Goal: Task Accomplishment & Management: Manage account settings

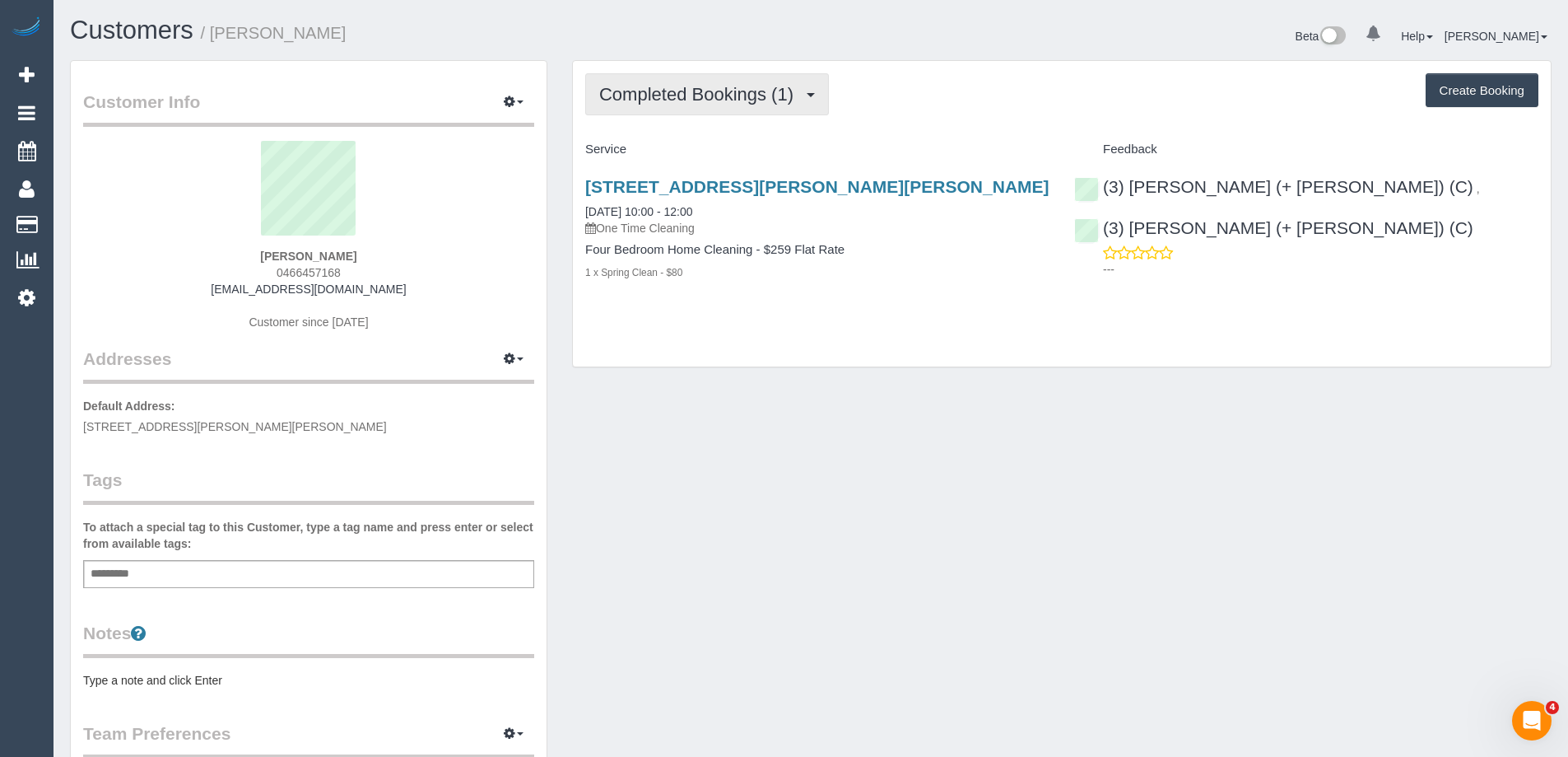
click at [656, 95] on span "Completed Bookings (1)" at bounding box center [700, 94] width 202 height 20
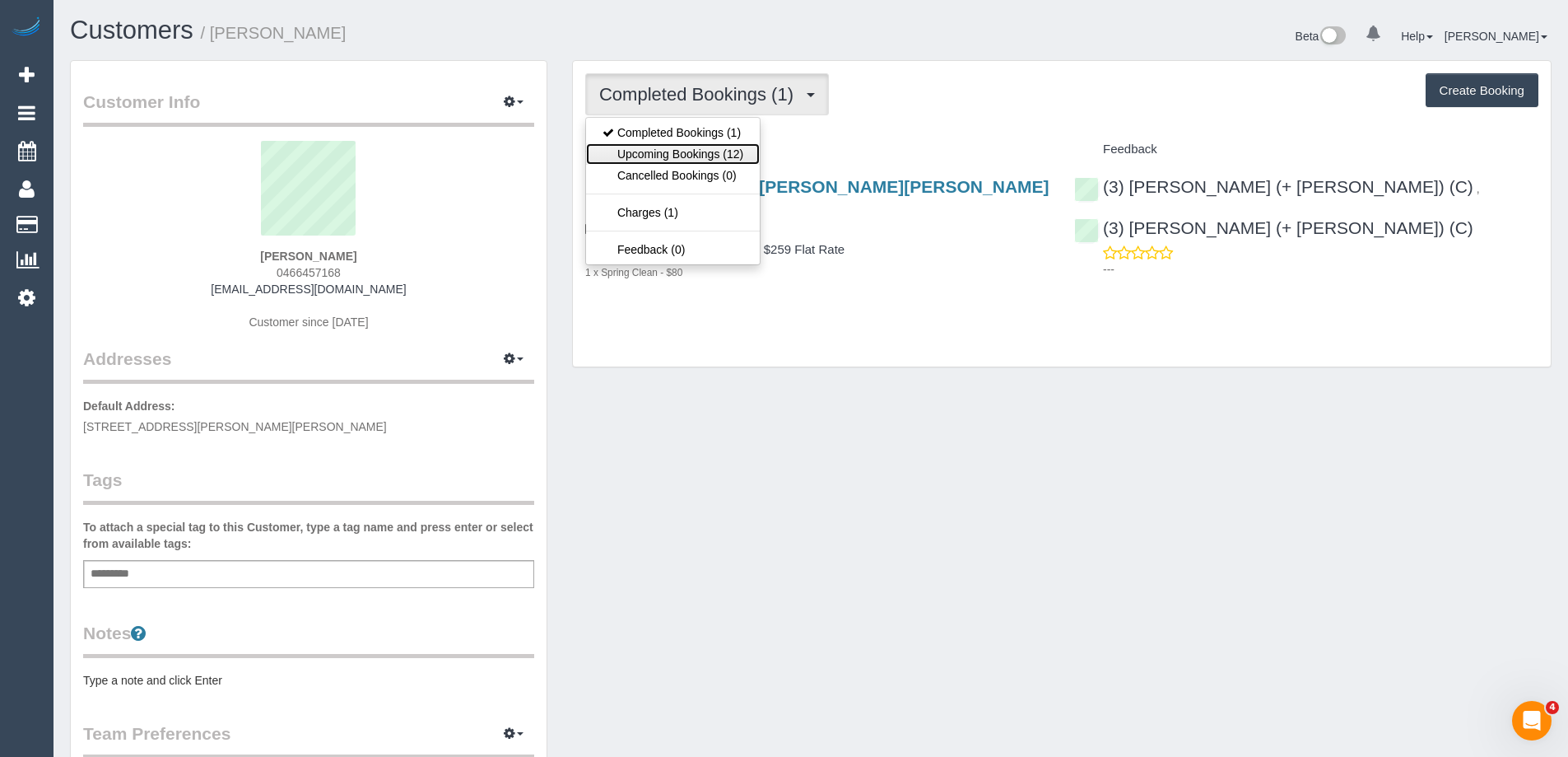
click at [669, 150] on link "Upcoming Bookings (12)" at bounding box center [672, 153] width 174 height 21
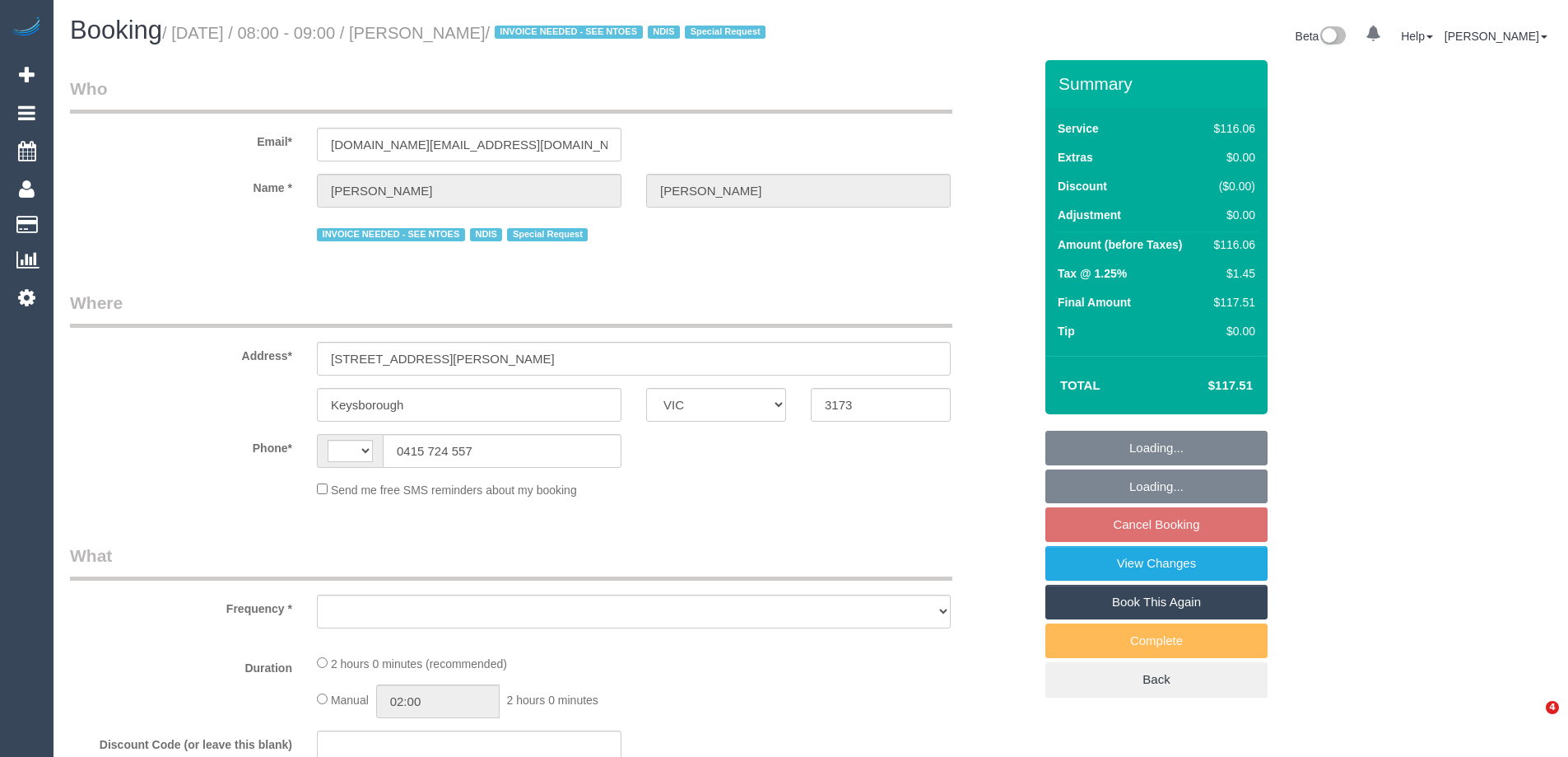
select select "VIC"
select select "number:28"
select select "number:14"
select select "number:19"
select select "number:22"
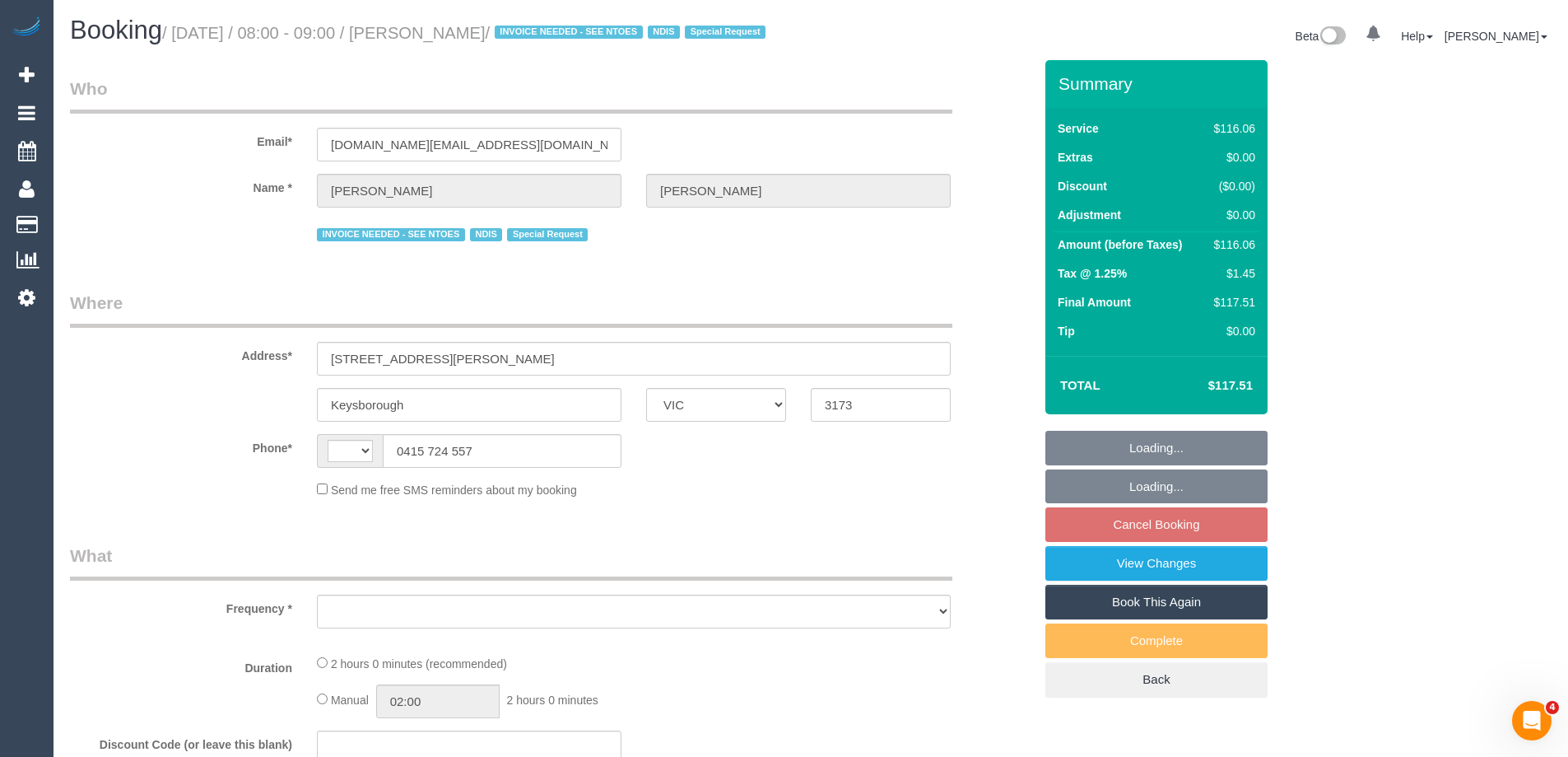
select select "number:34"
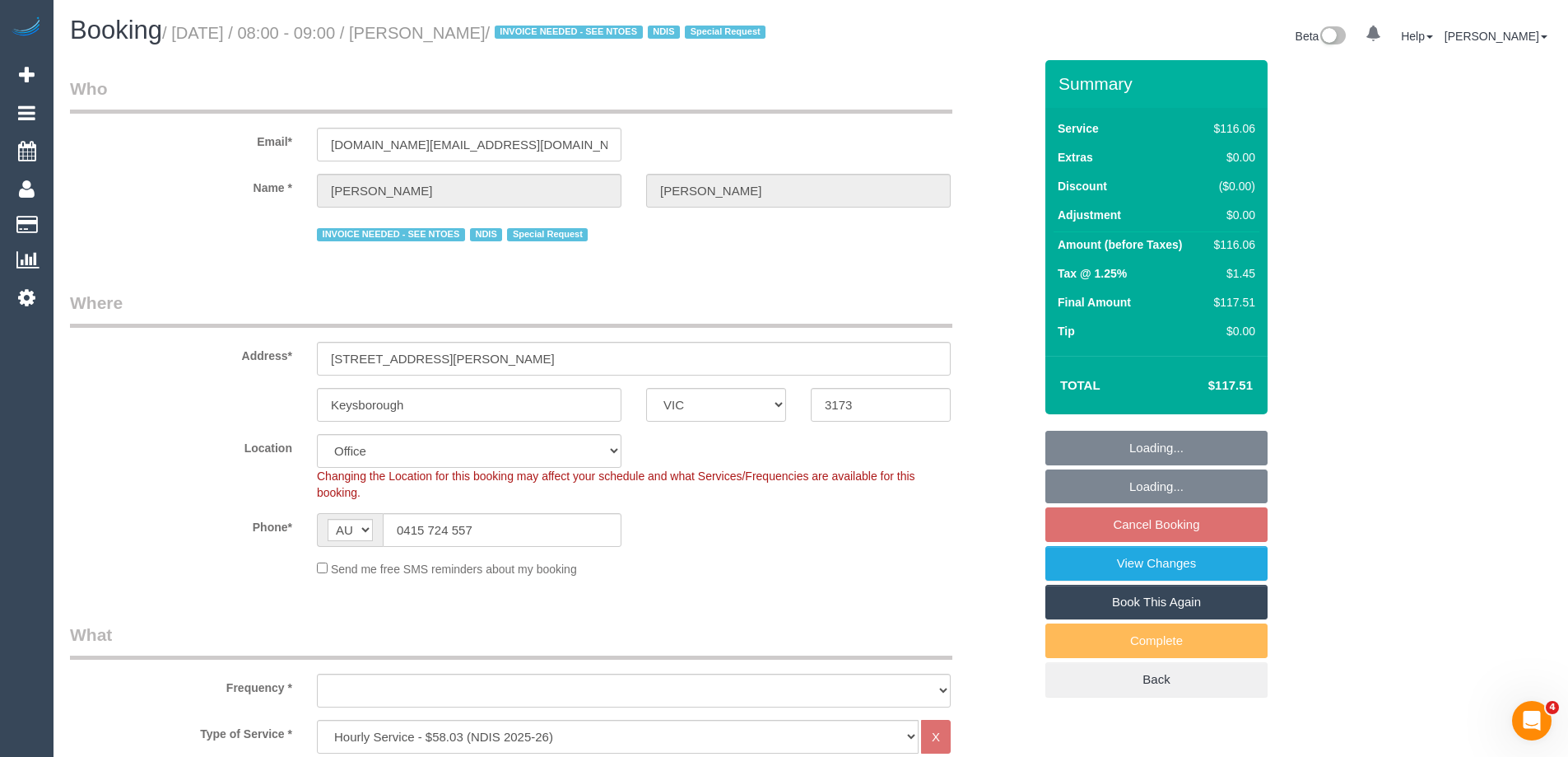
select select "string:AU"
select select "object:2021"
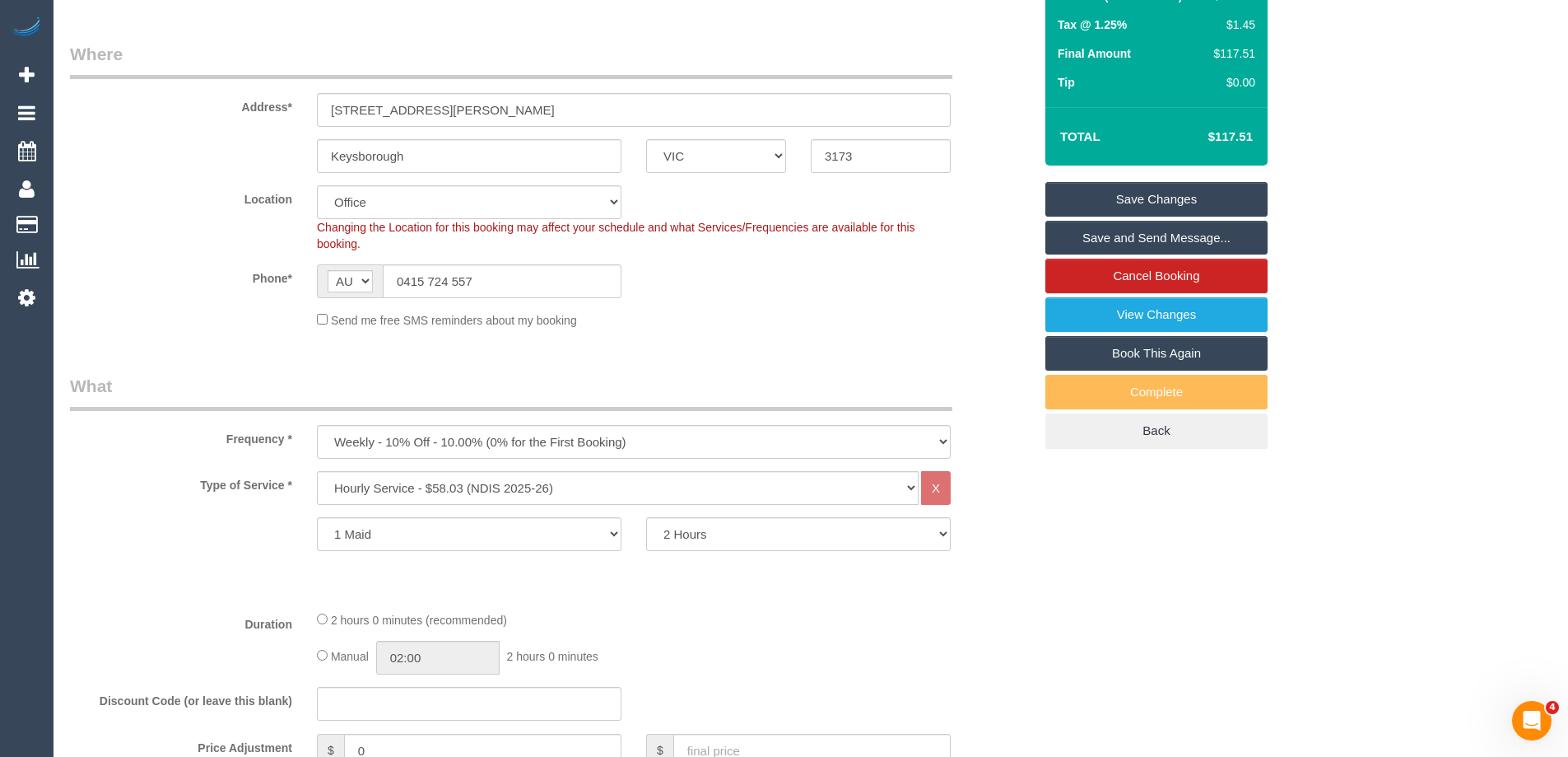
scroll to position [247, 0]
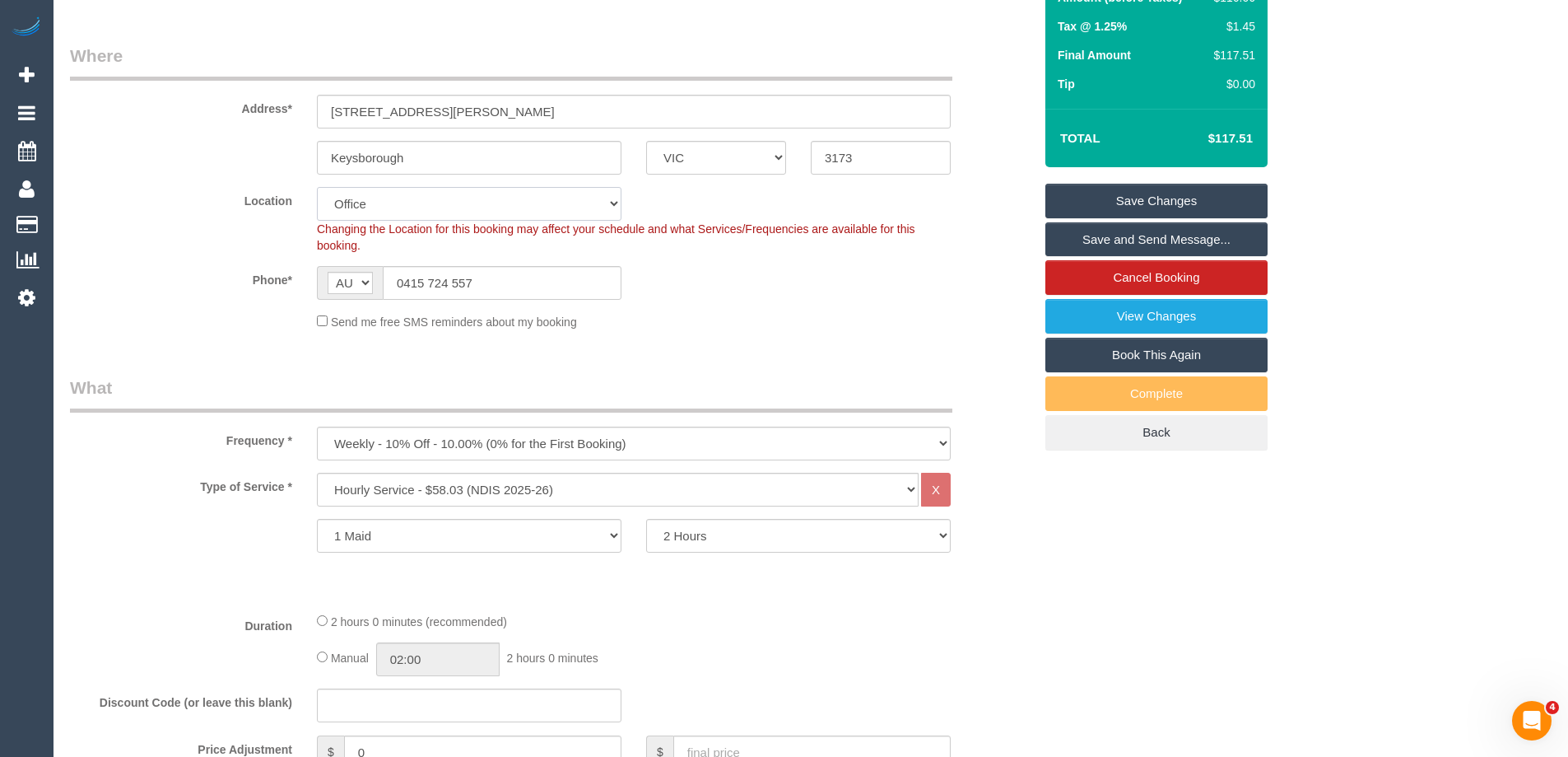
click at [360, 220] on select "Office City East (North) East (South) Inner East Inner North (East) Inner North…" at bounding box center [469, 203] width 305 height 34
select select "52"
click at [317, 207] on select "Office City East (North) East (South) Inner East Inner North (East) Inner North…" at bounding box center [469, 203] width 305 height 34
select select "object:3276"
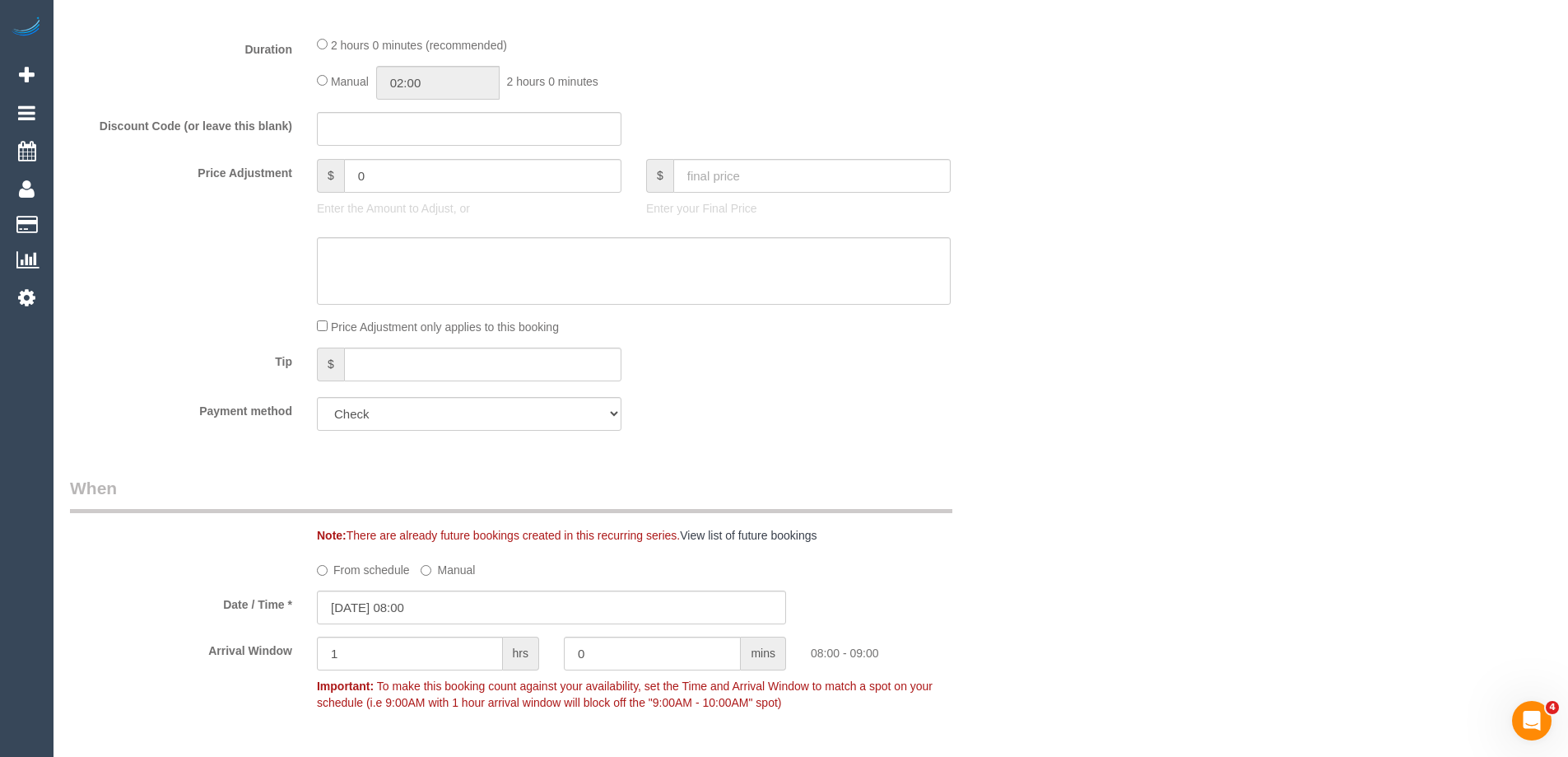
scroll to position [1070, 0]
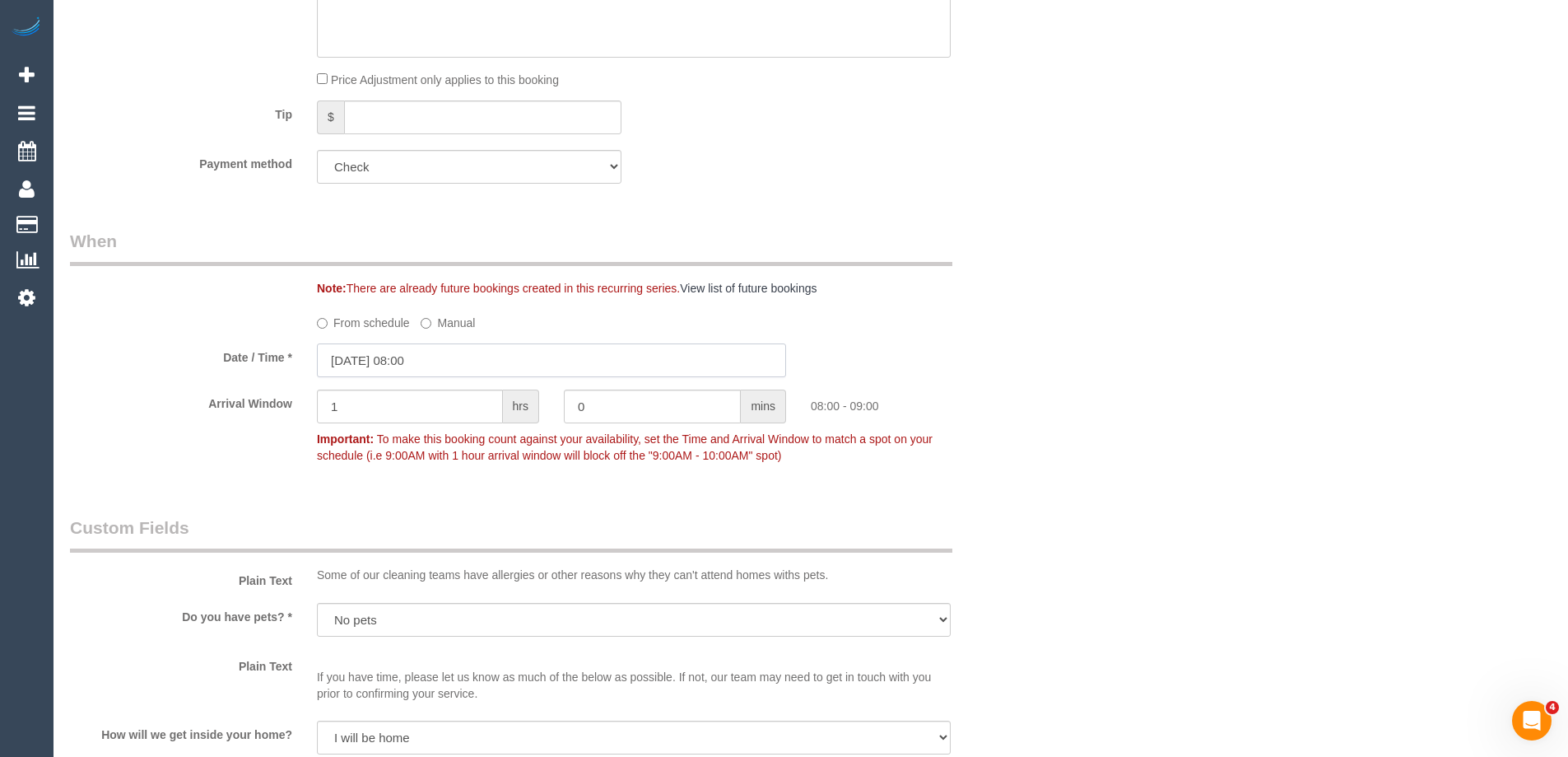
click at [360, 377] on input "04/09/2025 08:00" at bounding box center [551, 360] width 469 height 34
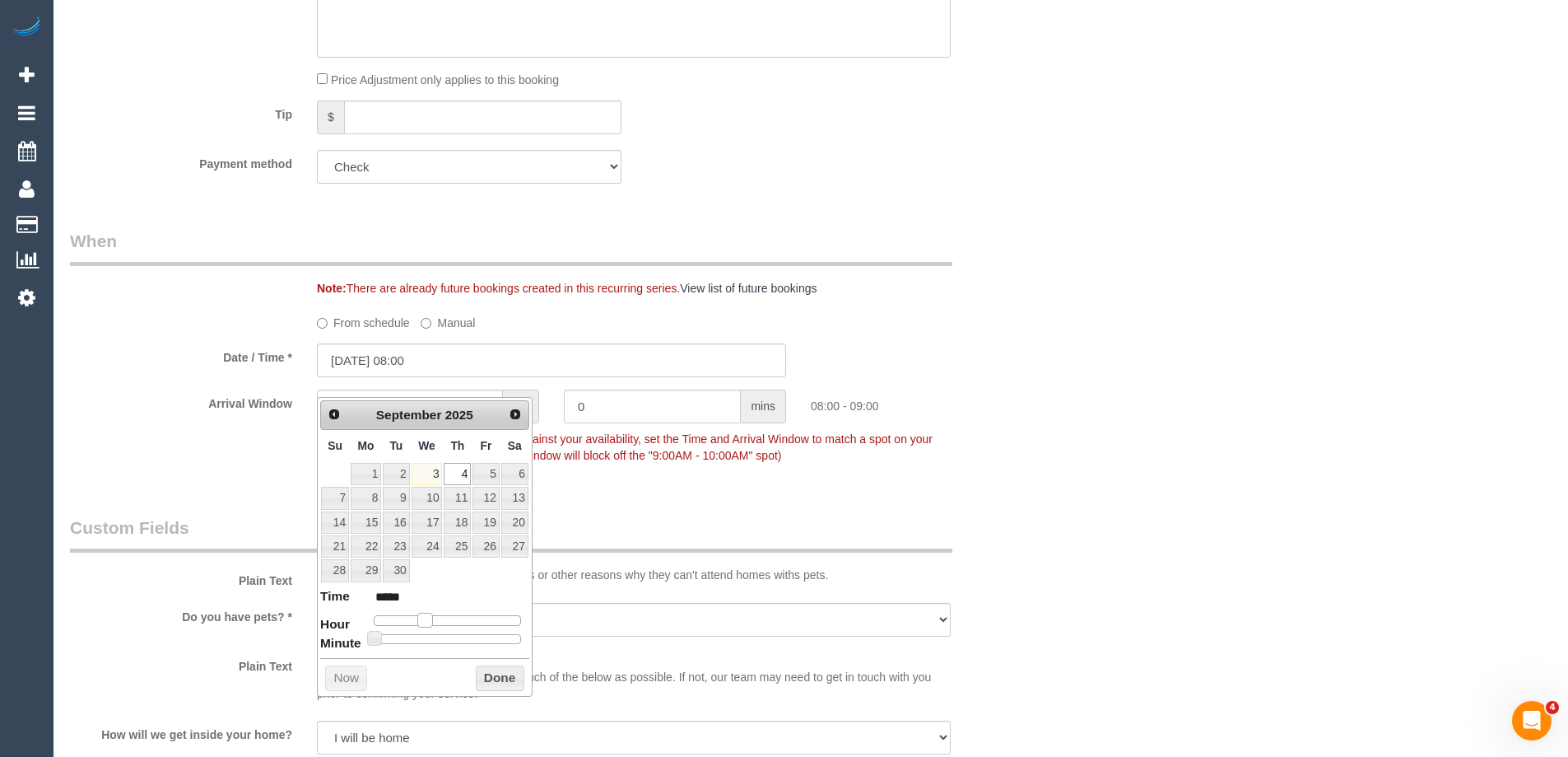
type input "04/09/2025 09:00"
type input "*****"
click at [436, 622] on span at bounding box center [432, 620] width 15 height 15
click at [490, 673] on button "Done" at bounding box center [500, 678] width 49 height 27
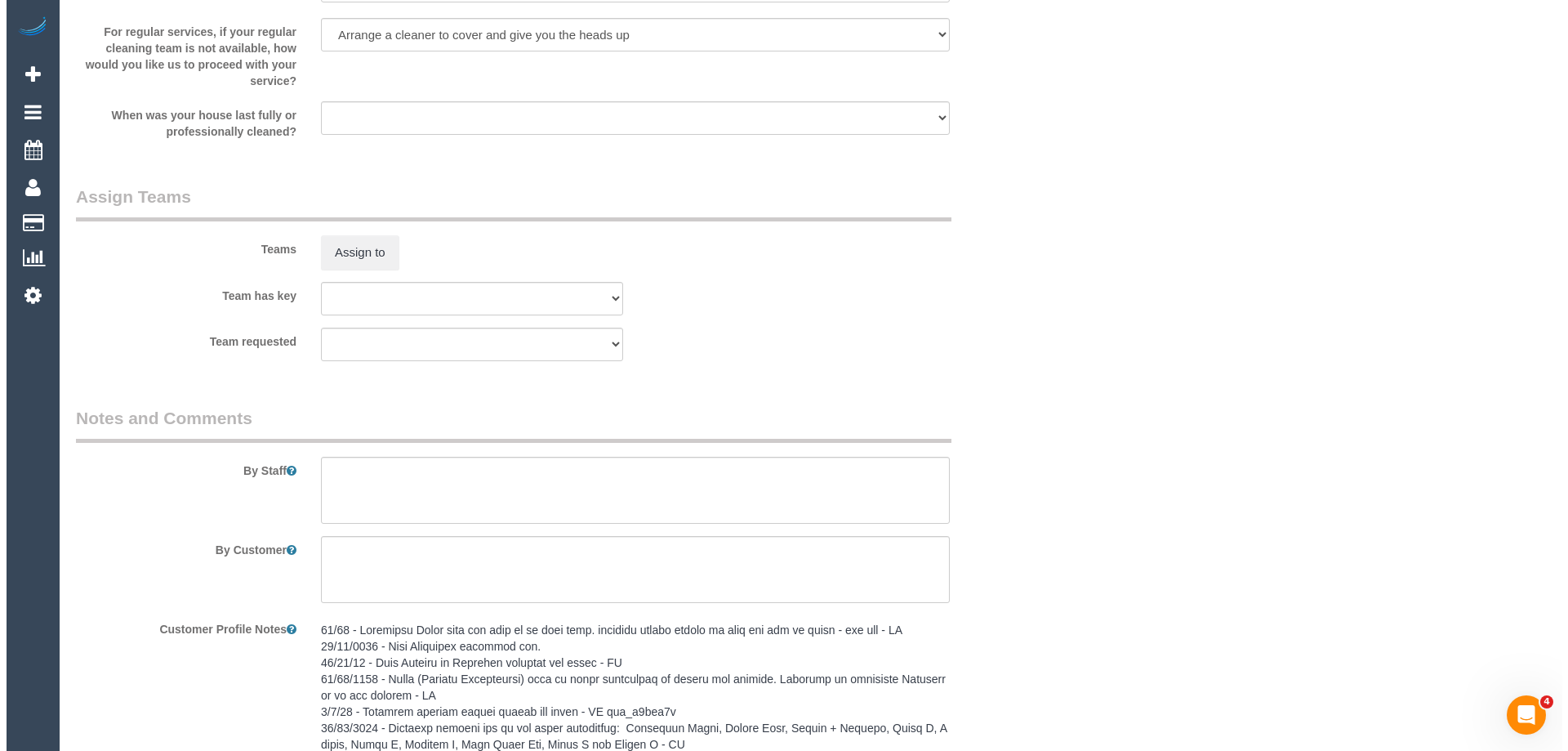
scroll to position [2135, 0]
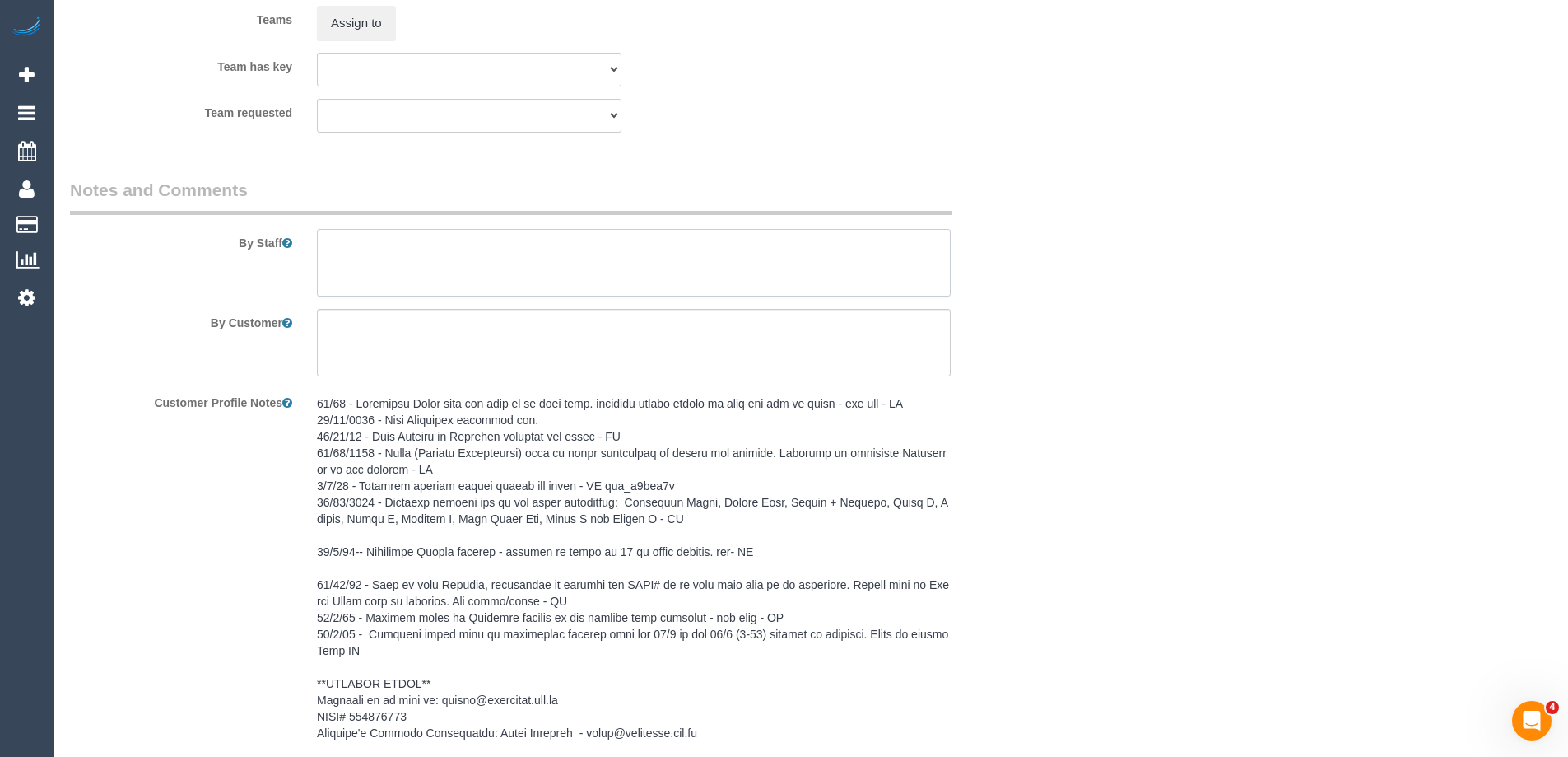
click at [356, 287] on textarea at bounding box center [634, 262] width 634 height 67
type textarea "*Cover*"
click at [368, 40] on button "Assign to" at bounding box center [356, 23] width 79 height 35
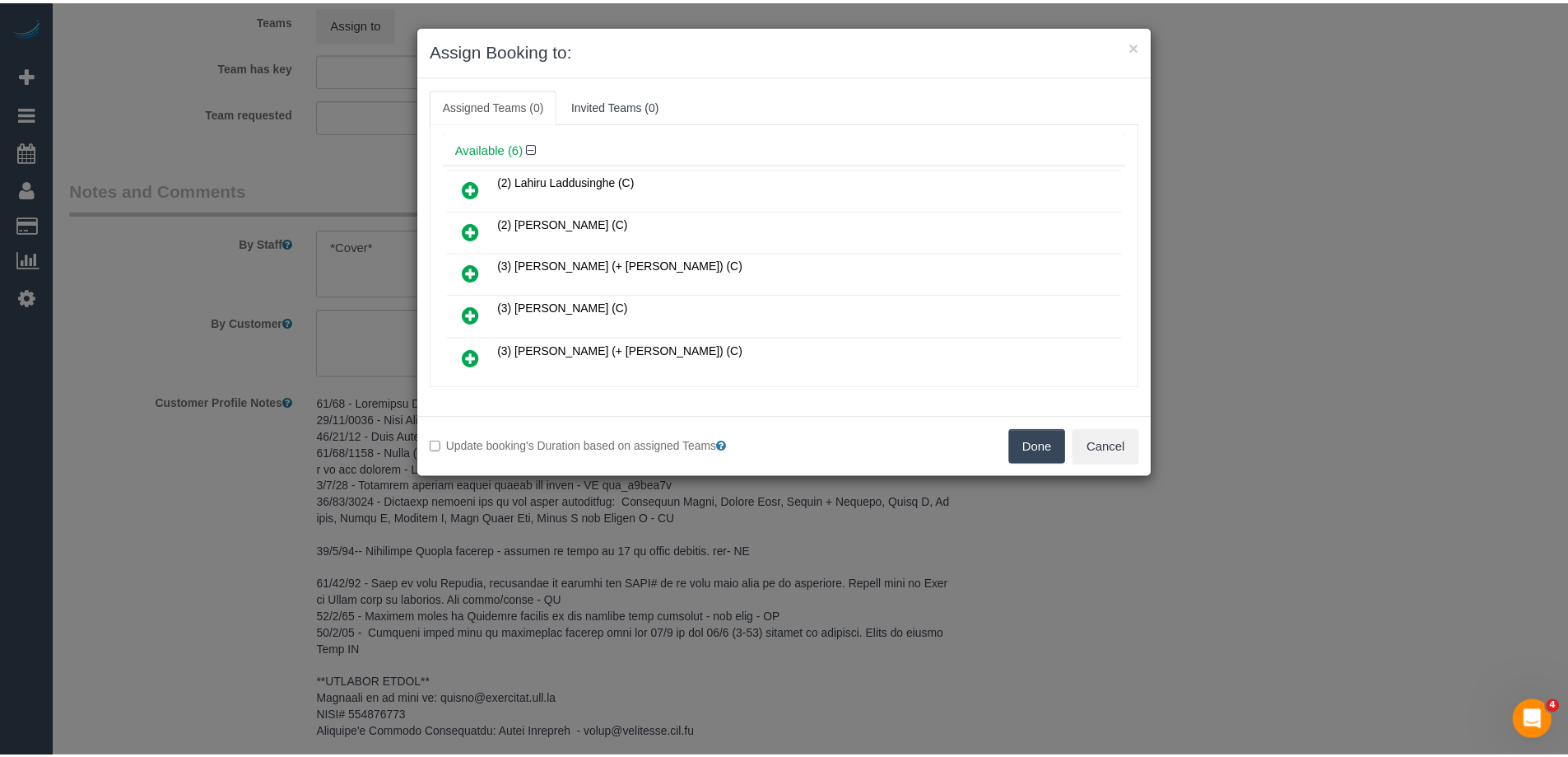
scroll to position [83, 0]
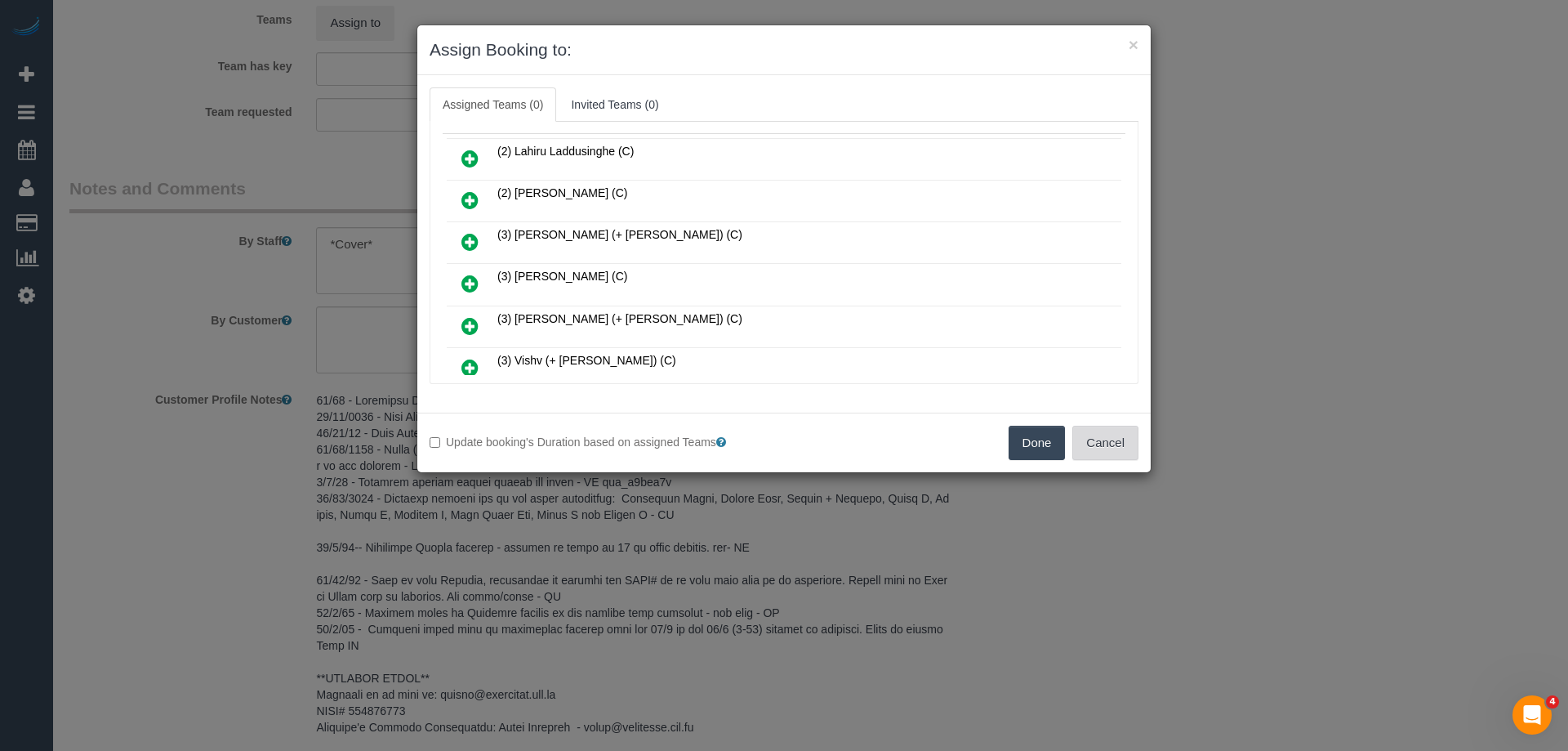
click at [1102, 436] on button "Cancel" at bounding box center [1105, 443] width 67 height 35
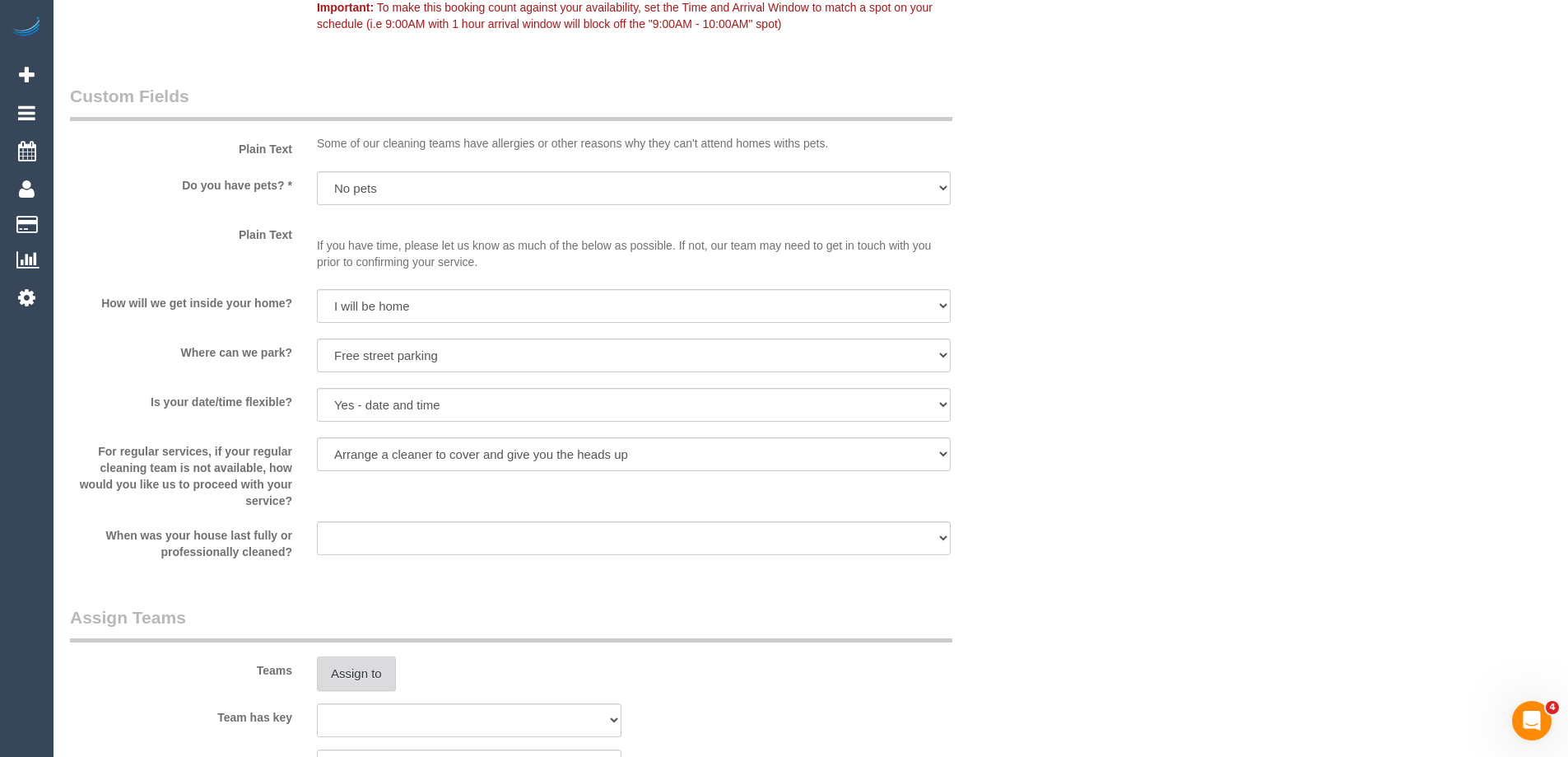
scroll to position [1741, 0]
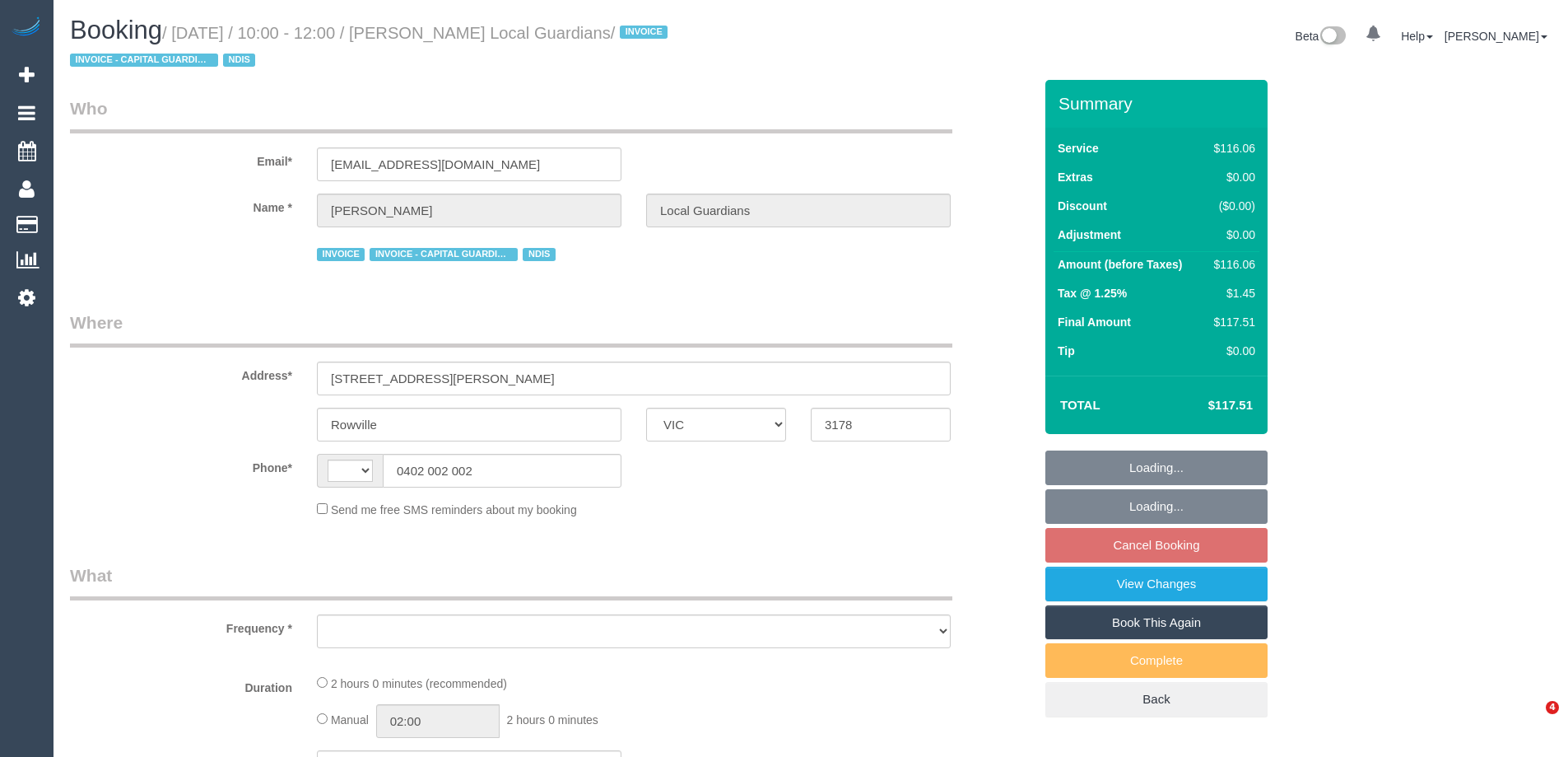
select select "VIC"
select select "number:28"
select select "number:14"
select select "number:19"
select select "number:25"
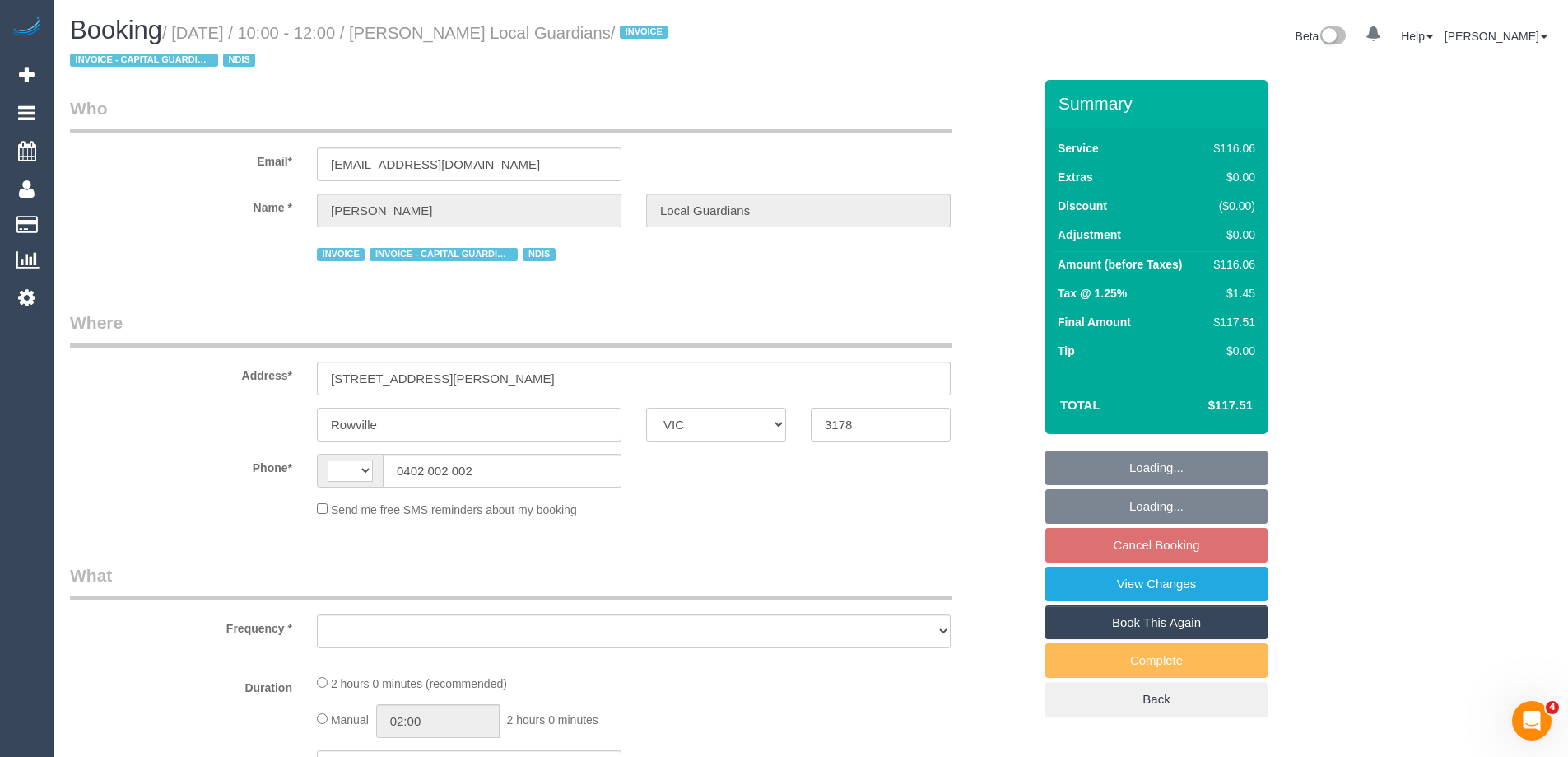
select select "number:34"
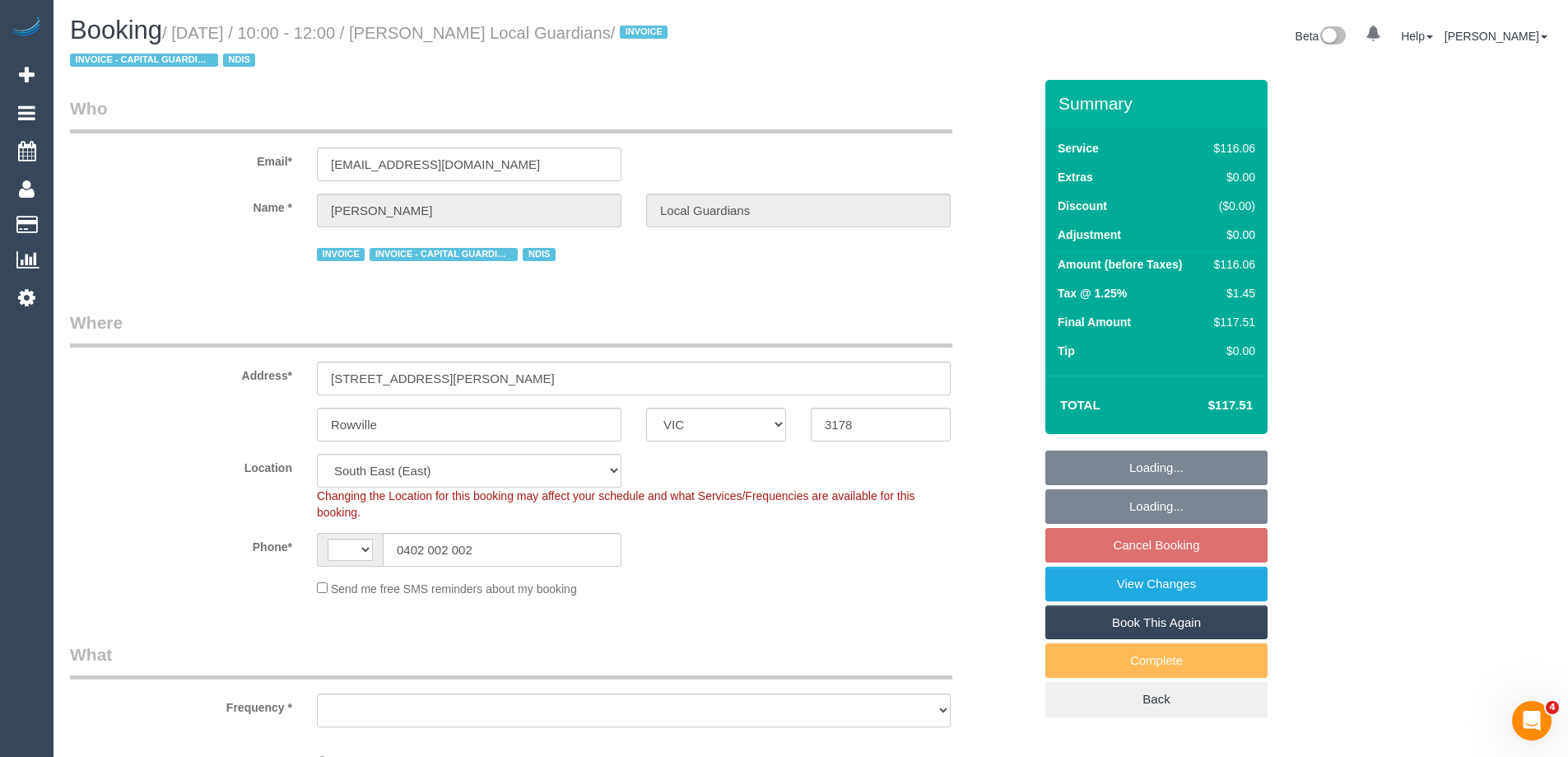
select select "string:AU"
select select "object:1256"
select select "spot1"
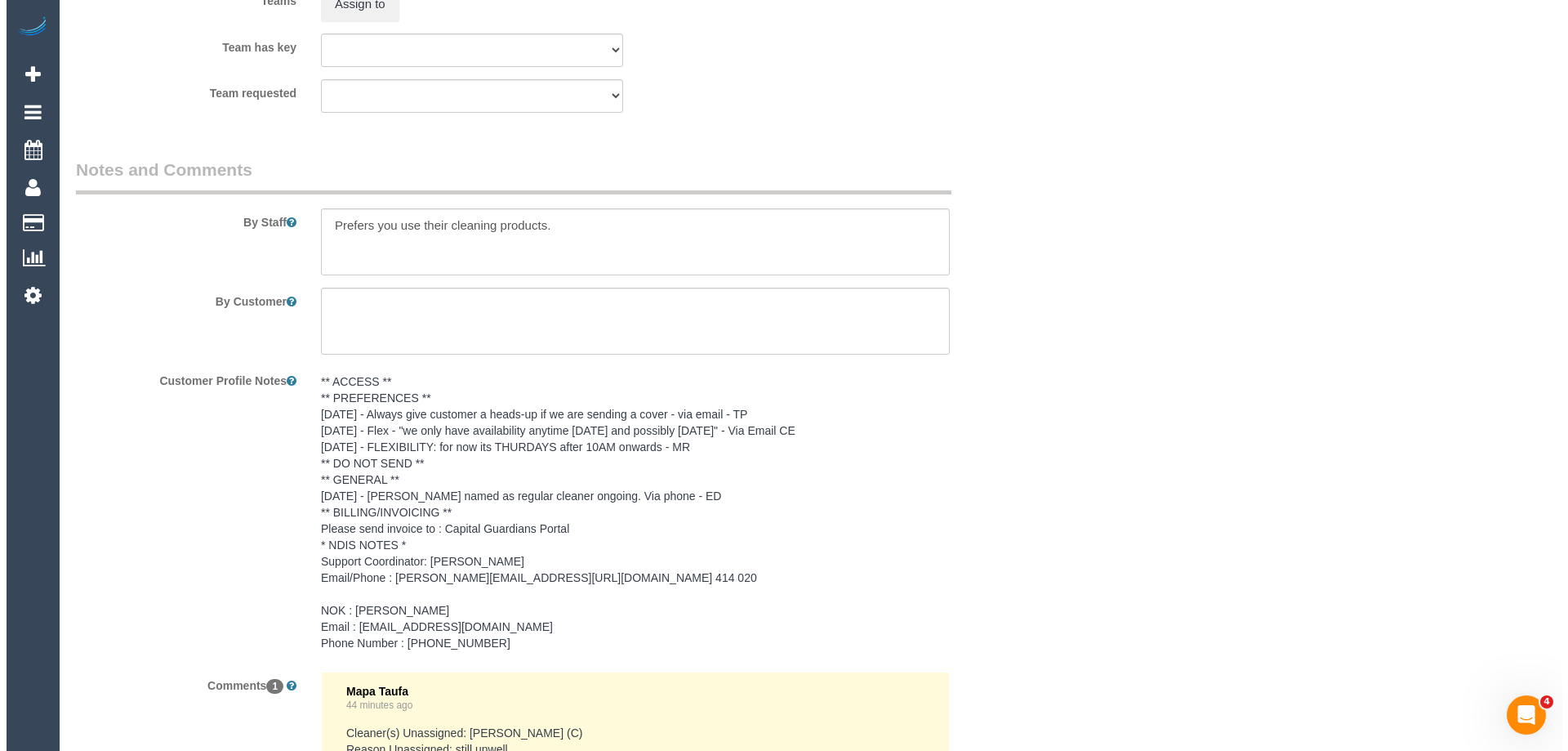
scroll to position [2042, 0]
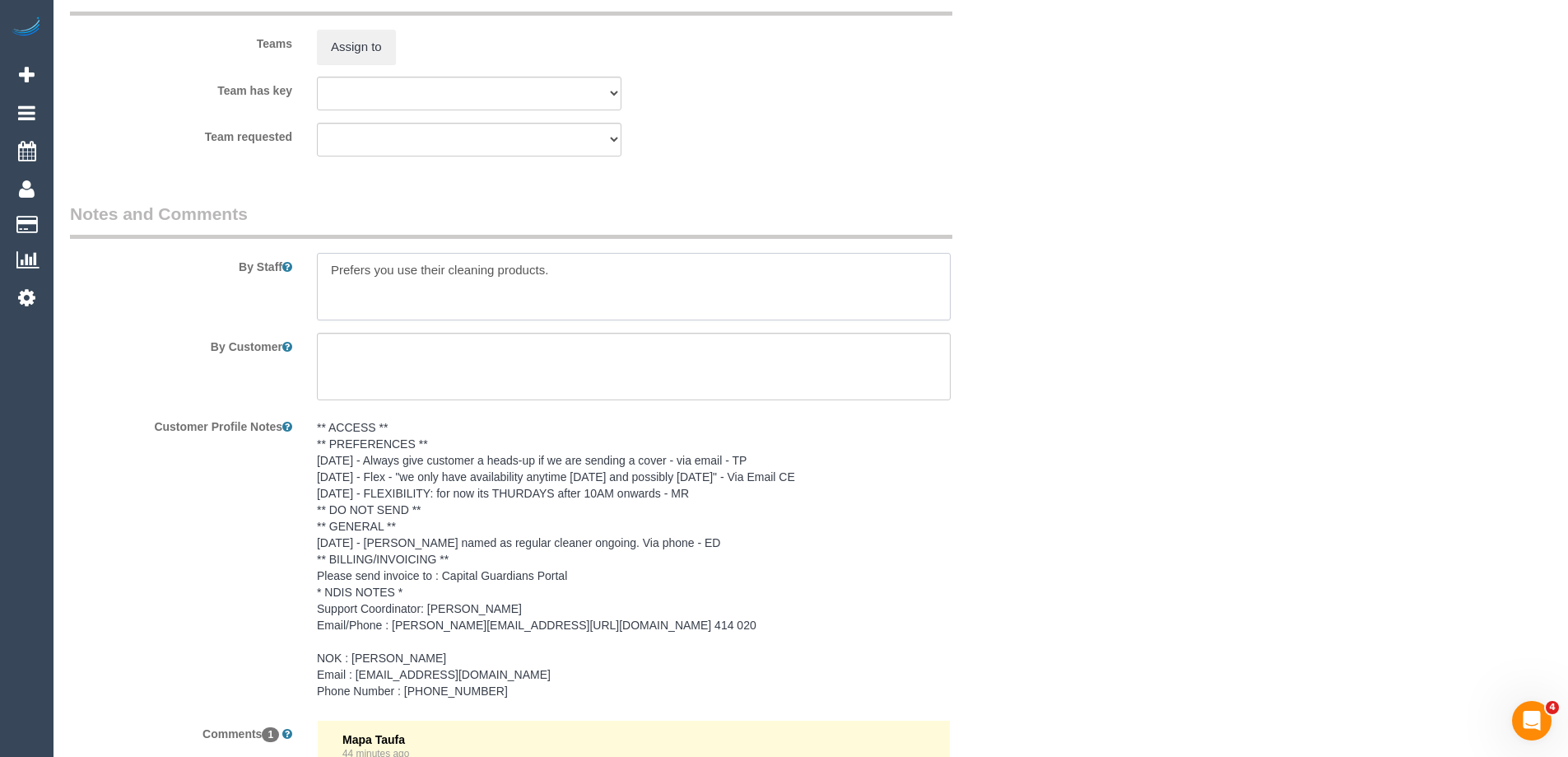
click at [325, 275] on textarea at bounding box center [634, 286] width 634 height 67
type textarea "*Cover* Prefers you use their cleaning products."
click at [372, 55] on button "Assign to" at bounding box center [356, 47] width 79 height 35
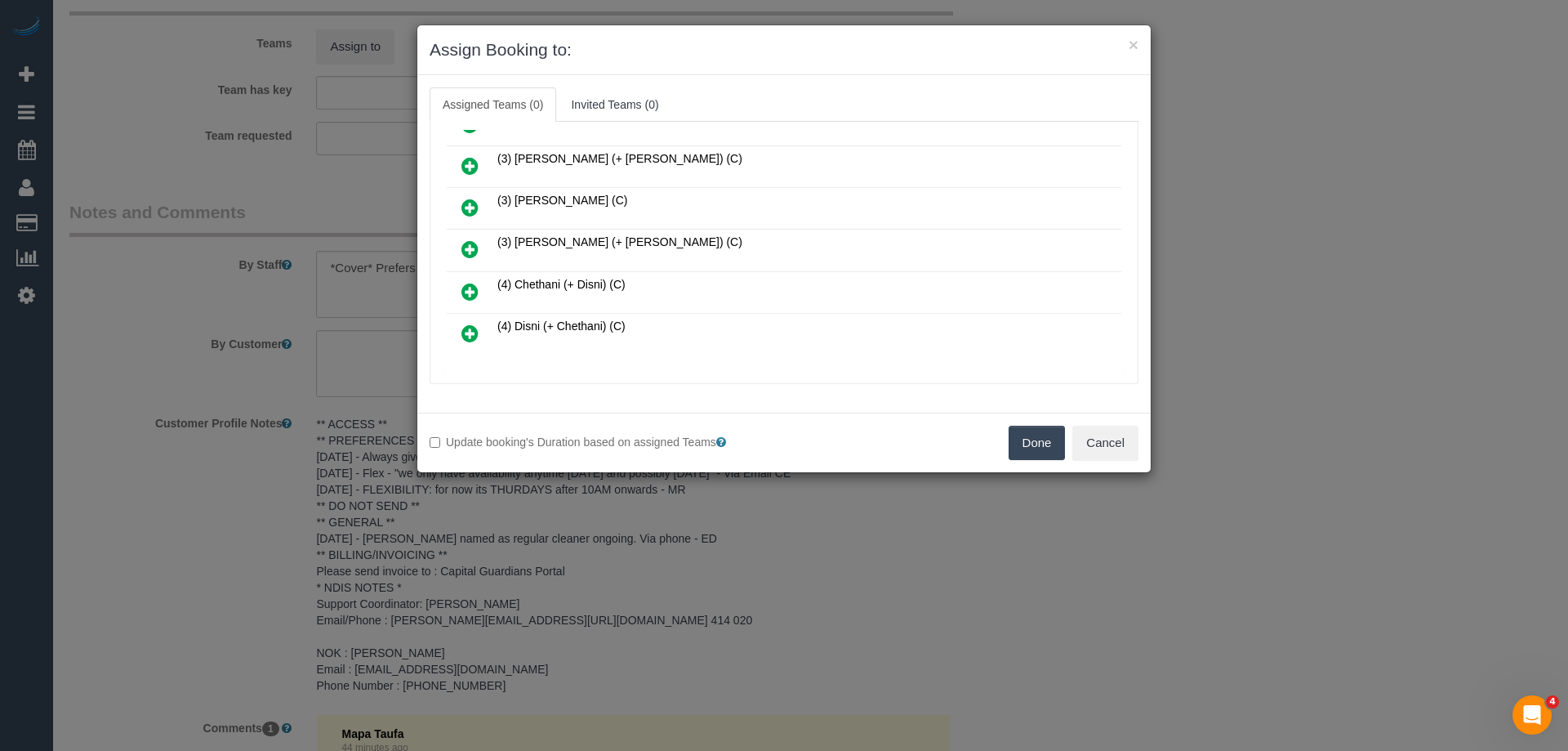
click at [466, 201] on icon at bounding box center [469, 208] width 17 height 20
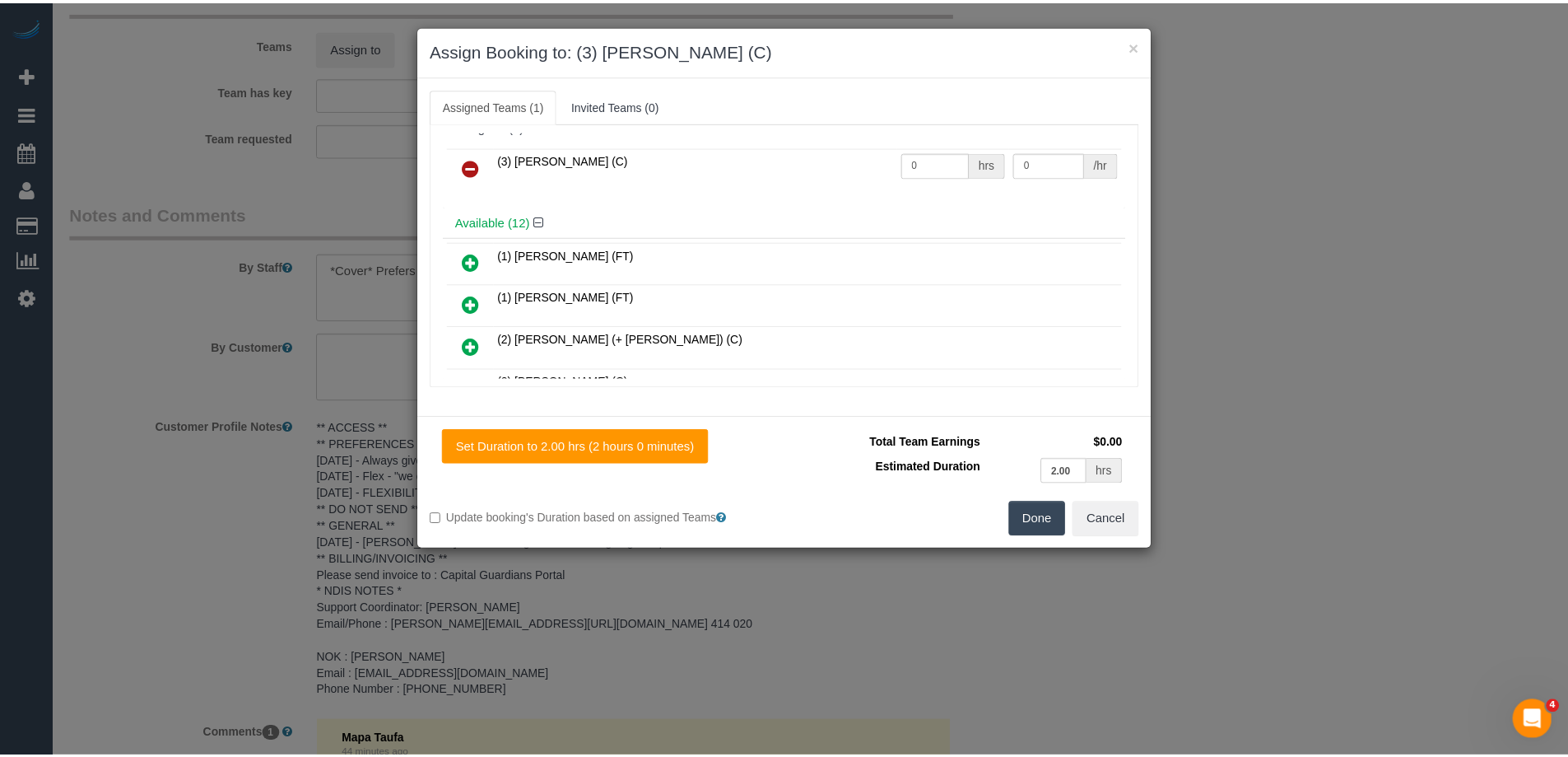
scroll to position [0, 0]
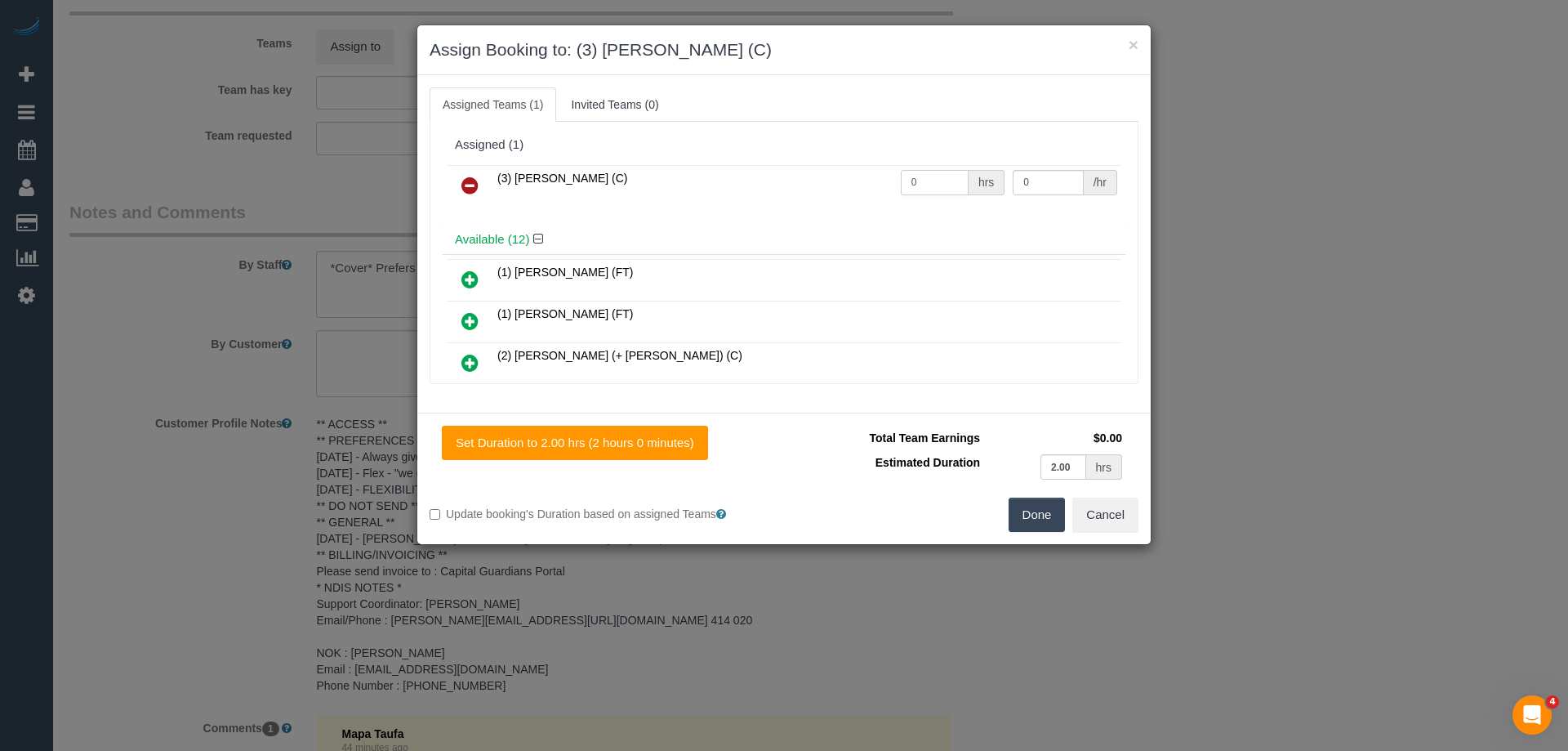
drag, startPoint x: 932, startPoint y: 182, endPoint x: 783, endPoint y: 175, distance: 149.2
click at [783, 175] on tr "(3) Poorna Nanayakkara (C) 0 hrs 0 /hr" at bounding box center [784, 186] width 674 height 42
type input "2"
drag, startPoint x: 1033, startPoint y: 181, endPoint x: 886, endPoint y: 164, distance: 148.0
click at [886, 165] on table "(3) Poorna Nanayakkara (C) 2 hrs 0 /hr" at bounding box center [784, 186] width 674 height 42
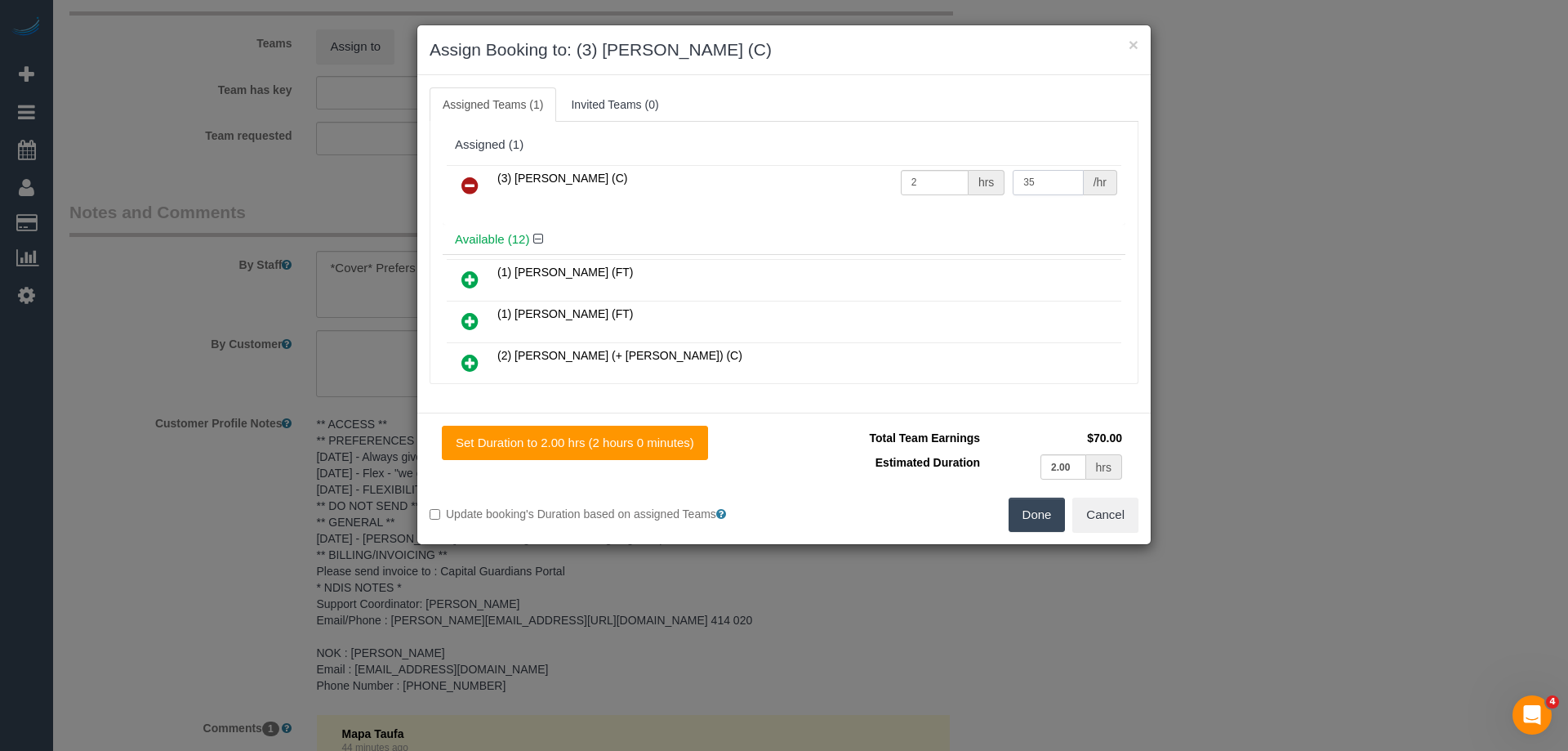
type input "35"
click at [1040, 514] on button "Done" at bounding box center [1037, 515] width 57 height 35
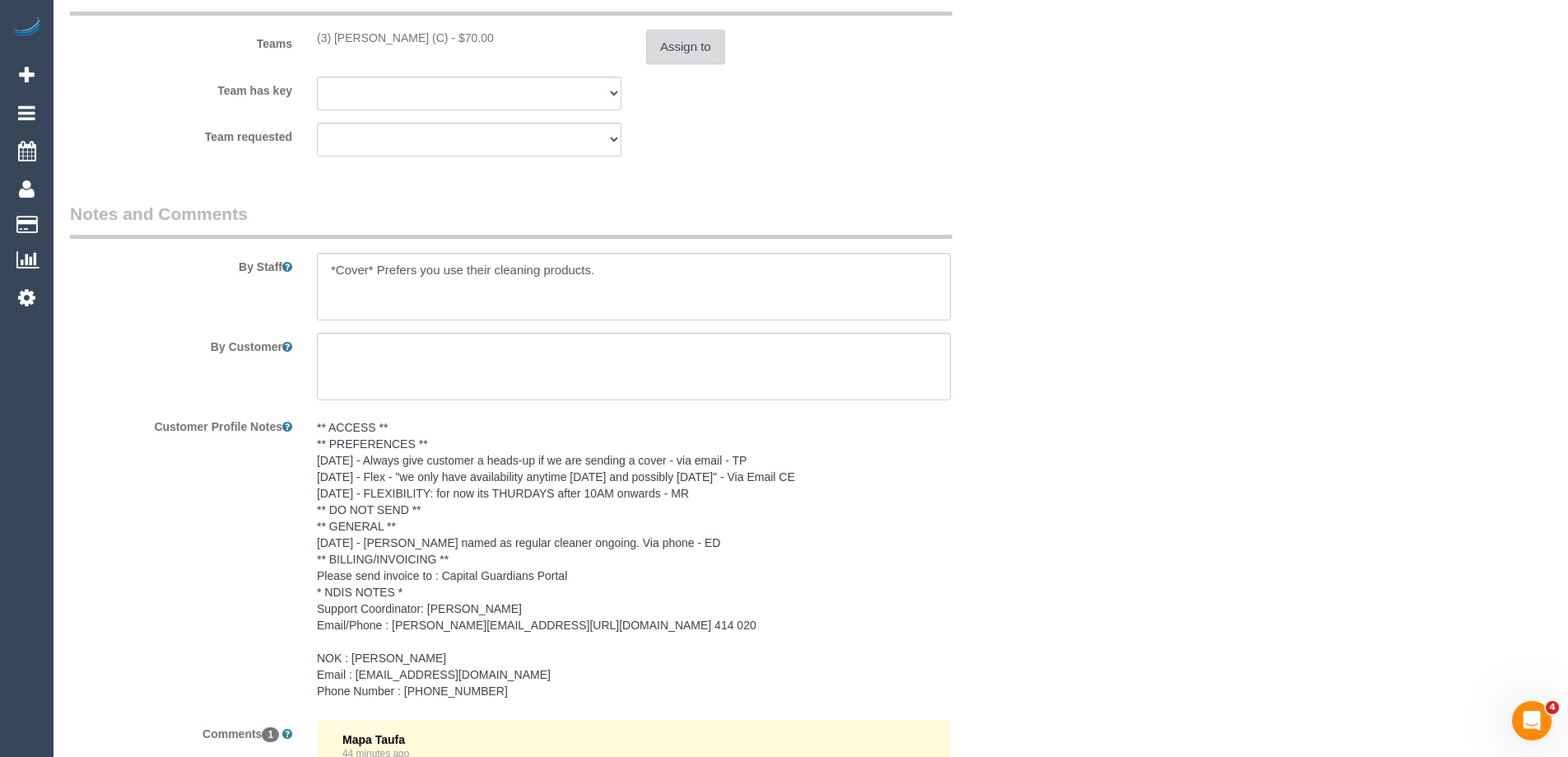
scroll to position [1914, 0]
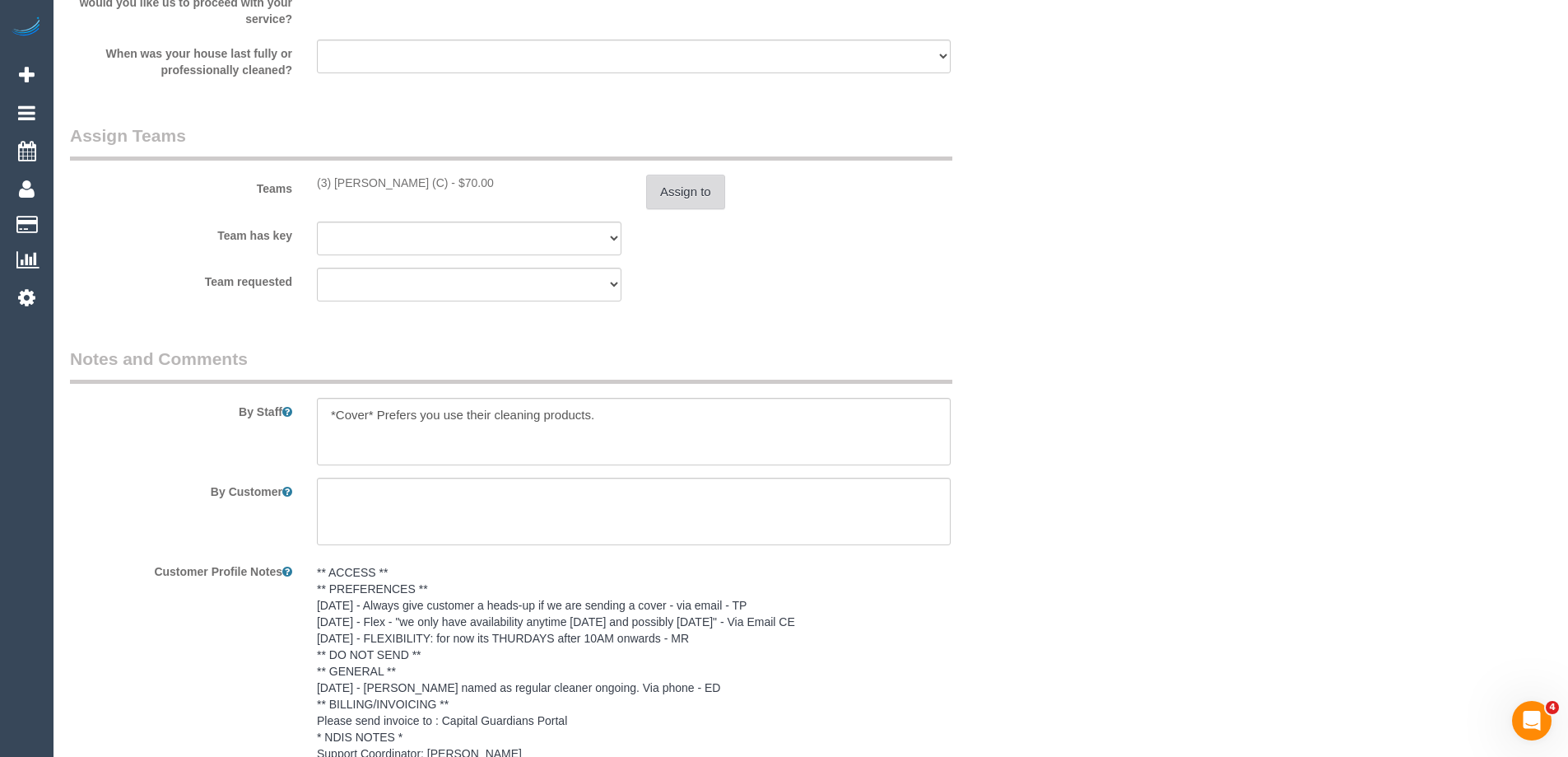
click at [678, 183] on button "Assign to" at bounding box center [686, 192] width 79 height 35
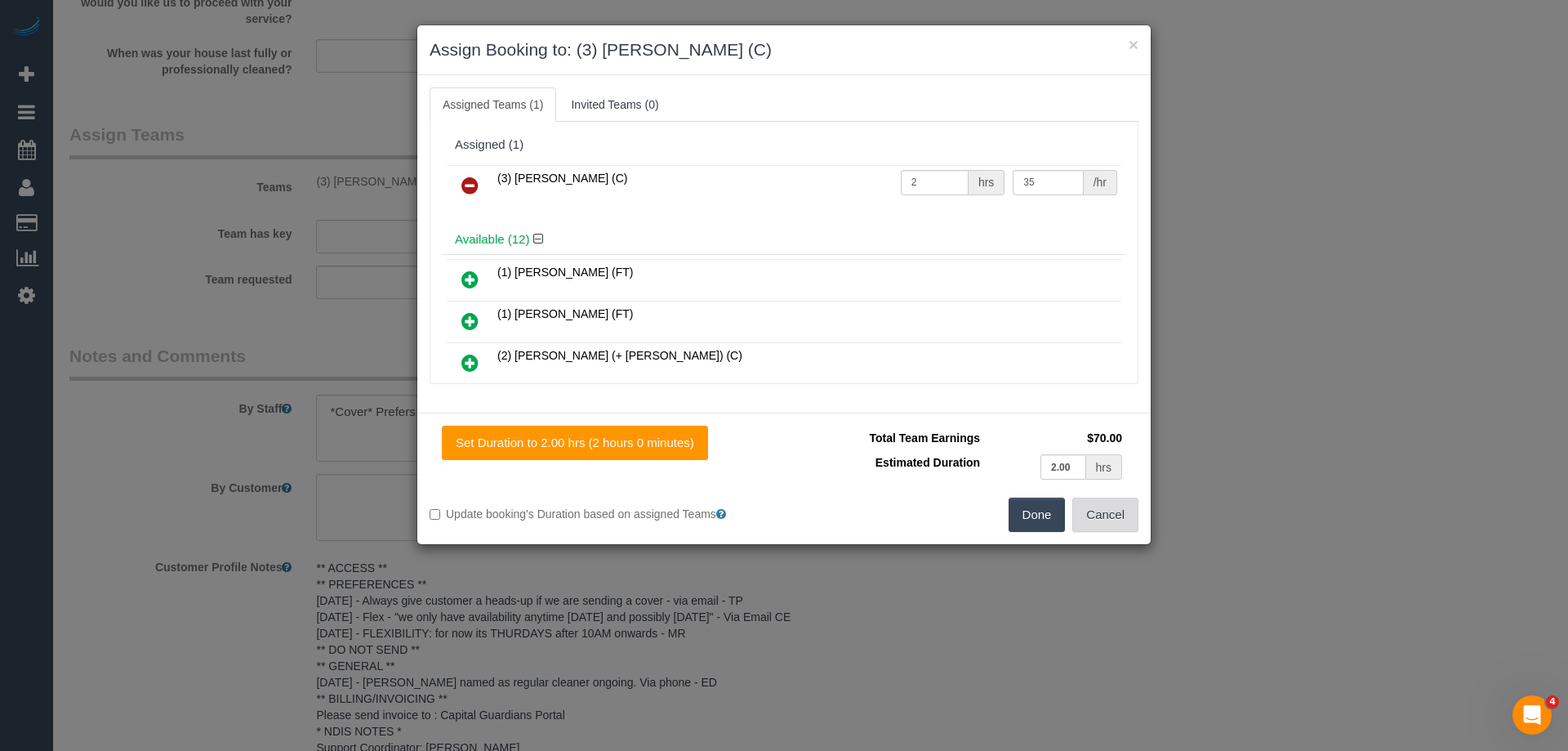
click at [1089, 510] on button "Cancel" at bounding box center [1105, 515] width 67 height 35
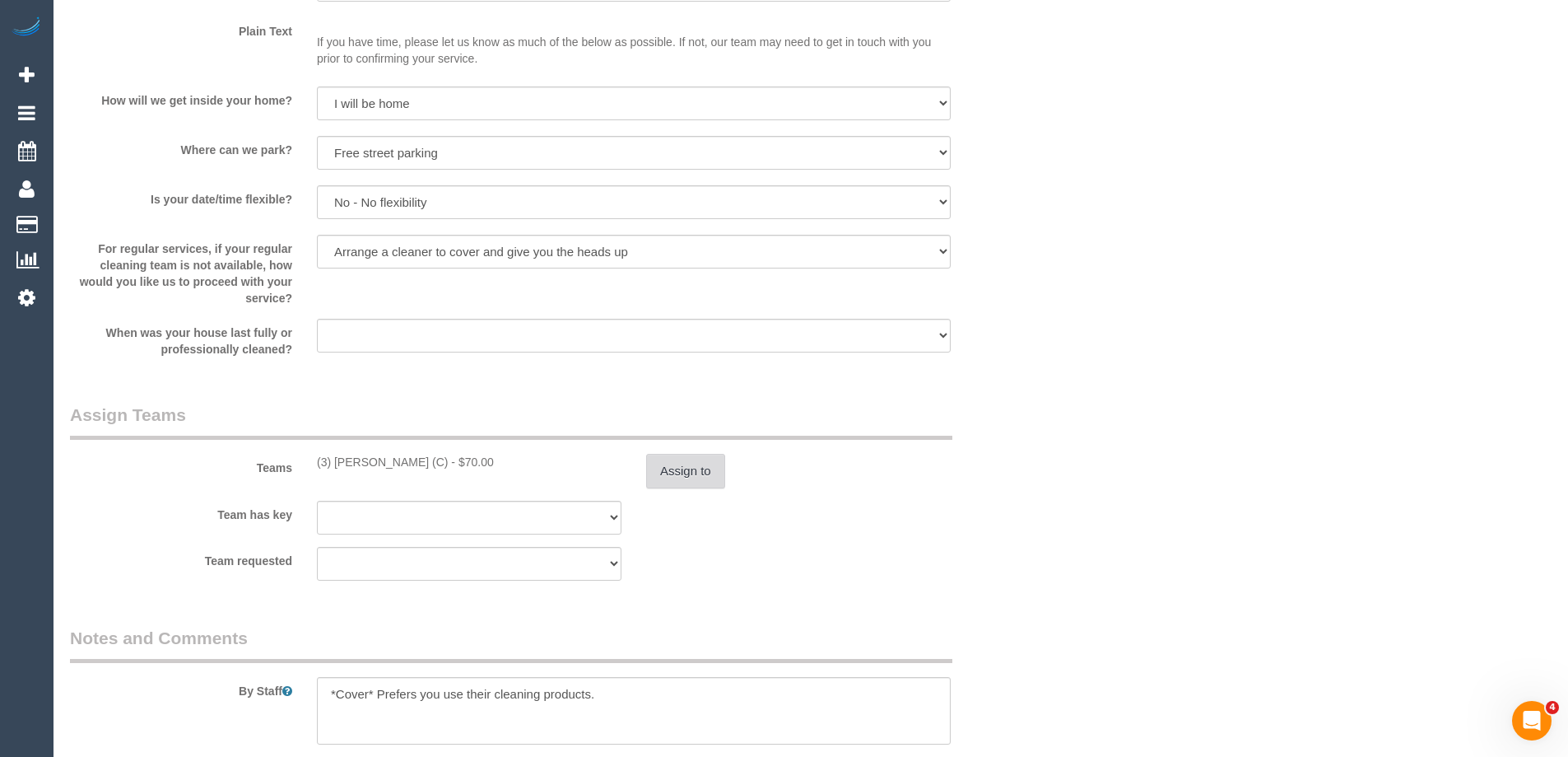
scroll to position [1400, 0]
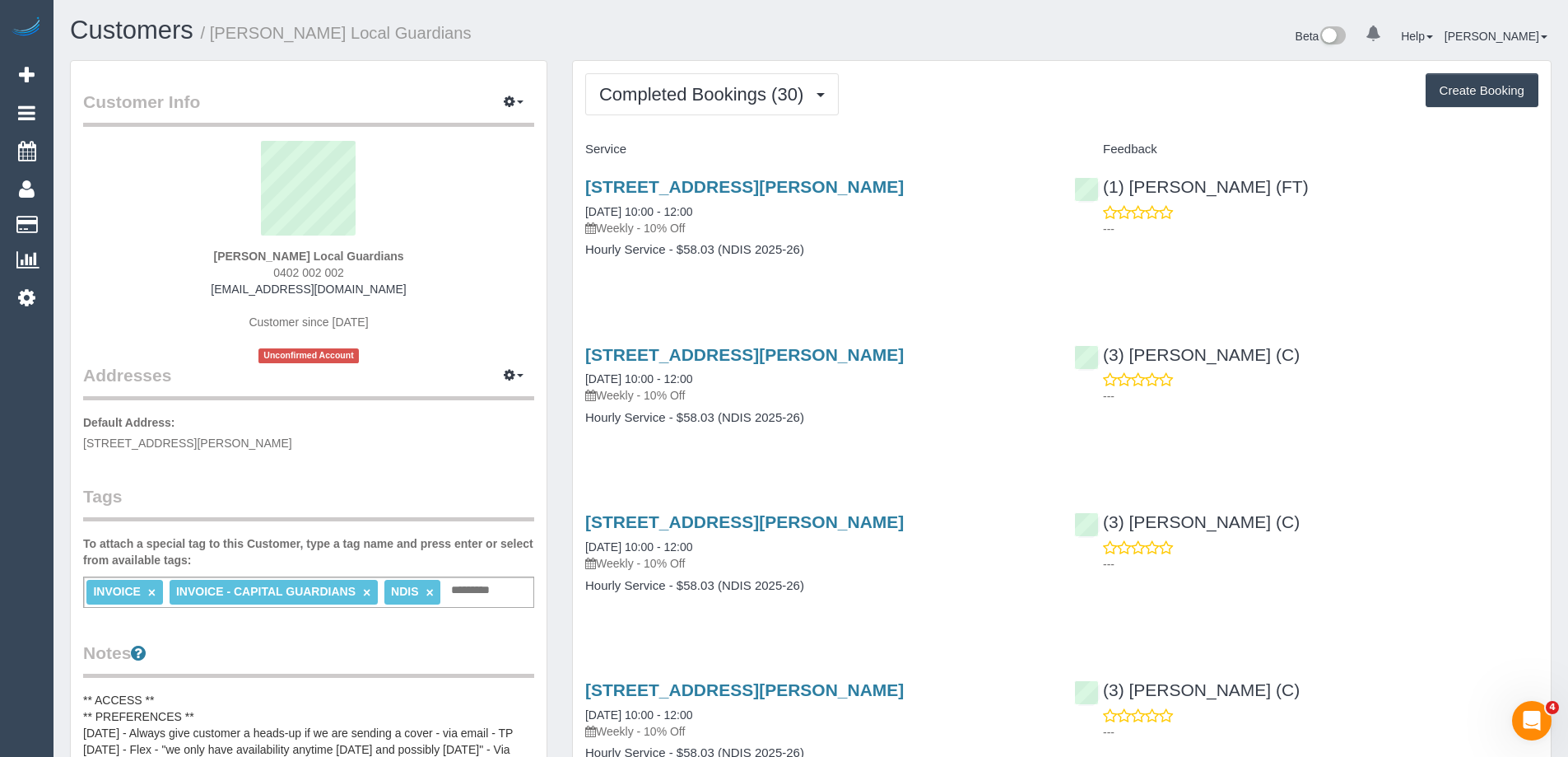
scroll to position [83, 0]
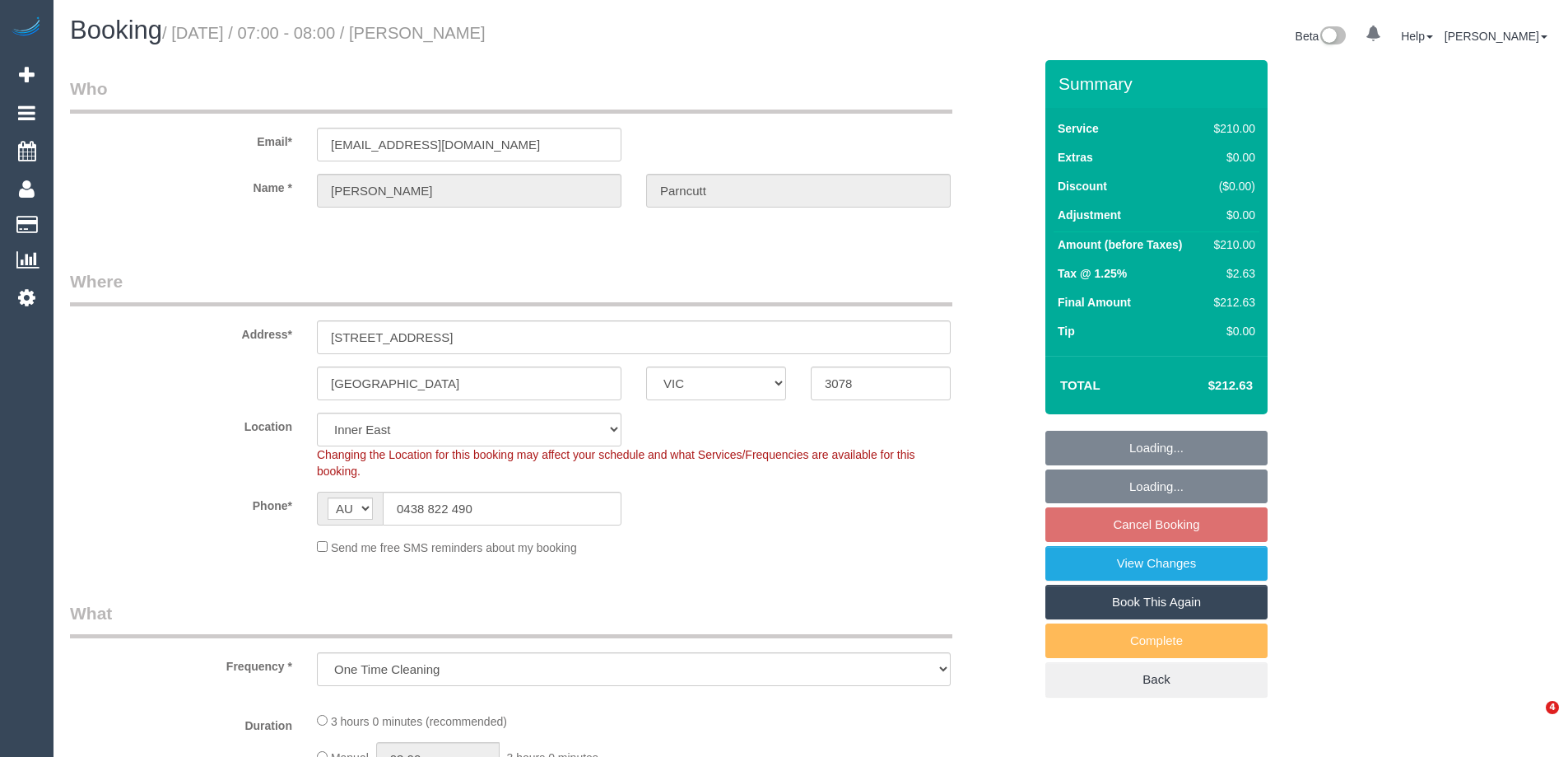
select select "VIC"
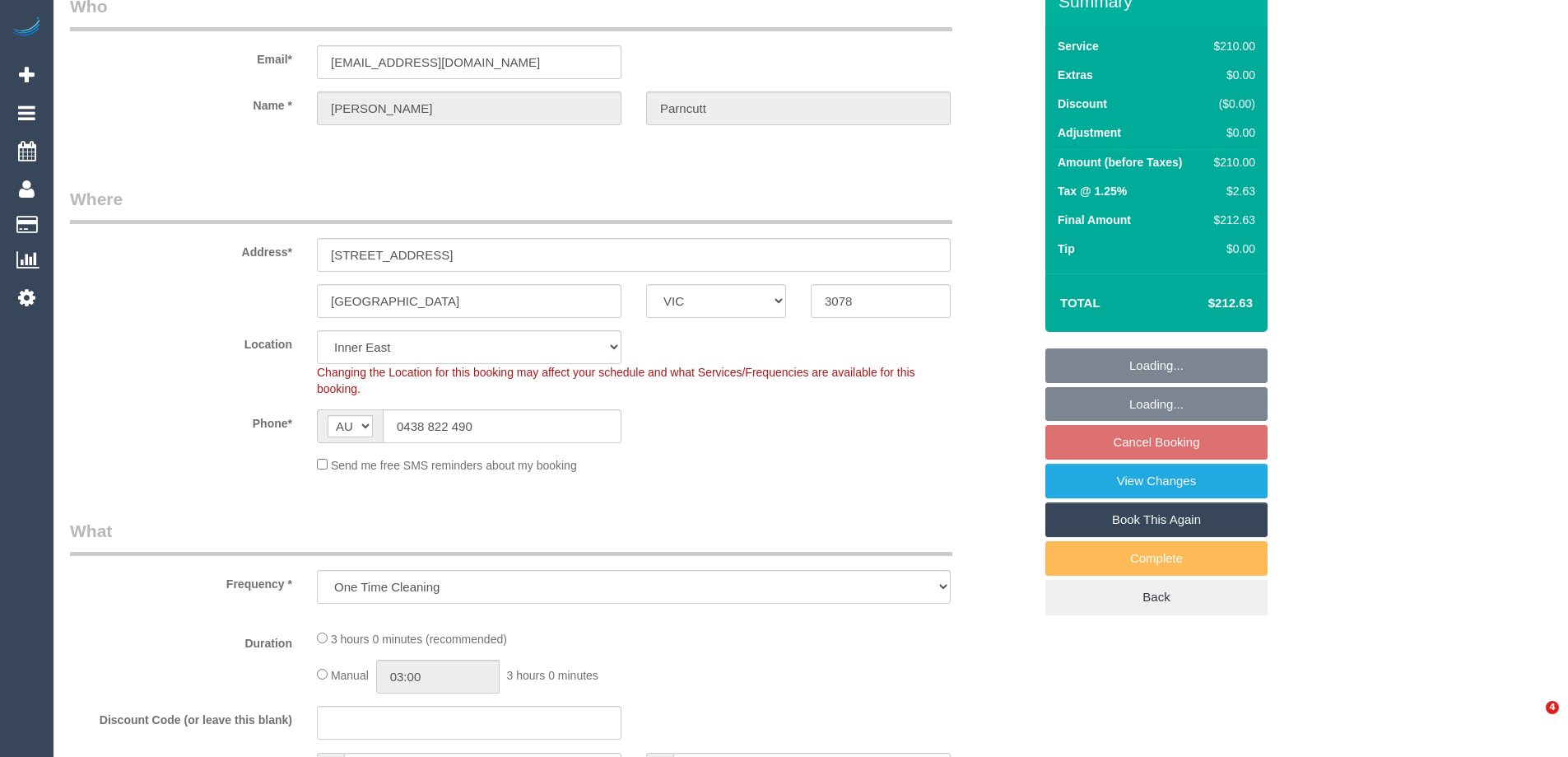
select select "object:675"
select select "string:stripe-pm_1QEOiU2GScqysDRVWNKZzcuJ"
select select "spot1"
select select "number:27"
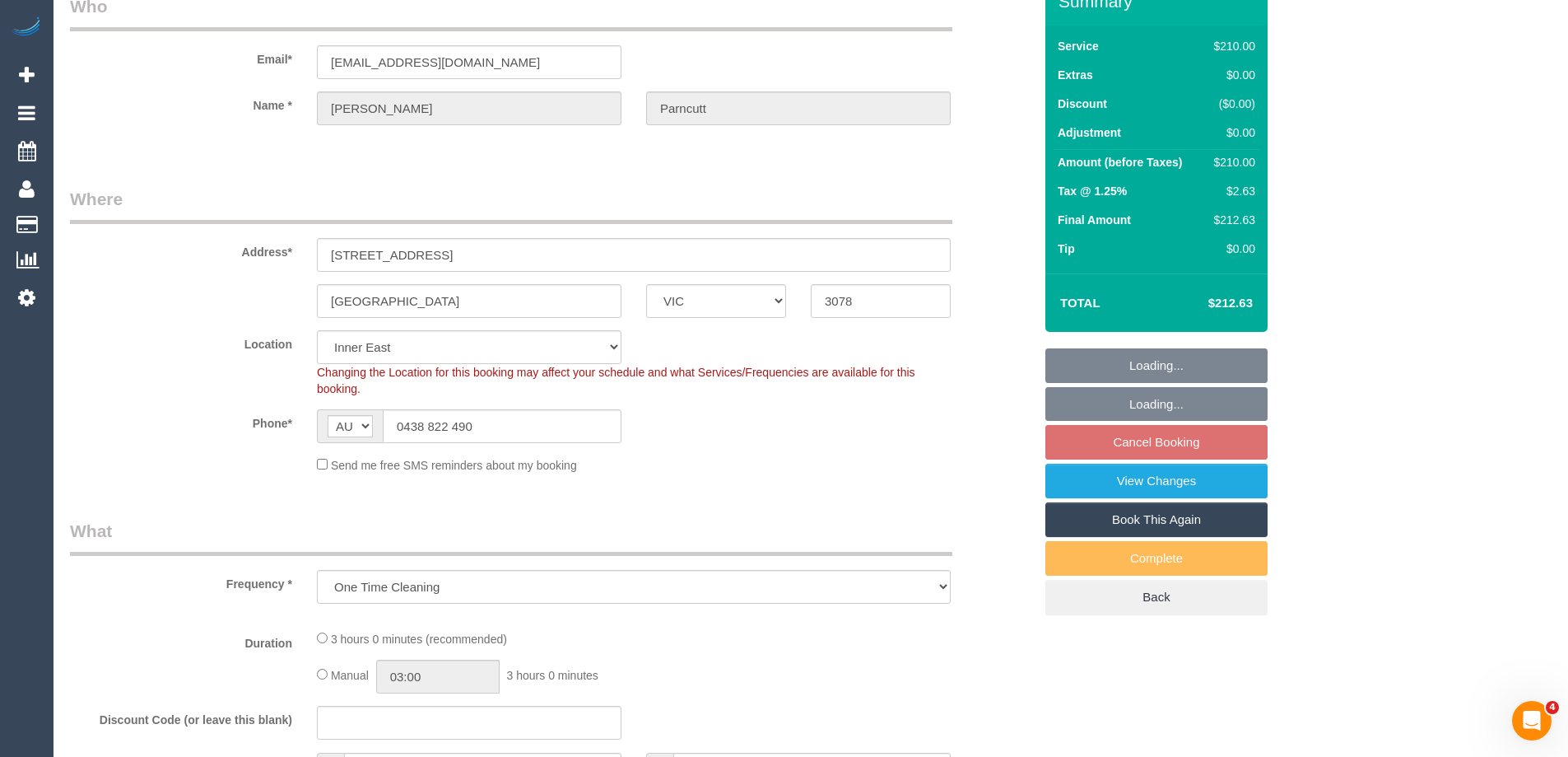
select select "number:14"
select select "number:19"
select select "number:22"
select select "number:34"
select select "number:26"
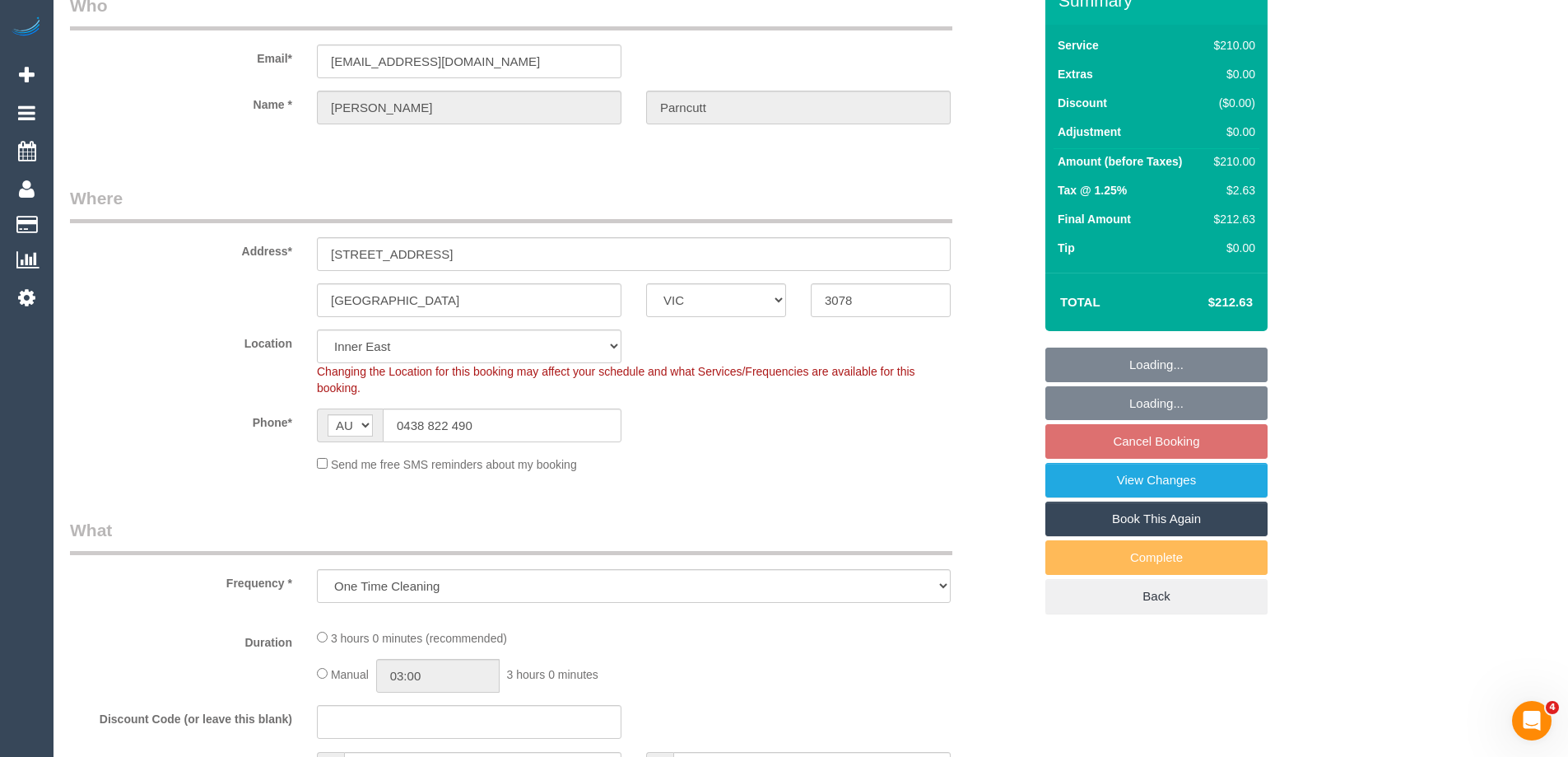
select select "180"
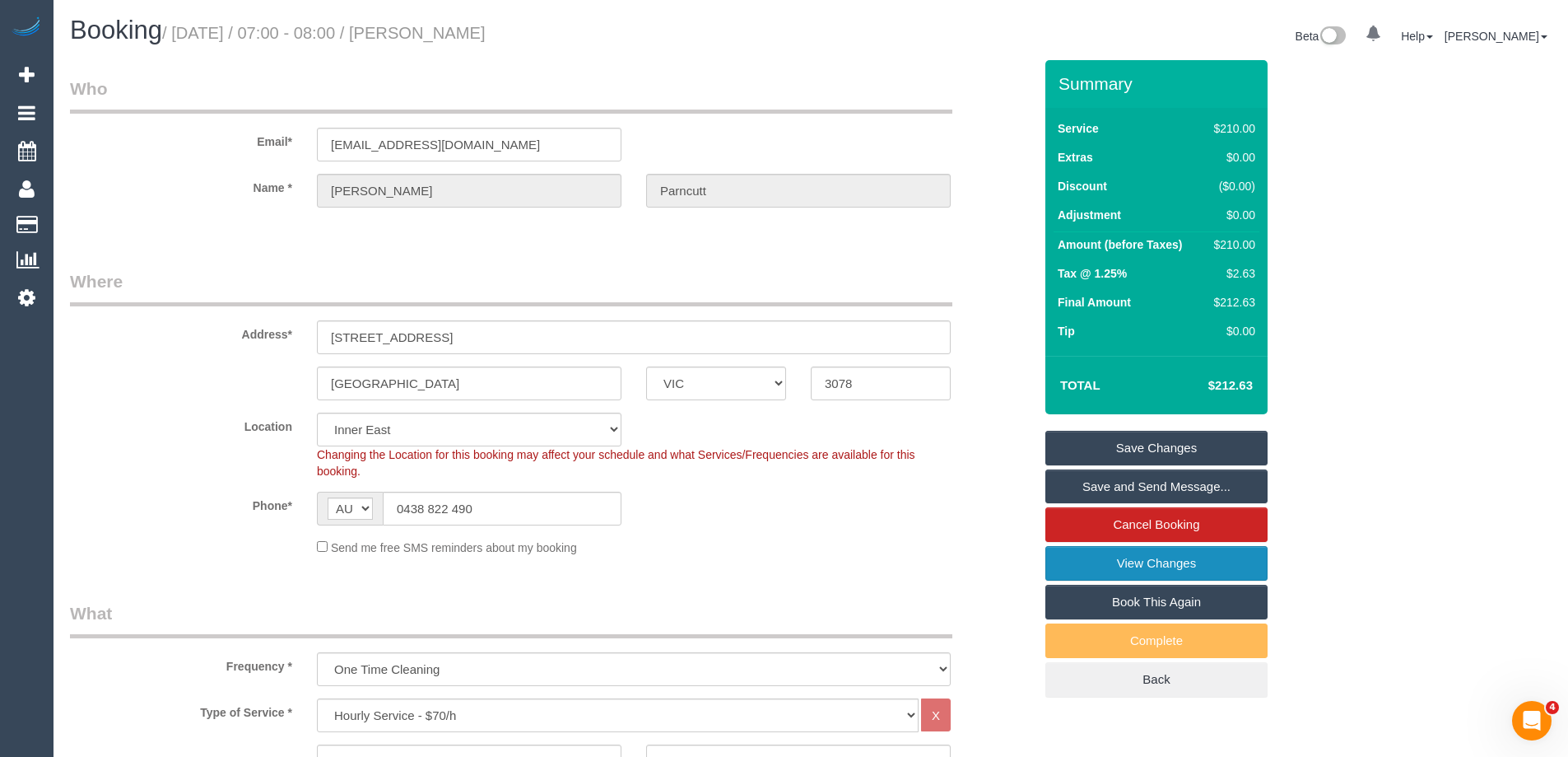
click at [1092, 572] on link "View Changes" at bounding box center [1156, 563] width 222 height 35
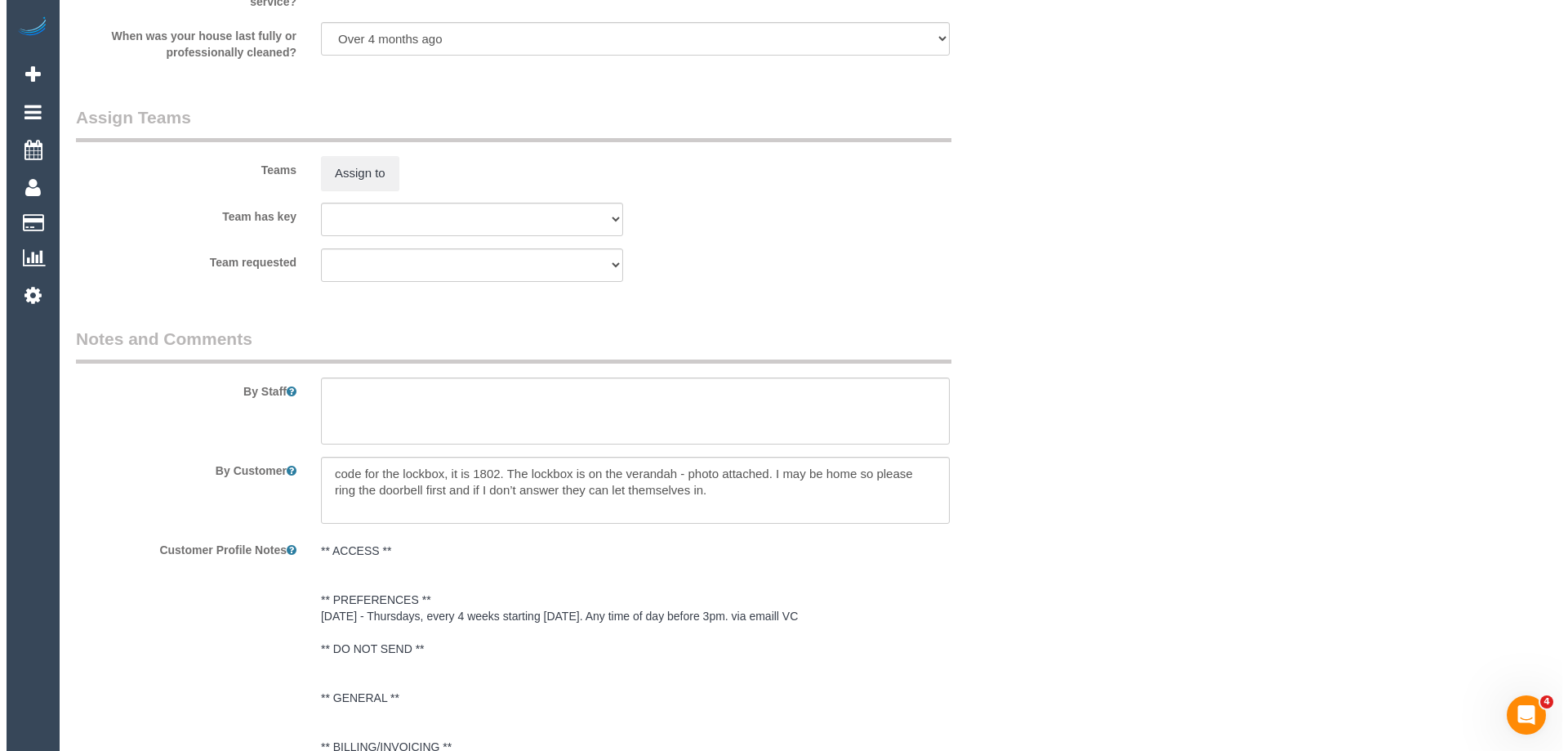
scroll to position [2351, 0]
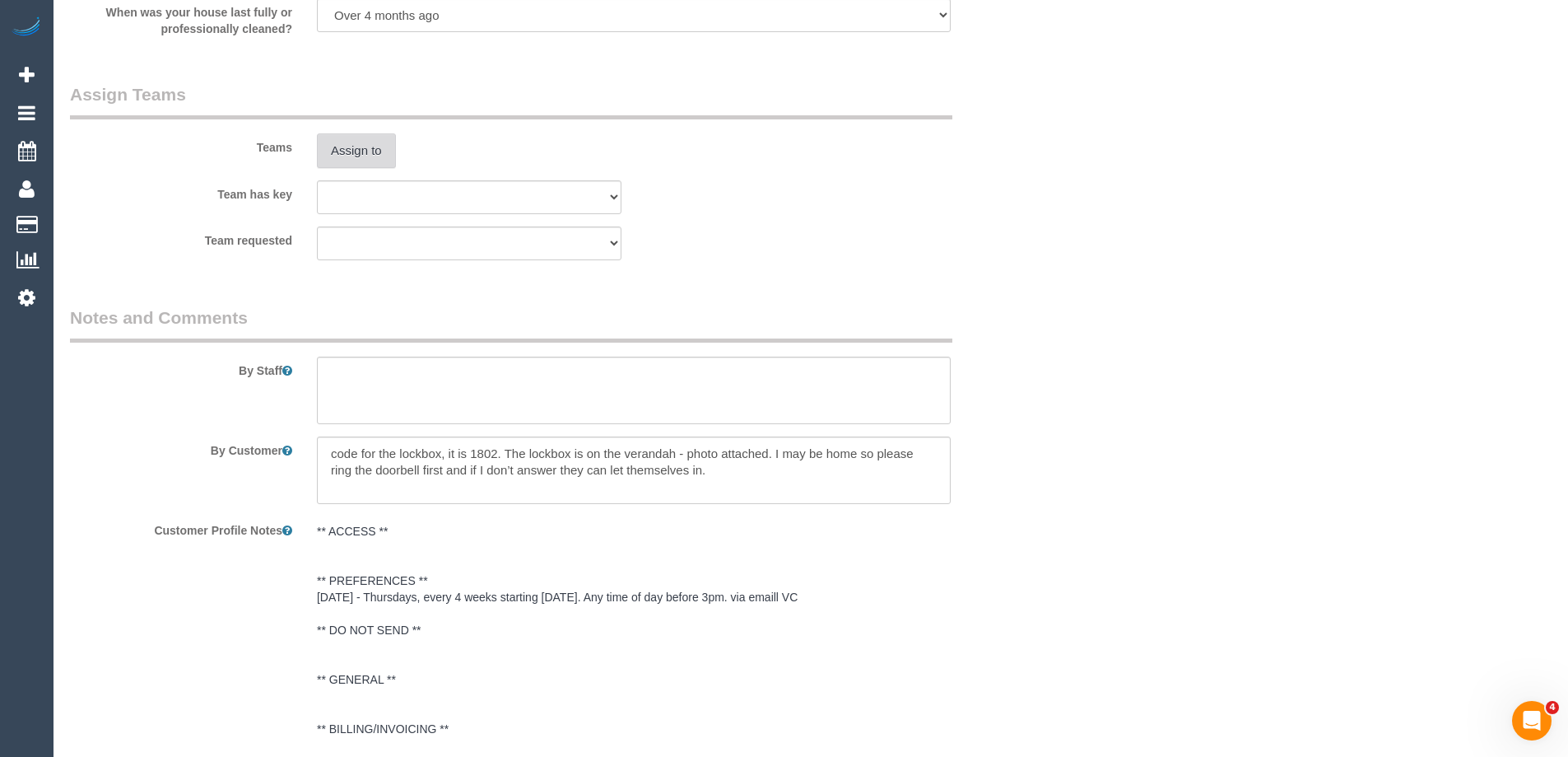
click at [363, 159] on button "Assign to" at bounding box center [356, 151] width 79 height 35
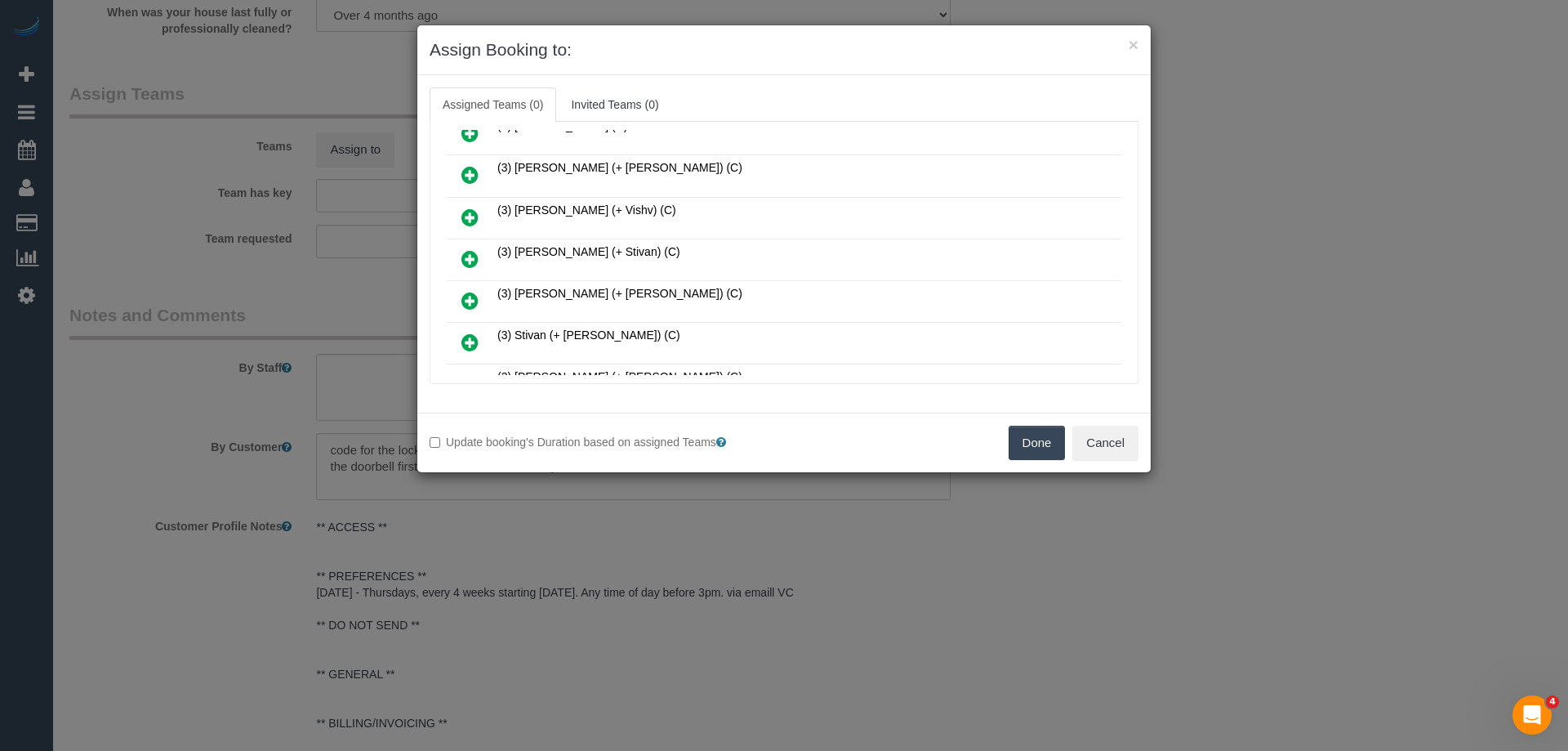
scroll to position [736, 0]
click at [1023, 442] on button "Done" at bounding box center [1037, 443] width 57 height 35
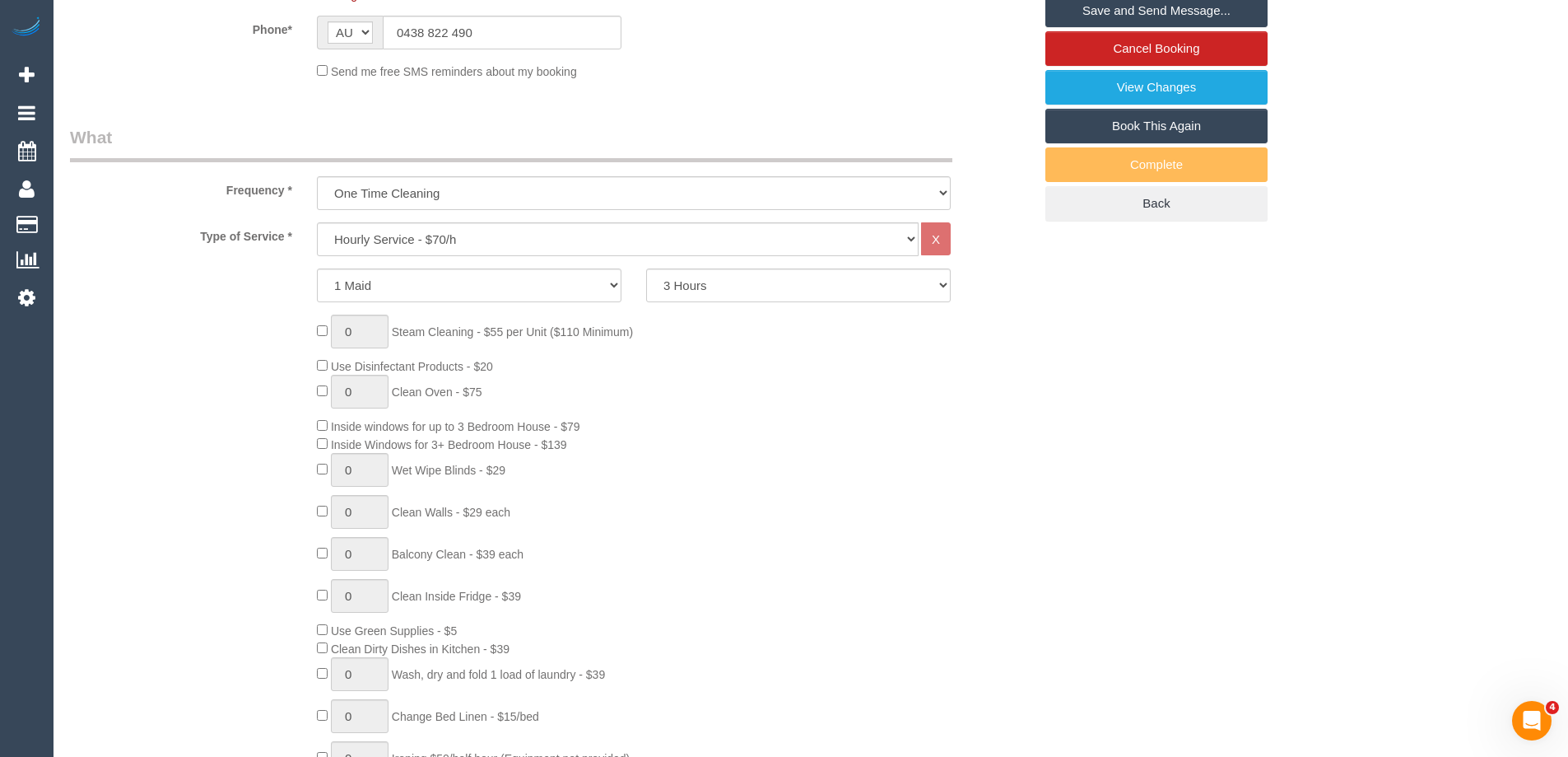
scroll to position [147, 0]
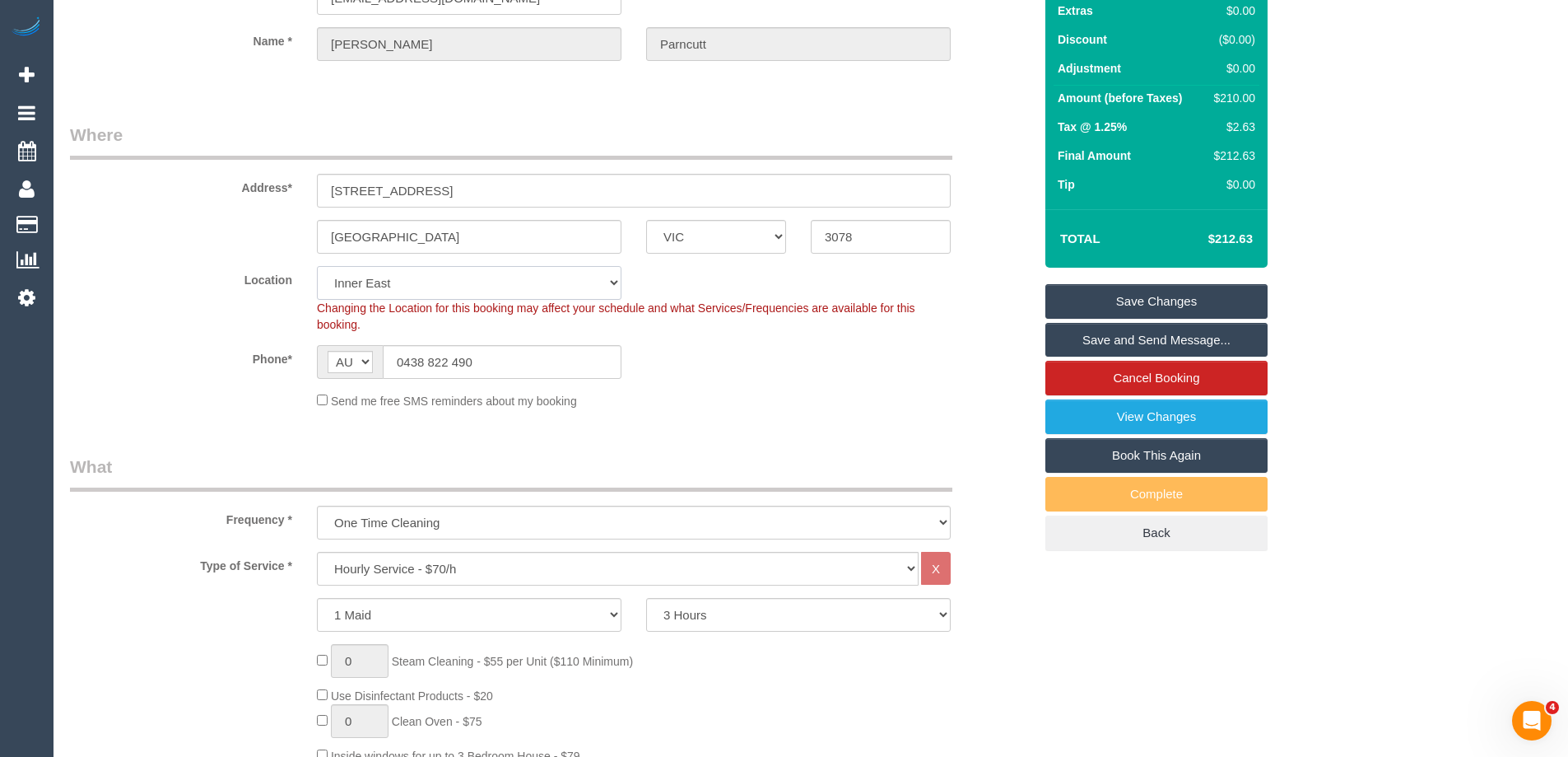
click at [390, 288] on select "Office City East (North) East (South) Inner East Inner North (East) Inner North…" at bounding box center [469, 282] width 305 height 34
select select "47"
click at [317, 266] on select "Office City East (North) East (South) Inner East Inner North (East) Inner North…" at bounding box center [469, 282] width 305 height 34
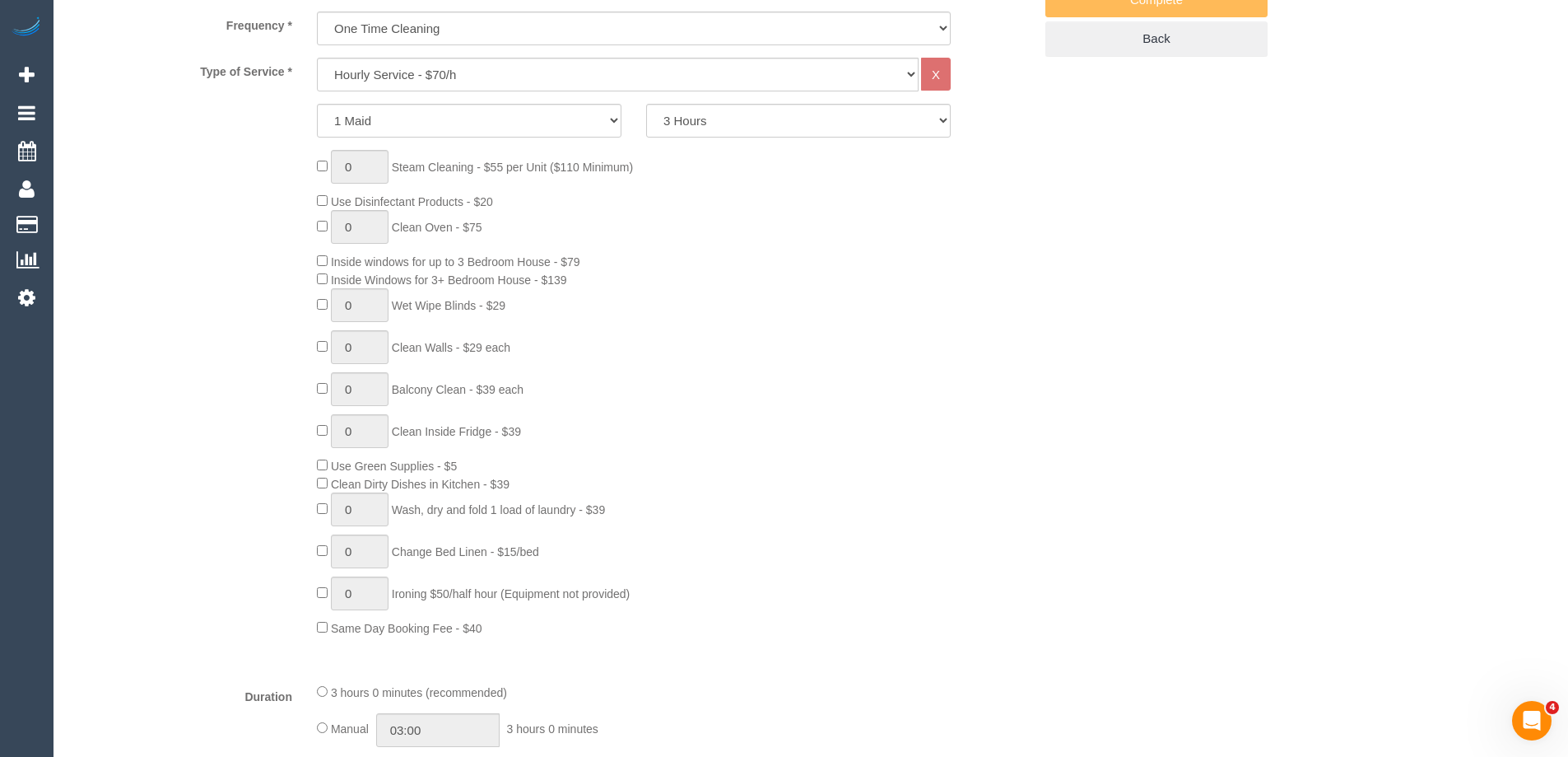
select select "object:4305"
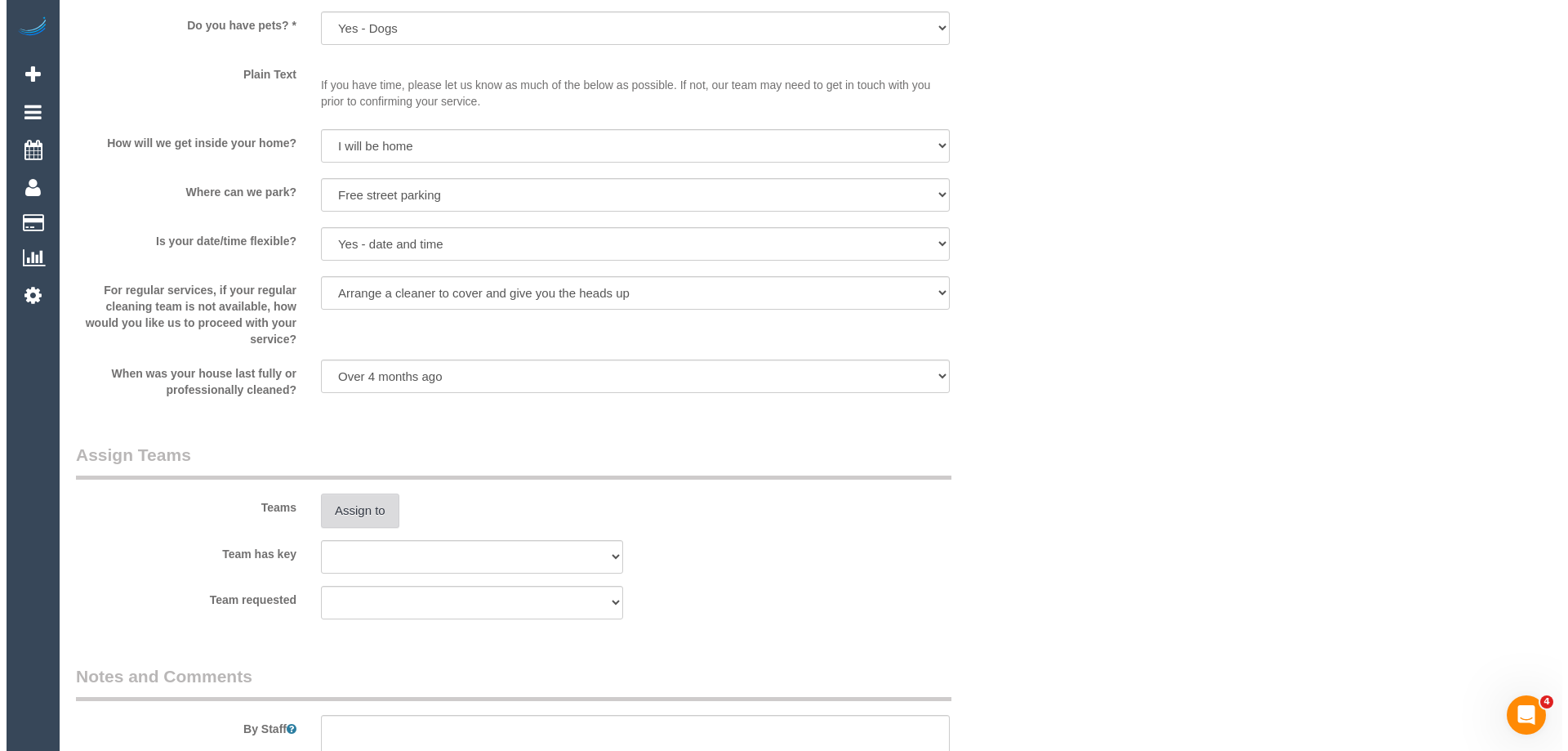
scroll to position [2105, 0]
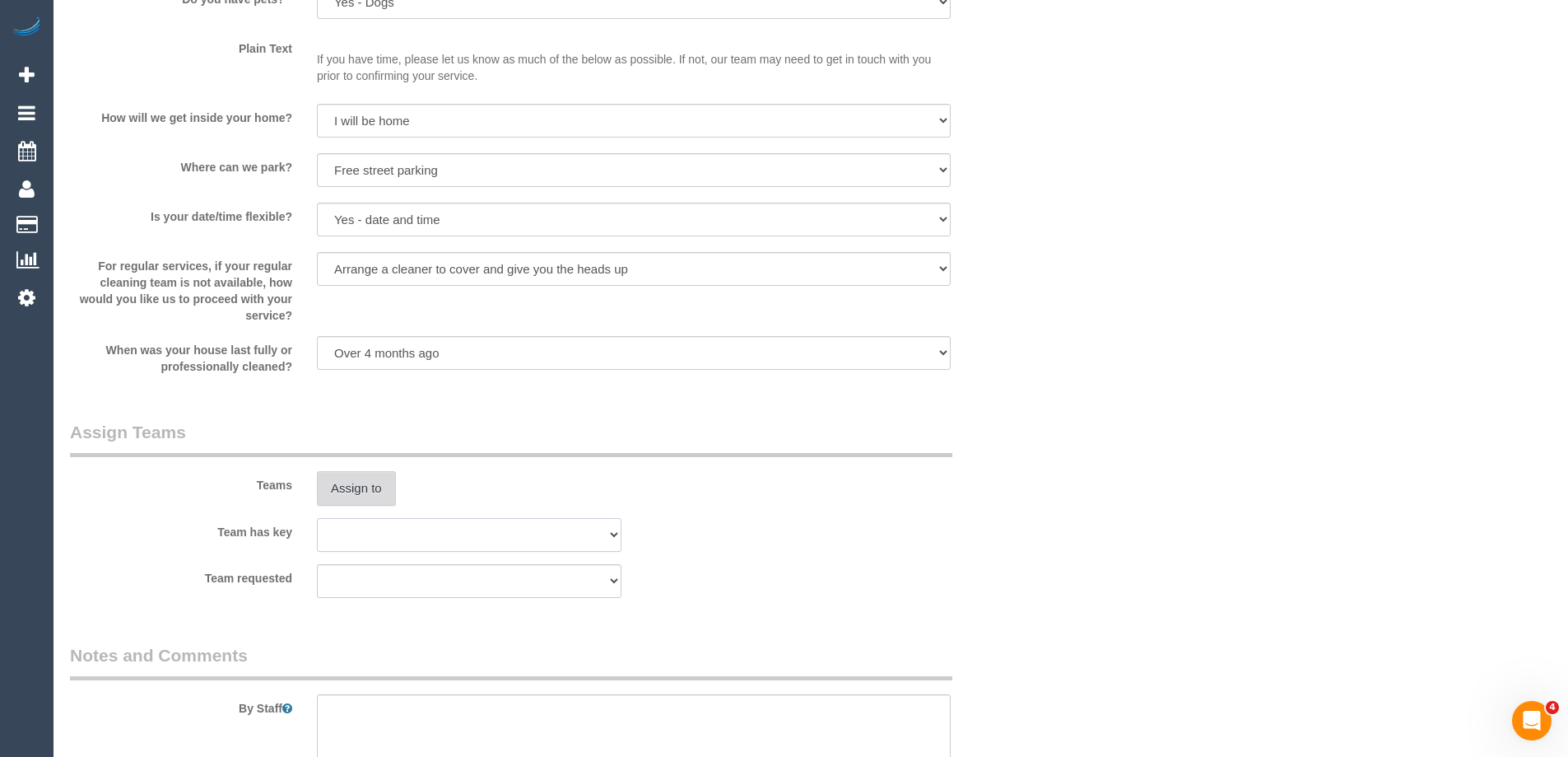
click at [346, 507] on sui-booking-teams "Teams Assign to Team has key (0) Office (1) Debbie Brodjanac (FT) (1) Jeremy La…" at bounding box center [551, 509] width 964 height 178
click at [346, 491] on button "Assign to" at bounding box center [356, 489] width 79 height 35
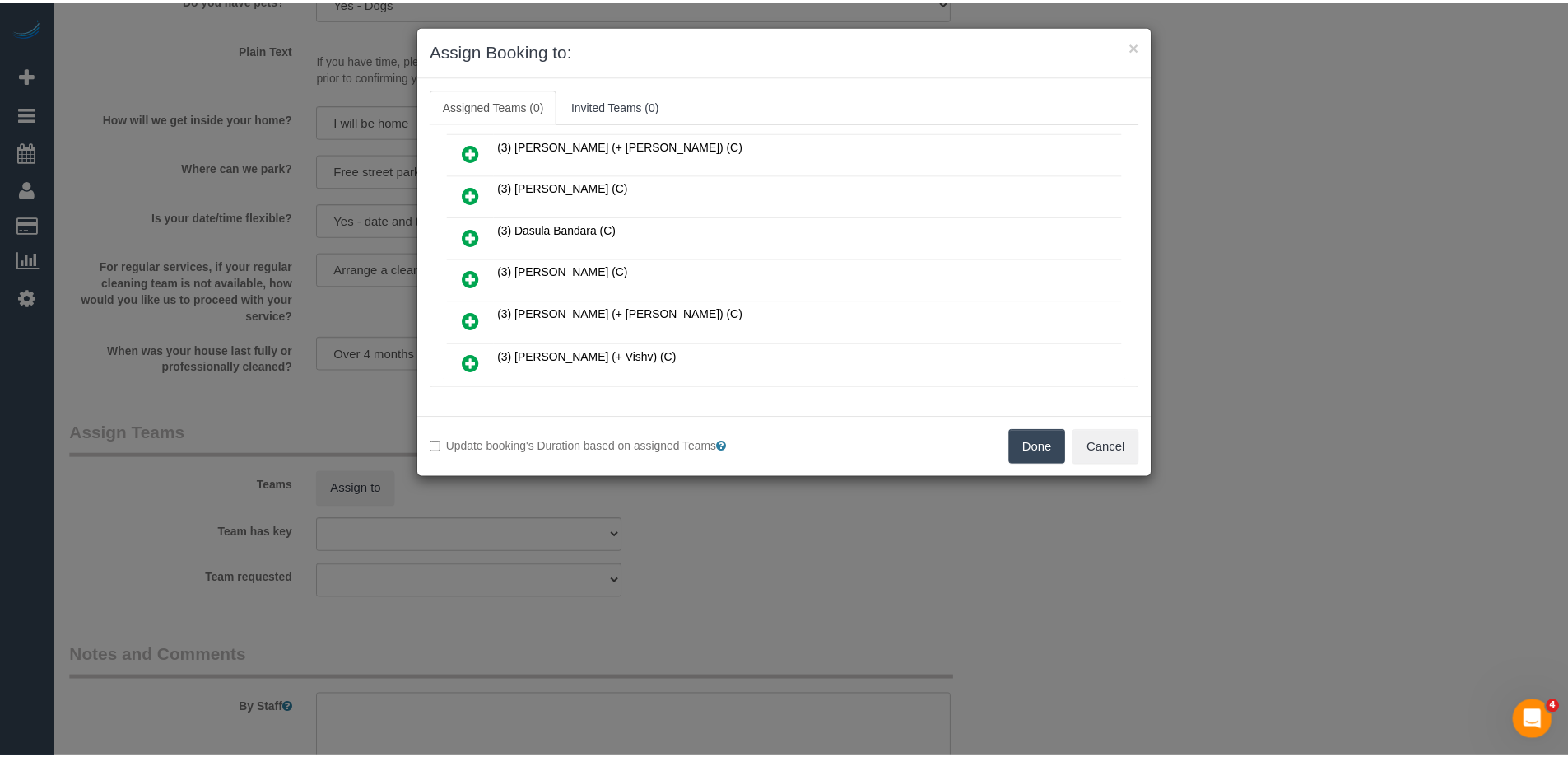
scroll to position [576, 0]
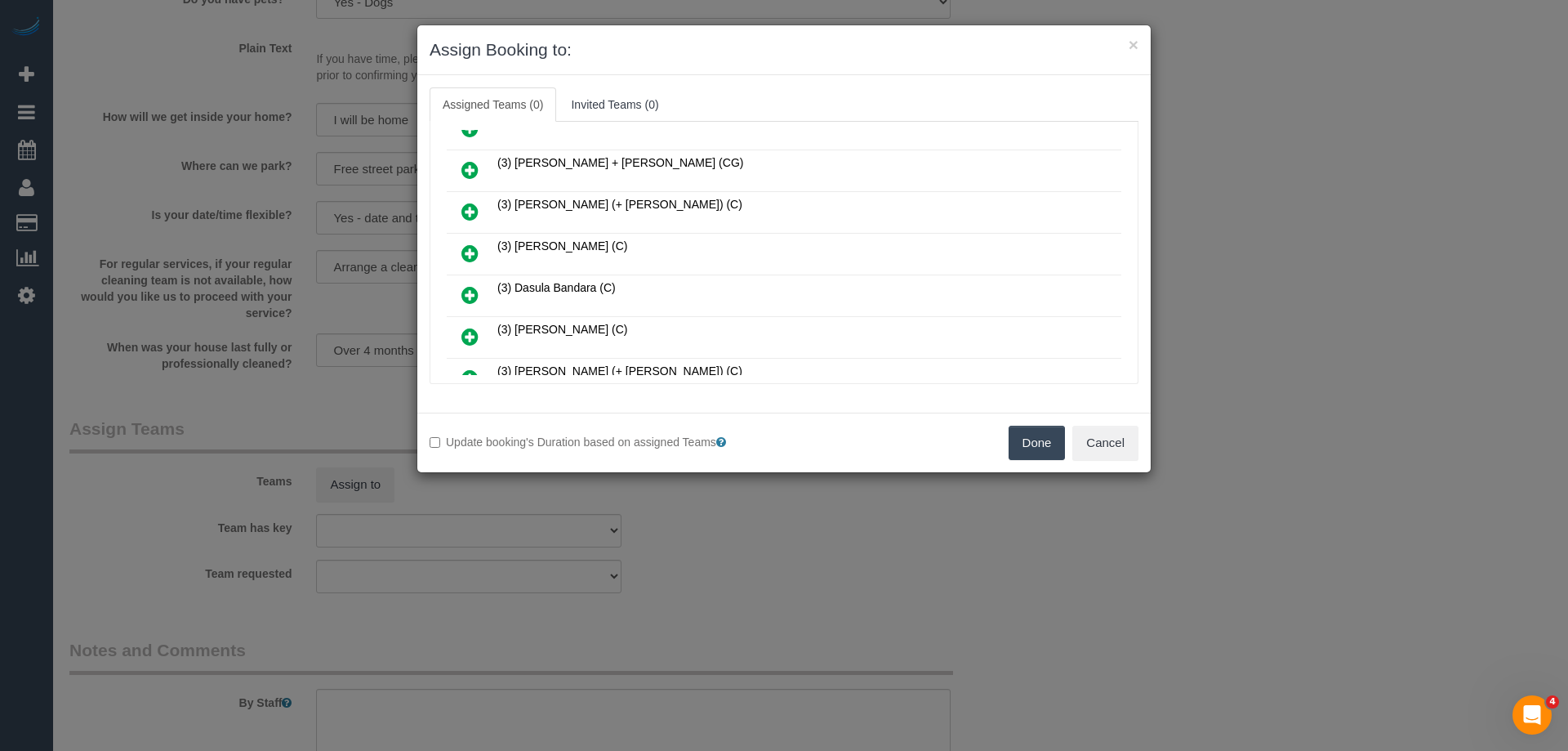
click at [1005, 441] on div "Done Cancel" at bounding box center [967, 443] width 366 height 35
click at [1024, 438] on button "Done" at bounding box center [1037, 443] width 57 height 35
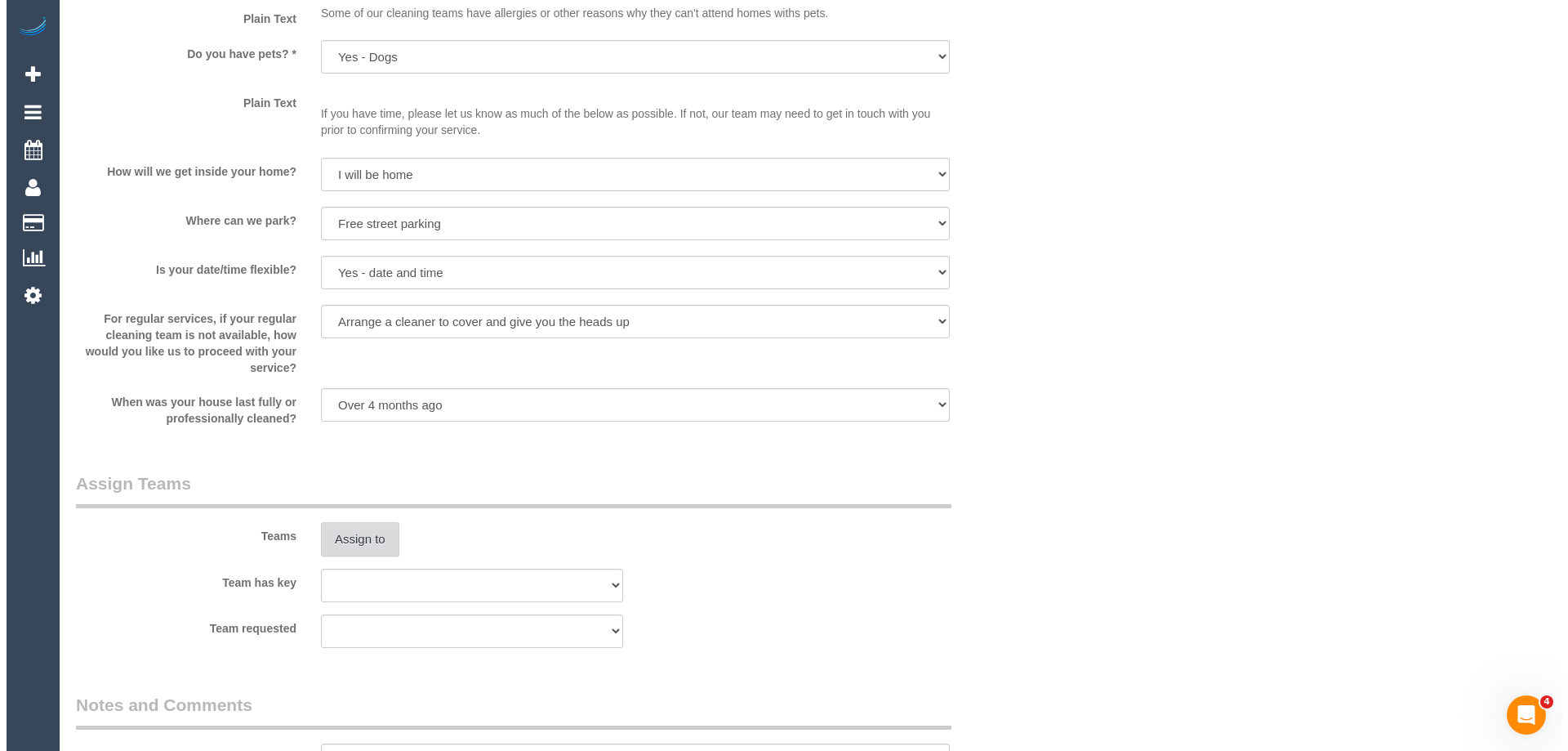
scroll to position [0, 0]
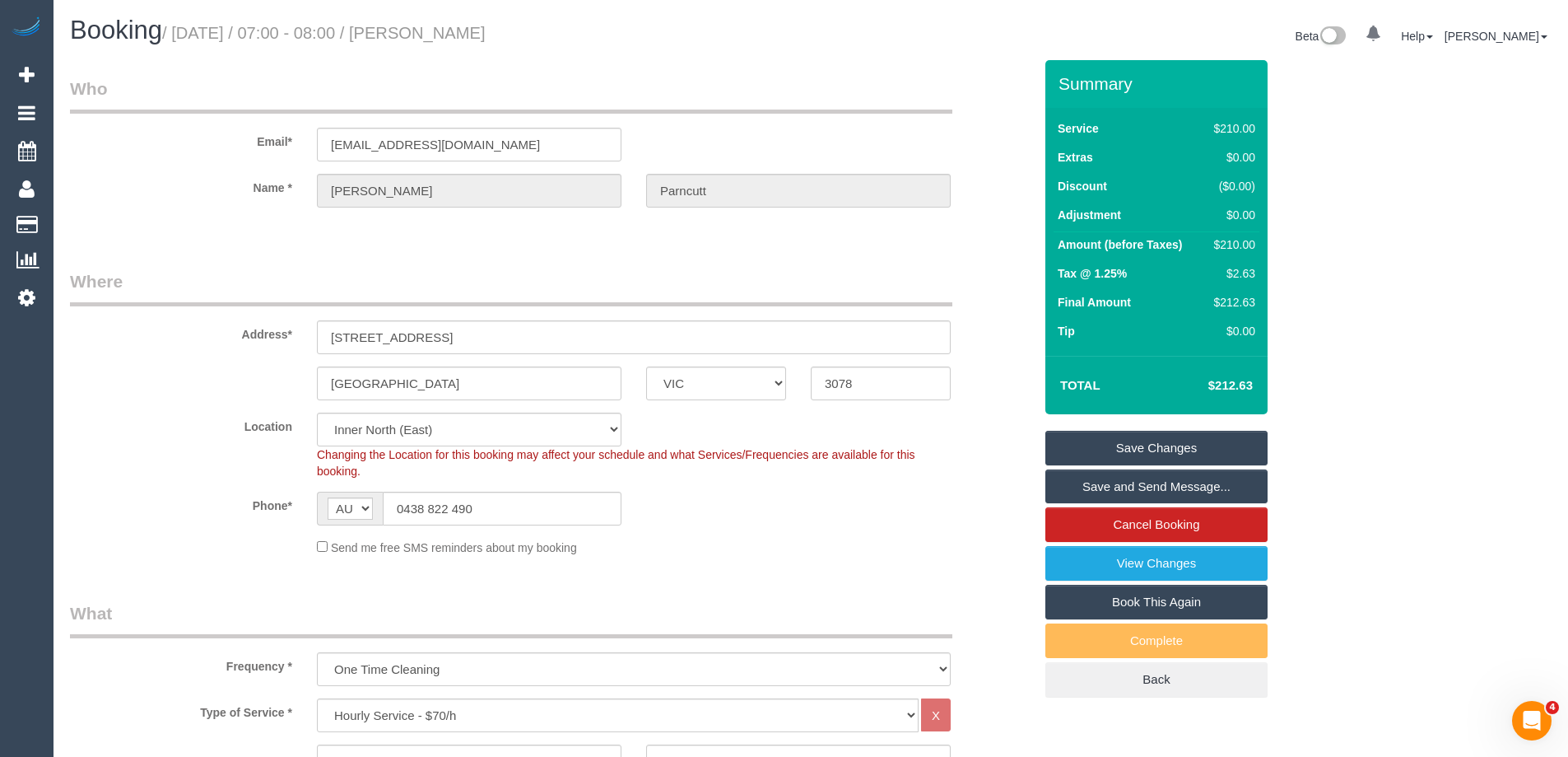
click at [1095, 450] on link "Save Changes" at bounding box center [1156, 448] width 222 height 35
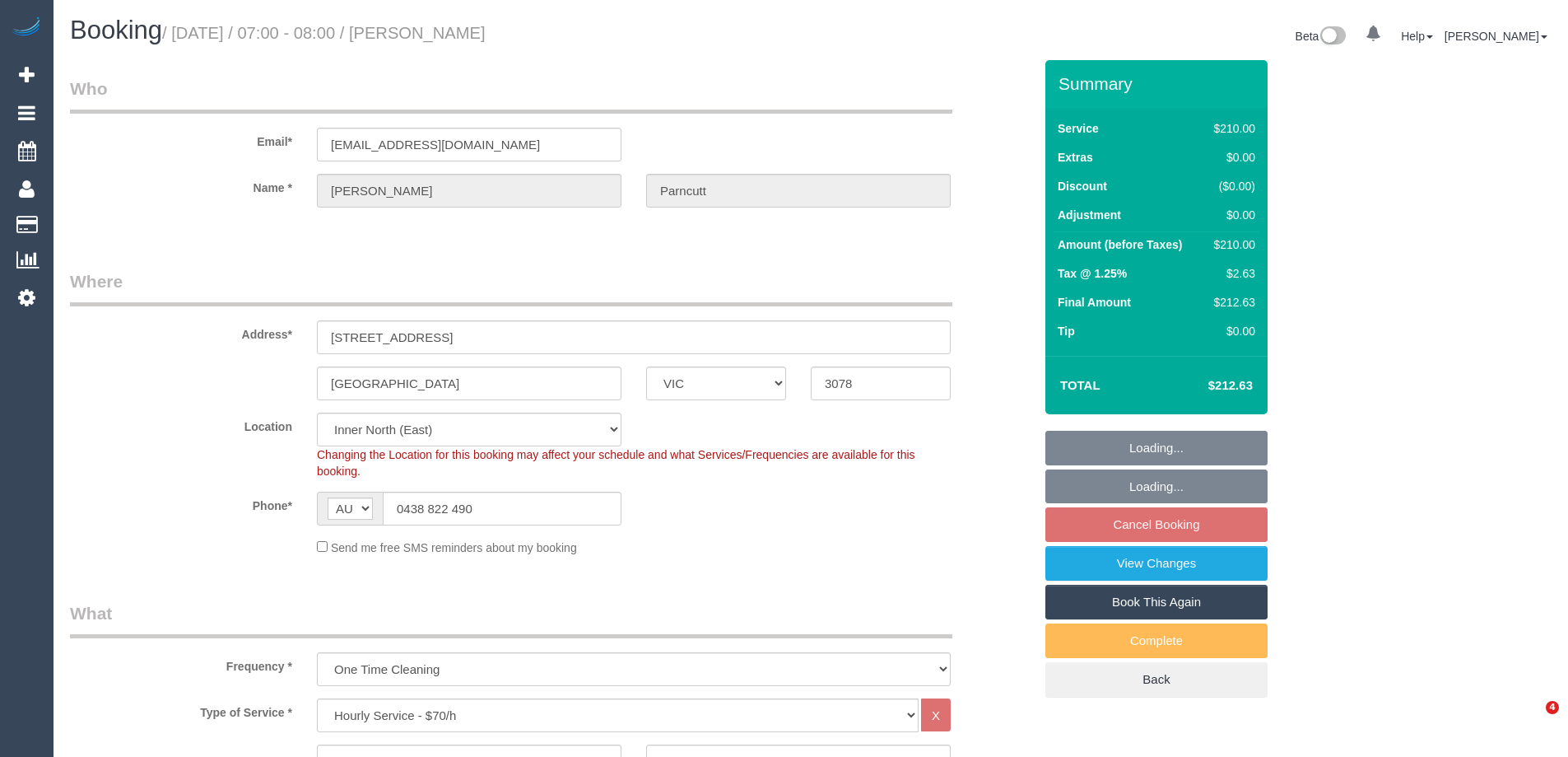
select select "VIC"
select select "180"
select select "number:27"
select select "number:14"
select select "number:19"
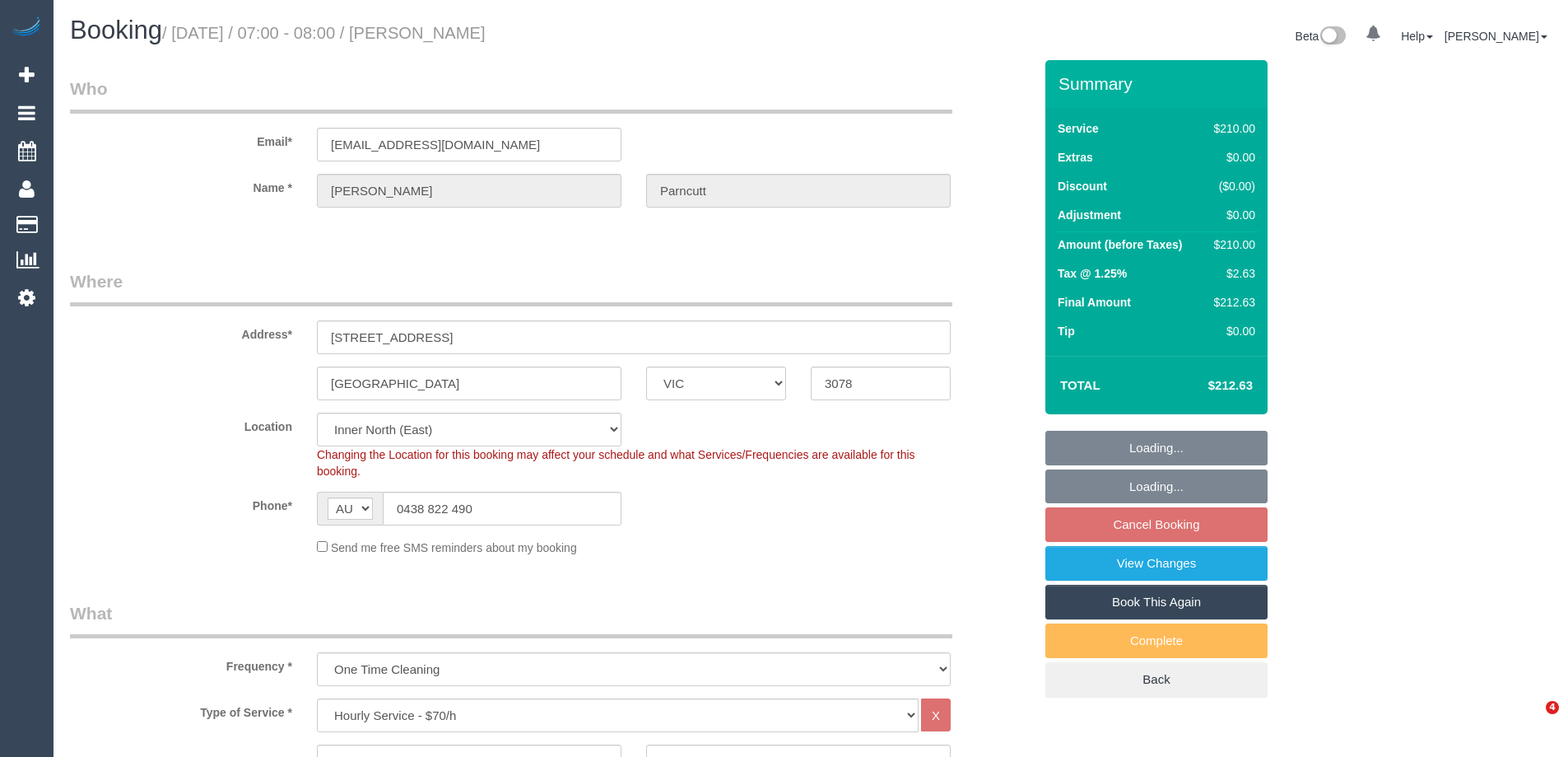
select select "number:22"
select select "number:34"
select select "number:26"
select select "object:1650"
select select "spot1"
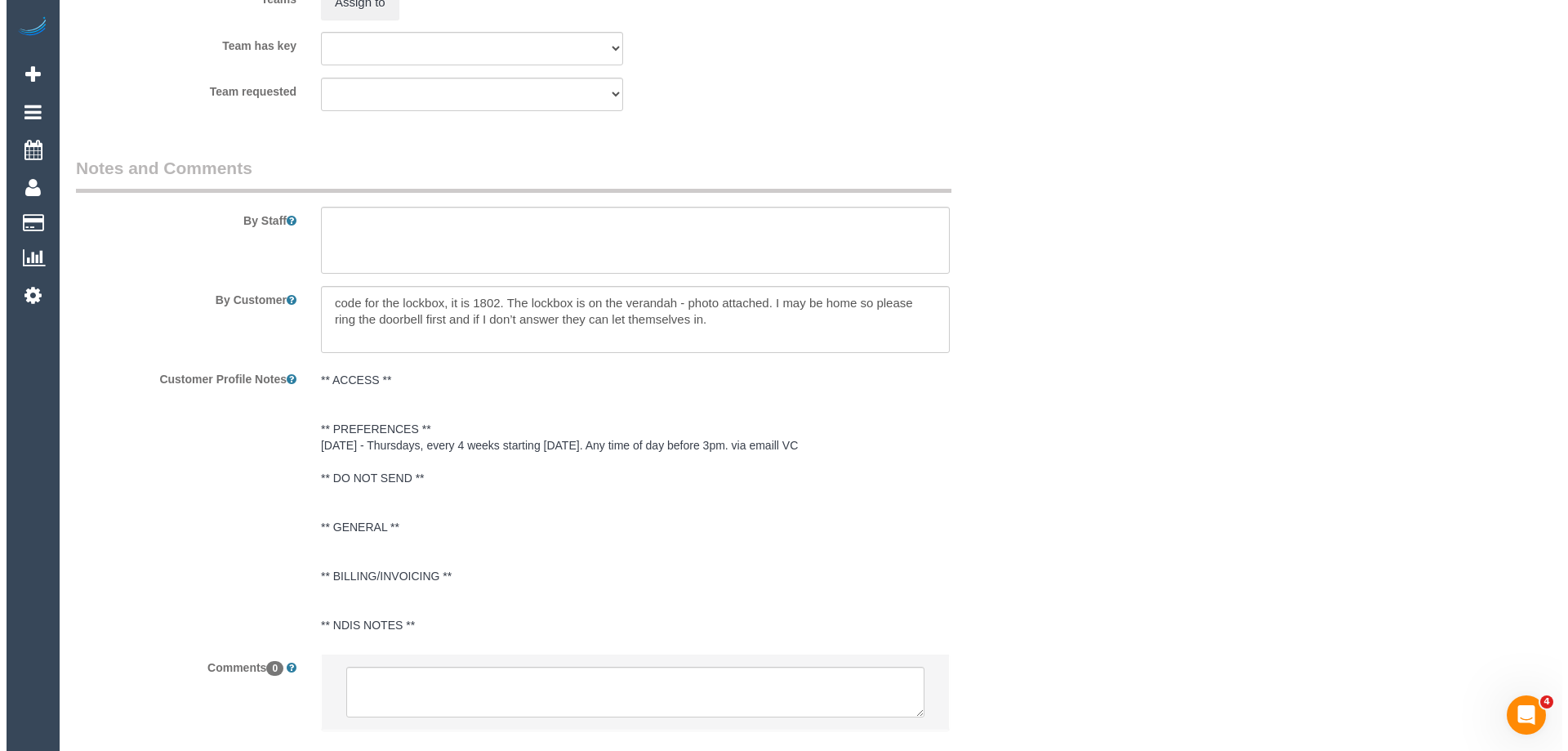
scroll to position [2351, 0]
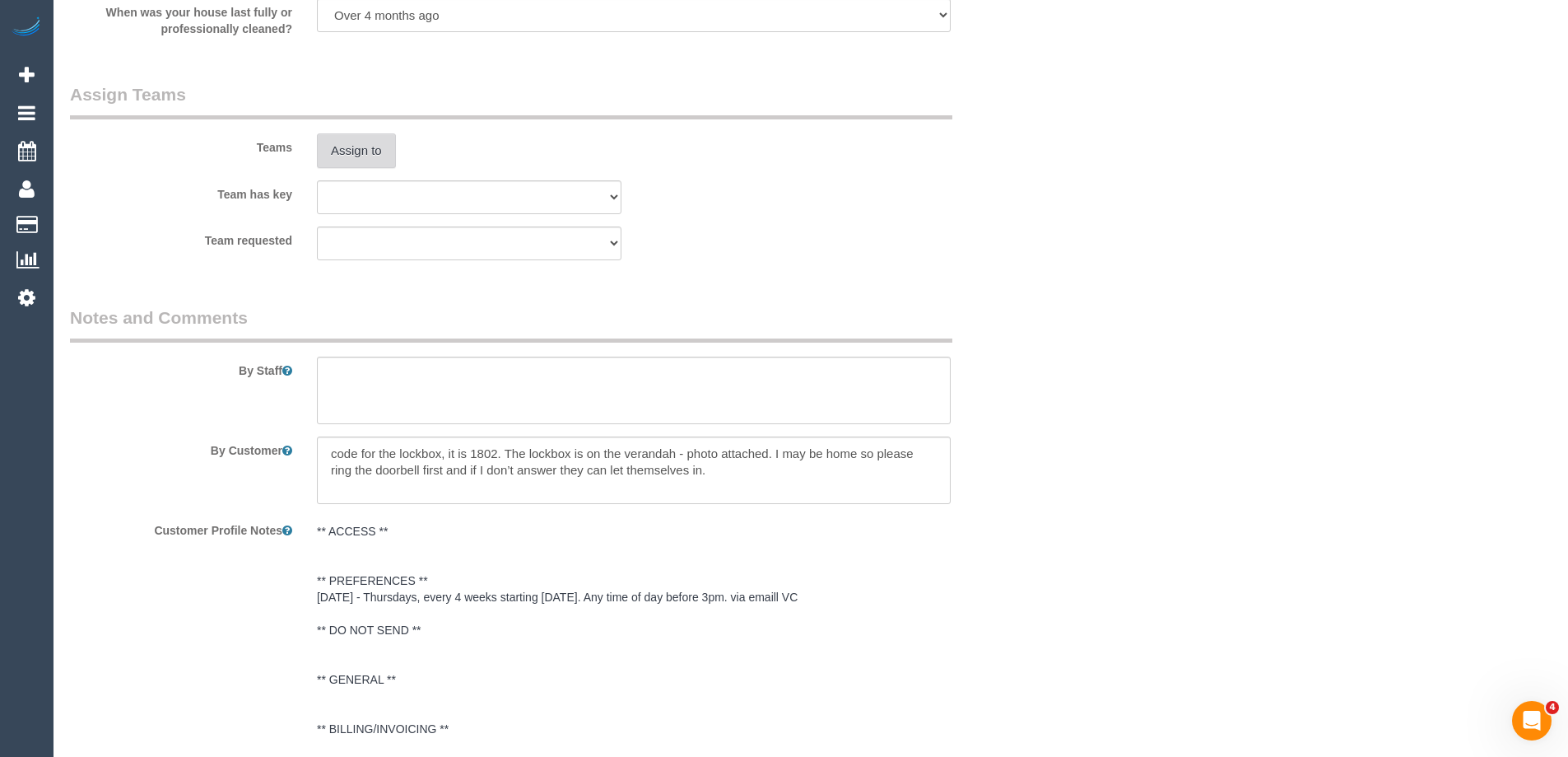
click at [349, 147] on button "Assign to" at bounding box center [356, 151] width 79 height 35
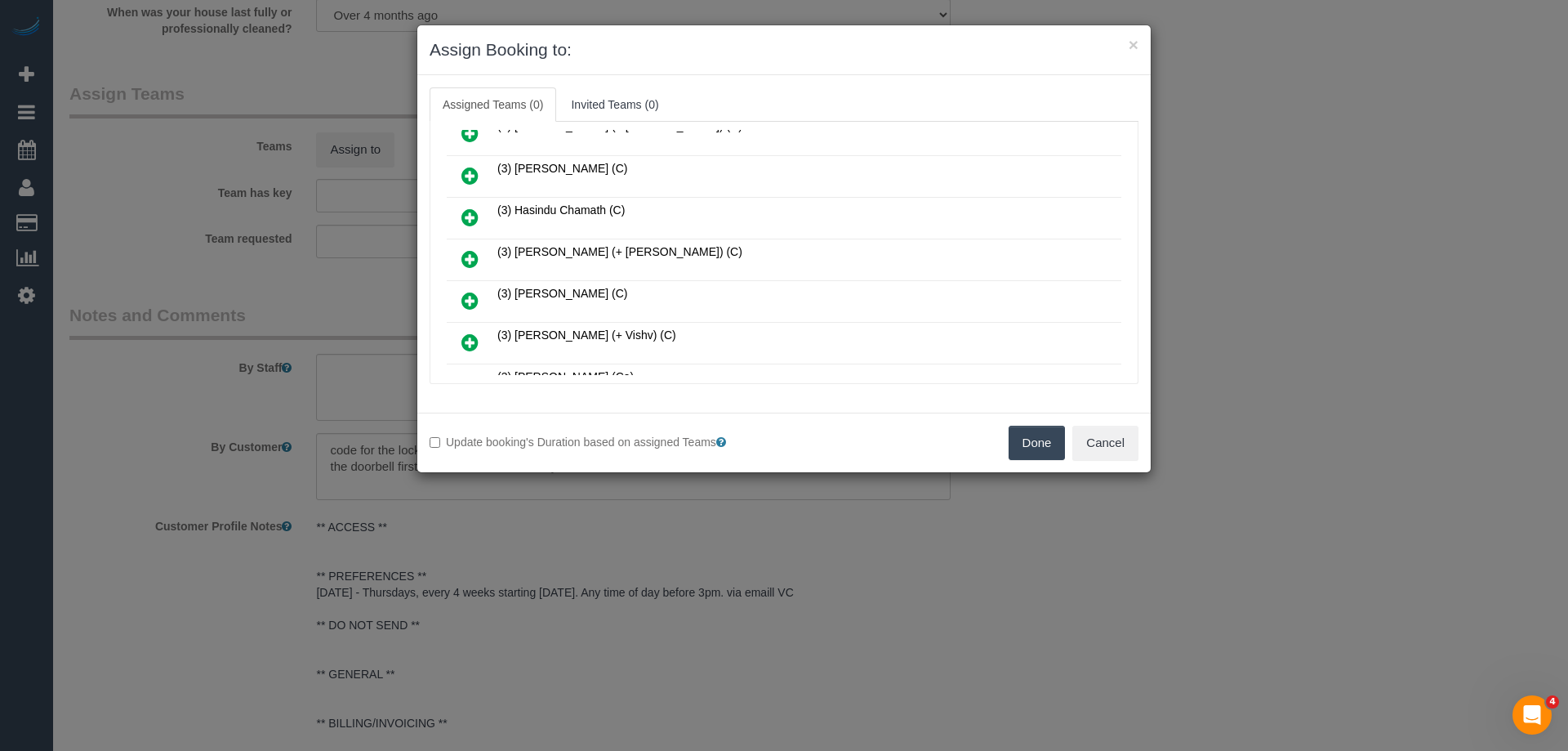
click at [469, 296] on icon at bounding box center [469, 301] width 17 height 20
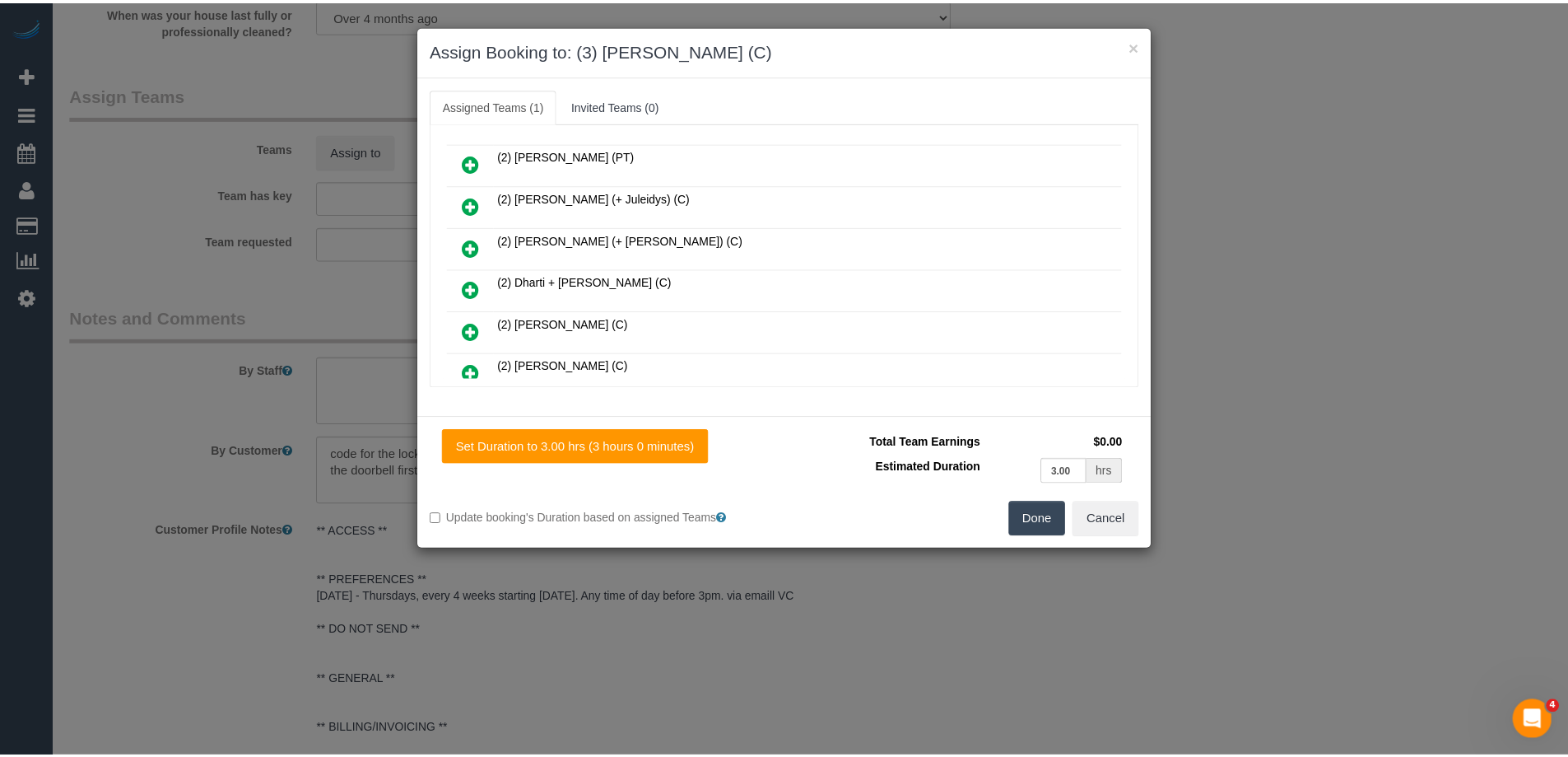
scroll to position [0, 0]
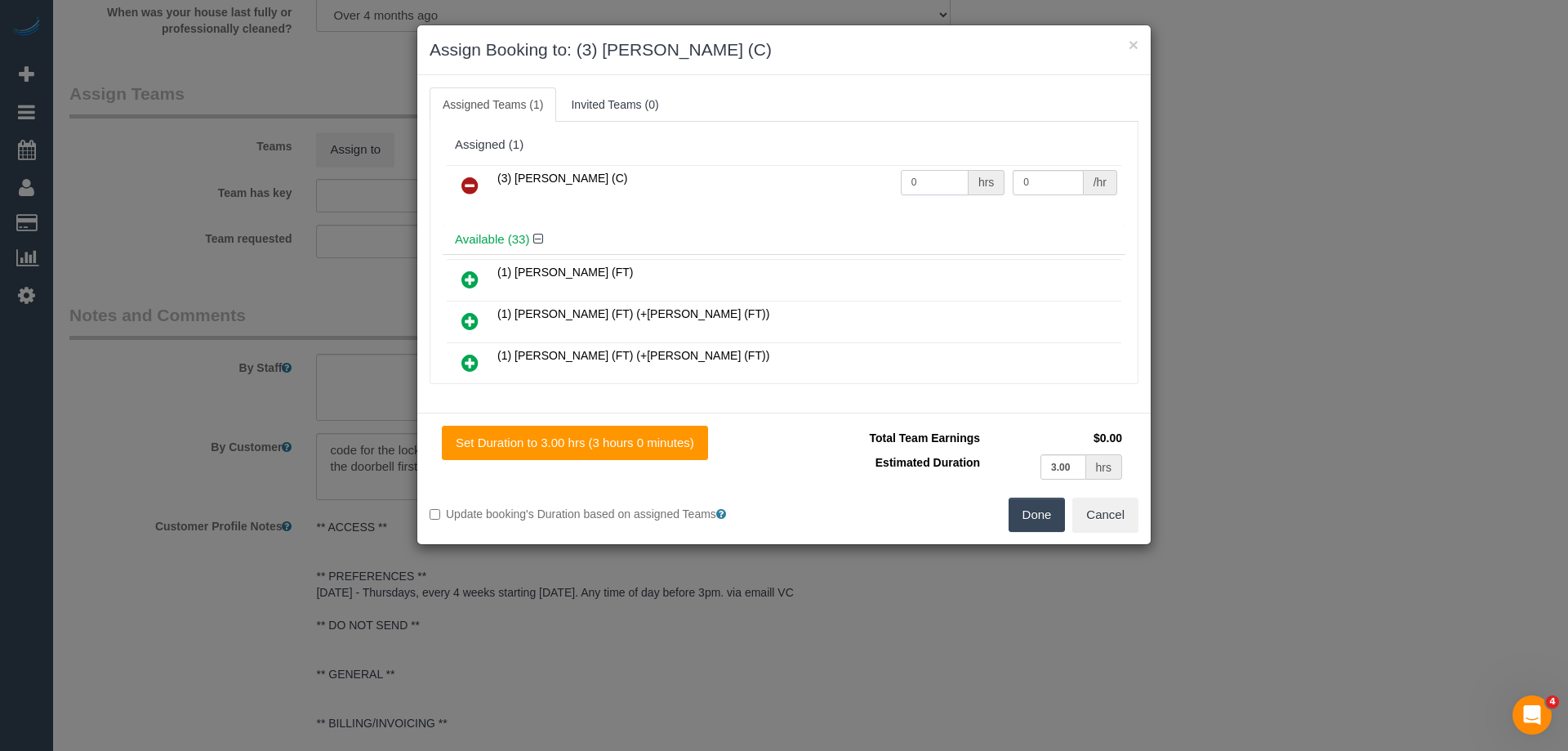
drag, startPoint x: 920, startPoint y: 177, endPoint x: 843, endPoint y: 173, distance: 77.1
click at [837, 176] on tr "(3) [PERSON_NAME] (C) 0 hrs 0 /hr" at bounding box center [784, 186] width 674 height 42
type input "3"
drag, startPoint x: 1025, startPoint y: 174, endPoint x: 866, endPoint y: 170, distance: 159.1
click at [877, 170] on tr "(3) [PERSON_NAME] (C) 3 hrs 0 /hr" at bounding box center [784, 186] width 674 height 42
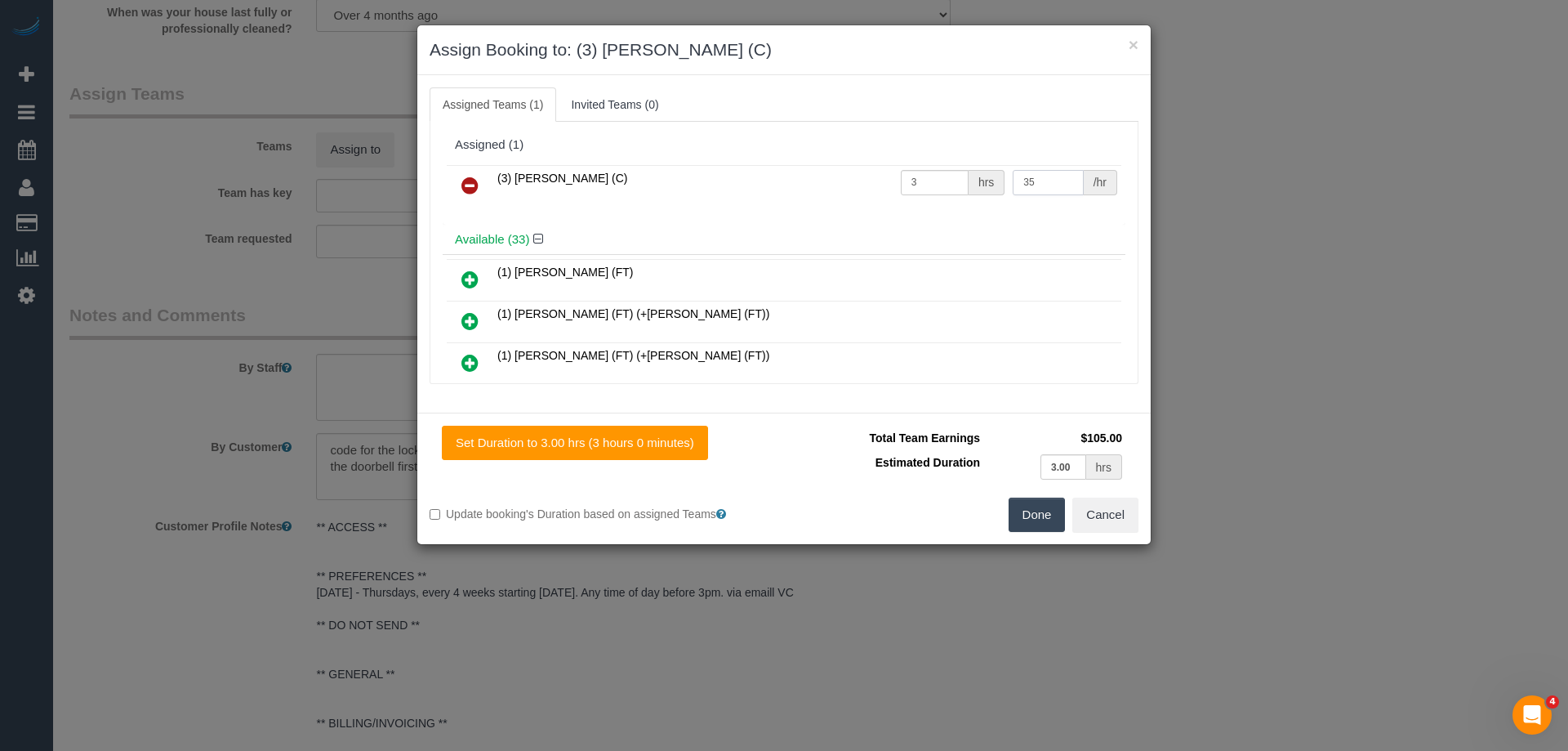
type input "35"
click at [1029, 516] on button "Done" at bounding box center [1037, 515] width 57 height 35
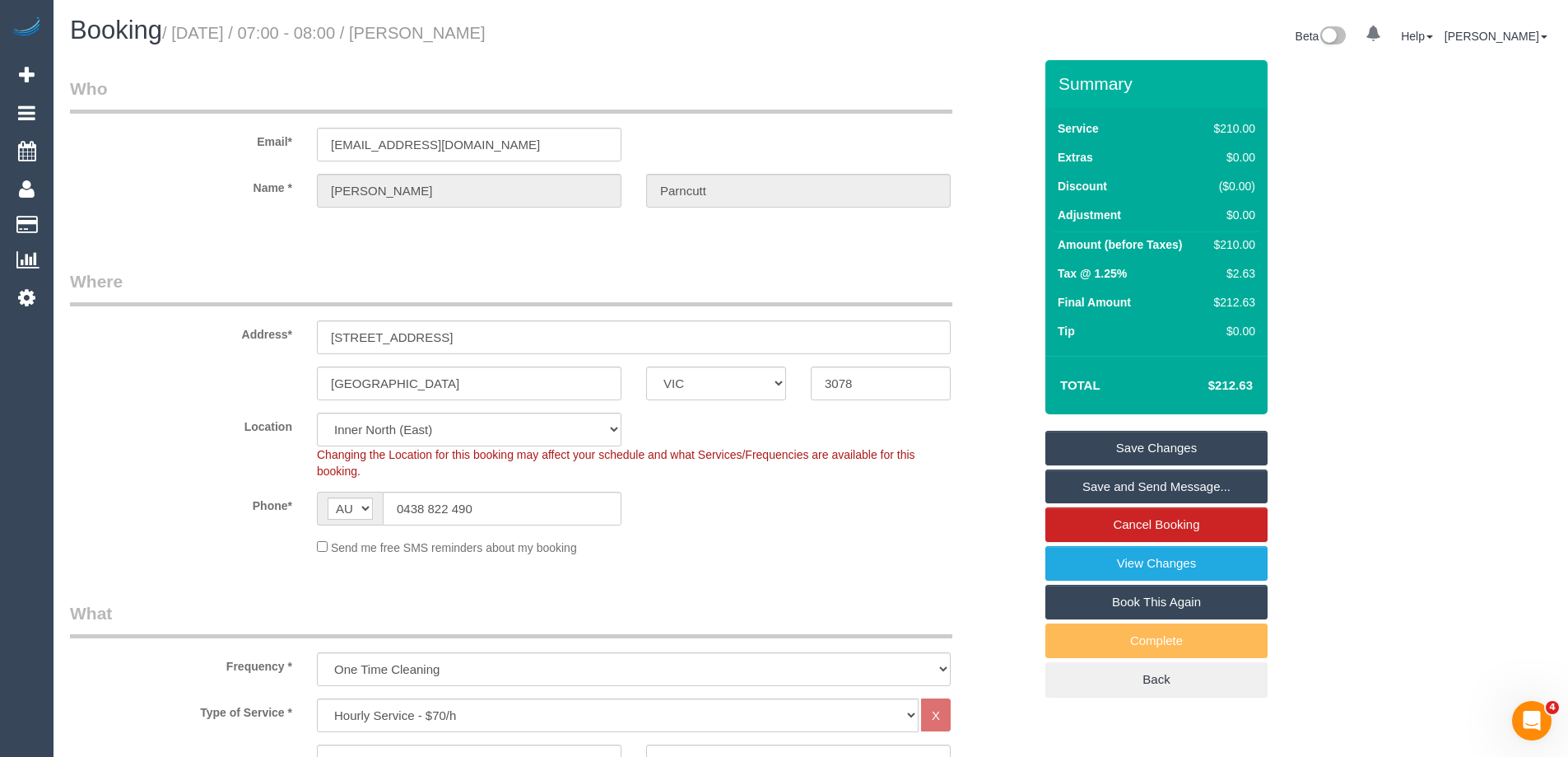
drag, startPoint x: 572, startPoint y: 28, endPoint x: 456, endPoint y: 24, distance: 116.1
click at [456, 24] on h1 "Booking / September 04, 2025 / 07:00 - 08:00 / David Parncutt" at bounding box center [434, 30] width 728 height 28
copy small "David Parncutt"
click at [1107, 488] on link "Save and Send Message..." at bounding box center [1156, 487] width 222 height 35
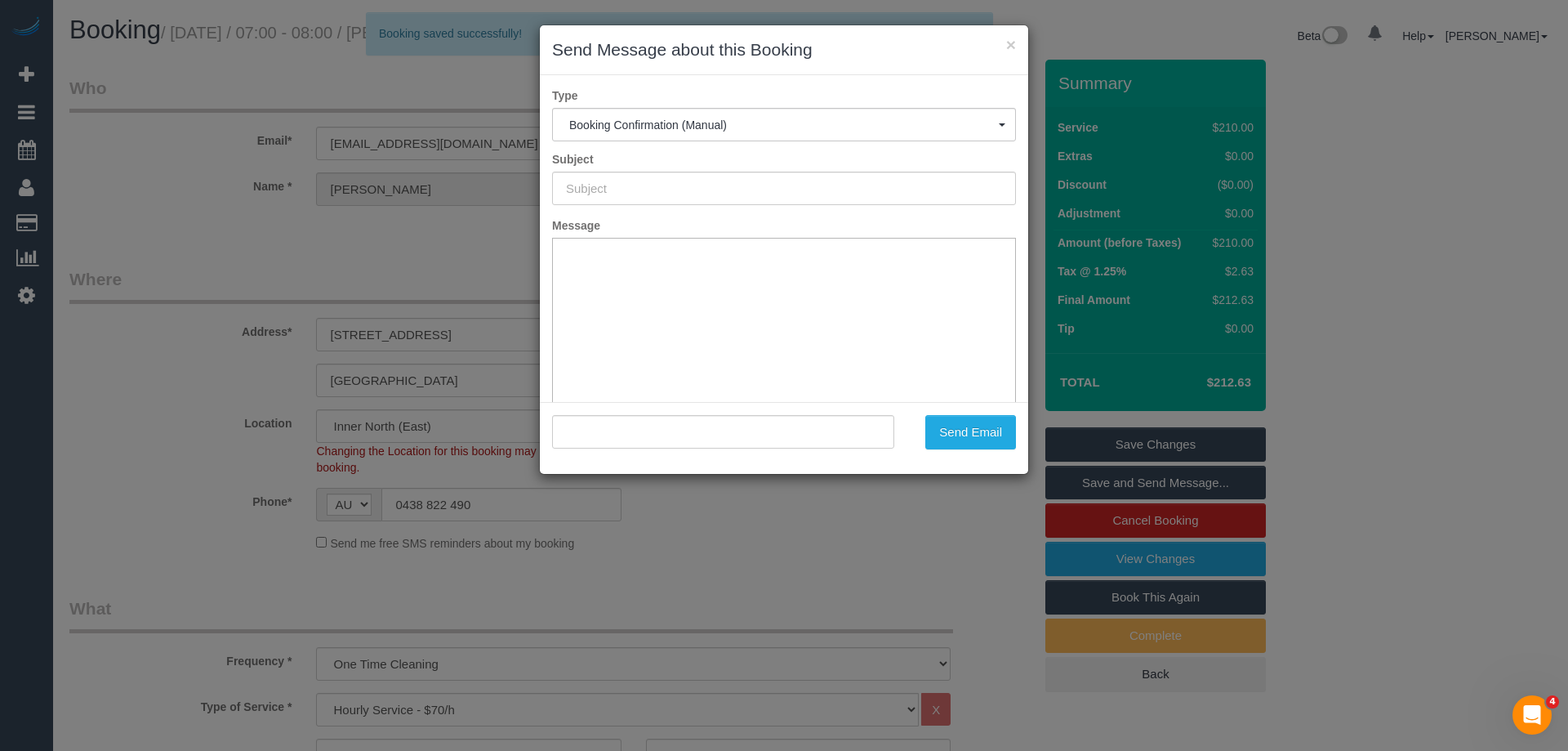
type input "Booking Confirmed"
type input ""David Parncutt" <dparncutt@gmail.com>"
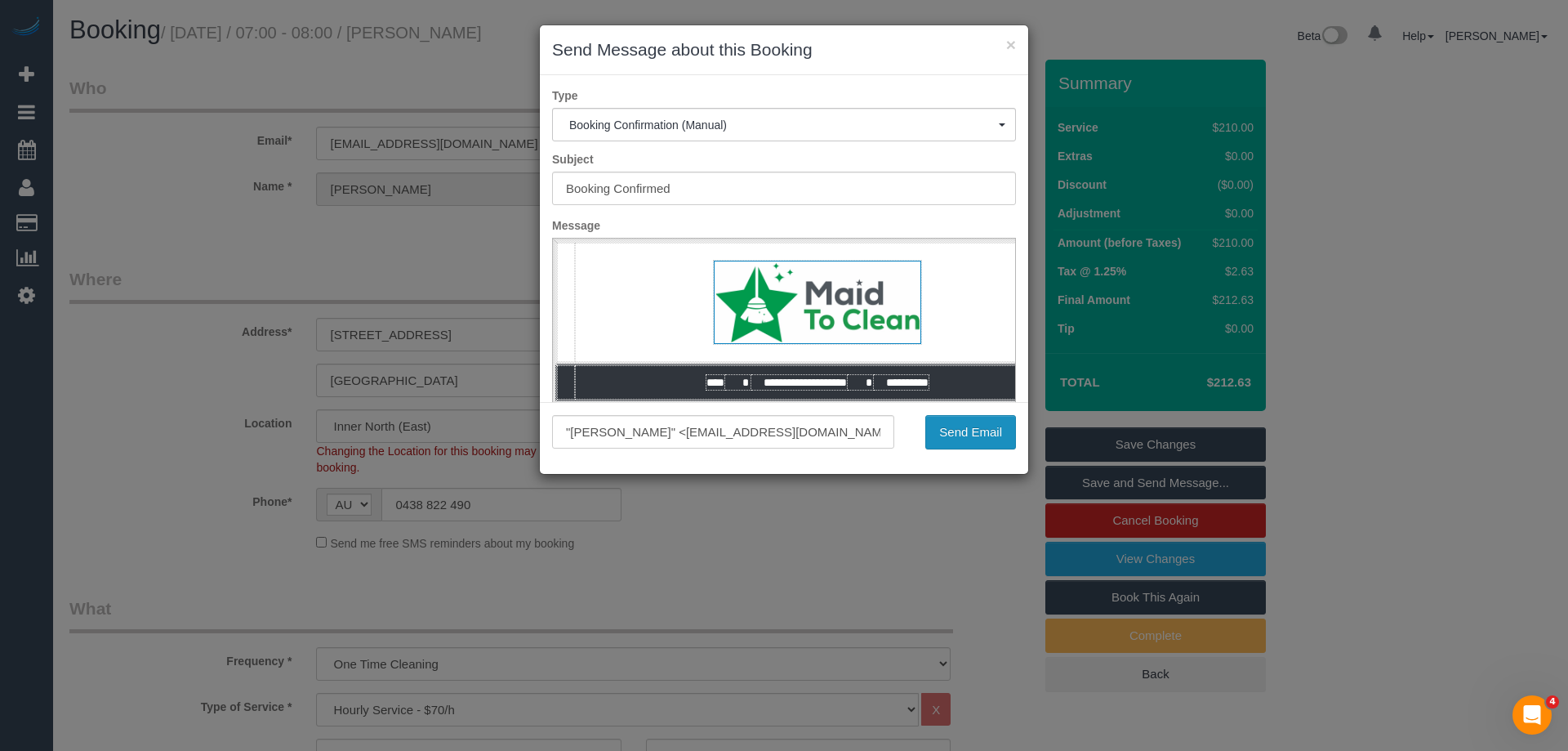
click at [957, 431] on button "Send Email" at bounding box center [969, 432] width 90 height 35
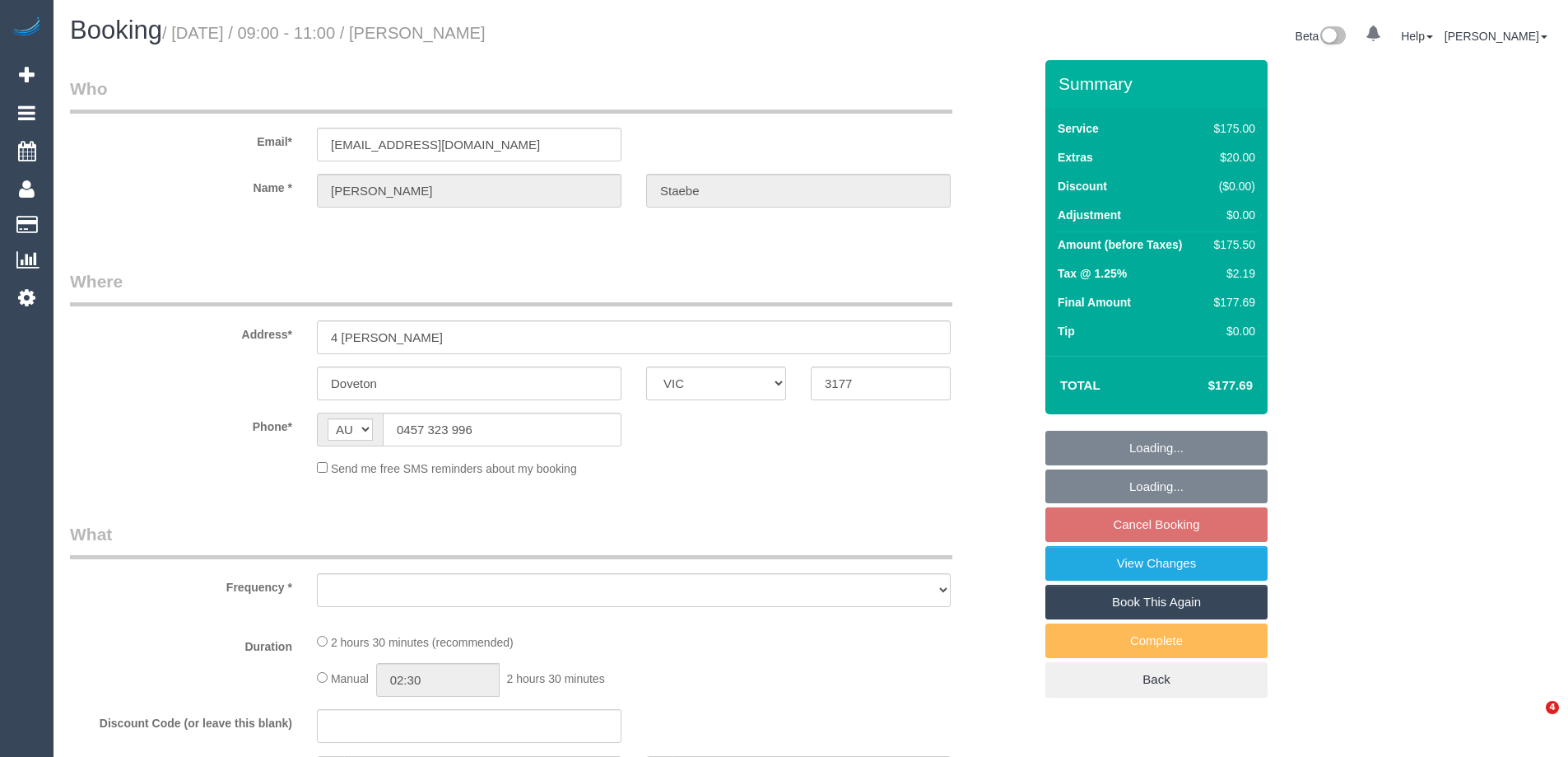
select select "VIC"
select select "object:530"
select select "string:stripe-pm_1MViEM2GScqysDRVLbGoT9es"
select select "number:29"
select select "number:15"
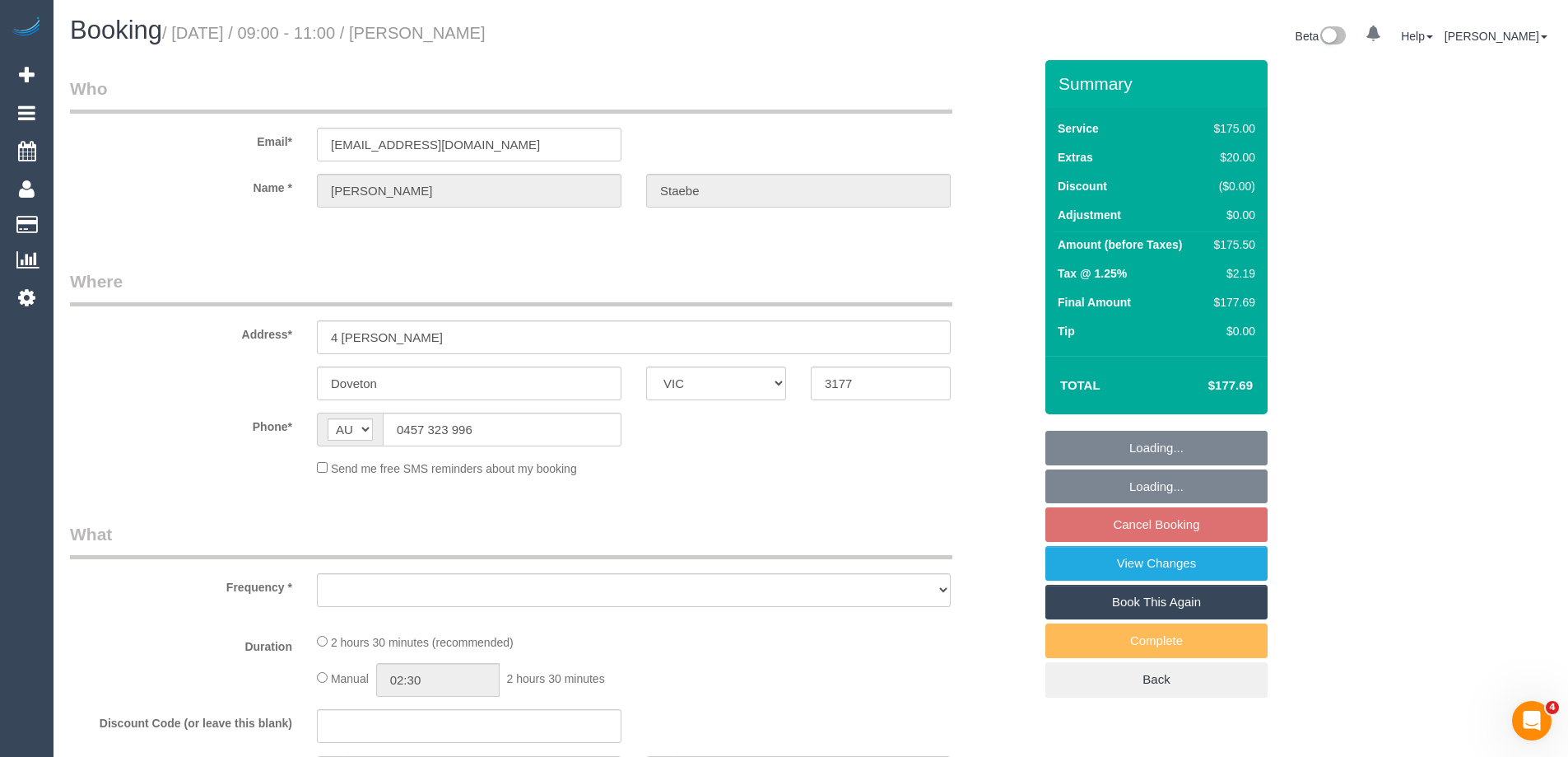
select select "number:19"
select select "number:24"
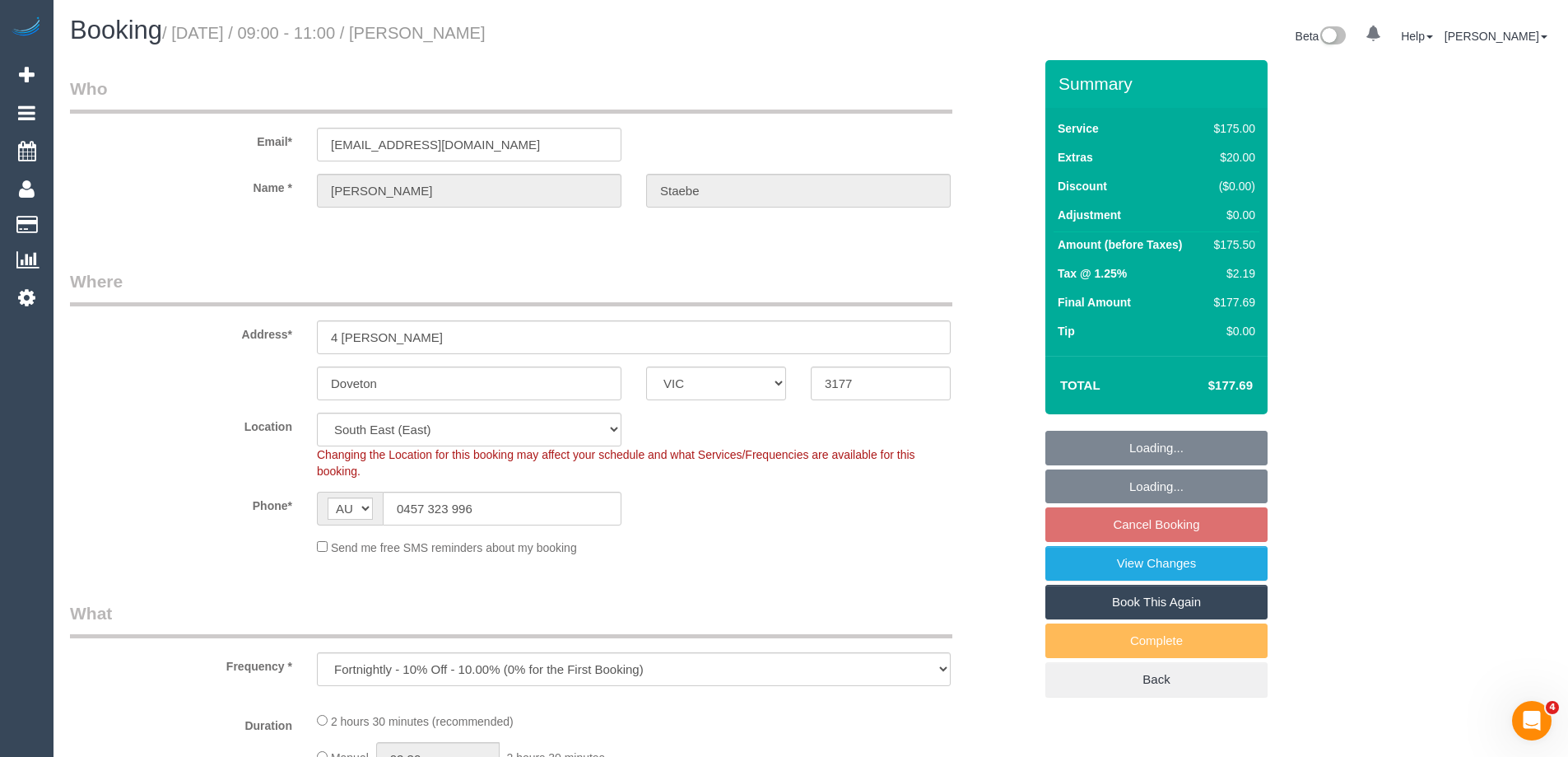
select select "object:681"
drag, startPoint x: 512, startPoint y: 512, endPoint x: 217, endPoint y: 486, distance: 296.1
click at [217, 486] on sui-booking-location "Location Office City East (North) East (South) Inner East Inner North (East) In…" at bounding box center [551, 484] width 964 height 143
select select "150"
select select "VIC"
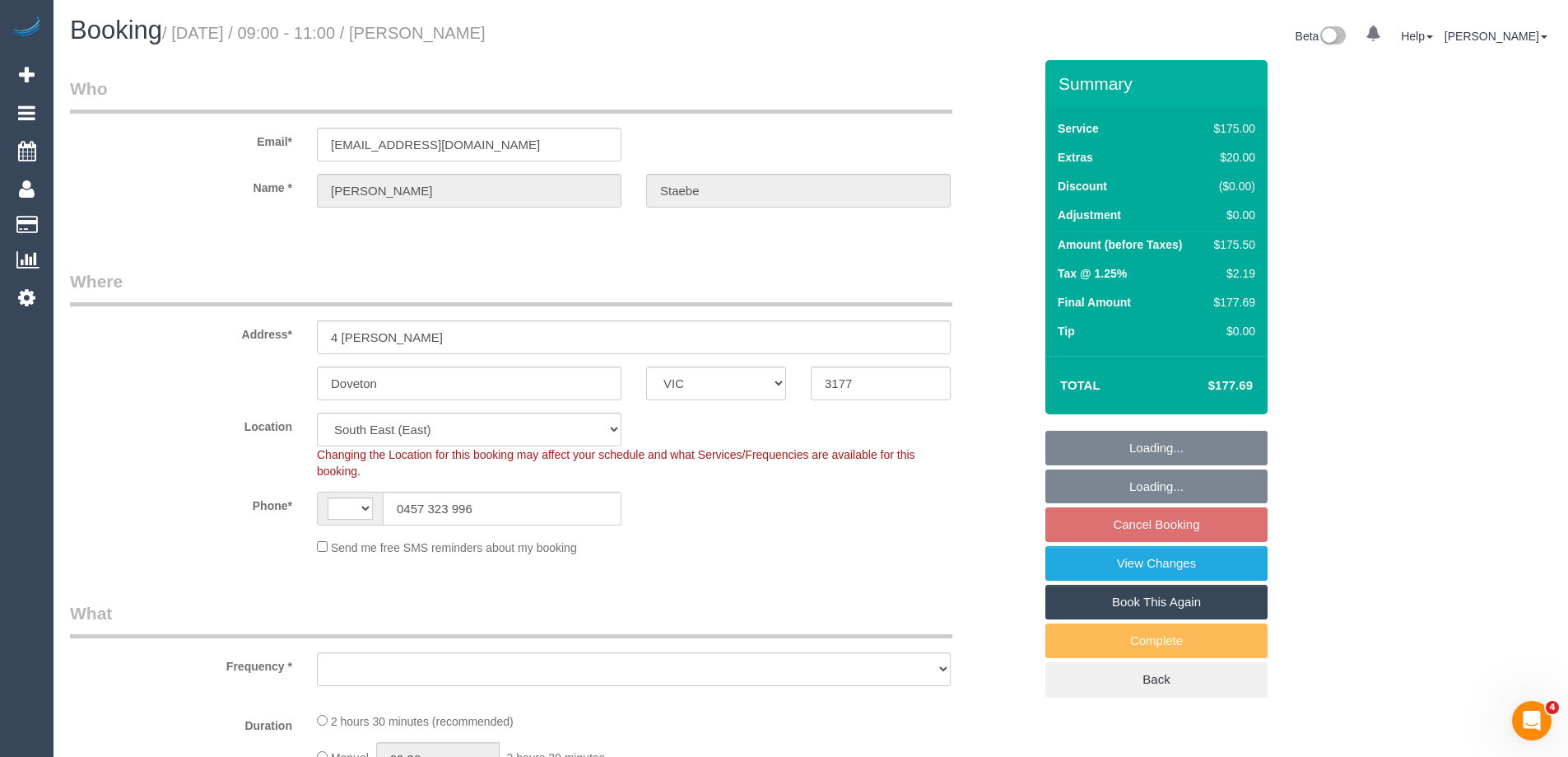
select select "string:AU"
select select "object:735"
select select "string:stripe-pm_1MViEM2GScqysDRVLbGoT9es"
select select "150"
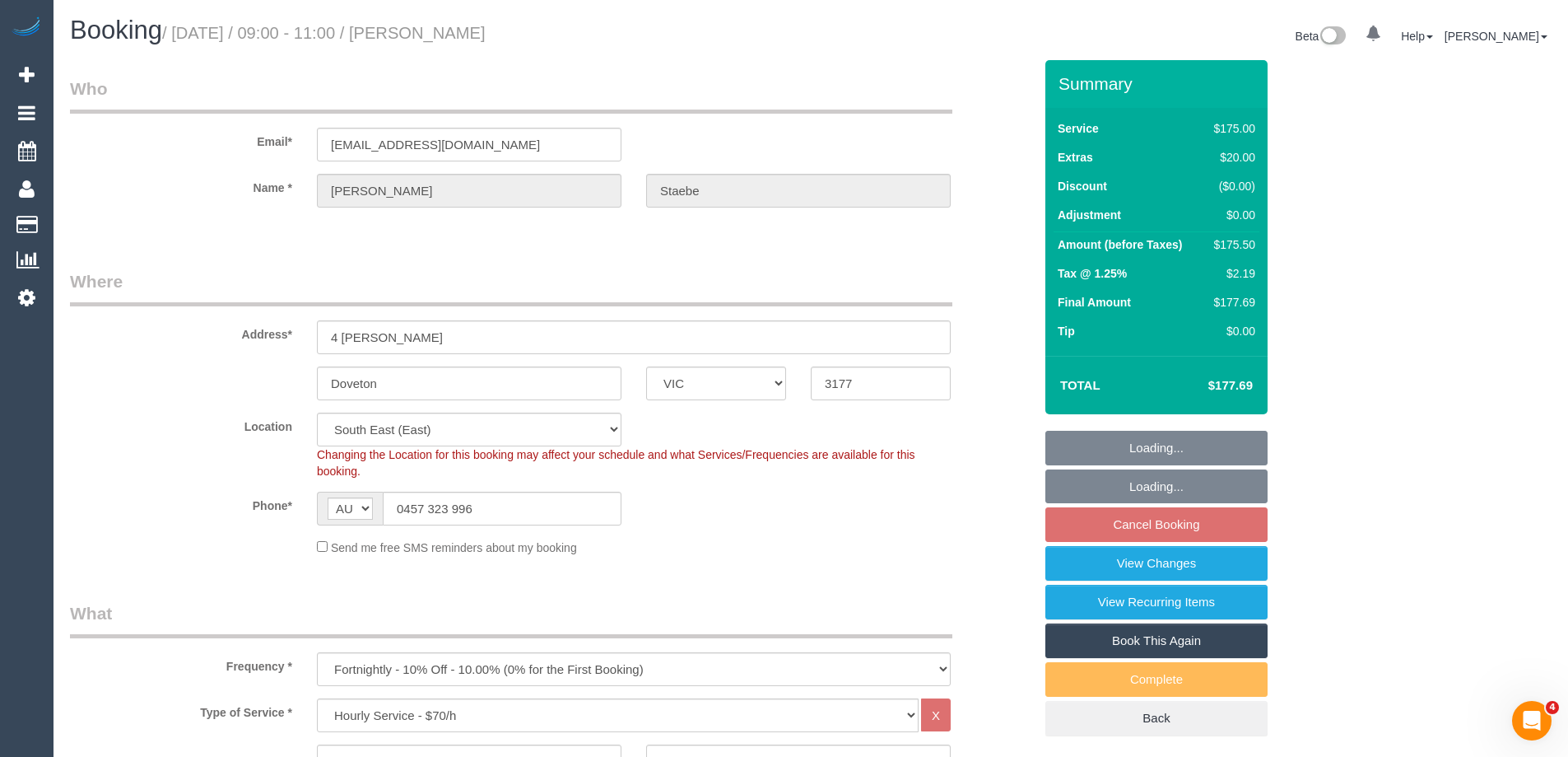
select select "object:1398"
select select "number:29"
select select "number:15"
select select "number:19"
select select "number:24"
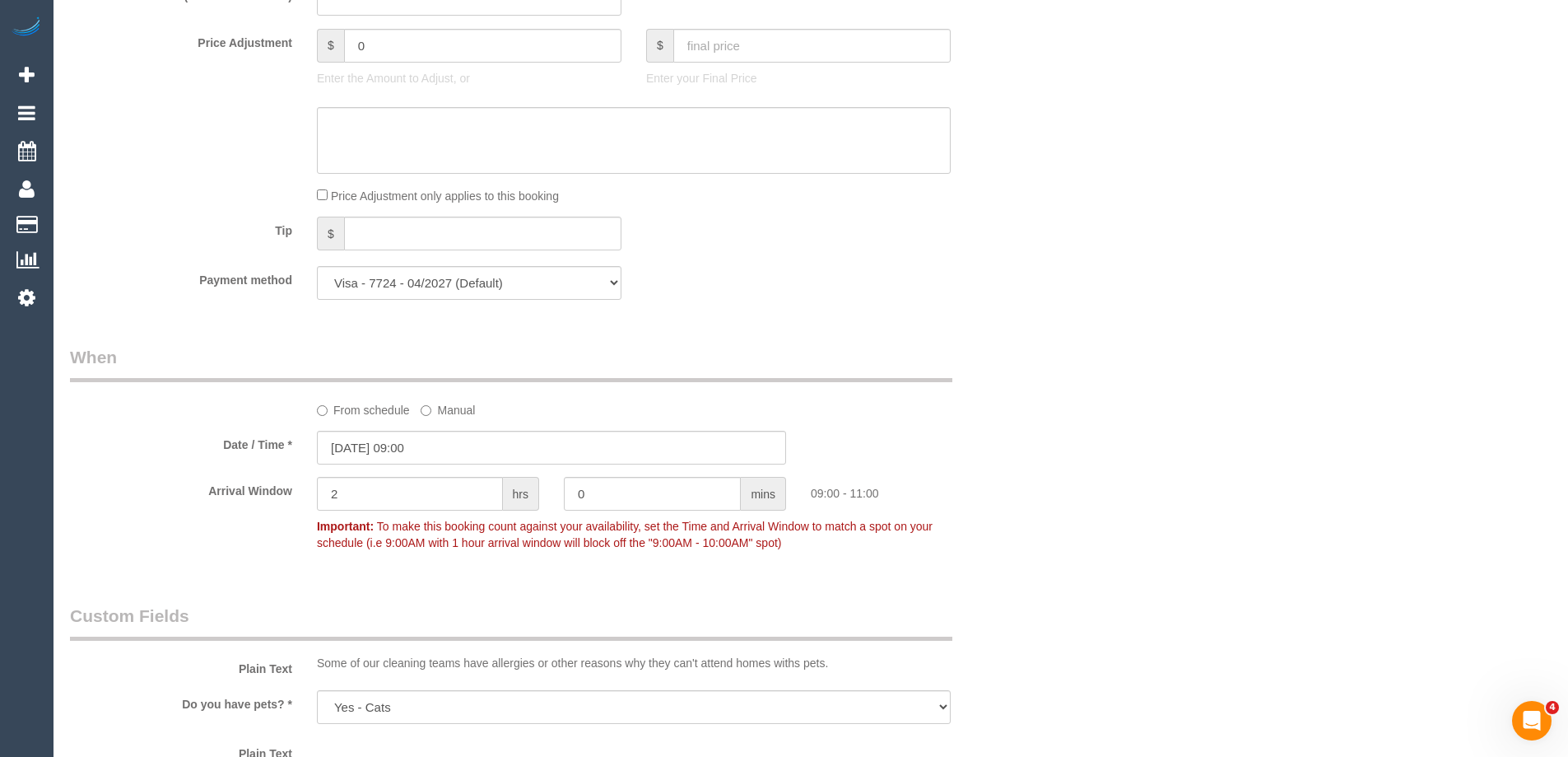
scroll to position [1646, 0]
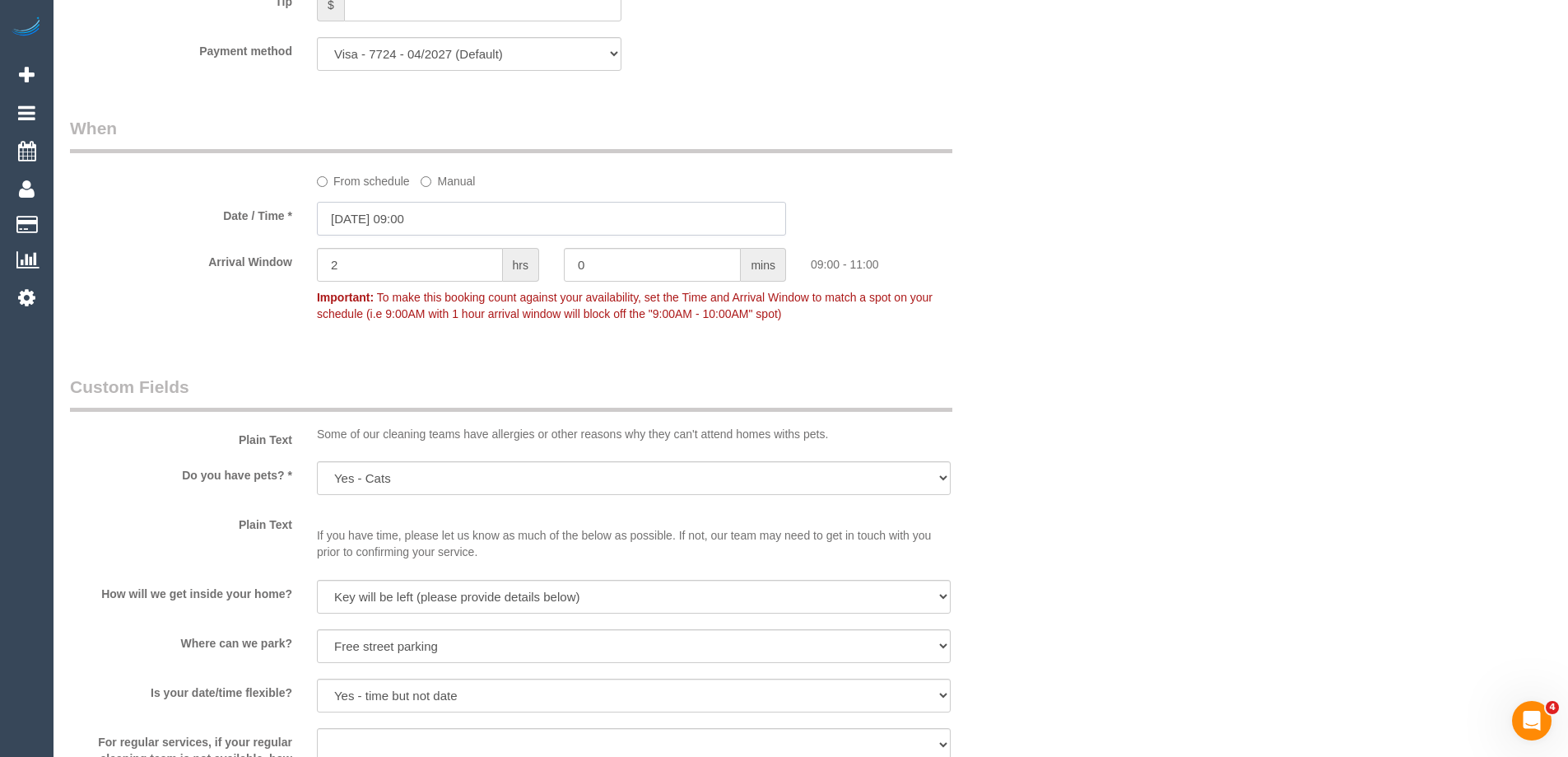
click at [417, 218] on input "[DATE] 09:00" at bounding box center [551, 219] width 469 height 34
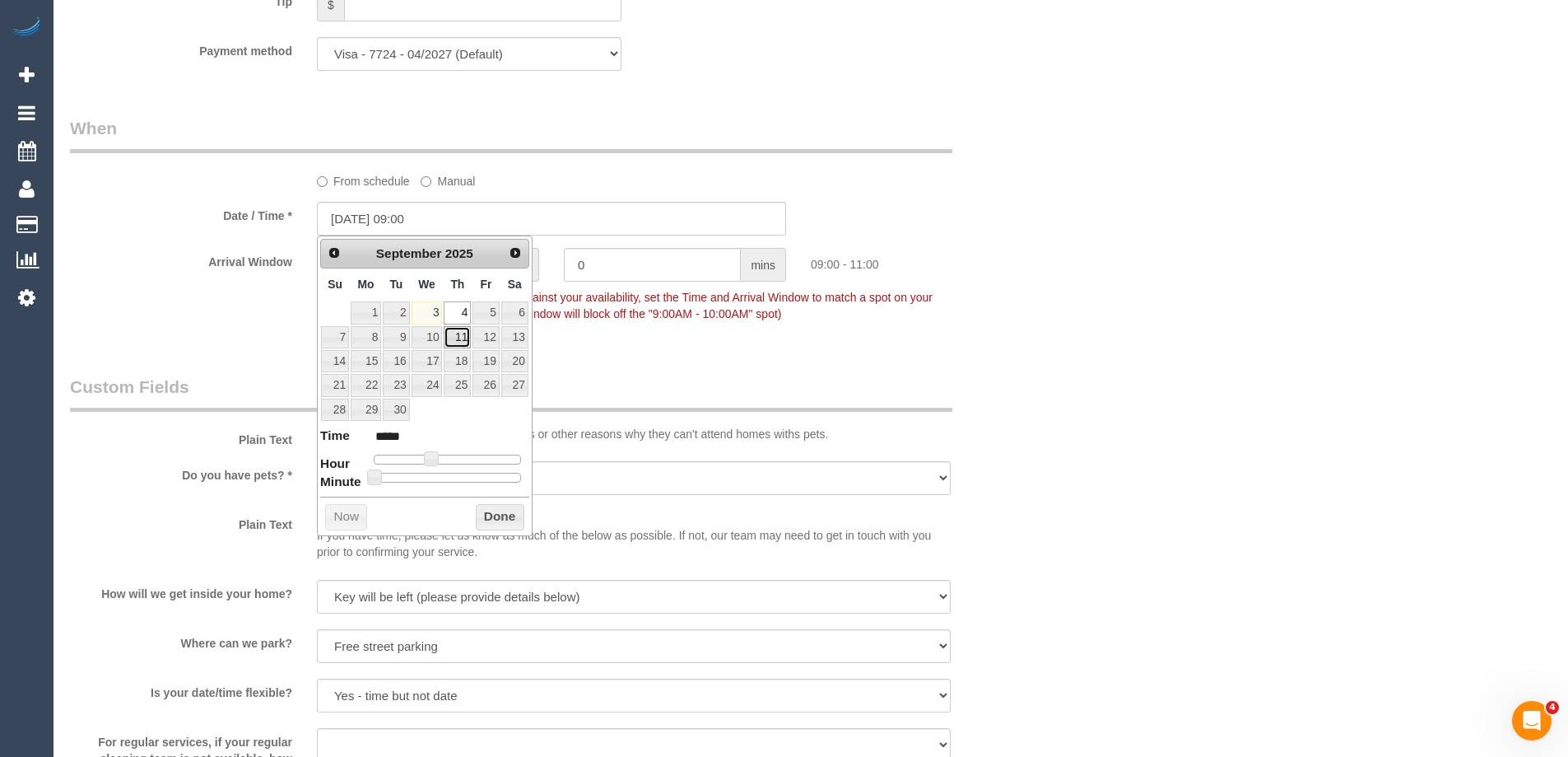
click at [454, 332] on link "11" at bounding box center [457, 337] width 28 height 22
type input "11/09/2025 10:00"
type input "*****"
drag, startPoint x: 433, startPoint y: 459, endPoint x: 441, endPoint y: 466, distance: 10.6
click at [441, 466] on span at bounding box center [438, 458] width 15 height 15
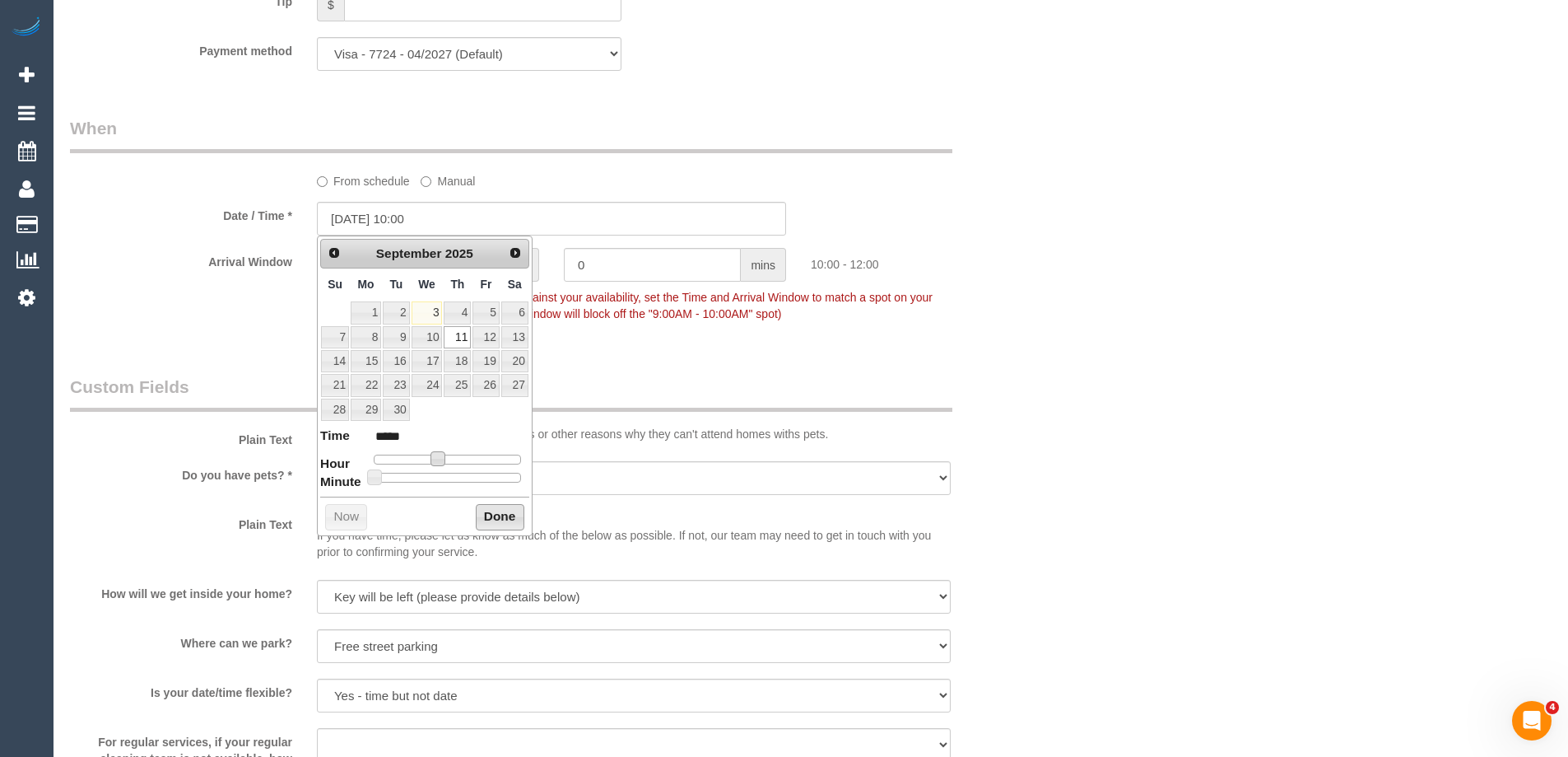
click at [497, 514] on button "Done" at bounding box center [500, 516] width 49 height 27
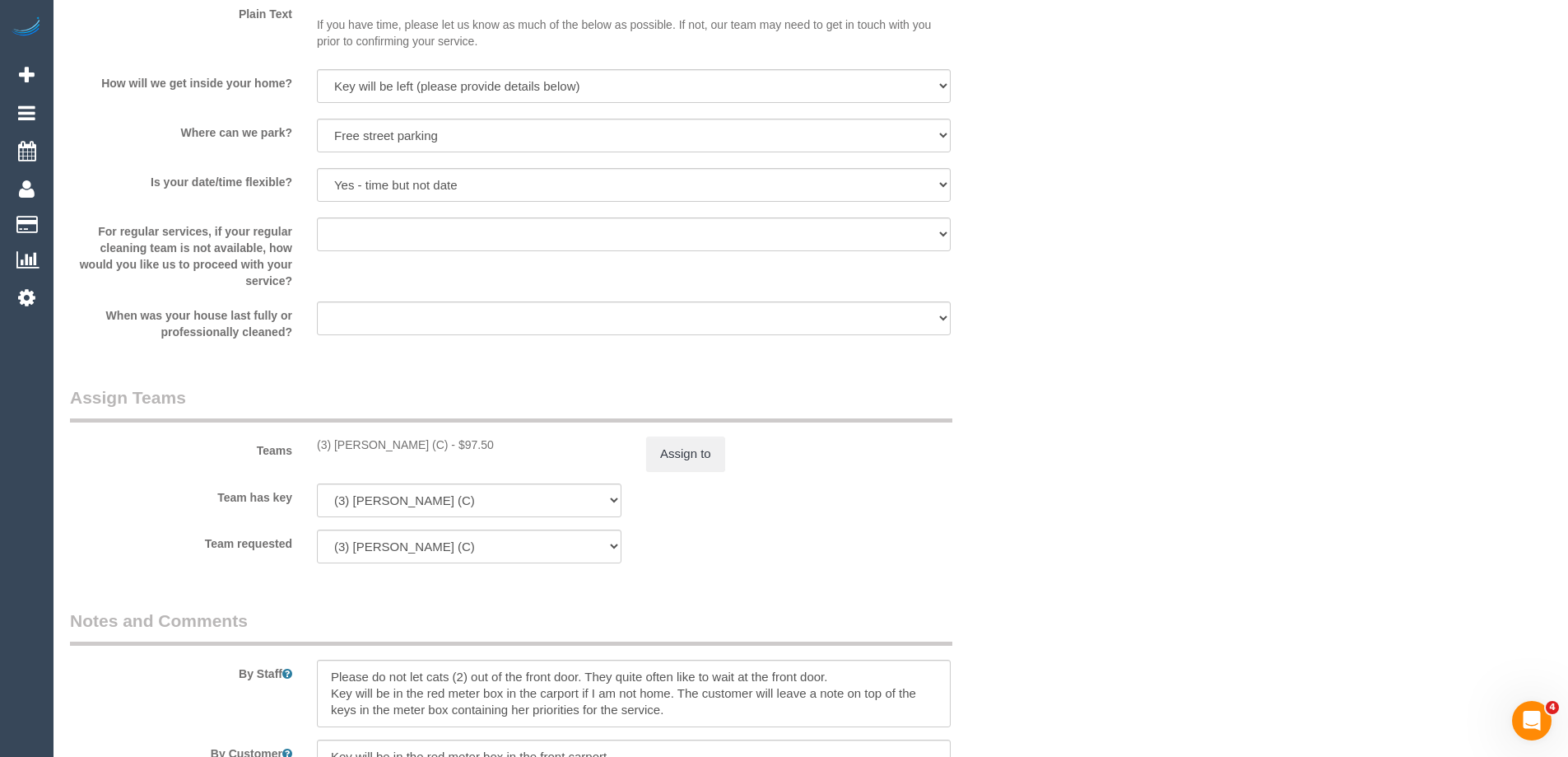
scroll to position [2305, 0]
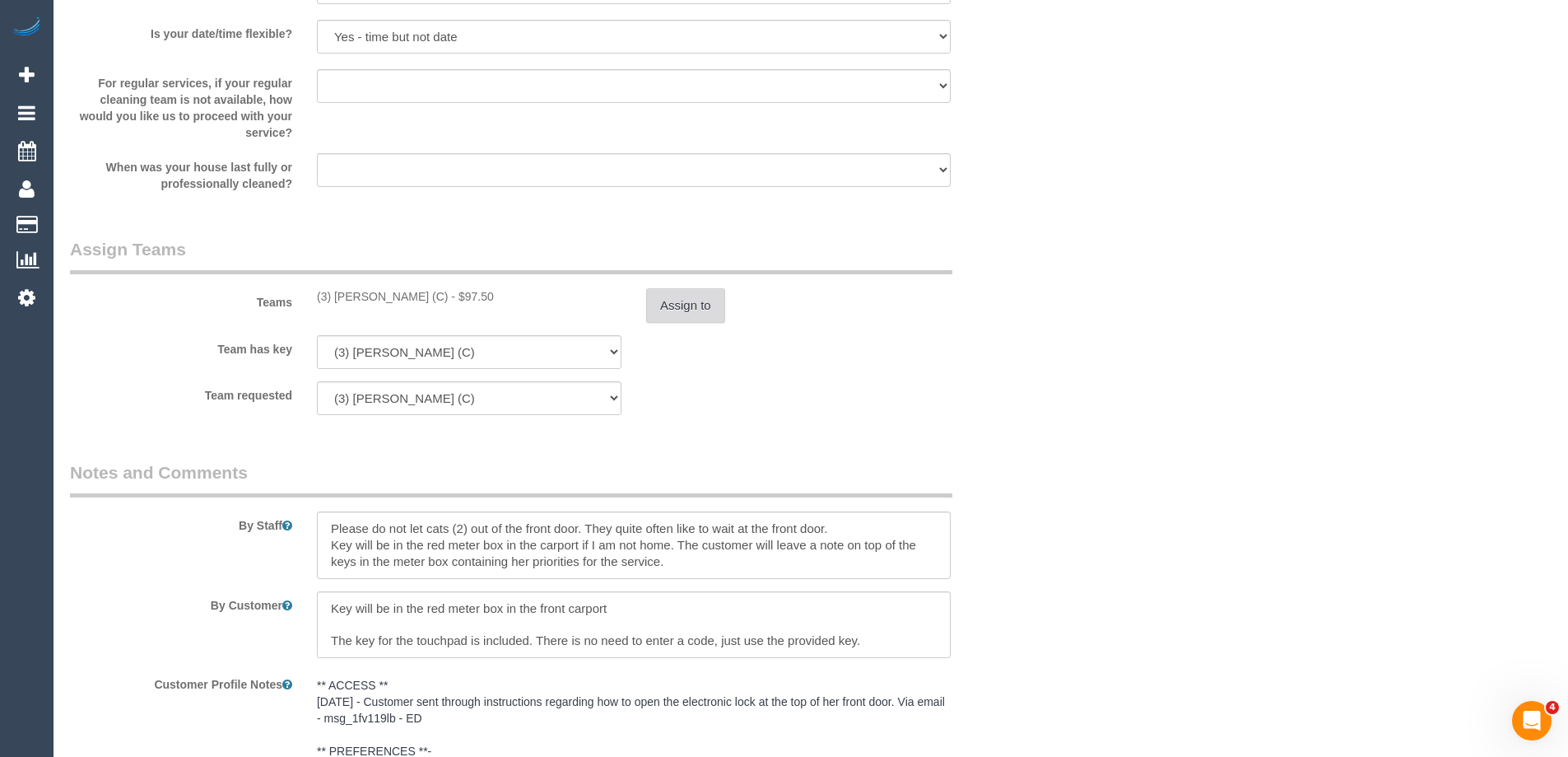
drag, startPoint x: 649, startPoint y: 311, endPoint x: 662, endPoint y: 308, distance: 13.3
click at [662, 308] on button "Assign to" at bounding box center [686, 306] width 79 height 35
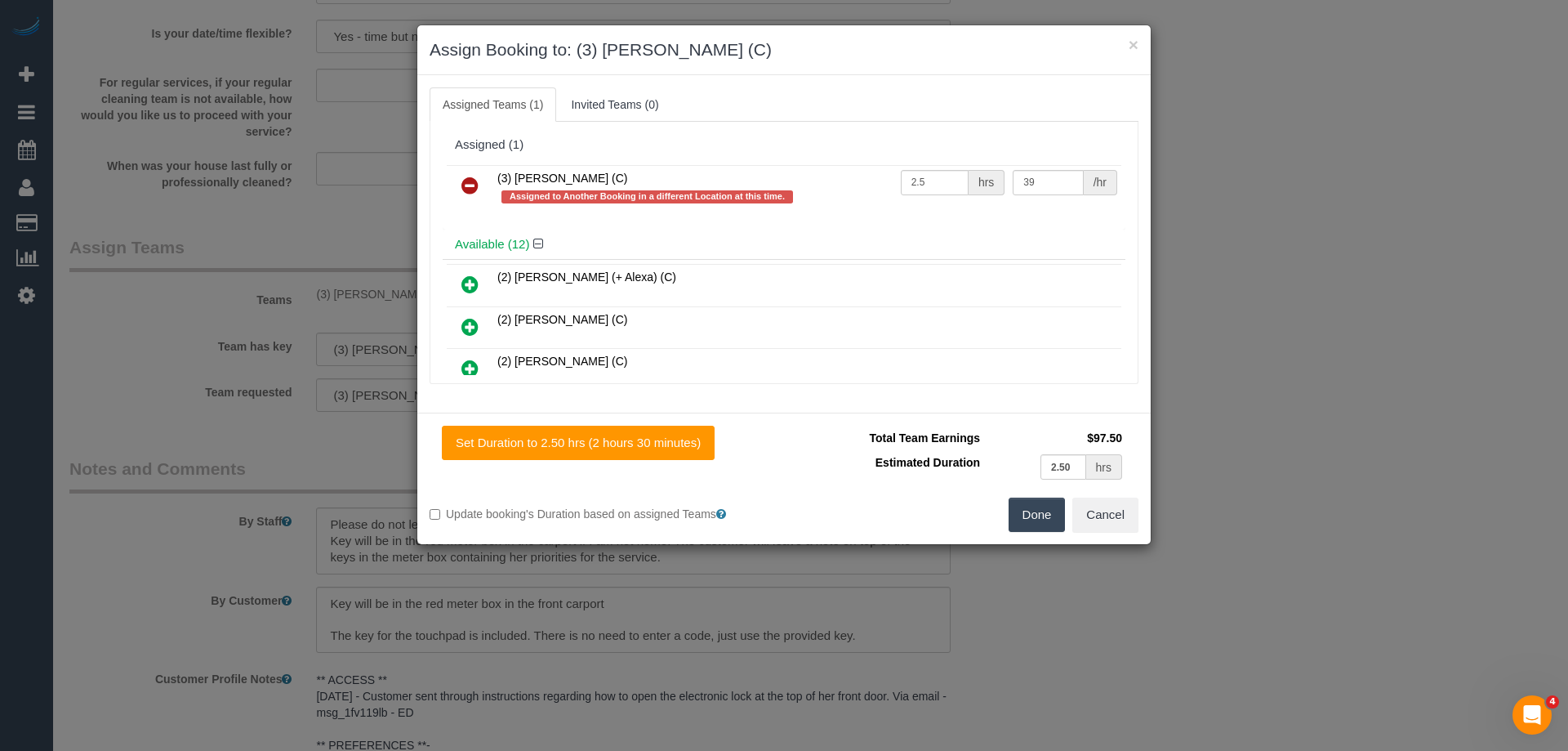
click at [475, 180] on icon at bounding box center [469, 186] width 17 height 20
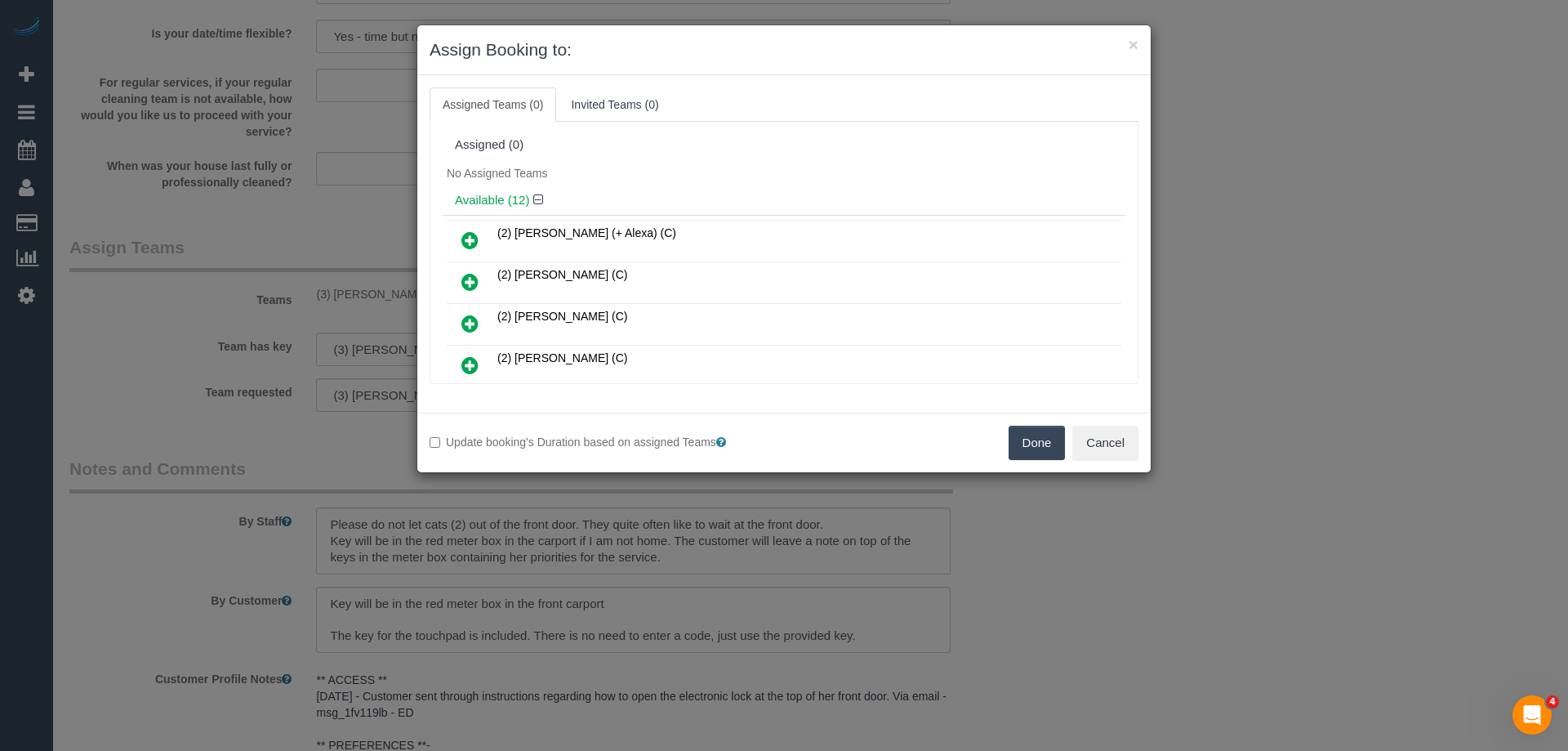
click at [472, 278] on icon at bounding box center [469, 282] width 17 height 20
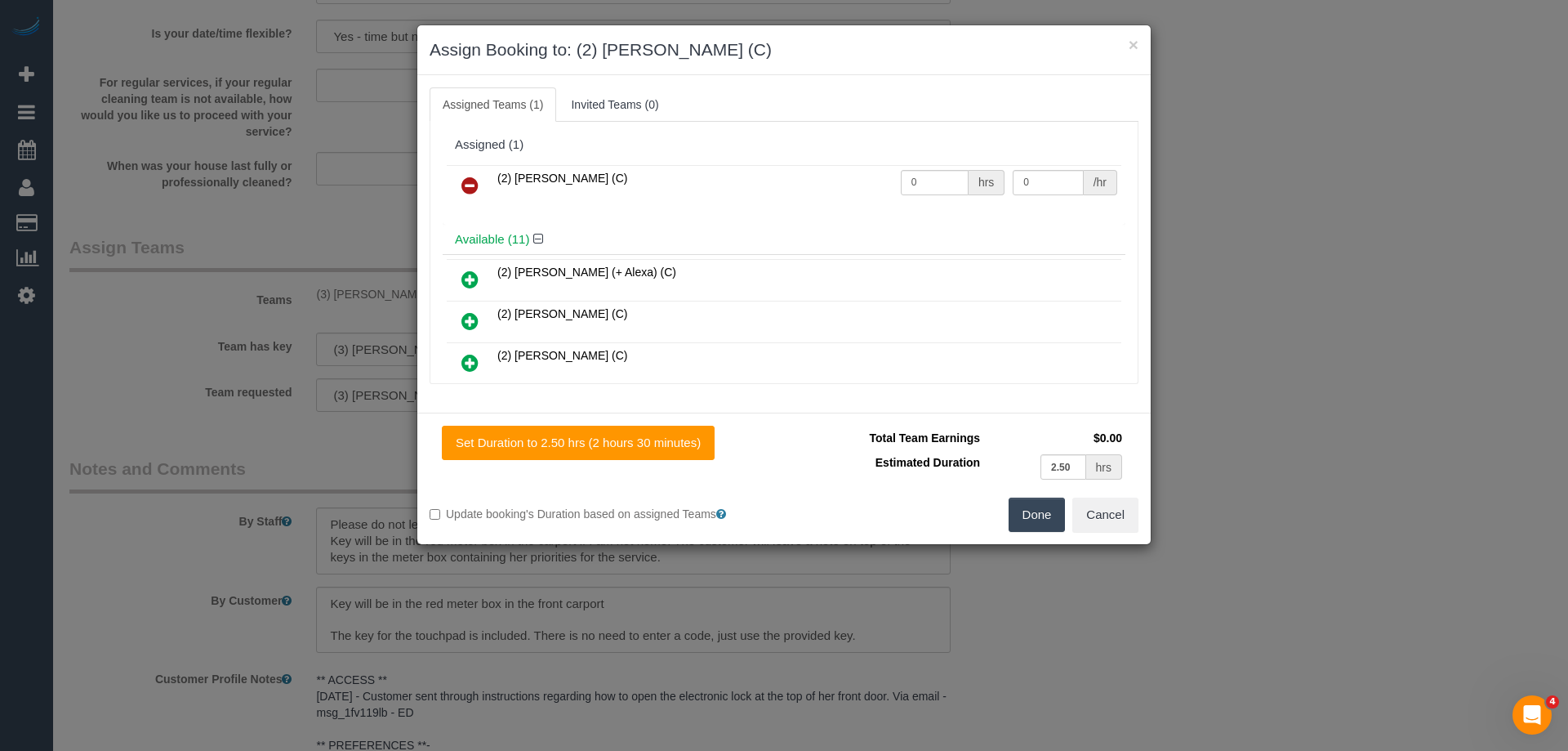
click at [1014, 515] on button "Done" at bounding box center [1037, 515] width 57 height 35
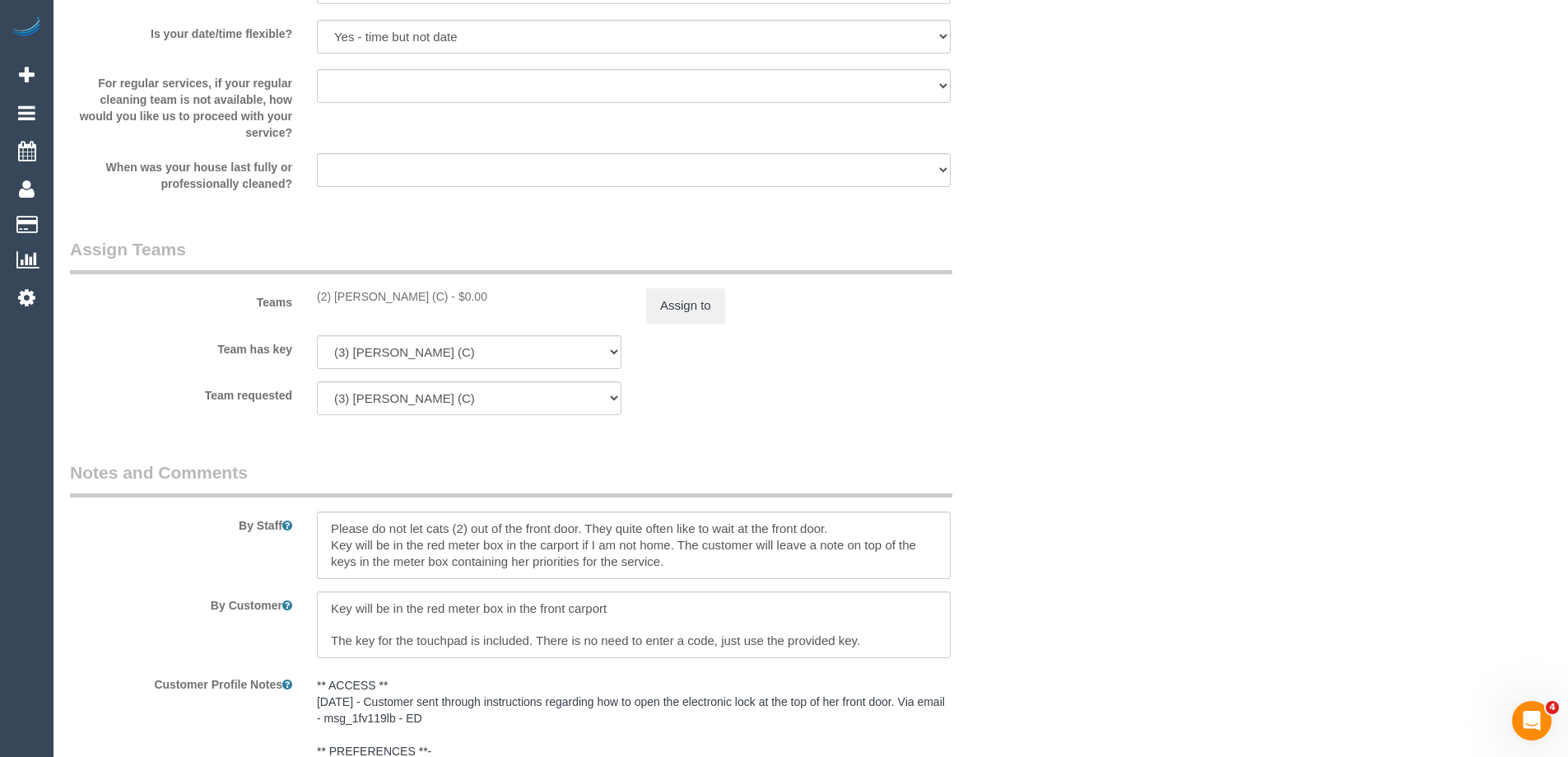
drag, startPoint x: 1567, startPoint y: 505, endPoint x: 1580, endPoint y: 503, distance: 13.2
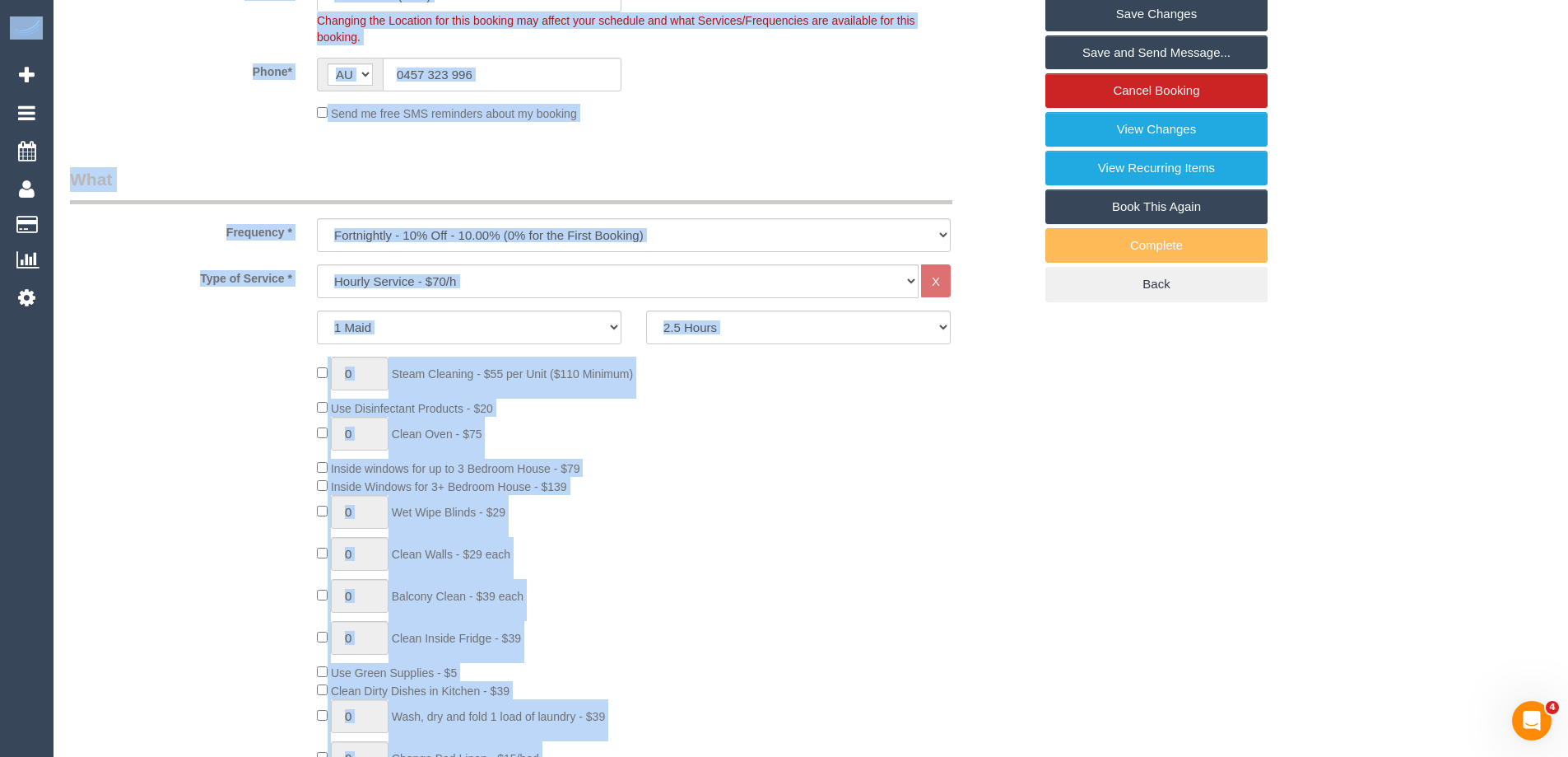
scroll to position [0, 0]
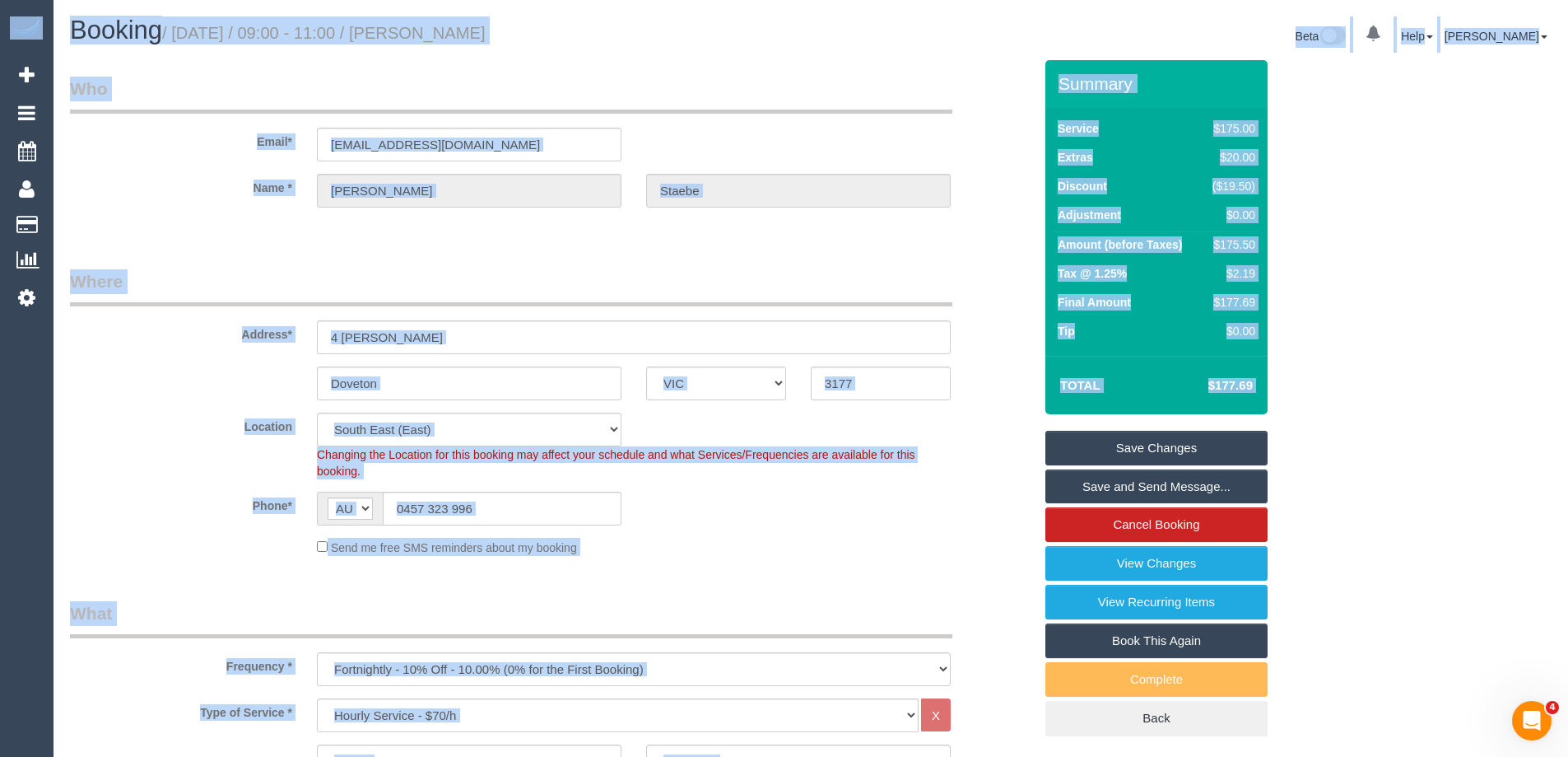
click at [781, 272] on legend "Where" at bounding box center [511, 288] width 883 height 37
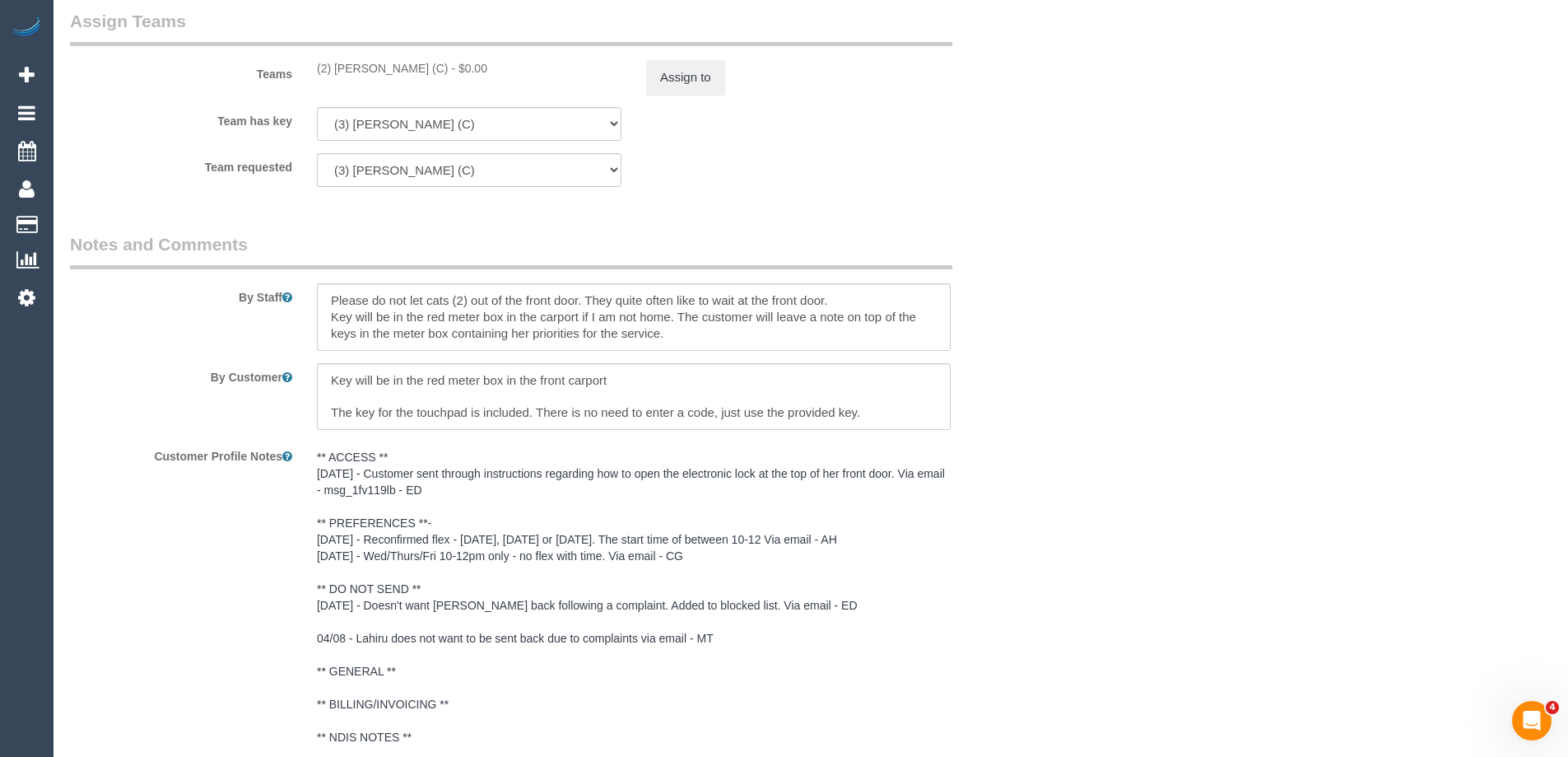
scroll to position [2388, 0]
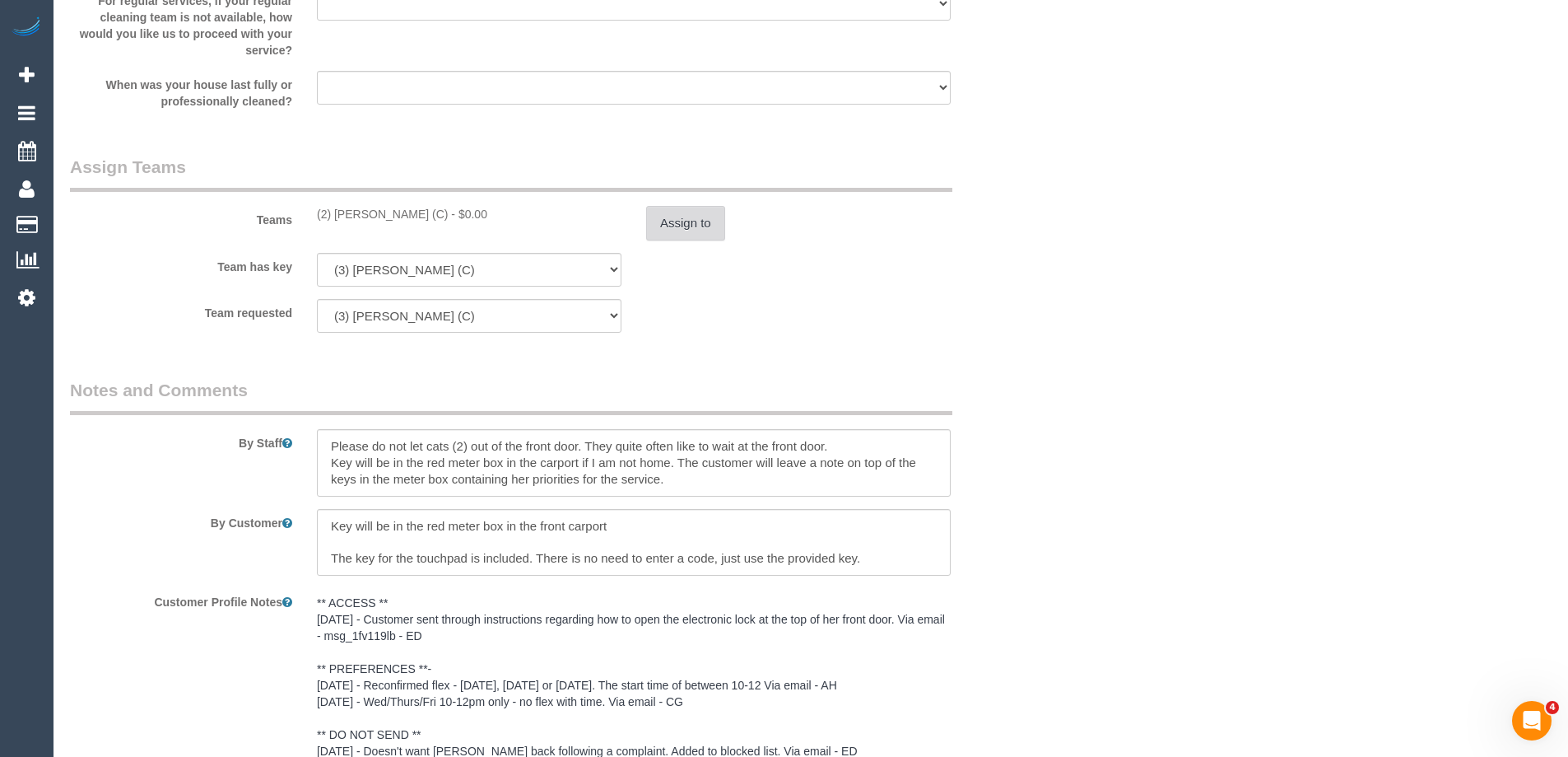
click at [692, 226] on button "Assign to" at bounding box center [686, 223] width 79 height 35
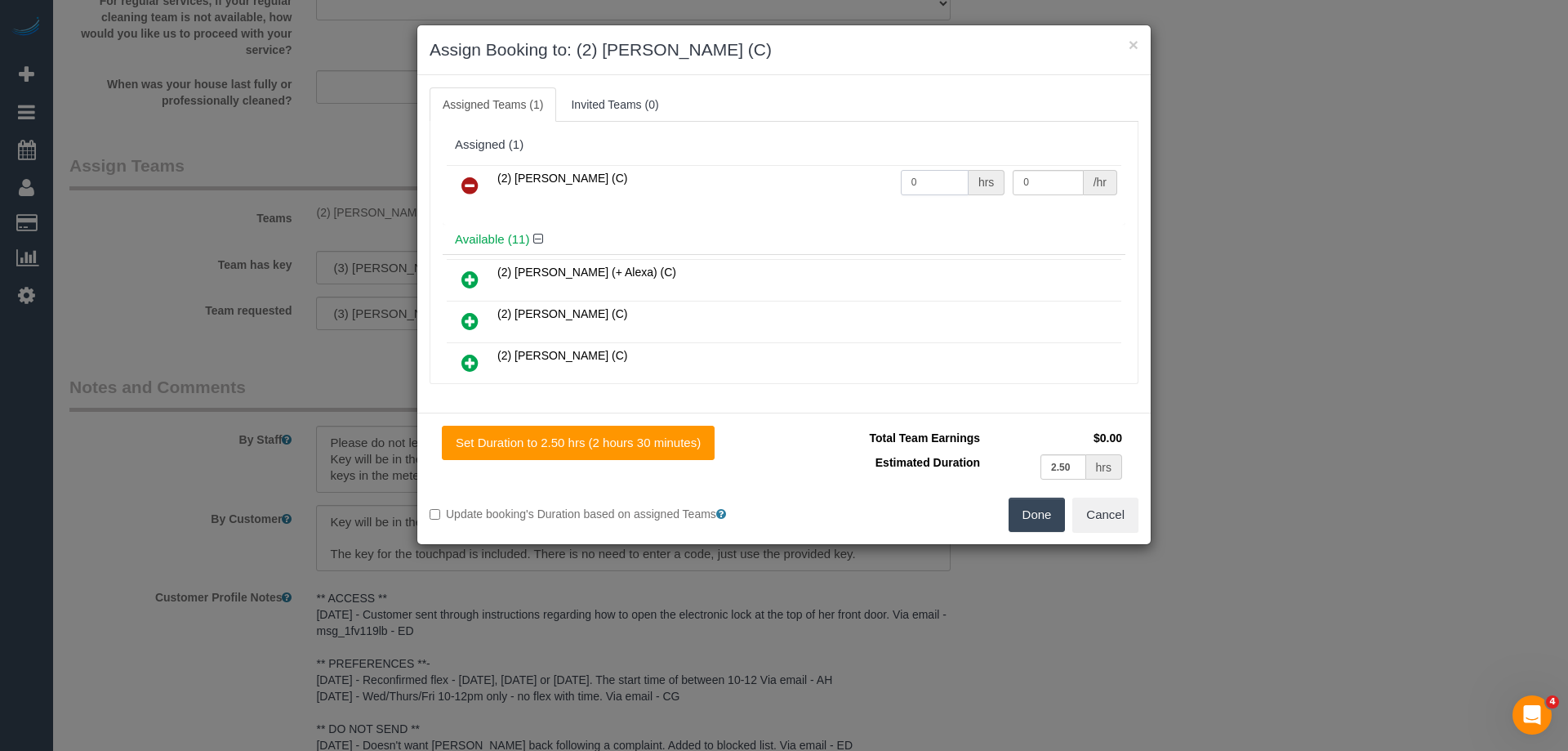
drag, startPoint x: 925, startPoint y: 183, endPoint x: 836, endPoint y: 178, distance: 89.1
click at [836, 178] on tr "(2) Anita Jamieson (C) 0 hrs 0 /hr" at bounding box center [784, 186] width 674 height 42
type input "2.5"
drag, startPoint x: 1050, startPoint y: 180, endPoint x: 870, endPoint y: 169, distance: 180.3
click at [870, 169] on tr "(2) Anita Jamieson (C) 2.5 hrs 0 /hr" at bounding box center [784, 186] width 674 height 42
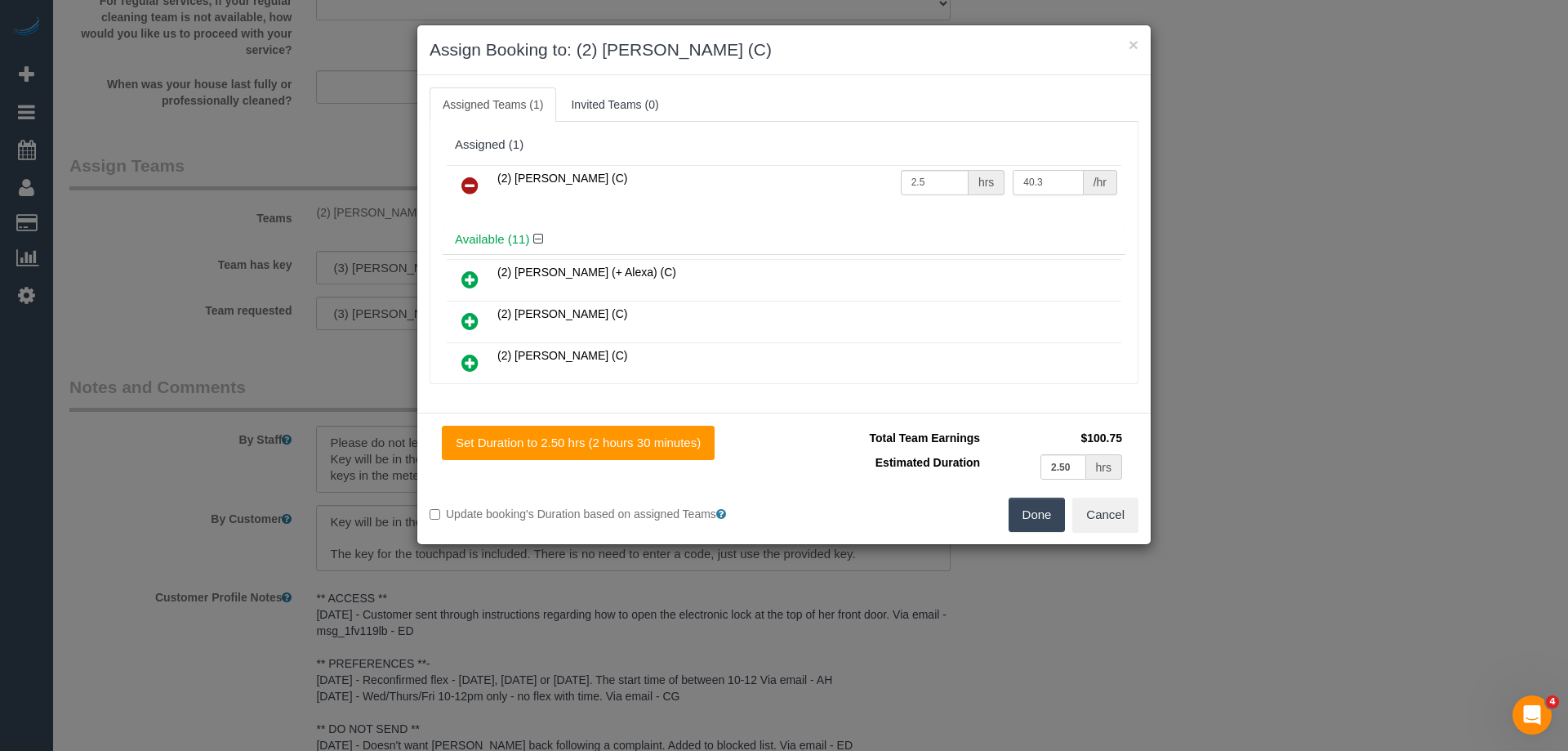
type input "40.3"
click at [1034, 505] on button "Done" at bounding box center [1037, 515] width 57 height 35
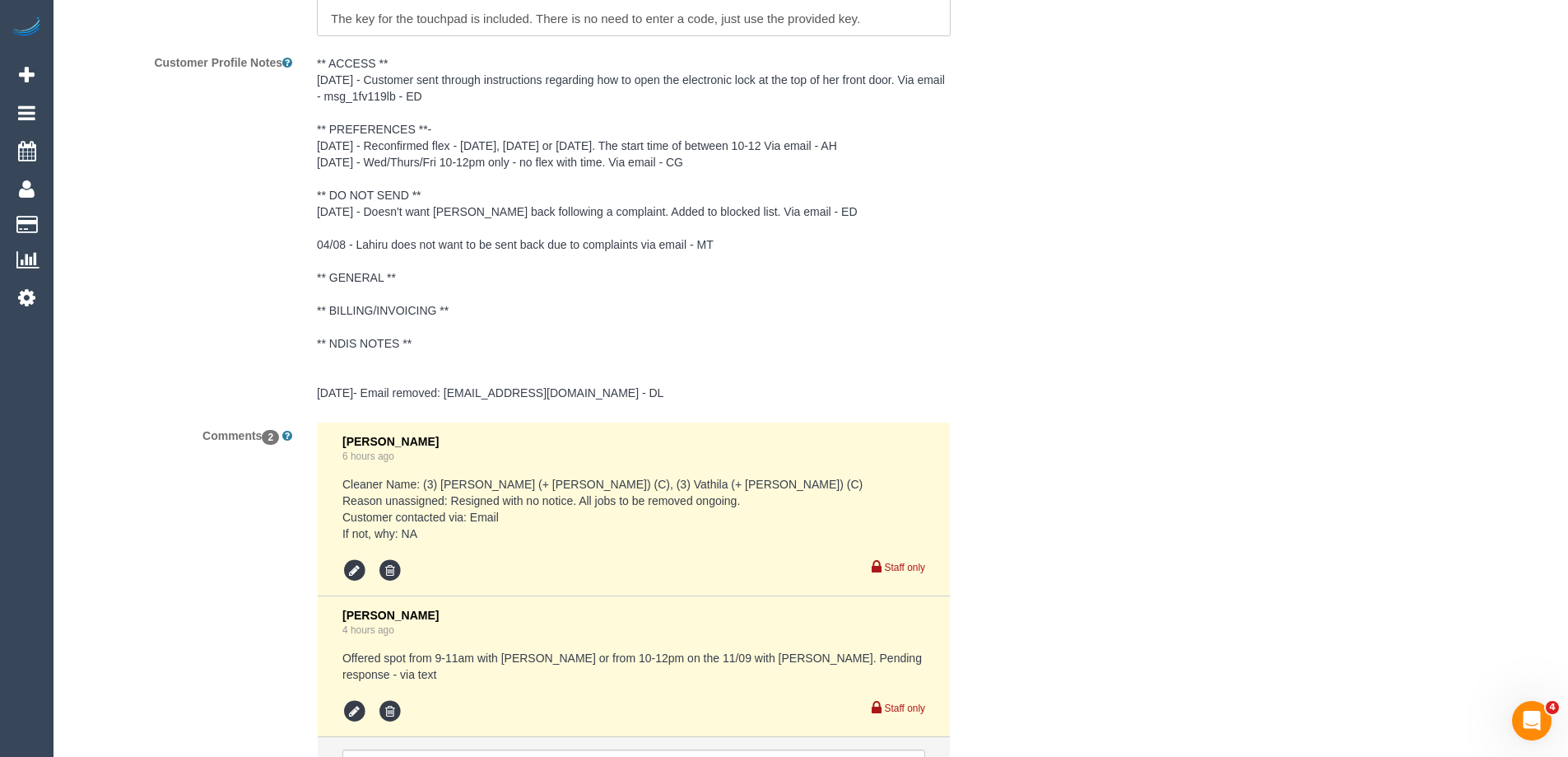
scroll to position [3086, 0]
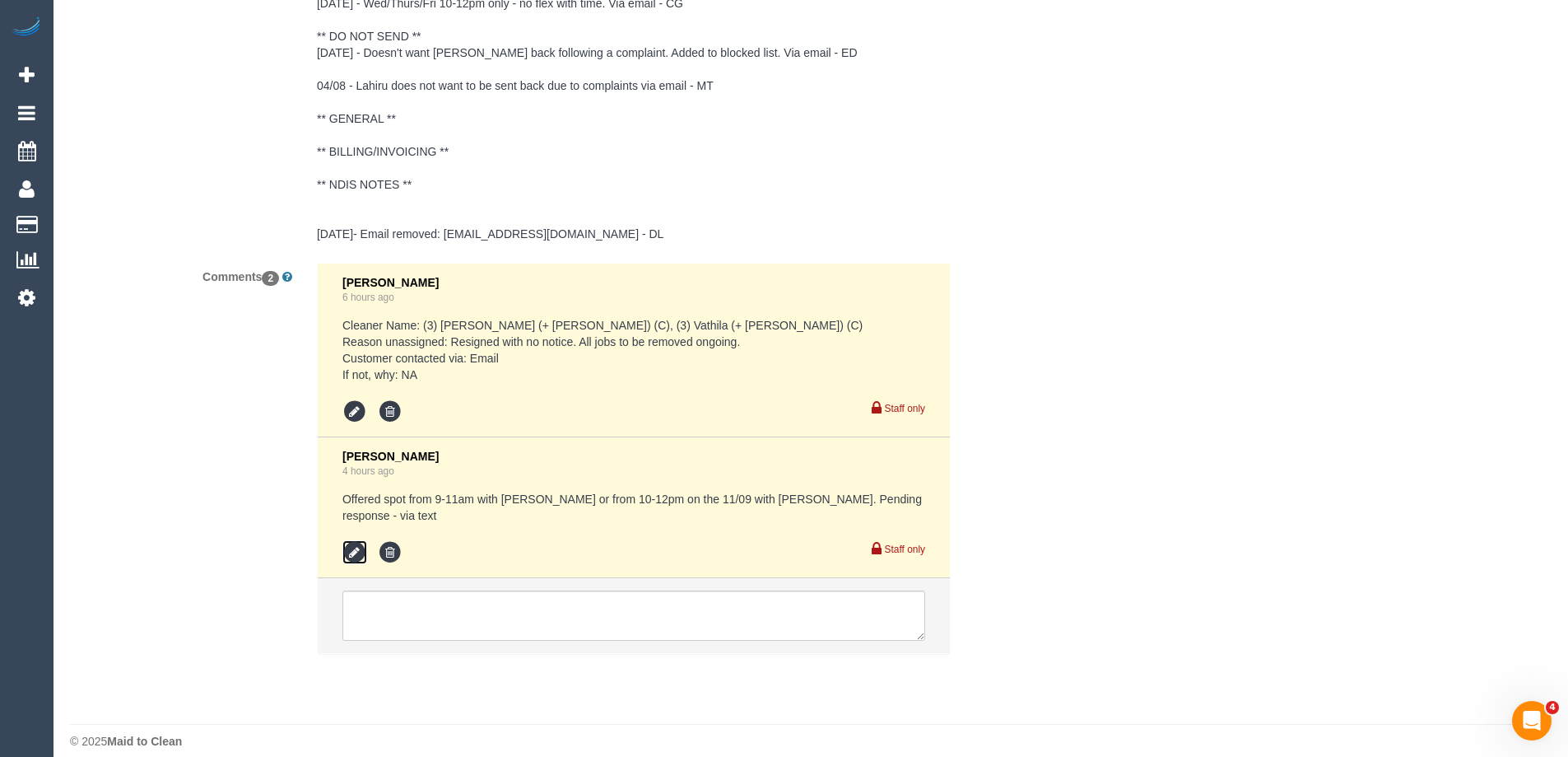
click at [348, 540] on icon at bounding box center [355, 552] width 25 height 25
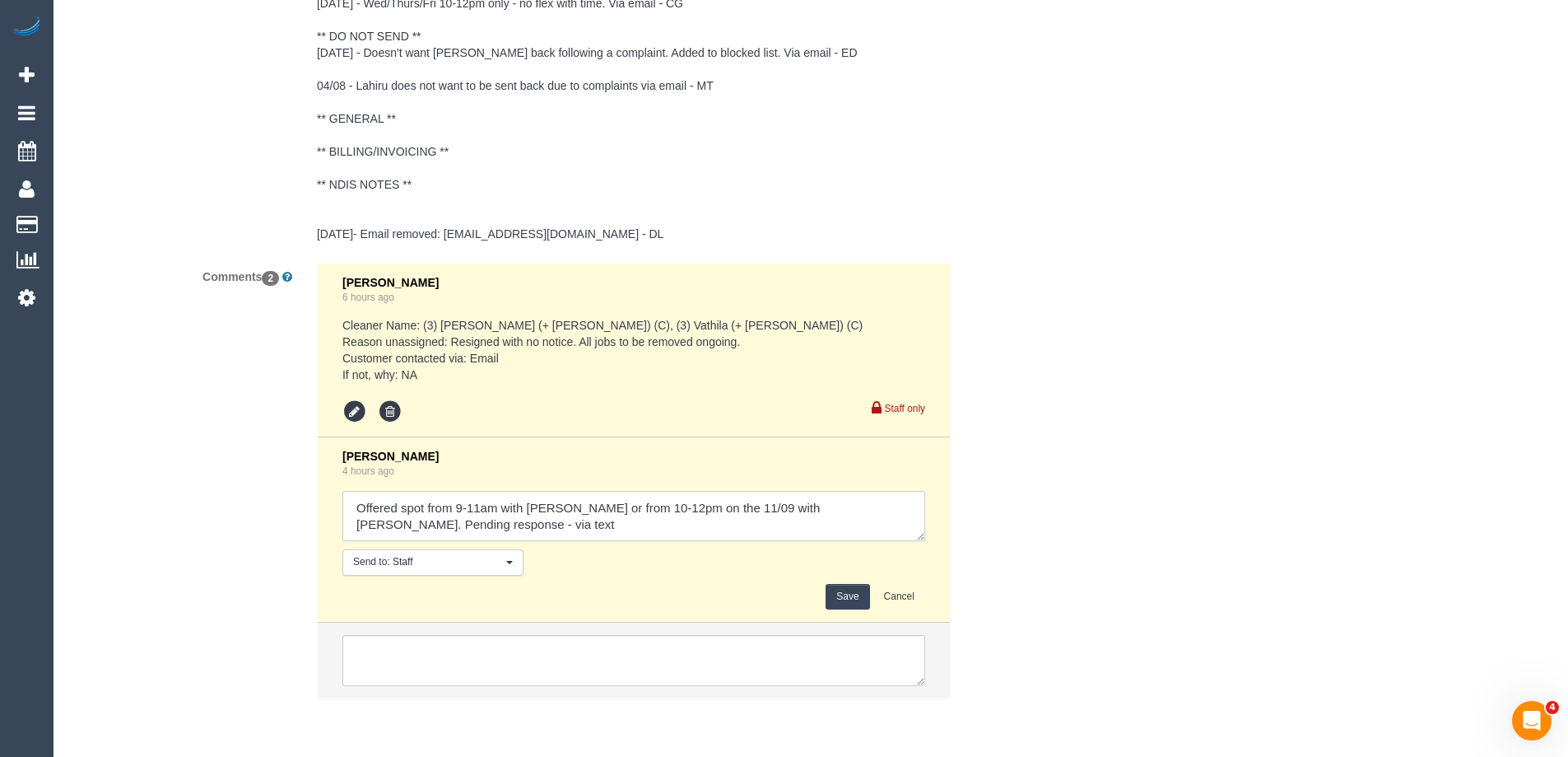
click at [913, 507] on textarea at bounding box center [634, 516] width 583 height 51
drag, startPoint x: 908, startPoint y: 504, endPoint x: 285, endPoint y: 496, distance: 623.1
click at [285, 496] on div "Comments 2 Eleni Diacos 6 hours ago Cleaner Name: (3) Suchetha (+ Vathila) (C),…" at bounding box center [551, 489] width 987 height 452
type textarea "confirmed for the 11/09 as per flex - via email"
click at [852, 595] on button "Save" at bounding box center [847, 596] width 43 height 26
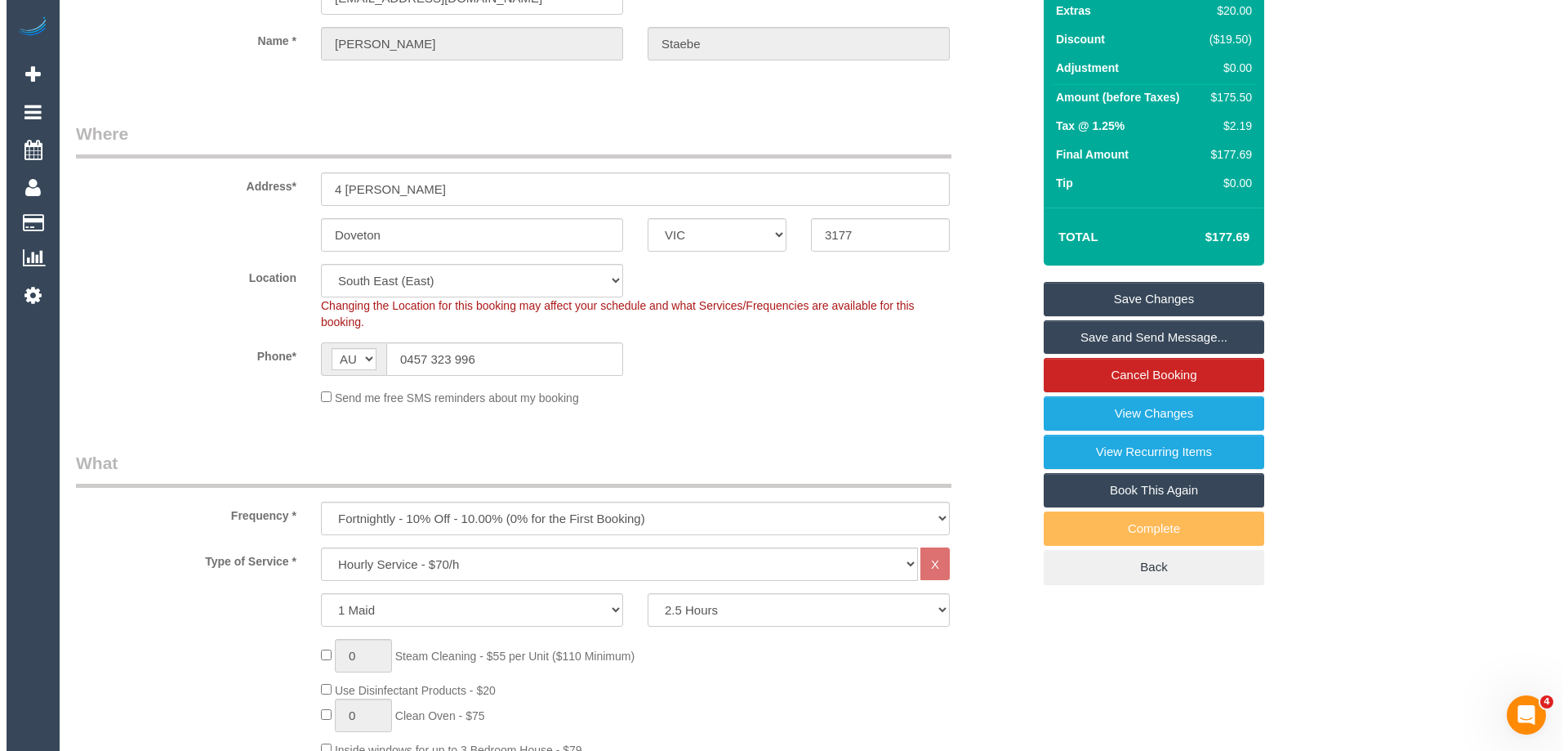
scroll to position [0, 0]
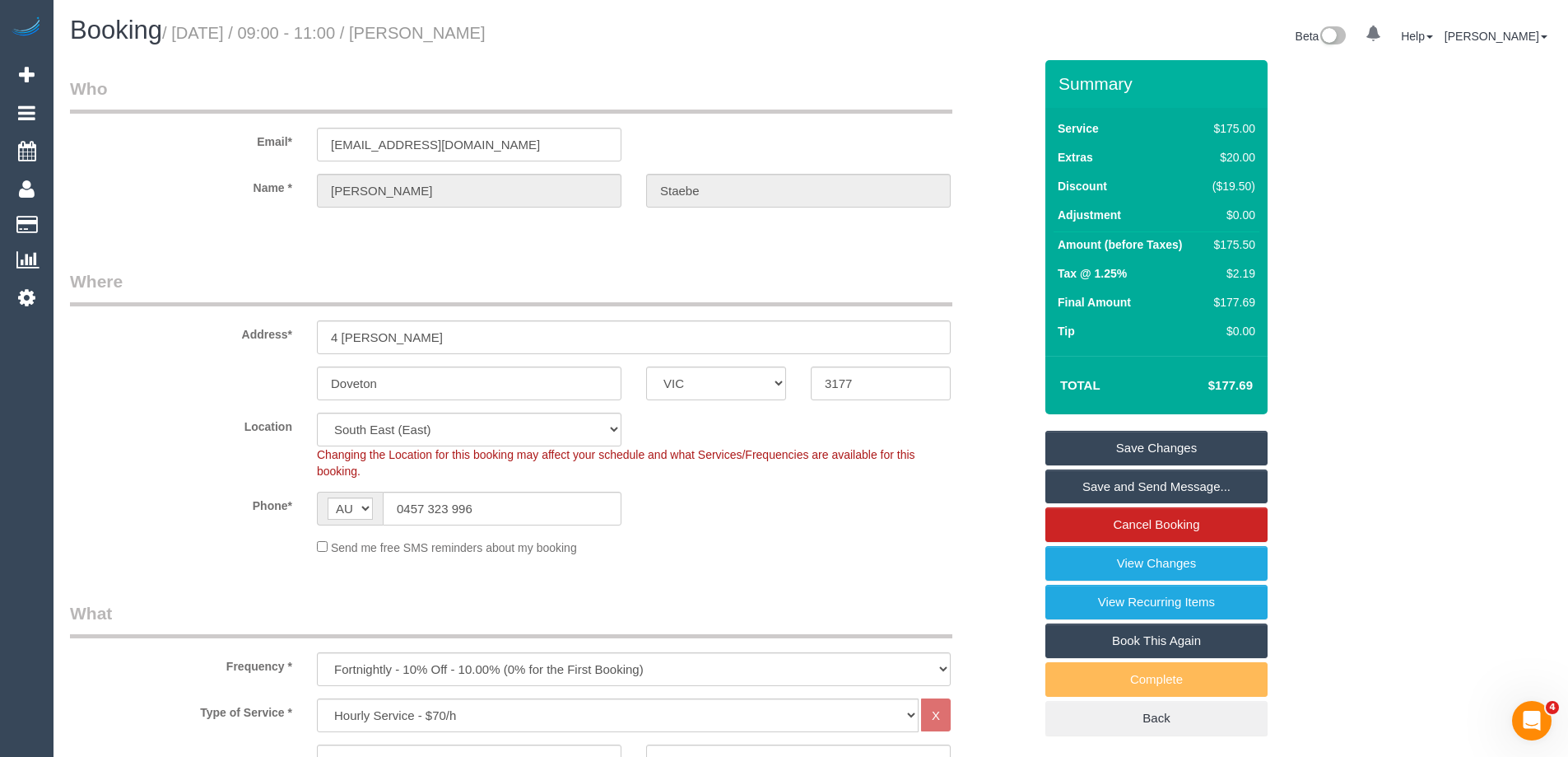
drag, startPoint x: 548, startPoint y: 28, endPoint x: 455, endPoint y: 31, distance: 93.0
click at [455, 31] on h1 "Booking / September 04, 2025 / 09:00 - 11:00 / Ingrid Staebe" at bounding box center [434, 30] width 728 height 28
copy small "Ingrid Staebe"
click at [1066, 492] on link "Save and Send Message..." at bounding box center [1156, 487] width 222 height 35
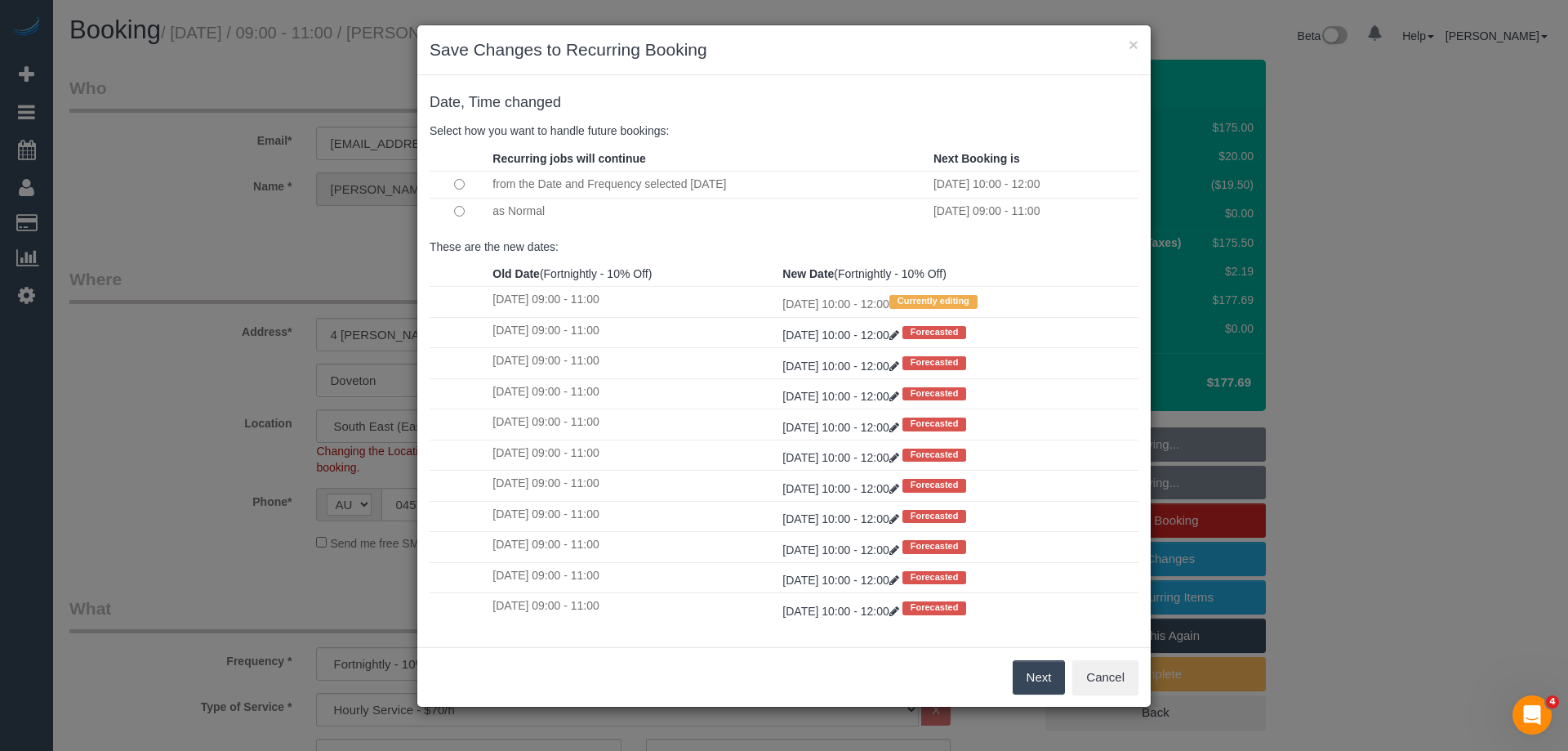
click at [1048, 673] on button "Next" at bounding box center [1039, 677] width 53 height 35
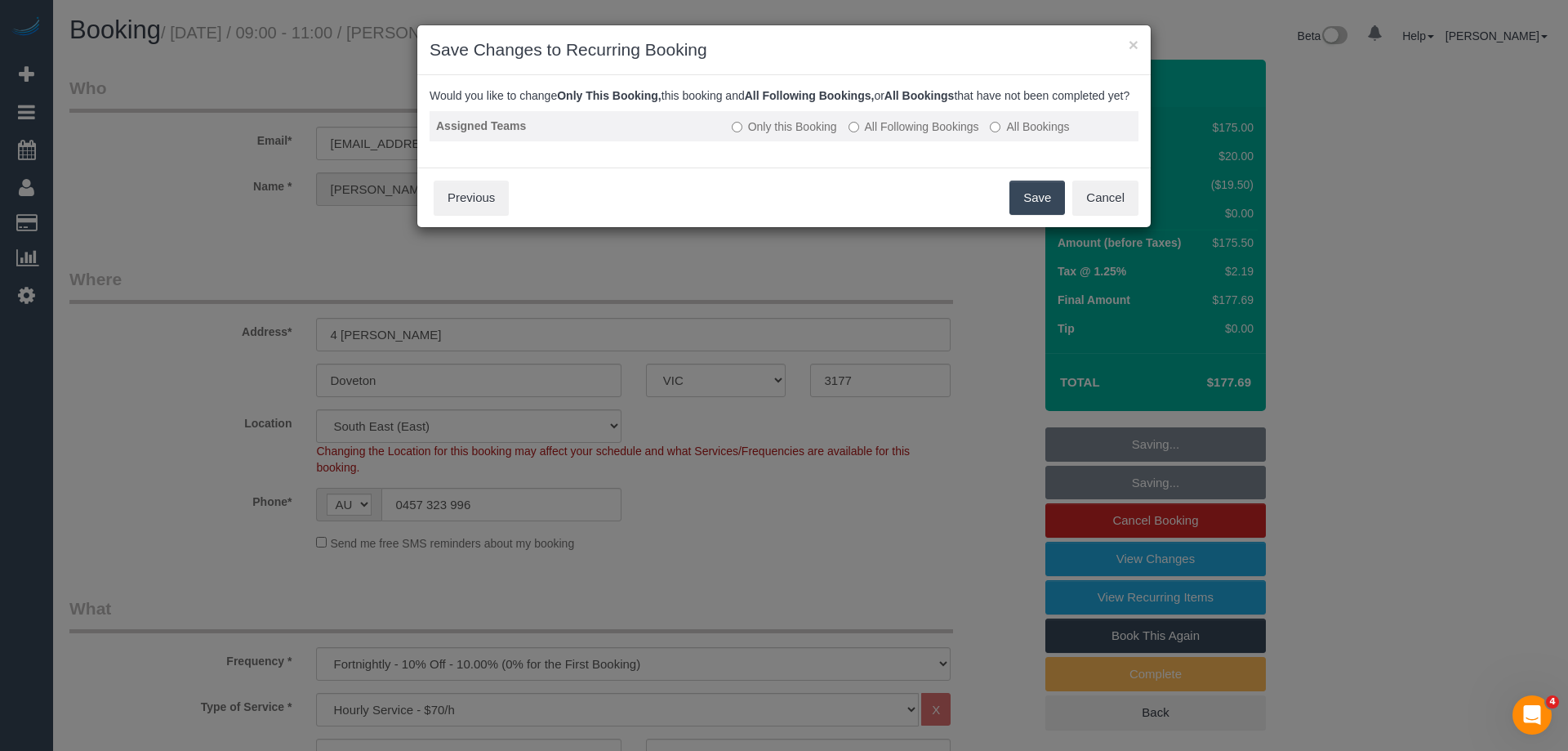
click at [868, 135] on label "All Following Bookings" at bounding box center [913, 127] width 130 height 16
click at [1030, 209] on button "Save" at bounding box center [1037, 198] width 56 height 35
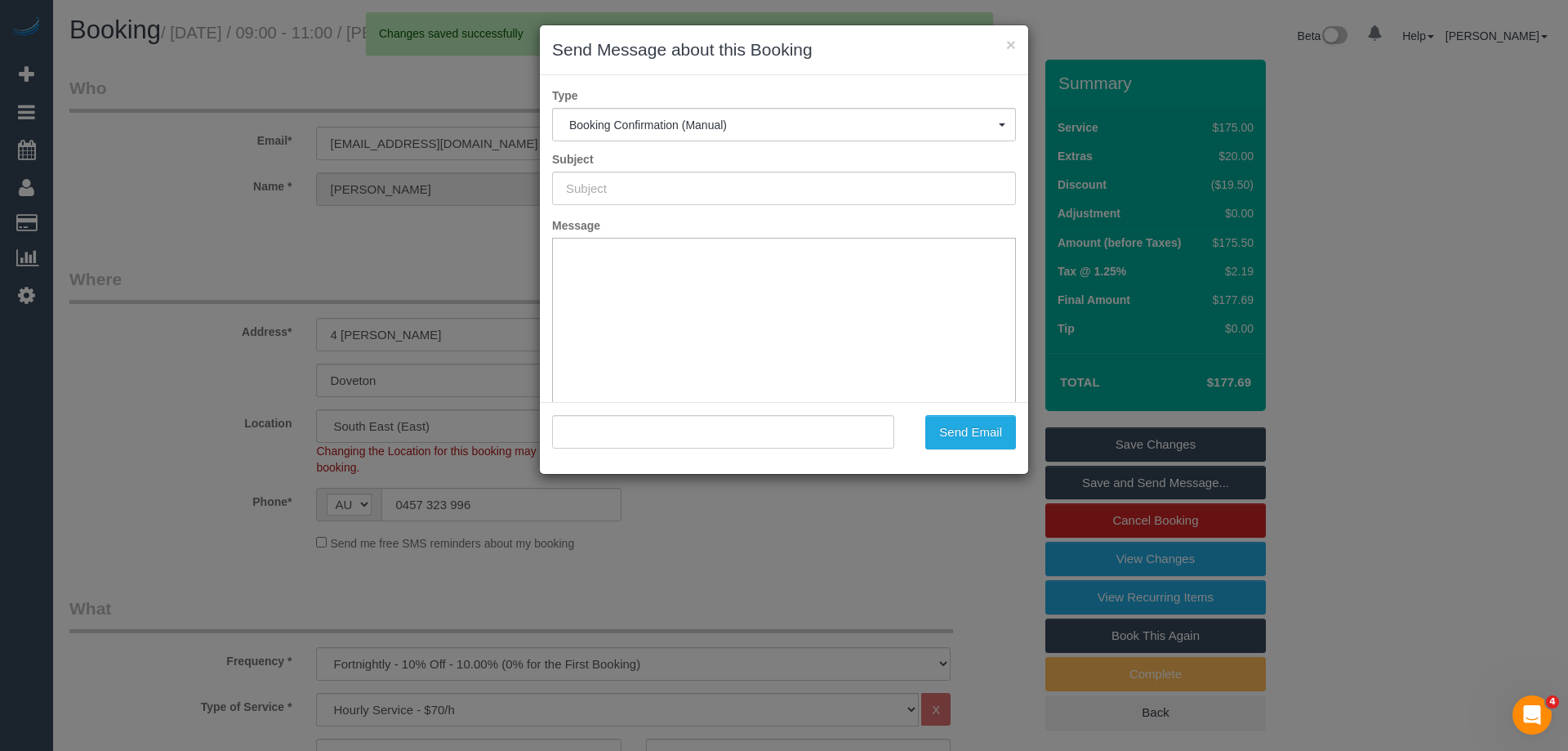
type input "Booking Confirmed"
type input ""Ingrid Staebe" <staebe@gmx.com>"
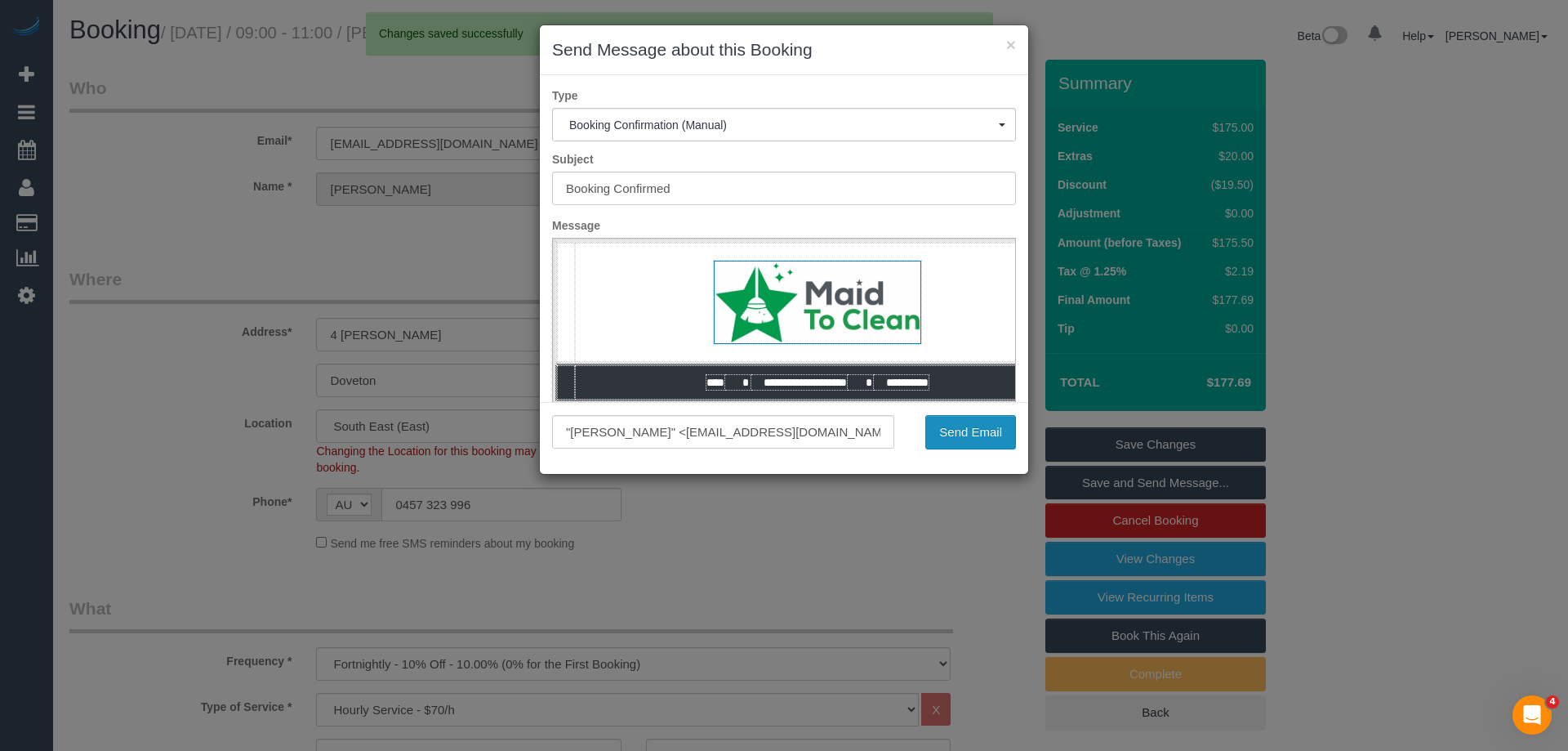
click at [970, 445] on button "Send Email" at bounding box center [969, 432] width 90 height 35
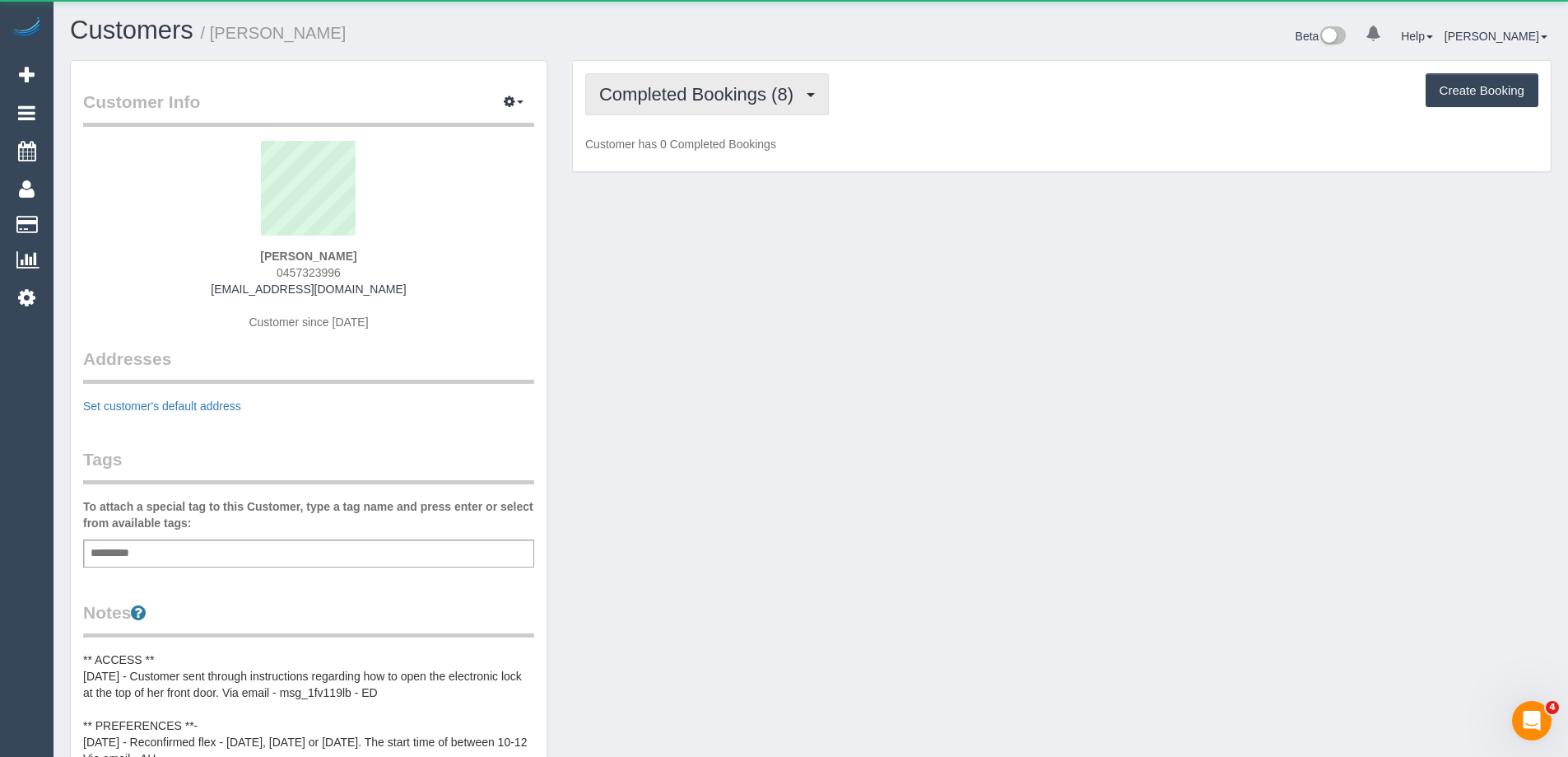
click at [678, 88] on span "Completed Bookings (8)" at bounding box center [700, 94] width 202 height 20
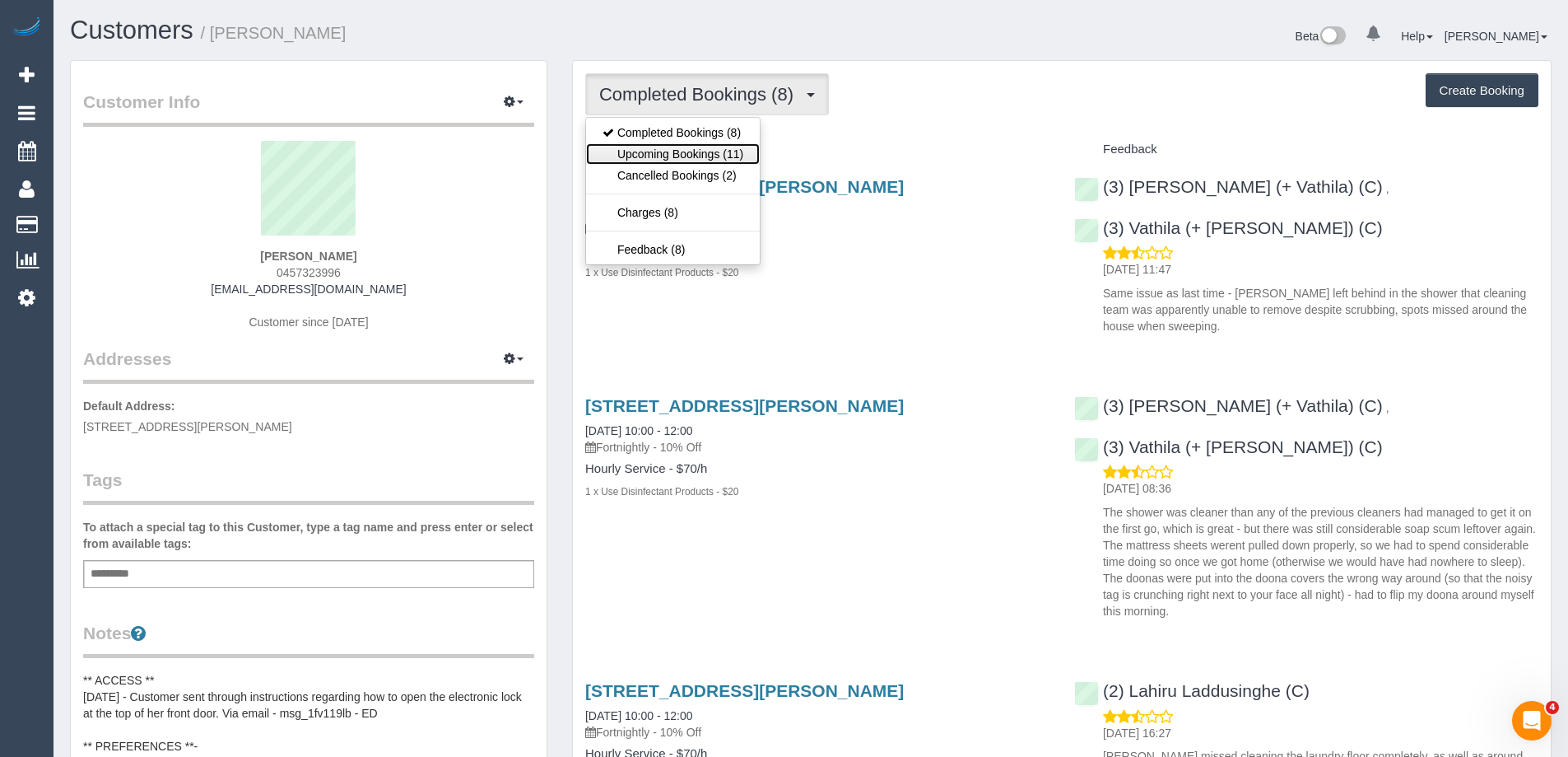
click at [702, 149] on link "Upcoming Bookings (11)" at bounding box center [672, 153] width 174 height 21
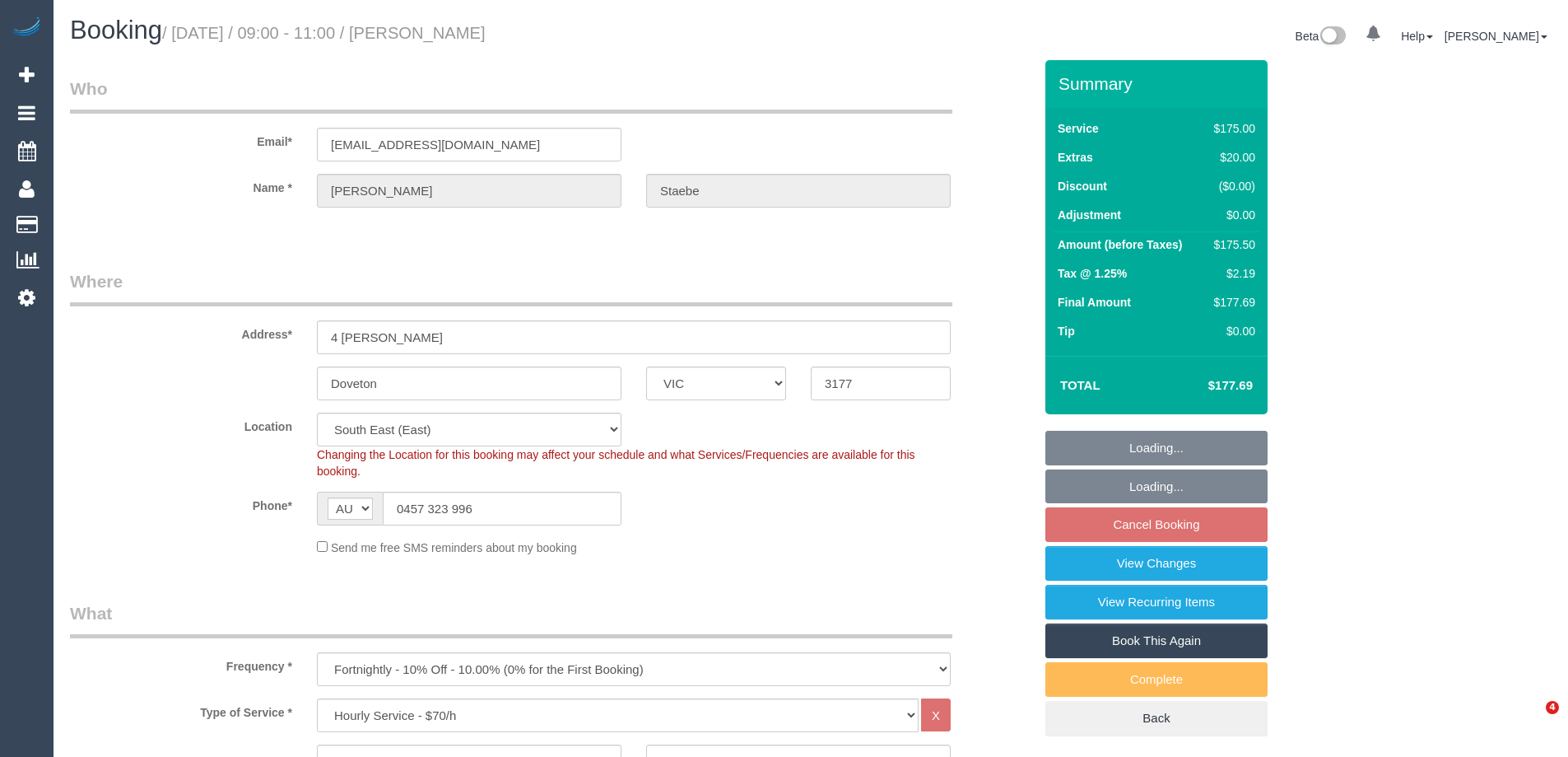
select select "VIC"
select select "150"
select select "string:stripe-pm_1MViEM2GScqysDRVLbGoT9es"
select select "number:29"
select select "number:15"
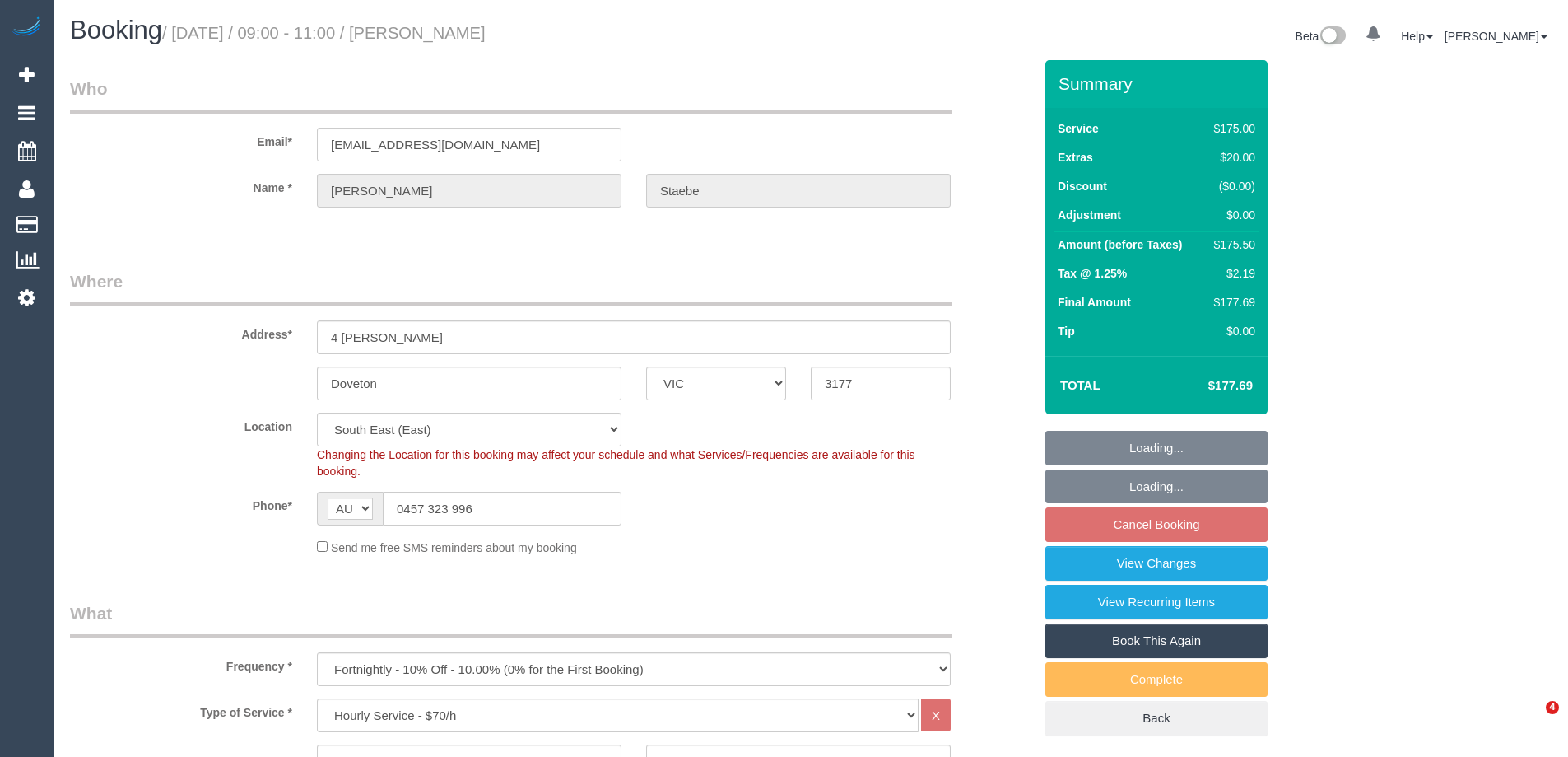
select select "number:19"
select select "number:24"
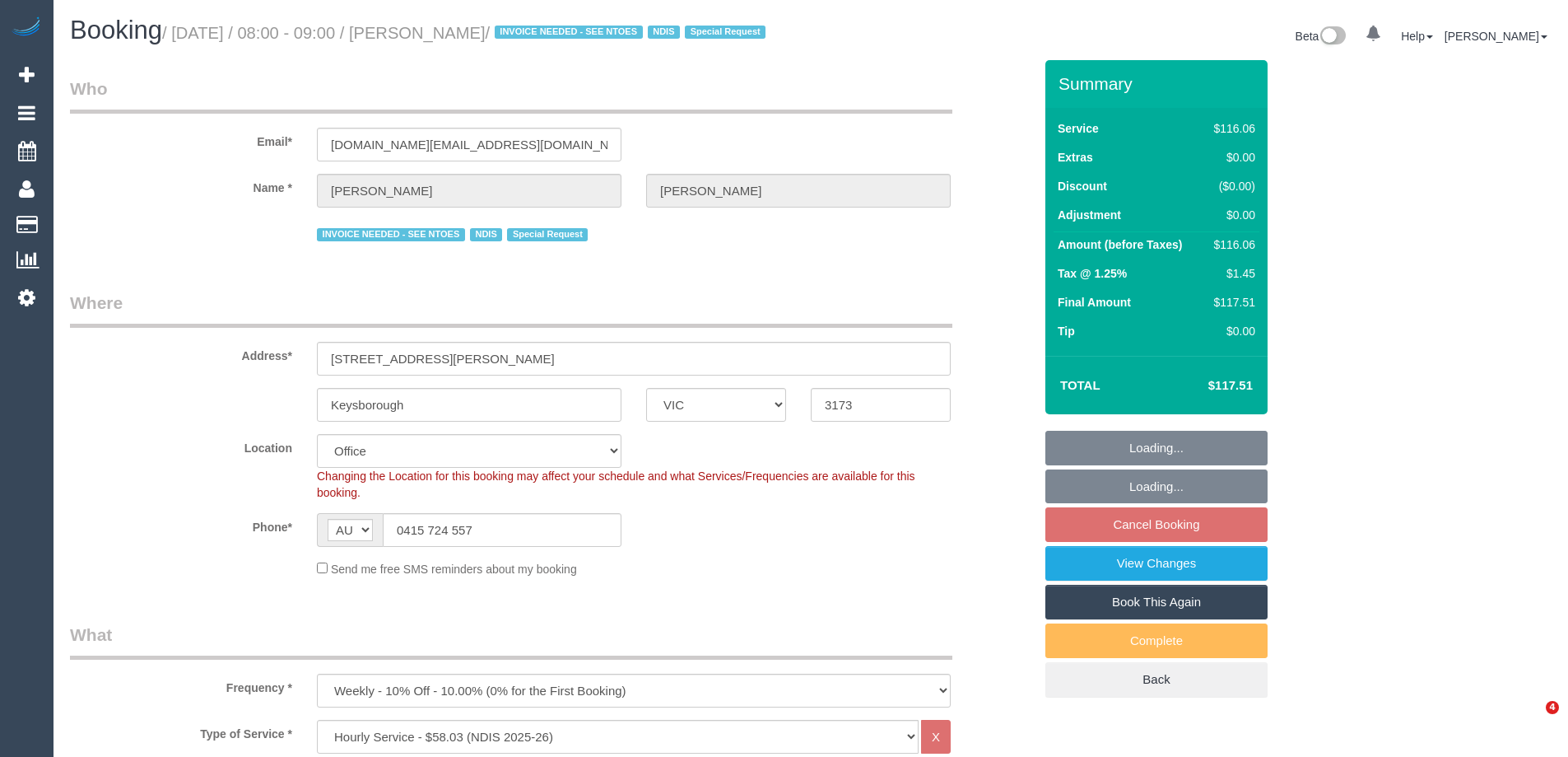
select select "VIC"
select select "number:28"
select select "number:14"
select select "number:19"
select select "number:22"
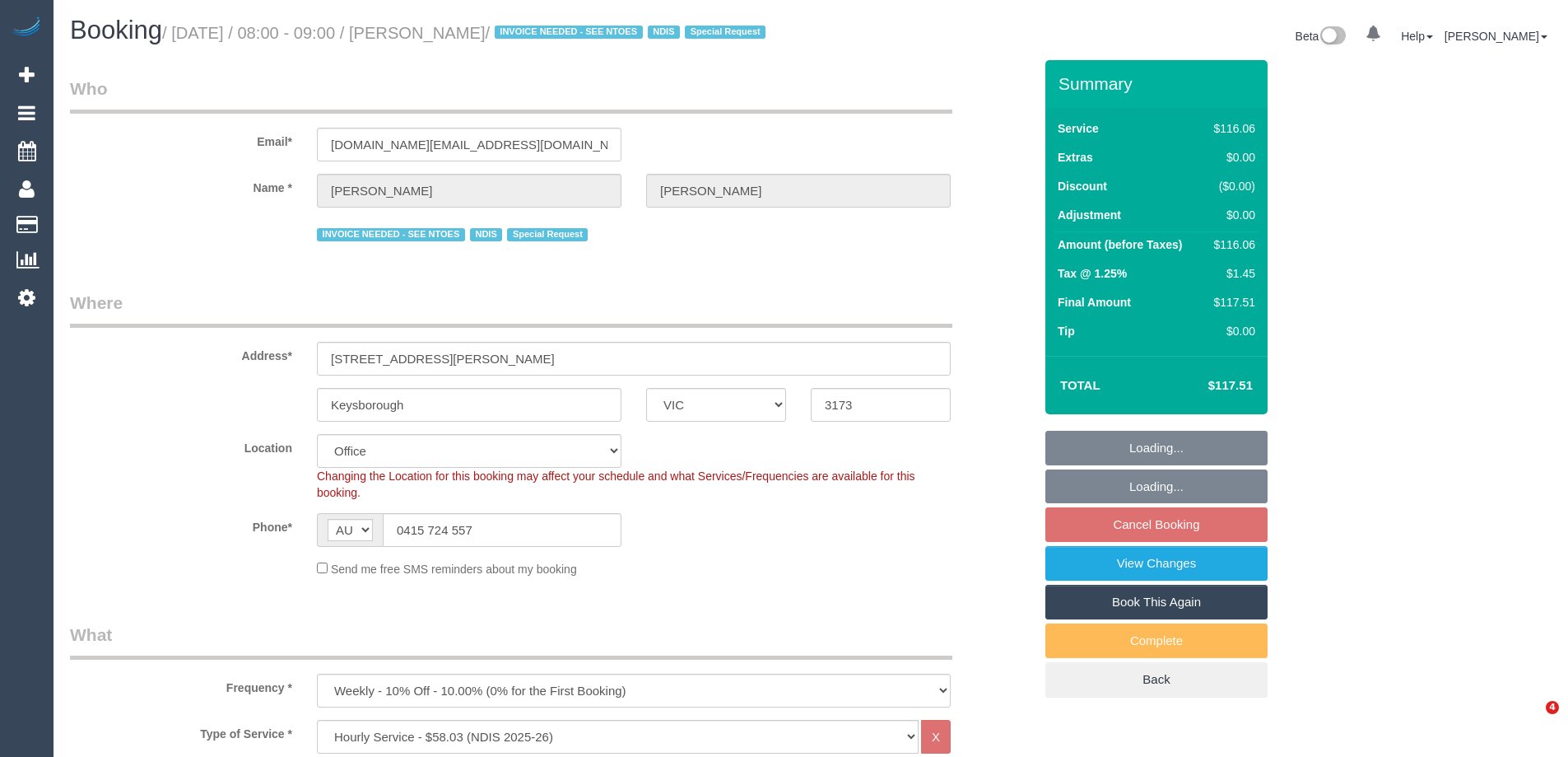
select select "number:34"
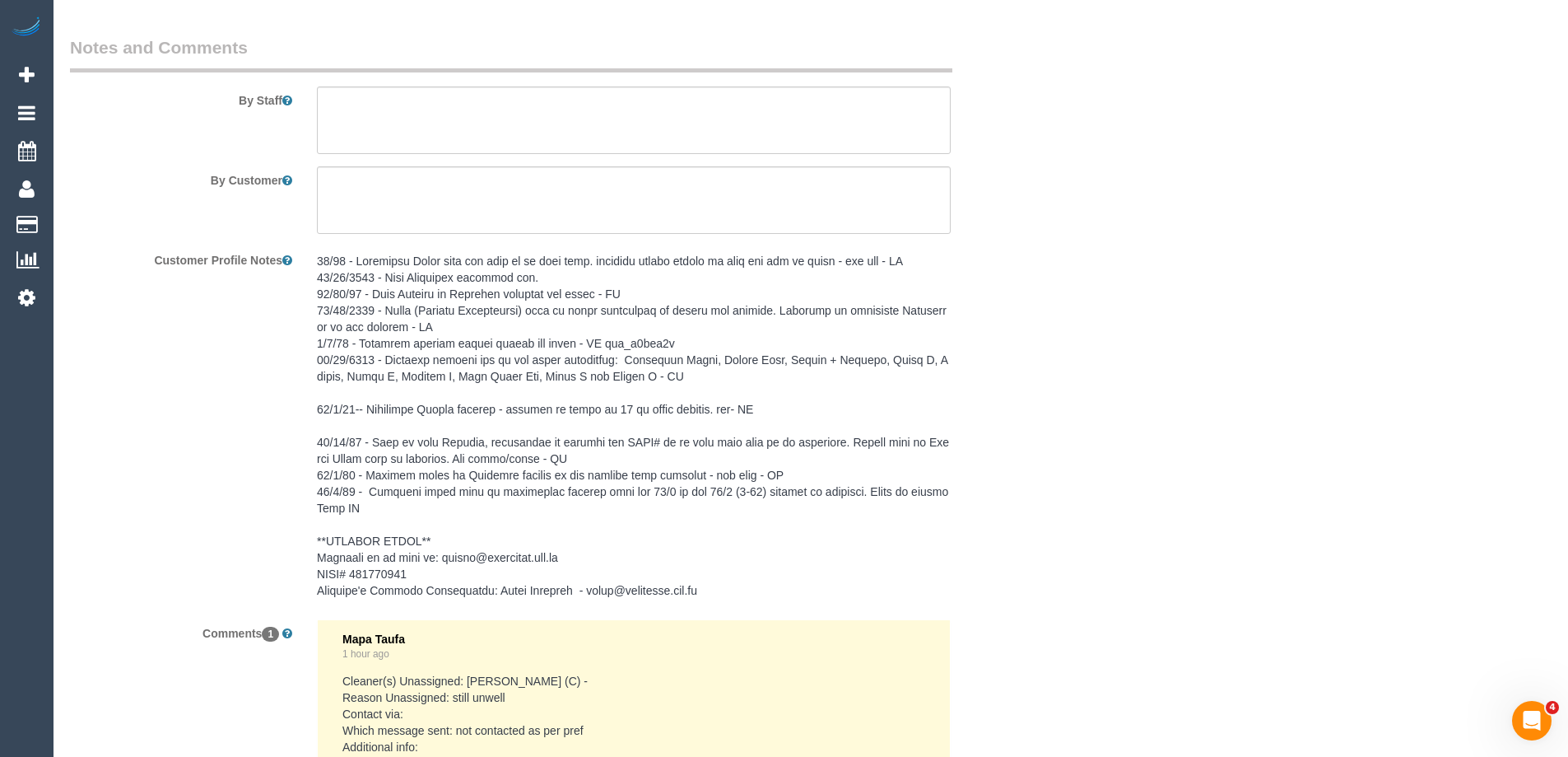
scroll to position [2223, 0]
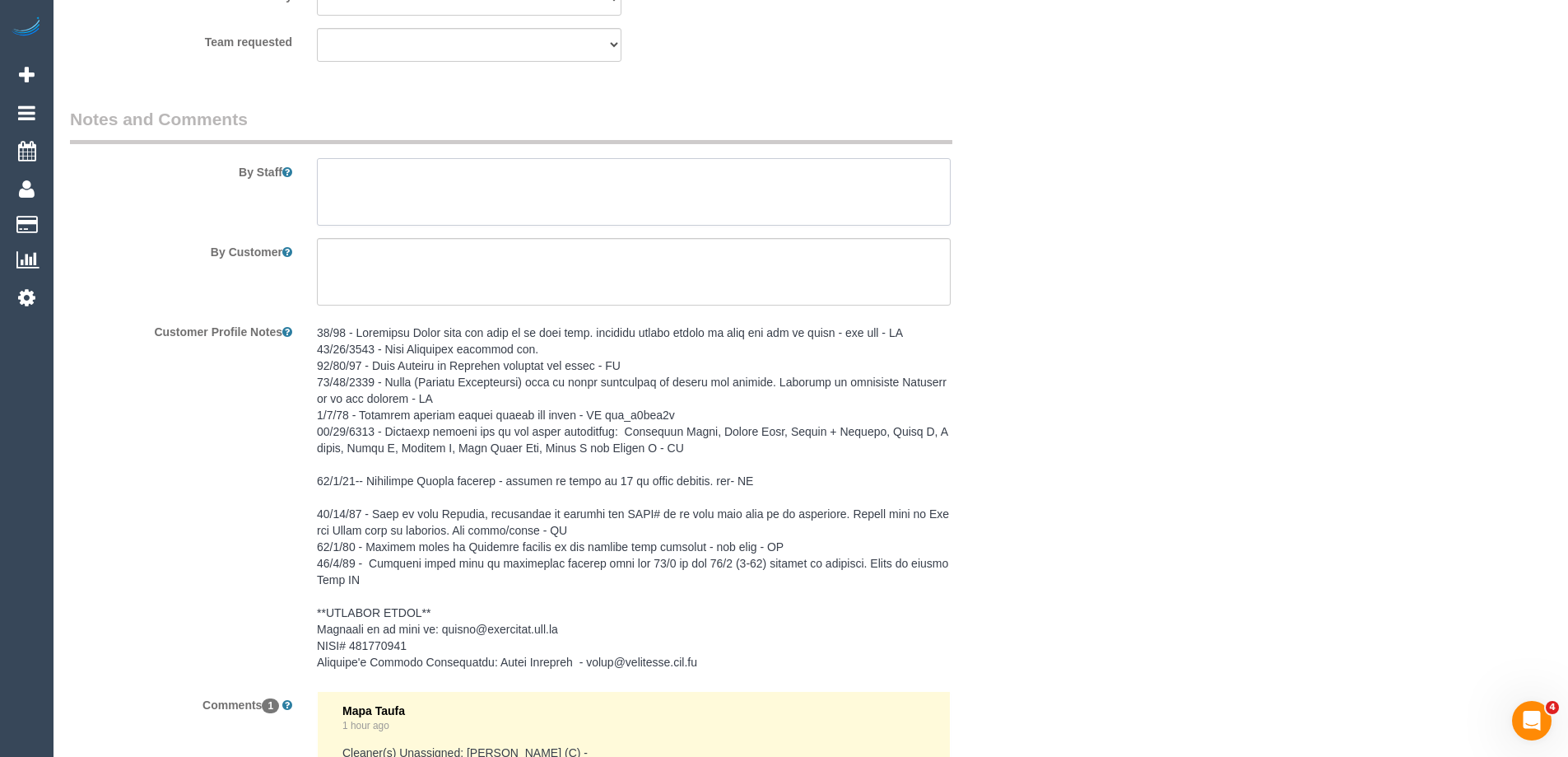
click at [333, 192] on textarea at bounding box center [634, 191] width 634 height 67
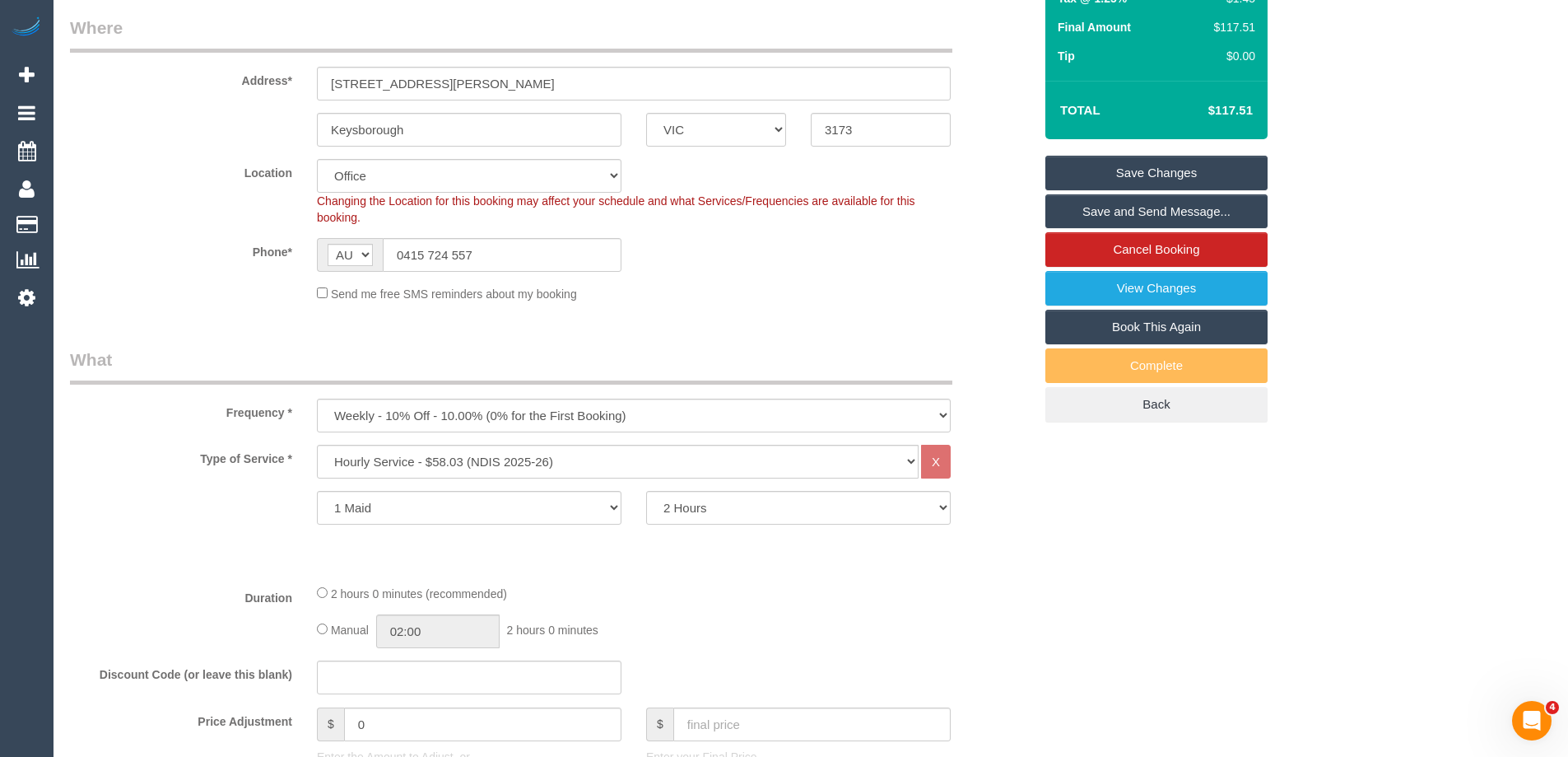
scroll to position [0, 0]
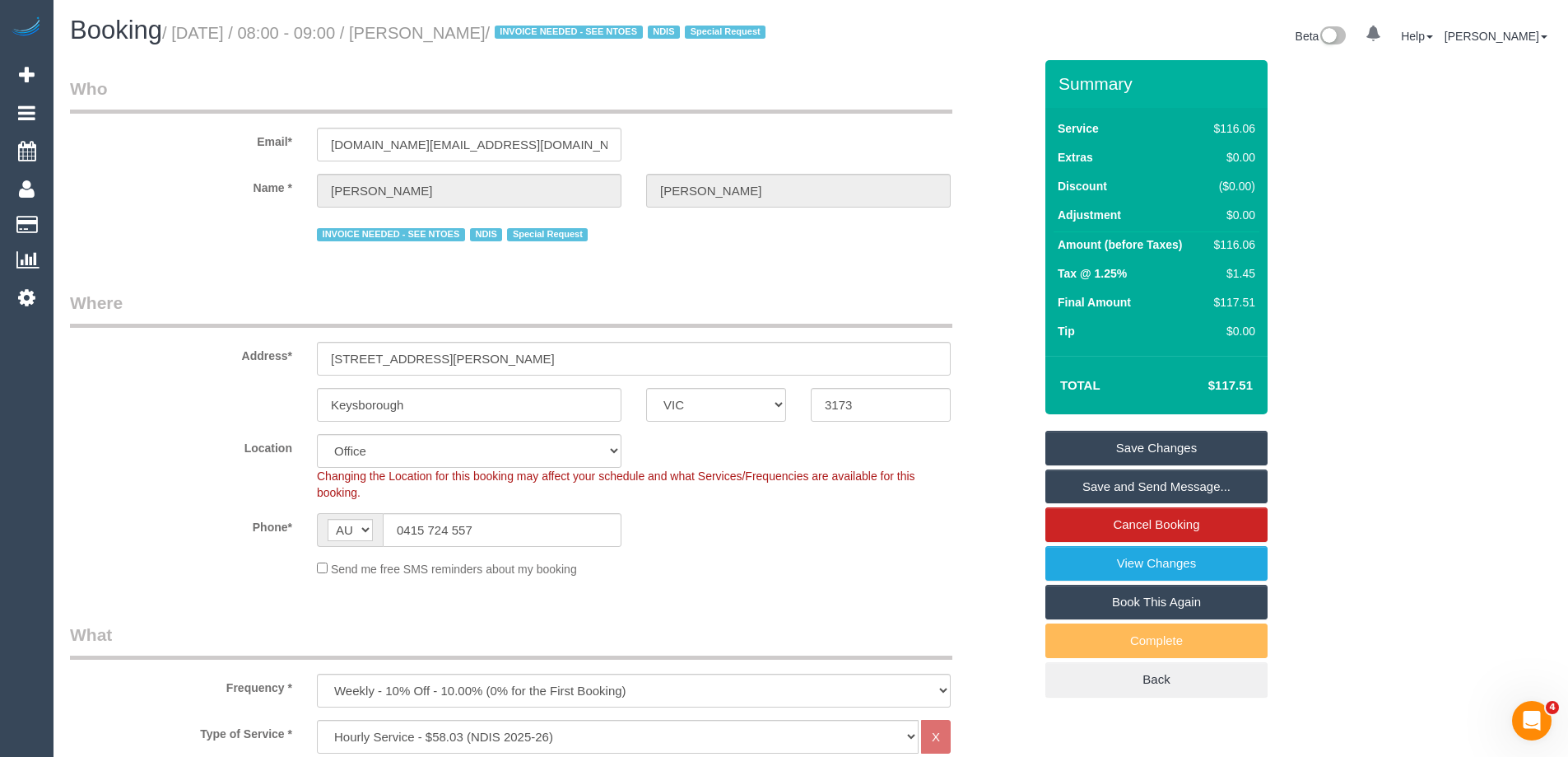
type textarea "*Cover*"
drag, startPoint x: 528, startPoint y: 163, endPoint x: 214, endPoint y: 156, distance: 314.1
click at [214, 156] on div "Email* bruneaubernard7.bb@gmail.com" at bounding box center [551, 119] width 987 height 85
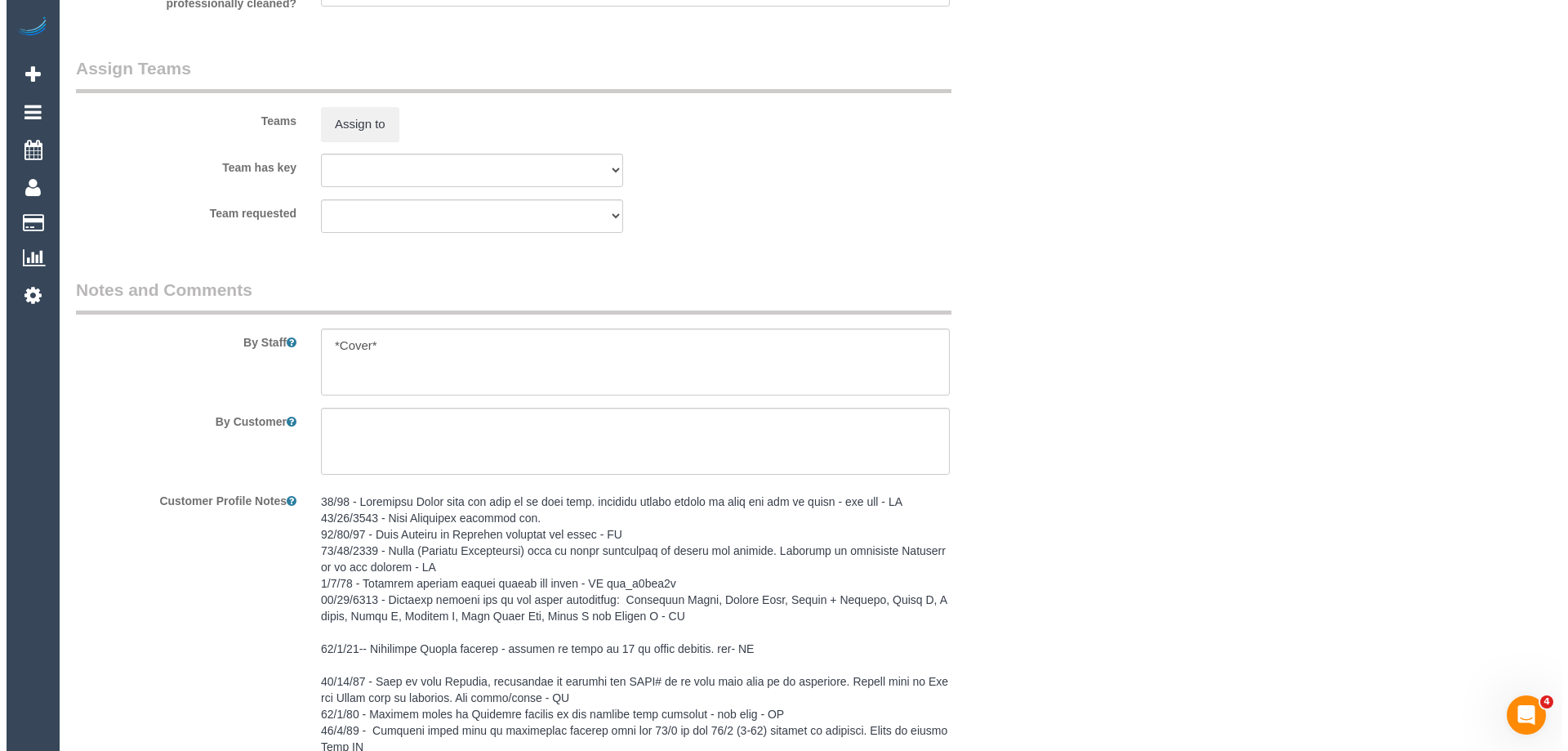
scroll to position [2042, 0]
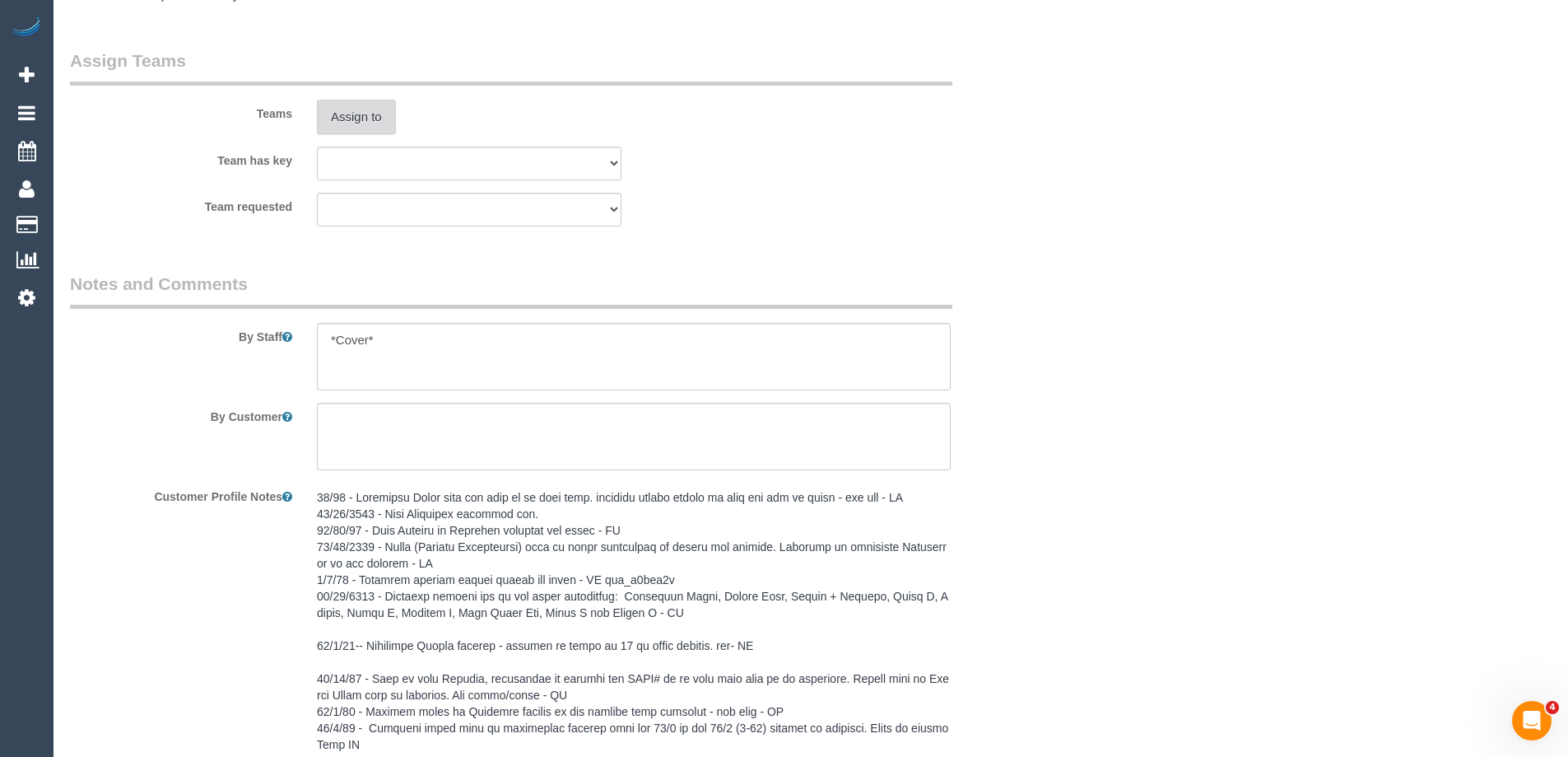
click at [372, 134] on button "Assign to" at bounding box center [356, 117] width 79 height 35
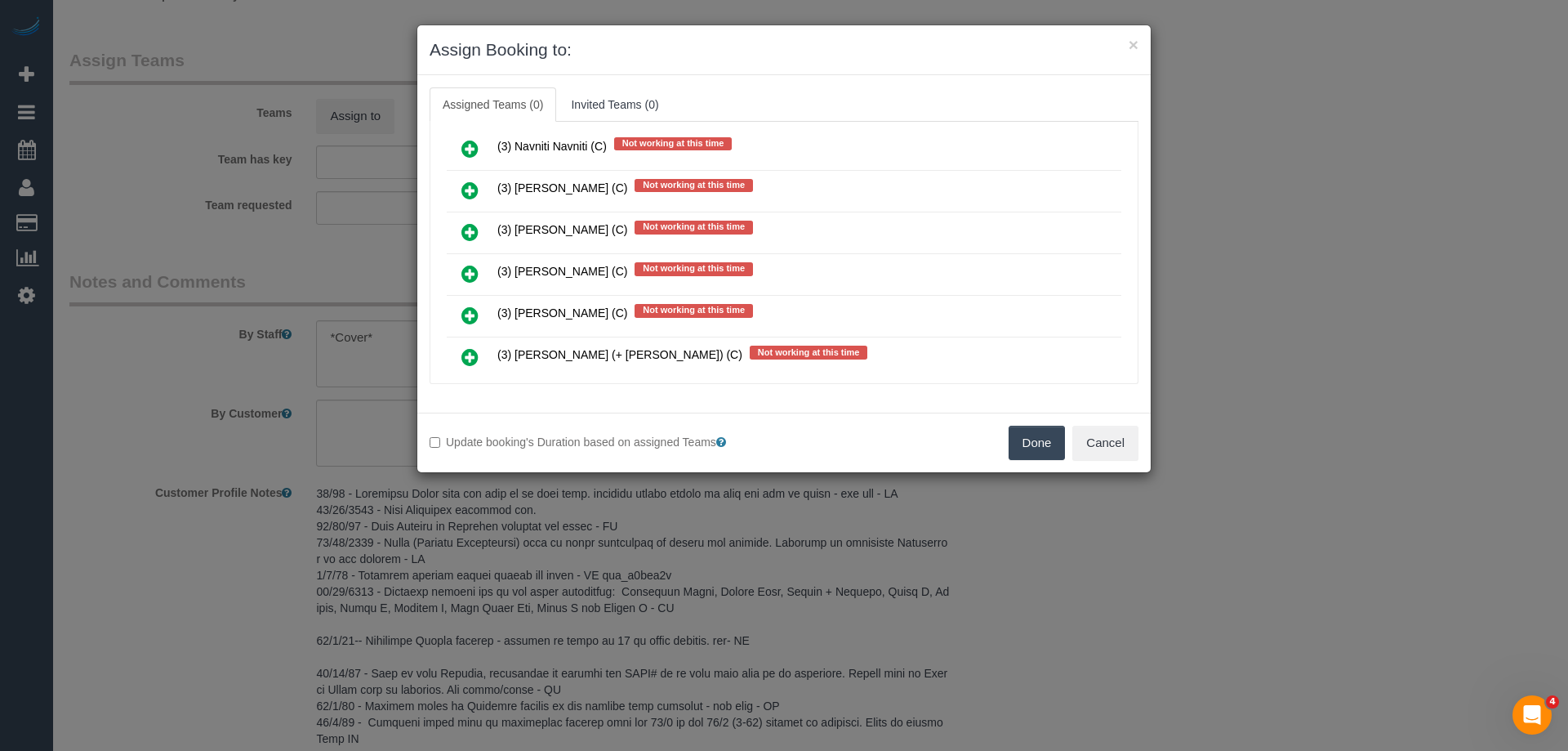
scroll to position [5146, 0]
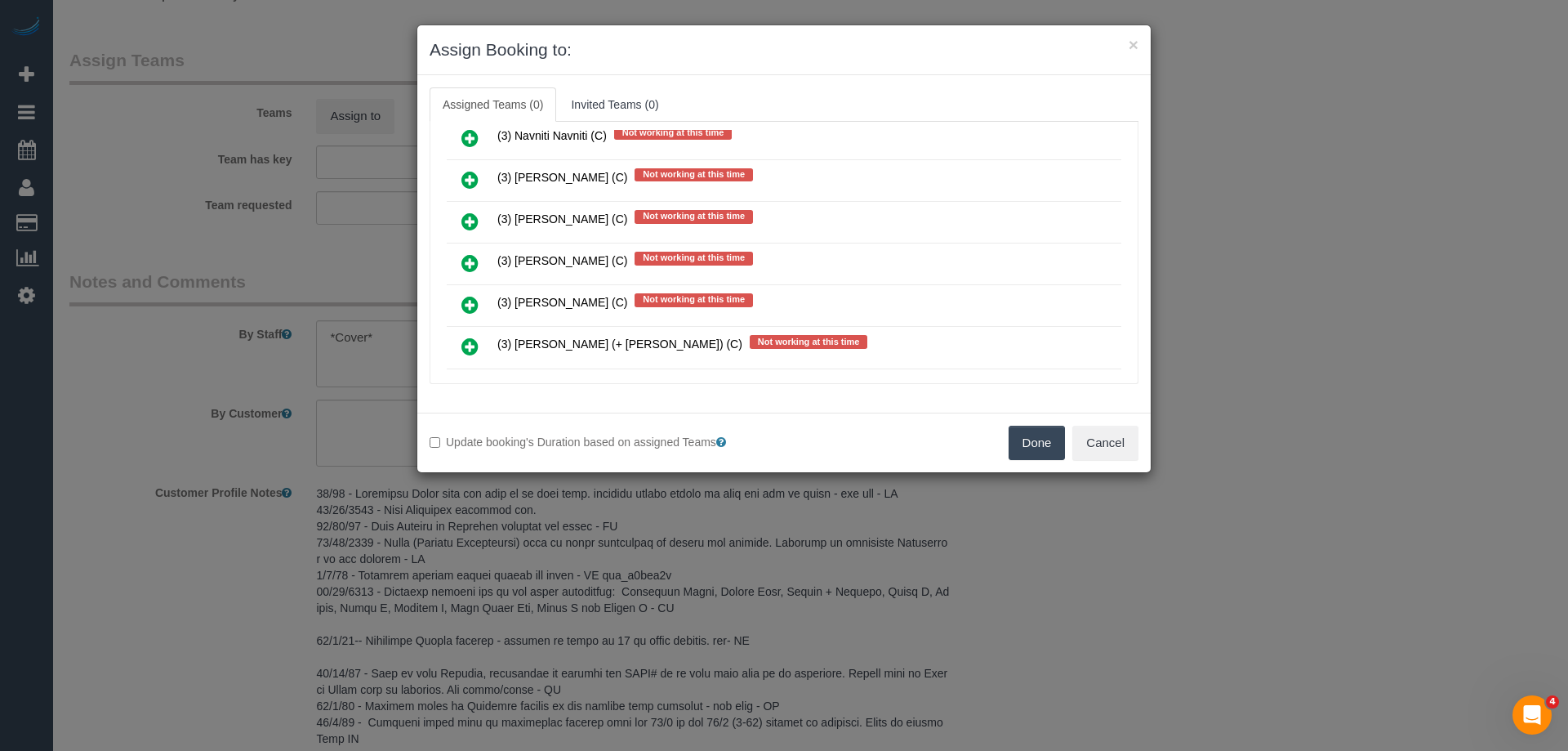
click at [479, 255] on link at bounding box center [470, 264] width 38 height 33
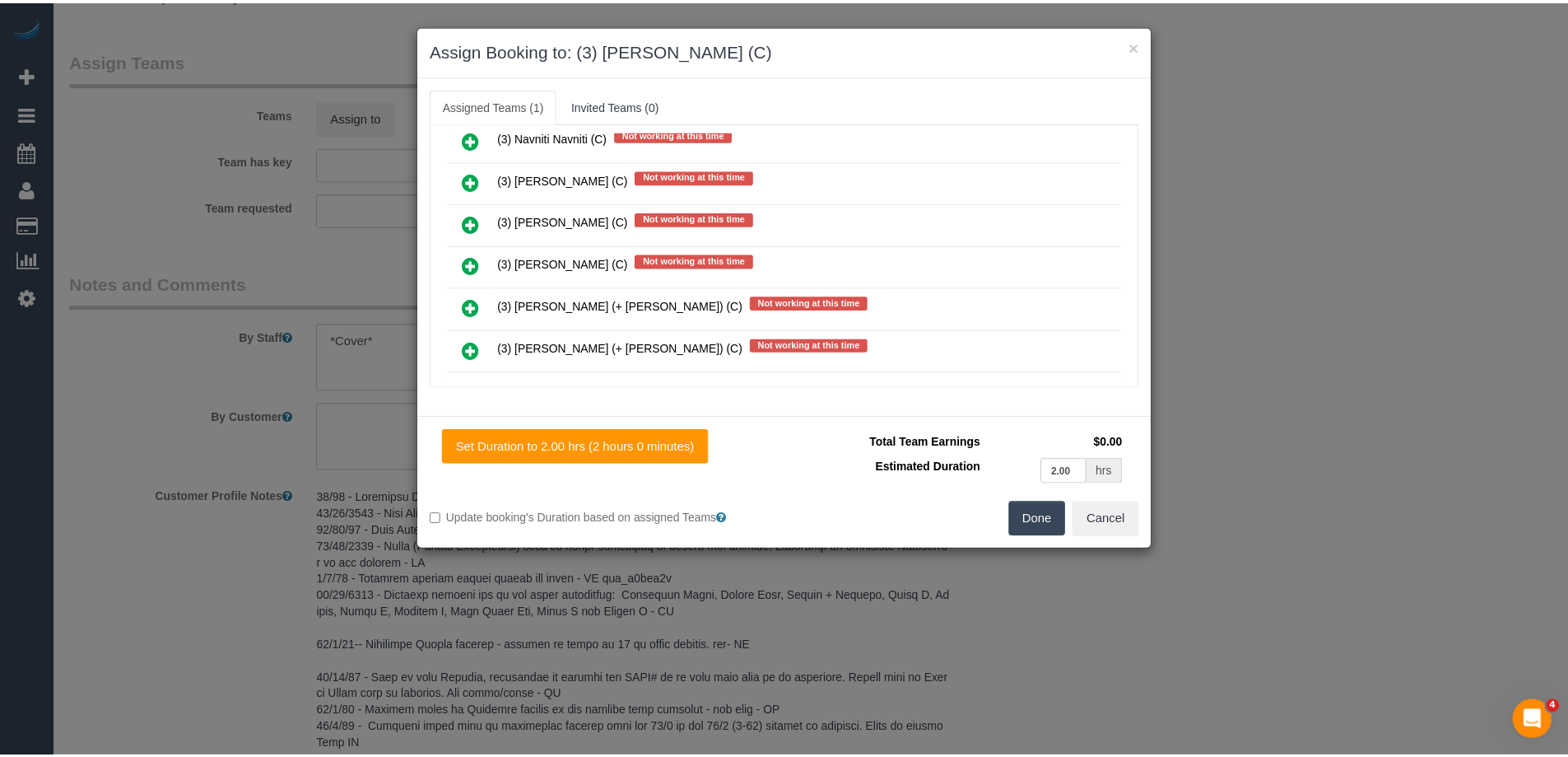
scroll to position [0, 0]
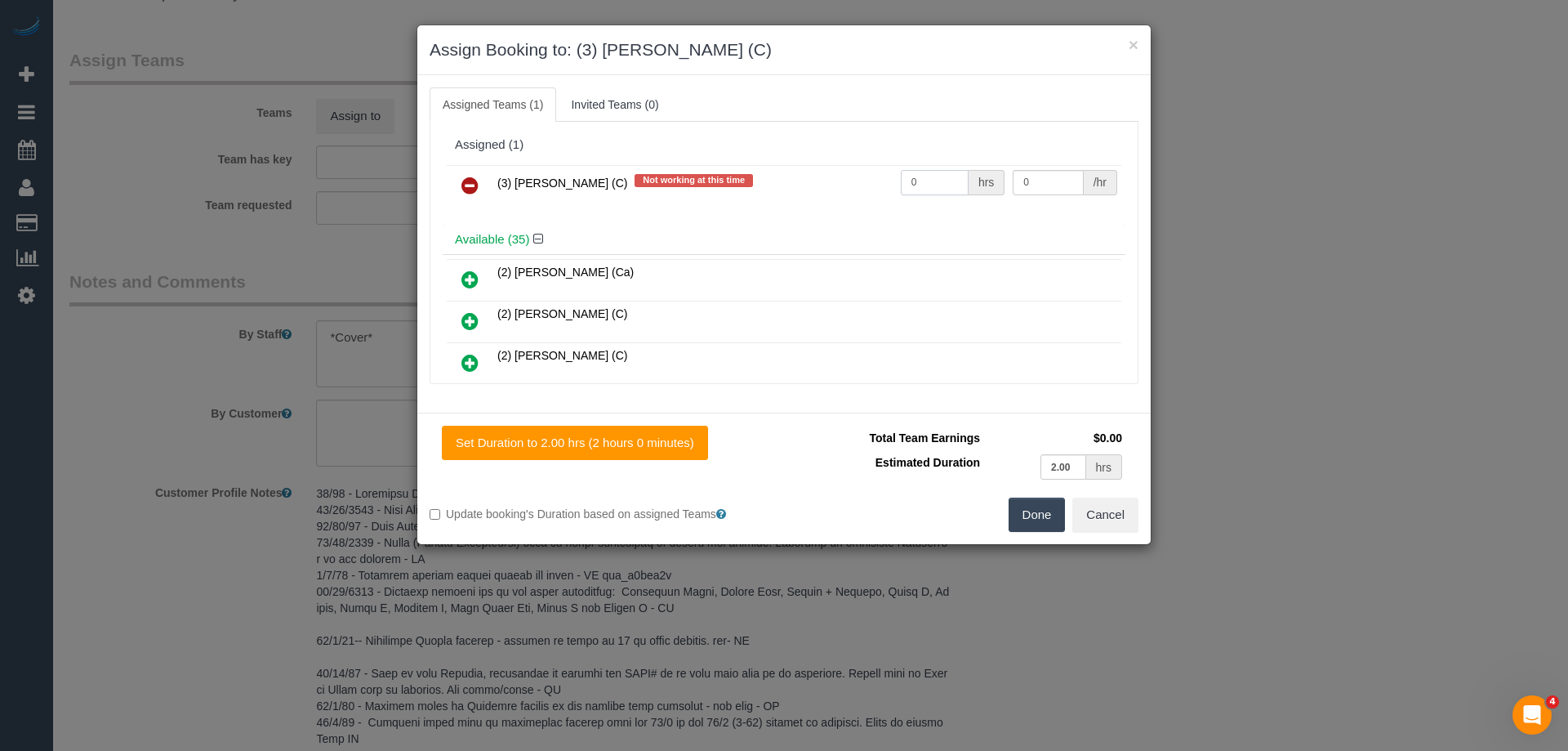
drag, startPoint x: 930, startPoint y: 179, endPoint x: 862, endPoint y: 176, distance: 68.1
click at [876, 176] on tr "(3) Poorna Nanayakkara (C) Not working at this time 0 hrs 0 /hr" at bounding box center [784, 186] width 674 height 42
type input "2"
drag, startPoint x: 1035, startPoint y: 178, endPoint x: 887, endPoint y: 176, distance: 148.0
click at [900, 177] on tr "(3) Poorna Nanayakkara (C) Not working at this time 2 hrs 0 /hr" at bounding box center [784, 186] width 674 height 42
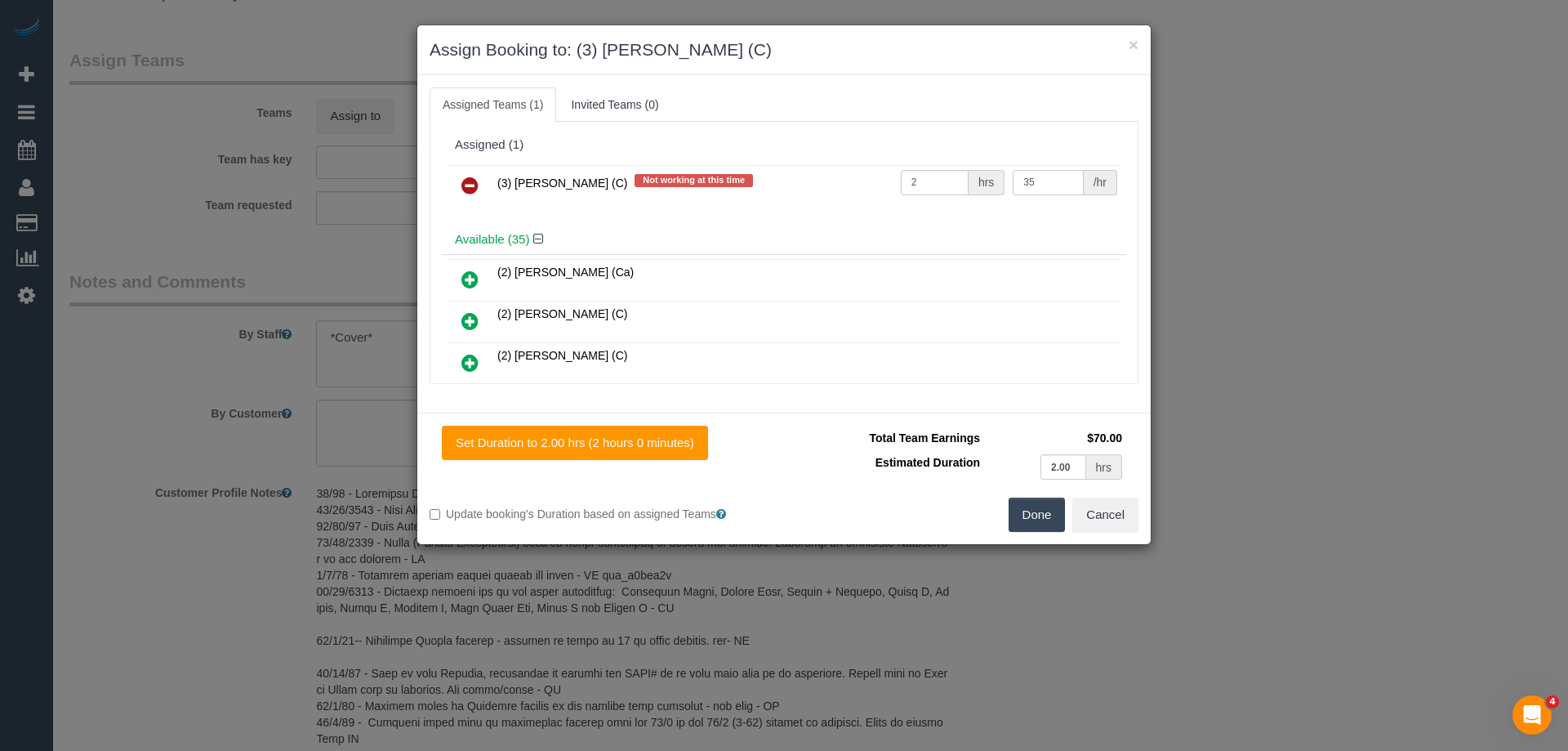
type input "35"
click at [1021, 508] on button "Done" at bounding box center [1037, 515] width 57 height 35
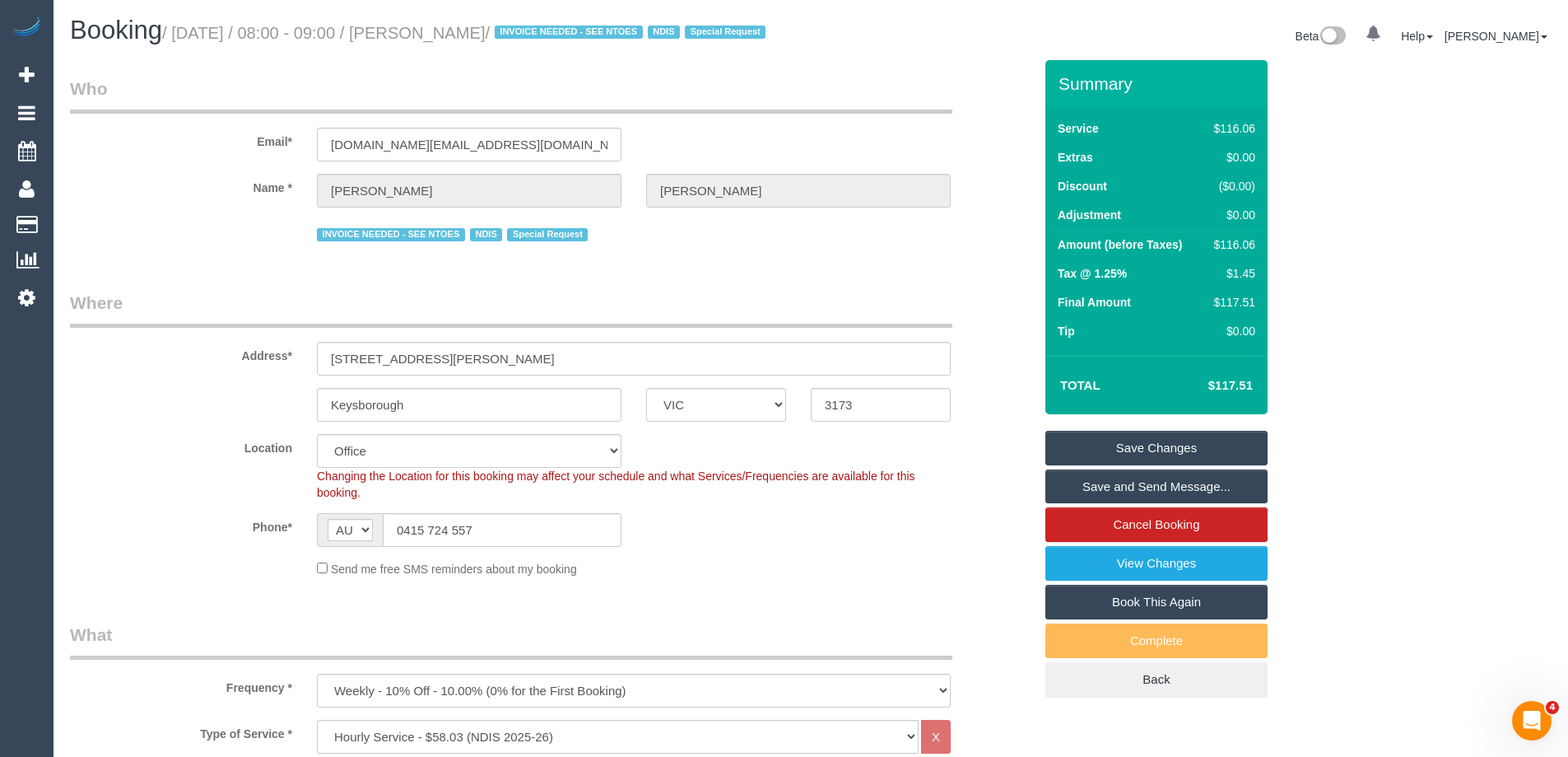
drag, startPoint x: 580, startPoint y: 28, endPoint x: 455, endPoint y: 28, distance: 125.0
click at [455, 28] on small "/ September 04, 2025 / 08:00 - 09:00 / Bruneau Bernard / INVOICE NEEDED - SEE N…" at bounding box center [467, 33] width 608 height 18
copy small "Bruneau Bernard"
click at [1099, 503] on link "Save and Send Message..." at bounding box center [1156, 487] width 222 height 35
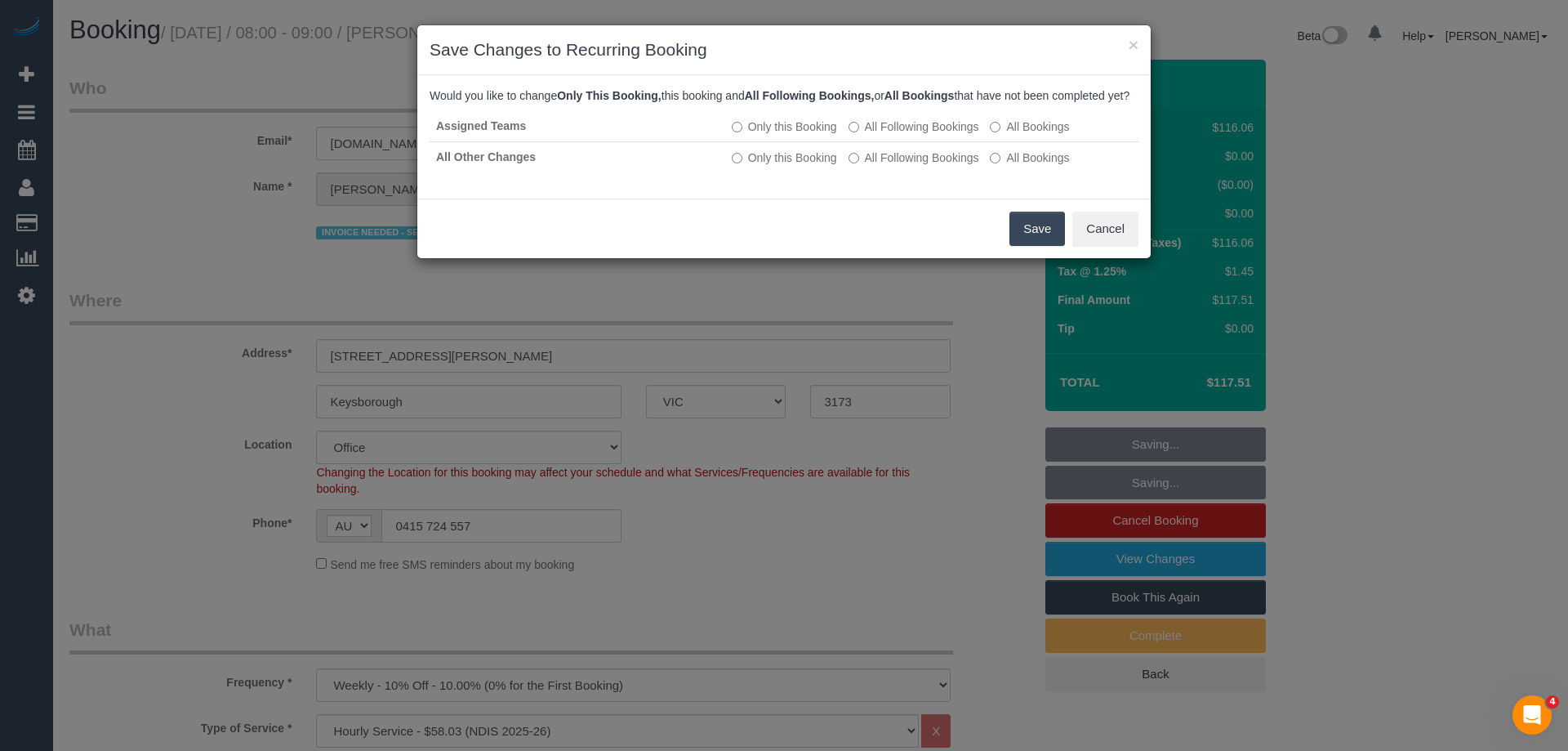
click at [1042, 240] on button "Save" at bounding box center [1037, 229] width 56 height 35
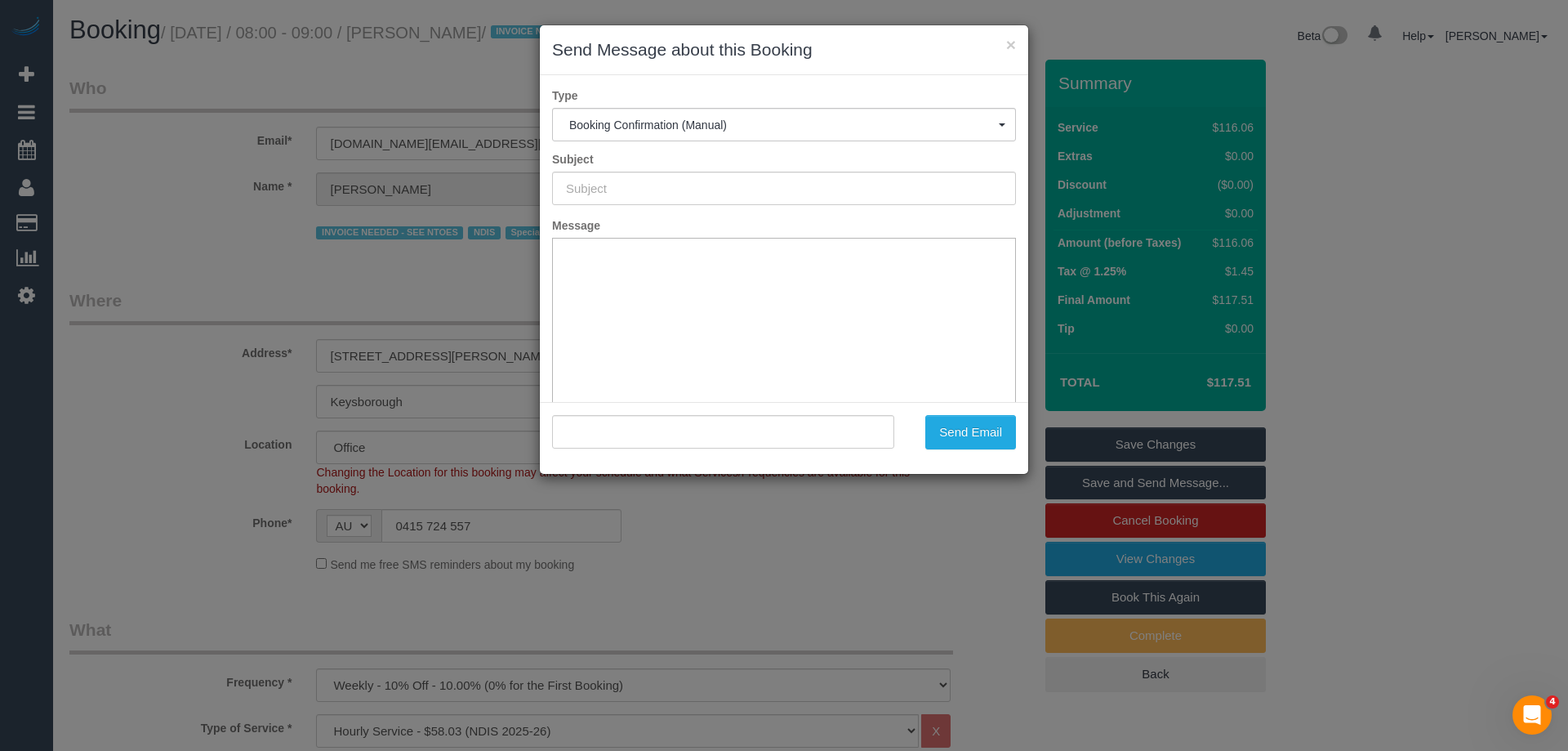
type input "Booking Confirmed"
type input ""Bruneau Bernard" <bruneaubernard7.bb@gmail.com>"
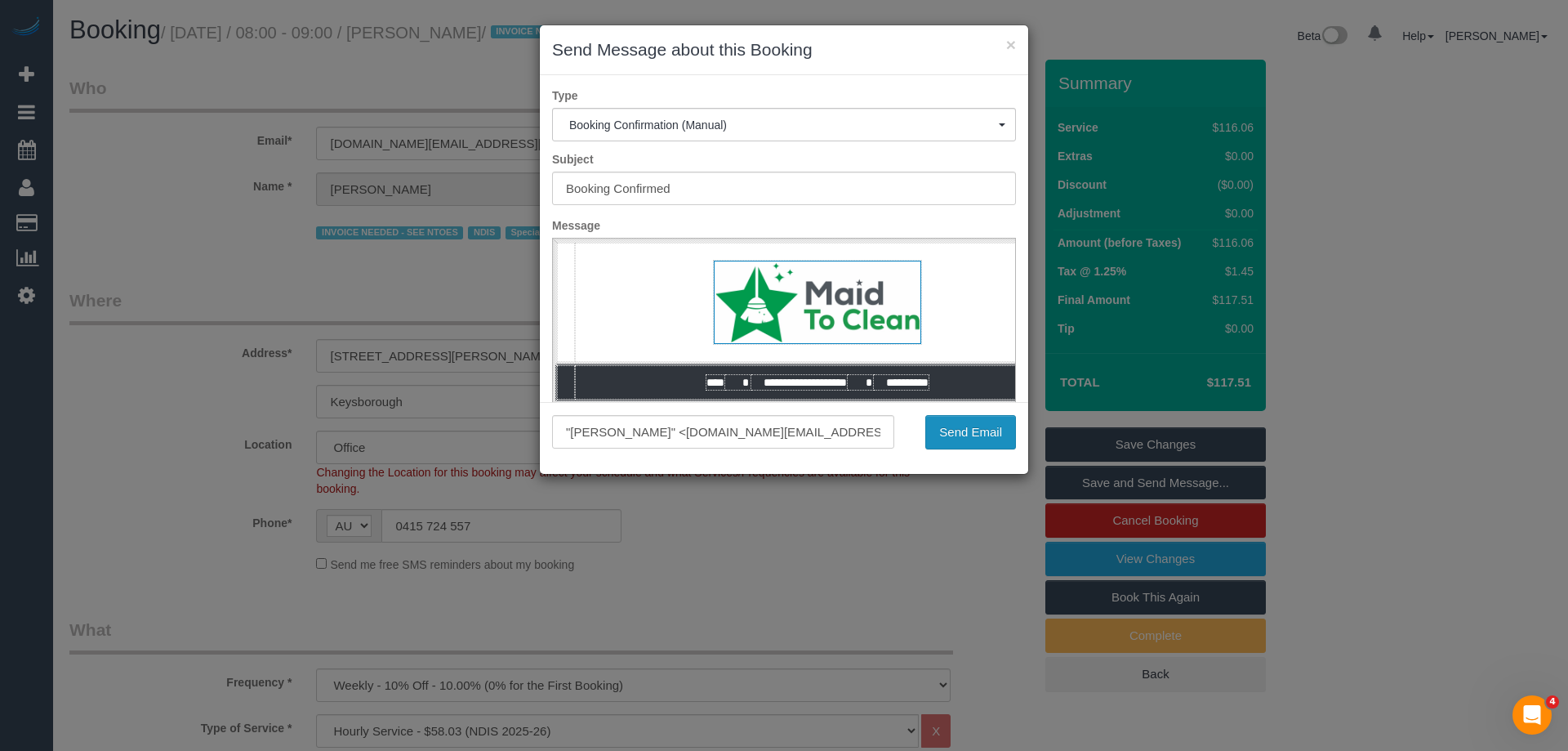
click at [999, 445] on button "Send Email" at bounding box center [969, 432] width 90 height 35
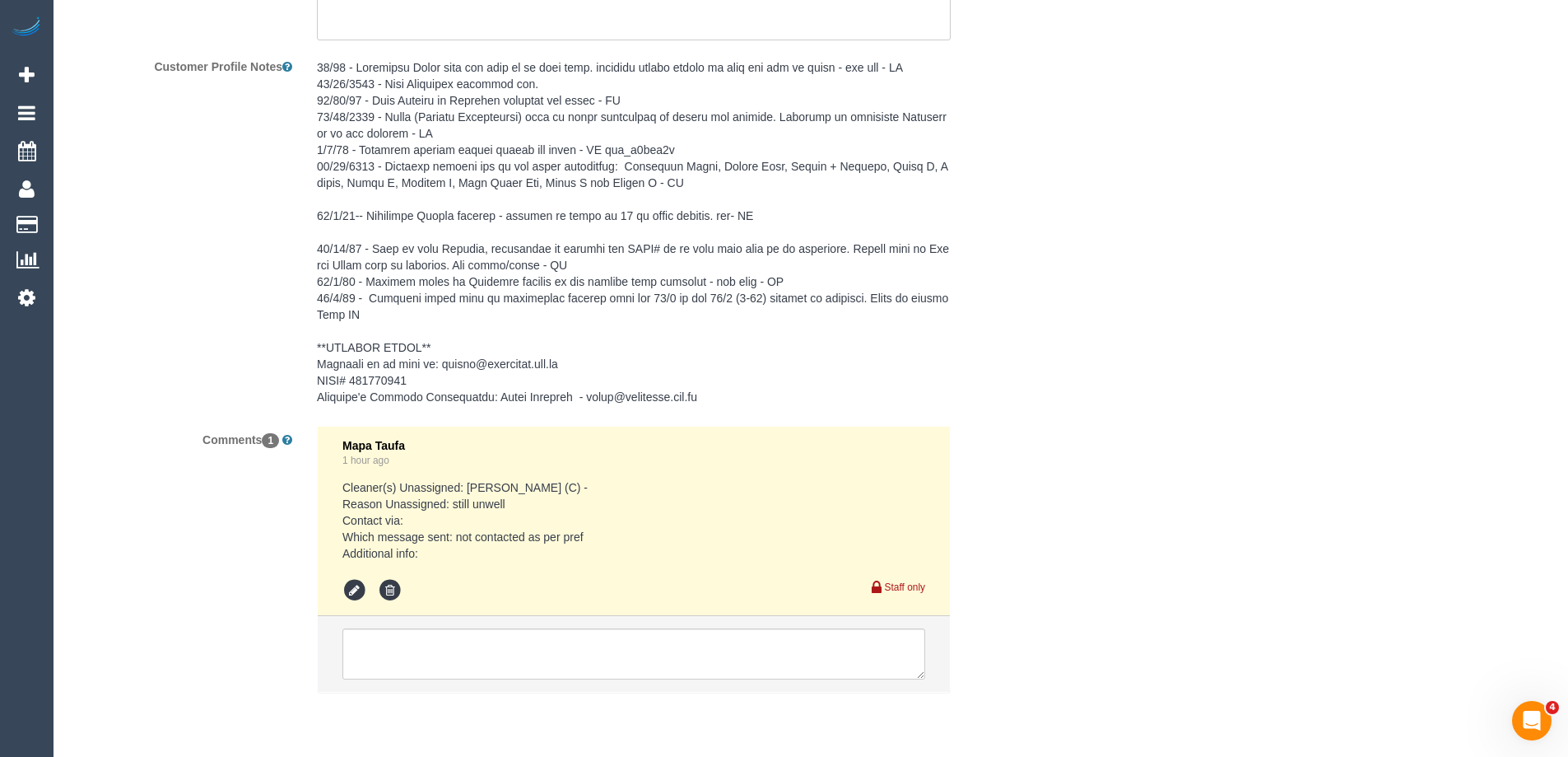
scroll to position [2623, 0]
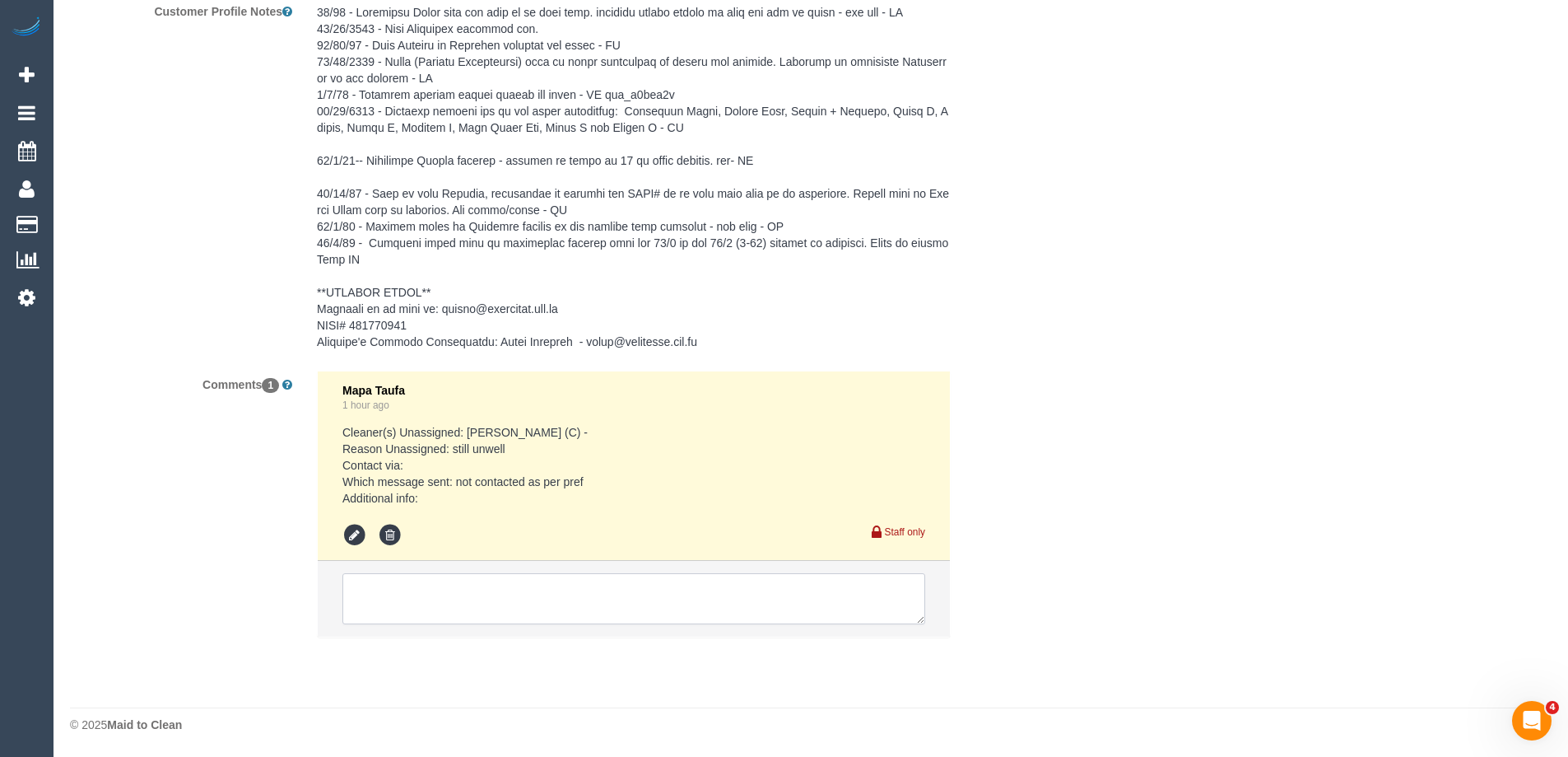
click at [409, 592] on textarea at bounding box center [634, 599] width 583 height 51
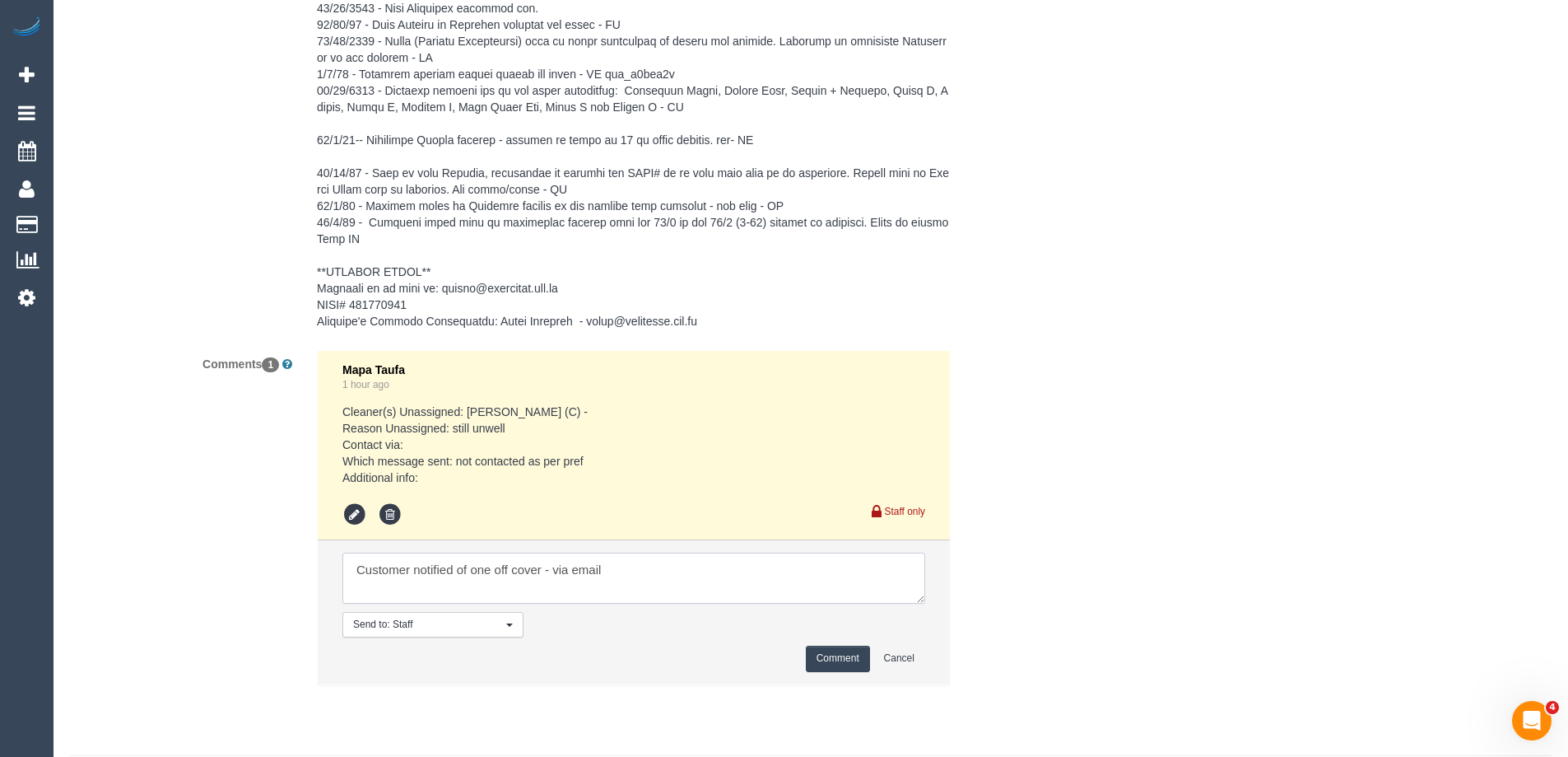
type textarea "Customer notified of one off cover - via email"
click at [828, 671] on button "Comment" at bounding box center [838, 659] width 64 height 26
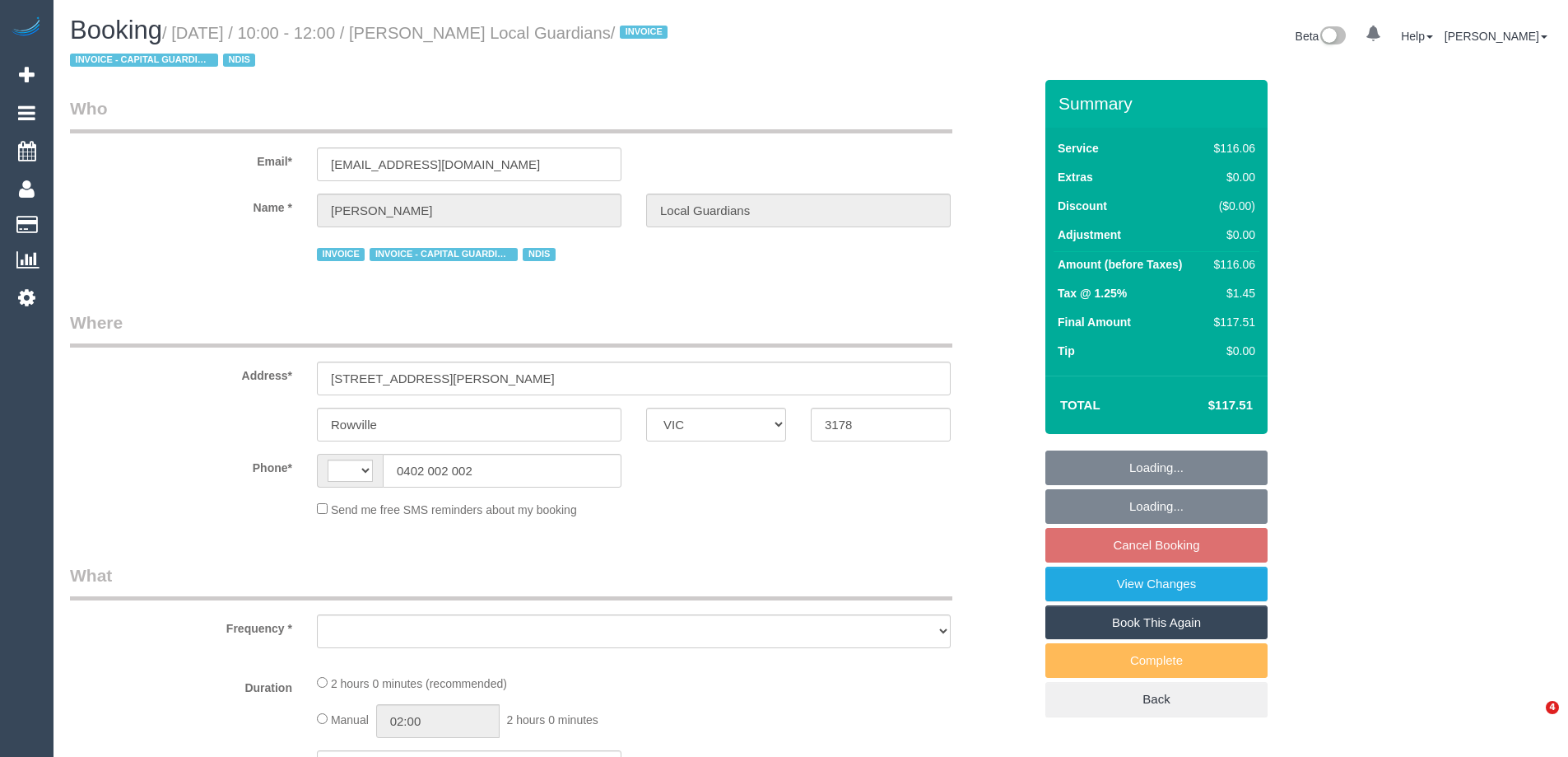
select select "VIC"
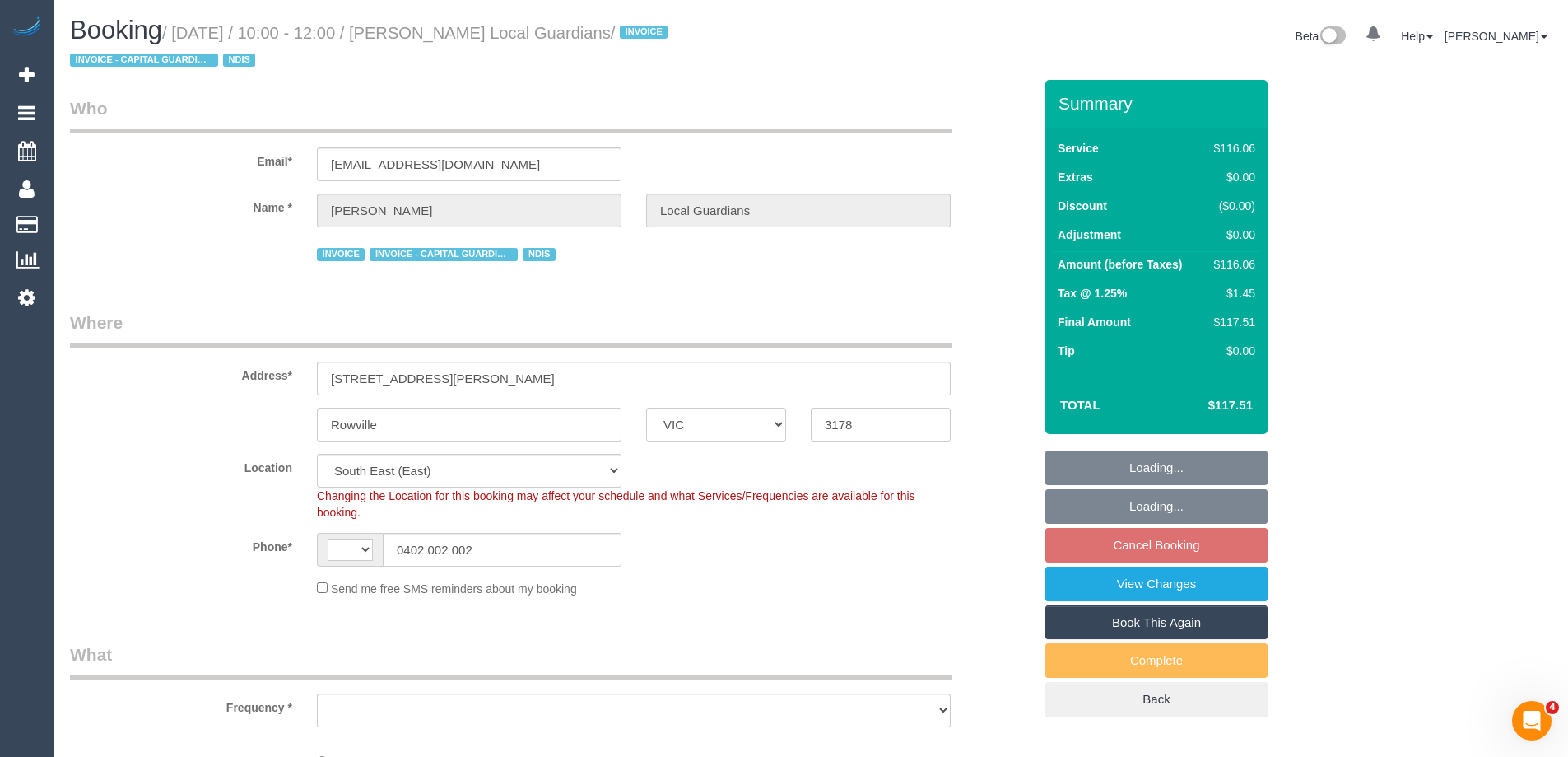
select select "string:AU"
select select "object:546"
select select "spot1"
select select "number:28"
select select "number:14"
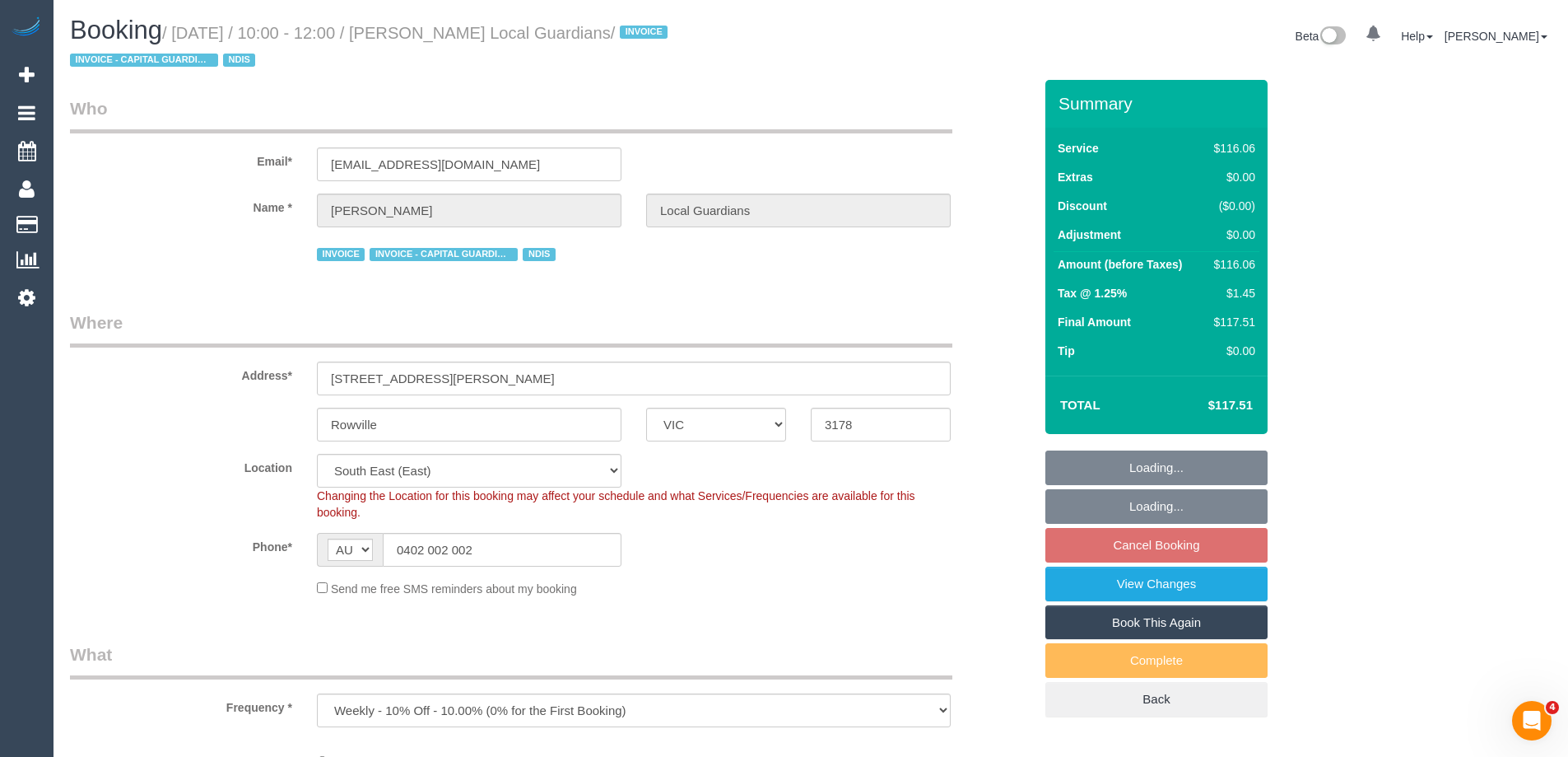
select select "number:19"
select select "number:25"
select select "number:34"
select select "object:1257"
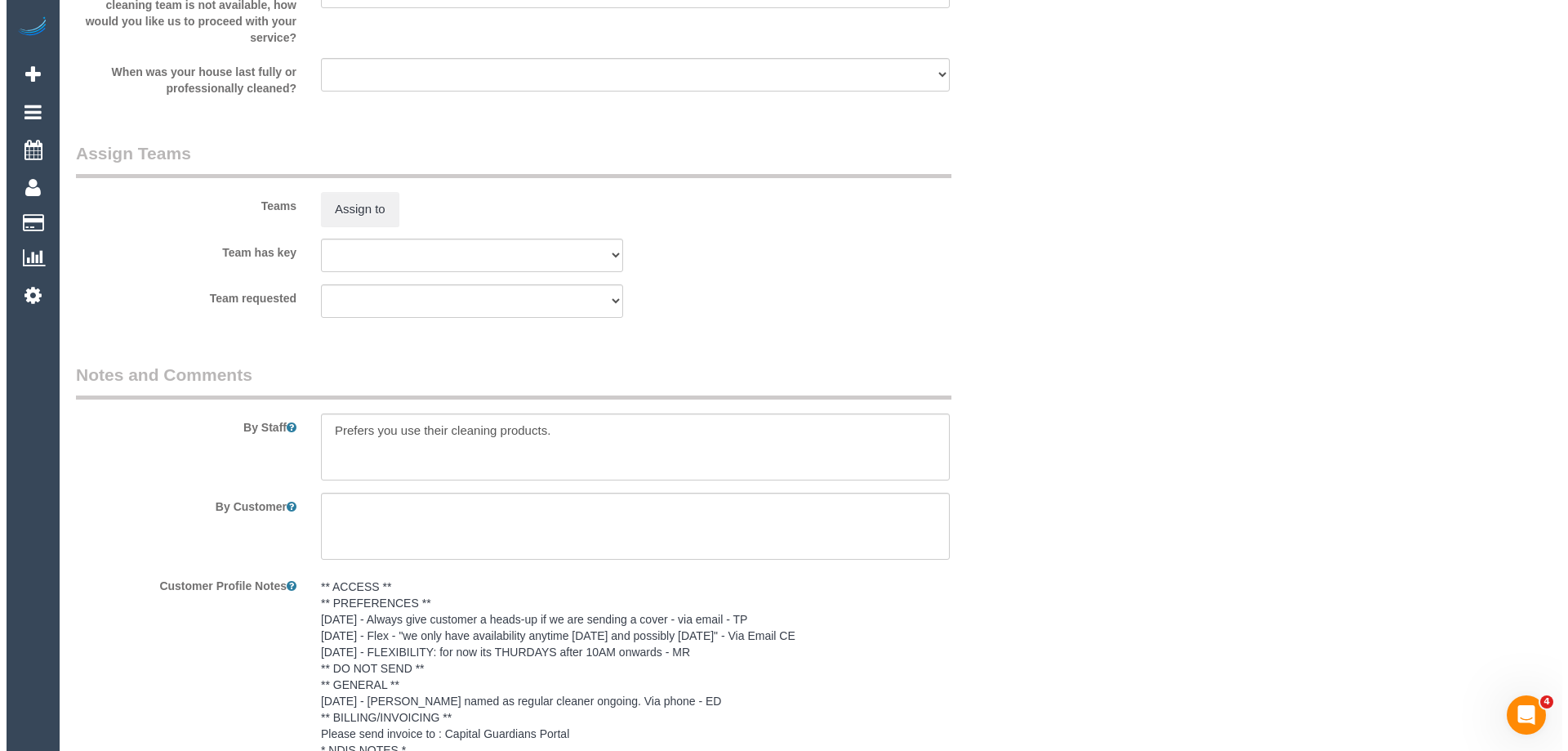
scroll to position [1878, 0]
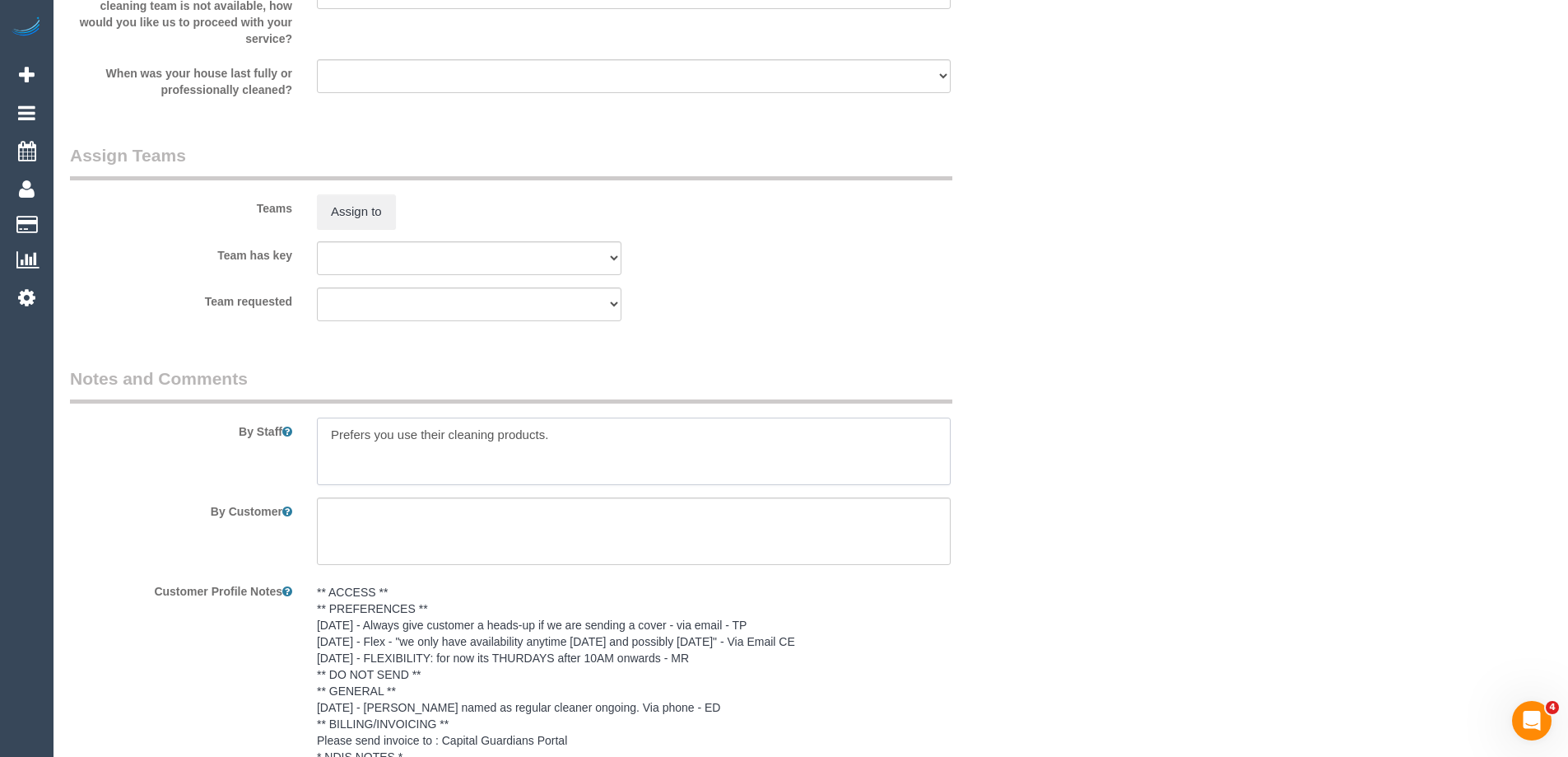
click at [325, 436] on textarea at bounding box center [634, 450] width 634 height 67
type textarea "*Cover* Prefers you use their cleaning products."
click at [355, 214] on button "Assign to" at bounding box center [356, 212] width 79 height 35
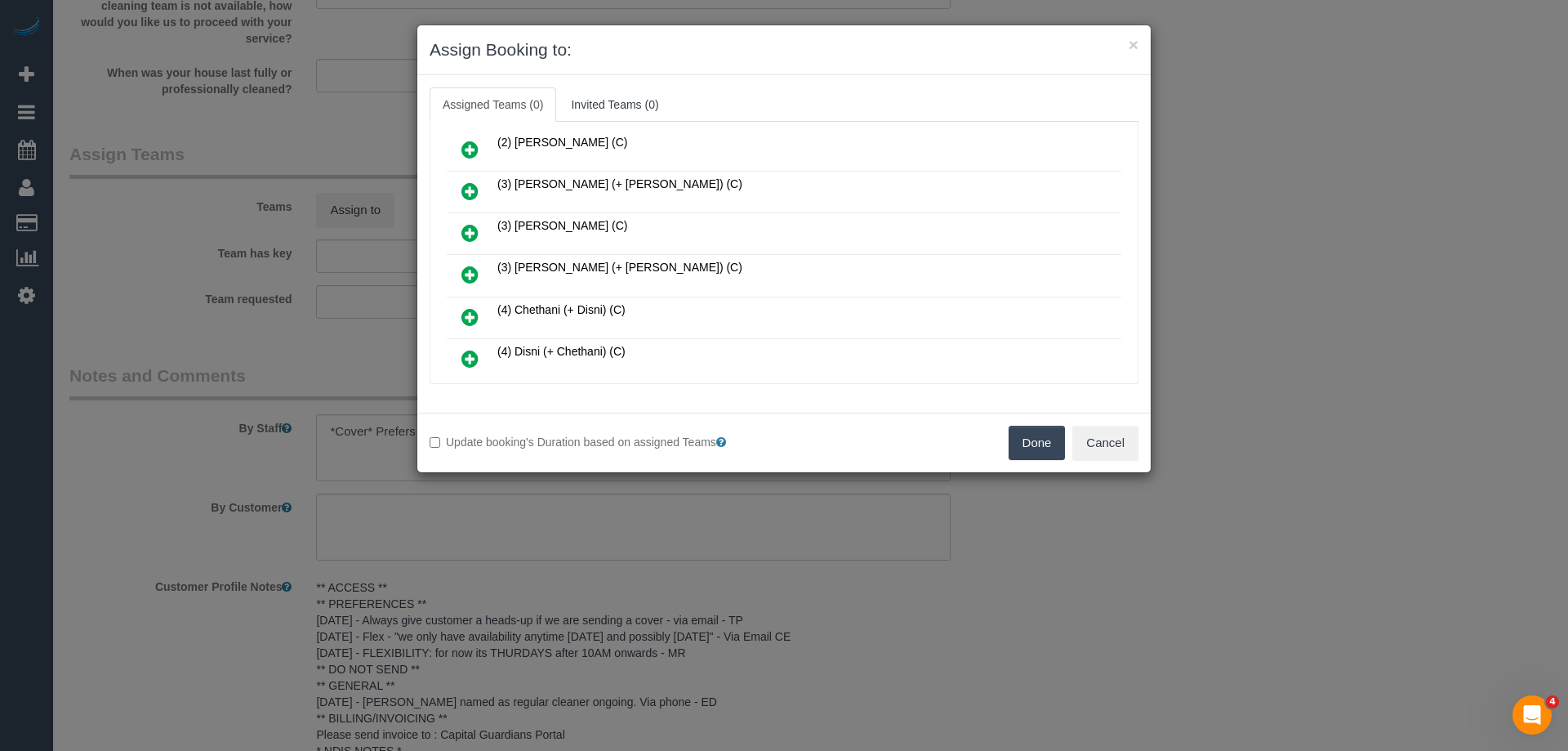
scroll to position [408, 0]
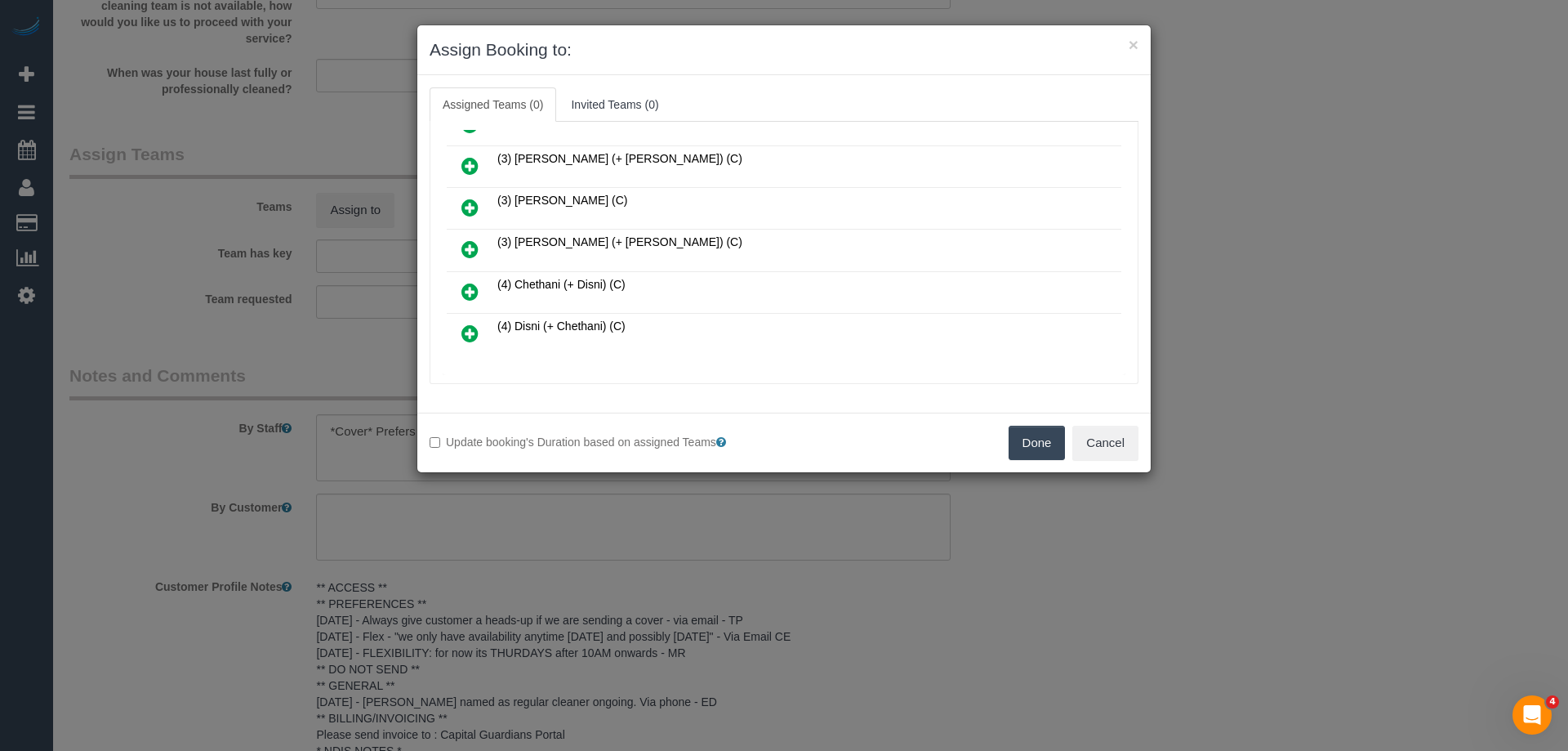
click at [468, 201] on icon at bounding box center [469, 208] width 17 height 20
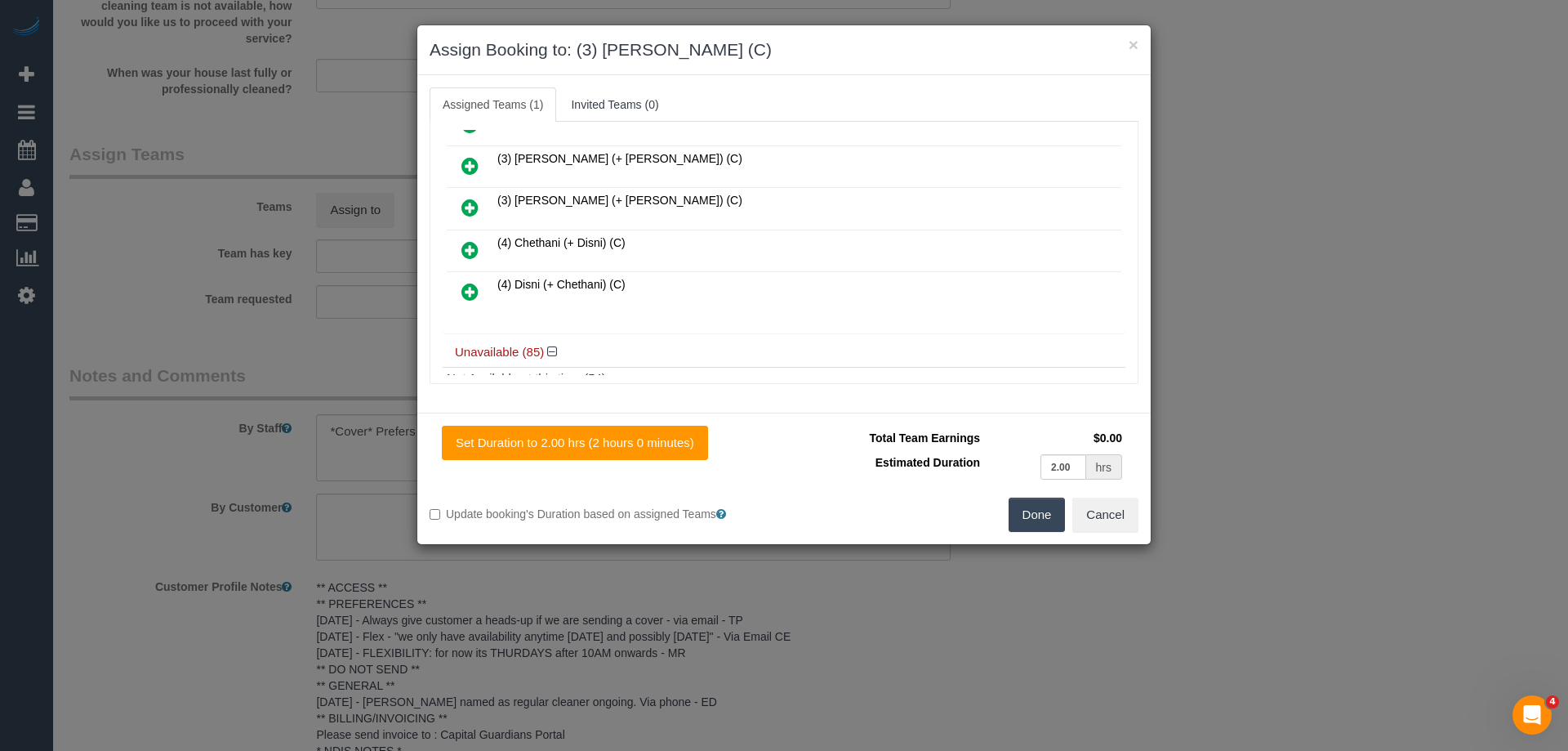
scroll to position [0, 0]
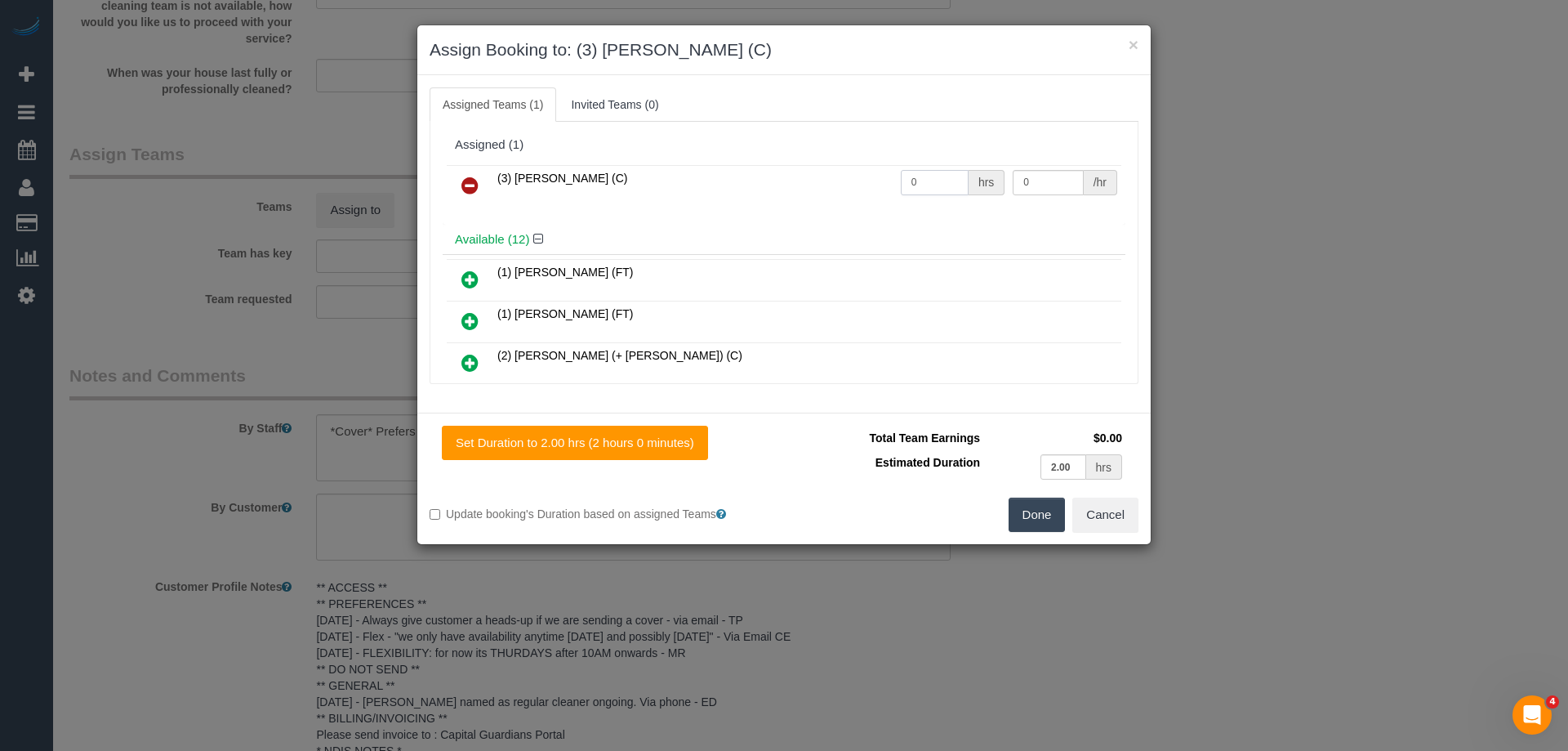
drag, startPoint x: 912, startPoint y: 188, endPoint x: 876, endPoint y: 183, distance: 36.3
click at [876, 183] on tr "(3) Poorna Nanayakkara (C) 0 hrs 0 /hr" at bounding box center [784, 186] width 674 height 42
type input "2"
drag, startPoint x: 1028, startPoint y: 180, endPoint x: 991, endPoint y: 184, distance: 37.2
click at [991, 184] on tr "(3) Poorna Nanayakkara (C) 2 hrs 0 /hr" at bounding box center [784, 186] width 674 height 42
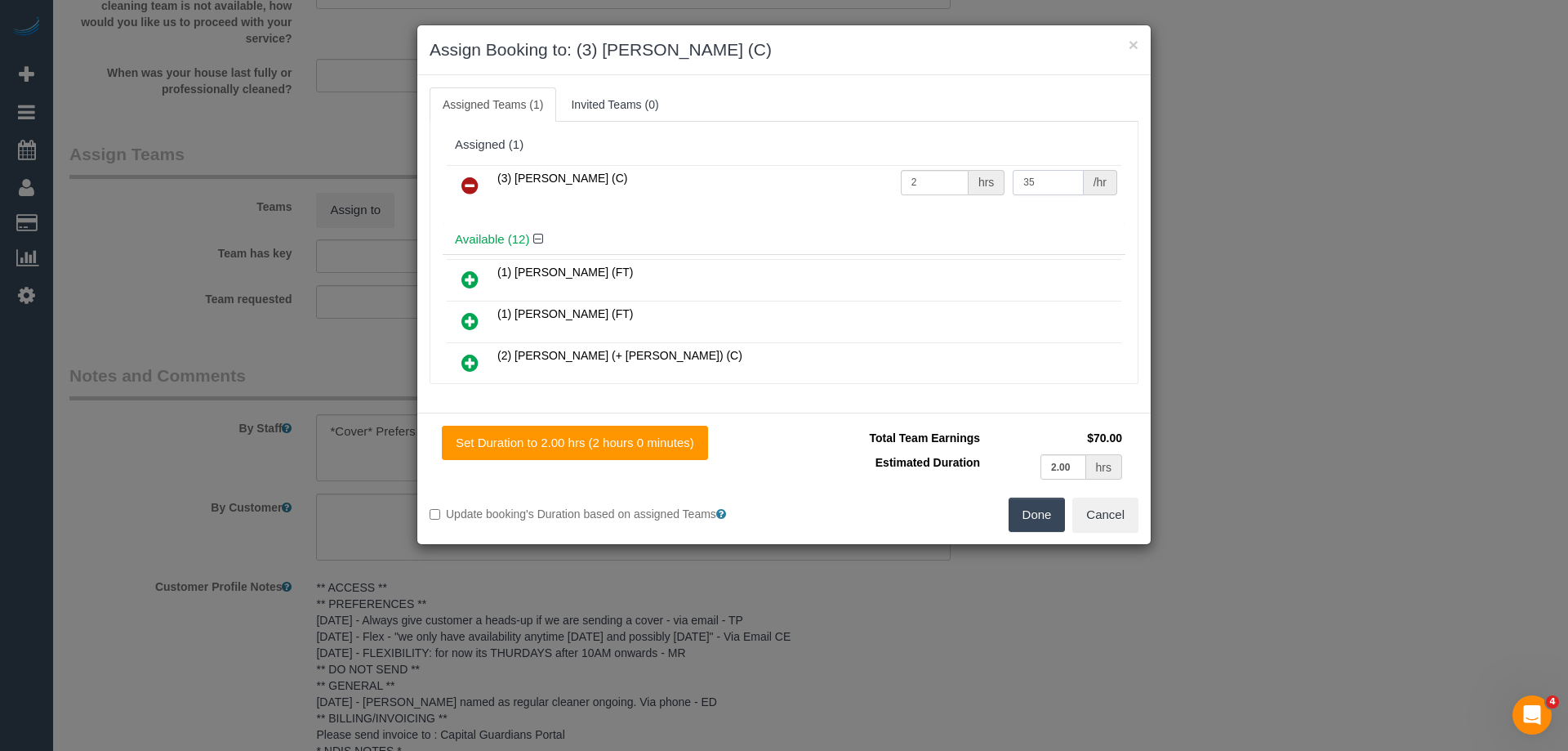
type input "35"
click at [1025, 530] on button "Done" at bounding box center [1037, 515] width 57 height 35
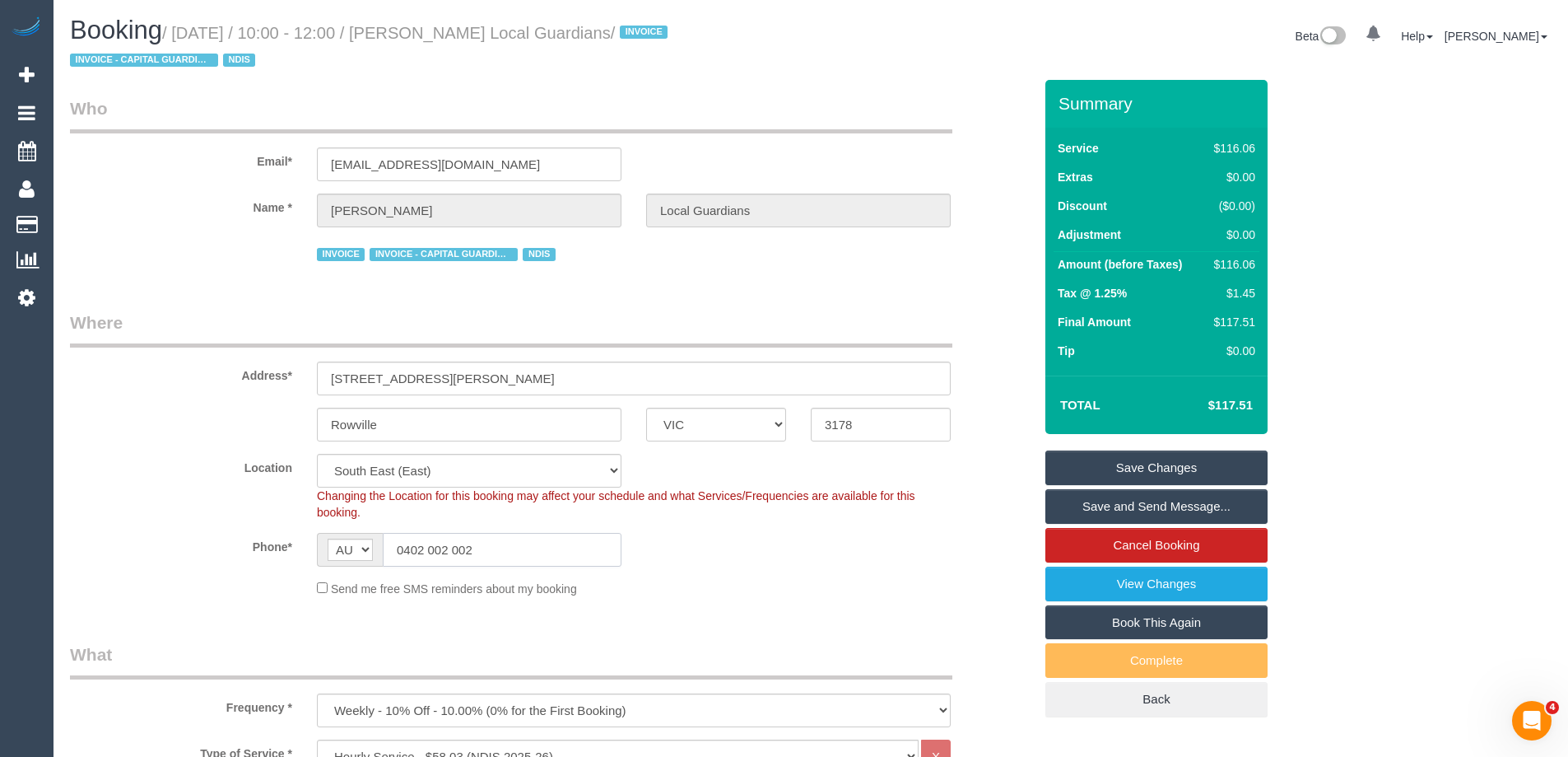
drag, startPoint x: 488, startPoint y: 548, endPoint x: 168, endPoint y: 530, distance: 320.5
click at [168, 530] on sui-booking-location "Location Office City East (North) East (South) Inner East Inner North (East) In…" at bounding box center [551, 525] width 964 height 143
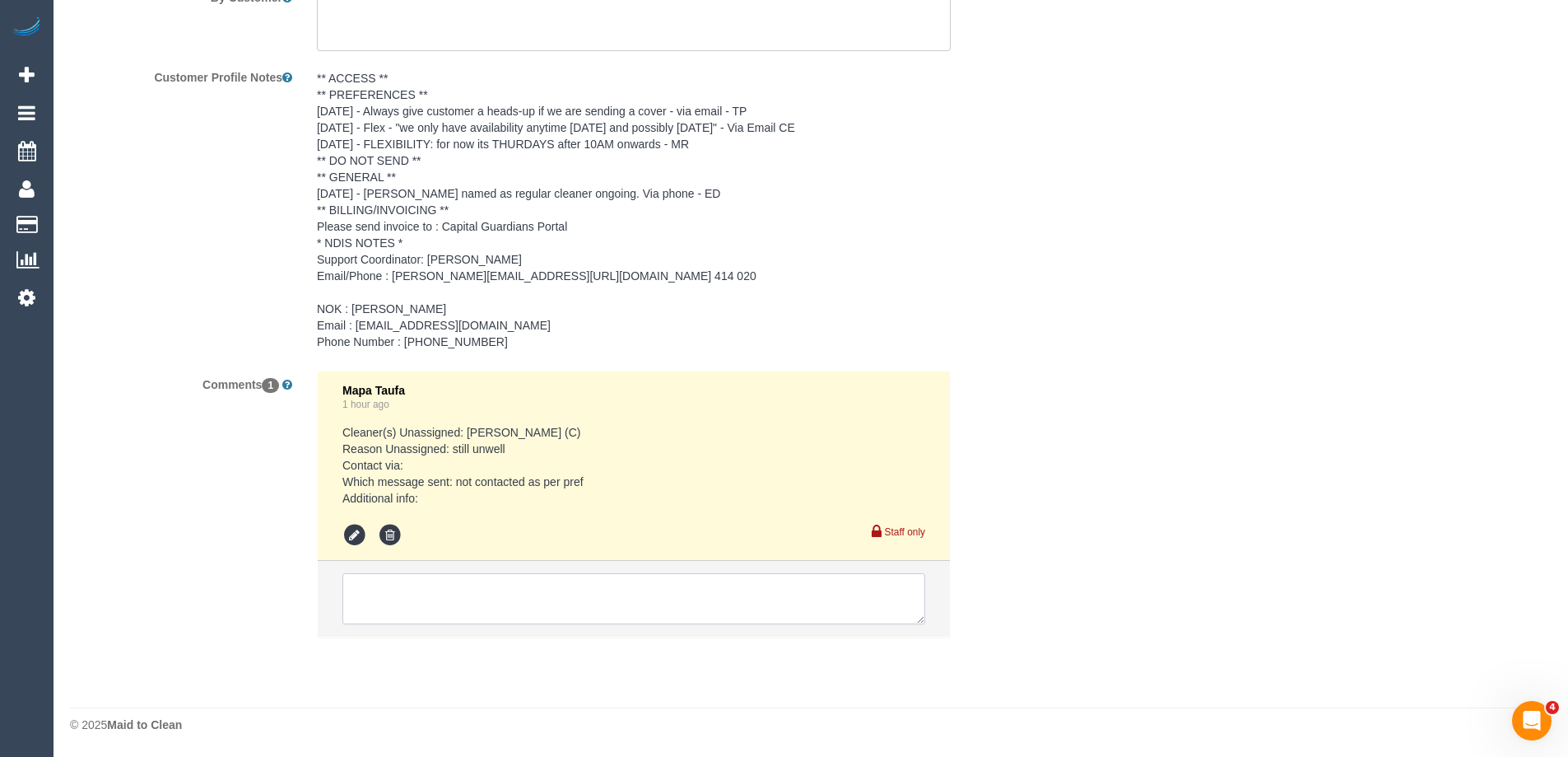
click at [398, 602] on textarea at bounding box center [634, 599] width 583 height 51
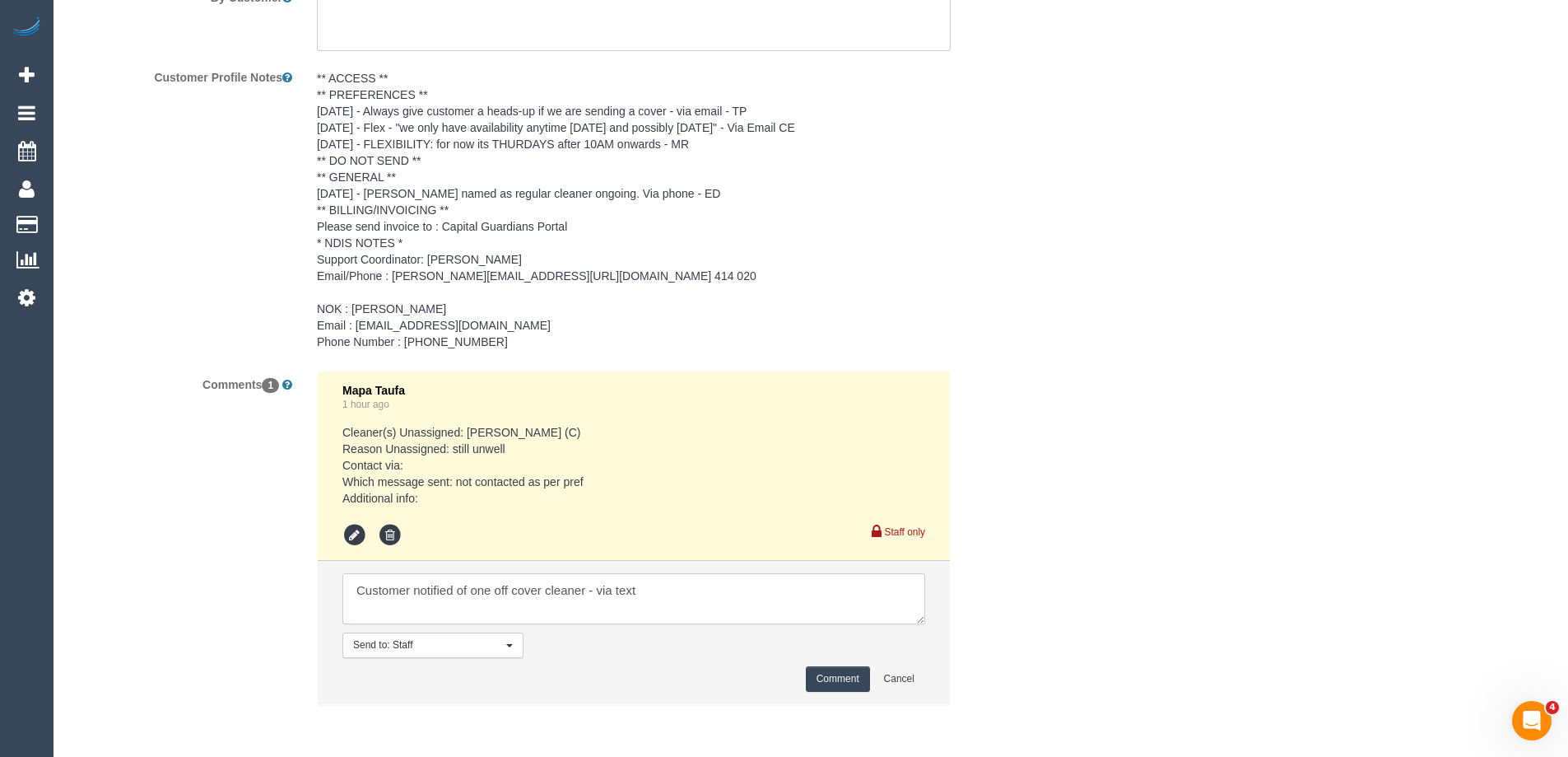
type textarea "Customer notified of one off cover cleaner - via text"
click at [850, 678] on button "Comment" at bounding box center [838, 679] width 64 height 26
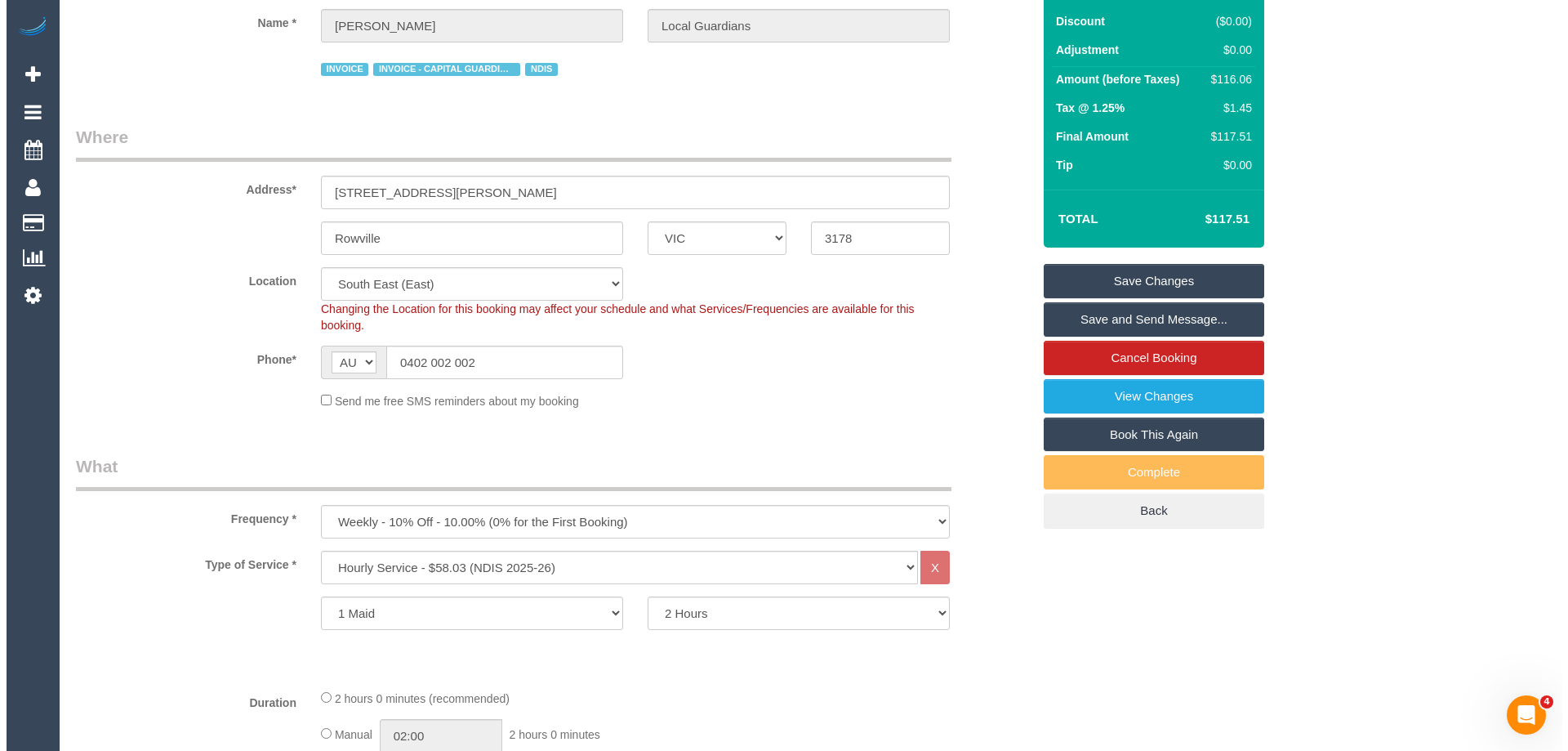
scroll to position [0, 0]
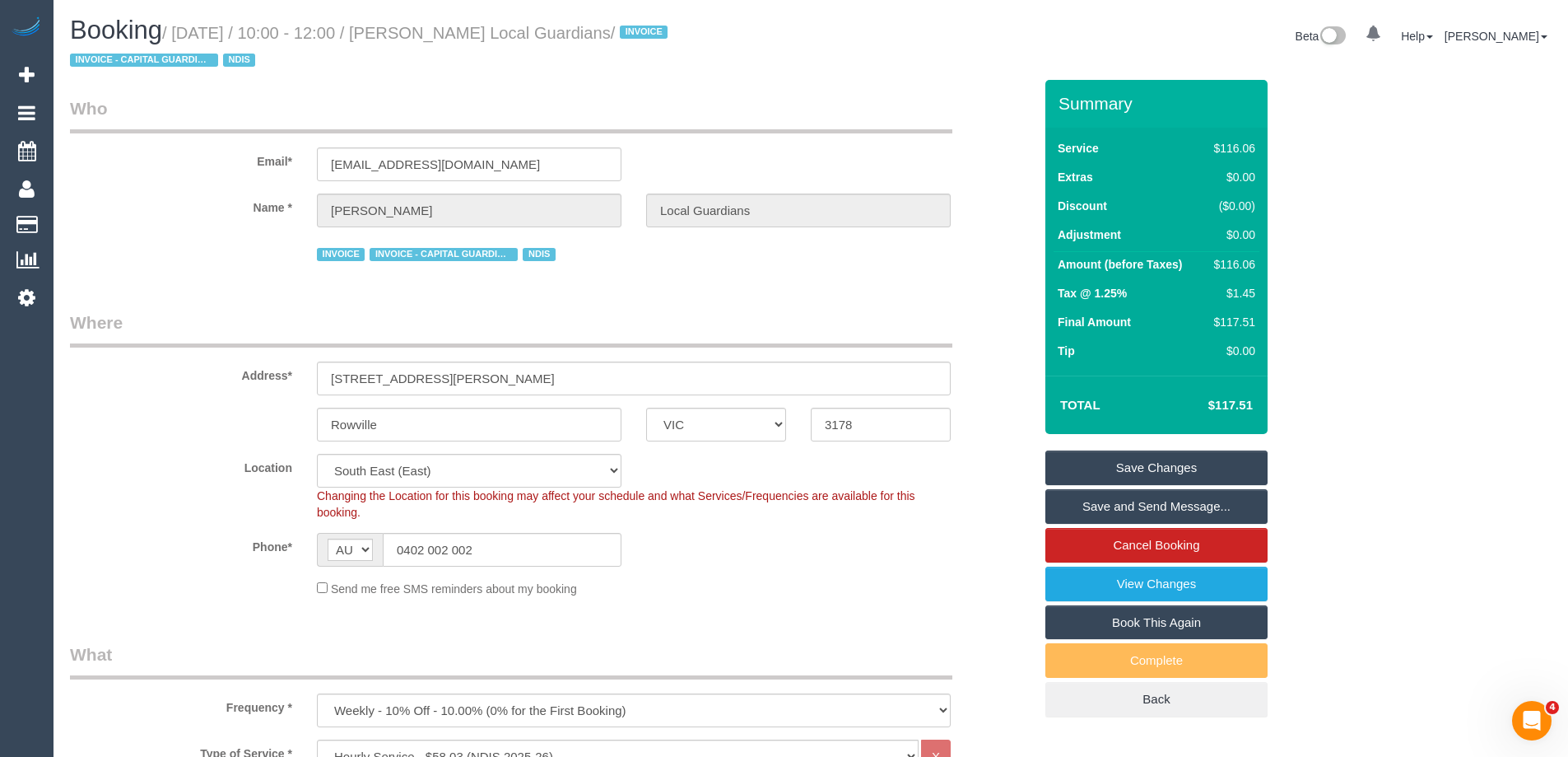
drag, startPoint x: 690, startPoint y: 33, endPoint x: 455, endPoint y: 28, distance: 235.1
click at [455, 28] on small "/ September 04, 2025 / 10:00 - 12:00 / Armida Ricciuti Local Guardians / INVOIC…" at bounding box center [371, 47] width 603 height 46
copy small "Armida Ricciuti Local Guardians"
click at [1121, 467] on link "Save Changes" at bounding box center [1156, 468] width 222 height 35
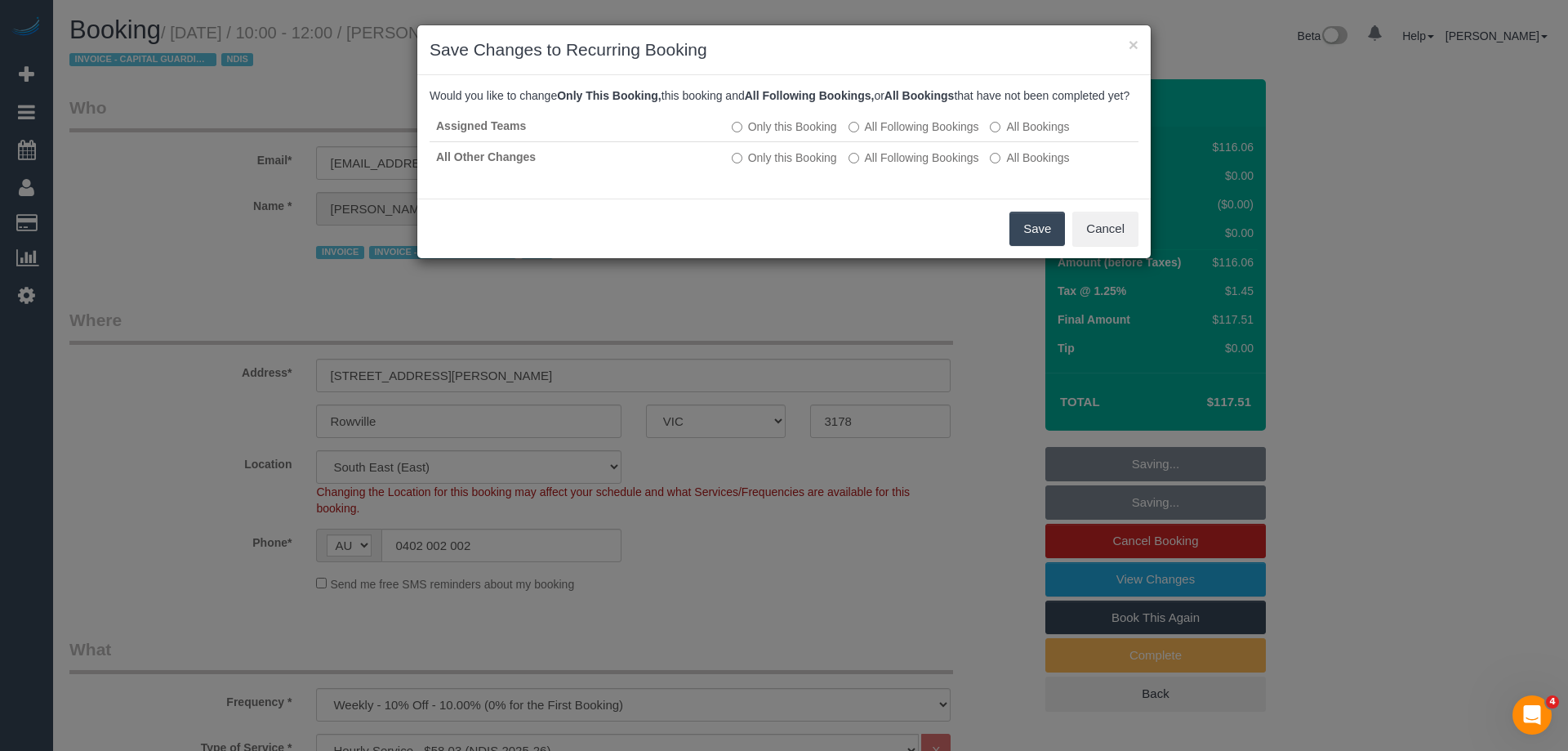
click at [1036, 246] on button "Save" at bounding box center [1037, 229] width 56 height 35
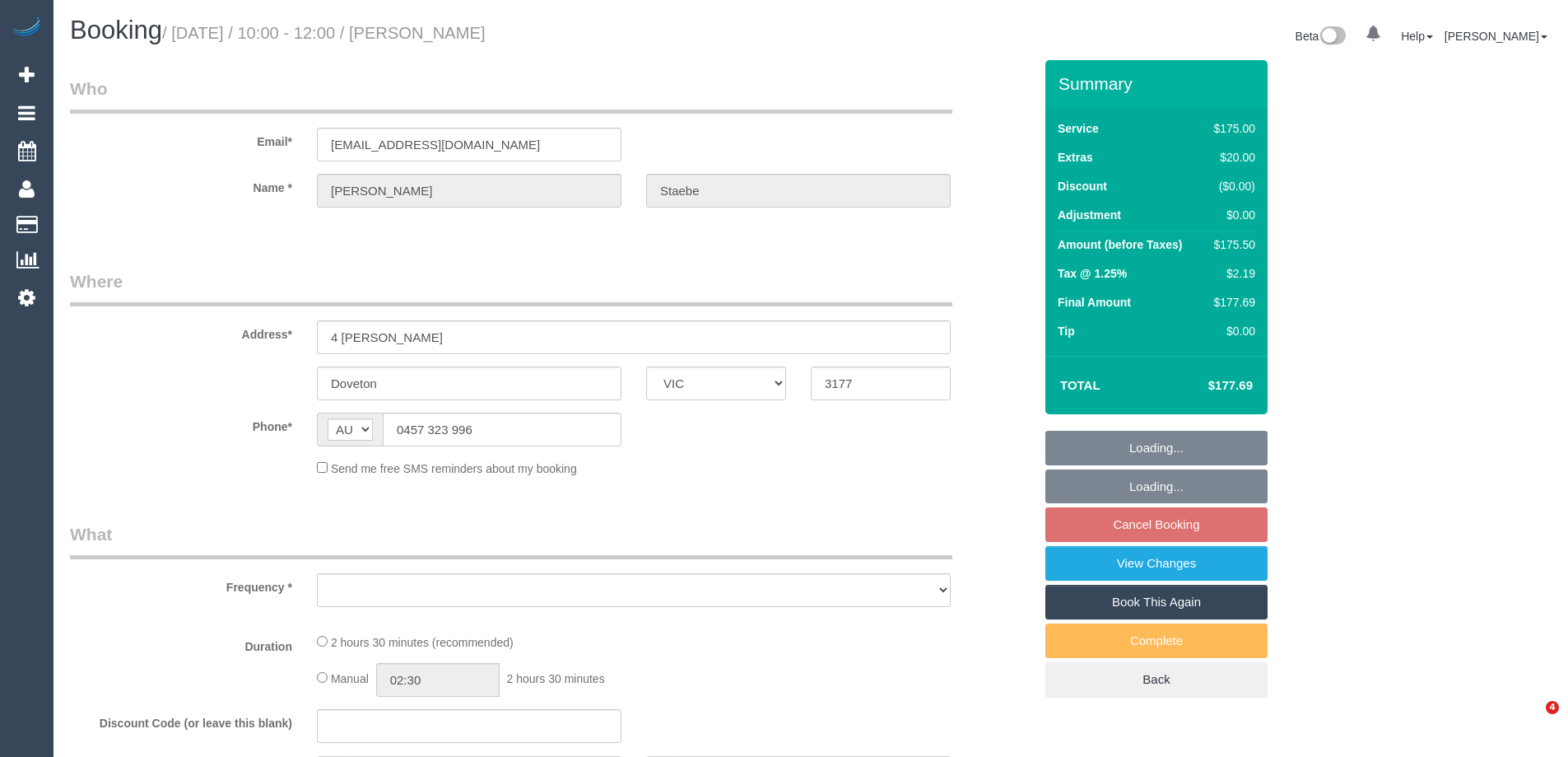
select select "VIC"
select select "string:stripe-pm_1MViEM2GScqysDRVLbGoT9es"
select select "150"
select select "number:29"
select select "number:15"
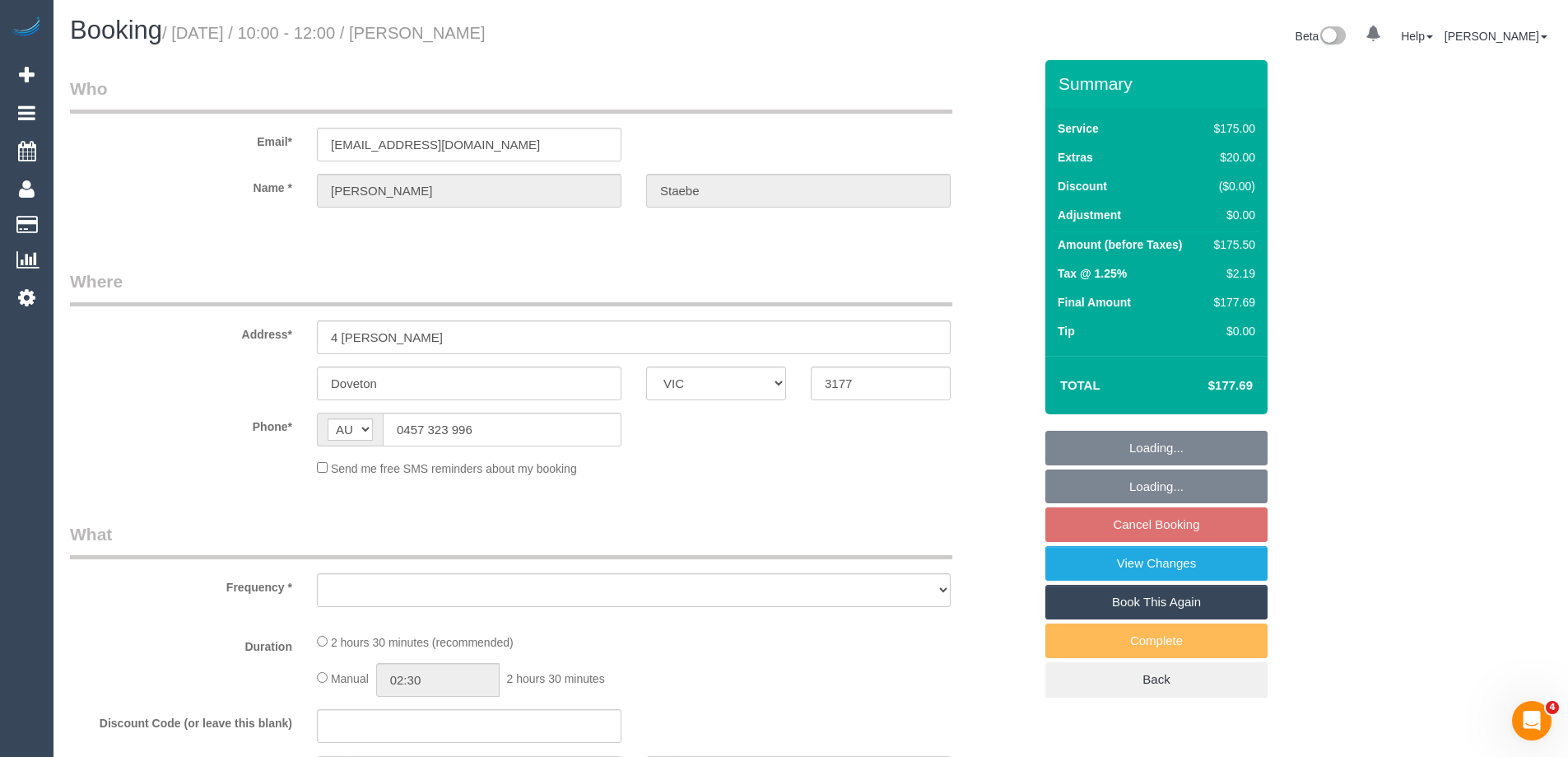
select select "number:19"
select select "number:24"
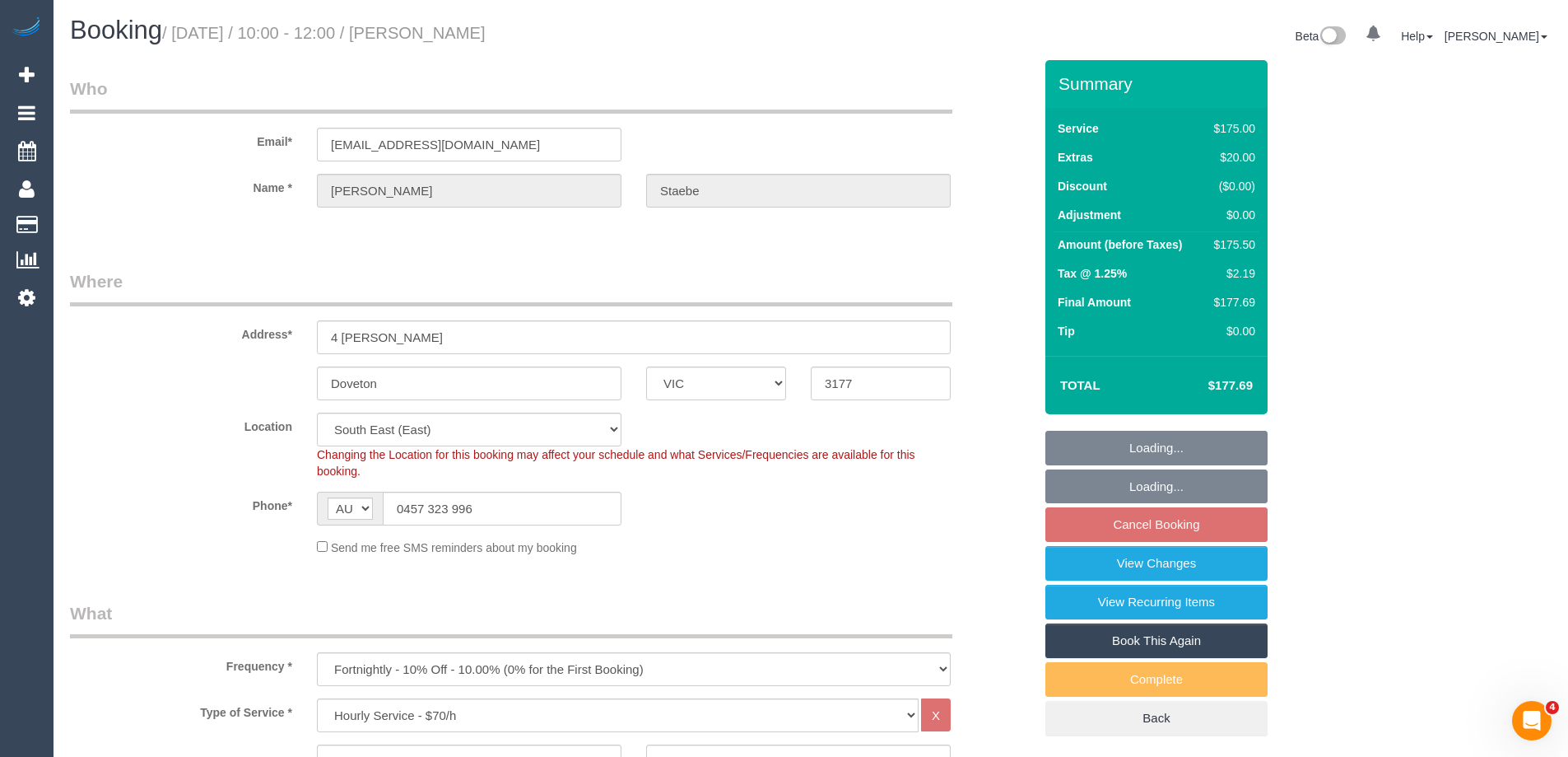
select select "object:1387"
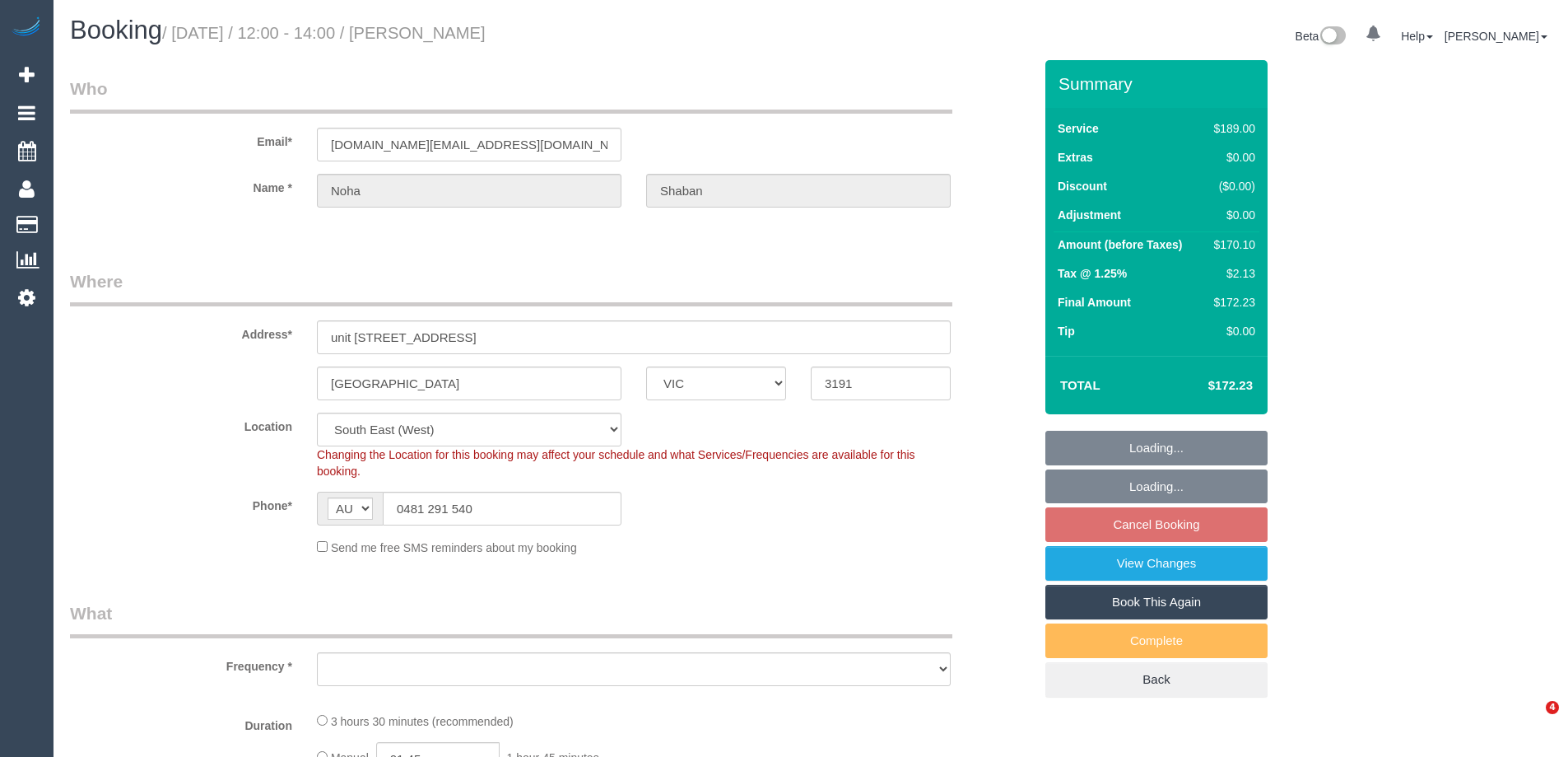
select select "VIC"
select select "object:796"
select select "number:29"
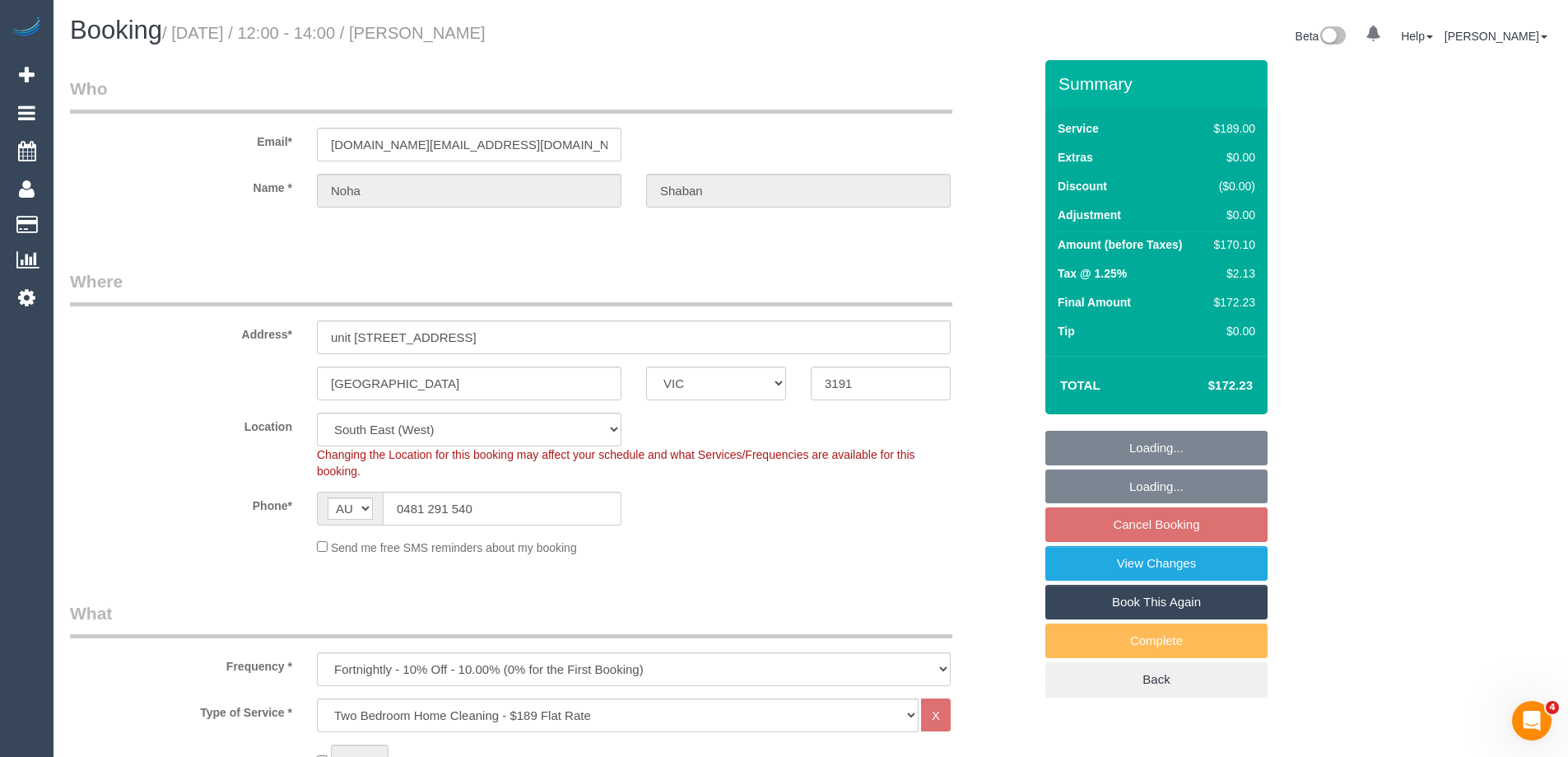
select select "object:801"
select select "spot1"
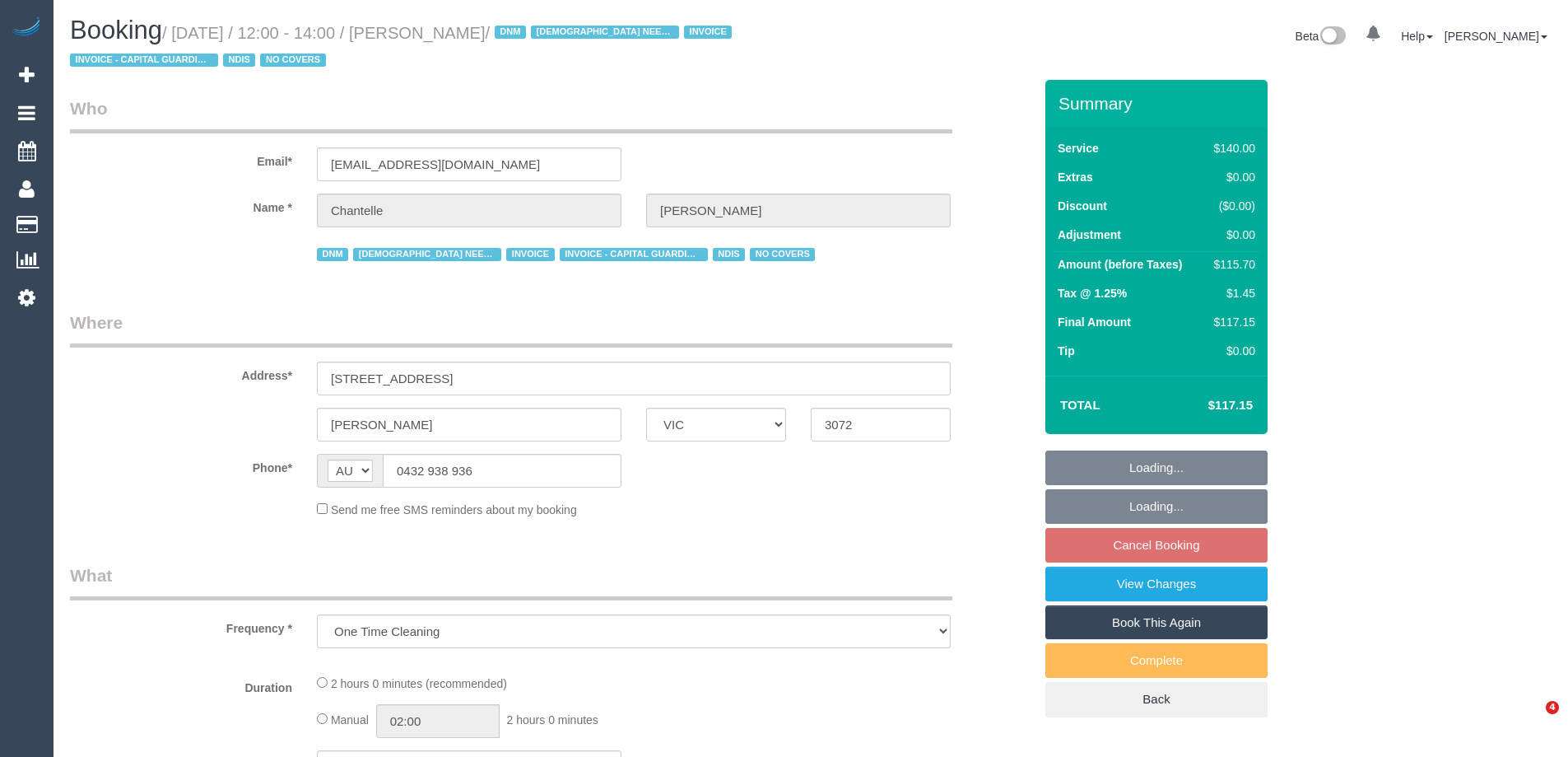
select select "VIC"
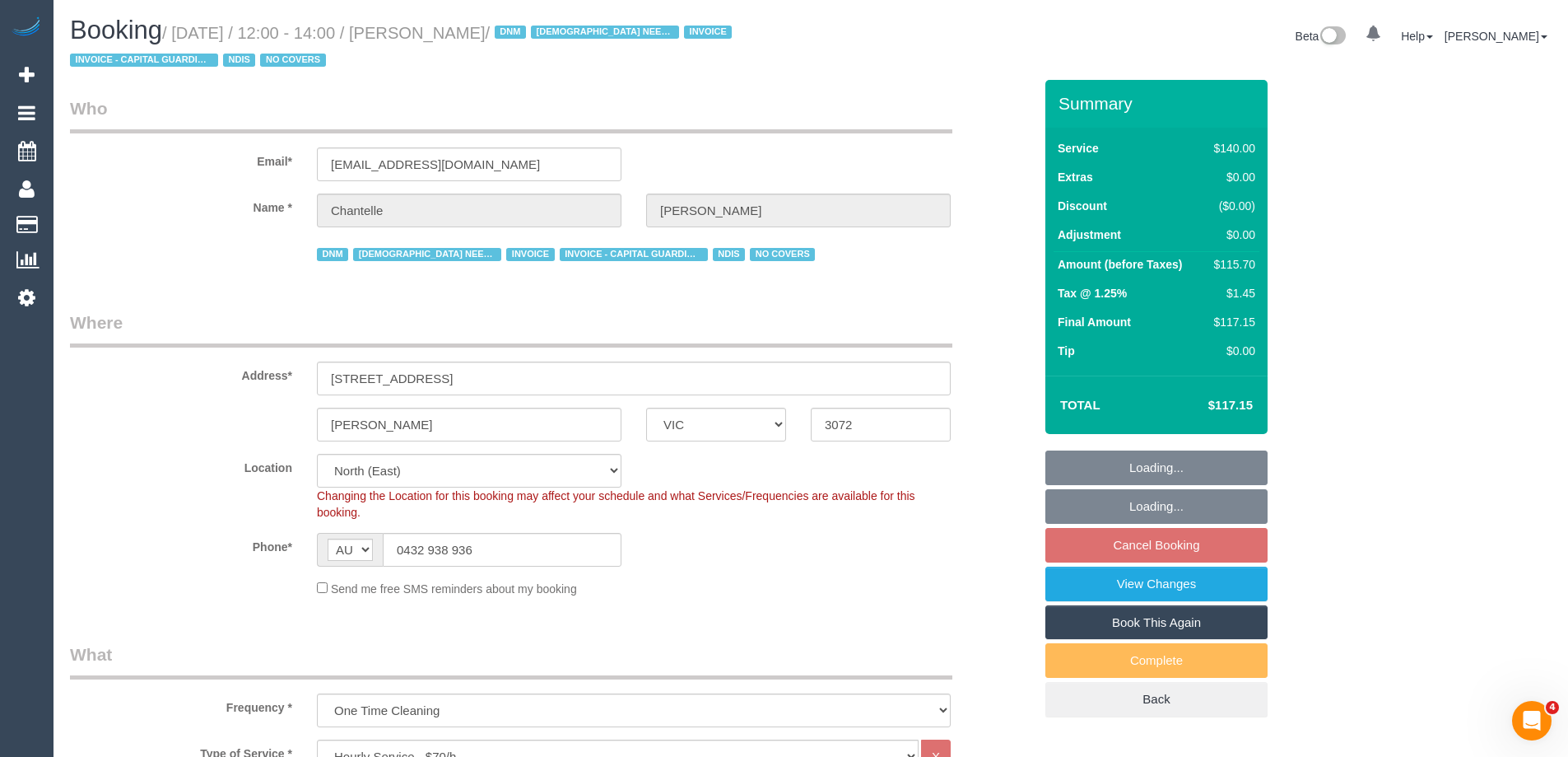
select select "object:902"
select select "spot1"
select select "number:29"
select select "number:14"
select select "number:19"
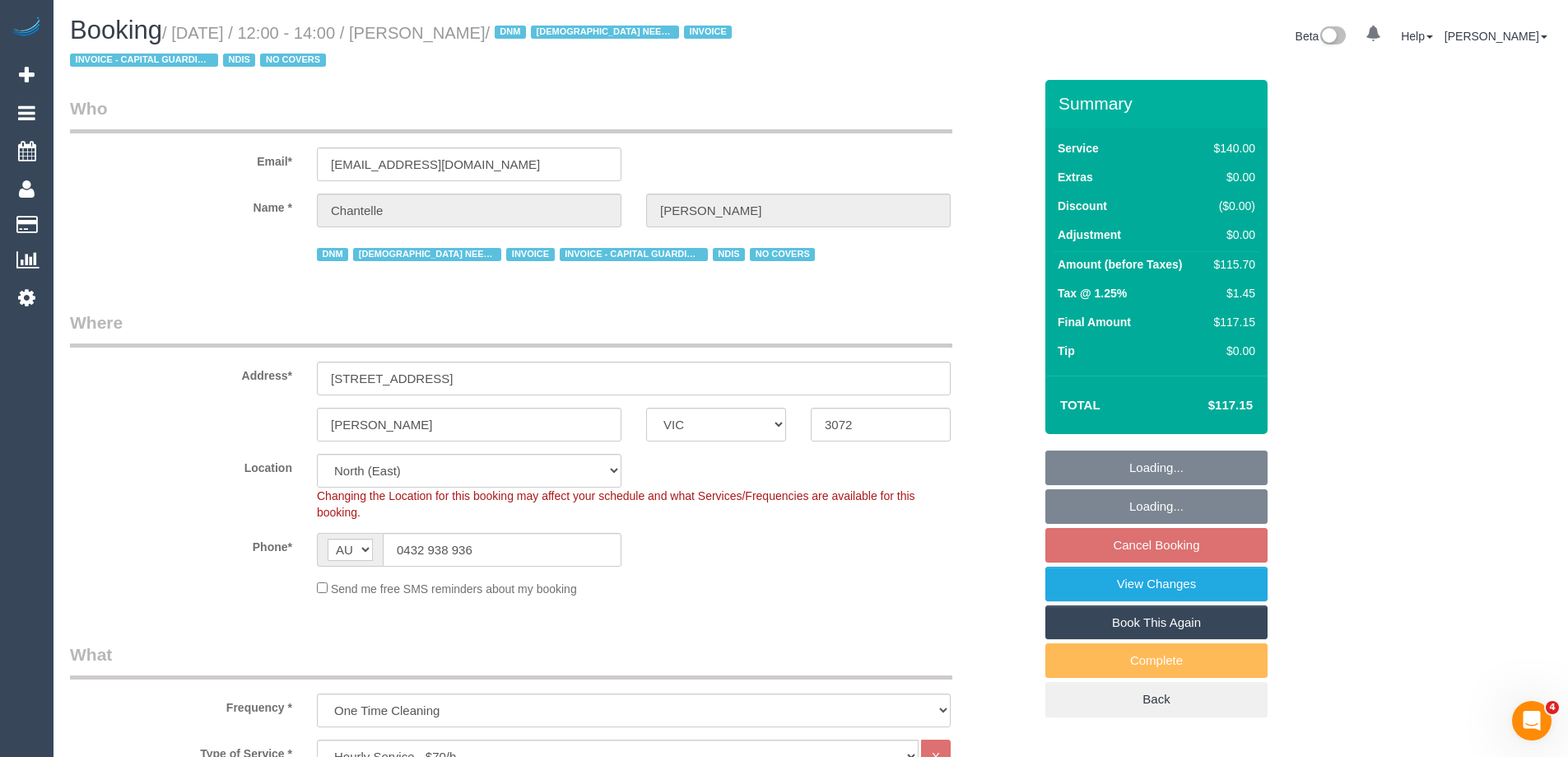
select select "number:36"
select select "number:35"
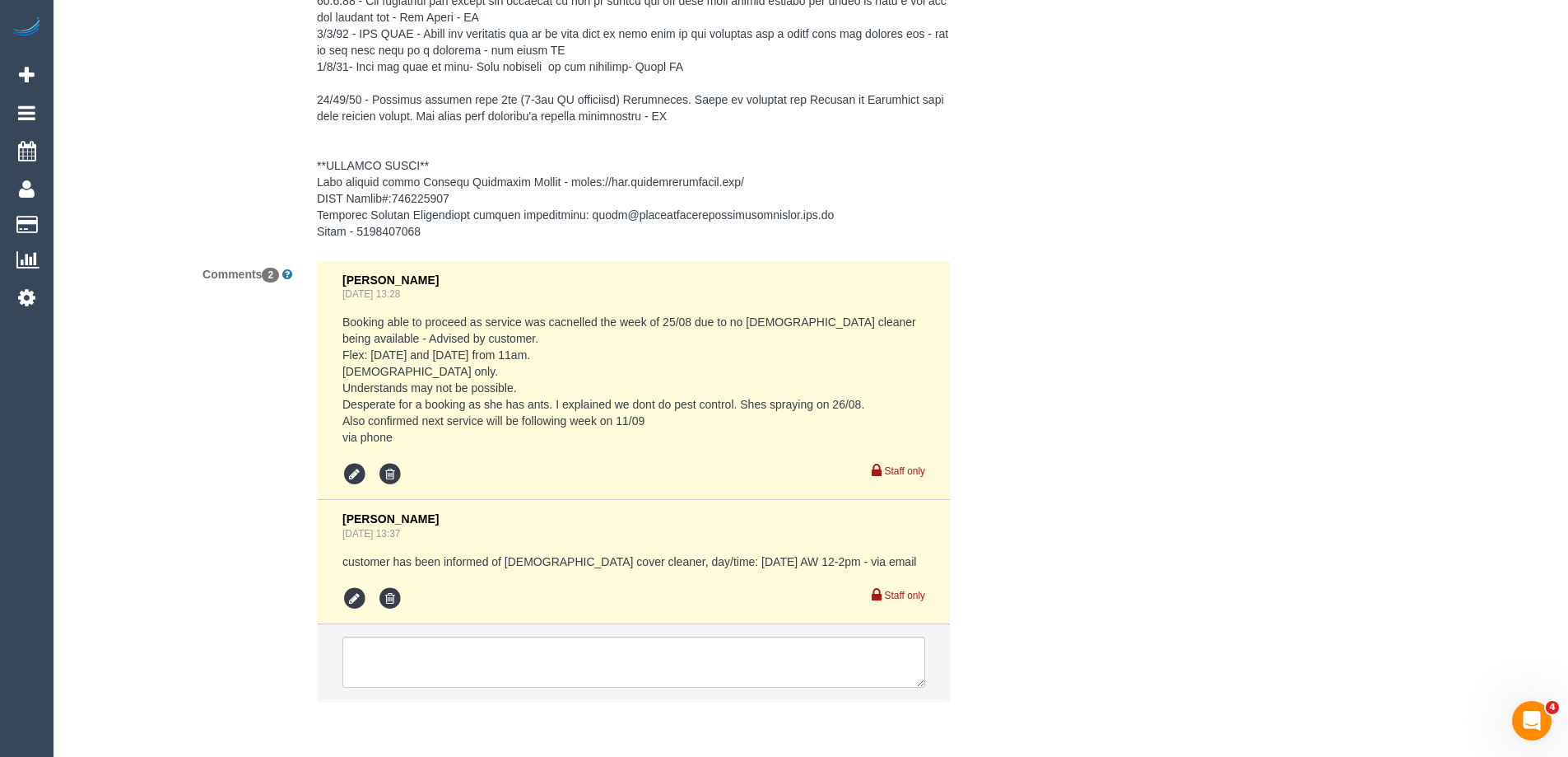
scroll to position [3368, 0]
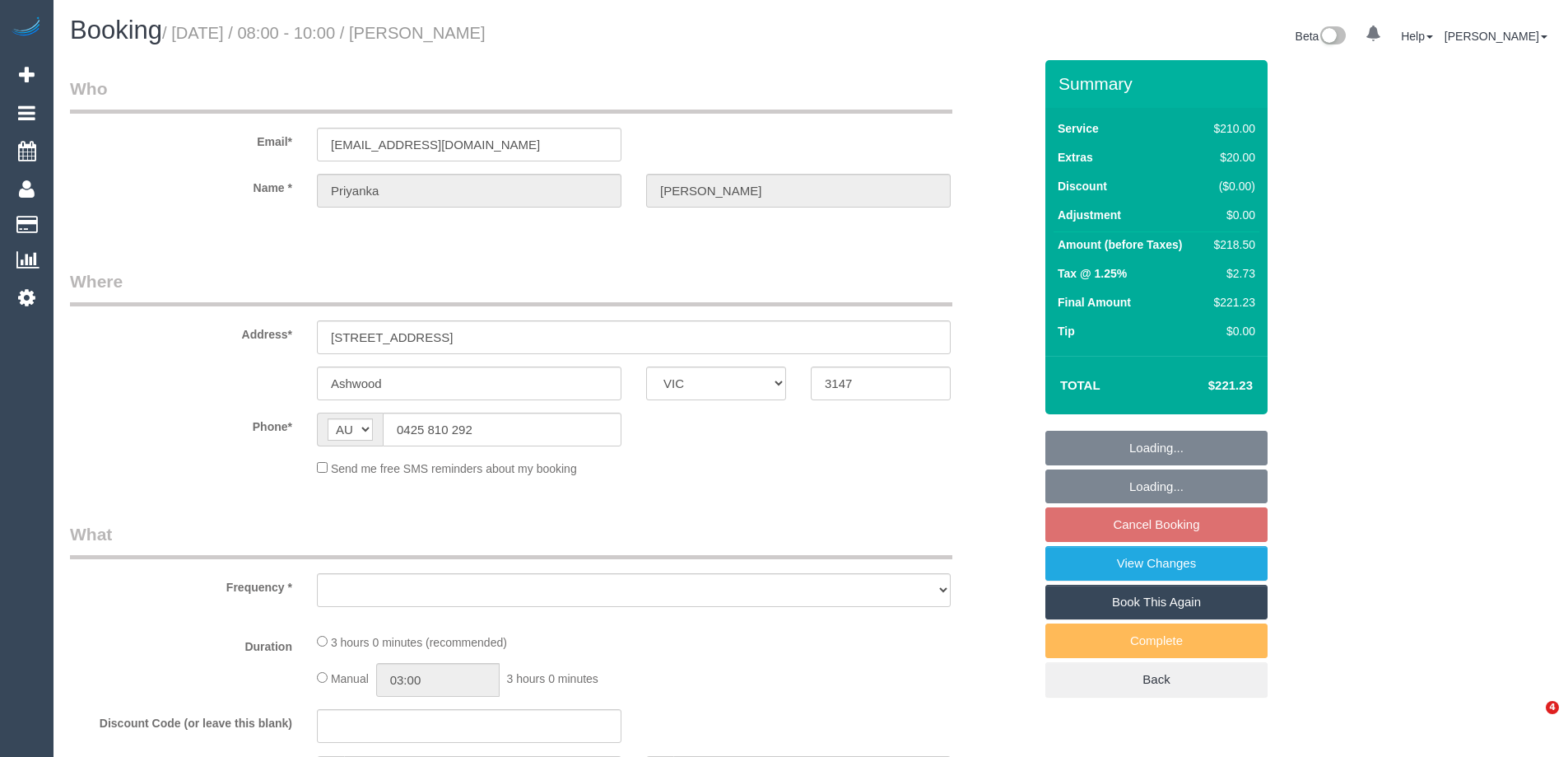
select select "VIC"
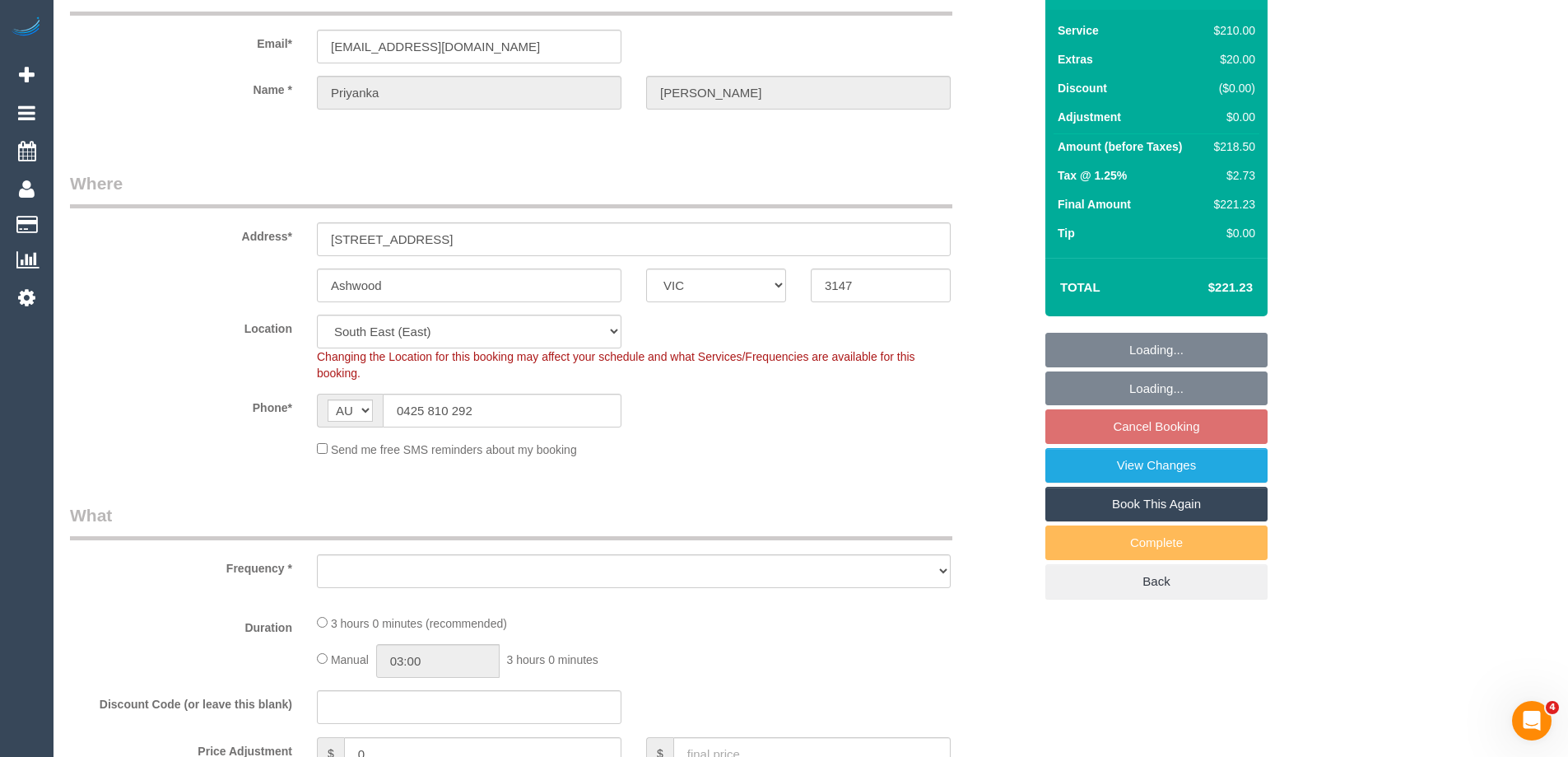
select select "180"
select select "spot1"
select select "number:27"
select select "number:14"
select select "number:18"
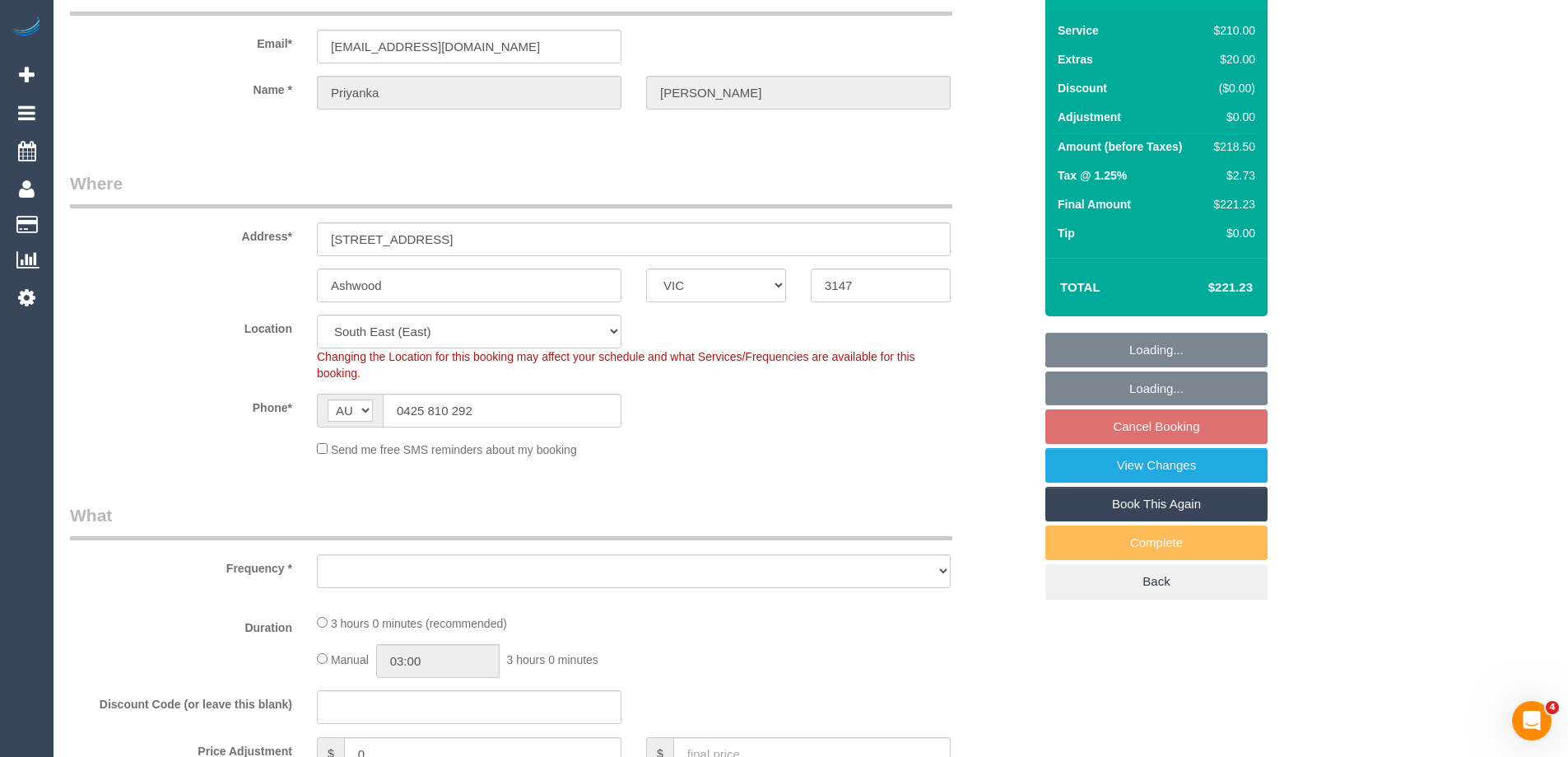
select select "number:23"
select select "number:34"
select select "number:12"
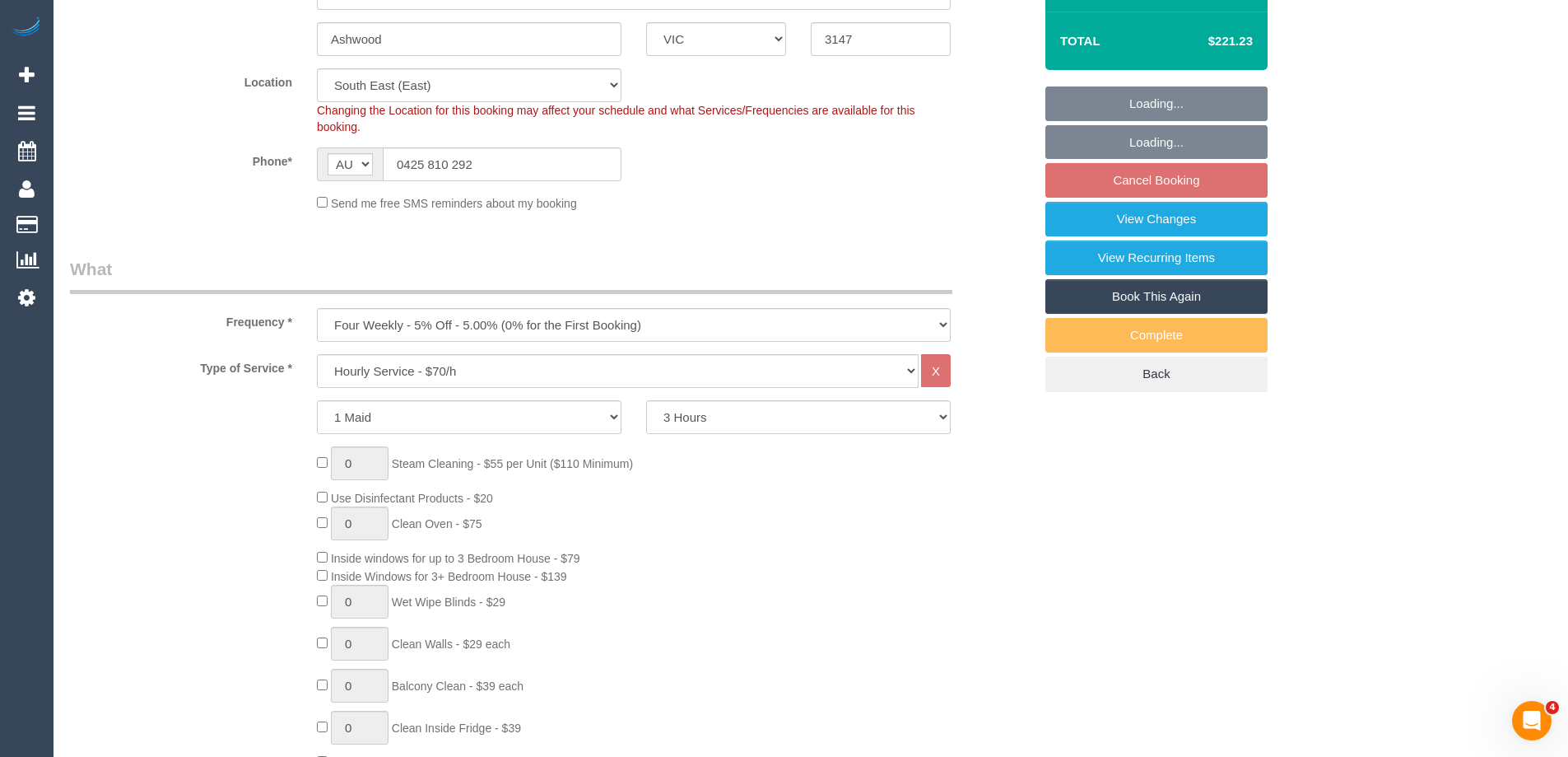
select select "object:1350"
select select "string:stripe-pm_1N6AuW2GScqysDRV2fsec7pE"
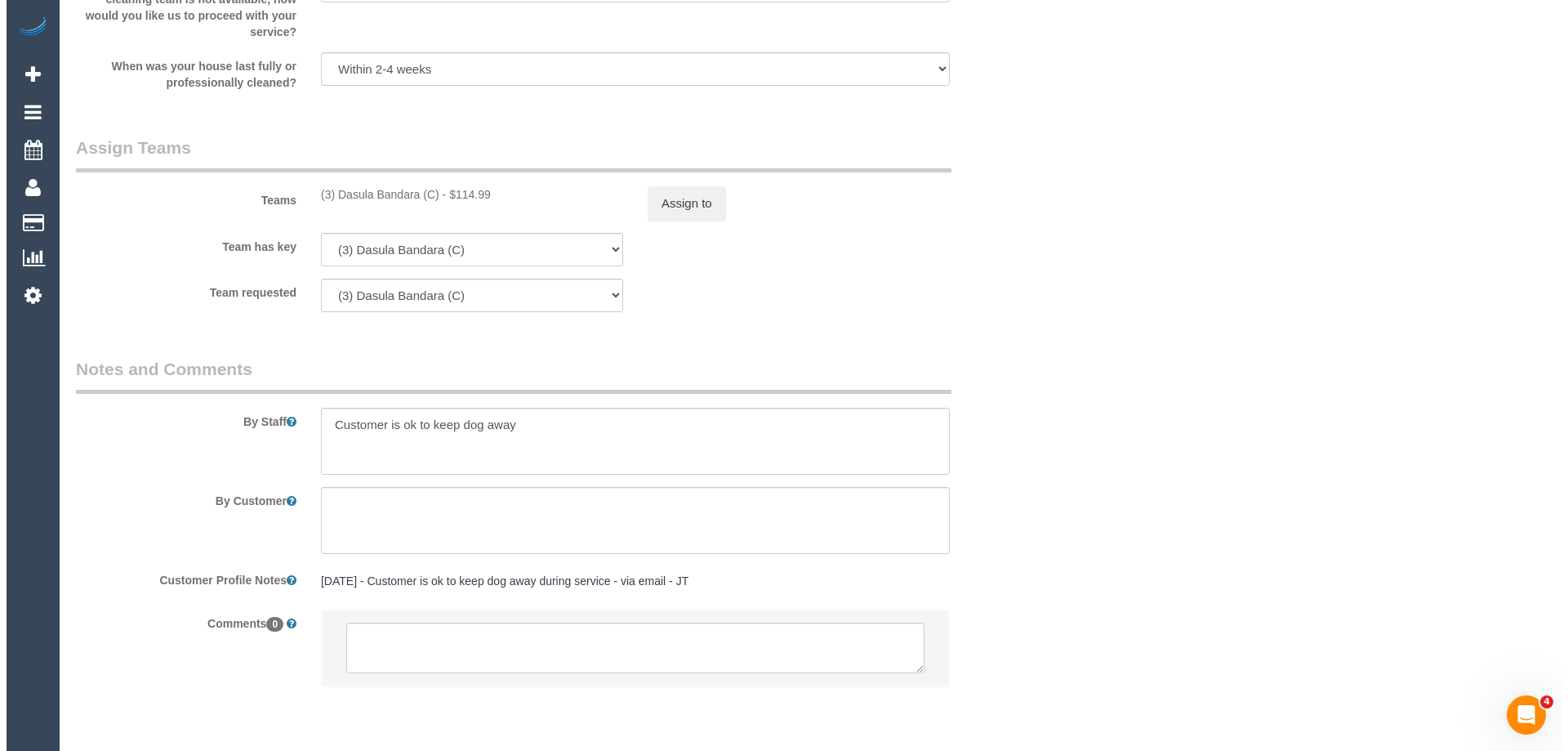
scroll to position [2269, 0]
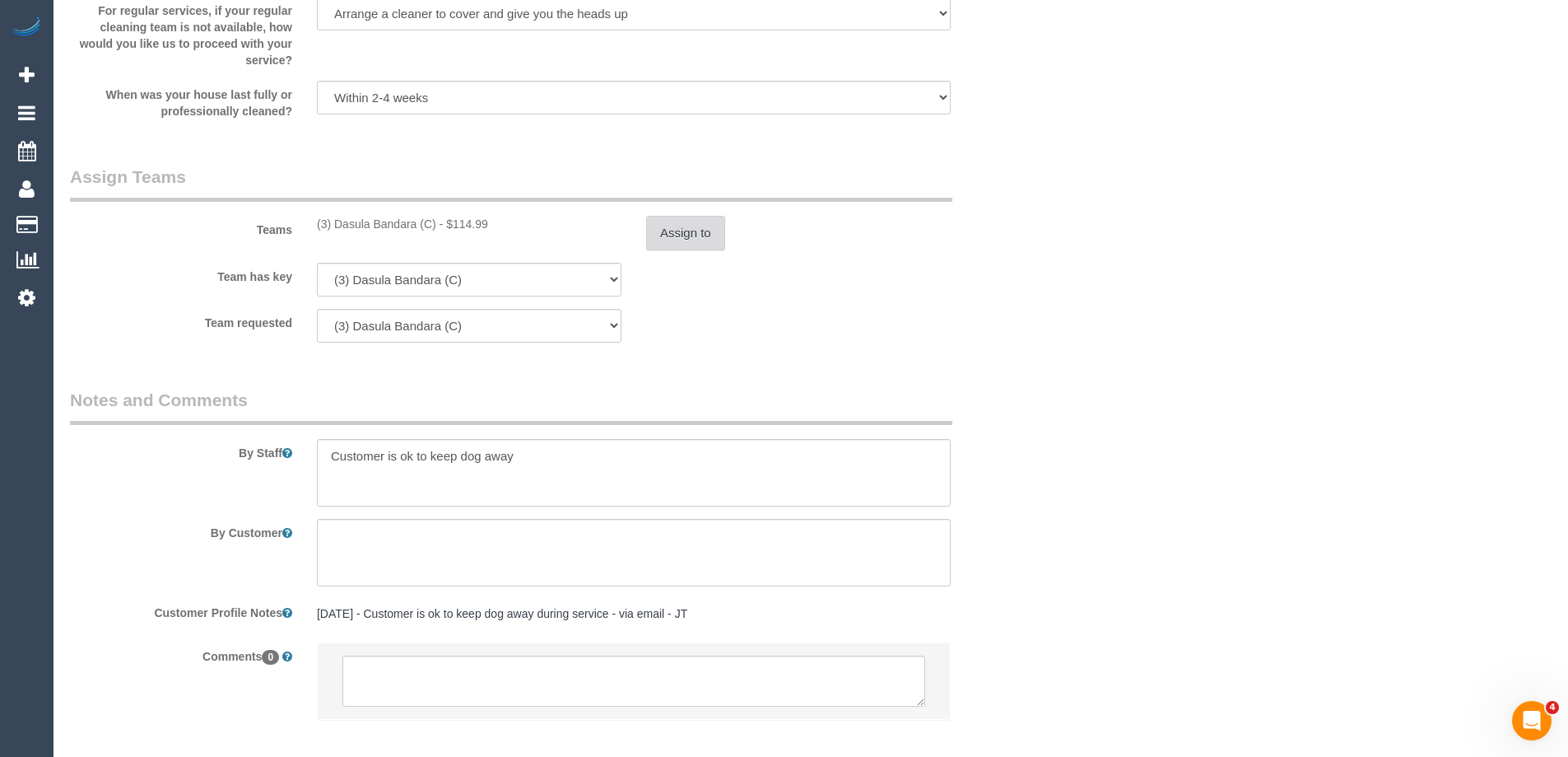
click at [671, 227] on button "Assign to" at bounding box center [686, 233] width 79 height 35
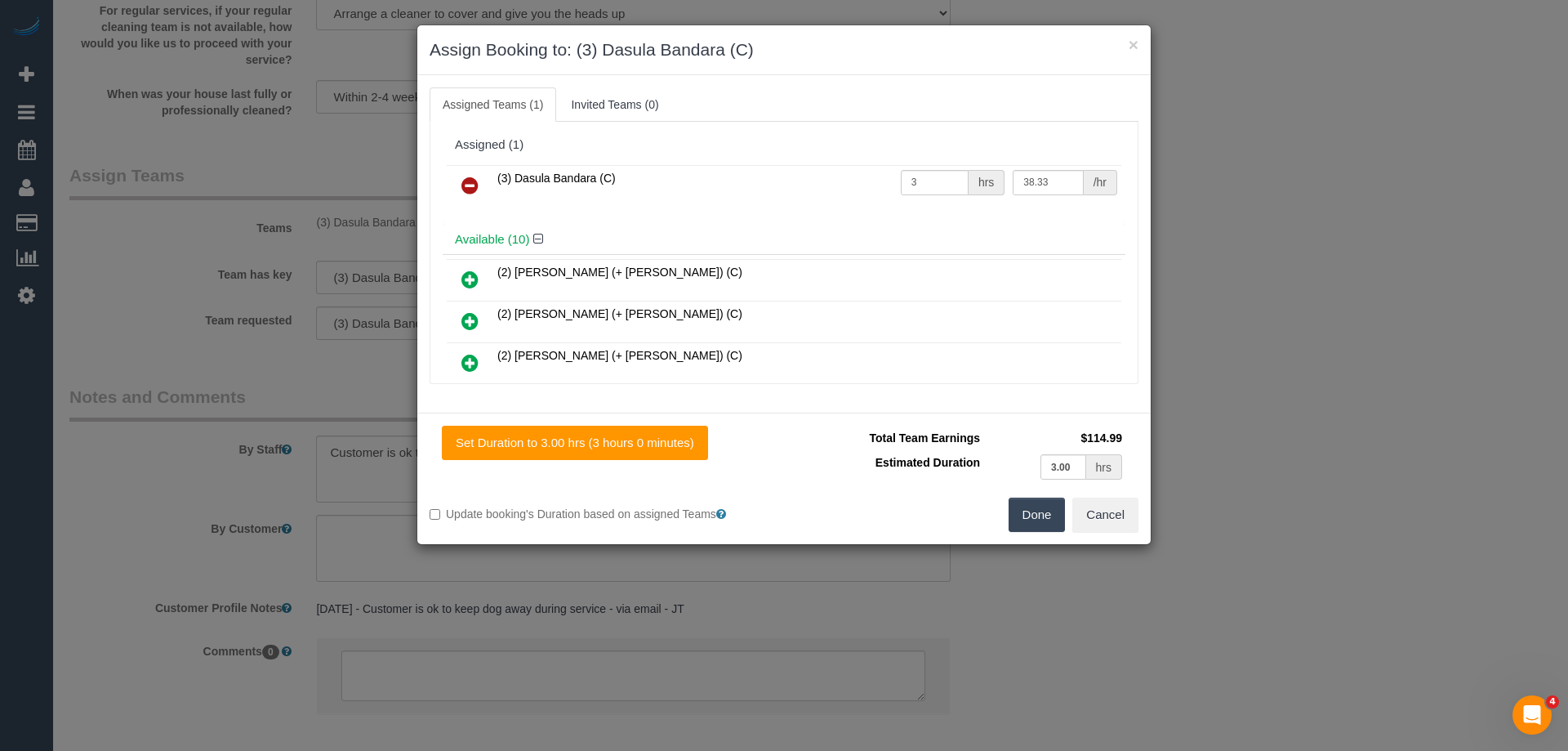
click at [470, 178] on icon at bounding box center [469, 186] width 17 height 20
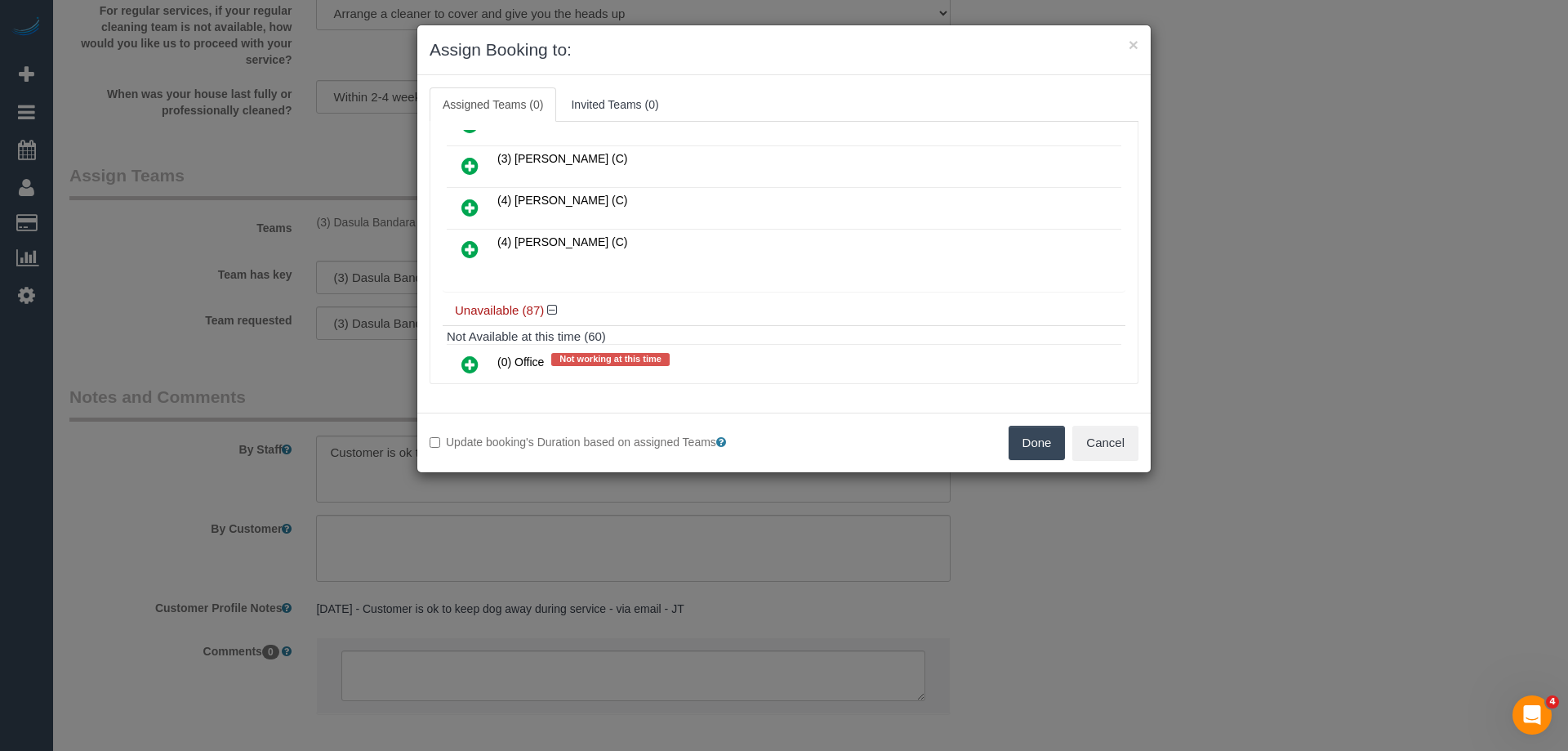
click at [467, 161] on icon at bounding box center [469, 166] width 17 height 20
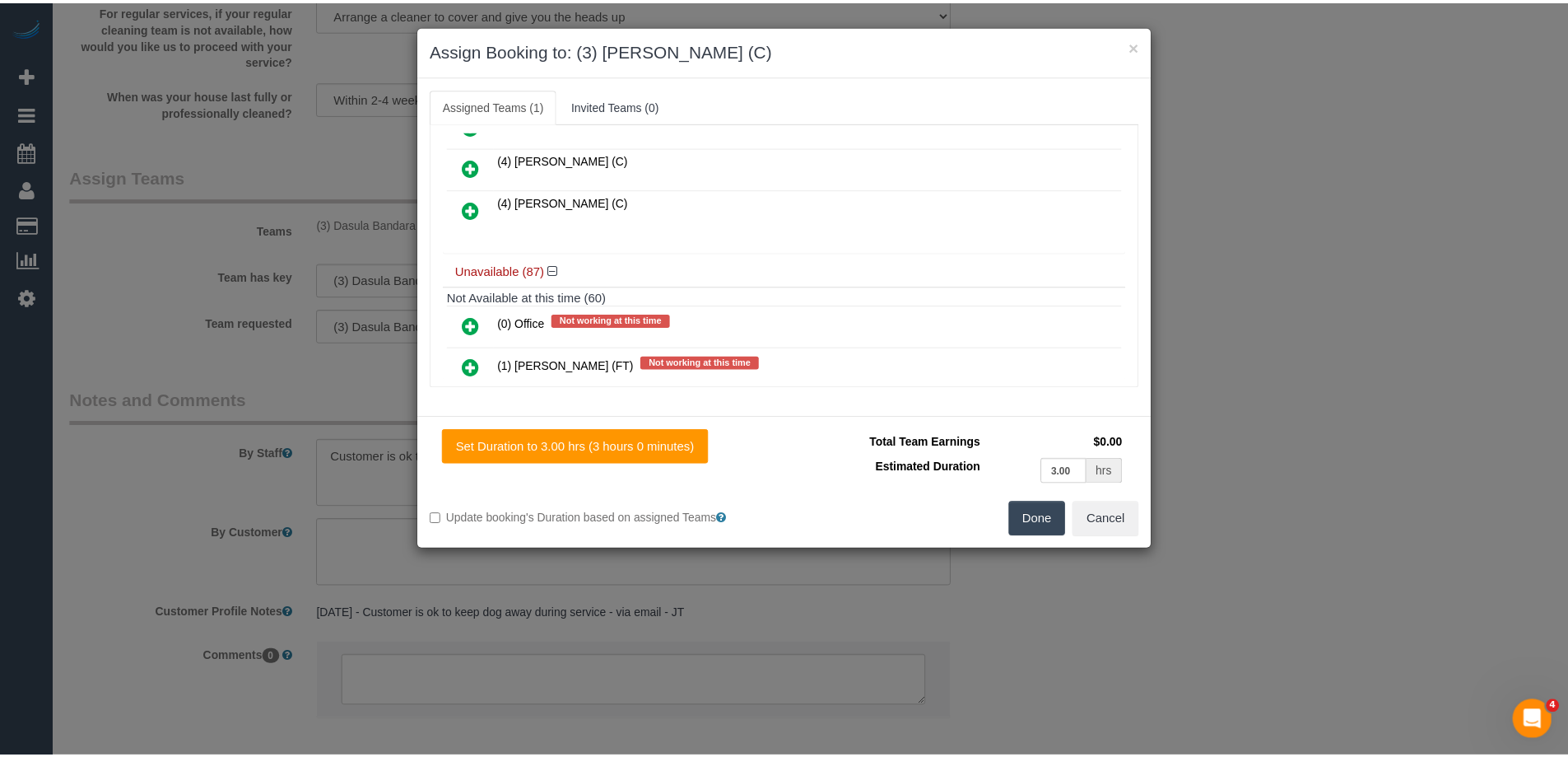
scroll to position [0, 0]
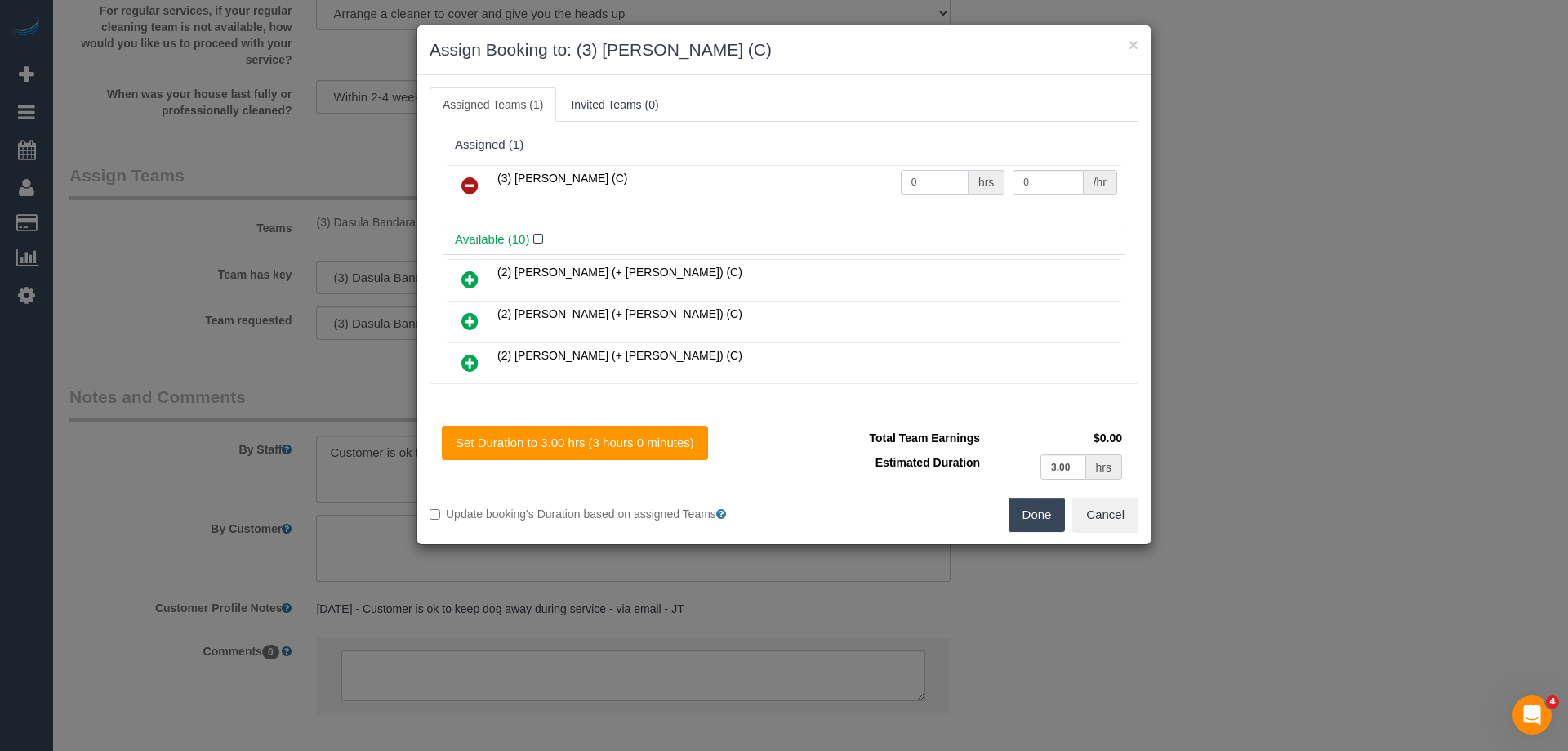
drag, startPoint x: 936, startPoint y: 177, endPoint x: 723, endPoint y: 173, distance: 213.0
click at [723, 173] on tr "(3) Himasha Amarasinghe (C) 0 hrs 0 /hr" at bounding box center [784, 186] width 674 height 42
type input "3"
drag, startPoint x: 1040, startPoint y: 181, endPoint x: 862, endPoint y: 161, distance: 179.1
click at [862, 161] on div "(3) Himasha Amarasinghe (C) 3 hrs 0 /hr" at bounding box center [784, 193] width 682 height 64
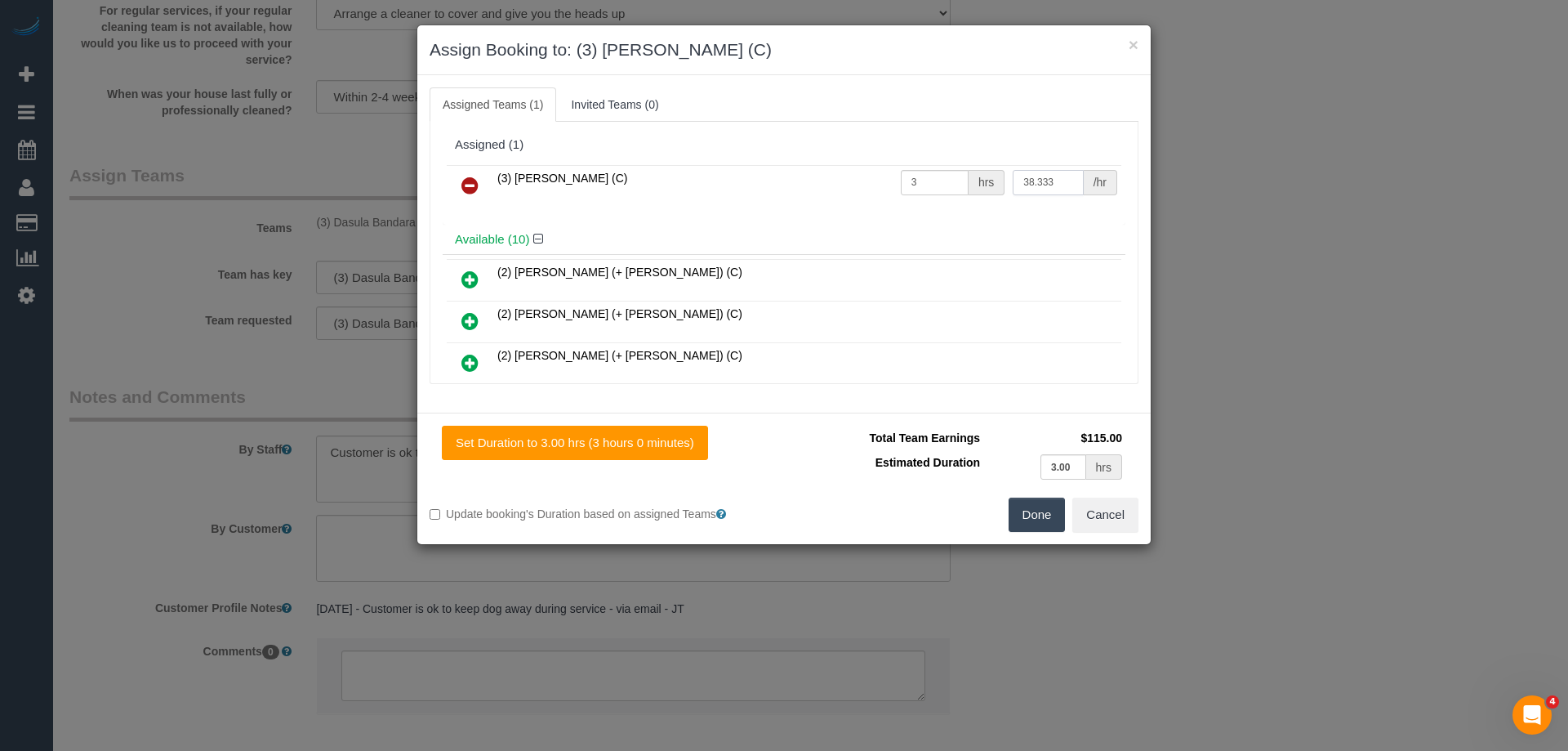
type input "38.333"
click at [1025, 513] on button "Done" at bounding box center [1037, 515] width 57 height 35
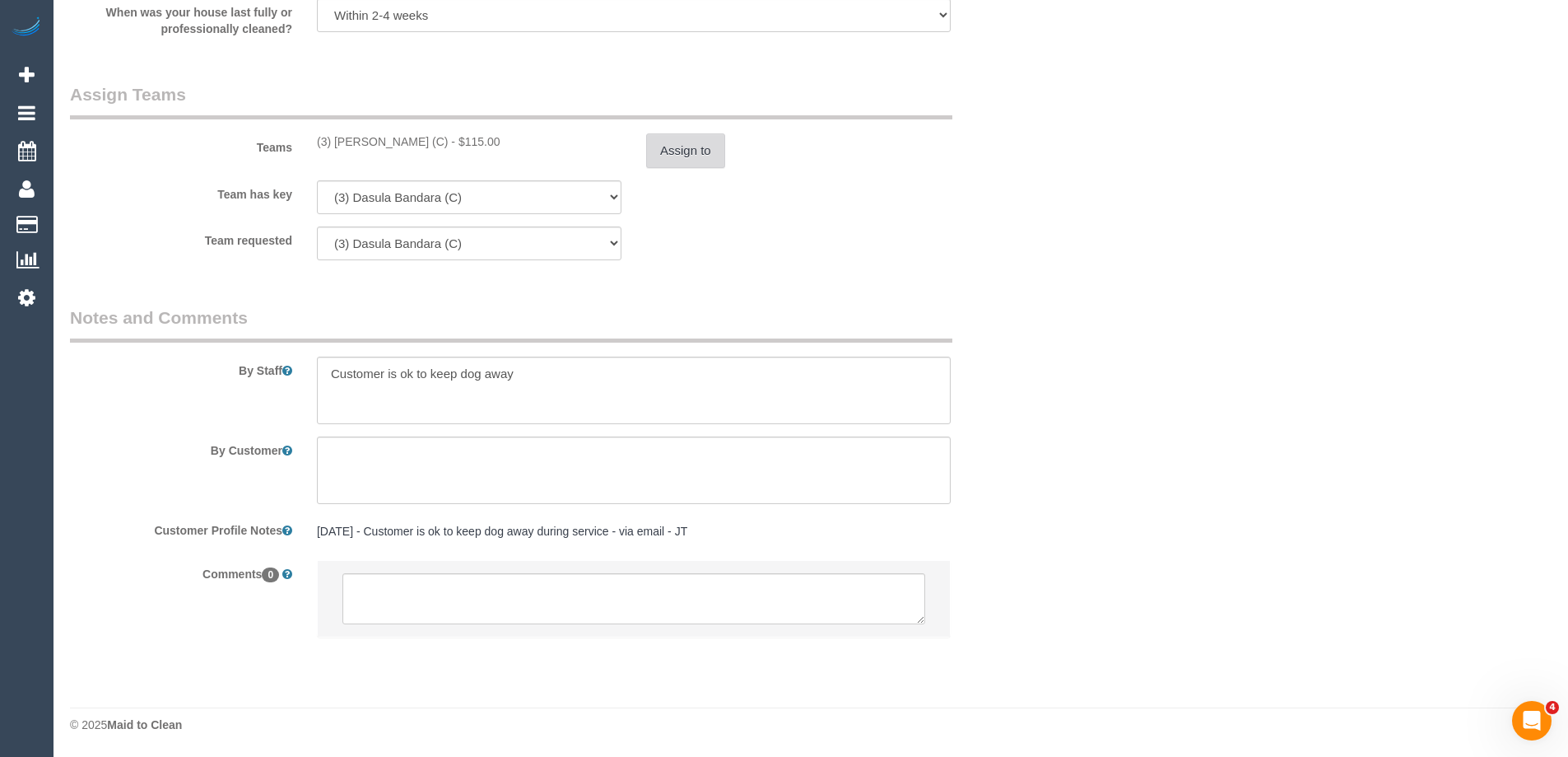
scroll to position [2288, 0]
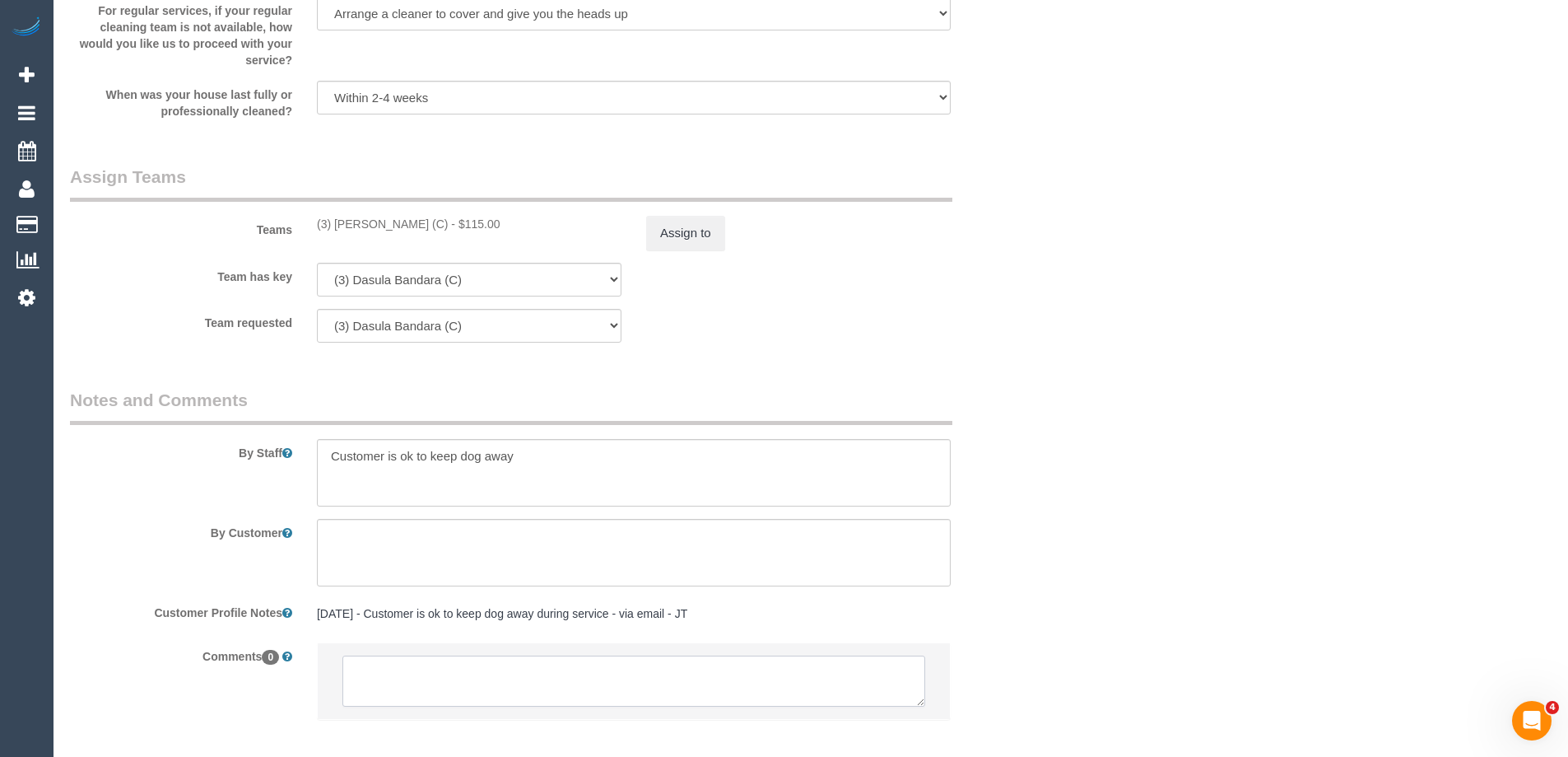
click at [400, 675] on textarea at bounding box center [634, 681] width 583 height 51
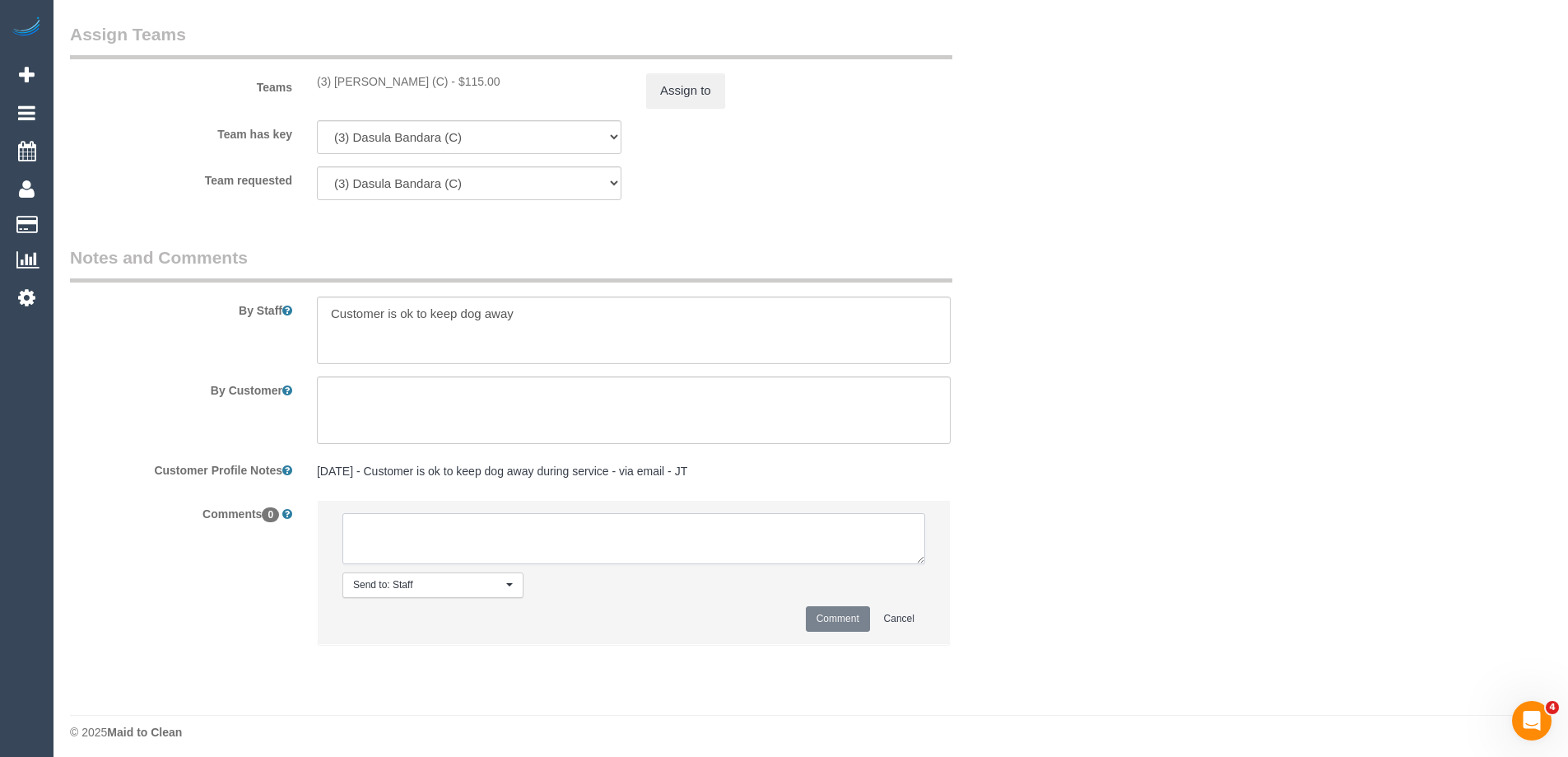
scroll to position [2437, 0]
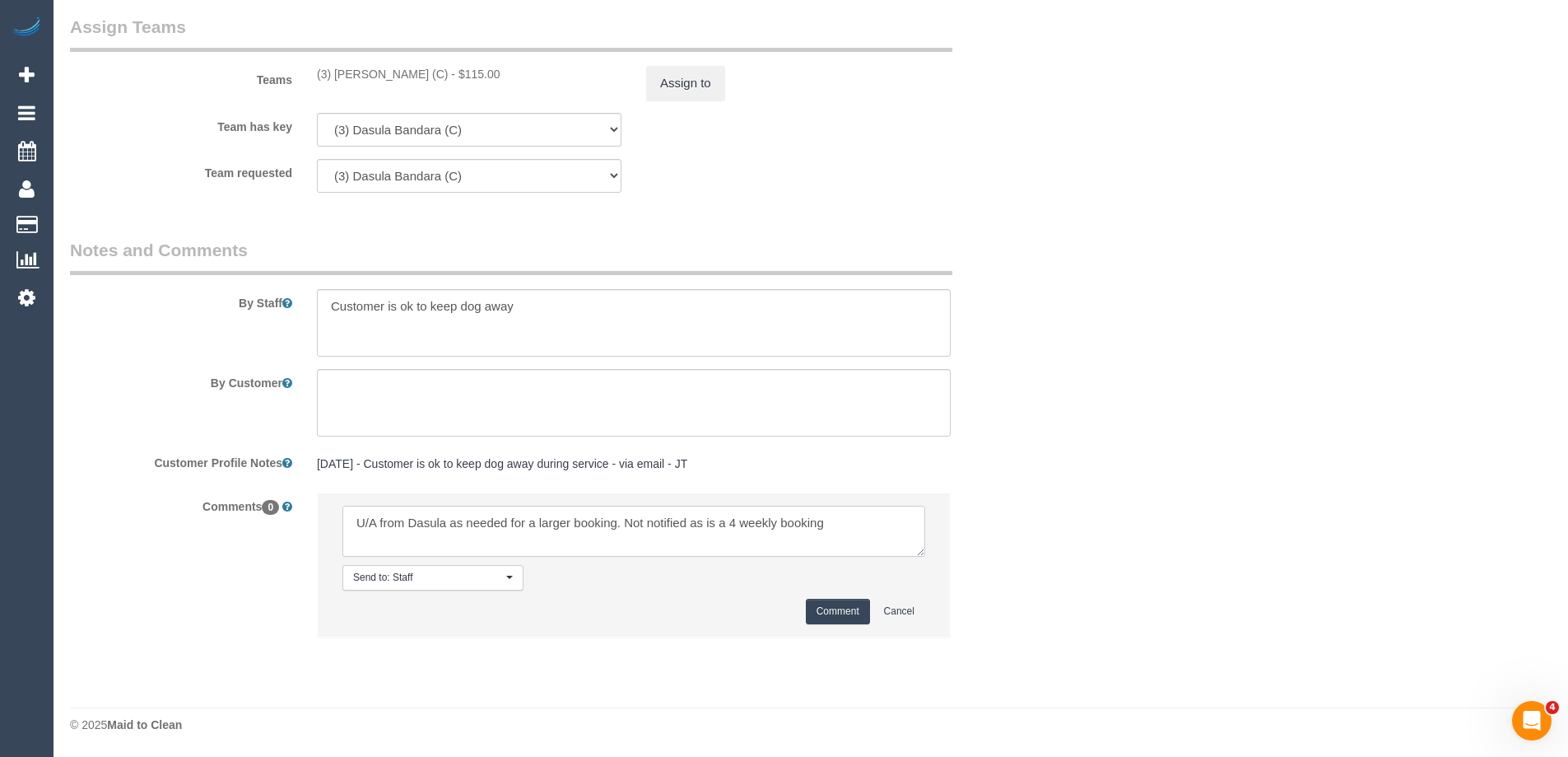
type textarea "U/A from Dasula as needed for a larger booking. Not notified as is a 4 weekly b…"
click at [842, 617] on button "Comment" at bounding box center [838, 612] width 64 height 26
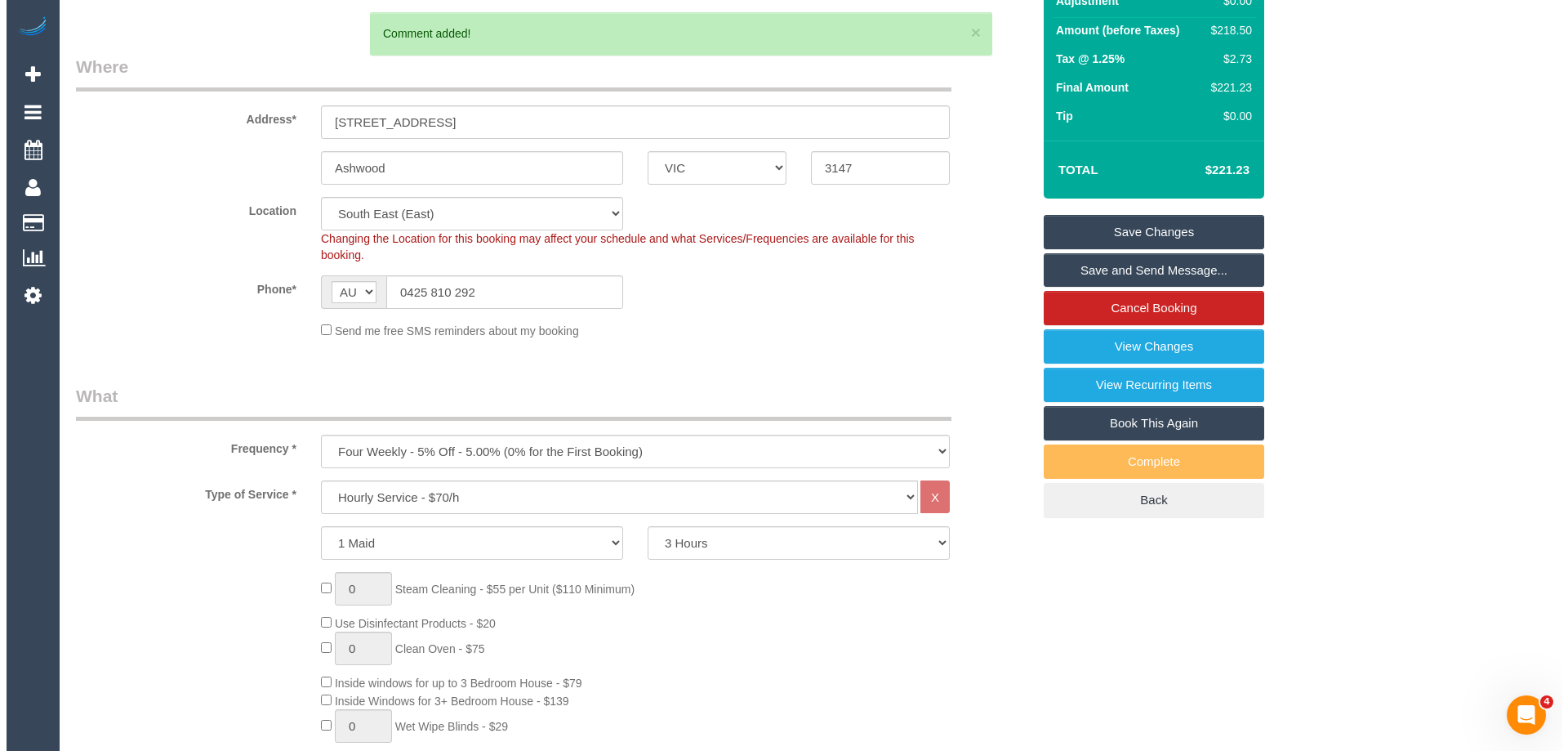
scroll to position [0, 0]
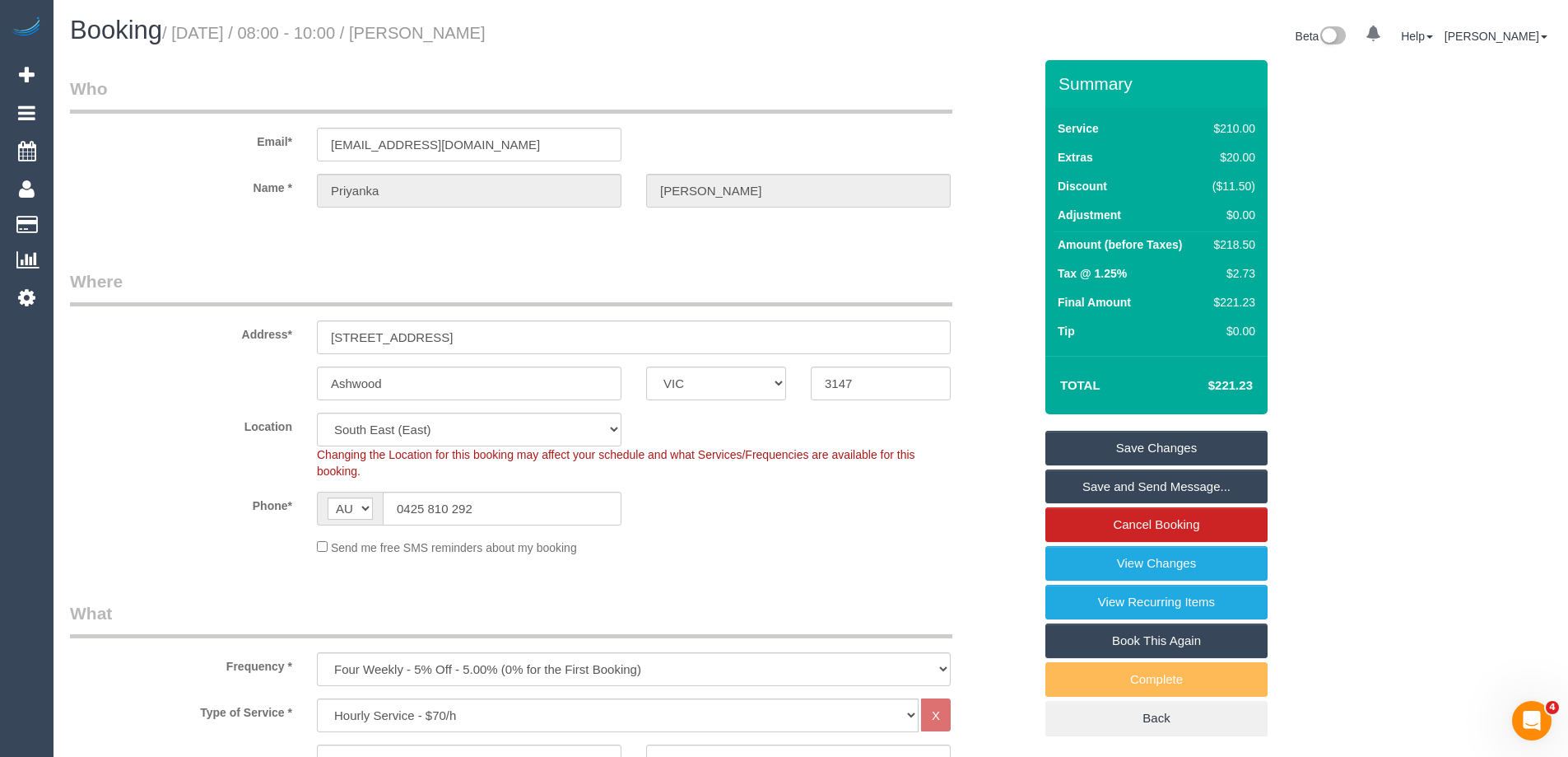
drag, startPoint x: 572, startPoint y: 33, endPoint x: 455, endPoint y: 25, distance: 117.3
click at [455, 25] on h1 "Booking / September 04, 2025 / 08:00 - 10:00 / Priyanka Pius" at bounding box center [434, 30] width 728 height 28
copy small "Priyanka Pius"
click at [1082, 438] on link "Save Changes" at bounding box center [1156, 448] width 222 height 35
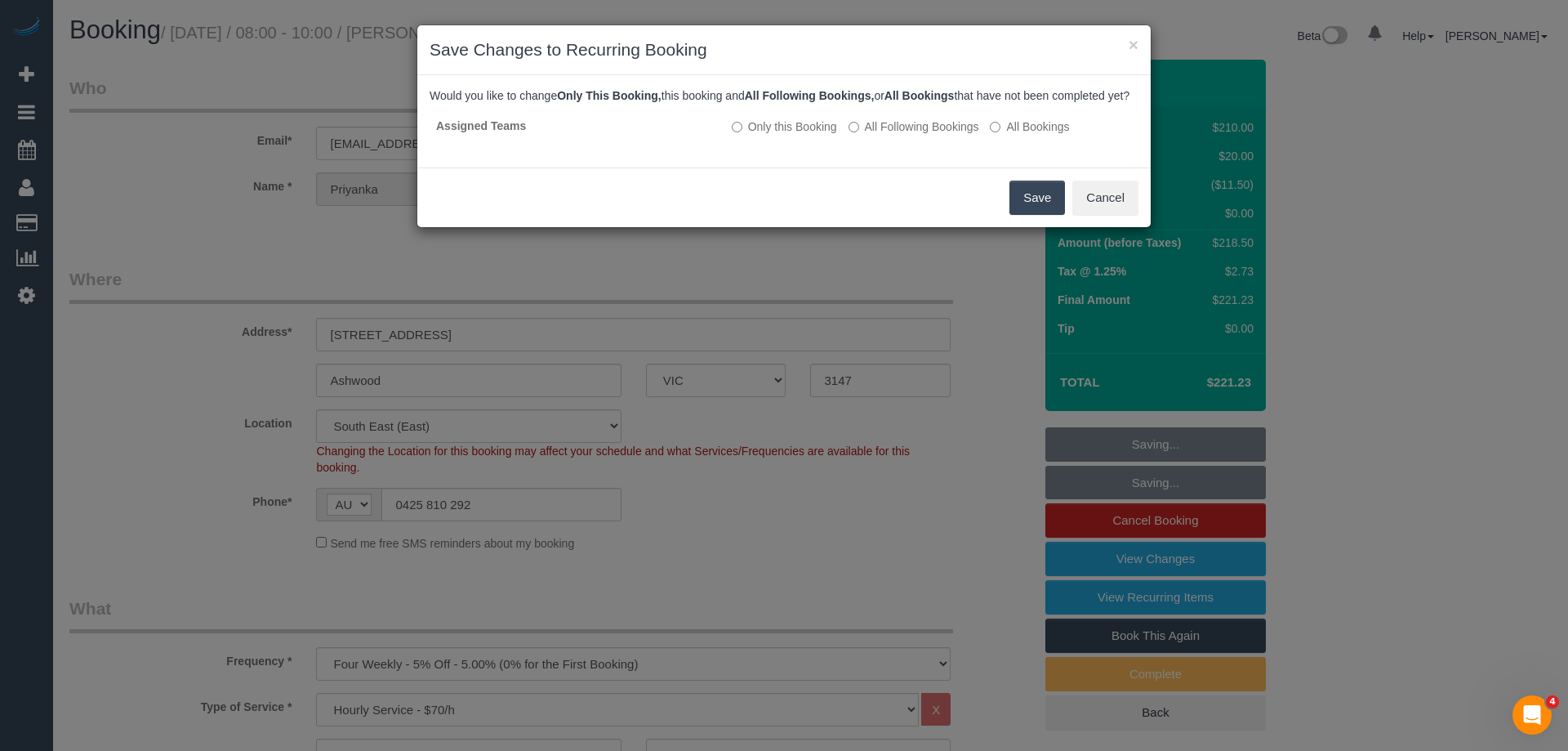
click at [1045, 214] on button "Save" at bounding box center [1037, 198] width 56 height 35
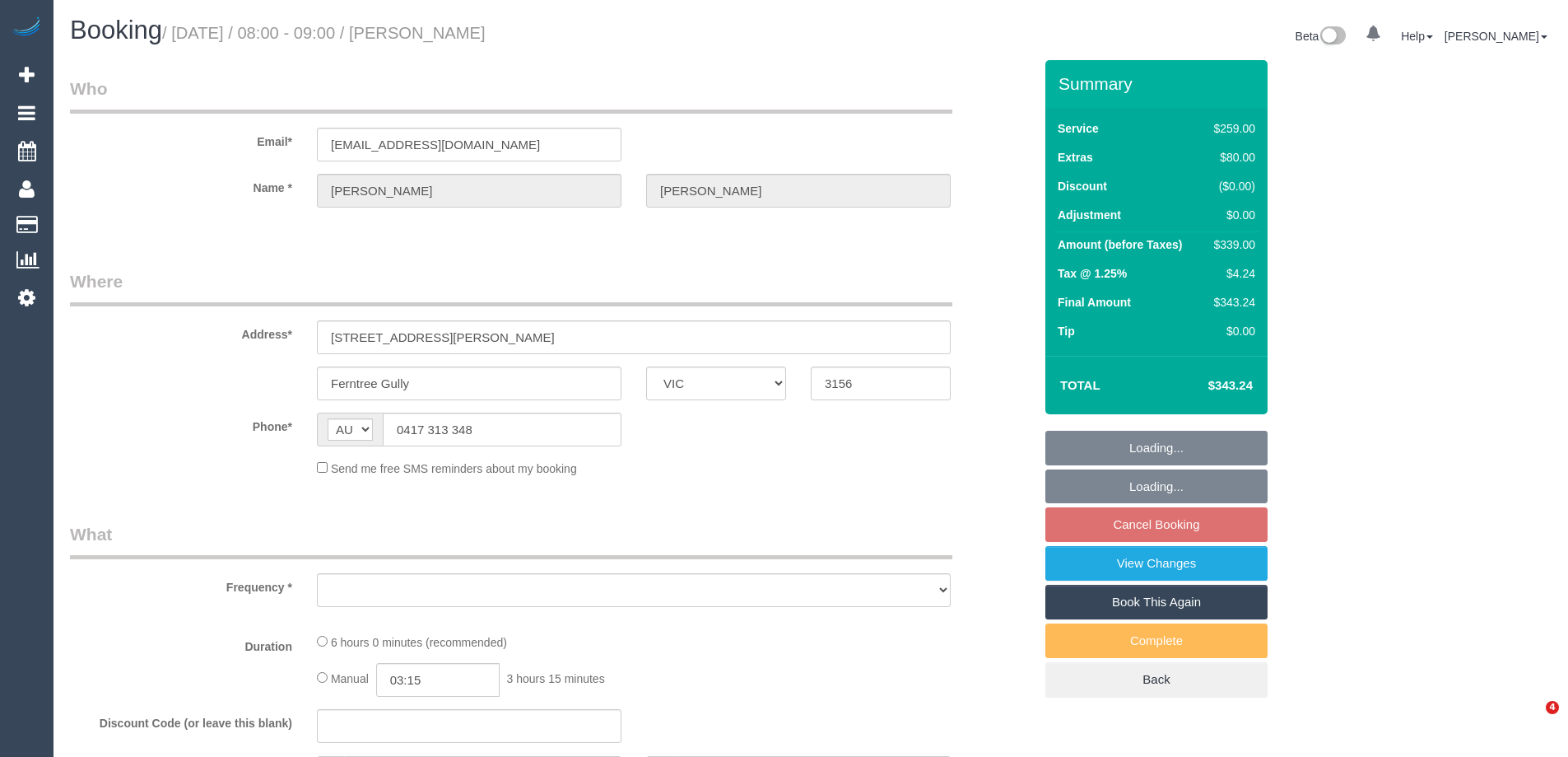
select select "VIC"
select select "string:stripe-card_1CoPKp2GScqysDRV1tts5fD7"
select select "number:27"
select select "number:15"
select select "number:18"
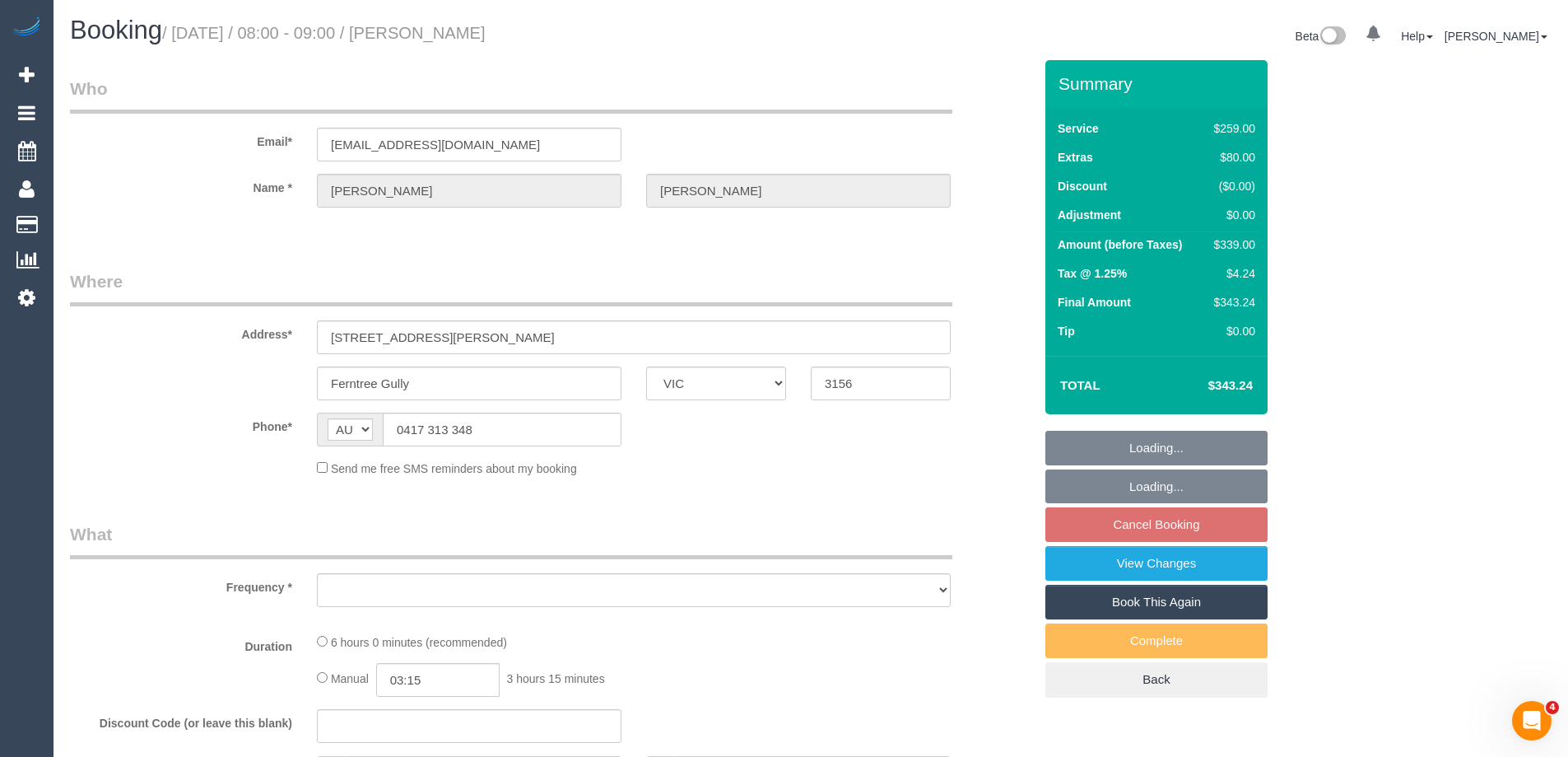
select select "number:22"
select select "number:26"
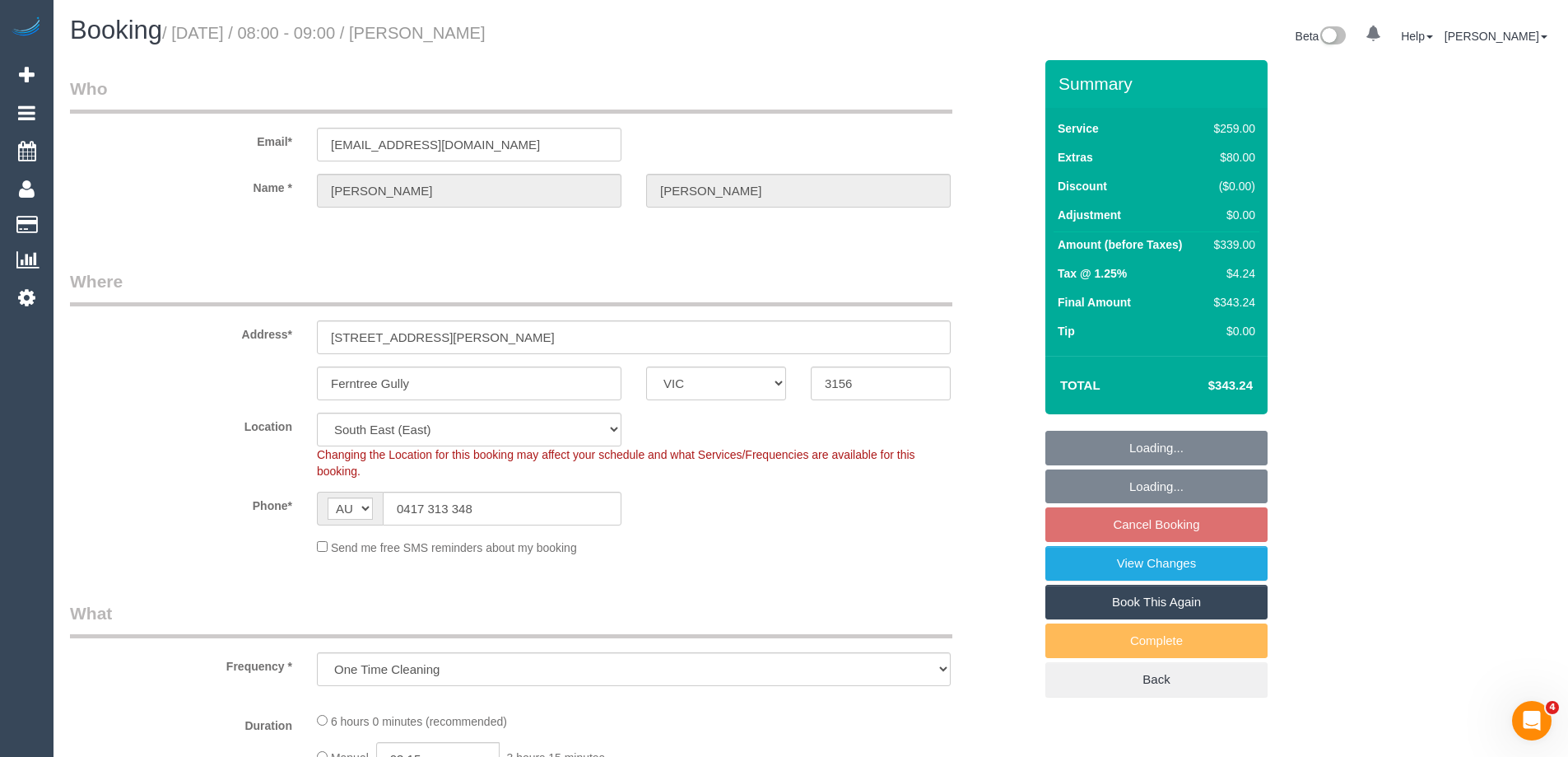
select select "object:1229"
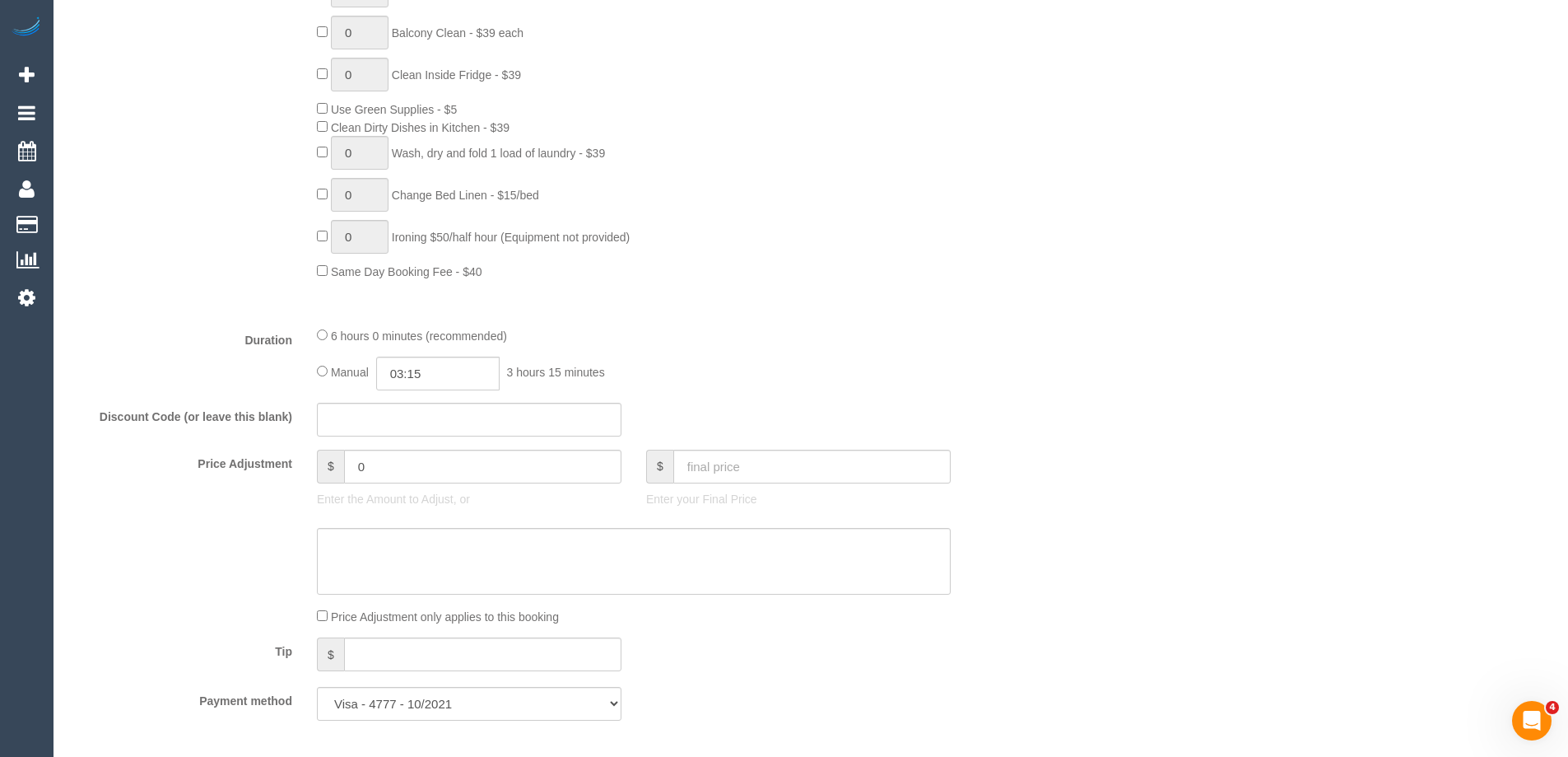
scroll to position [1070, 0]
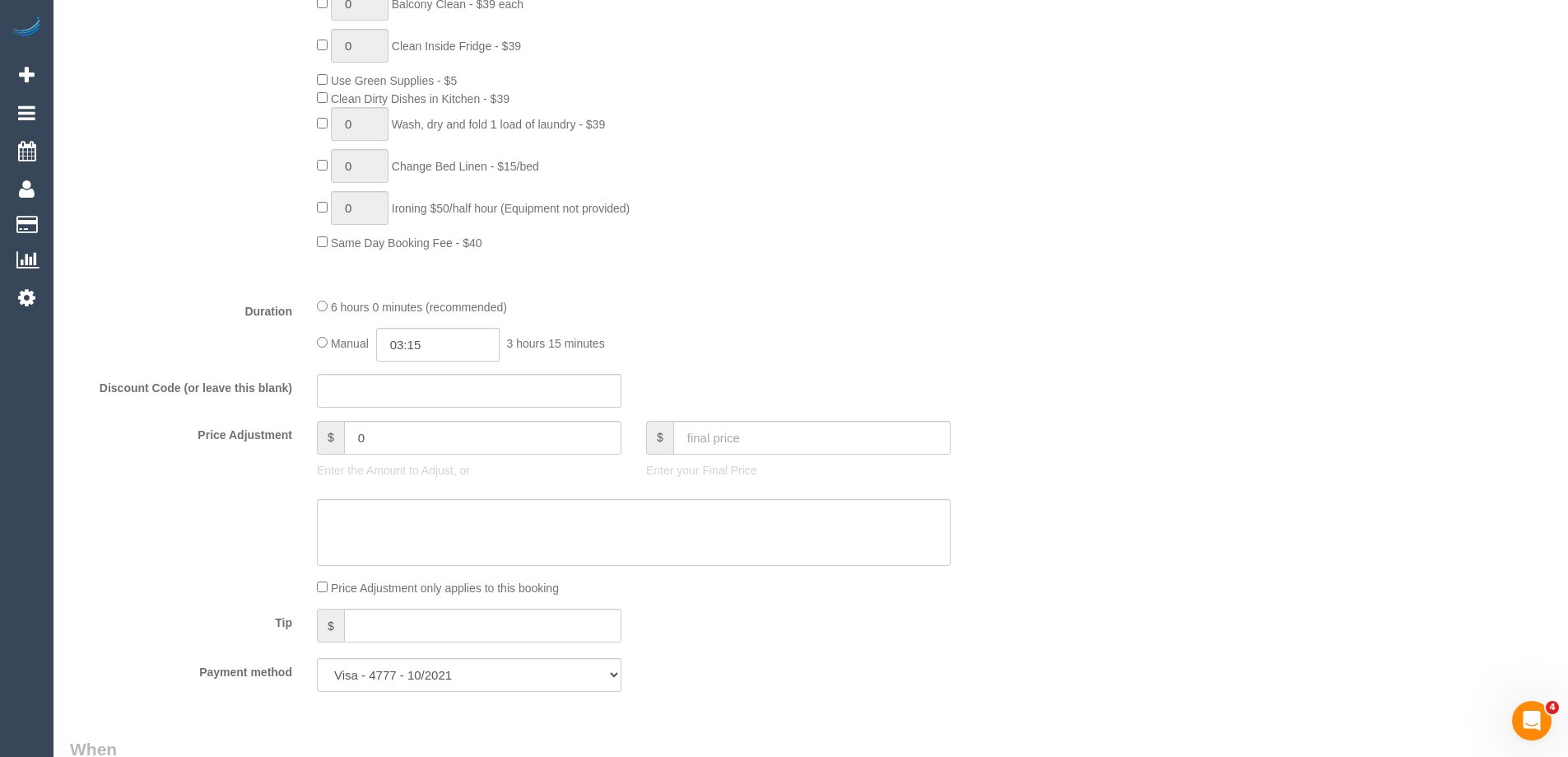
click at [315, 303] on div "6 hours 0 minutes (recommended) Manual 03:15 3 hours 15 minutes" at bounding box center [634, 330] width 659 height 64
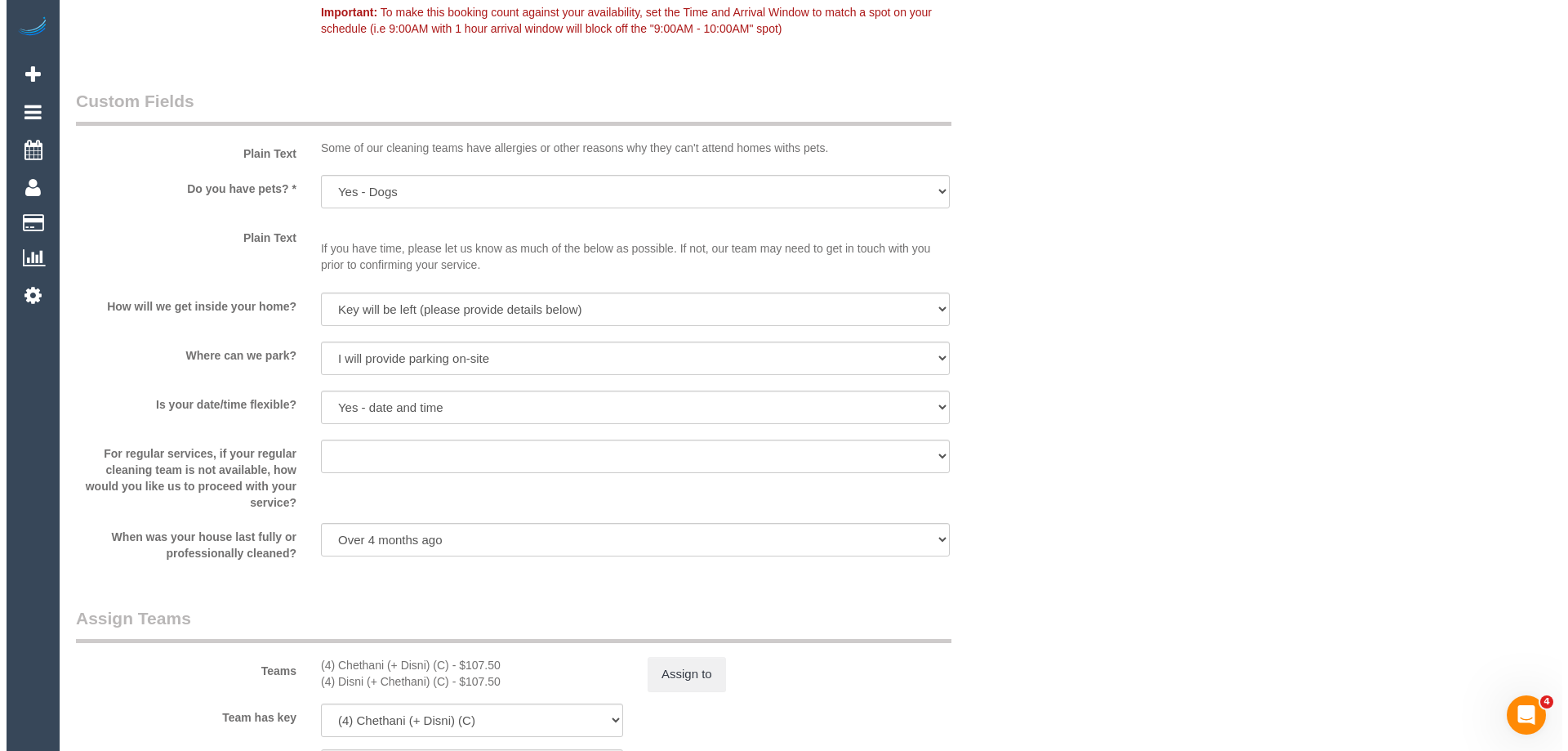
scroll to position [2369, 0]
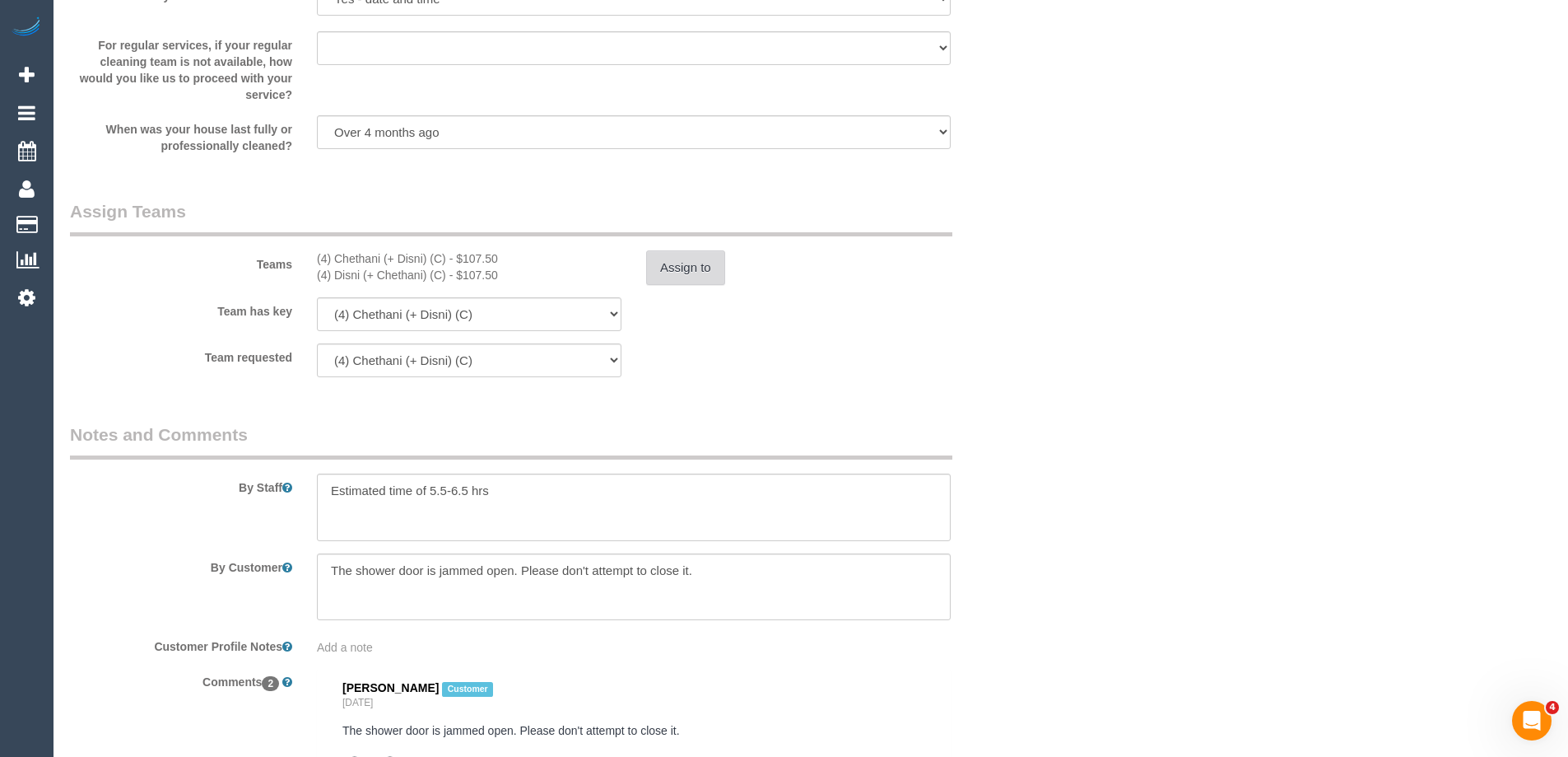
click at [702, 266] on button "Assign to" at bounding box center [686, 267] width 79 height 35
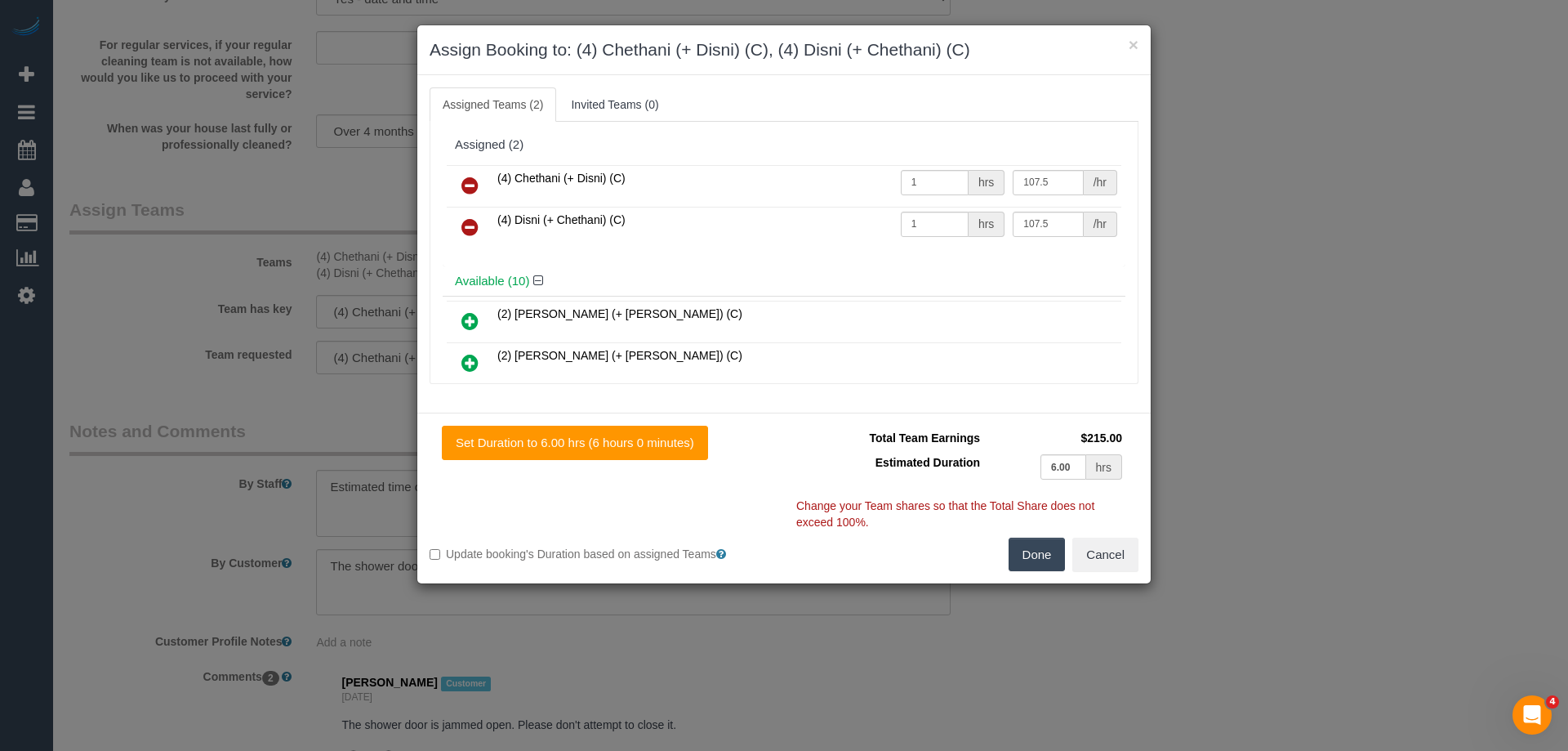
click at [476, 183] on icon at bounding box center [469, 186] width 17 height 20
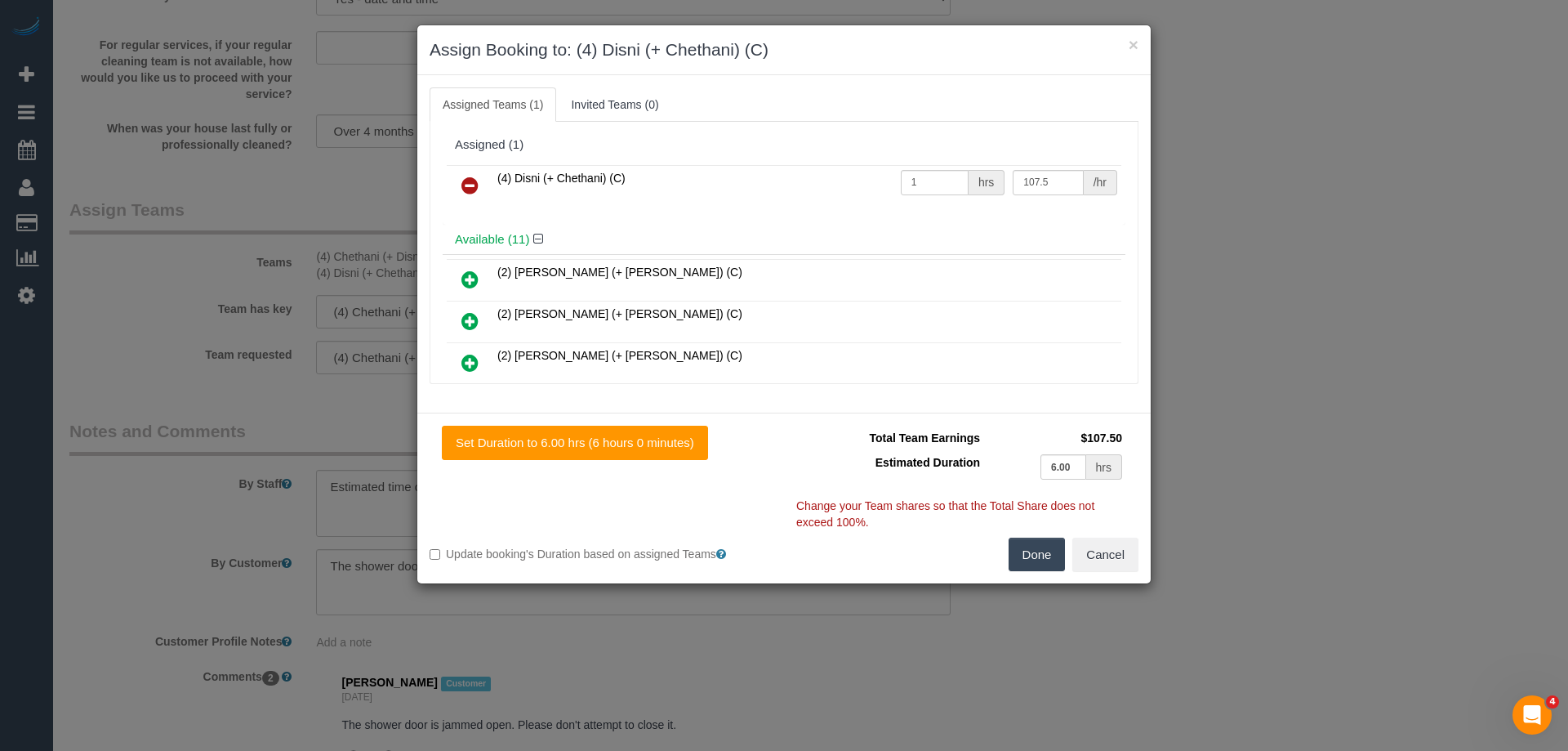
click at [476, 183] on icon at bounding box center [469, 186] width 17 height 20
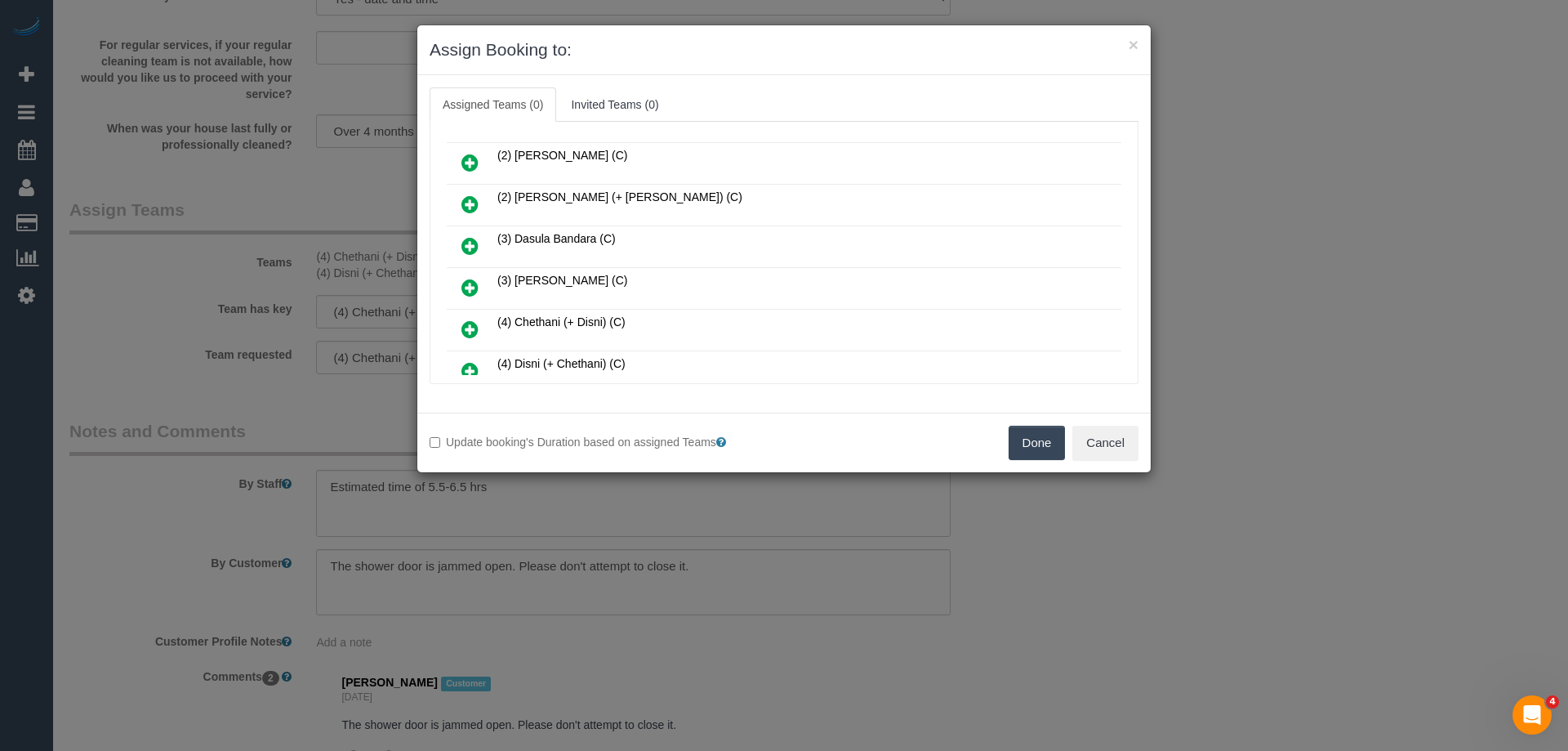
click at [474, 240] on icon at bounding box center [469, 246] width 17 height 20
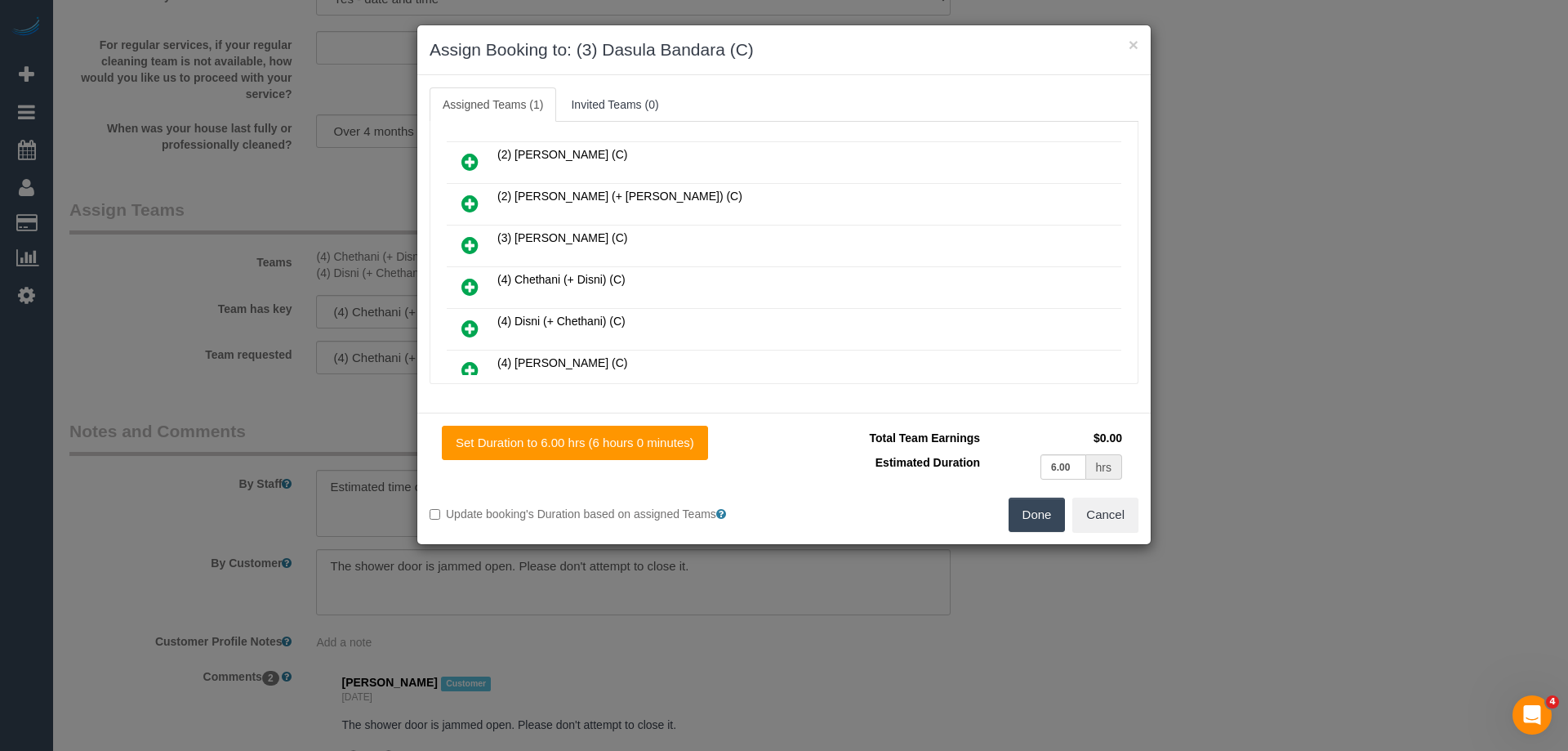
scroll to position [0, 0]
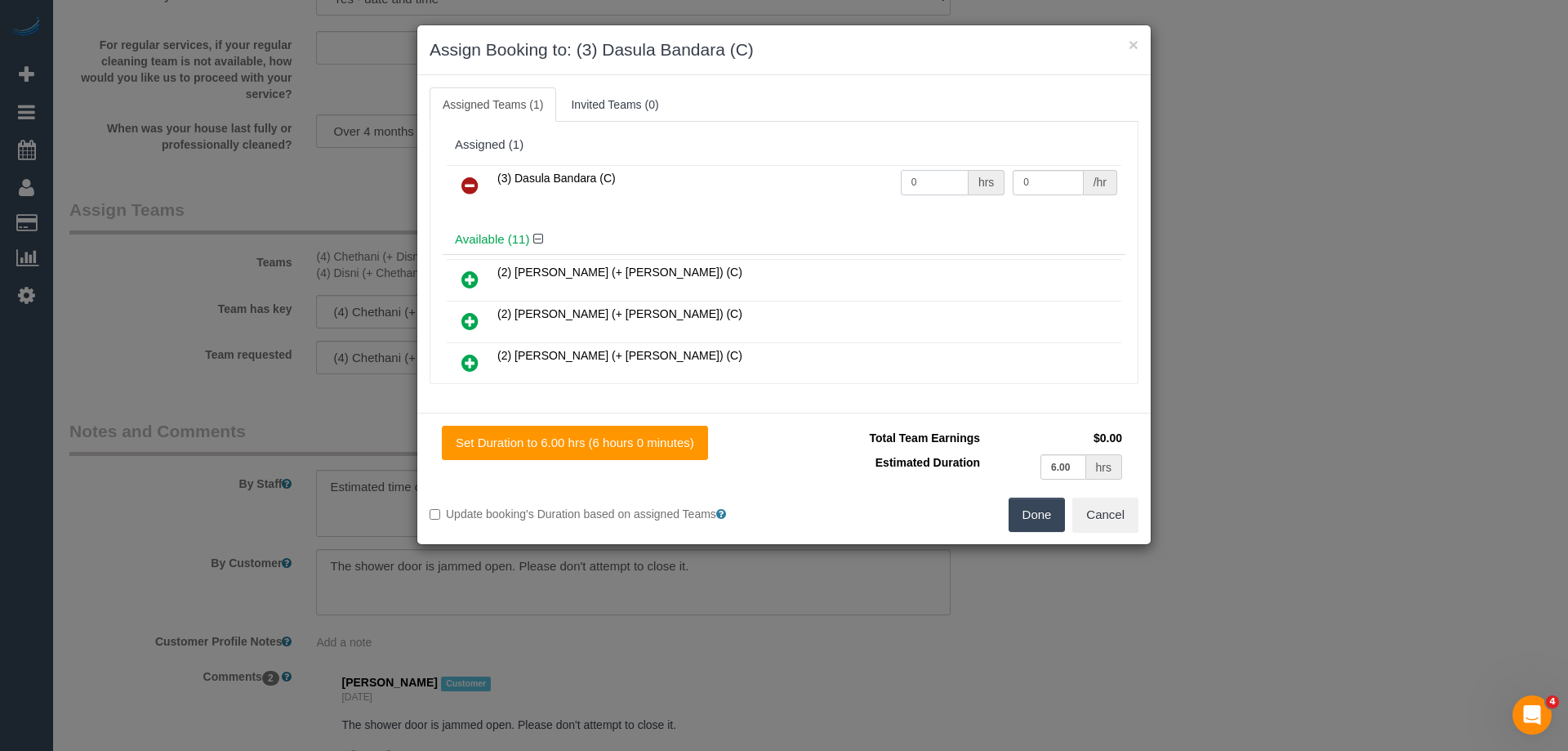
drag, startPoint x: 926, startPoint y: 180, endPoint x: 845, endPoint y: 174, distance: 81.2
click at [845, 174] on tr "(3) Dasula Bandara (C) 0 hrs 0 /hr" at bounding box center [784, 186] width 674 height 42
type input "1"
drag, startPoint x: 1032, startPoint y: 184, endPoint x: 970, endPoint y: 176, distance: 62.5
click at [970, 176] on tr "(3) Dasula Bandara (C) 1 hrs 0 /hr" at bounding box center [784, 186] width 674 height 42
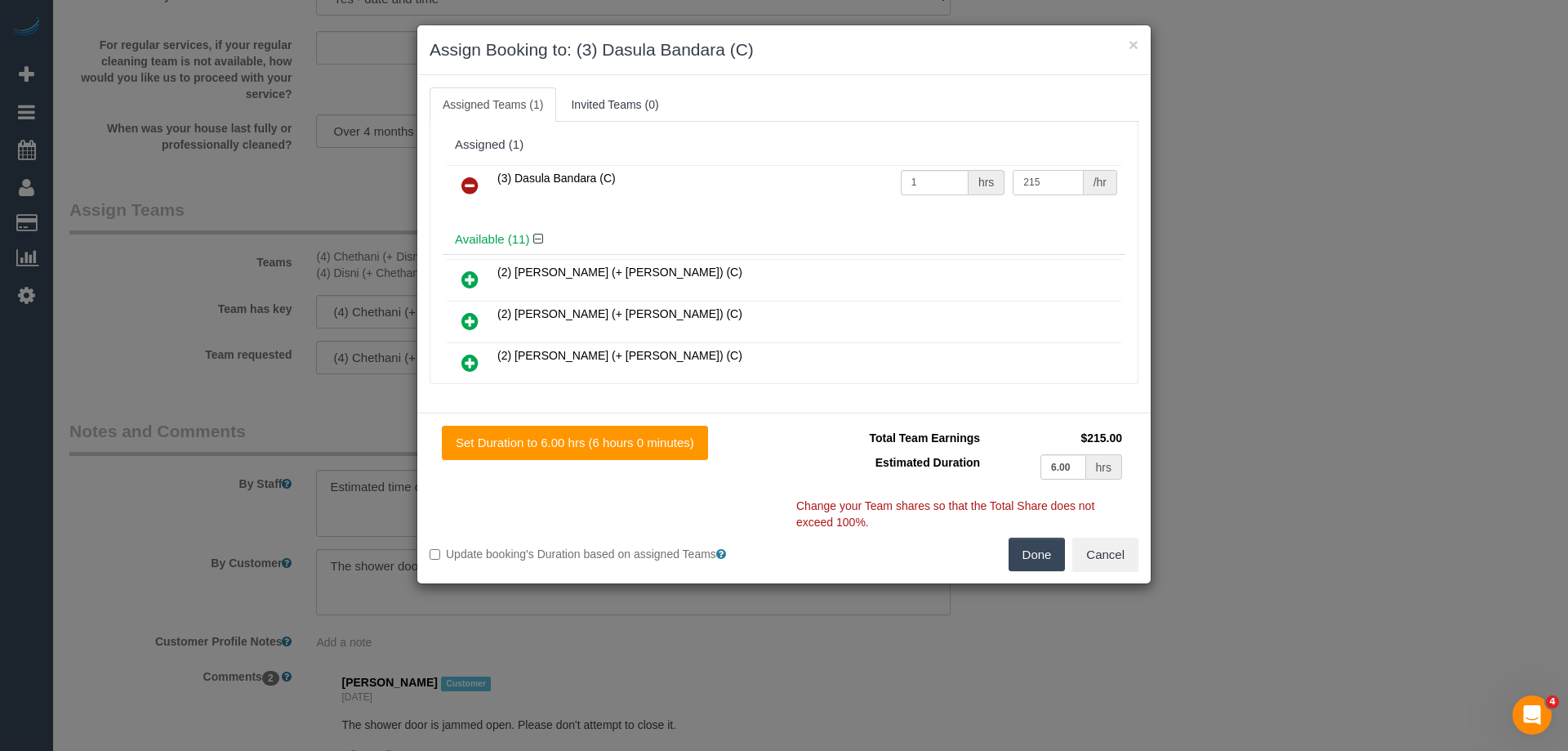
type input "215"
click at [1050, 540] on button "Done" at bounding box center [1037, 555] width 57 height 35
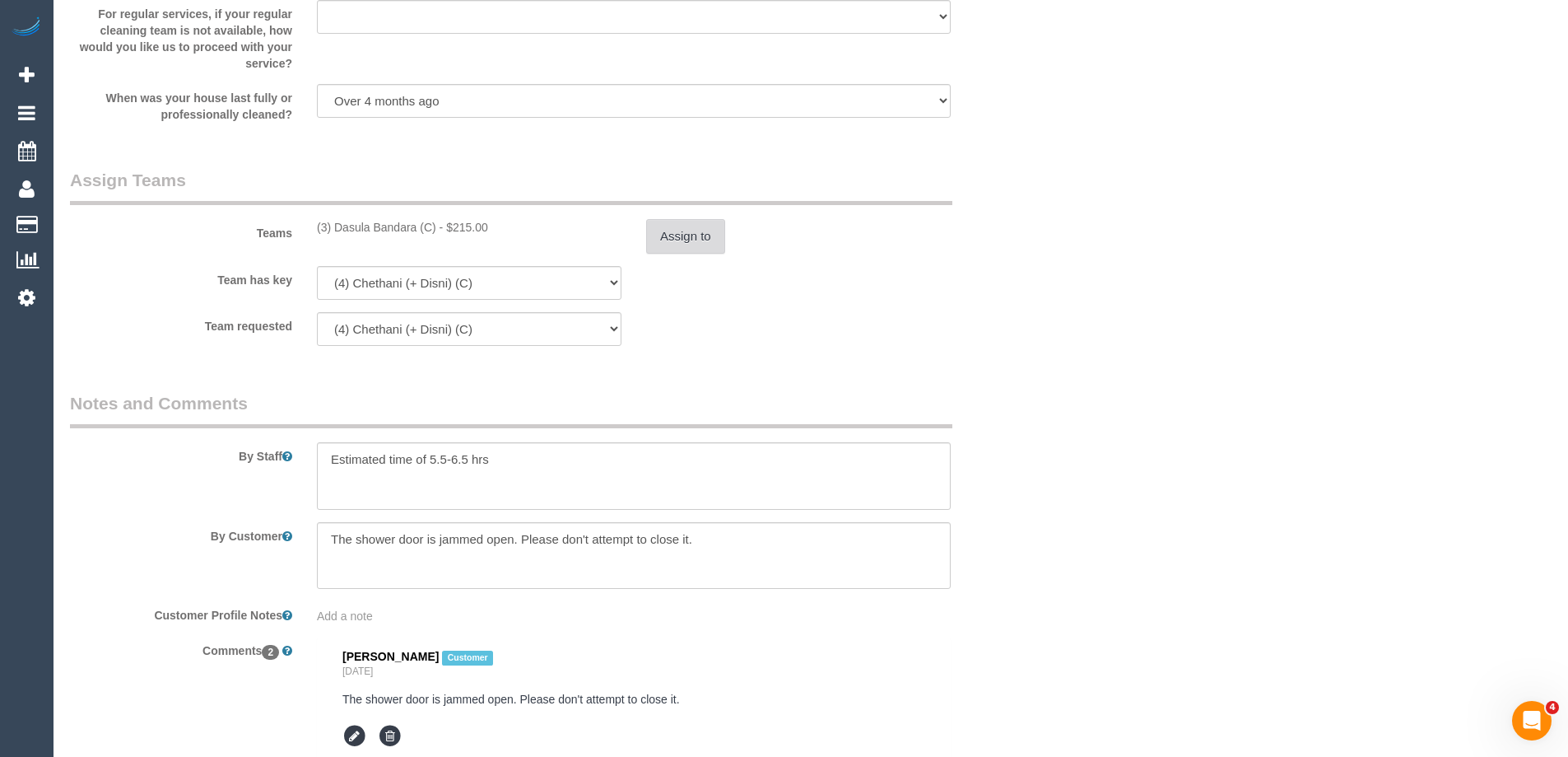
scroll to position [2801, 0]
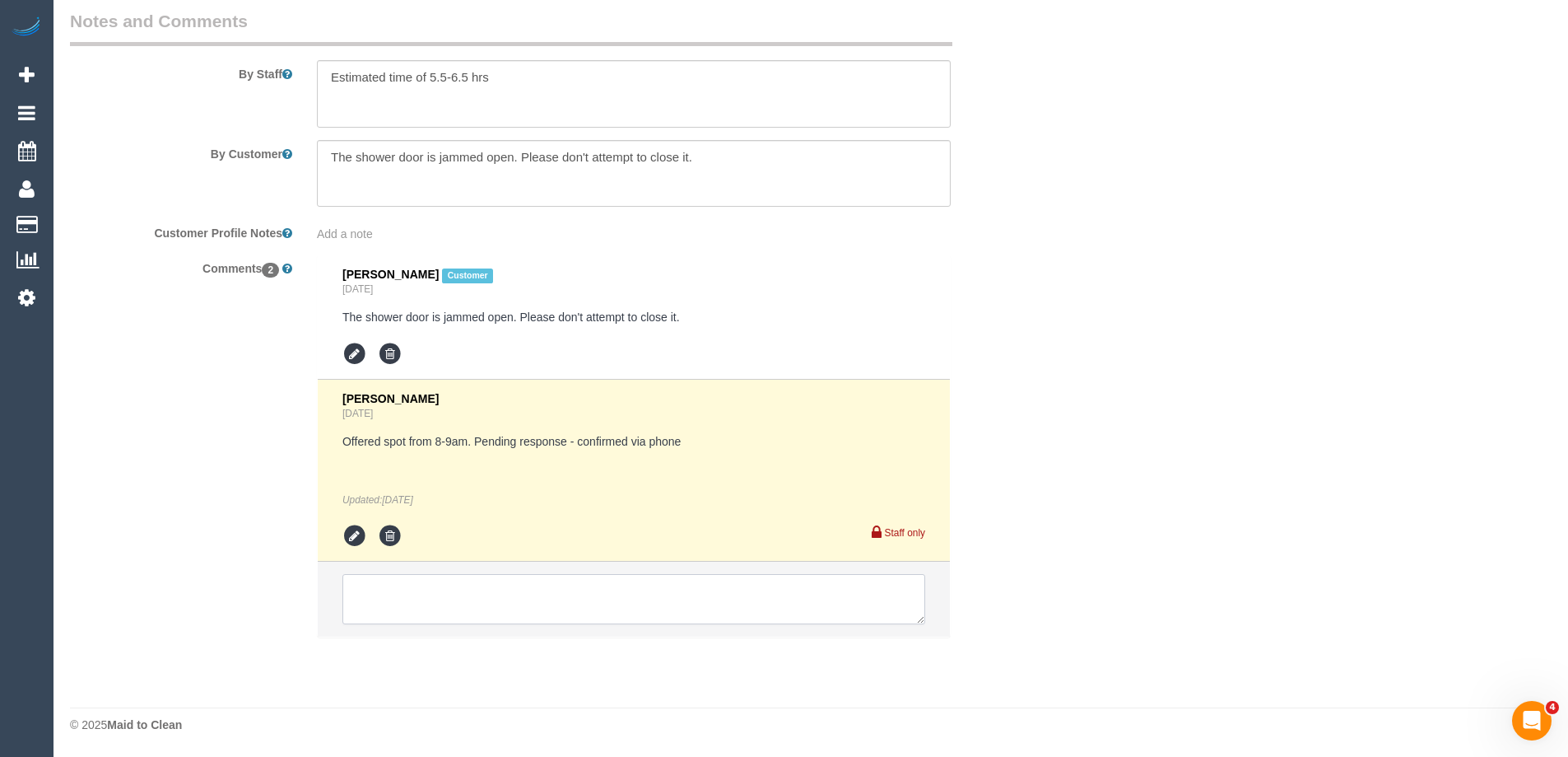
click at [401, 600] on textarea at bounding box center [634, 600] width 583 height 51
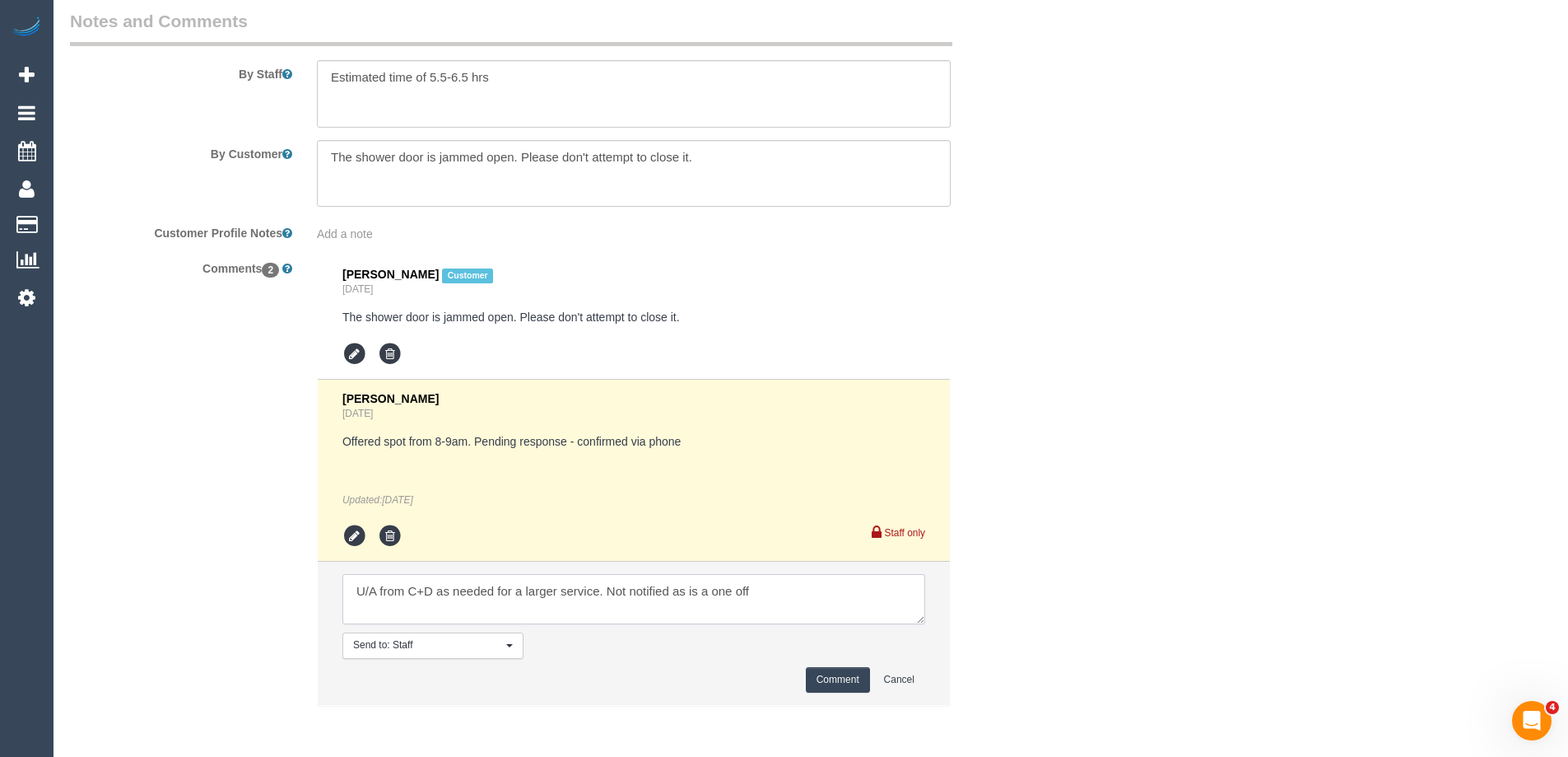
type textarea "U/A from C+D as needed for a larger service. Not notified as is a one off"
click at [846, 673] on button "Comment" at bounding box center [838, 680] width 64 height 26
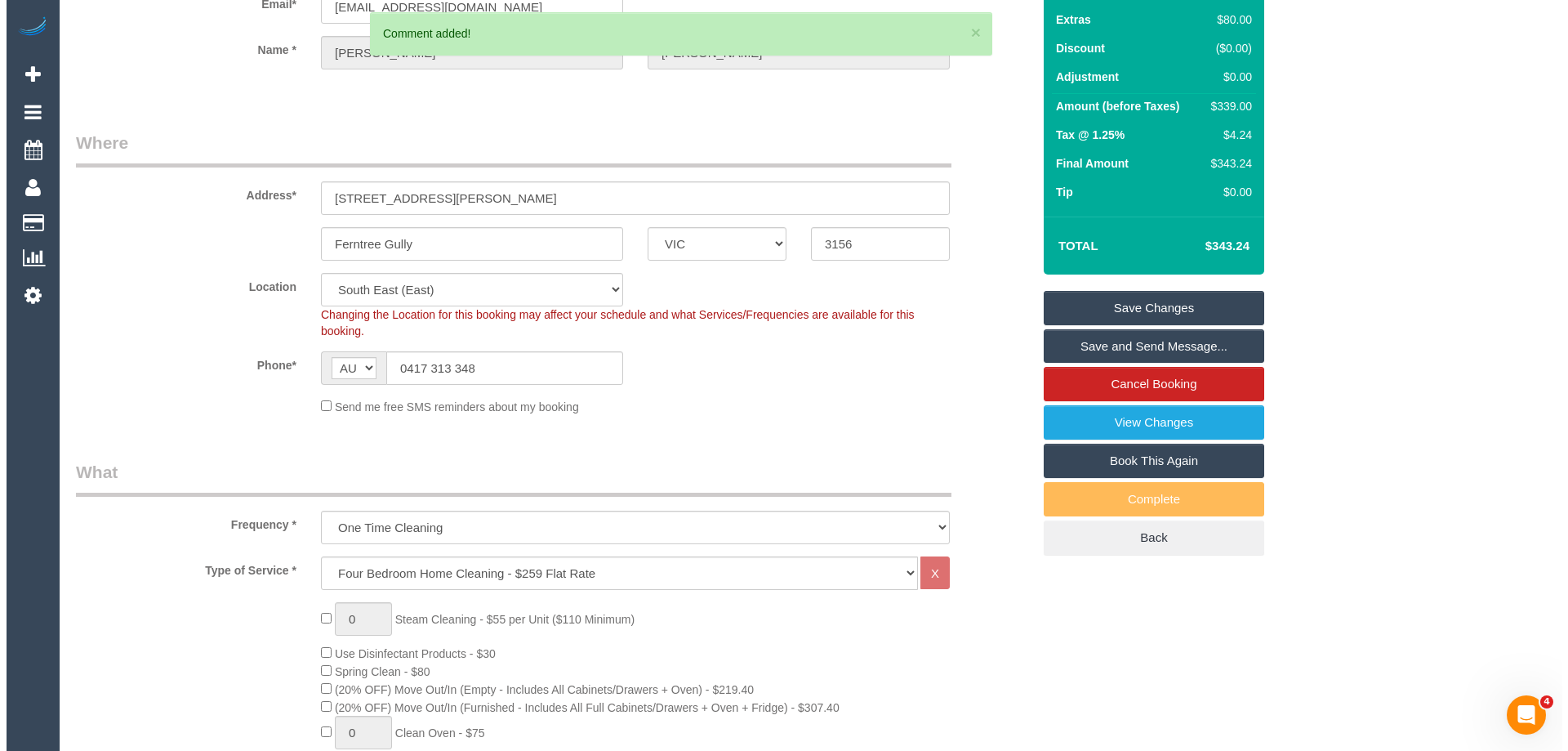
scroll to position [0, 0]
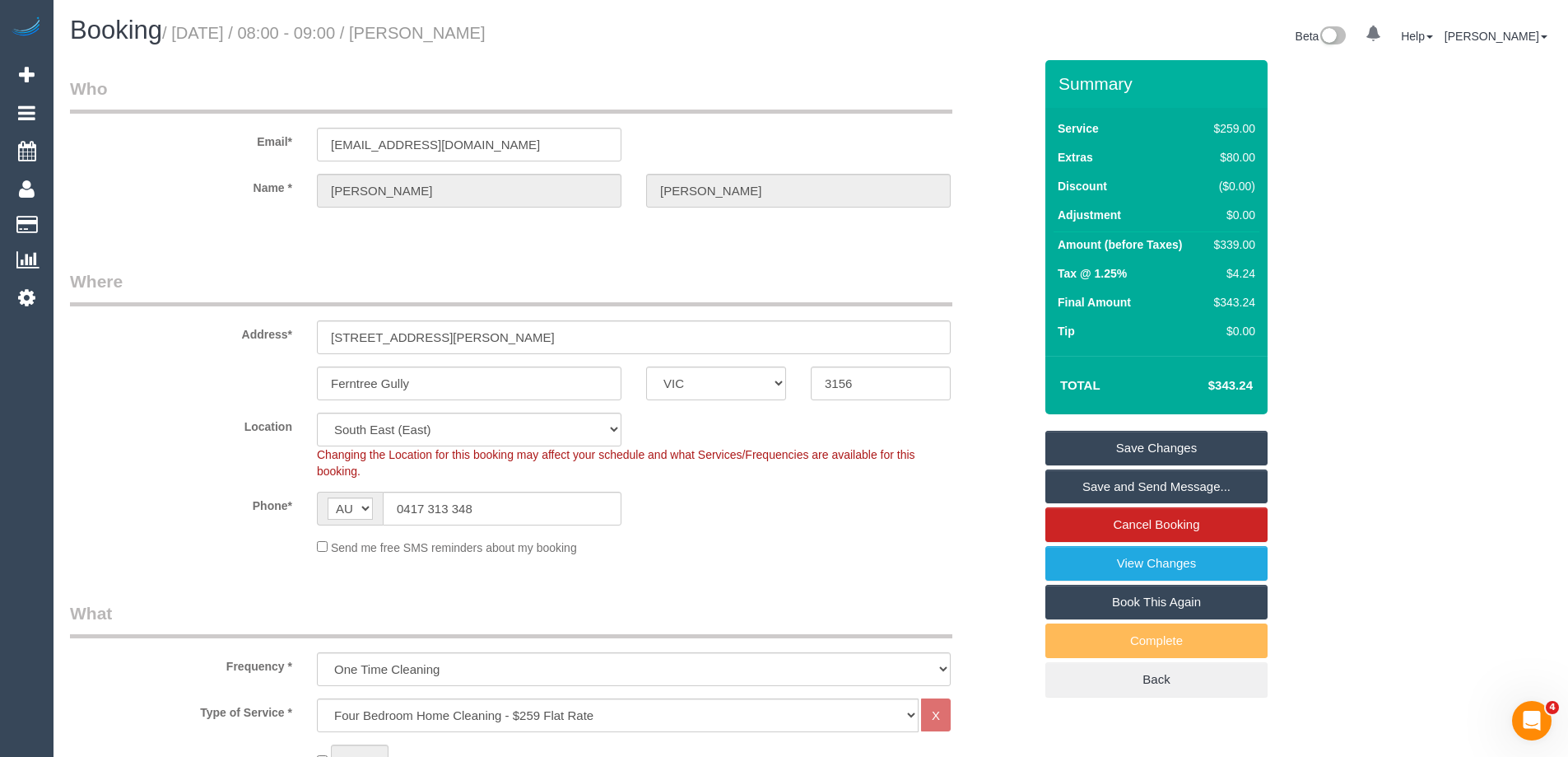
drag, startPoint x: 559, startPoint y: 26, endPoint x: 457, endPoint y: 26, distance: 102.0
click at [457, 26] on h1 "Booking / September 04, 2025 / 08:00 - 09:00 / Sophia Kidd" at bounding box center [434, 30] width 728 height 28
copy small "Sophia Kidd"
click at [1084, 455] on link "Save Changes" at bounding box center [1156, 448] width 222 height 35
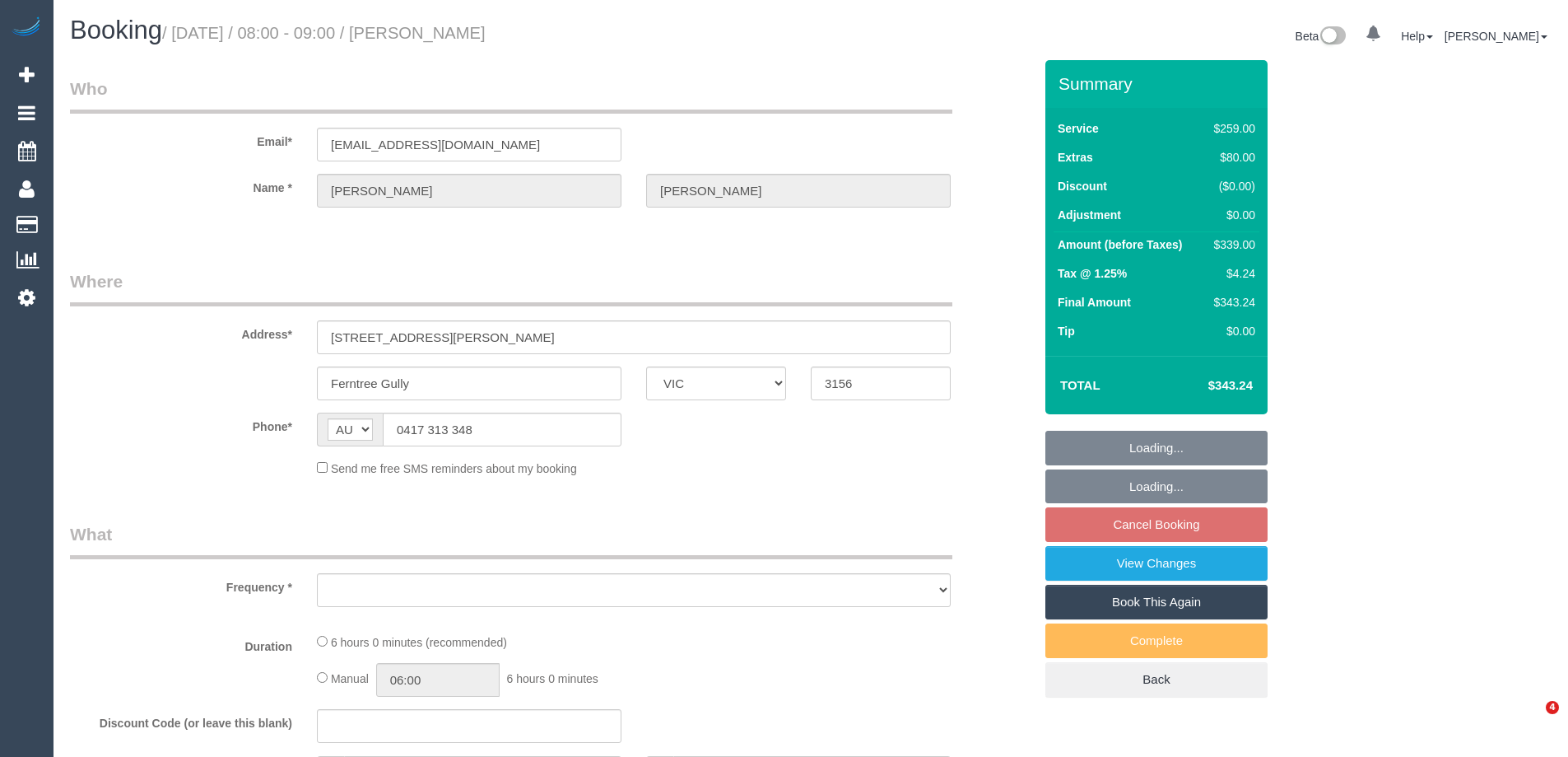
select select "VIC"
select select "string:stripe-card_1CoPKp2GScqysDRV1tts5fD7"
select select "number:27"
select select "number:15"
select select "number:18"
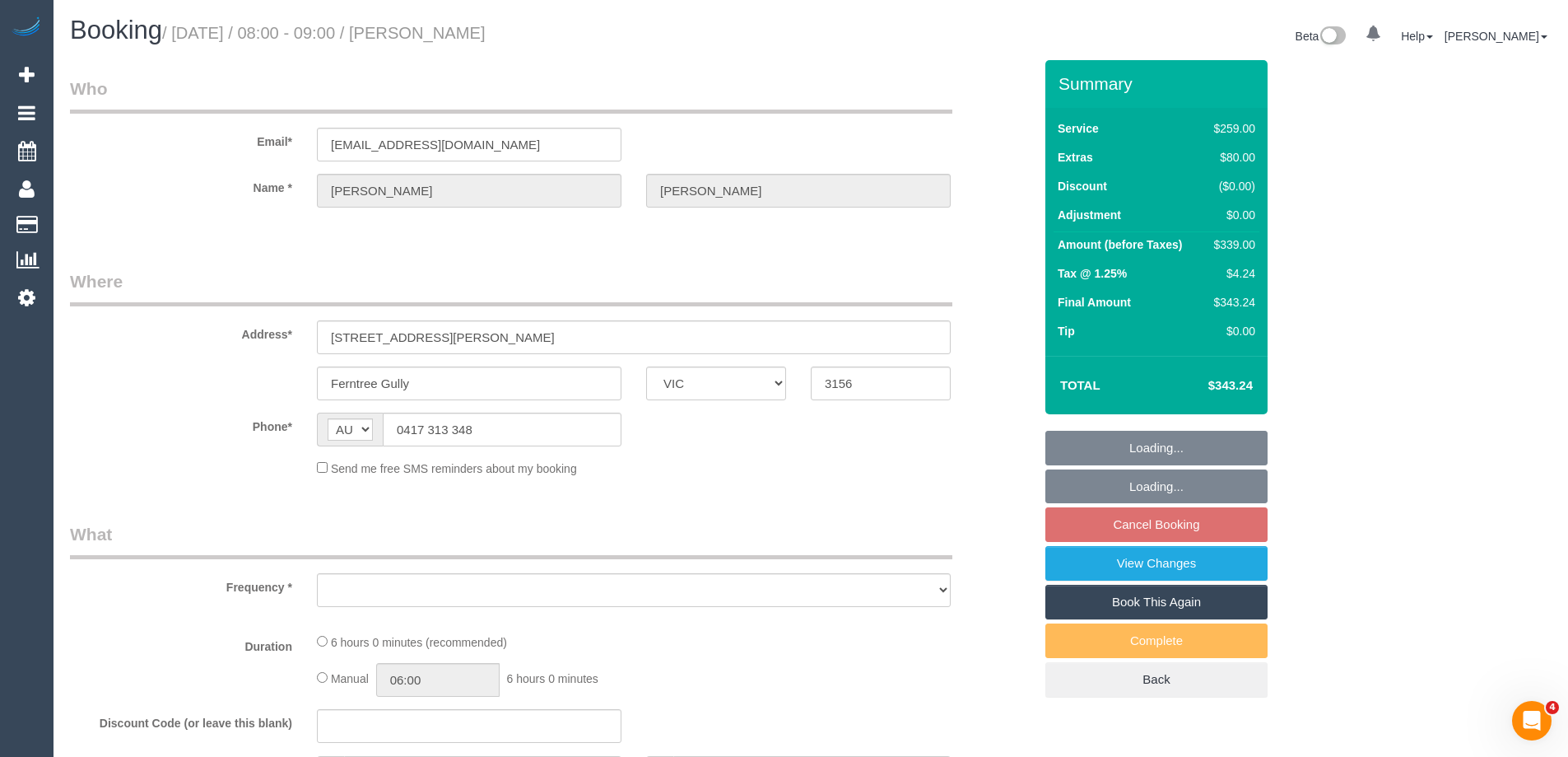
select select "number:22"
select select "number:26"
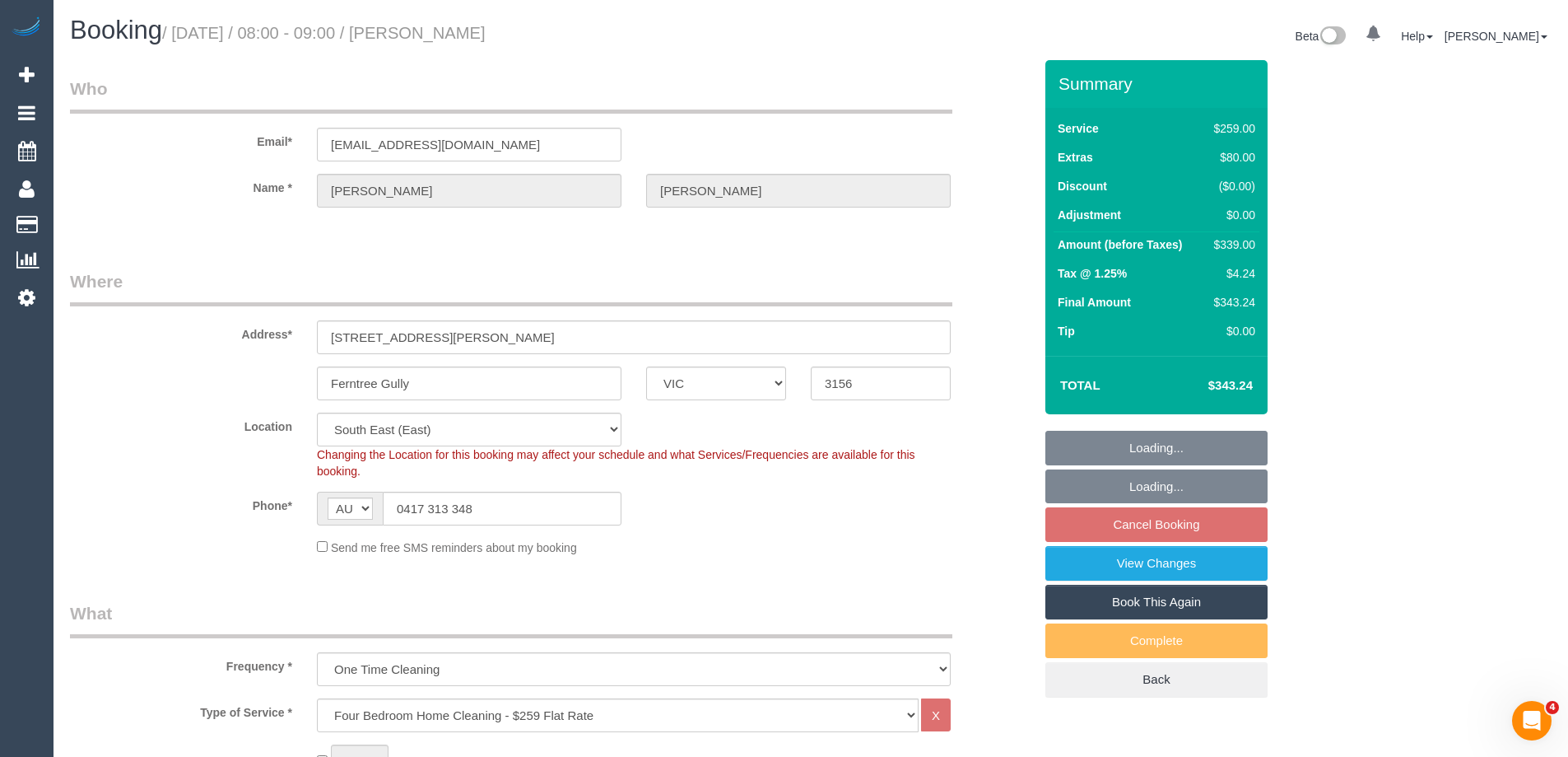
select select "object:1337"
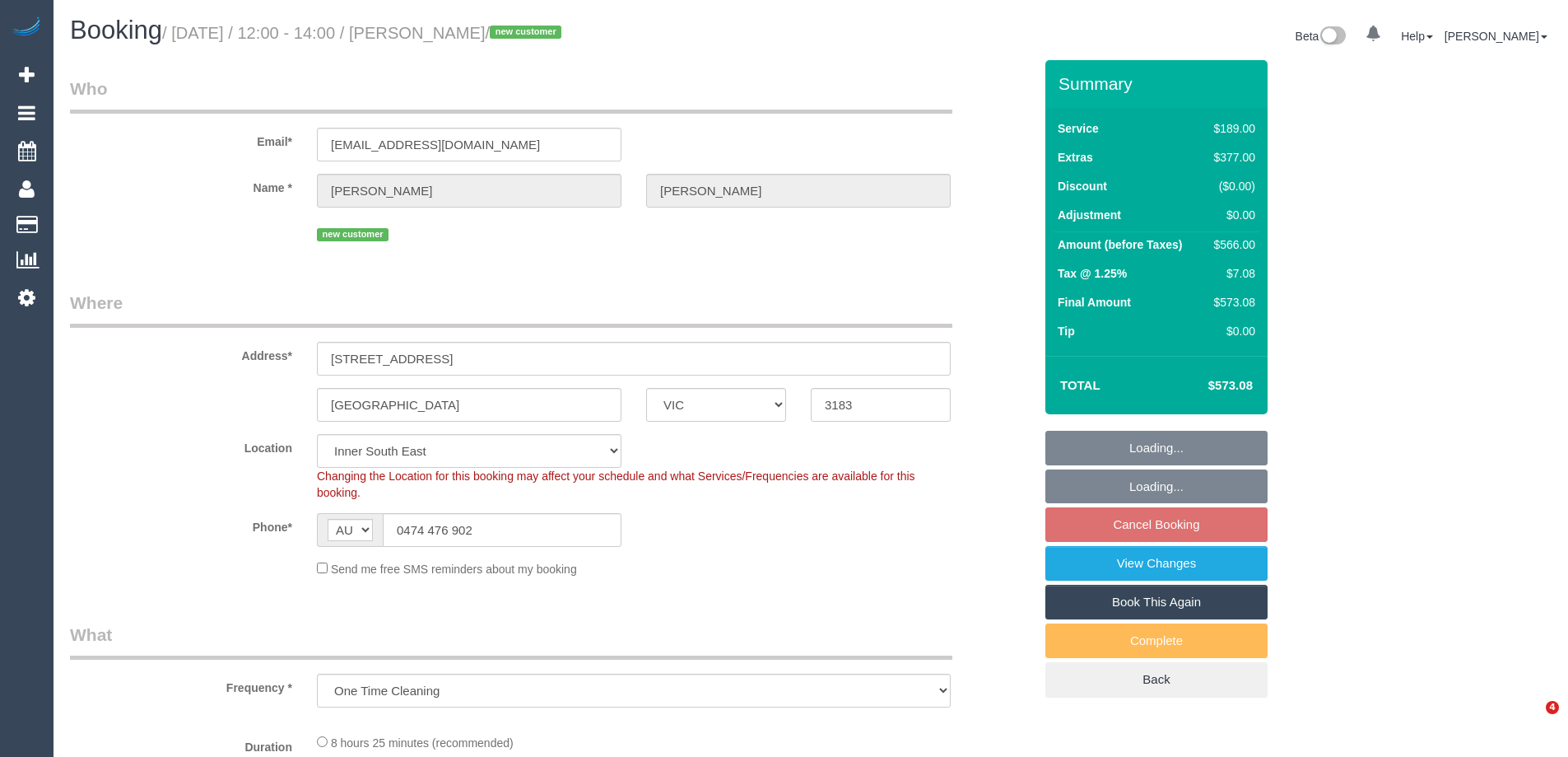
select select "VIC"
select select "object:694"
select select "number:28"
select select "number:16"
select select "number:19"
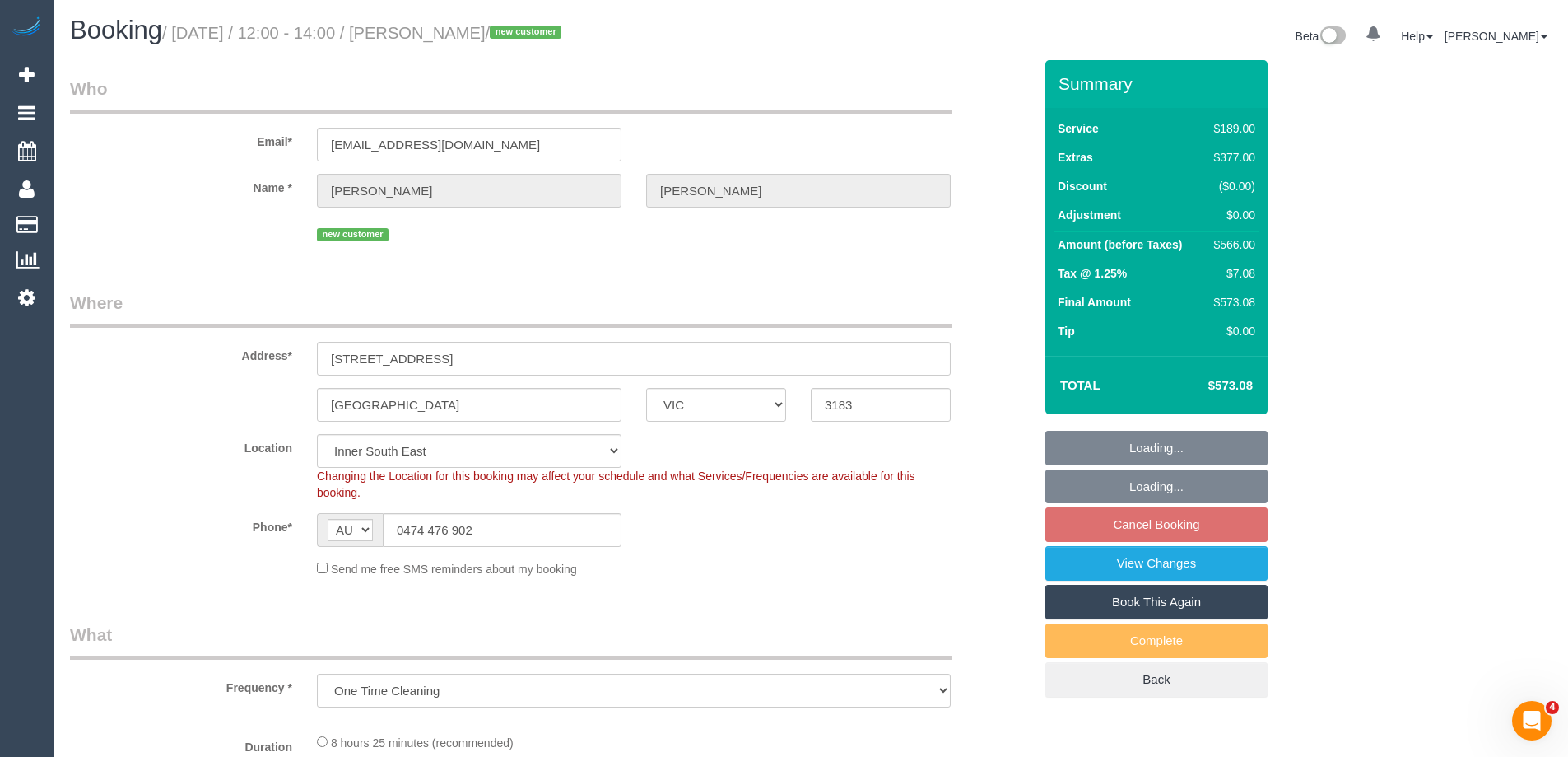
select select "number:25"
select select "number:26"
select select "string:stripe-pm_1Pn7fc2GScqysDRVKv8jcFi2"
select select "spot1"
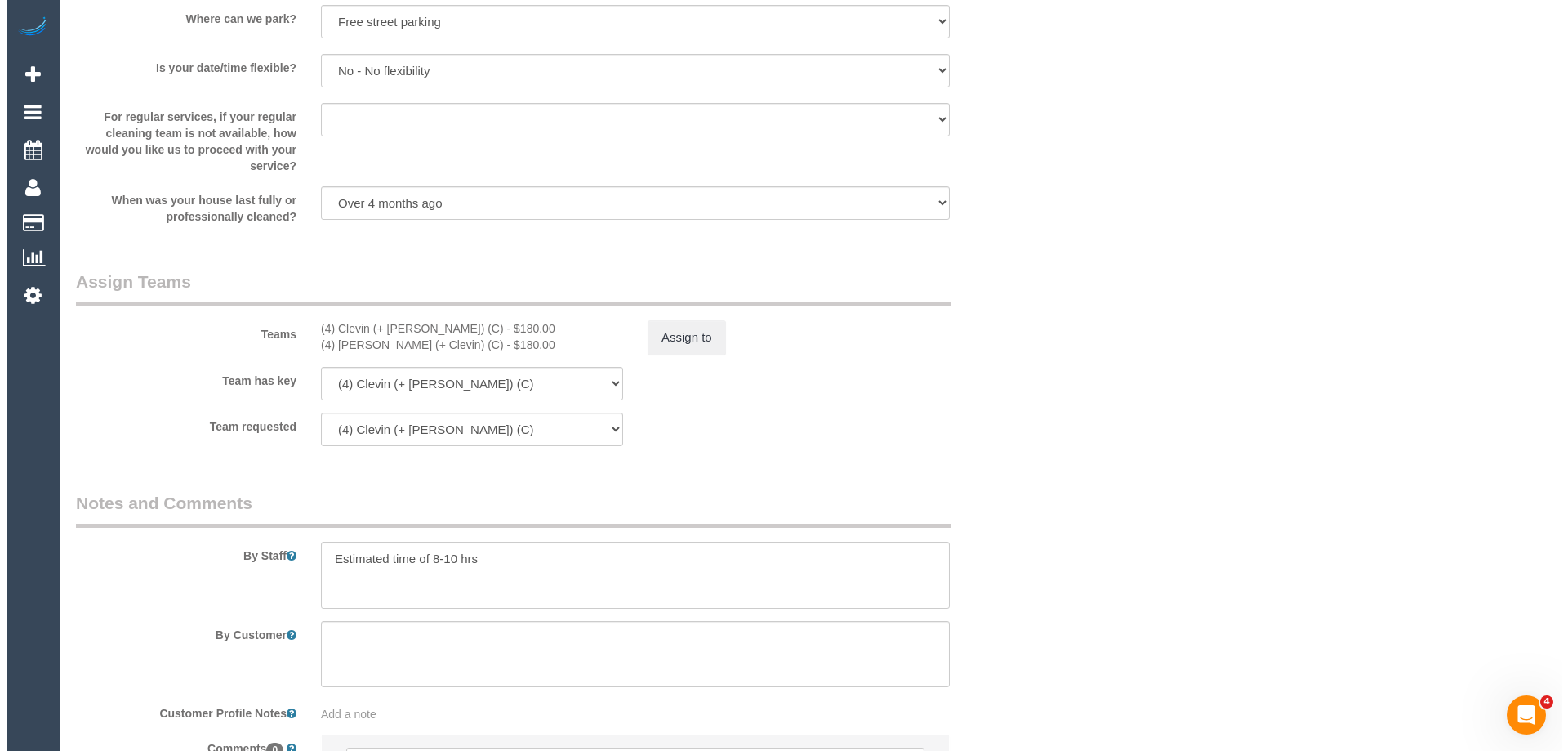
scroll to position [2369, 0]
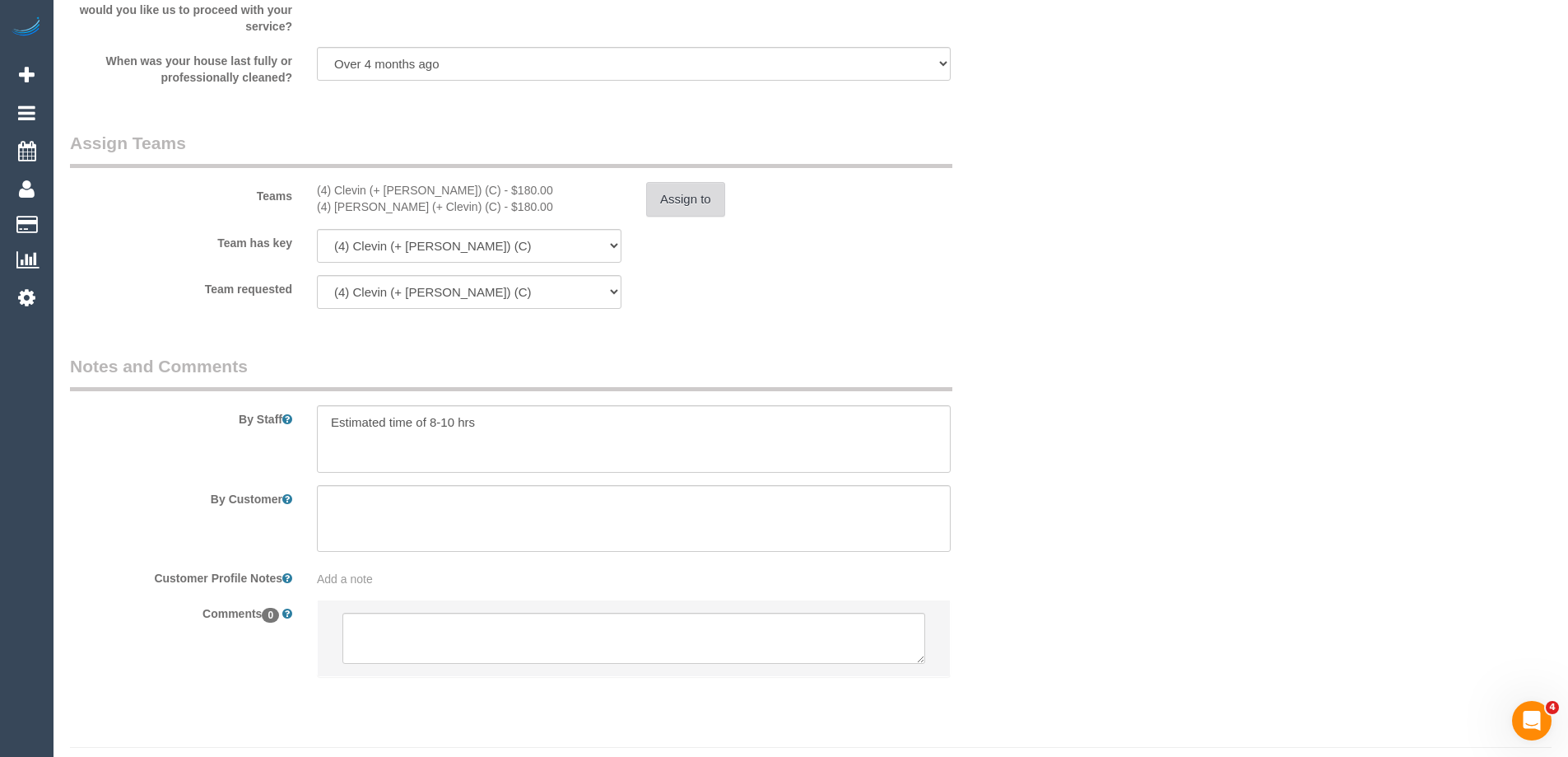
click at [699, 196] on button "Assign to" at bounding box center [686, 199] width 79 height 35
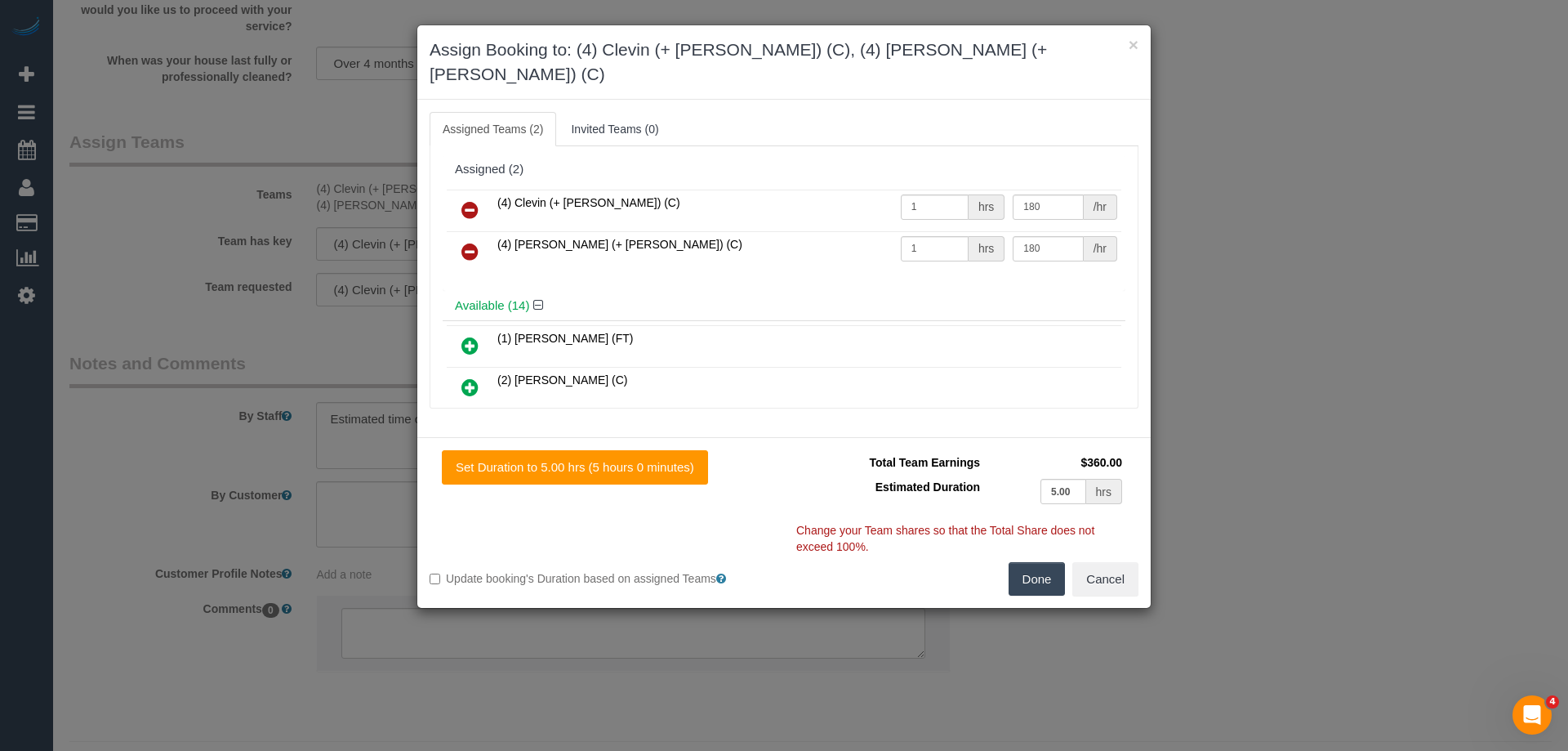
click at [475, 201] on icon at bounding box center [469, 211] width 17 height 20
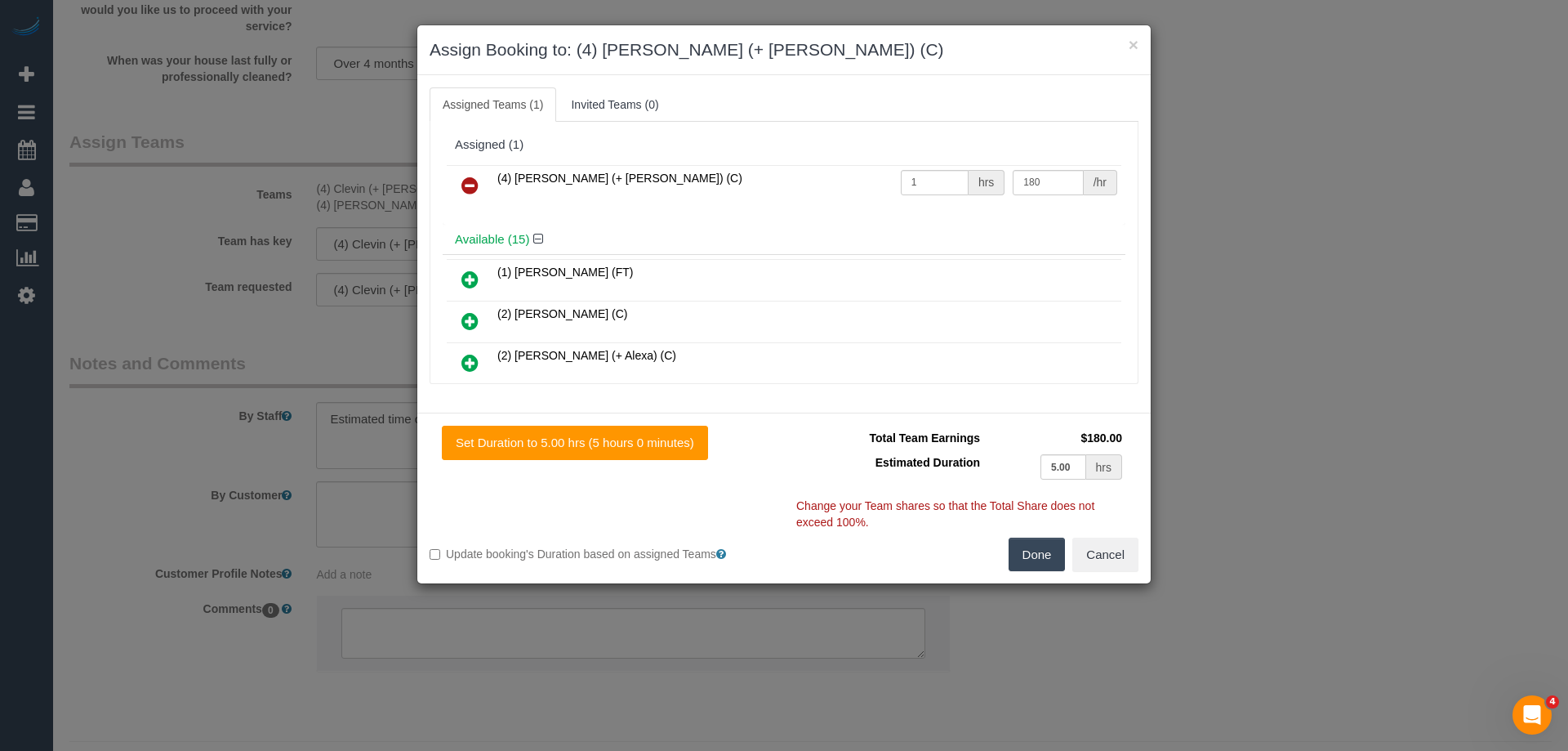
click at [475, 180] on icon at bounding box center [469, 186] width 17 height 20
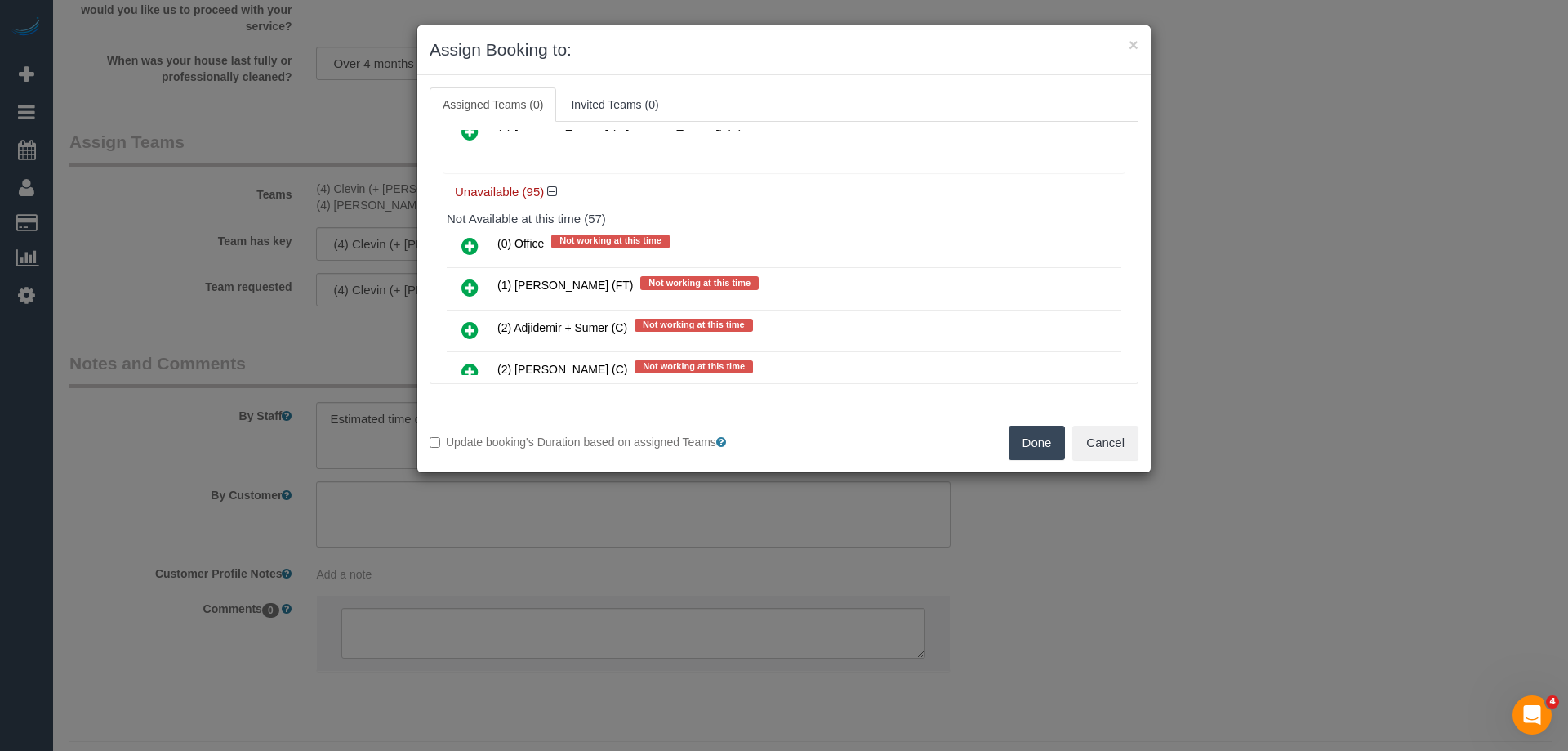
scroll to position [571, 0]
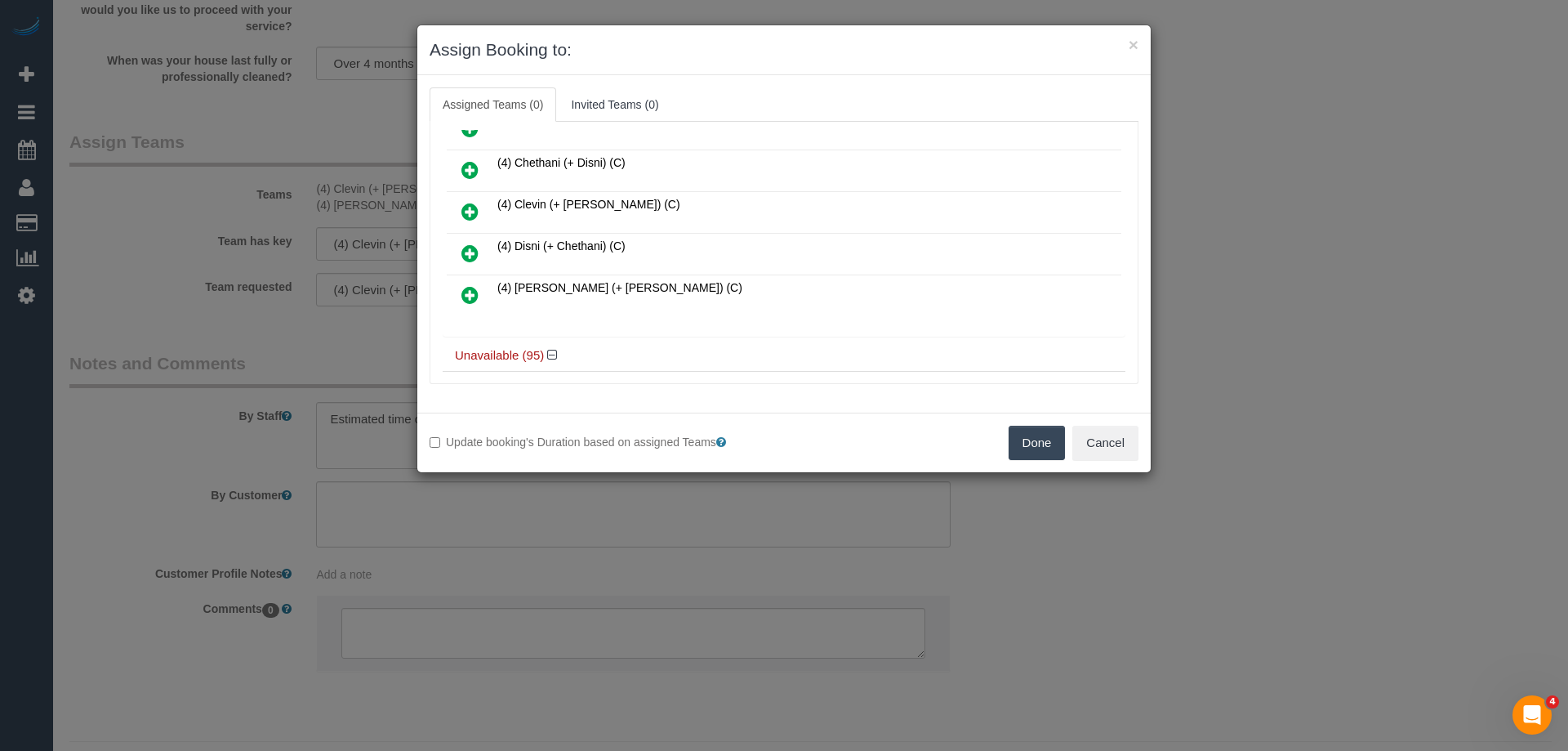
click at [468, 168] on icon at bounding box center [469, 170] width 17 height 20
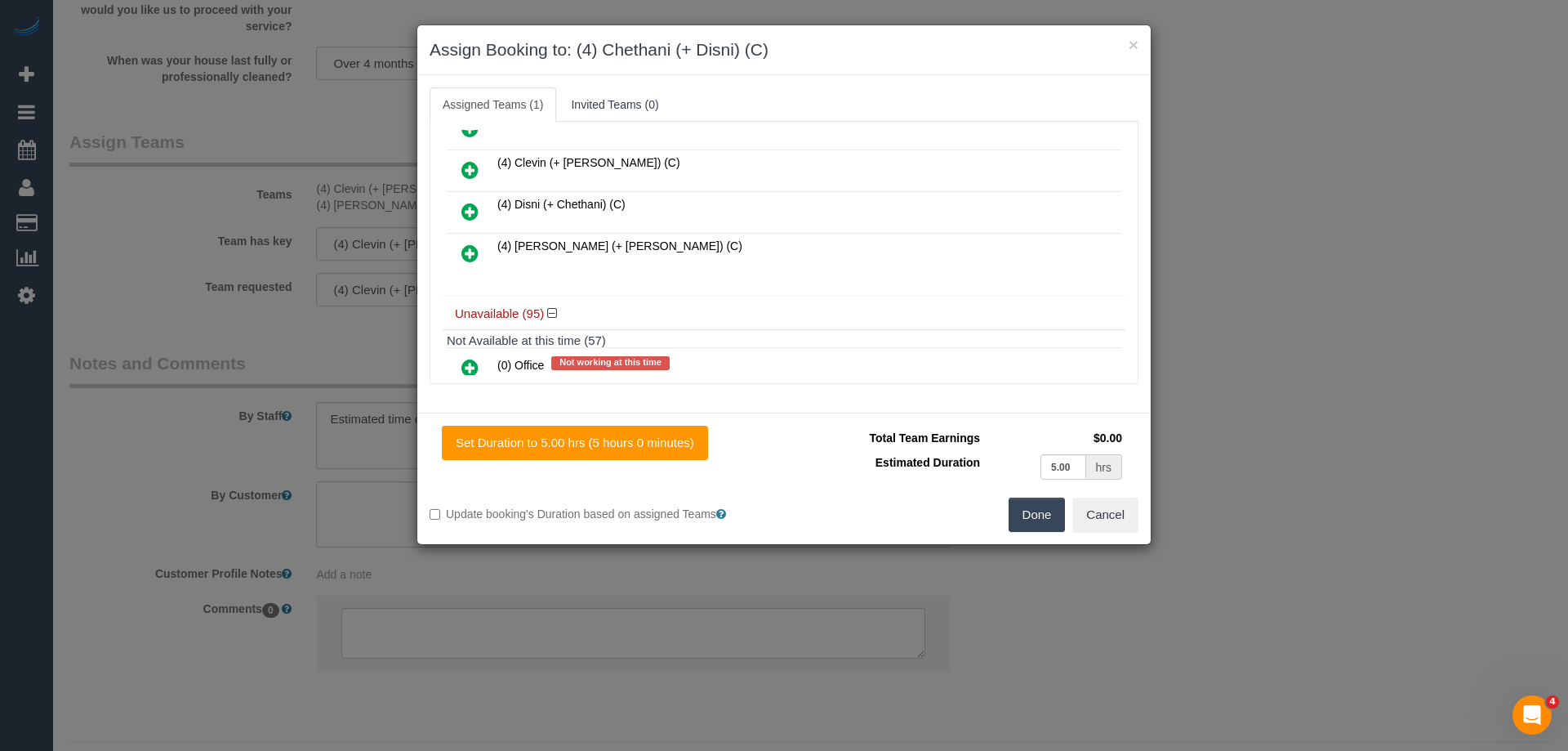
click at [468, 206] on icon at bounding box center [469, 211] width 17 height 20
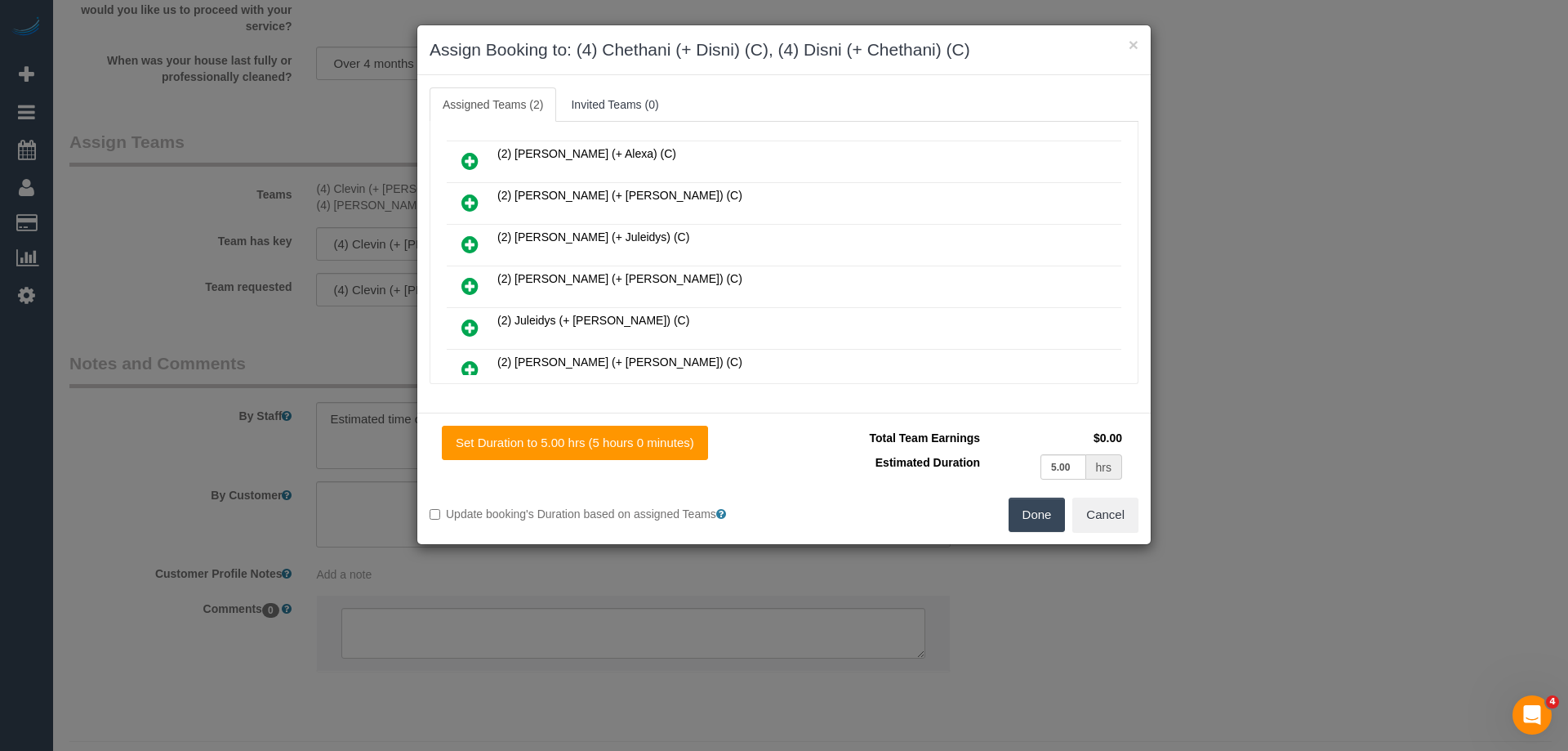
scroll to position [0, 0]
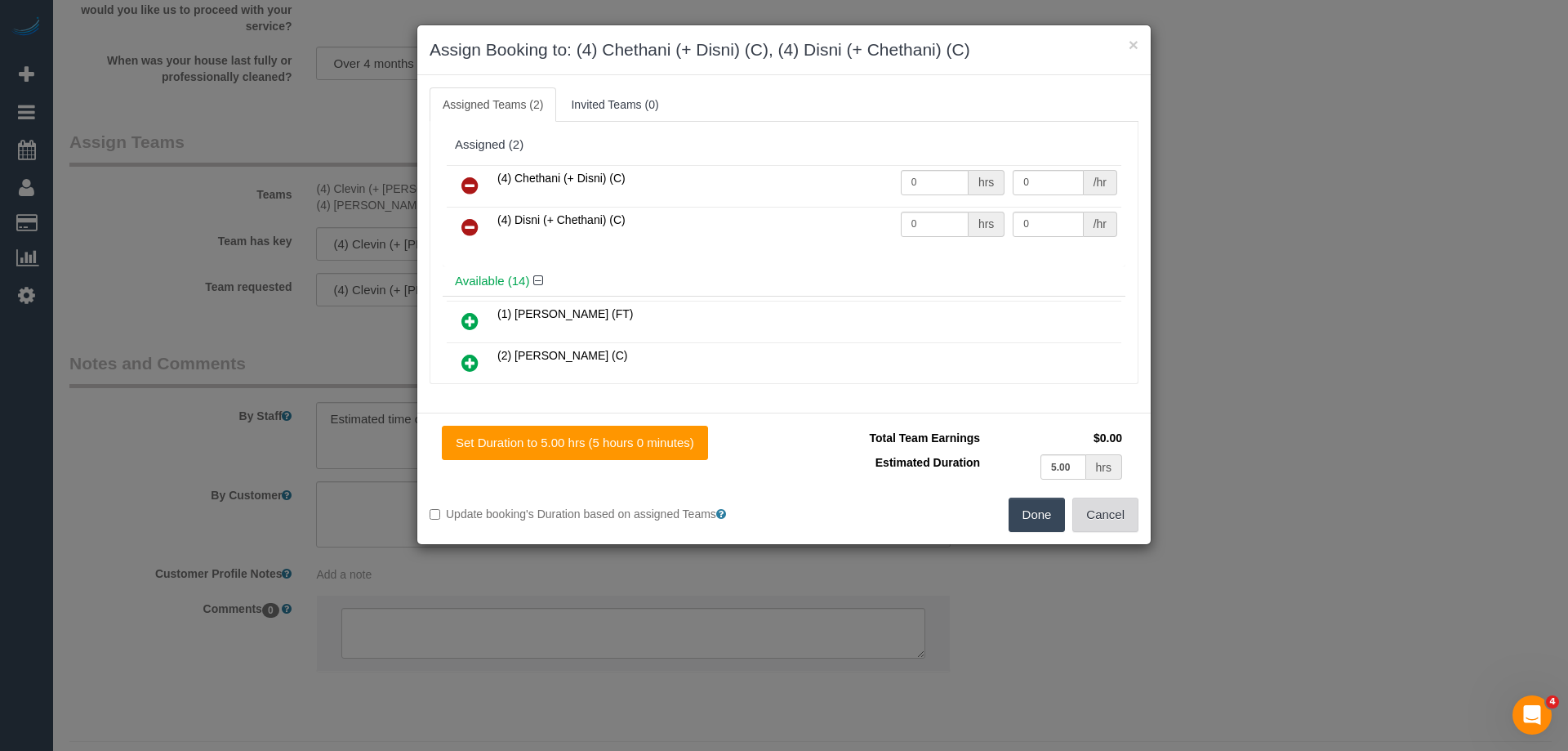
click at [1124, 523] on button "Cancel" at bounding box center [1105, 515] width 67 height 35
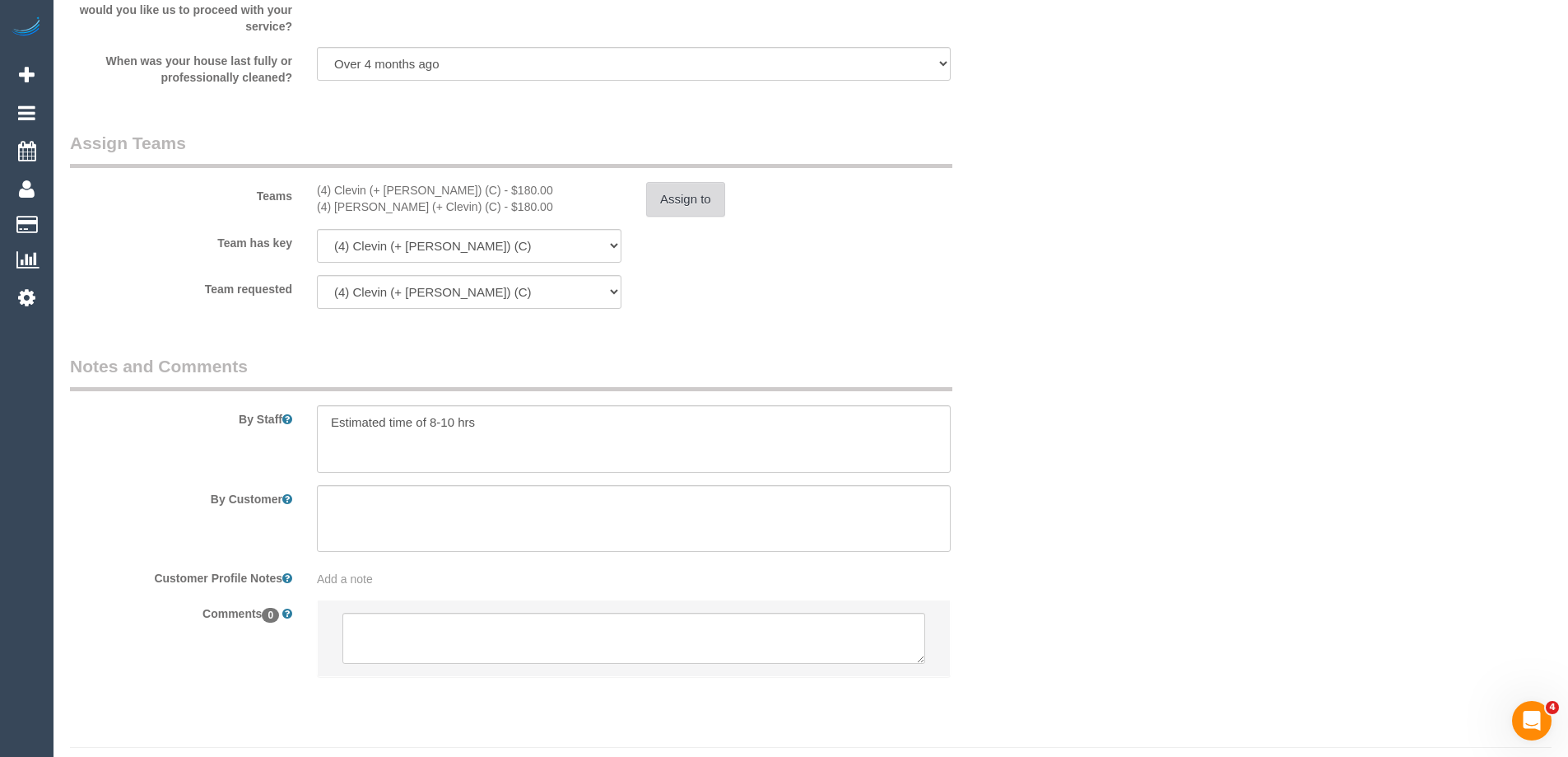
click at [695, 198] on button "Assign to" at bounding box center [686, 199] width 79 height 35
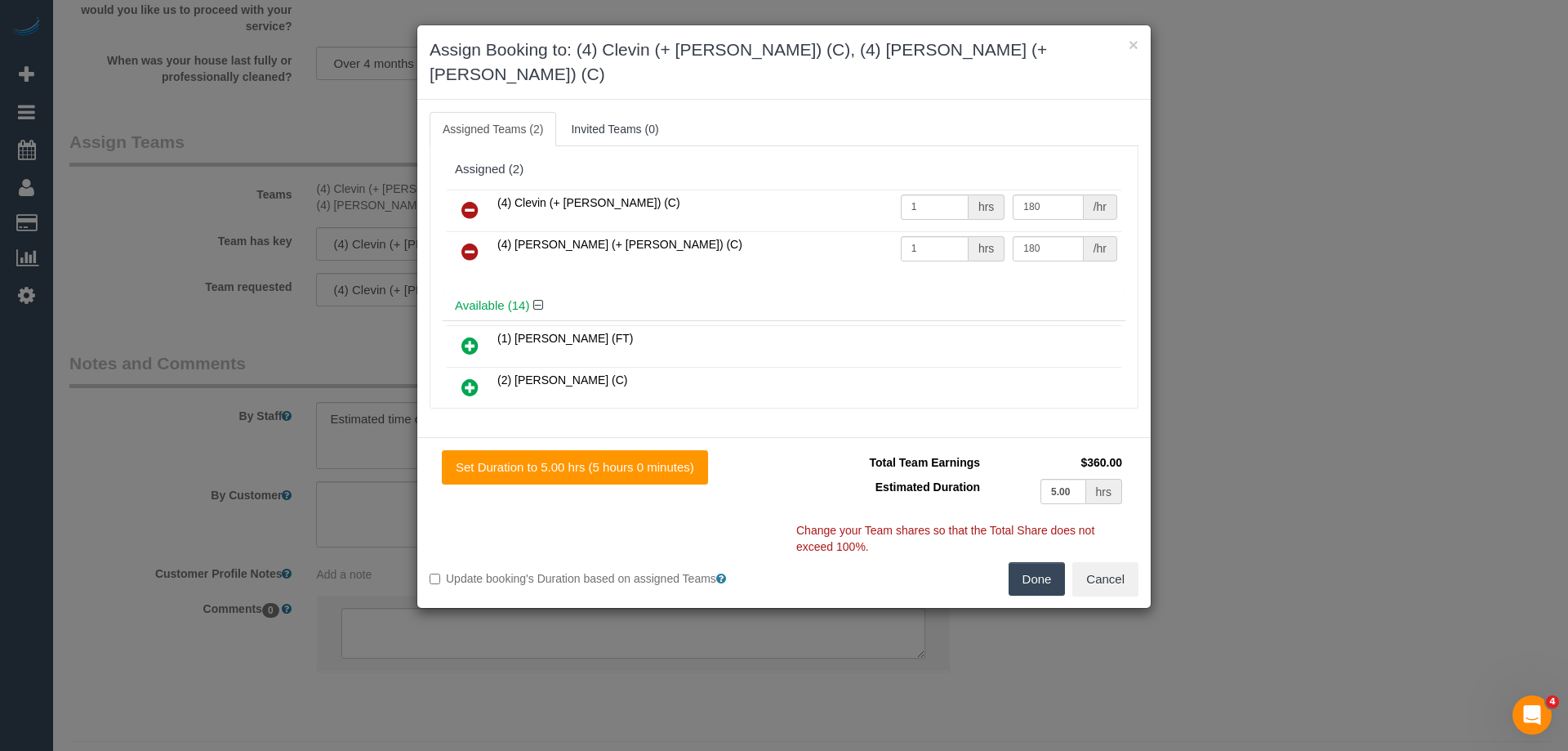
click at [468, 201] on icon at bounding box center [469, 211] width 17 height 20
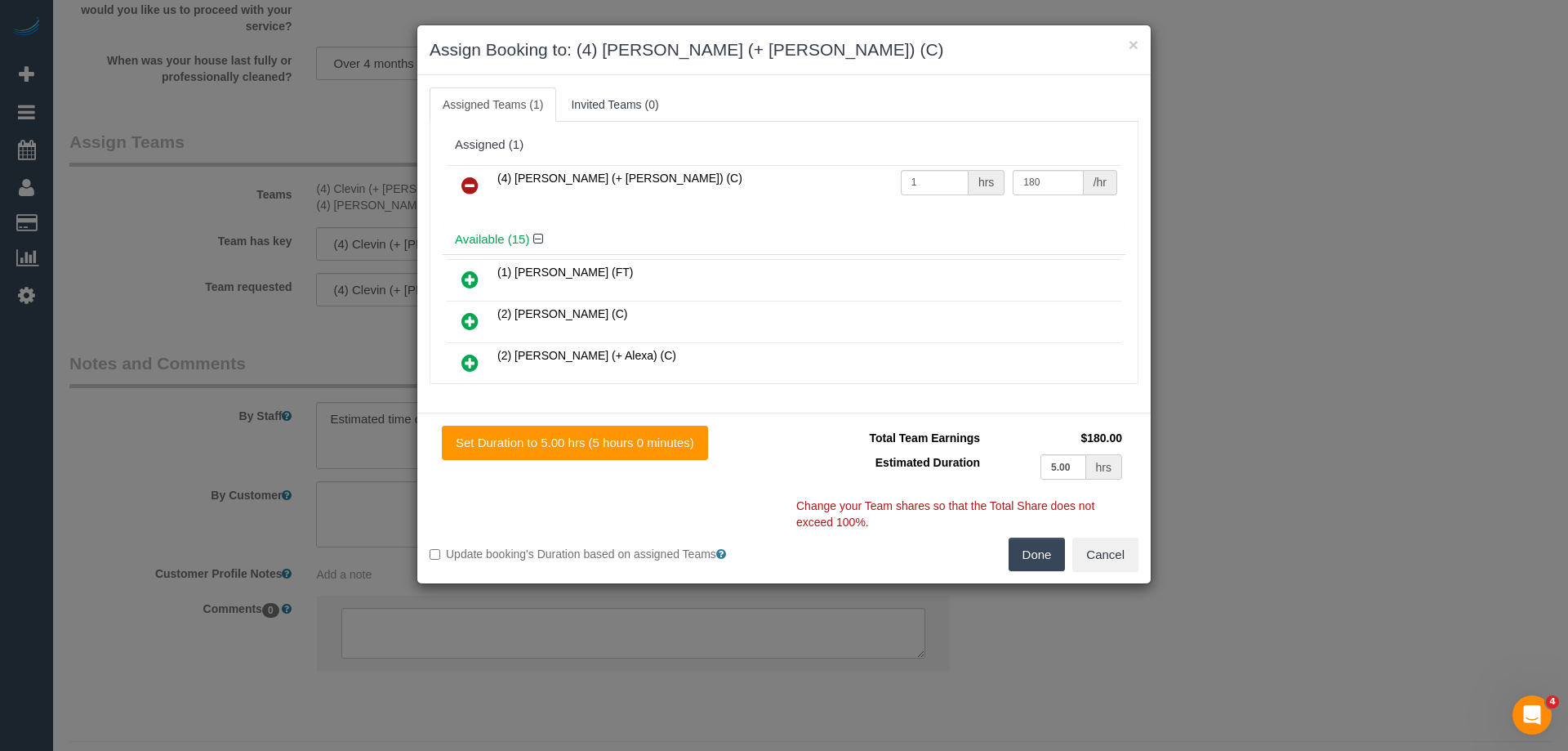
click at [468, 181] on icon at bounding box center [469, 186] width 17 height 20
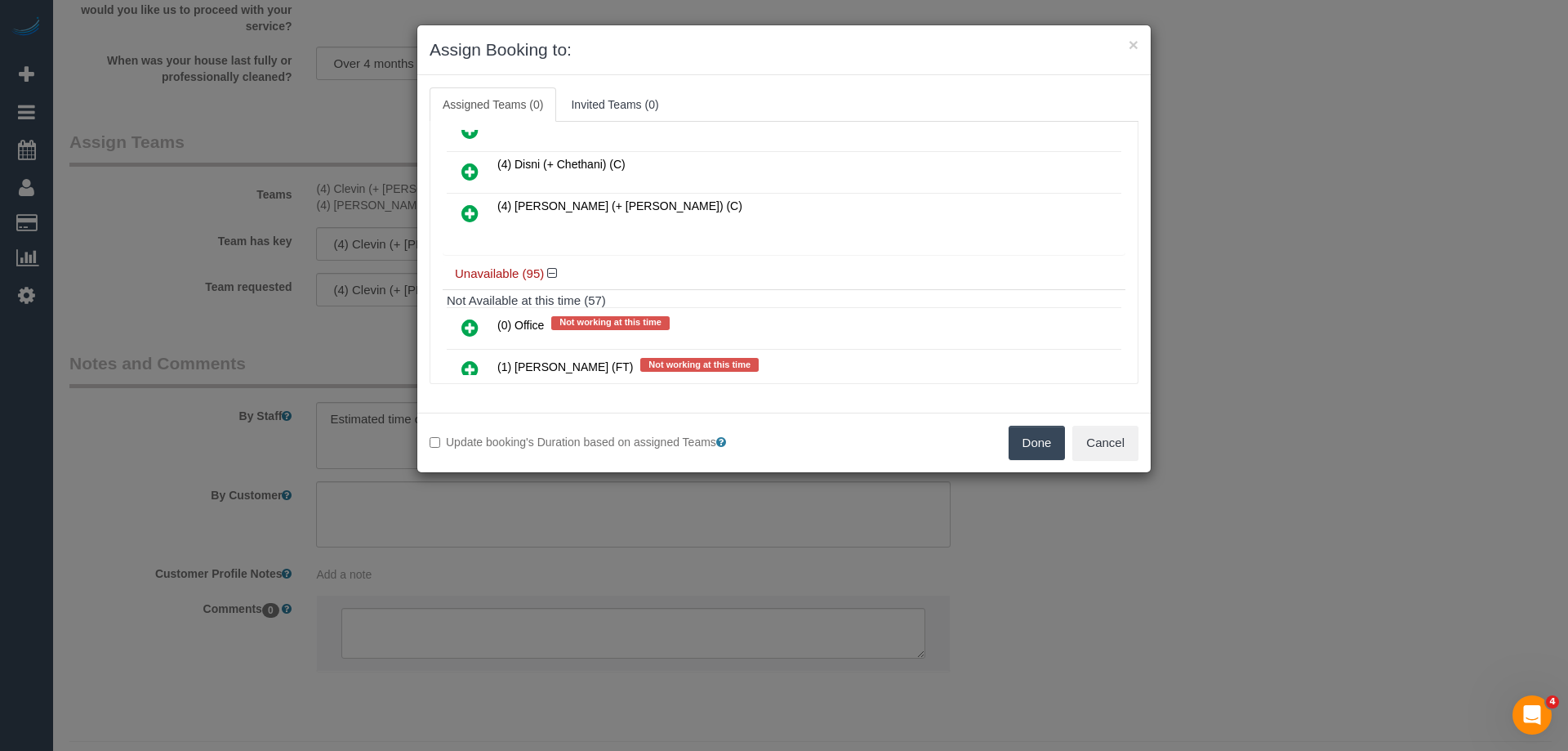
scroll to position [571, 0]
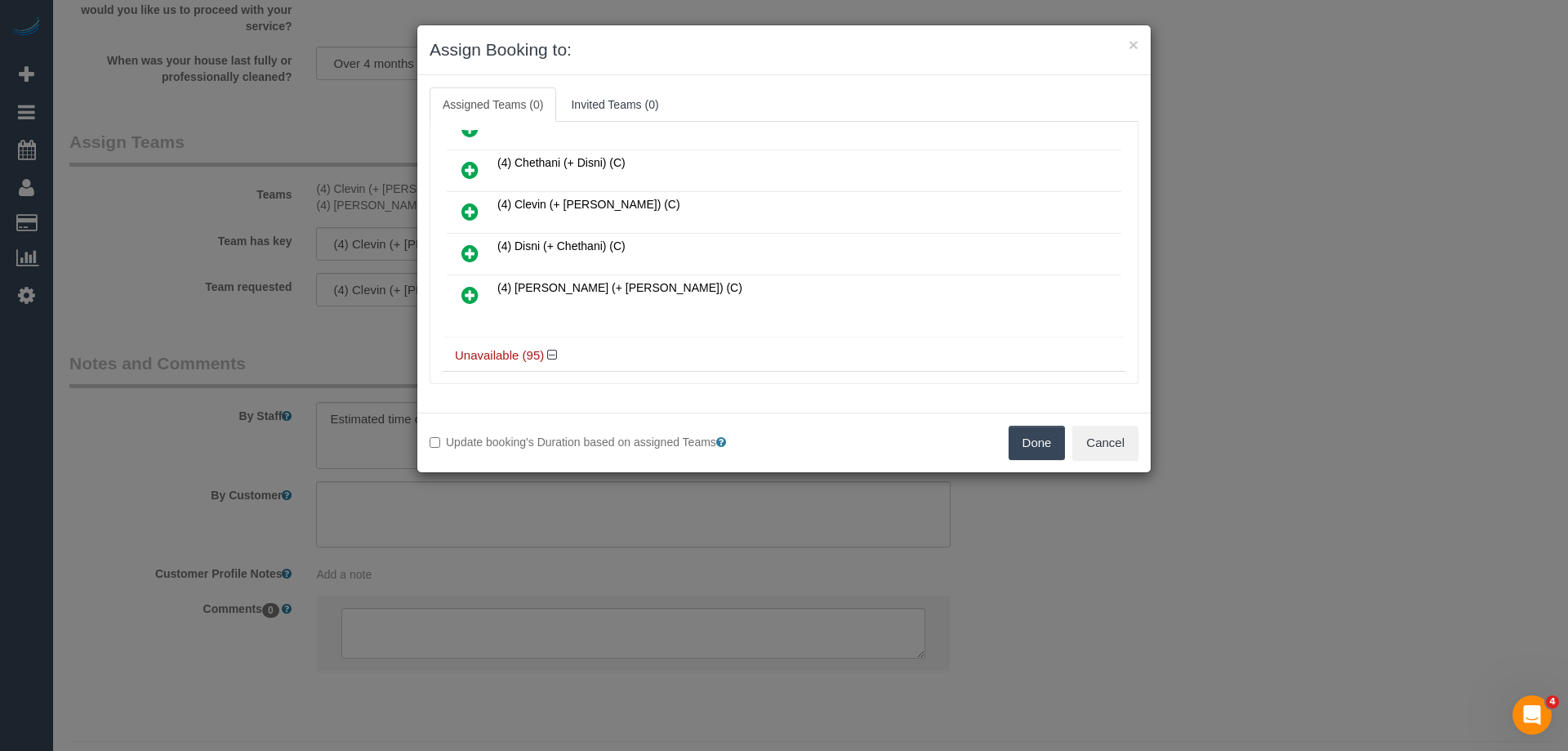
click at [470, 170] on icon at bounding box center [469, 170] width 17 height 20
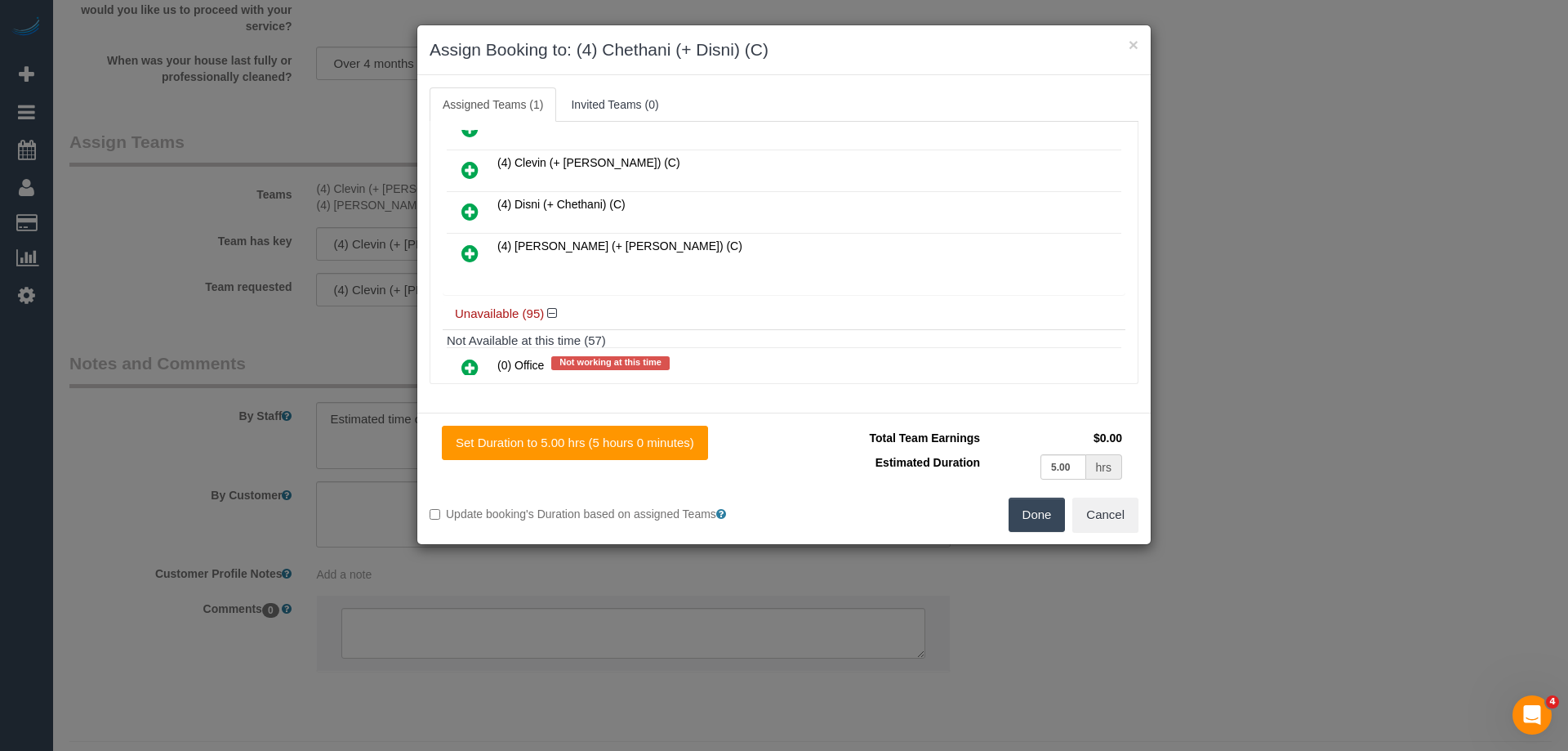
click at [470, 208] on icon at bounding box center [469, 211] width 17 height 20
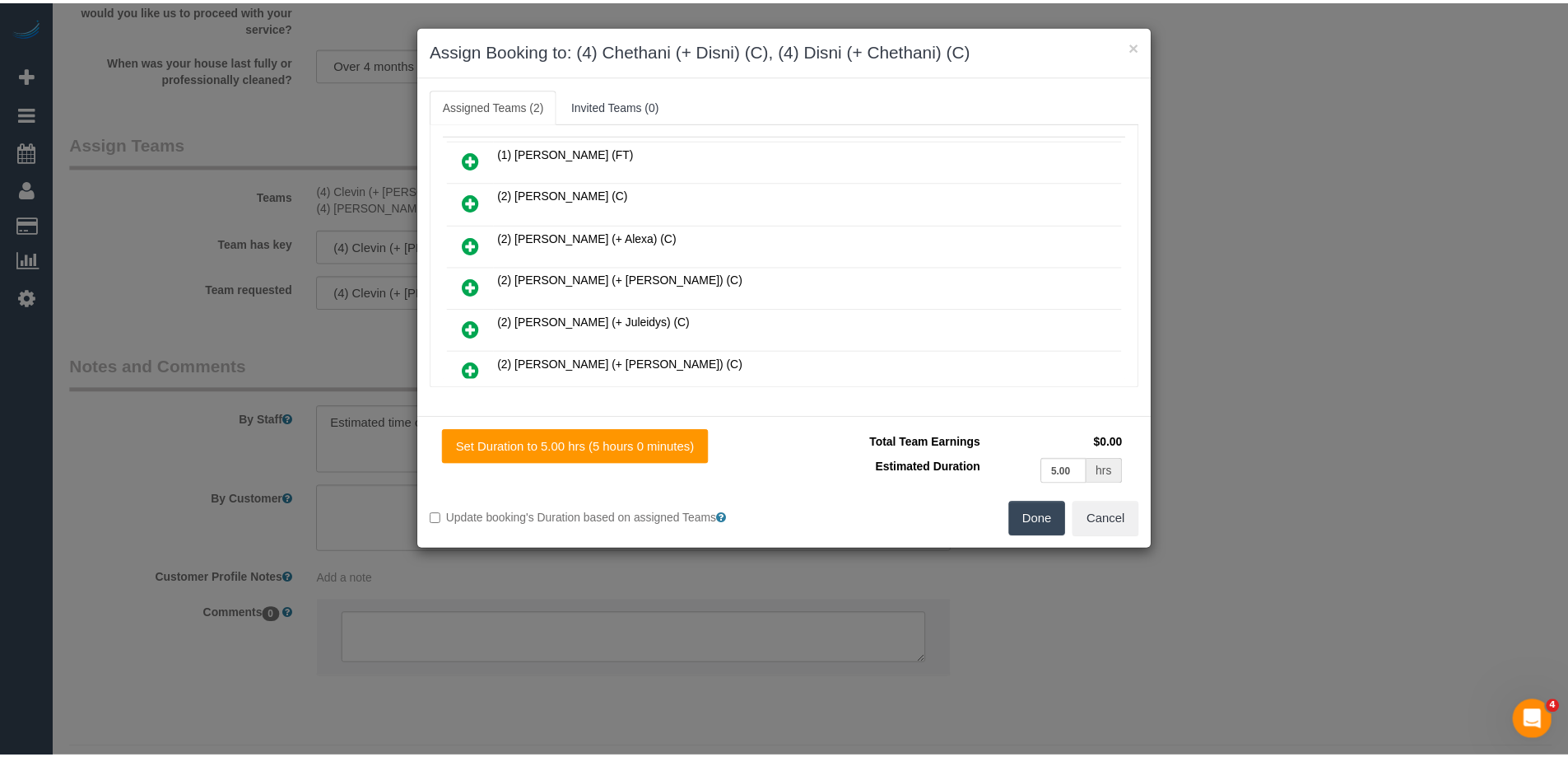
scroll to position [0, 0]
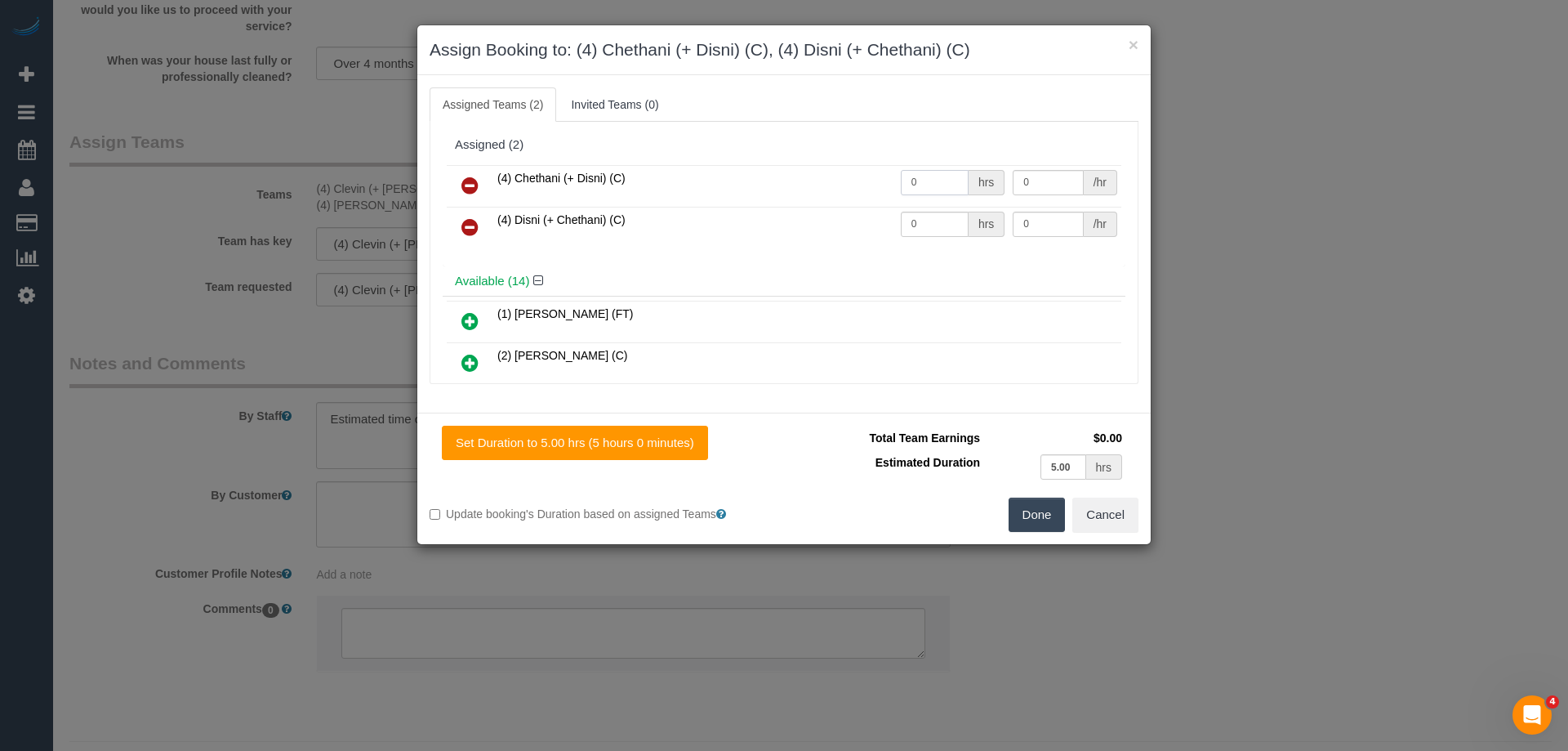
drag, startPoint x: 927, startPoint y: 180, endPoint x: 854, endPoint y: 177, distance: 73.1
click at [850, 177] on tr "(4) Chethani (+ Disni) (C) 0 hrs 0 /hr" at bounding box center [784, 186] width 674 height 42
type input "1"
drag, startPoint x: 935, startPoint y: 219, endPoint x: 854, endPoint y: 222, distance: 81.1
click at [855, 222] on tr "(4) Disni (+ Chethani) (C) 0 hrs 0 /hr" at bounding box center [784, 228] width 674 height 42
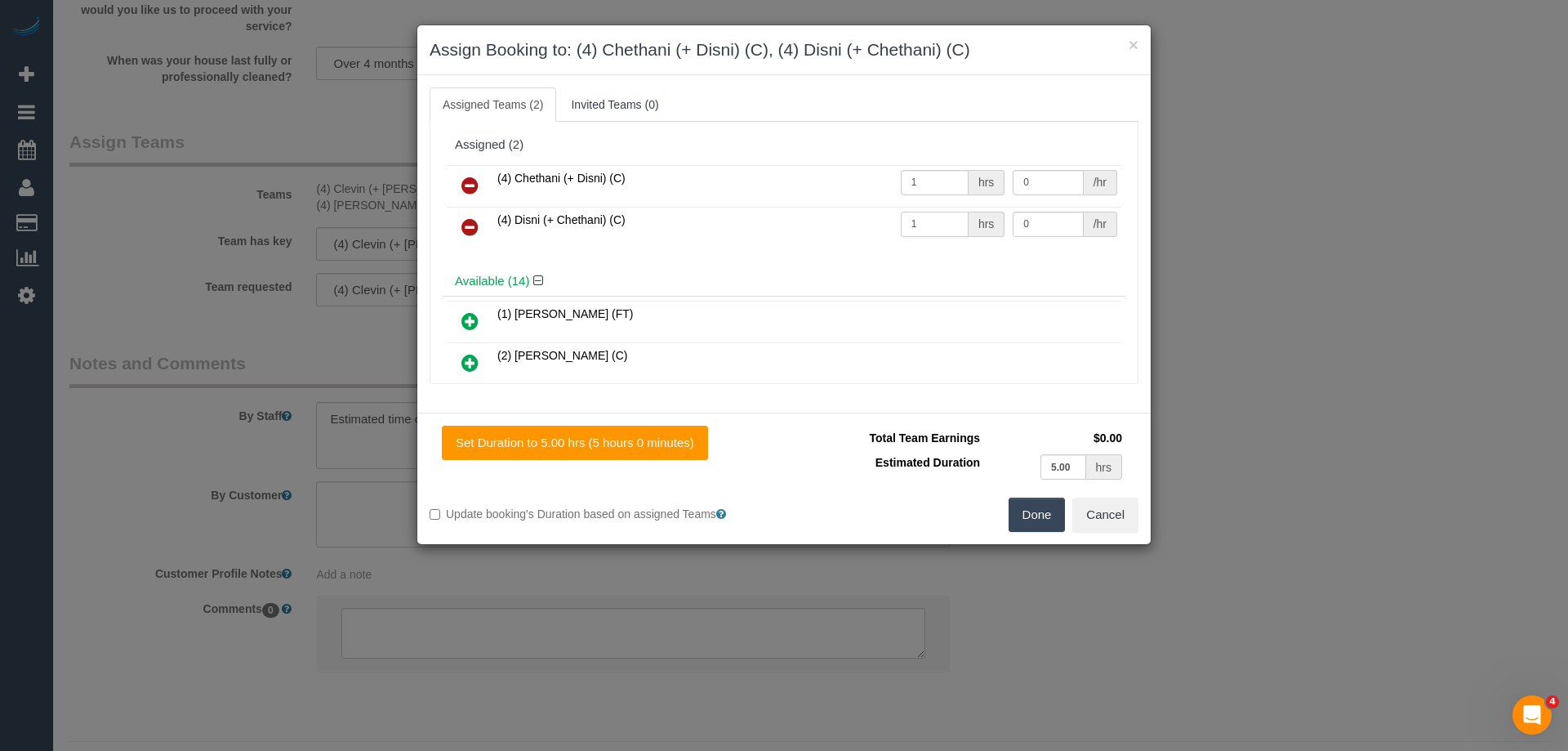
type input "1"
drag, startPoint x: 1017, startPoint y: 178, endPoint x: 905, endPoint y: 165, distance: 112.8
click at [905, 165] on tr "(4) Chethani (+ Disni) (C) 1 hrs 0 /hr" at bounding box center [784, 186] width 674 height 42
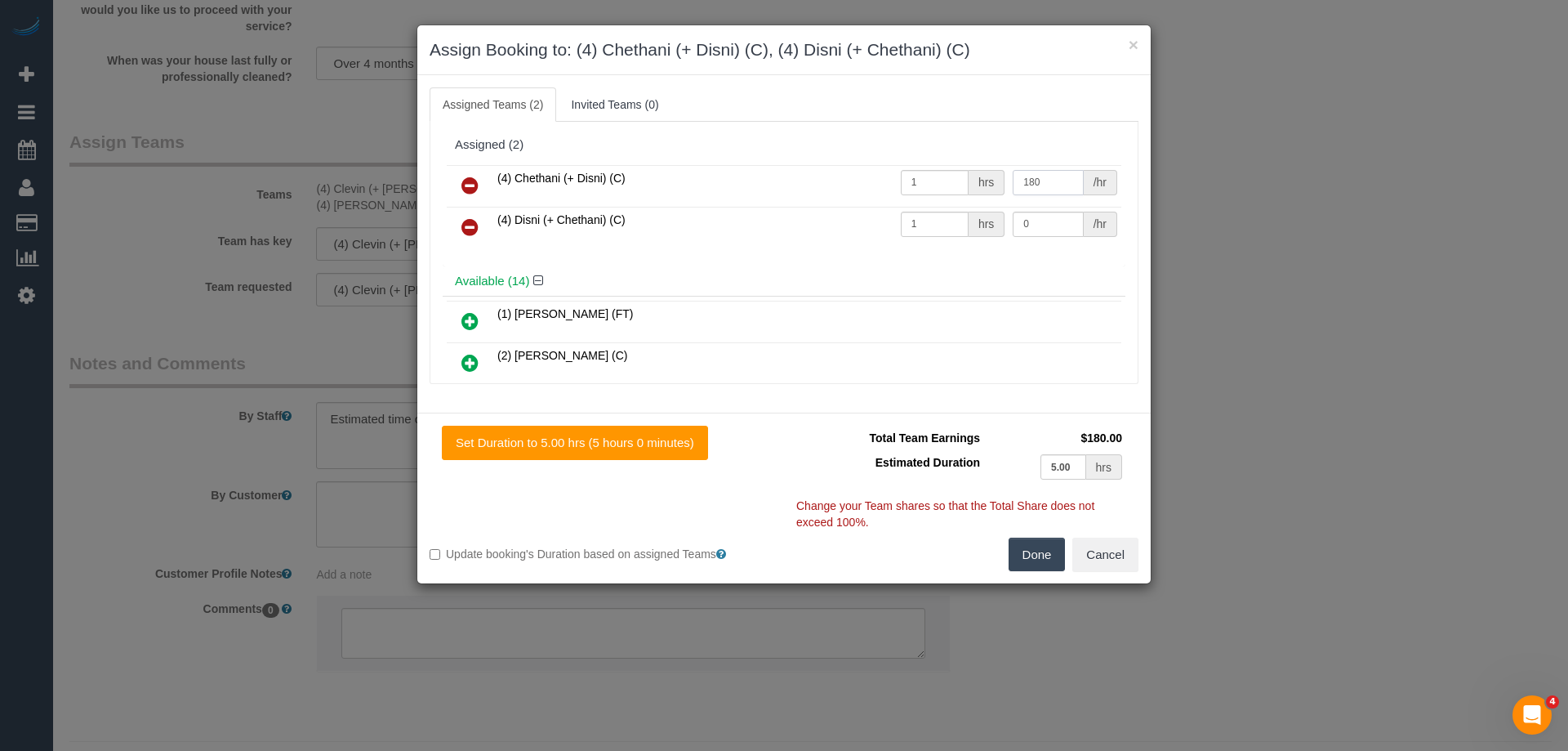
type input "180"
drag, startPoint x: 1044, startPoint y: 221, endPoint x: 869, endPoint y: 198, distance: 176.5
click at [872, 198] on tbody "(4) Chethani (+ Disni) (C) 1 hrs 180 /hr (4) Disni (+ Chethani) (C) 1 hrs 0 /hr" at bounding box center [784, 206] width 674 height 83
type input "180"
click at [1043, 548] on button "Done" at bounding box center [1037, 555] width 57 height 35
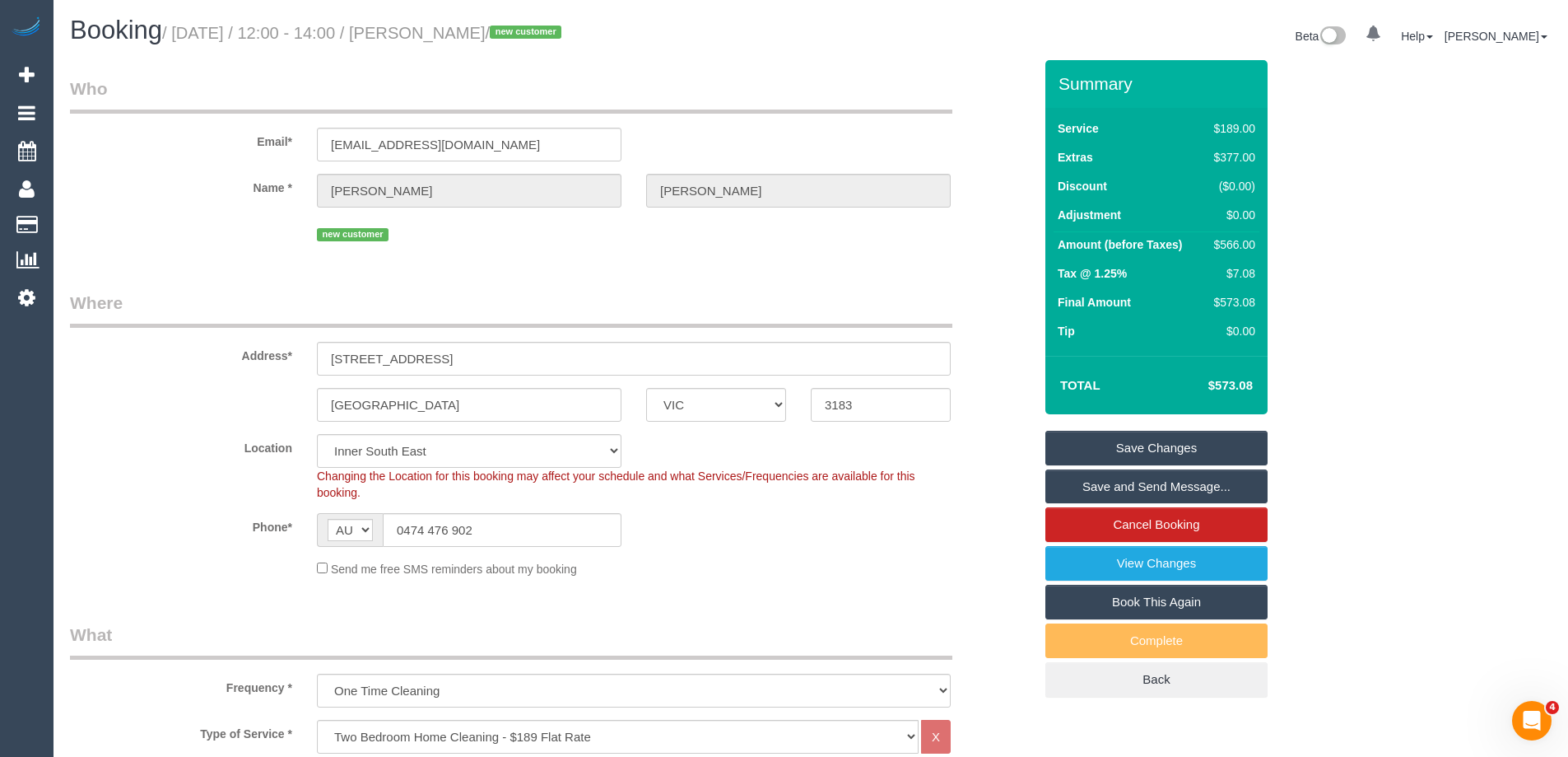
drag, startPoint x: 568, startPoint y: 28, endPoint x: 456, endPoint y: 31, distance: 112.0
click at [456, 31] on small "/ September 04, 2025 / 12:00 - 14:00 / James Hosking / new customer" at bounding box center [365, 33] width 404 height 18
copy small "James Hosking"
click at [1075, 448] on link "Save Changes" at bounding box center [1156, 448] width 222 height 35
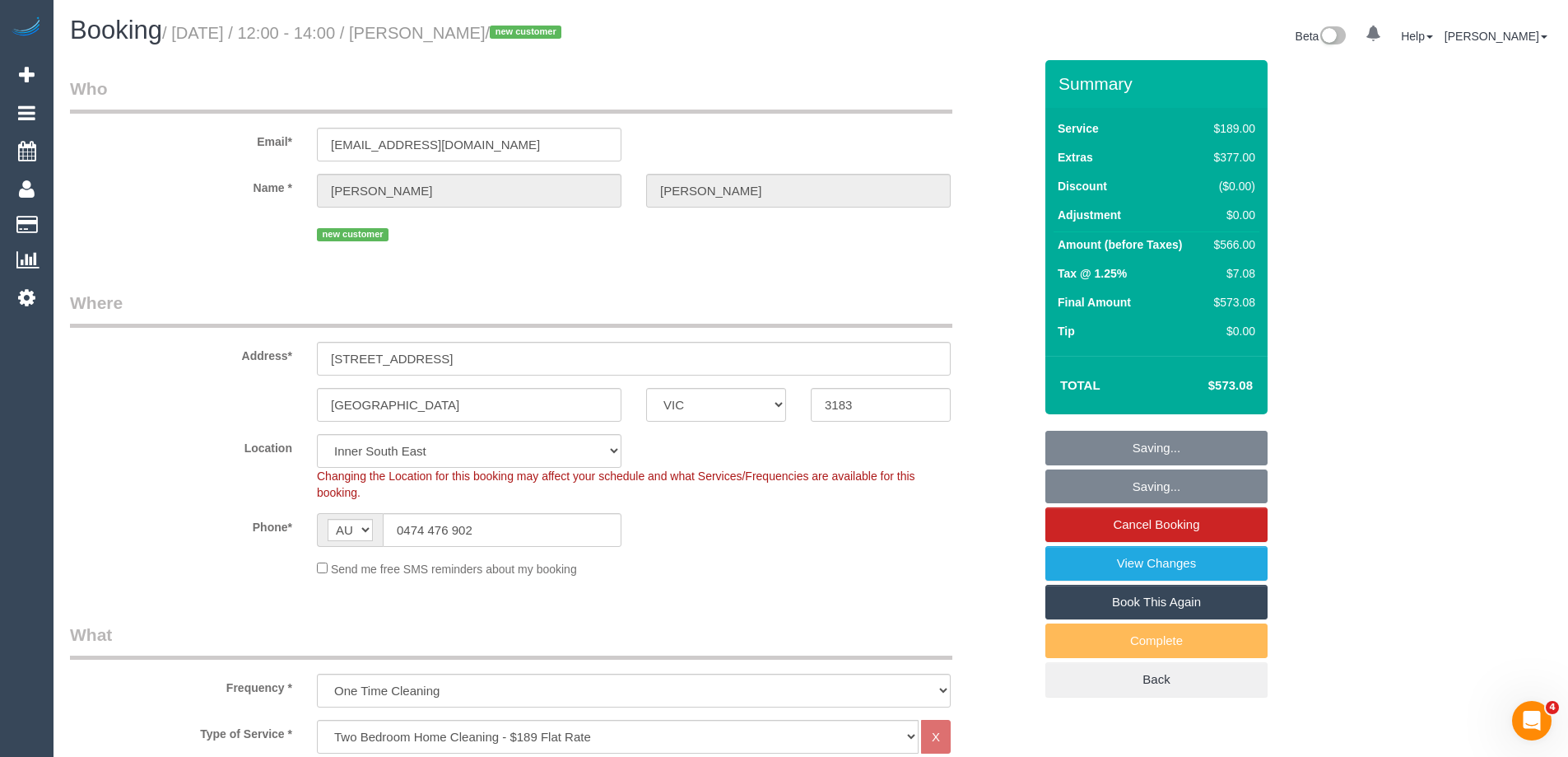
copy small "James Hosking"
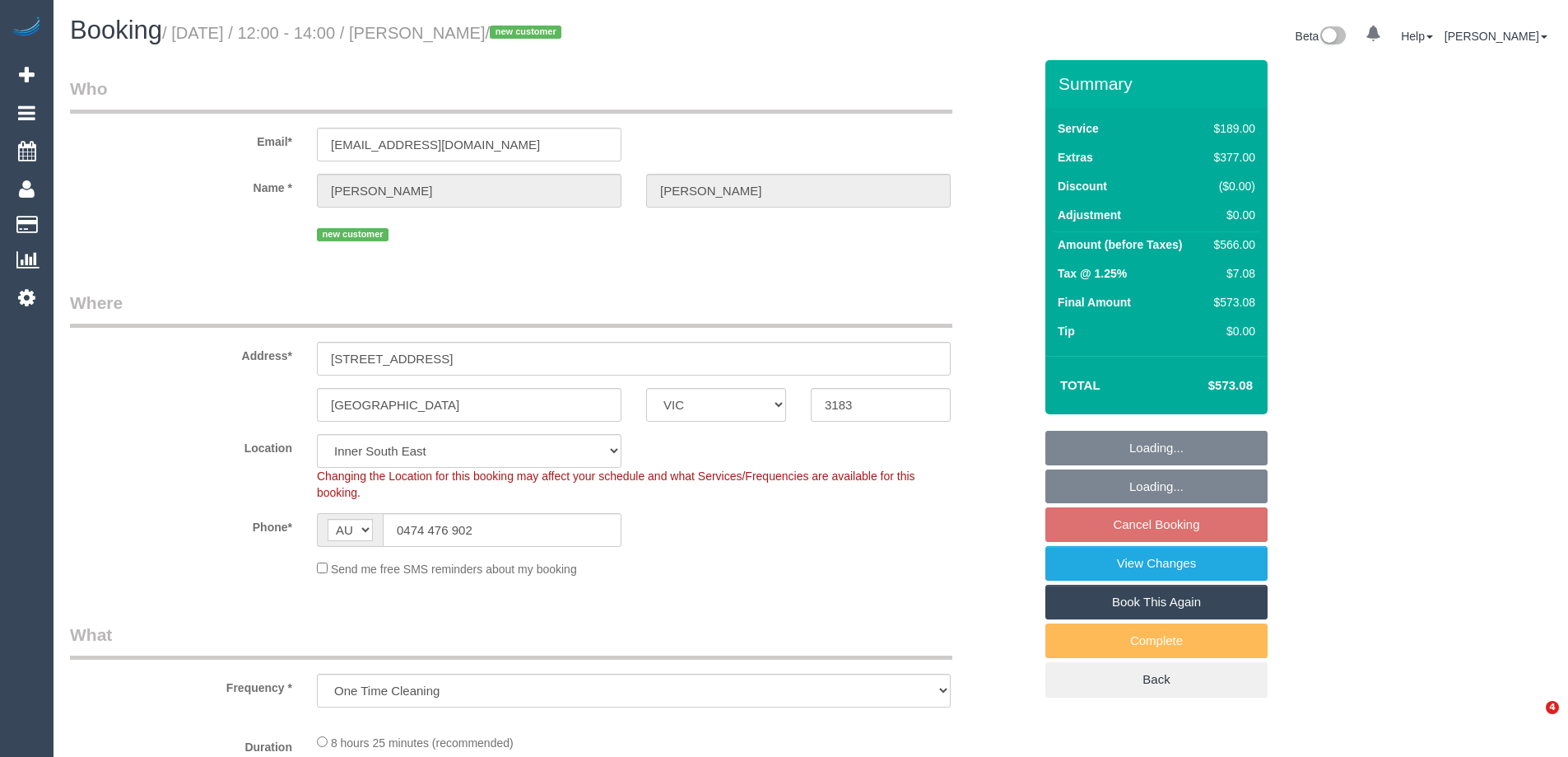
select select "VIC"
select select "object:694"
select select "string:stripe-pm_1Pn7fc2GScqysDRVKv8jcFi2"
select select "number:28"
select select "number:16"
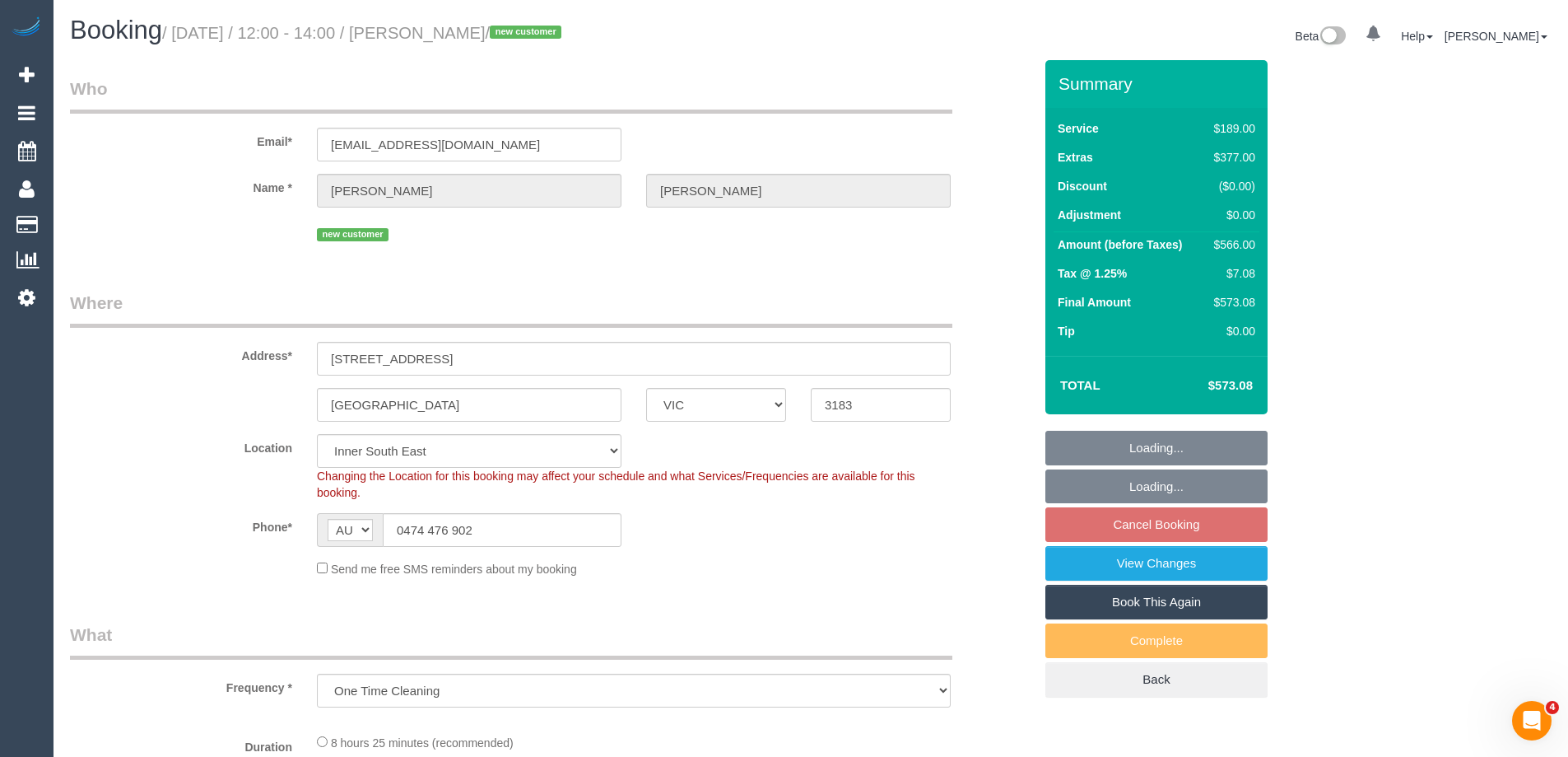
select select "number:19"
select select "number:25"
select select "number:26"
select select "spot1"
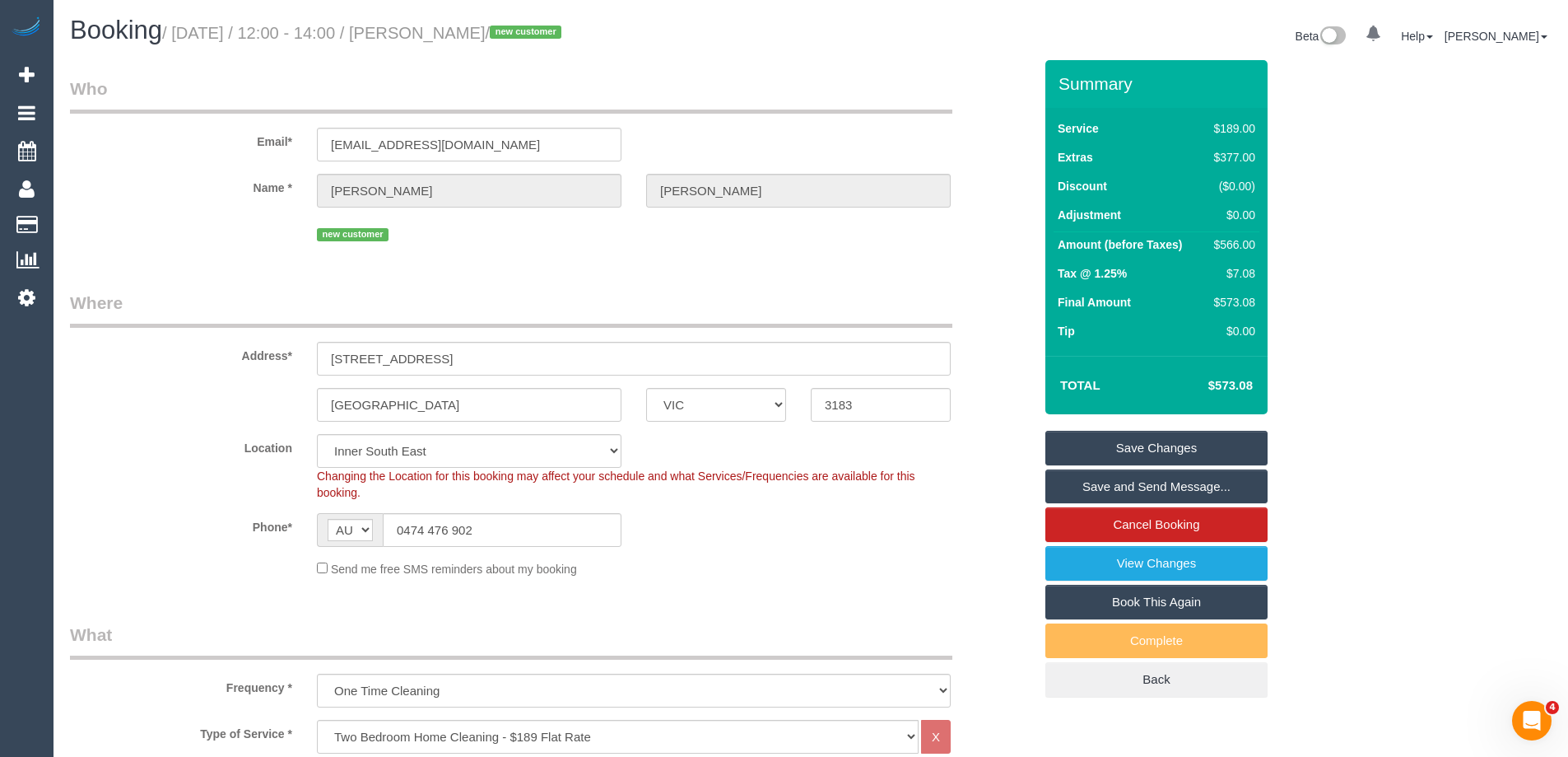
scroll to position [2427, 0]
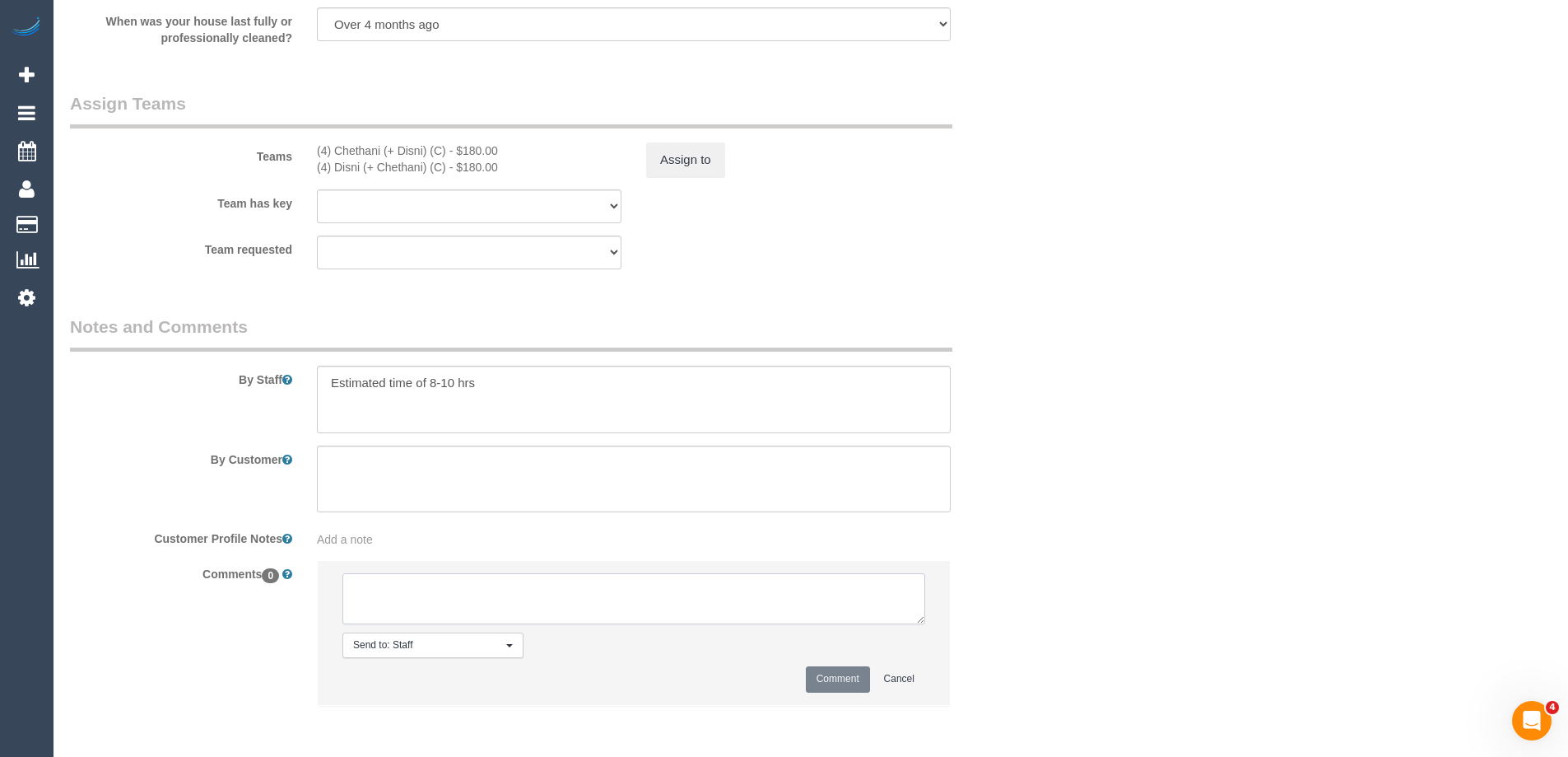
click at [460, 607] on textarea at bounding box center [634, 599] width 583 height 51
click at [398, 585] on textarea at bounding box center [634, 599] width 583 height 51
type textarea "U/A from N+C as are no longer working on Thursdays. Not notified as is a one off"
click at [841, 678] on button "Comment" at bounding box center [838, 679] width 64 height 26
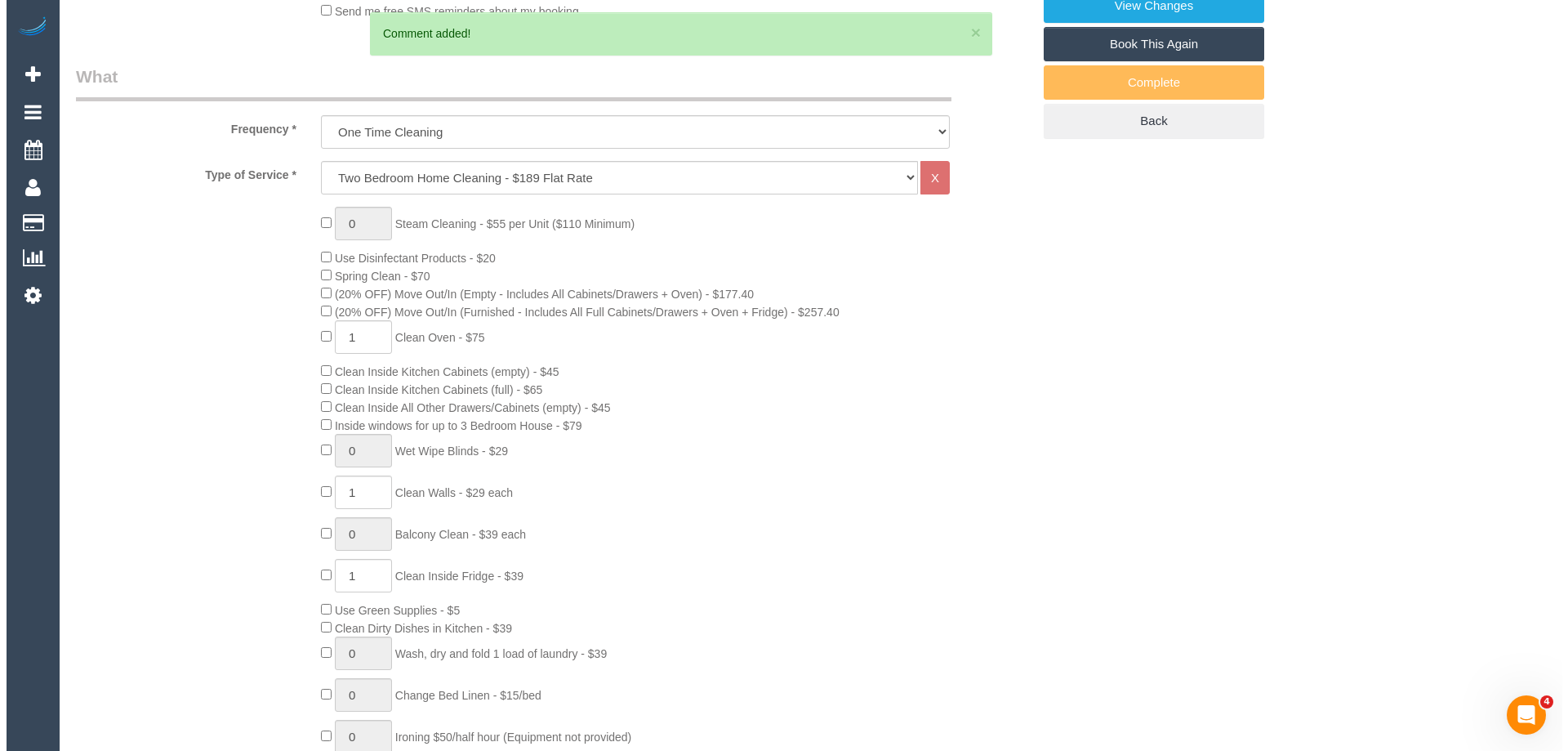
scroll to position [0, 0]
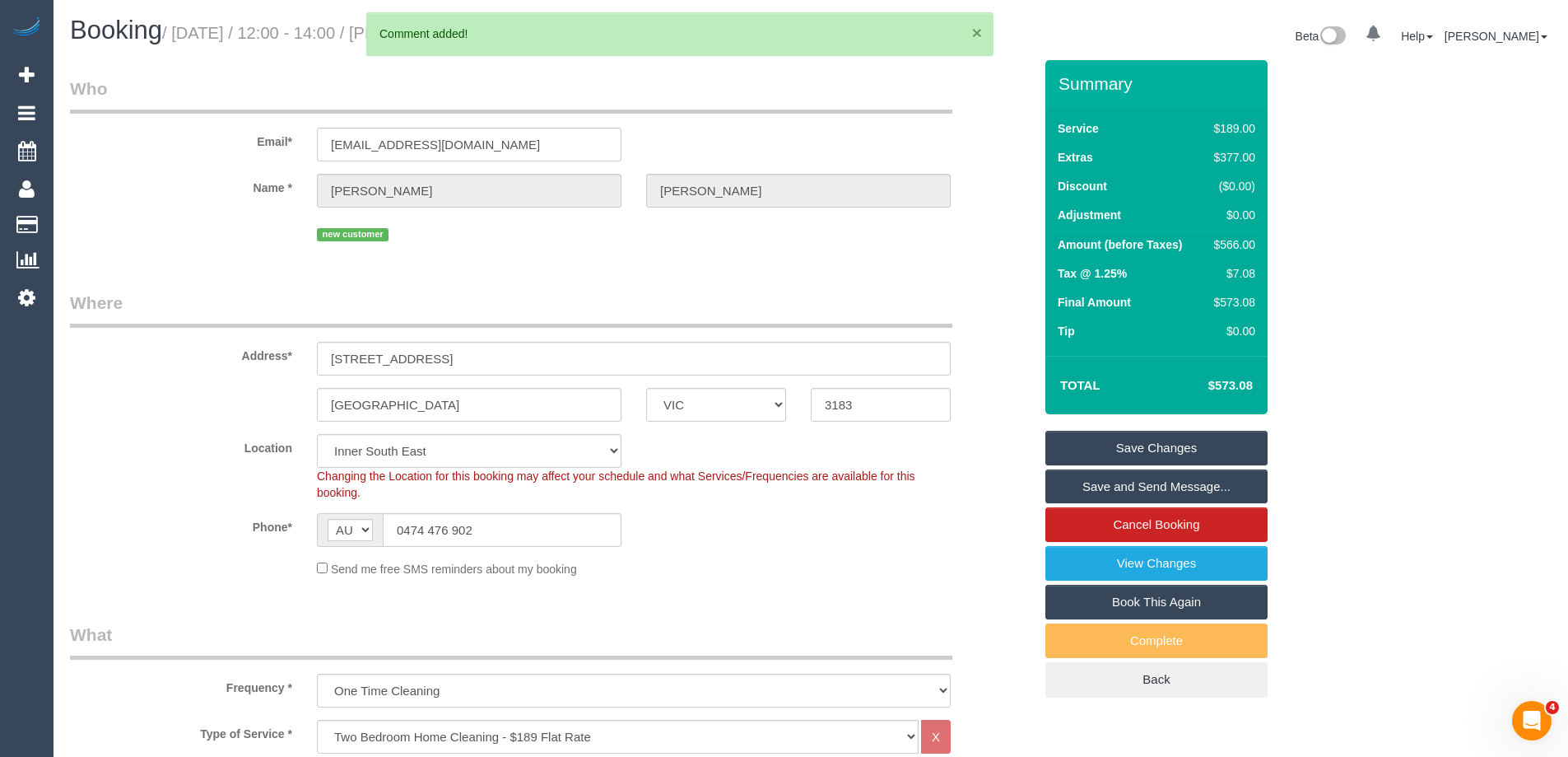
click at [974, 31] on button "×" at bounding box center [976, 32] width 10 height 17
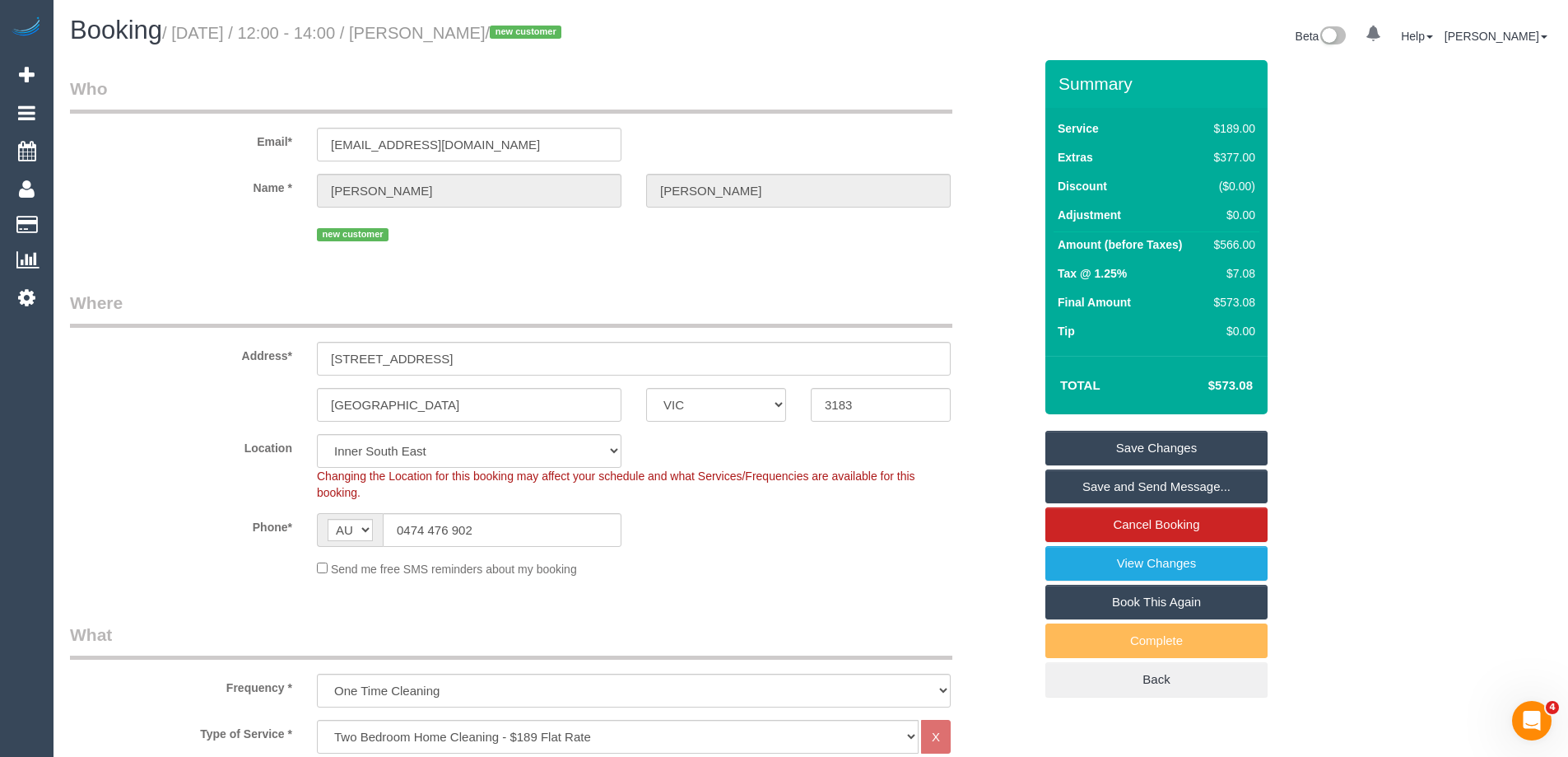
drag, startPoint x: 567, startPoint y: 37, endPoint x: 454, endPoint y: 29, distance: 113.3
click at [454, 29] on small "/ September 04, 2025 / 12:00 - 14:00 / James Hosking / new customer" at bounding box center [365, 33] width 404 height 18
copy small "James Hosking"
click at [1100, 442] on link "Save Changes" at bounding box center [1156, 448] width 222 height 35
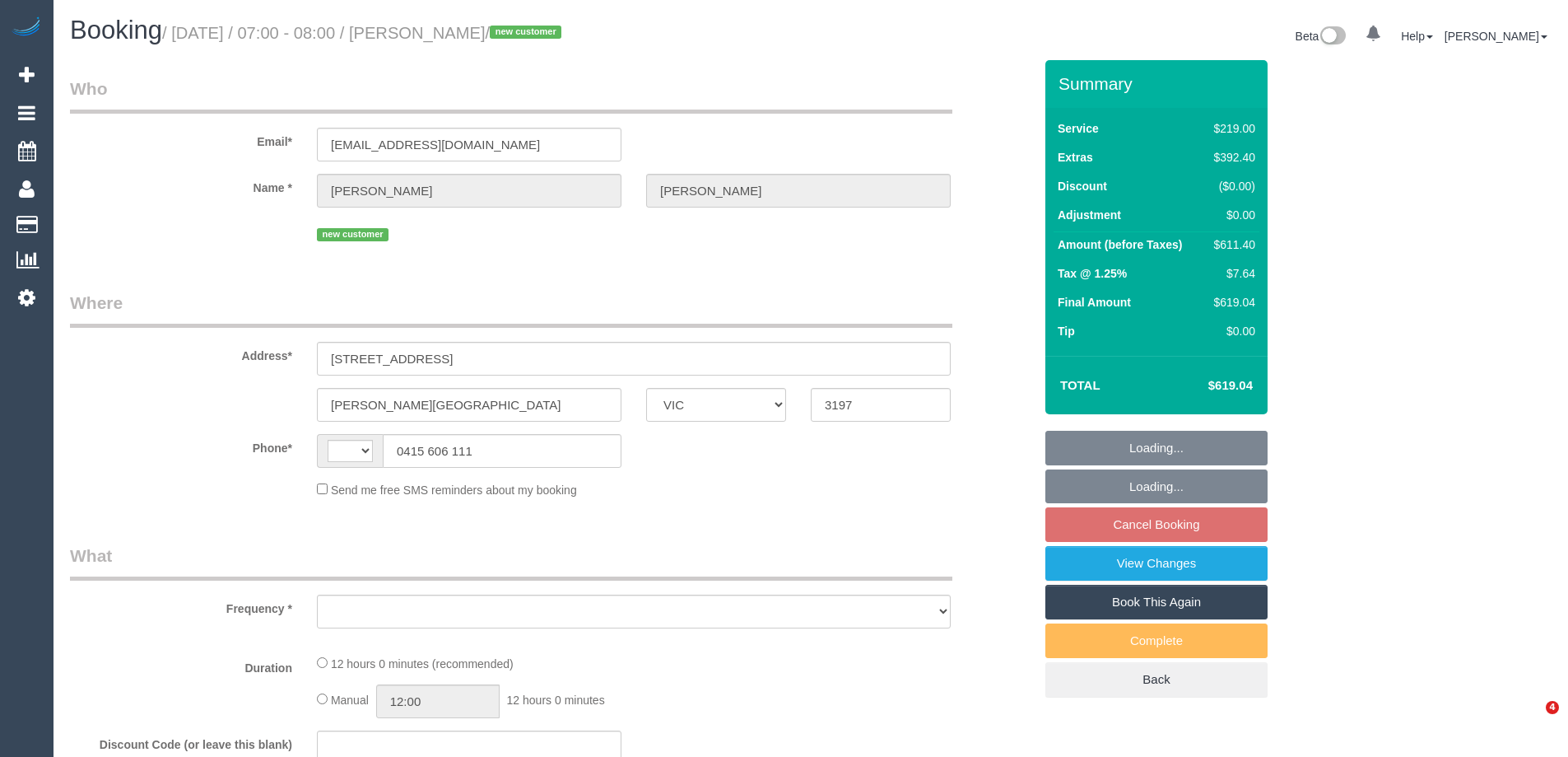
select select "VIC"
select select "string:AU"
select select "object:552"
select select "string:stripe-pm_1Rz5U72GScqysDRVkRqVCiws"
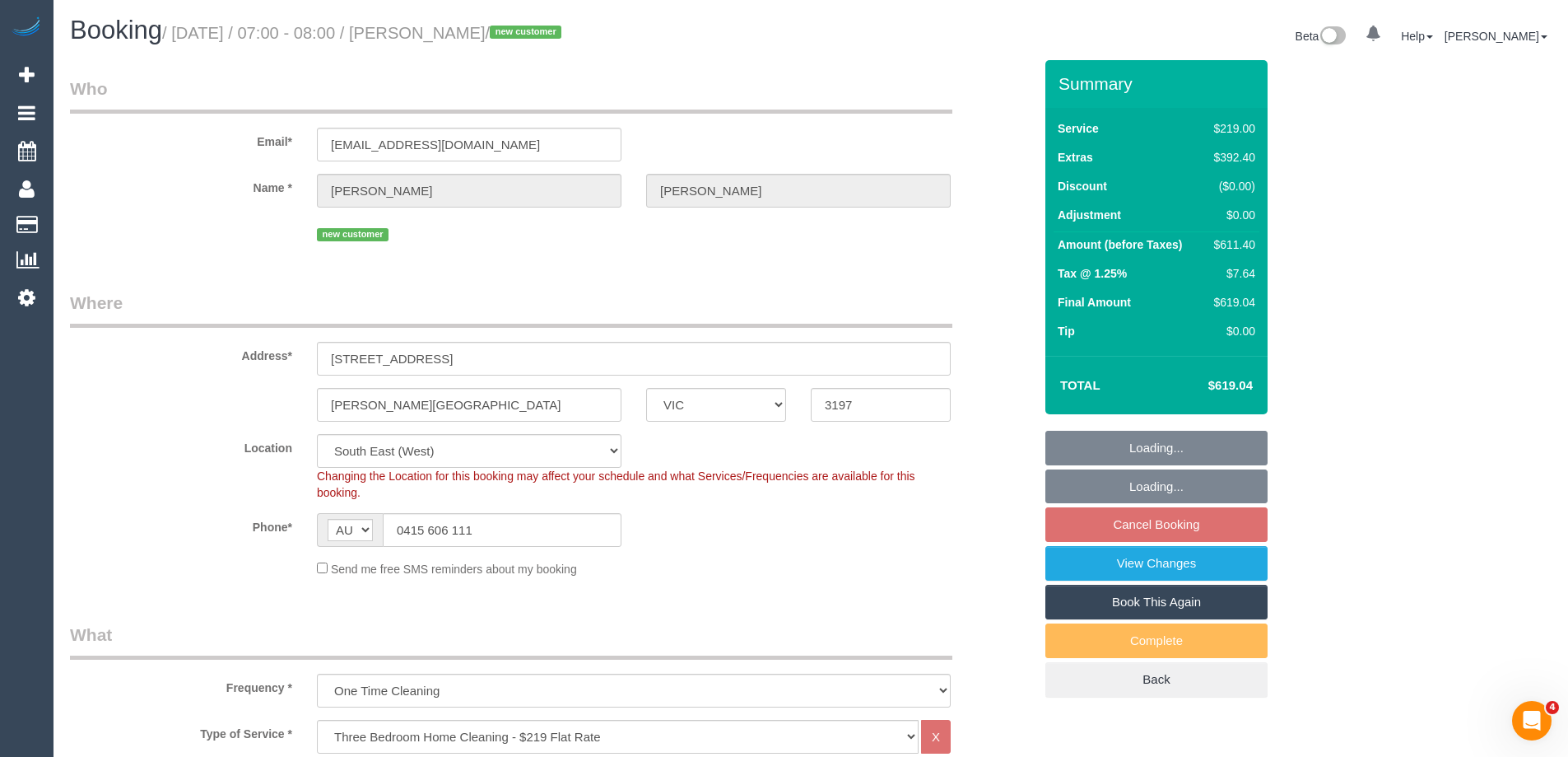
select select "object:801"
select select "number:28"
select select "number:14"
select select "number:18"
select select "number:24"
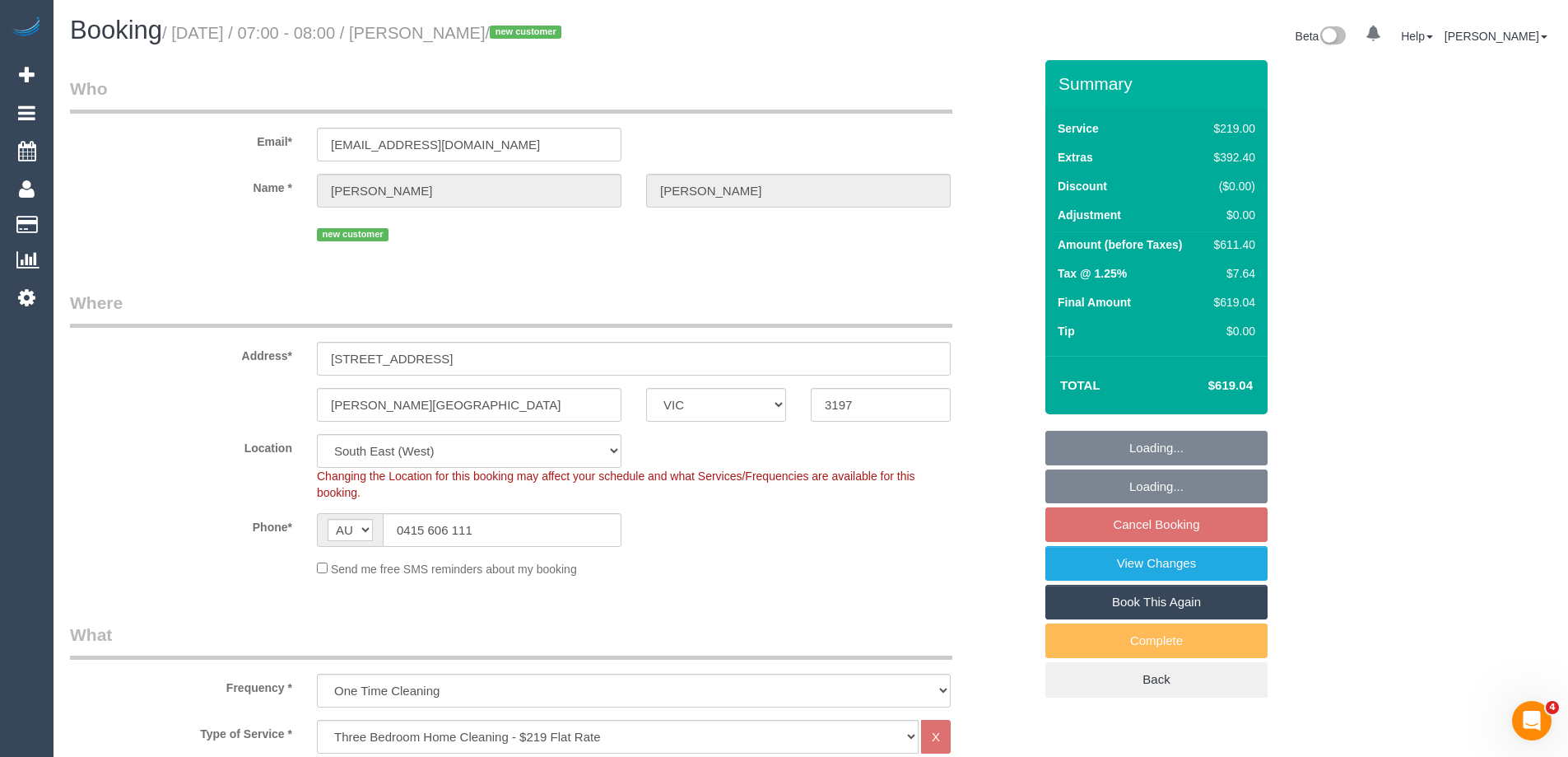
select select "number:26"
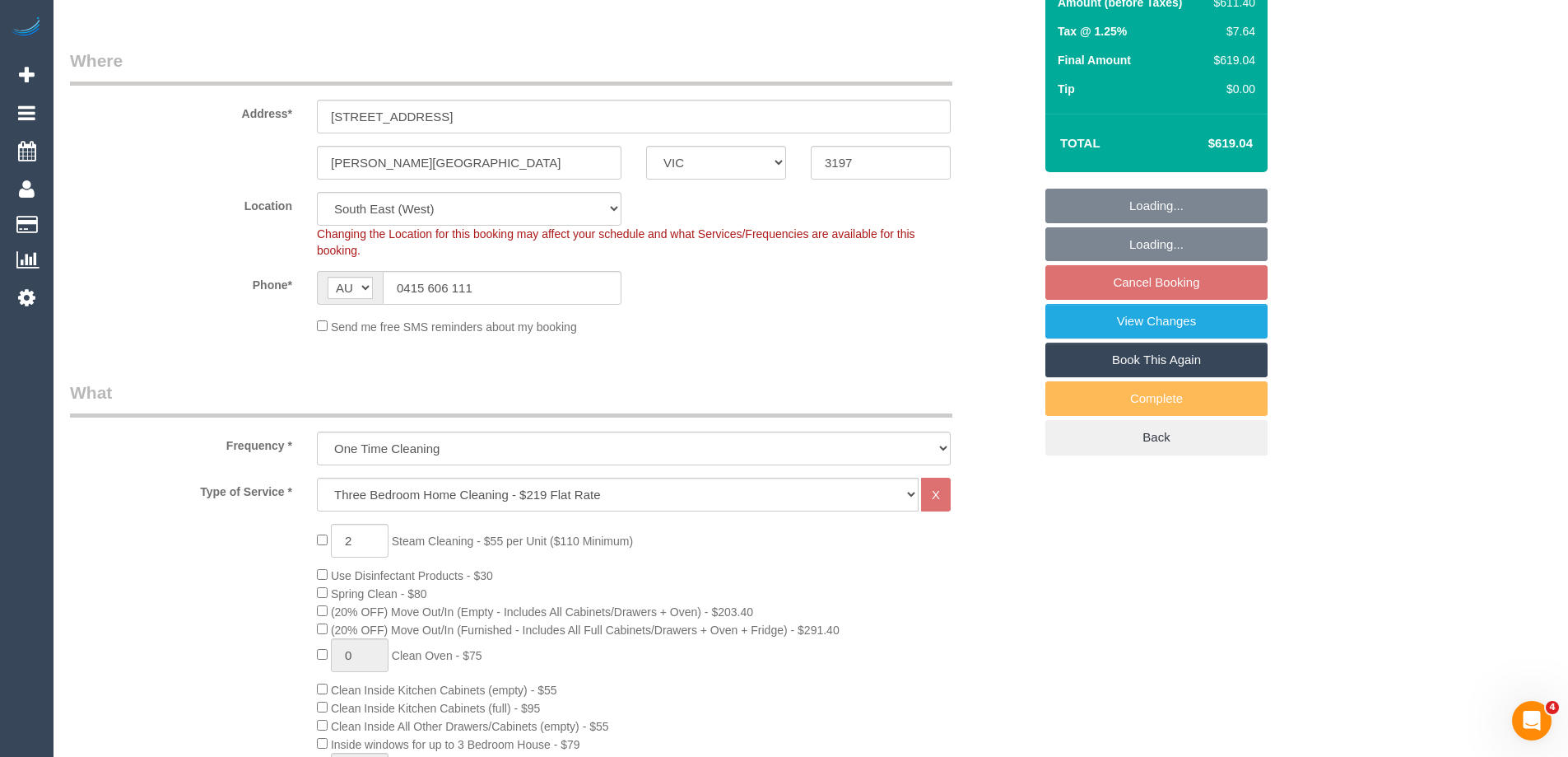
select select "spot1"
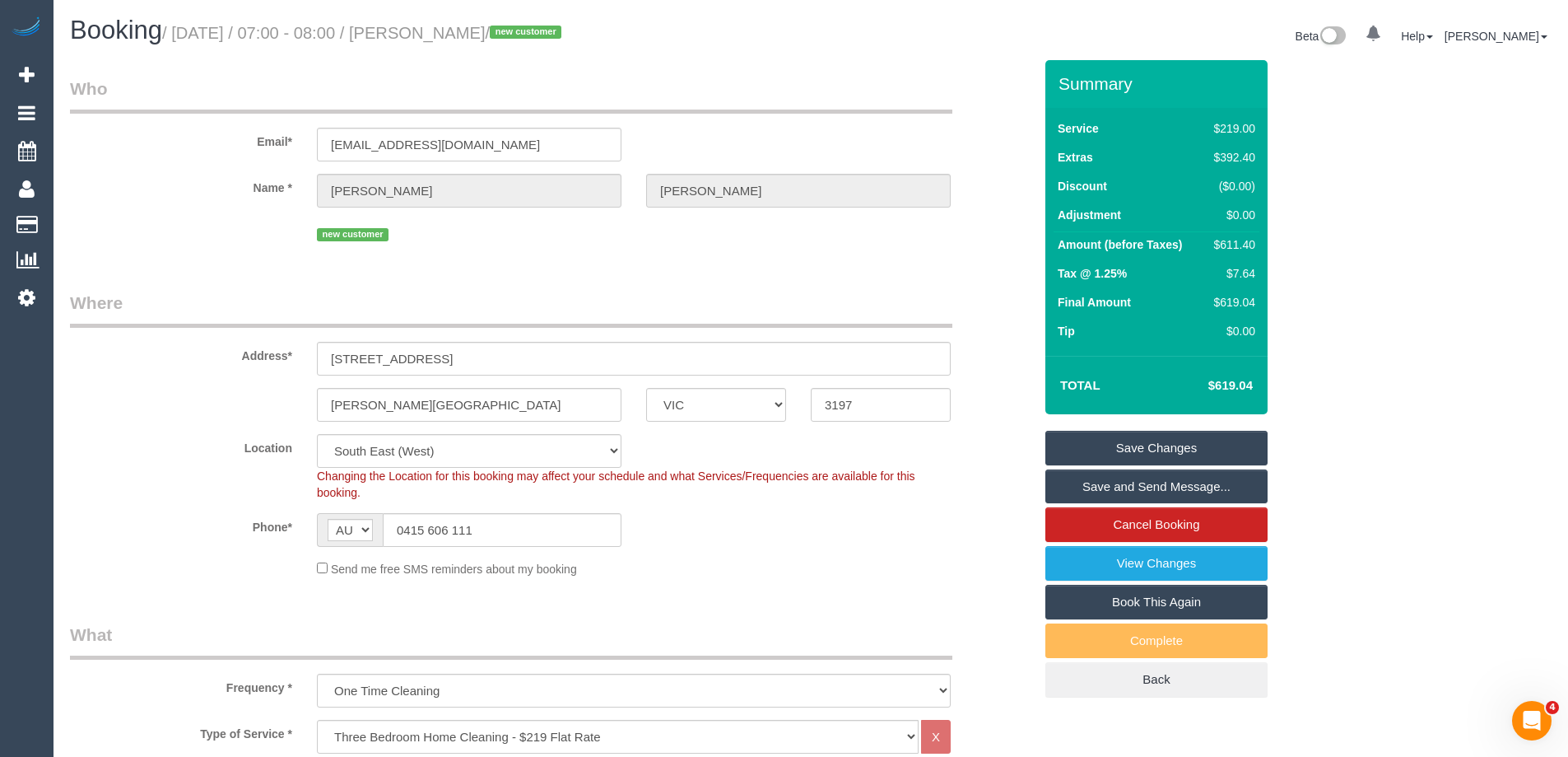
scroll to position [494, 0]
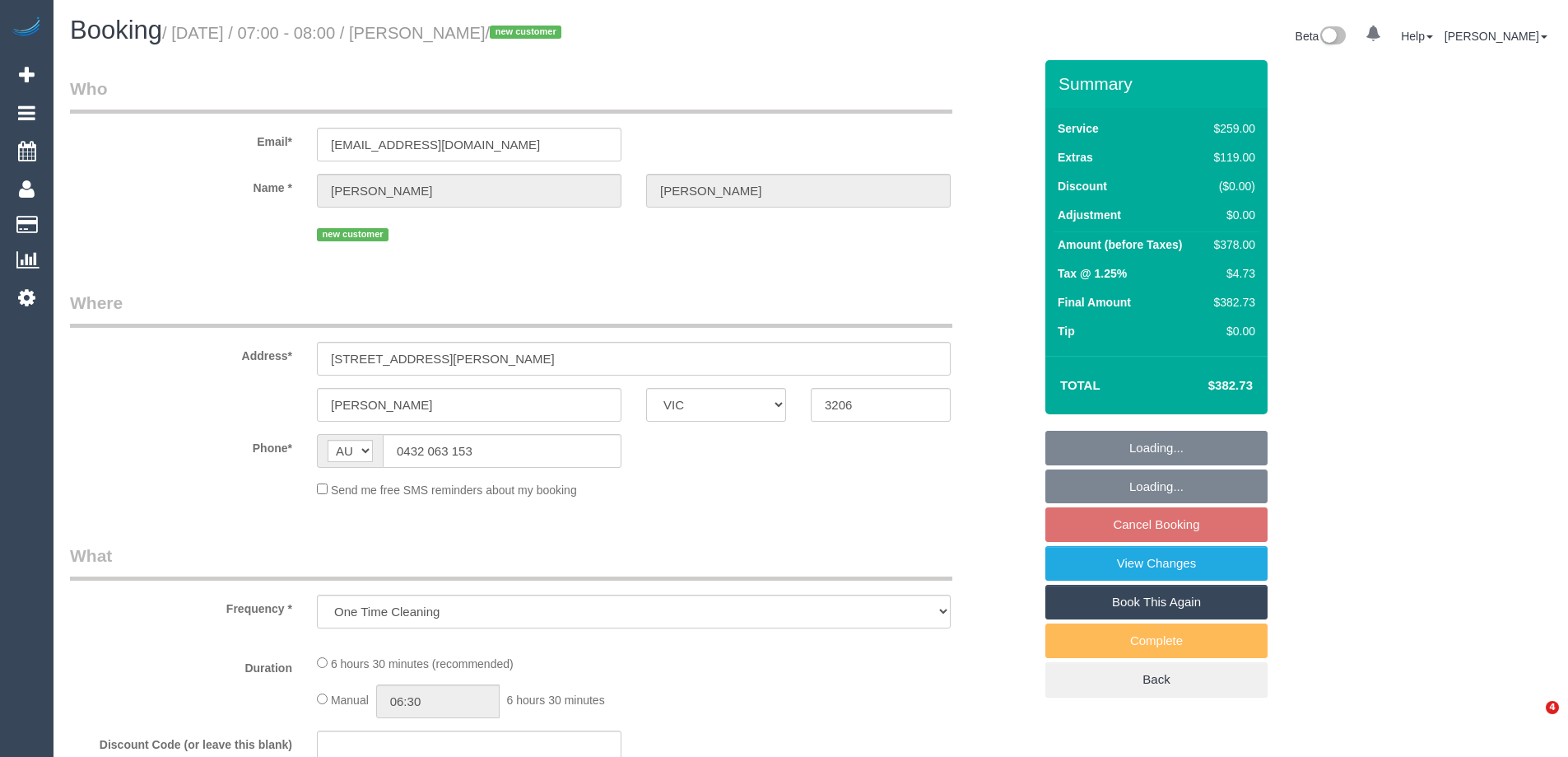
select select "VIC"
select select "string:stripe-pm_1S37zy2GScqysDRViAFx3eT7"
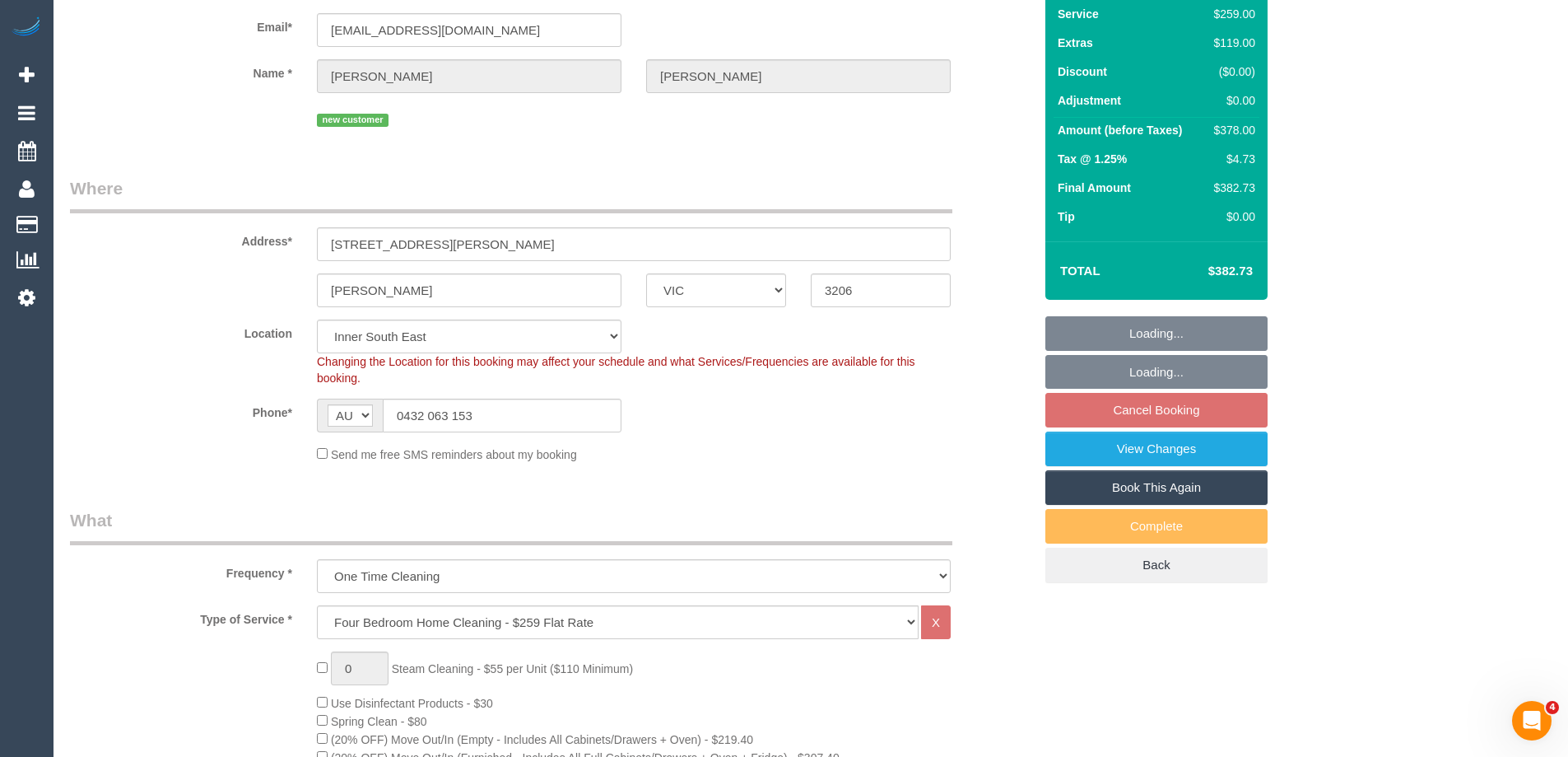
select select "object:801"
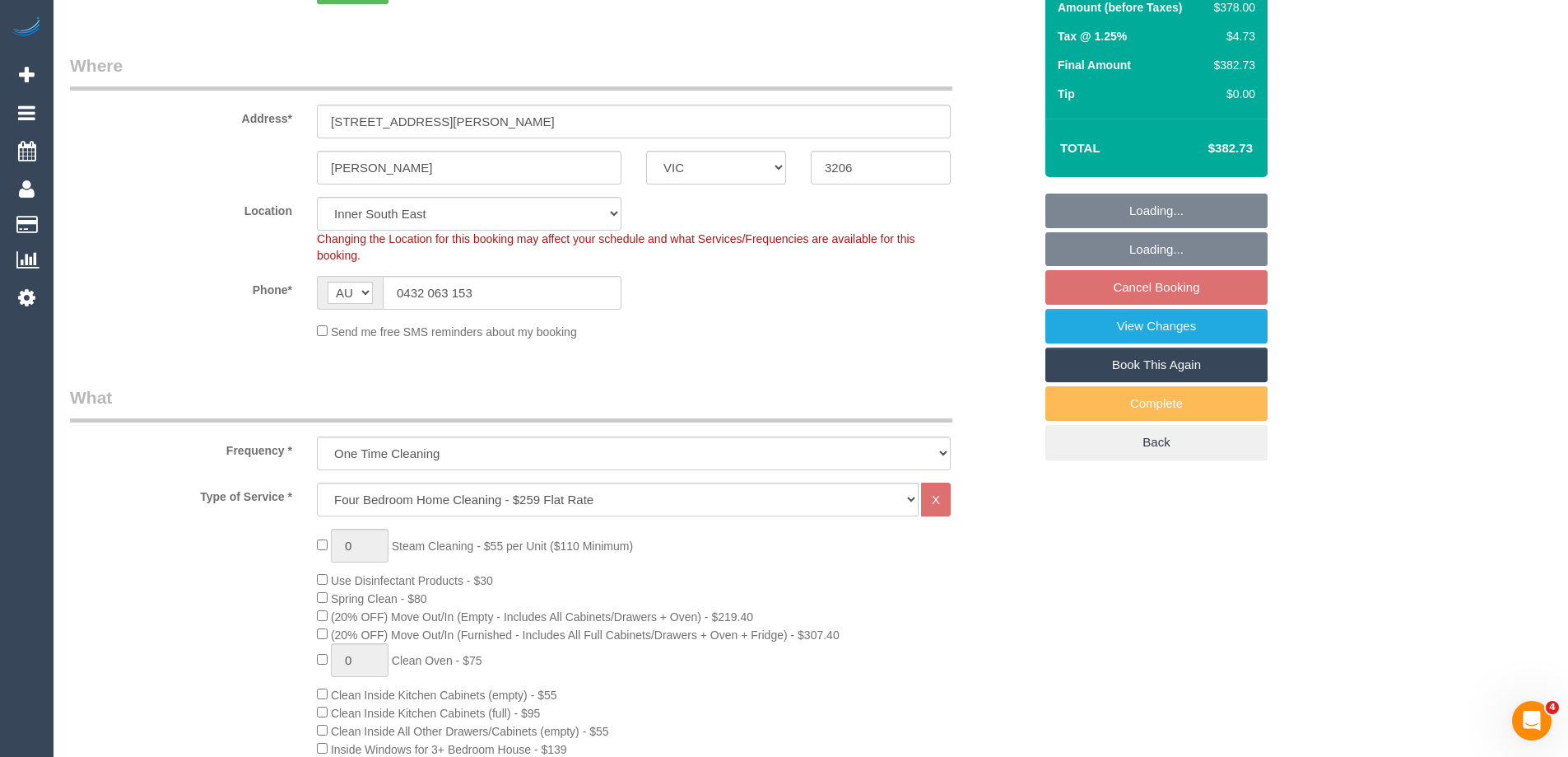
select select "number:27"
select select "number:14"
select select "number:19"
select select "number:36"
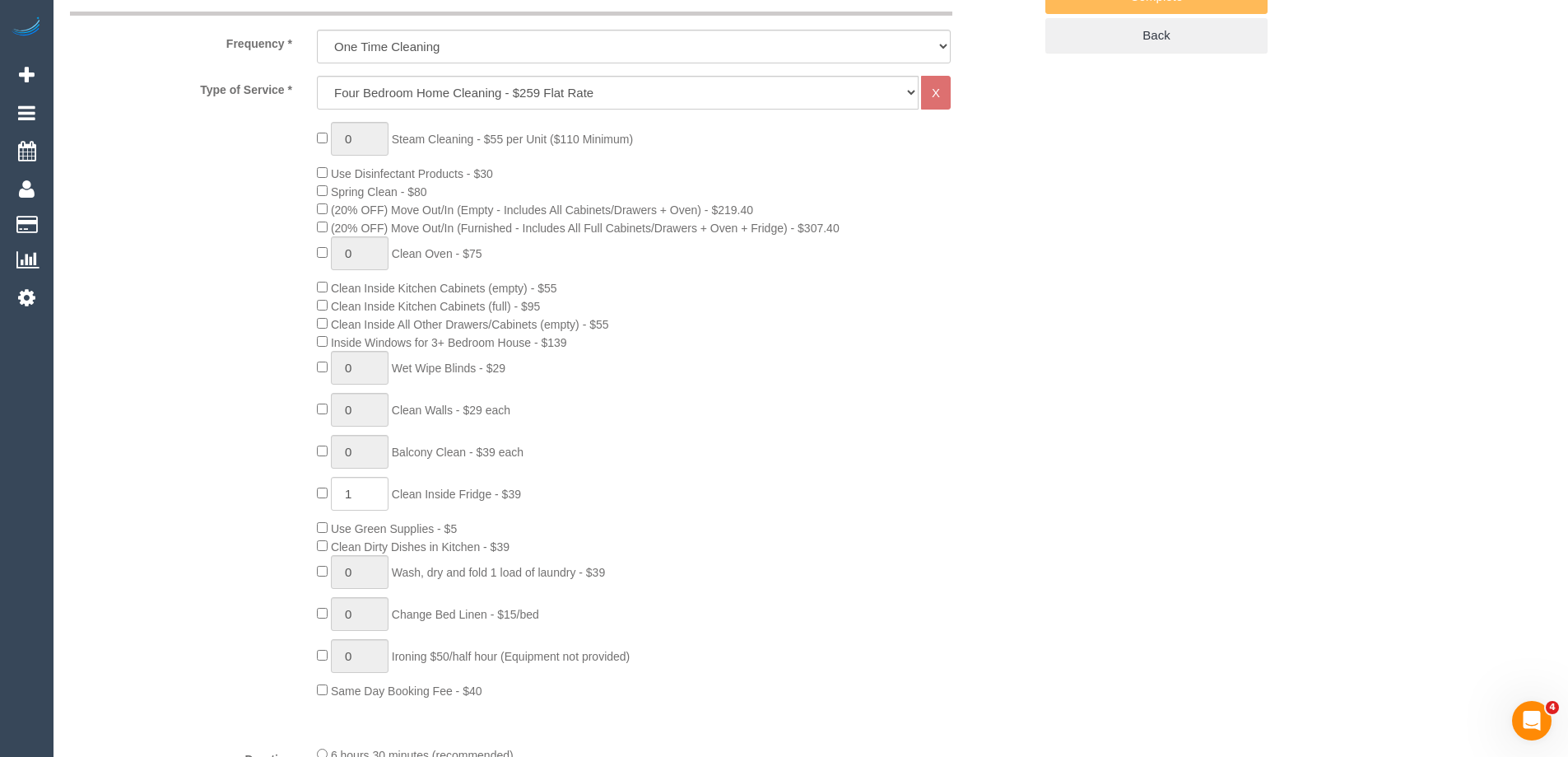
select select "spot1"
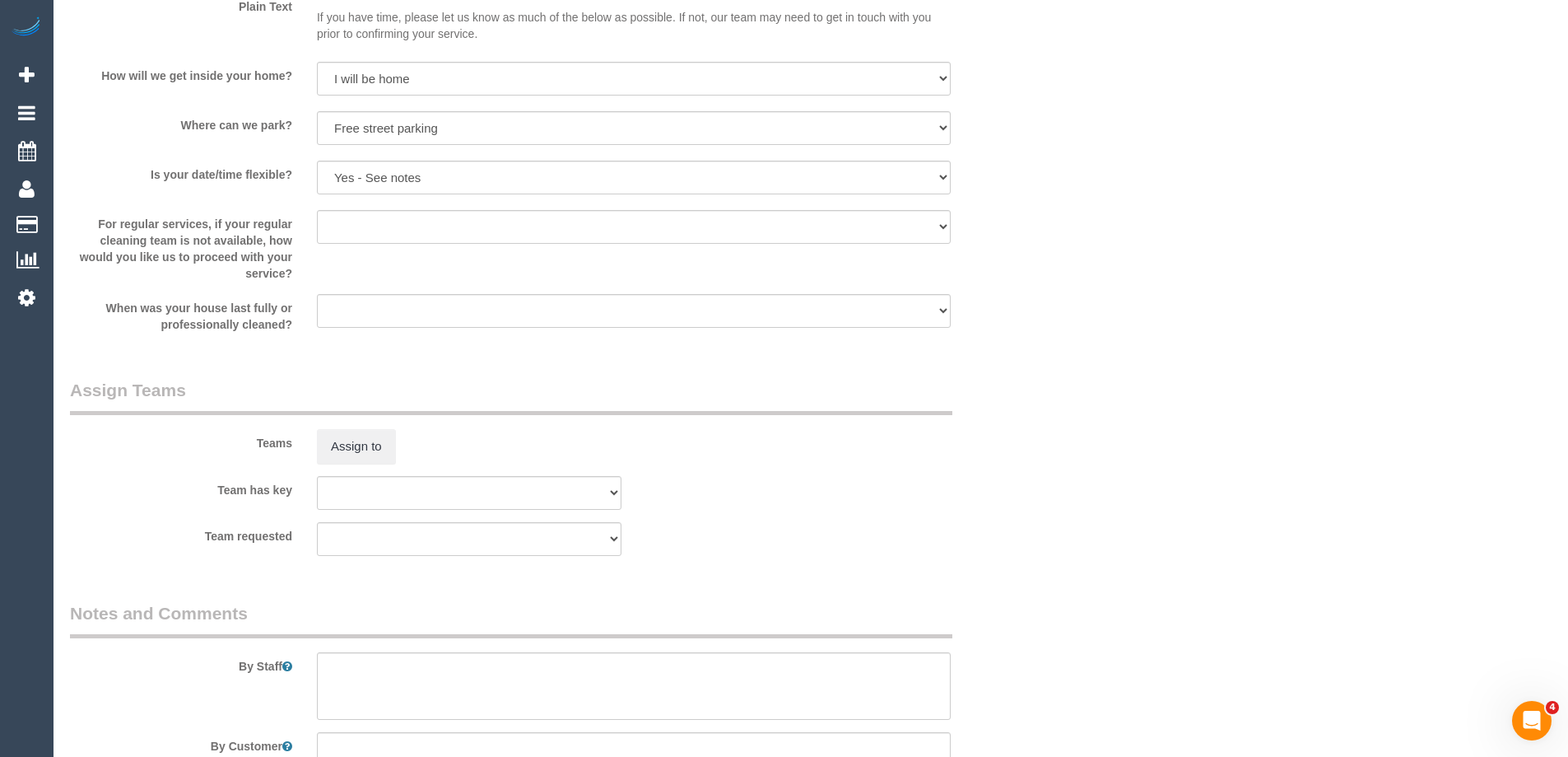
scroll to position [2470, 0]
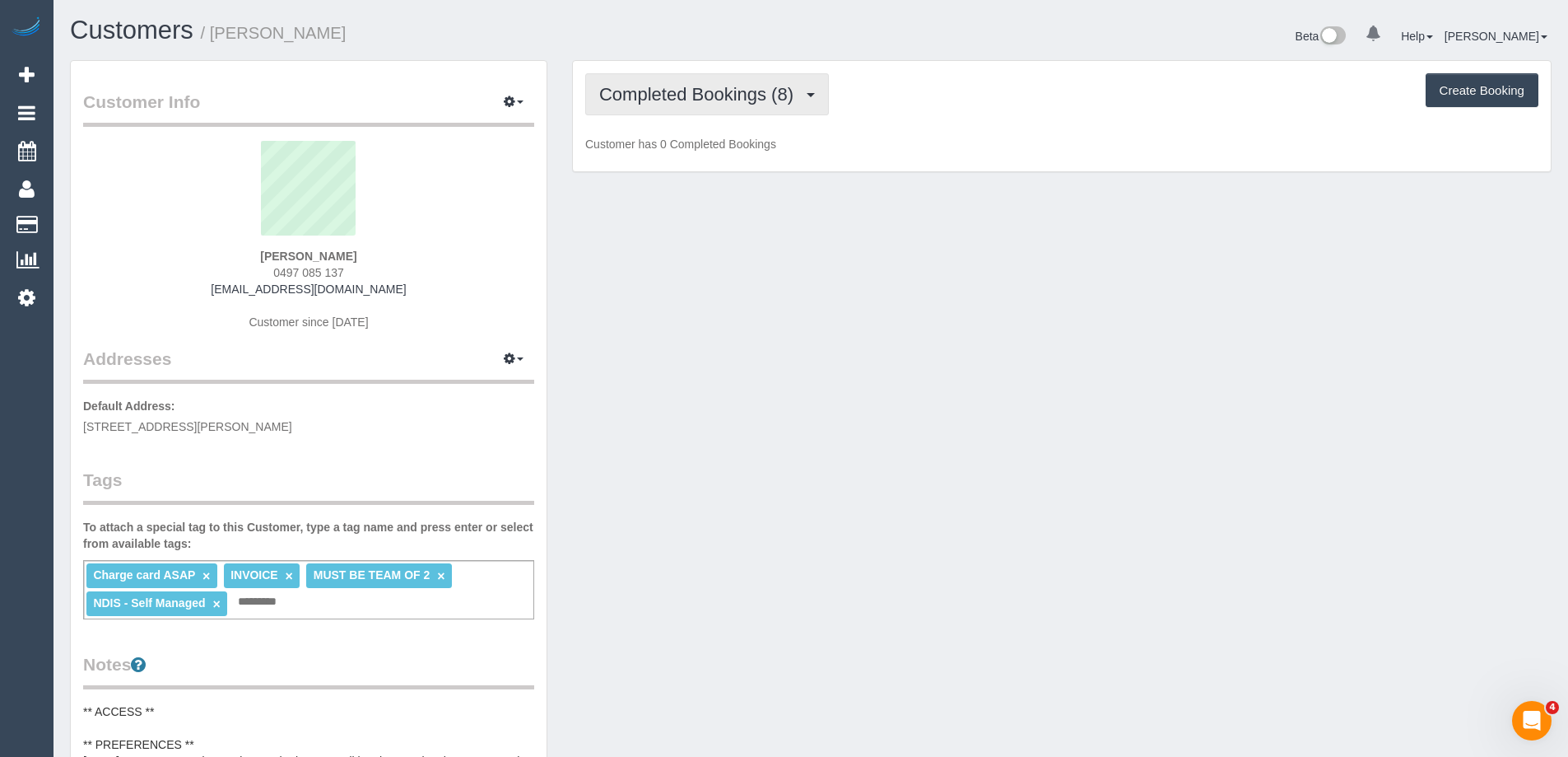
click at [712, 101] on span "Completed Bookings (8)" at bounding box center [700, 94] width 202 height 20
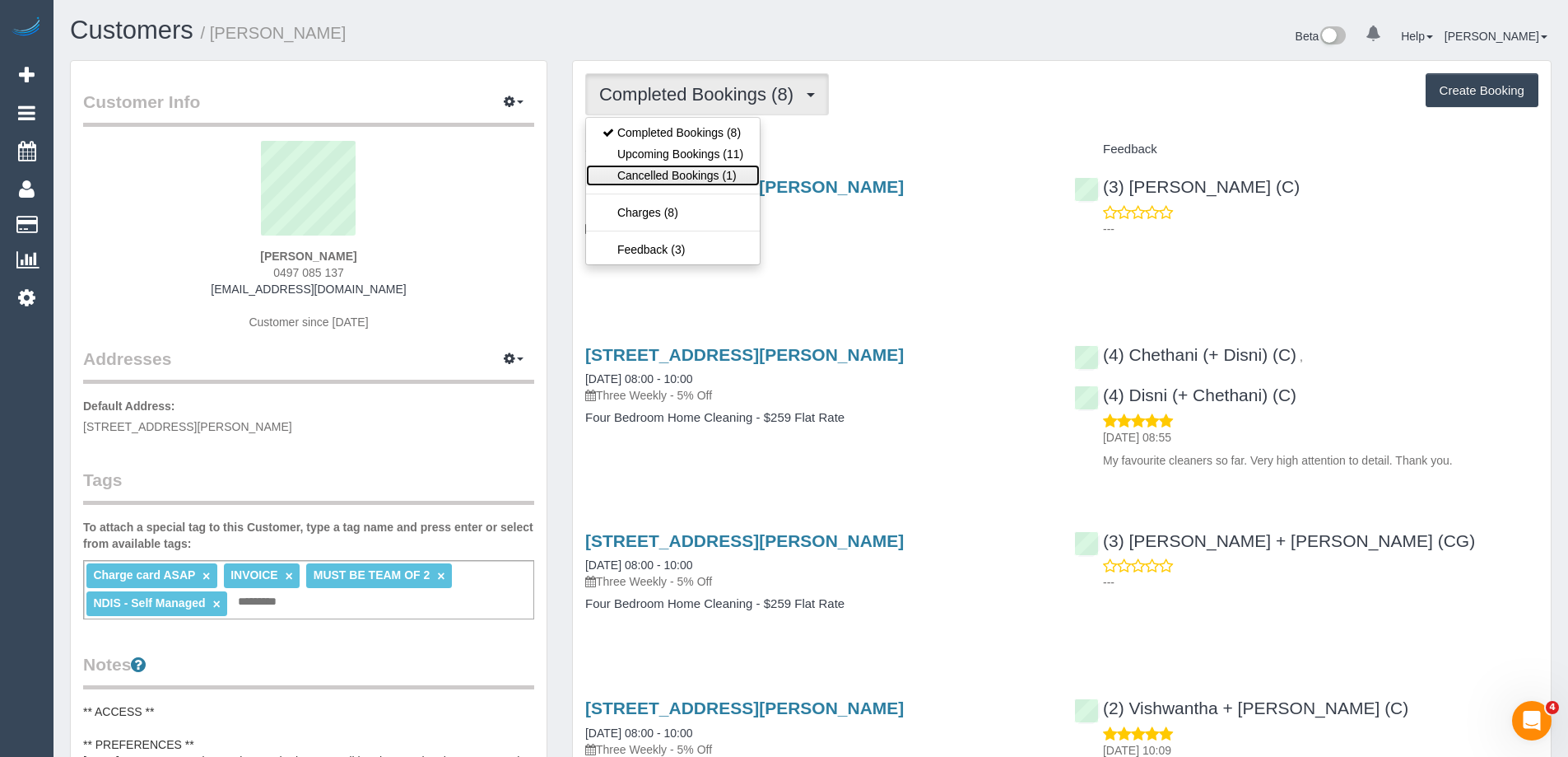
click at [686, 176] on link "Cancelled Bookings (1)" at bounding box center [672, 175] width 174 height 21
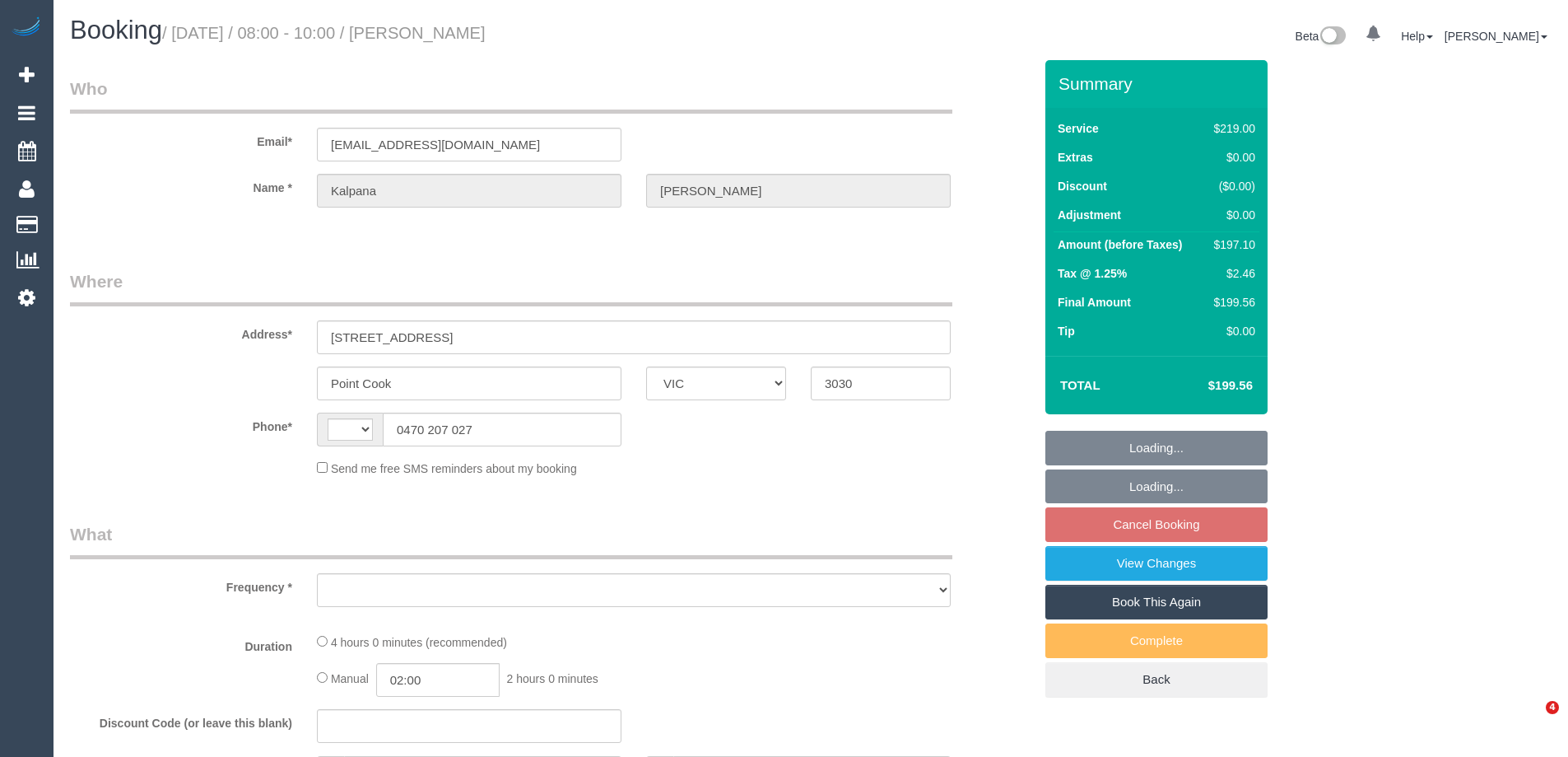
select select "VIC"
select select "string:stripe-pm_1QVVaF2GScqysDRVUJBs0UjM"
select select "string:AU"
select select "object:528"
select select "number:27"
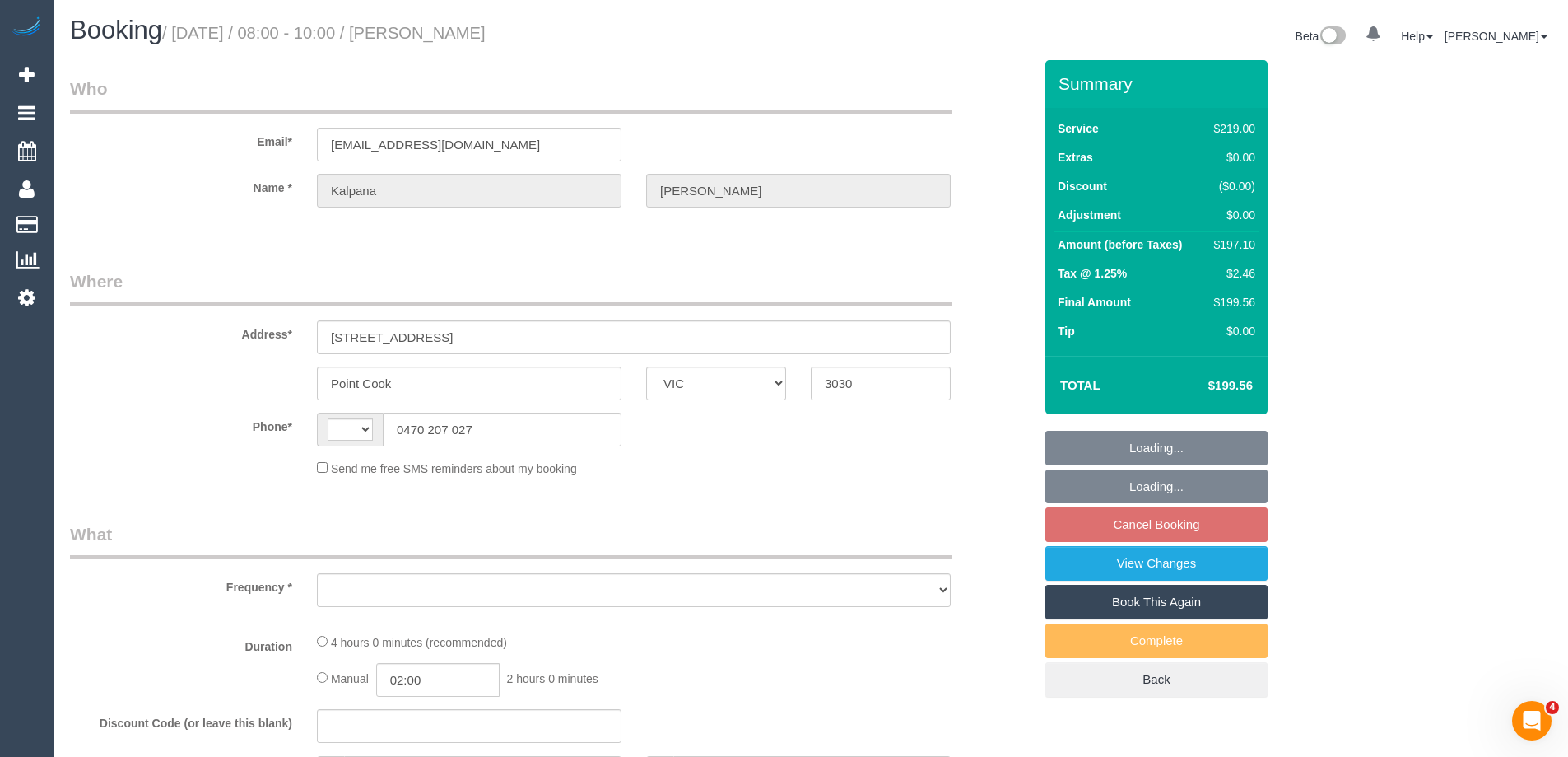
select select "number:14"
select select "number:19"
select select "number:36"
select select "number:33"
select select "number:13"
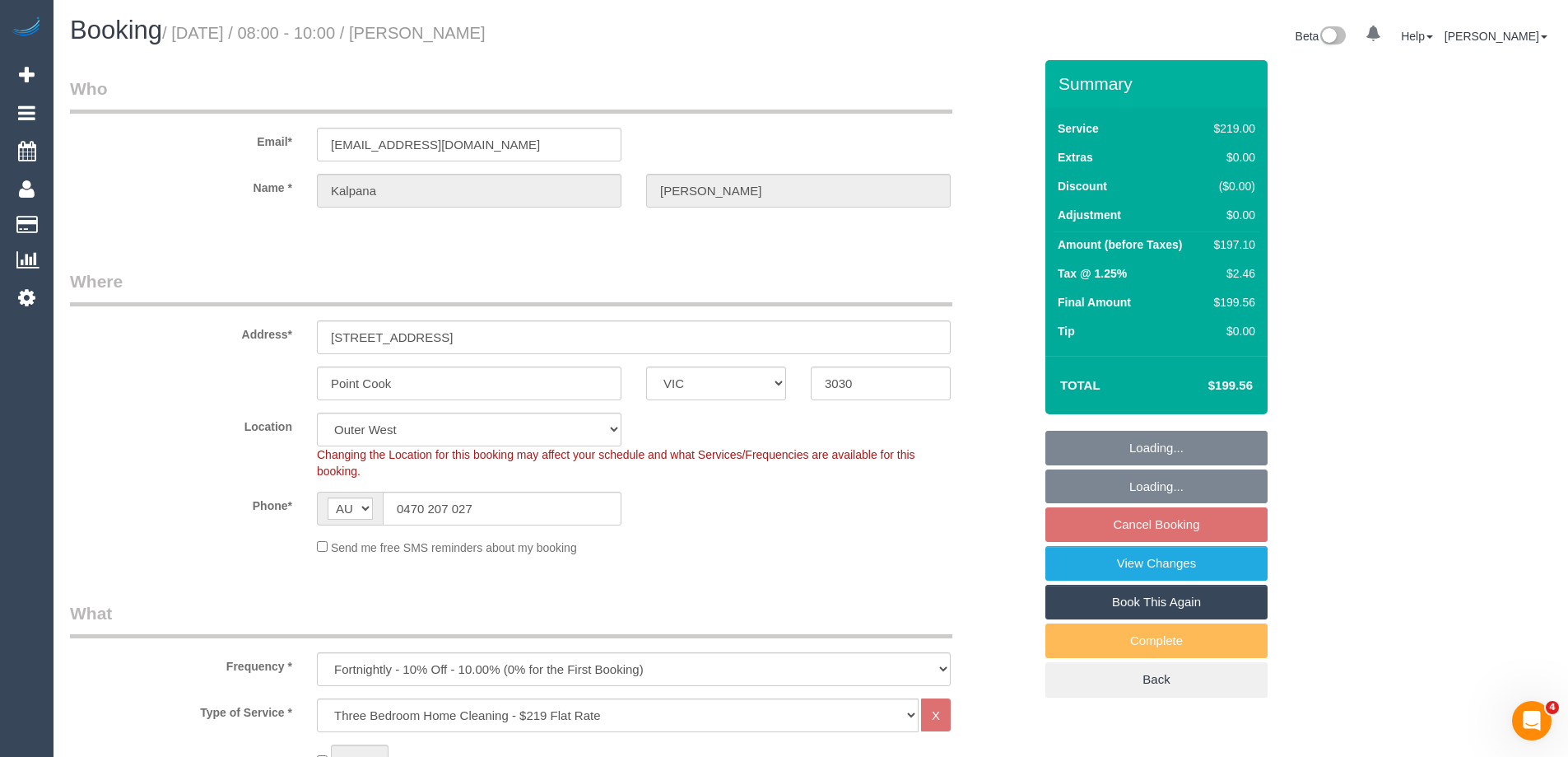
select select "object:1170"
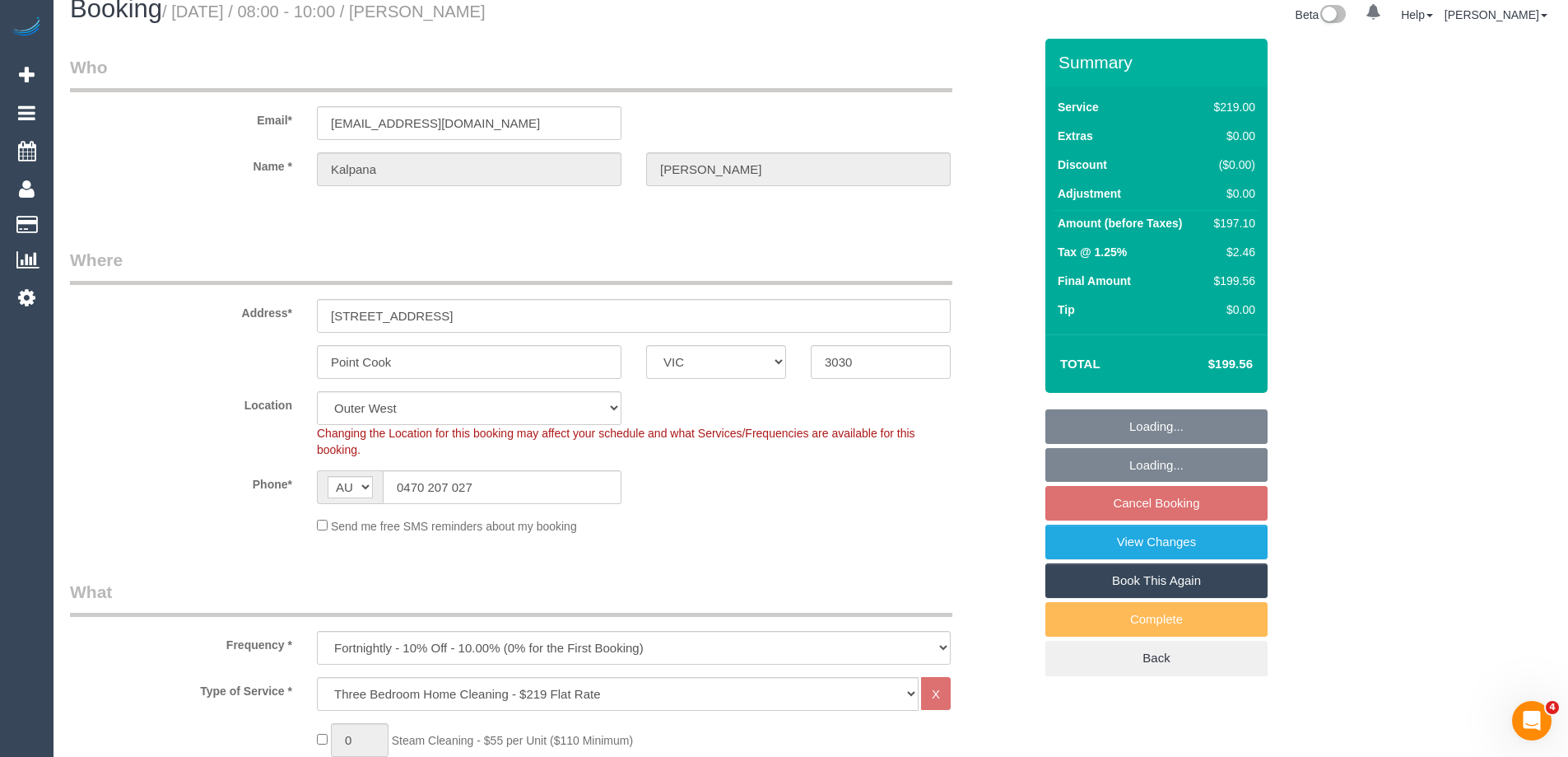
select select "spot1"
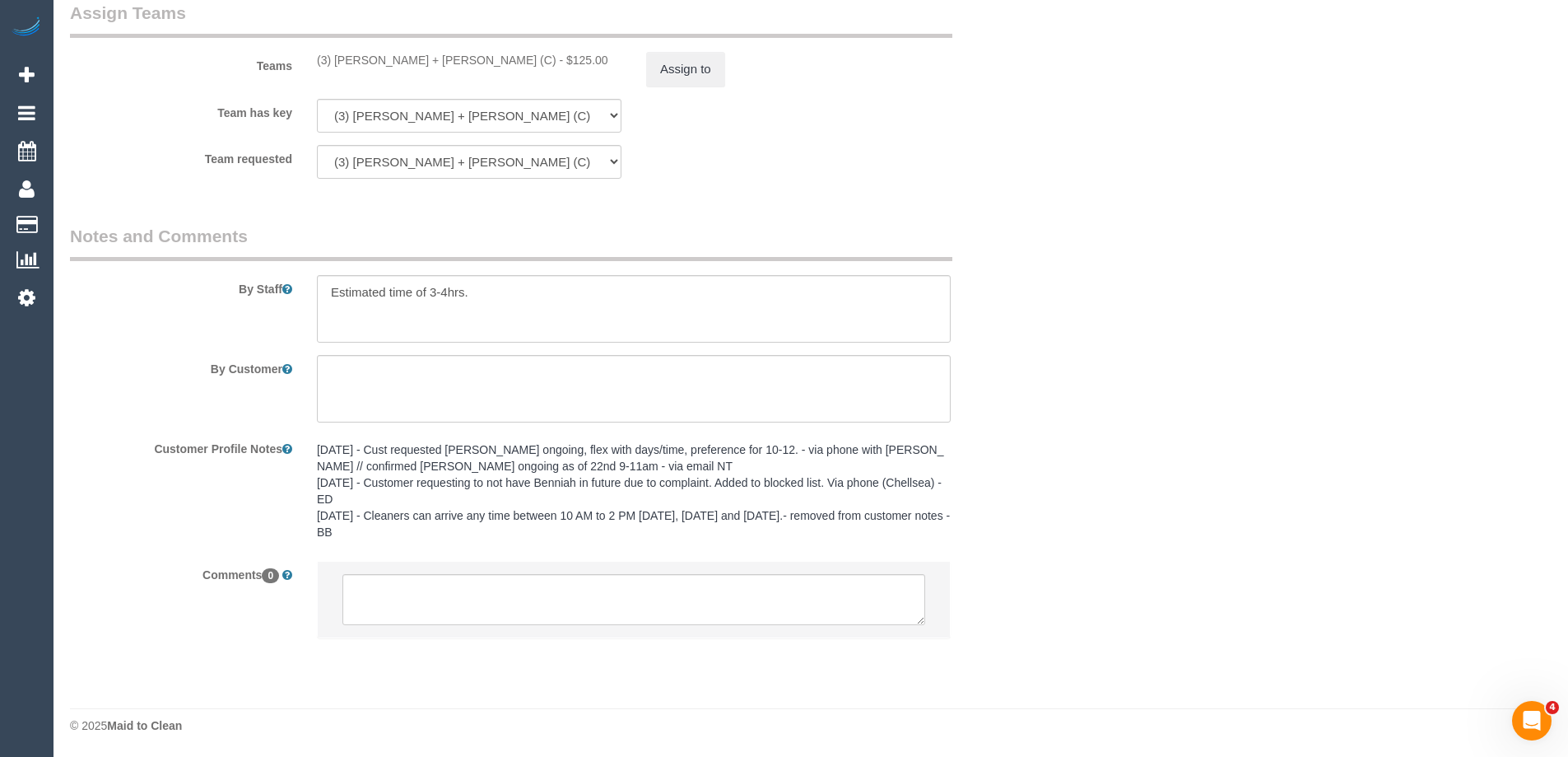
scroll to position [2496, 0]
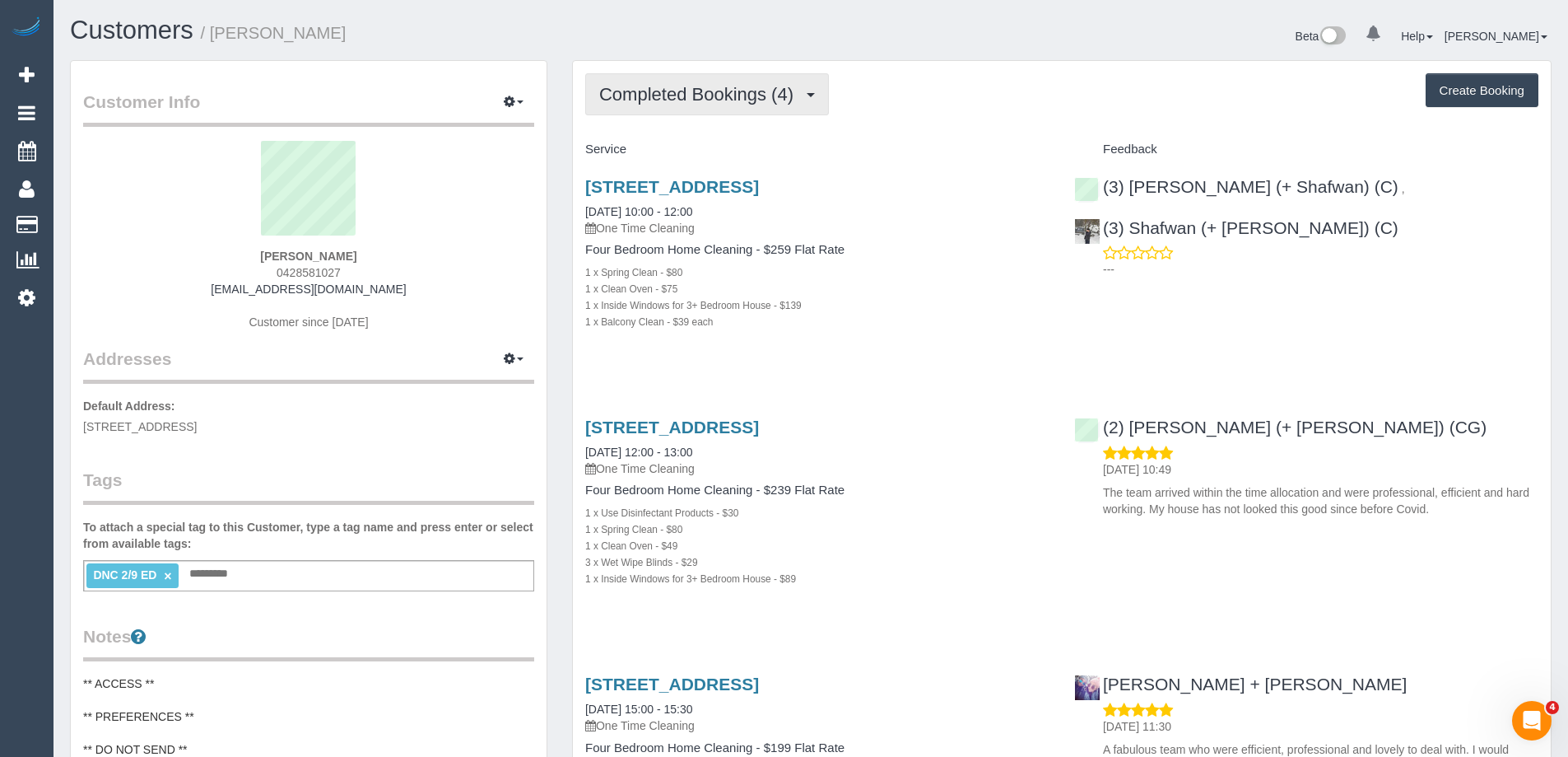
click at [722, 92] on span "Completed Bookings (4)" at bounding box center [700, 94] width 202 height 20
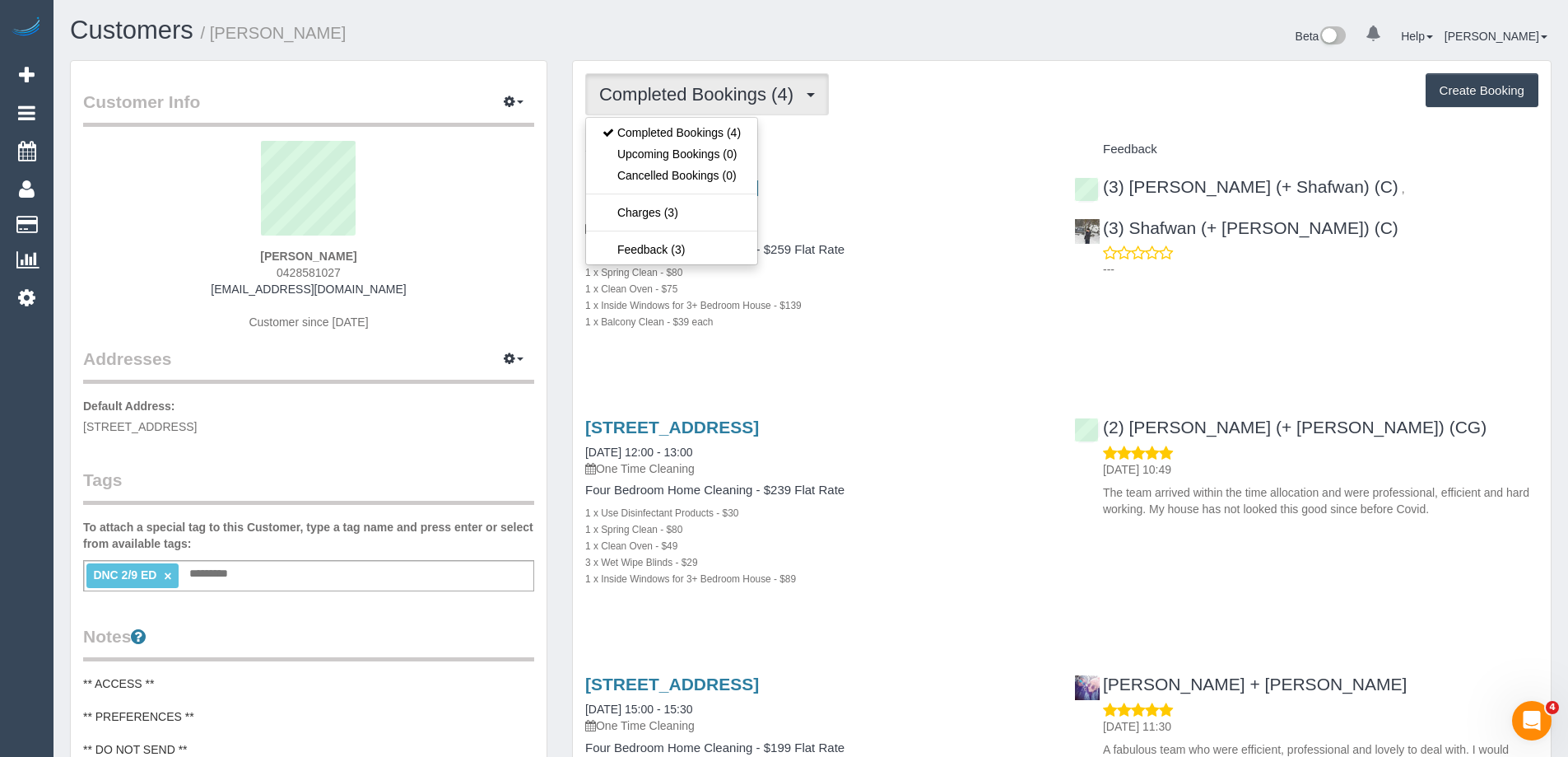
click at [854, 136] on div "Service" at bounding box center [818, 150] width 489 height 28
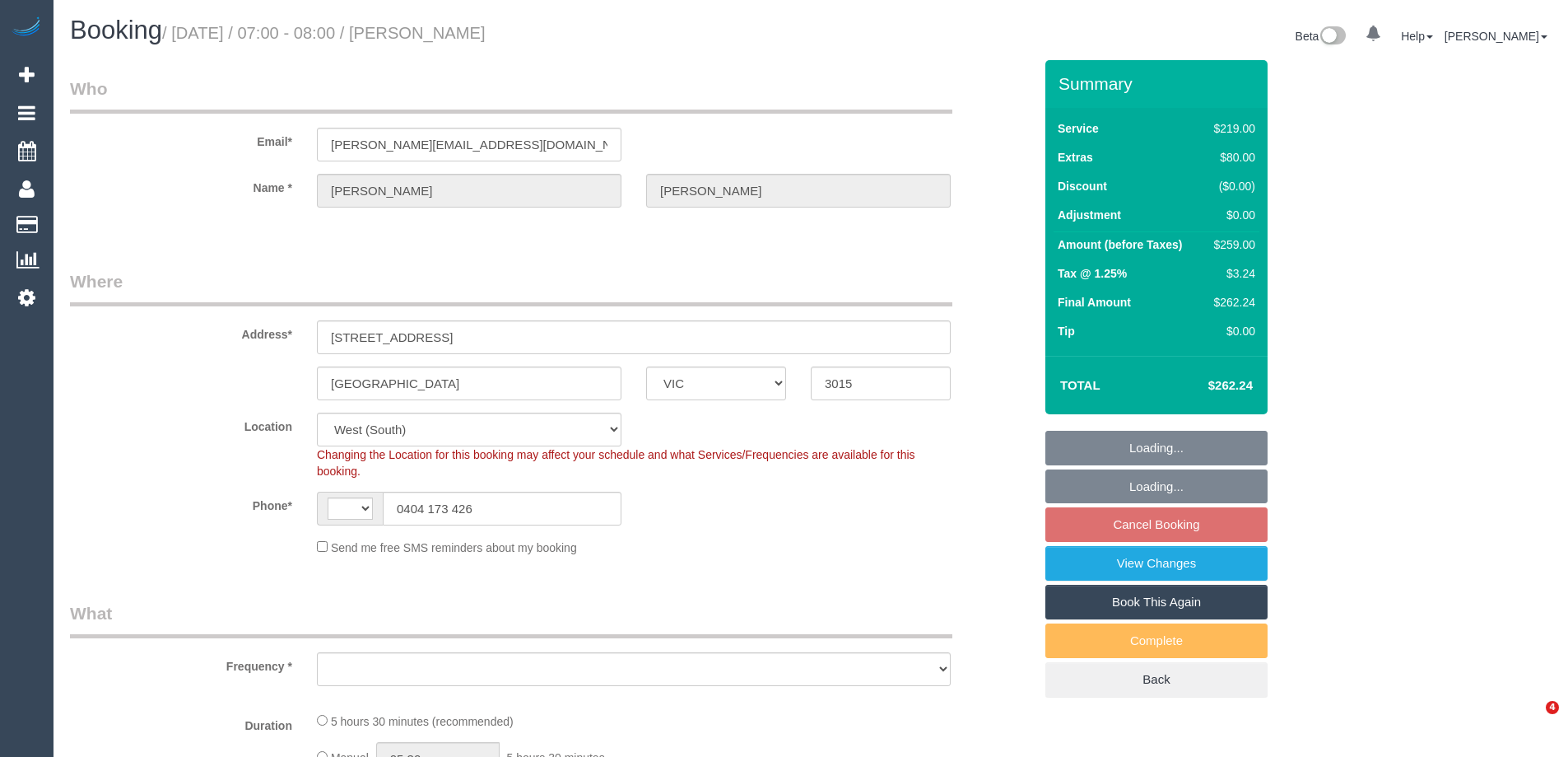
select select "VIC"
select select "string:AU"
select select "object:670"
select select "string:stripe-pm_1Ren6q2GScqysDRVQxhWxpgb"
select select "number:30"
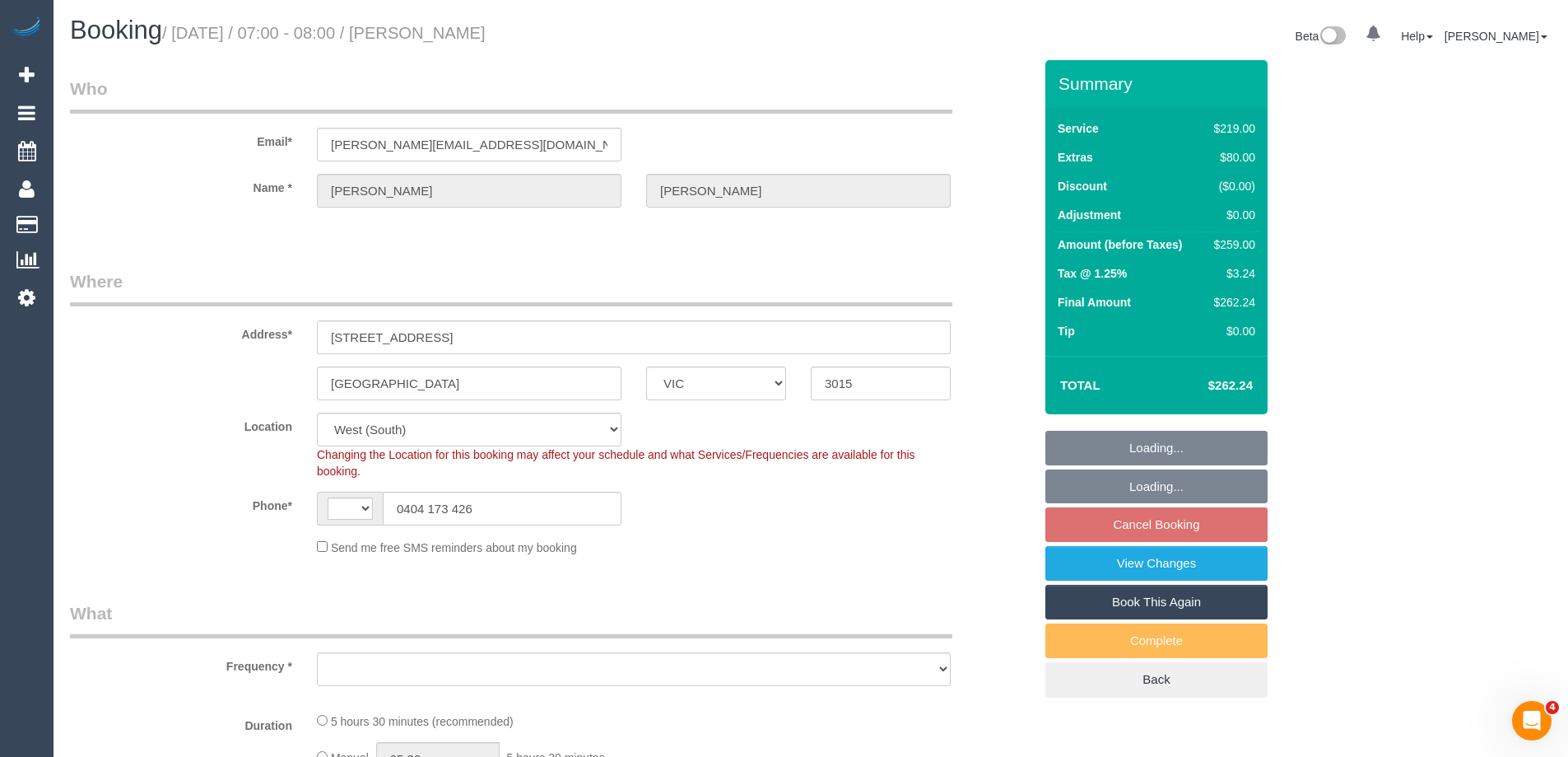
select select "number:14"
select select "number:19"
select select "number:23"
select select "number:13"
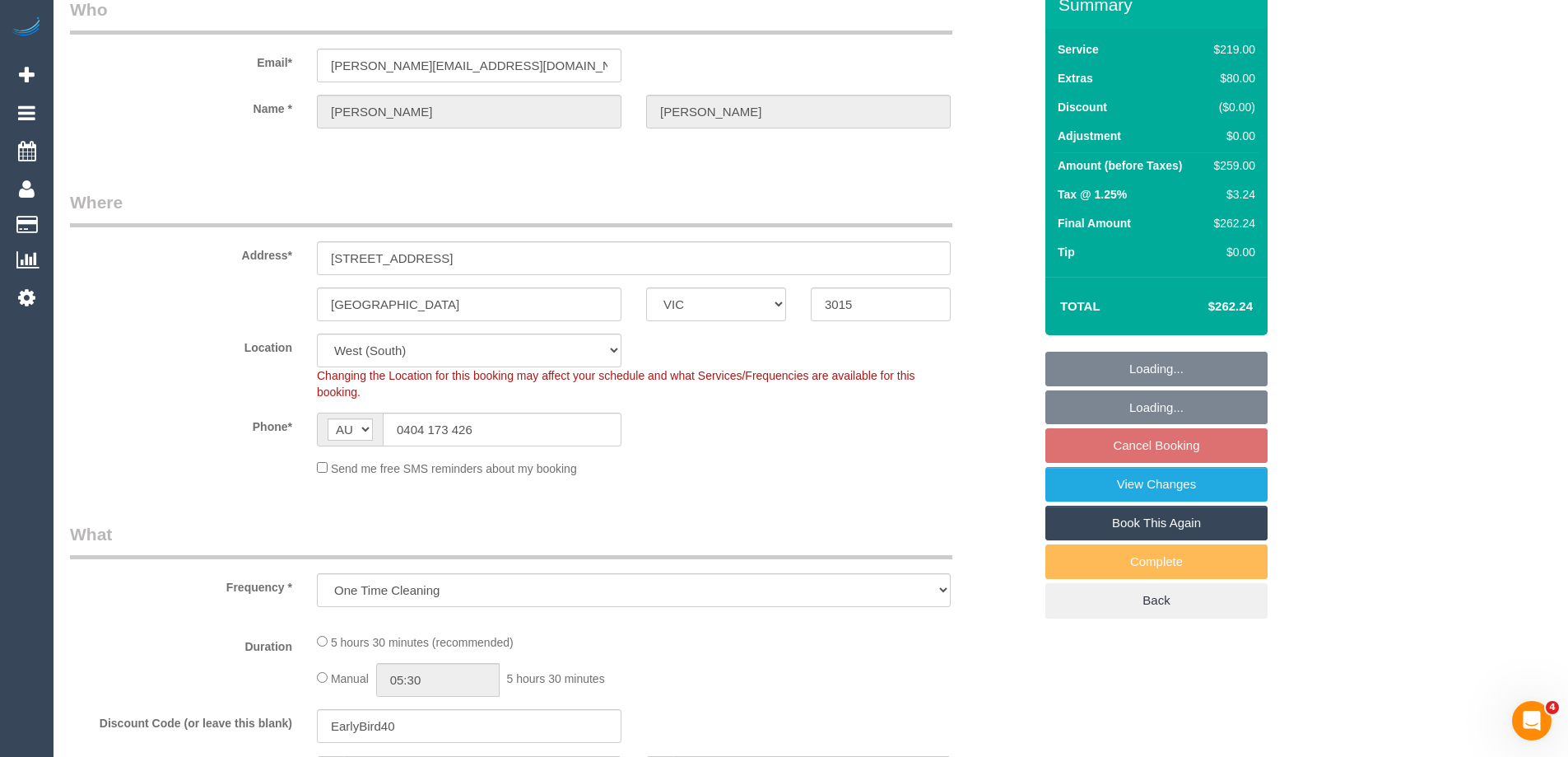
select select "object:1237"
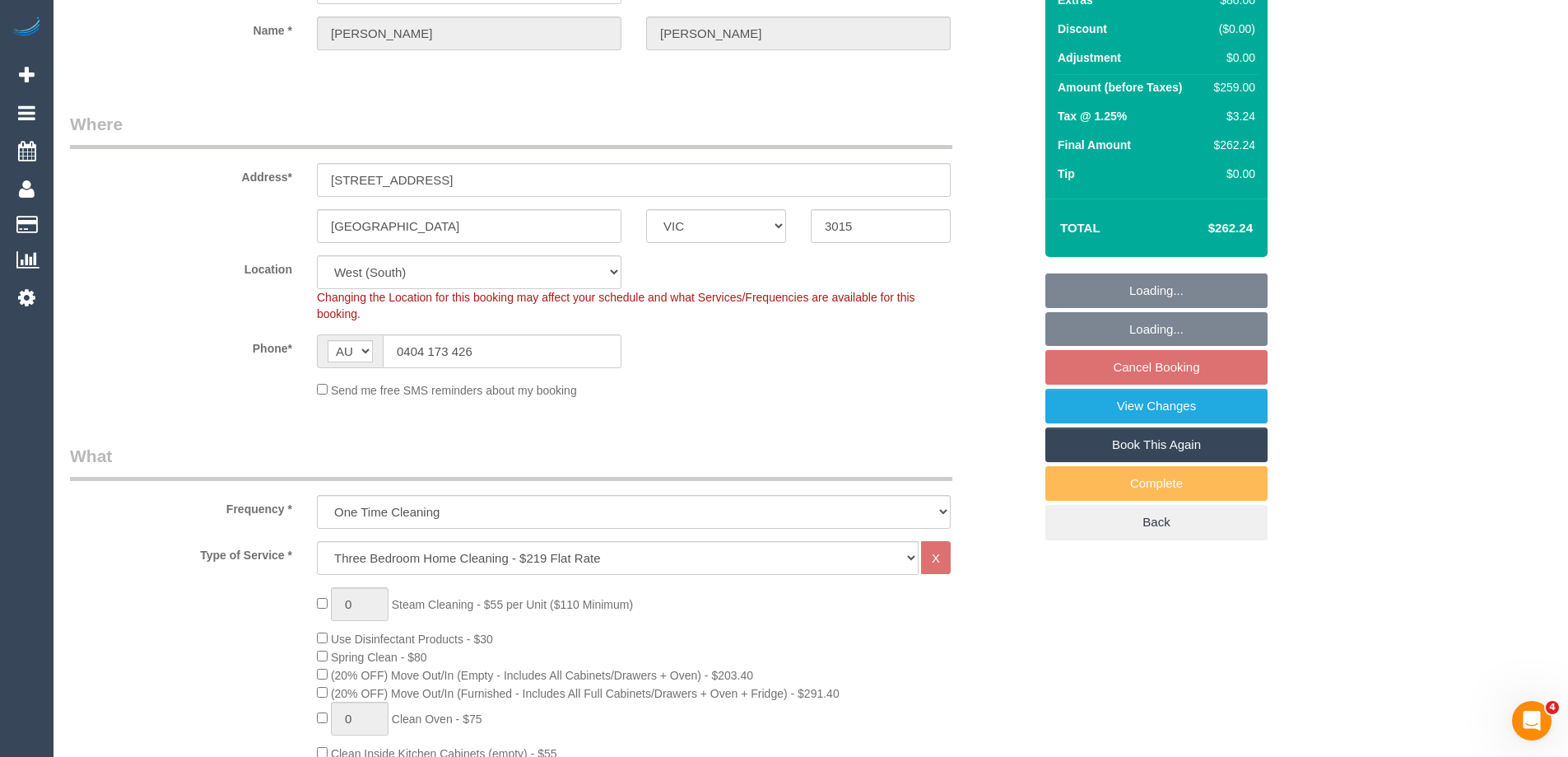
scroll to position [164, 0]
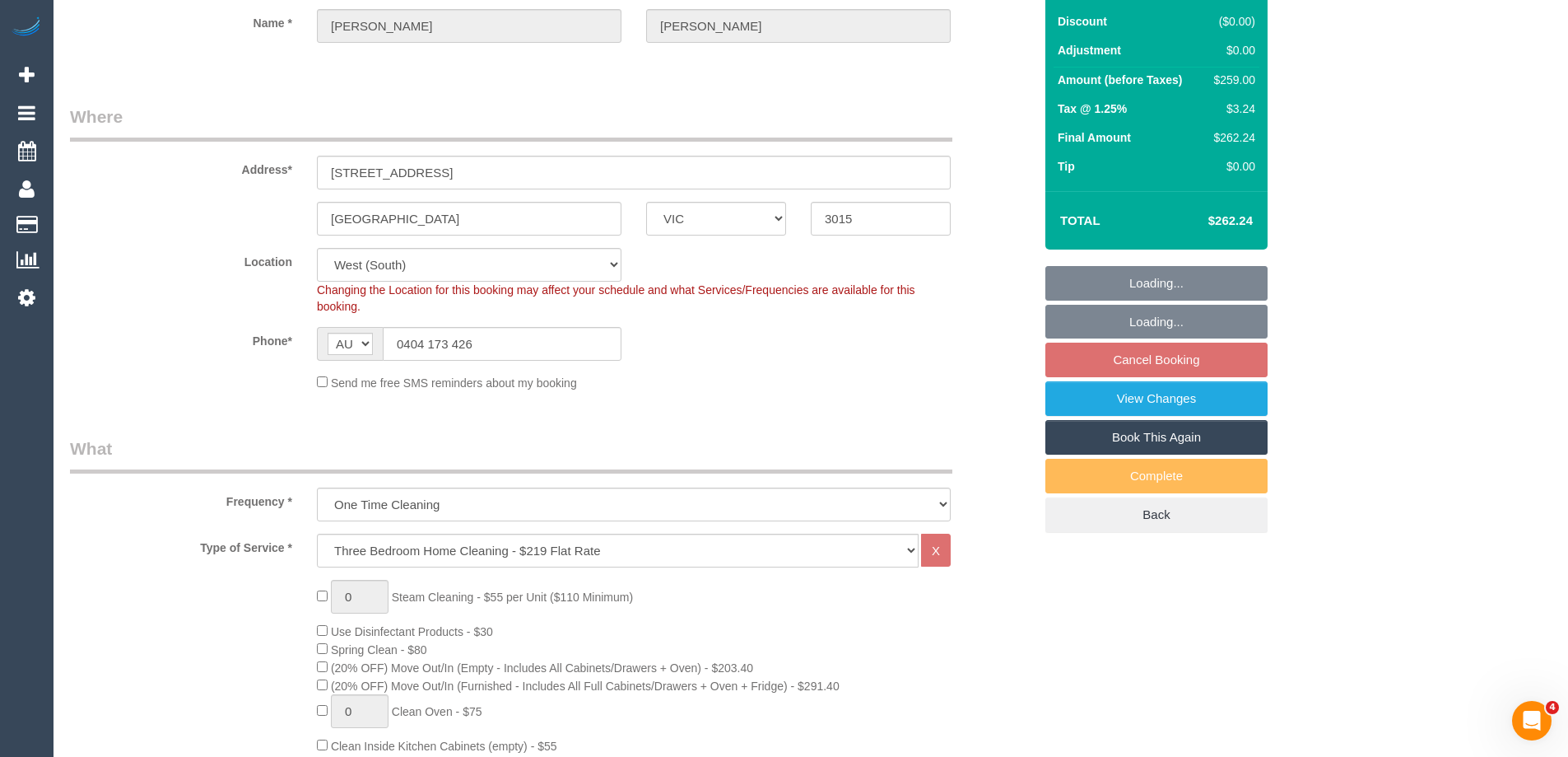
select select "spot1"
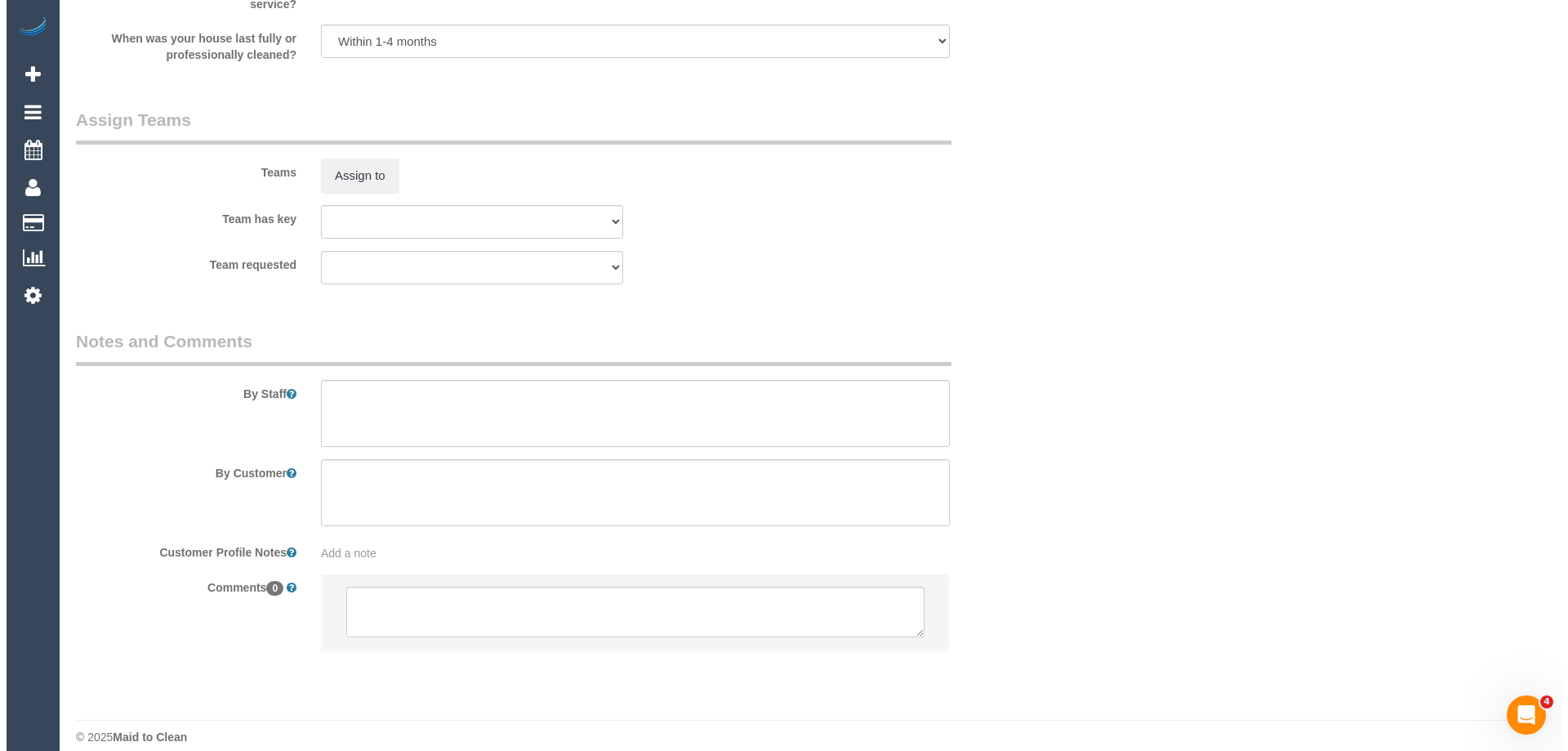
scroll to position [2387, 0]
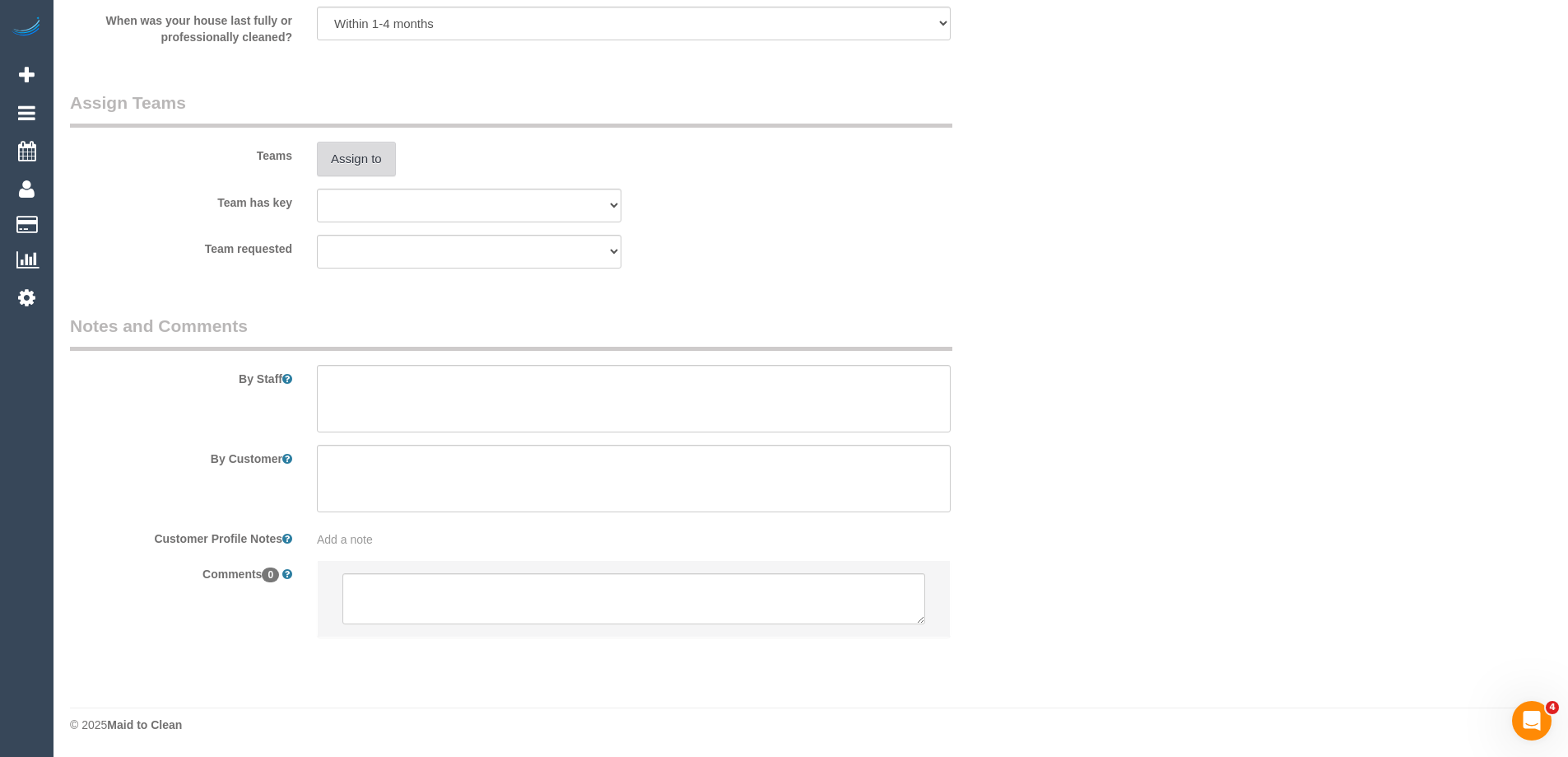
click at [369, 151] on button "Assign to" at bounding box center [356, 159] width 79 height 35
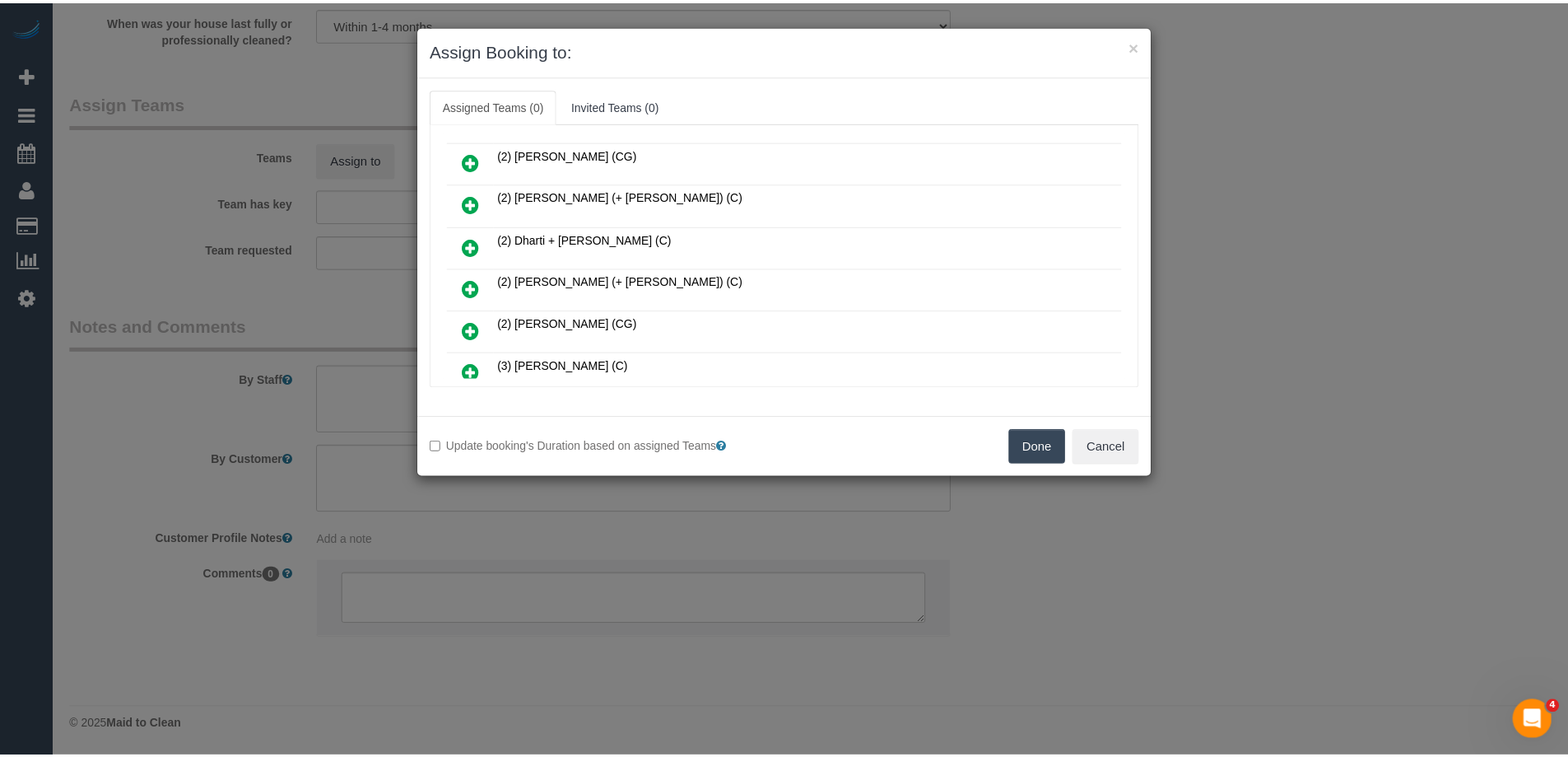
scroll to position [247, 0]
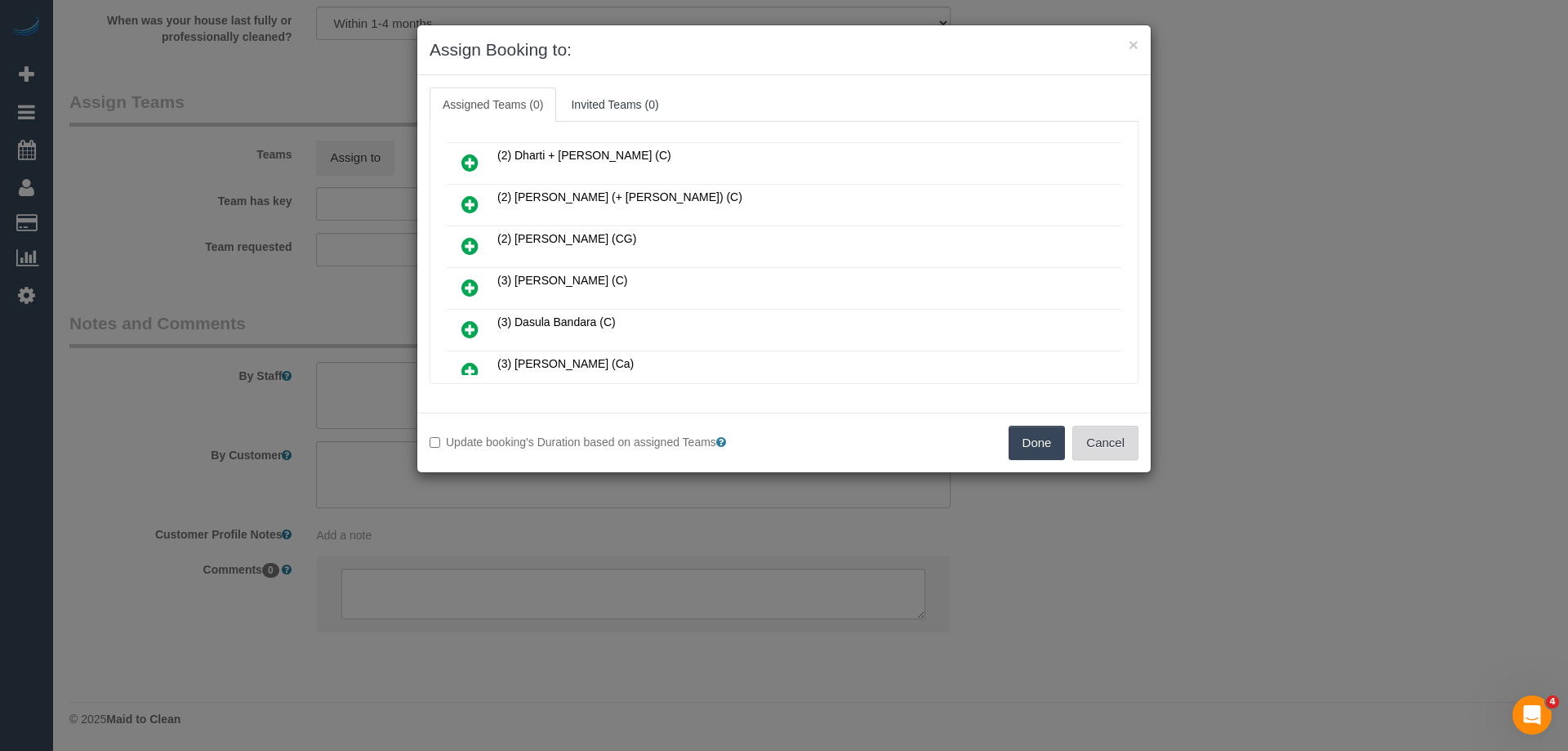
click at [1120, 455] on button "Cancel" at bounding box center [1105, 443] width 67 height 35
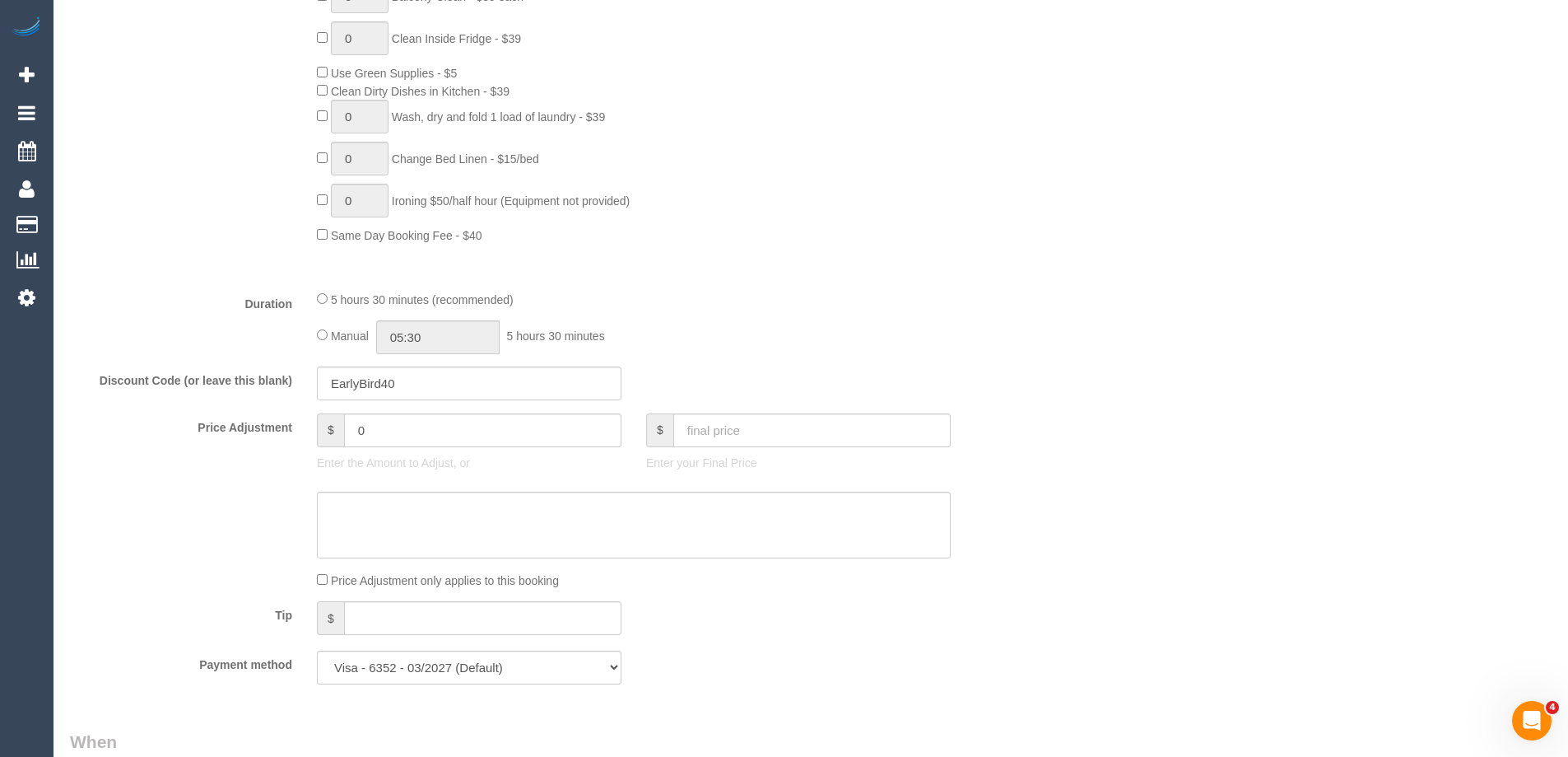
scroll to position [1235, 0]
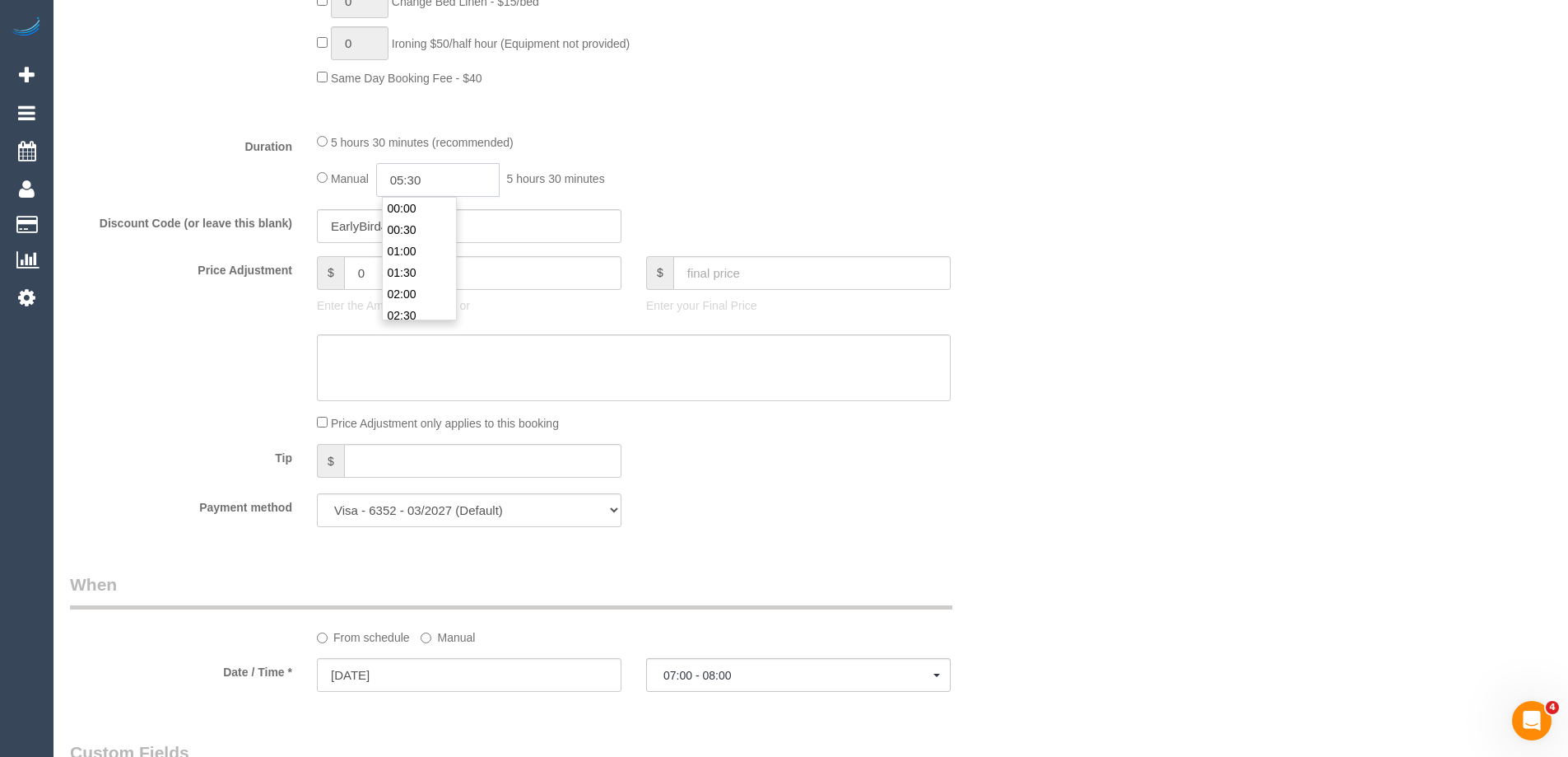
click at [417, 175] on input "05:30" at bounding box center [438, 179] width 123 height 34
type input "02:30"
click at [425, 229] on li "02:30" at bounding box center [420, 232] width 73 height 21
drag, startPoint x: 435, startPoint y: 186, endPoint x: 415, endPoint y: 178, distance: 21.5
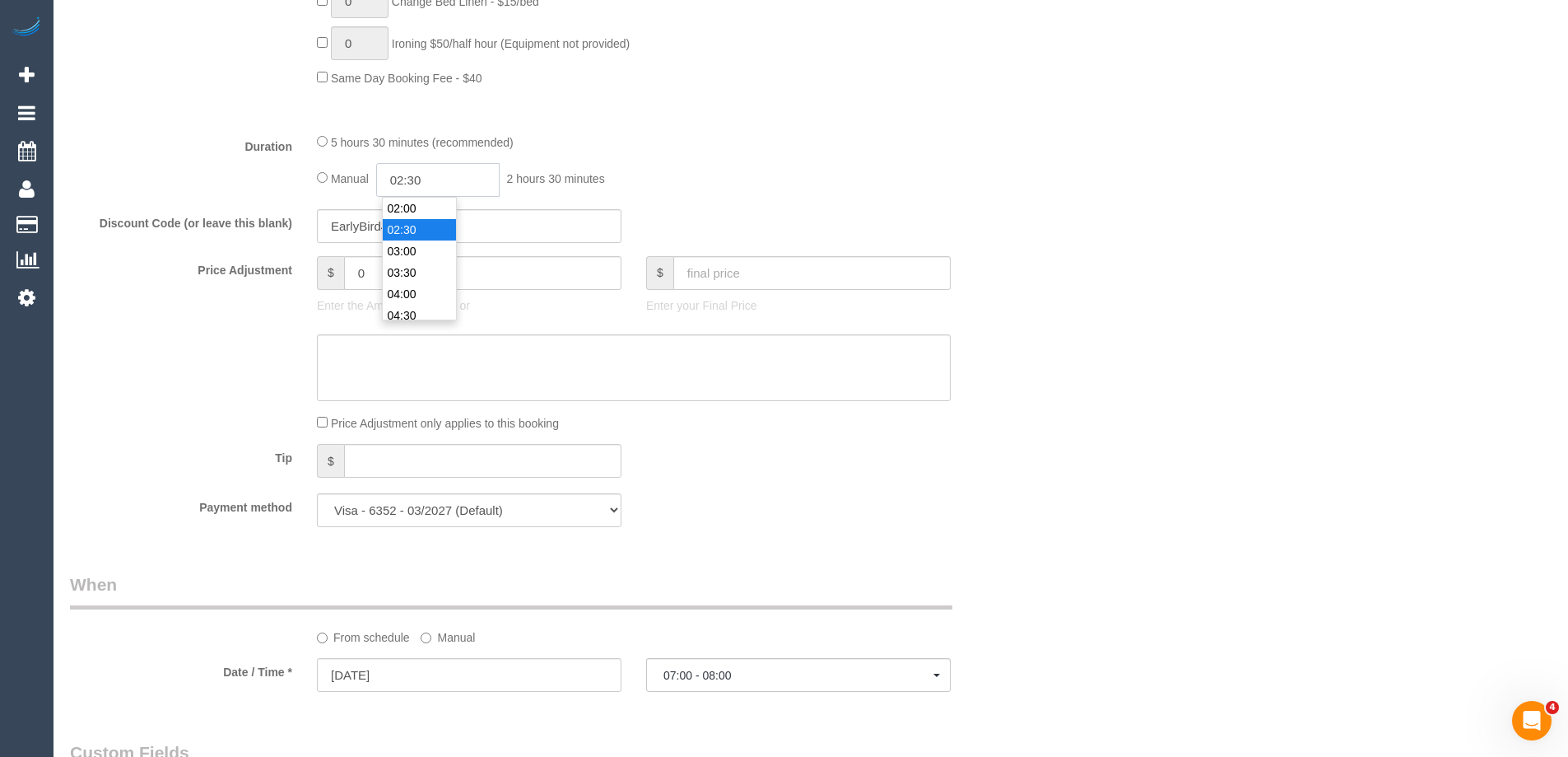
click at [415, 178] on input "02:30" at bounding box center [438, 179] width 123 height 34
select select "spot21"
type input "02:45"
click at [676, 136] on div "5 hours 30 minutes (recommended)" at bounding box center [634, 141] width 634 height 18
select select "spot41"
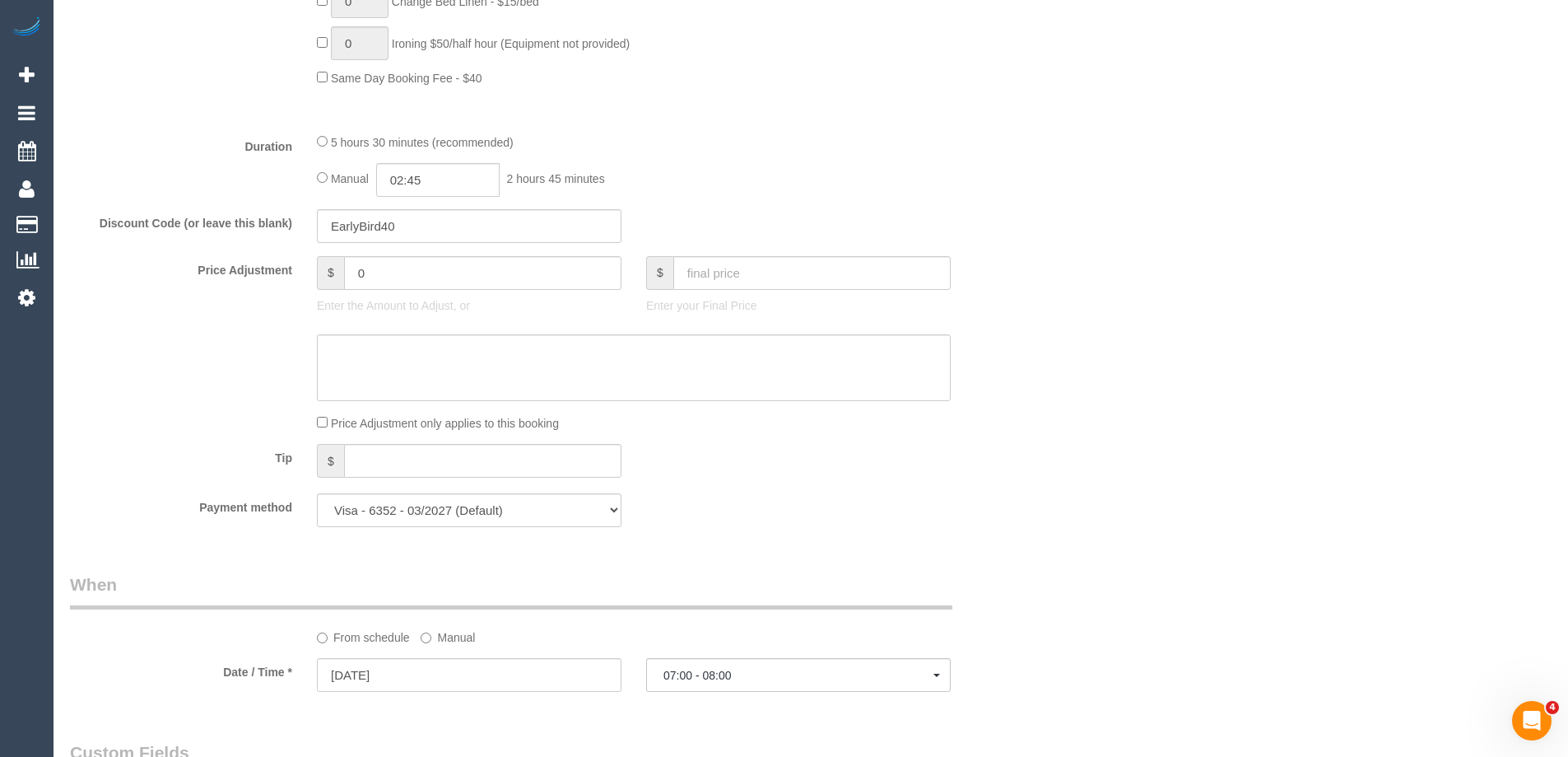
select select "spot61"
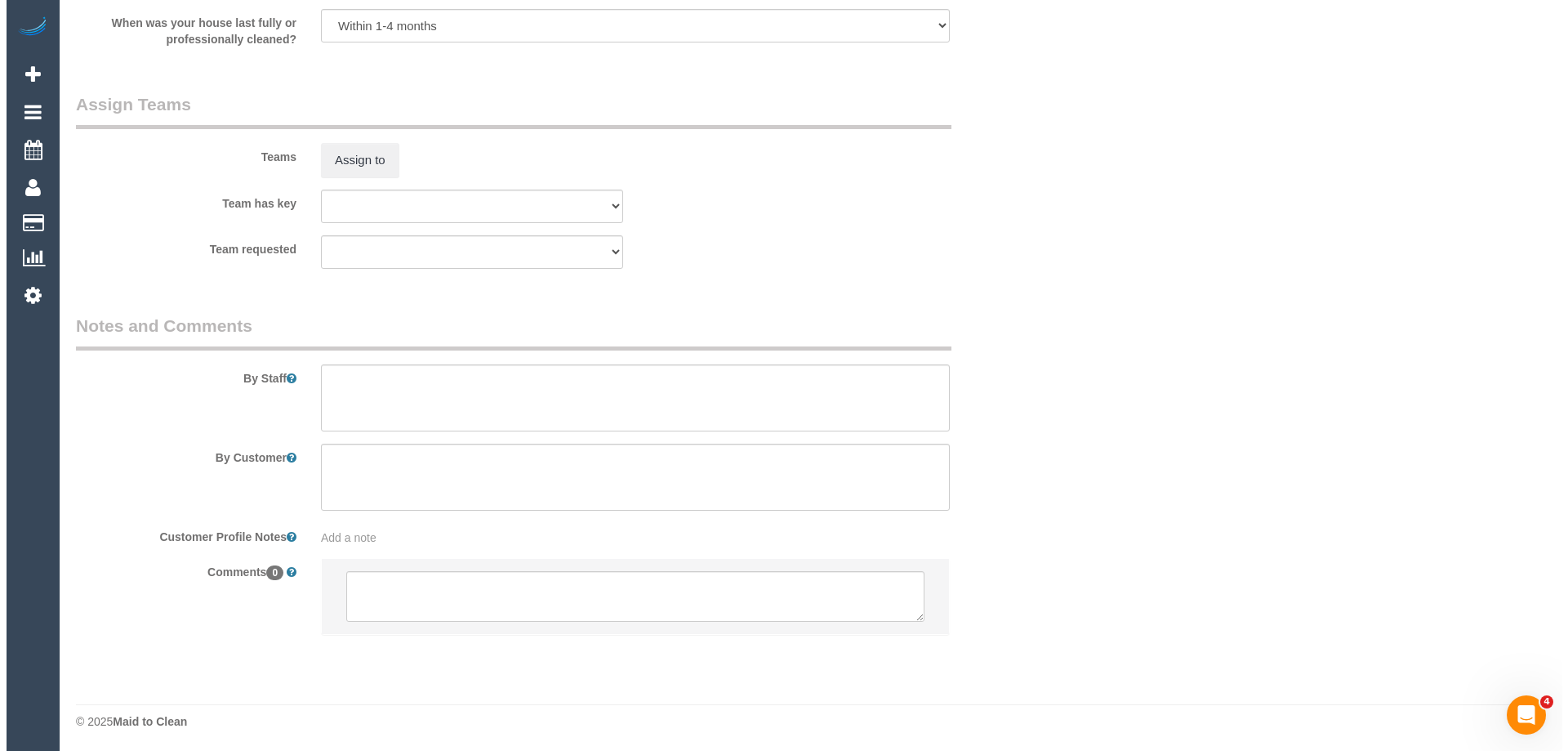
scroll to position [2387, 0]
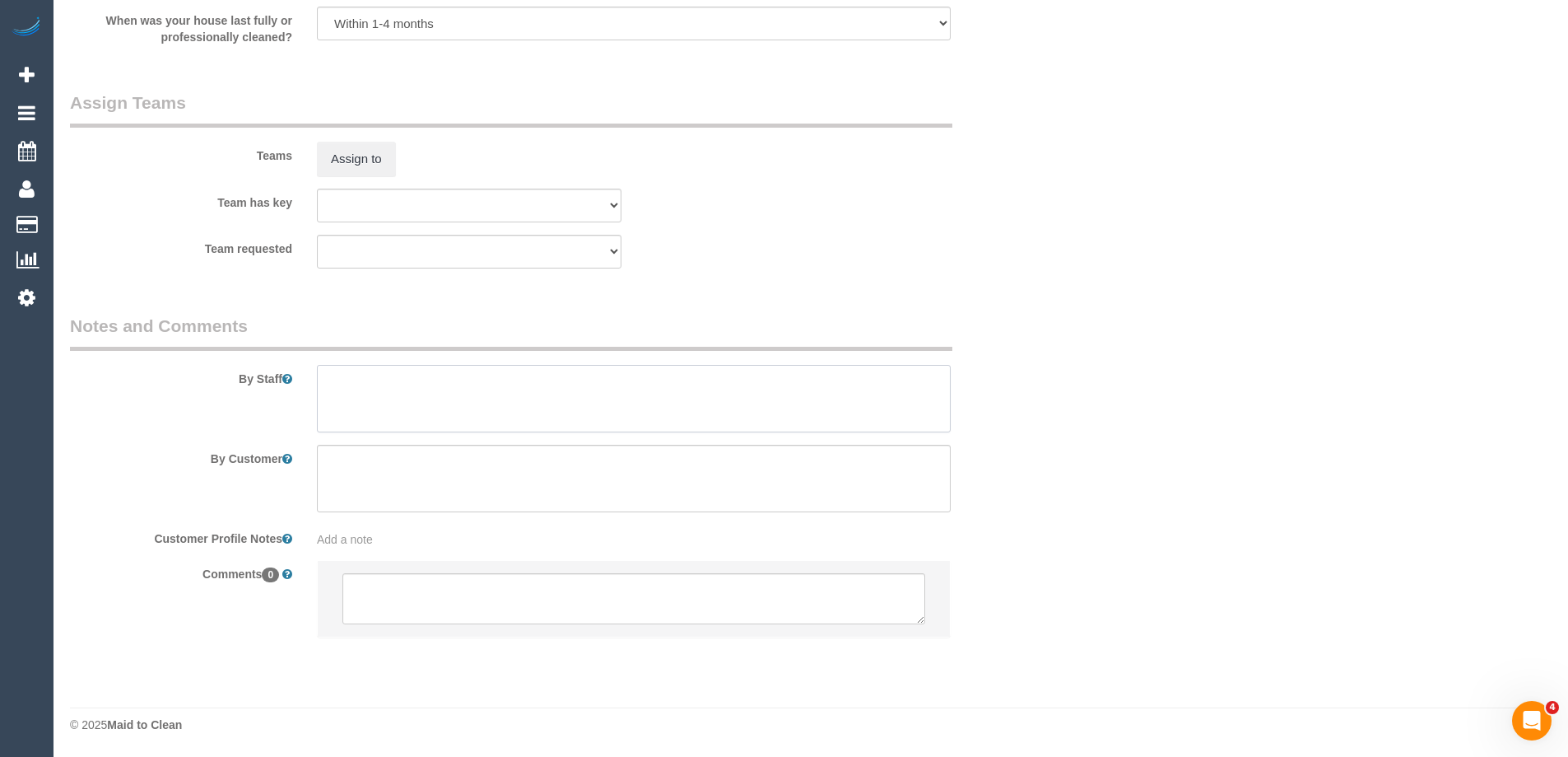
click at [361, 395] on textarea at bounding box center [634, 398] width 634 height 67
type textarea "Estimated time of 4.5-5.5 hrs"
click at [374, 146] on button "Assign to" at bounding box center [356, 159] width 79 height 35
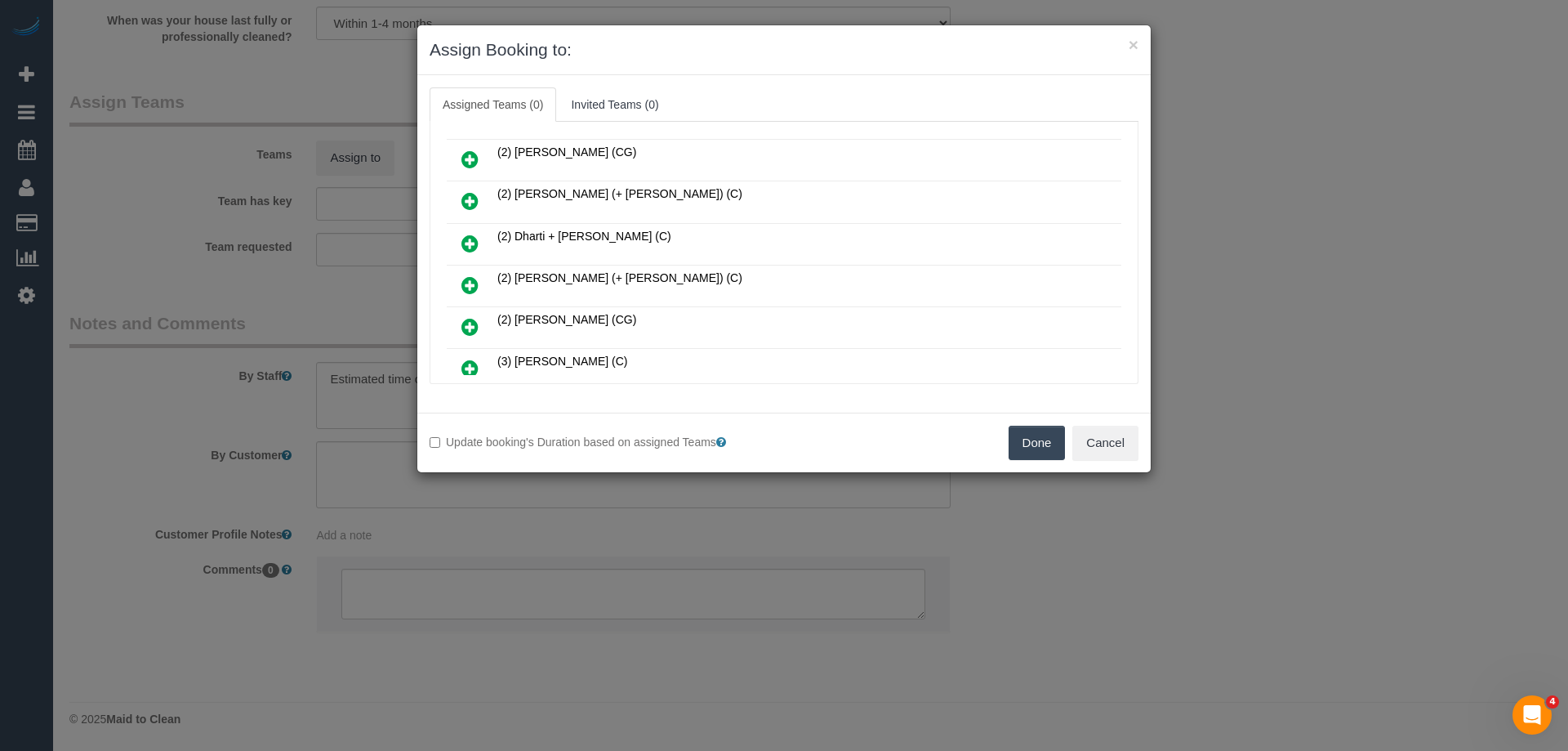
scroll to position [82, 0]
click at [1035, 441] on button "Done" at bounding box center [1037, 443] width 57 height 35
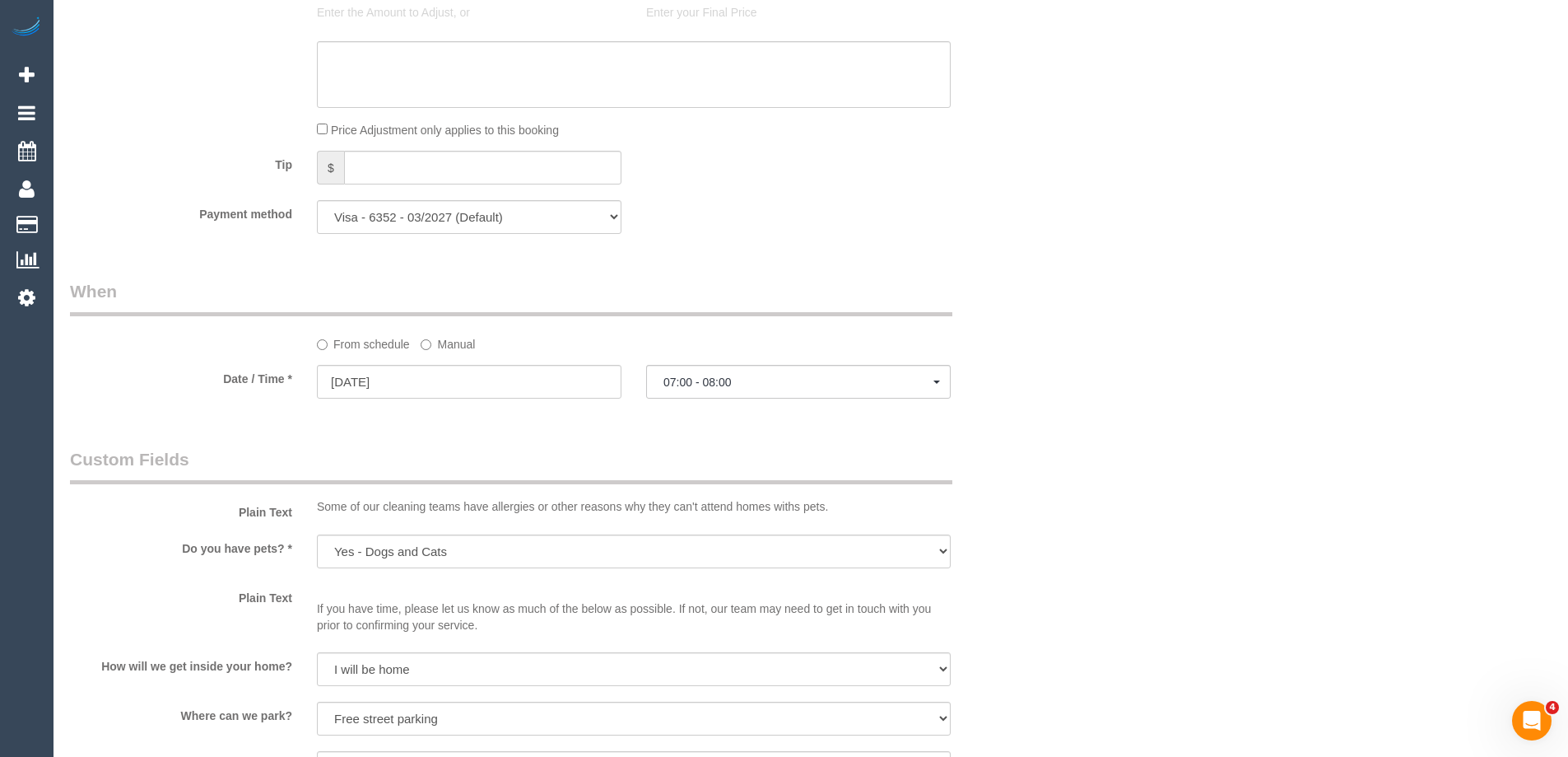
scroll to position [1418, 0]
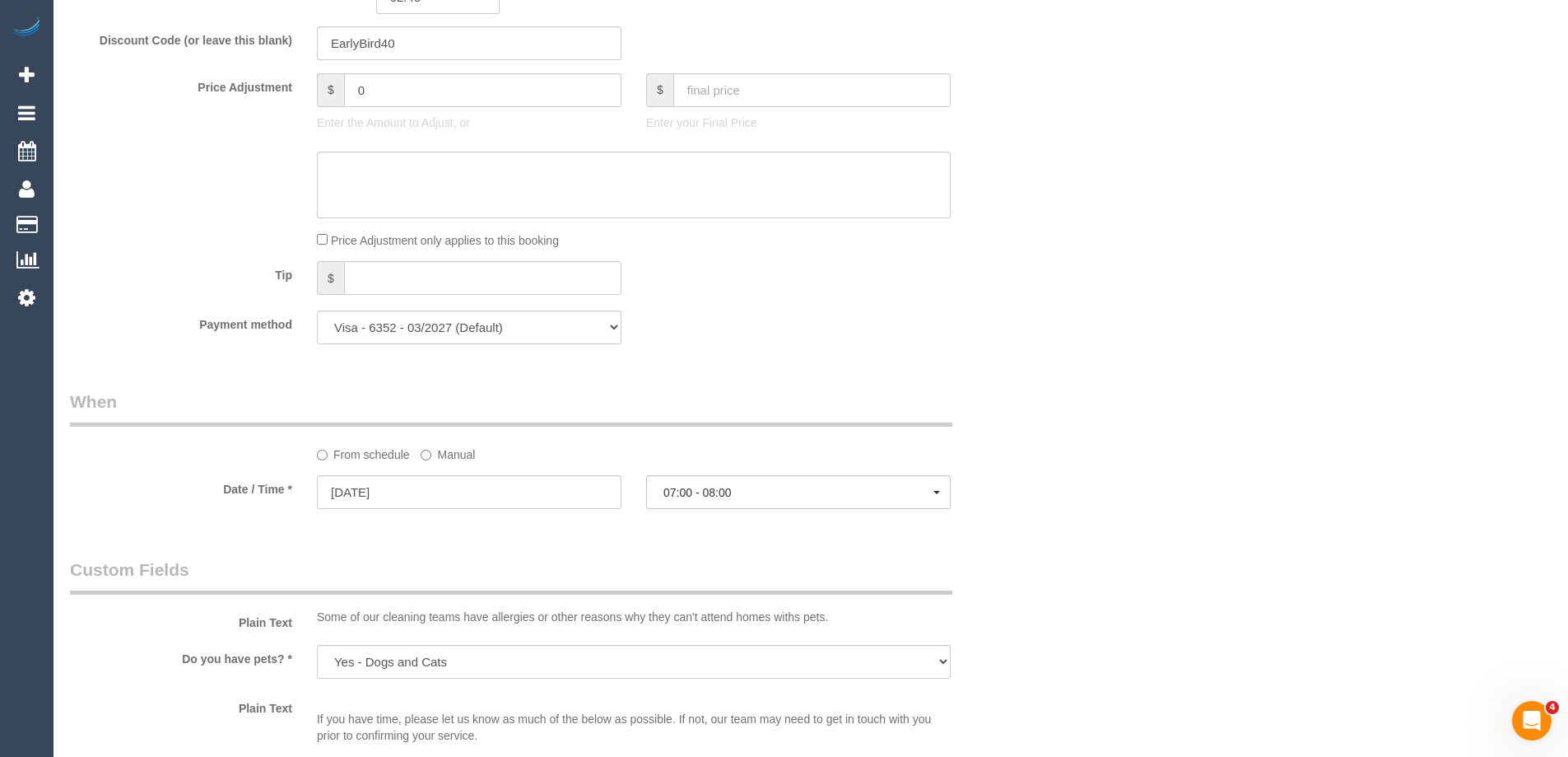
click at [438, 450] on label "Manual" at bounding box center [447, 451] width 54 height 22
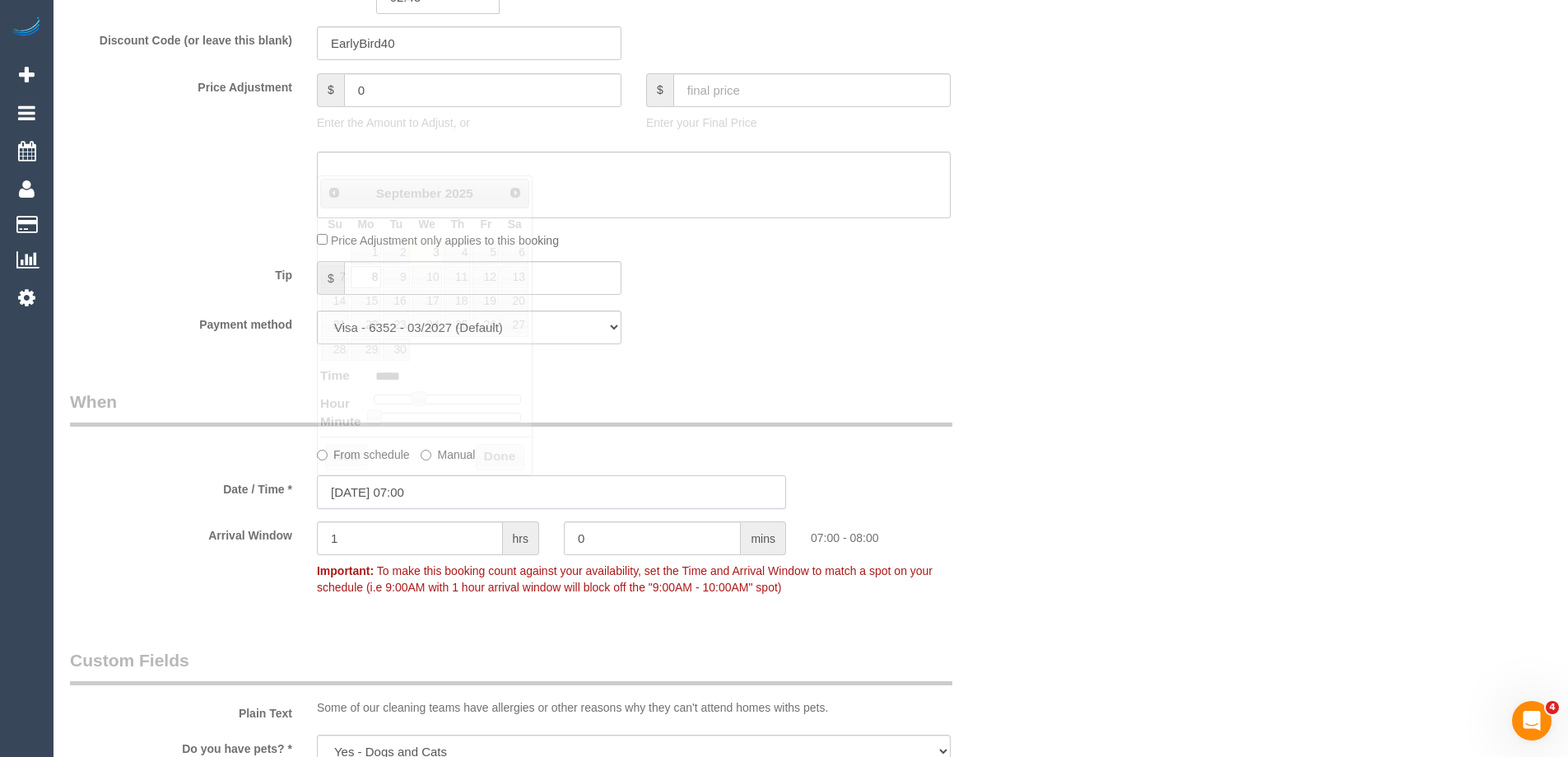
click at [387, 490] on input "08/09/2025 07:00" at bounding box center [551, 491] width 469 height 34
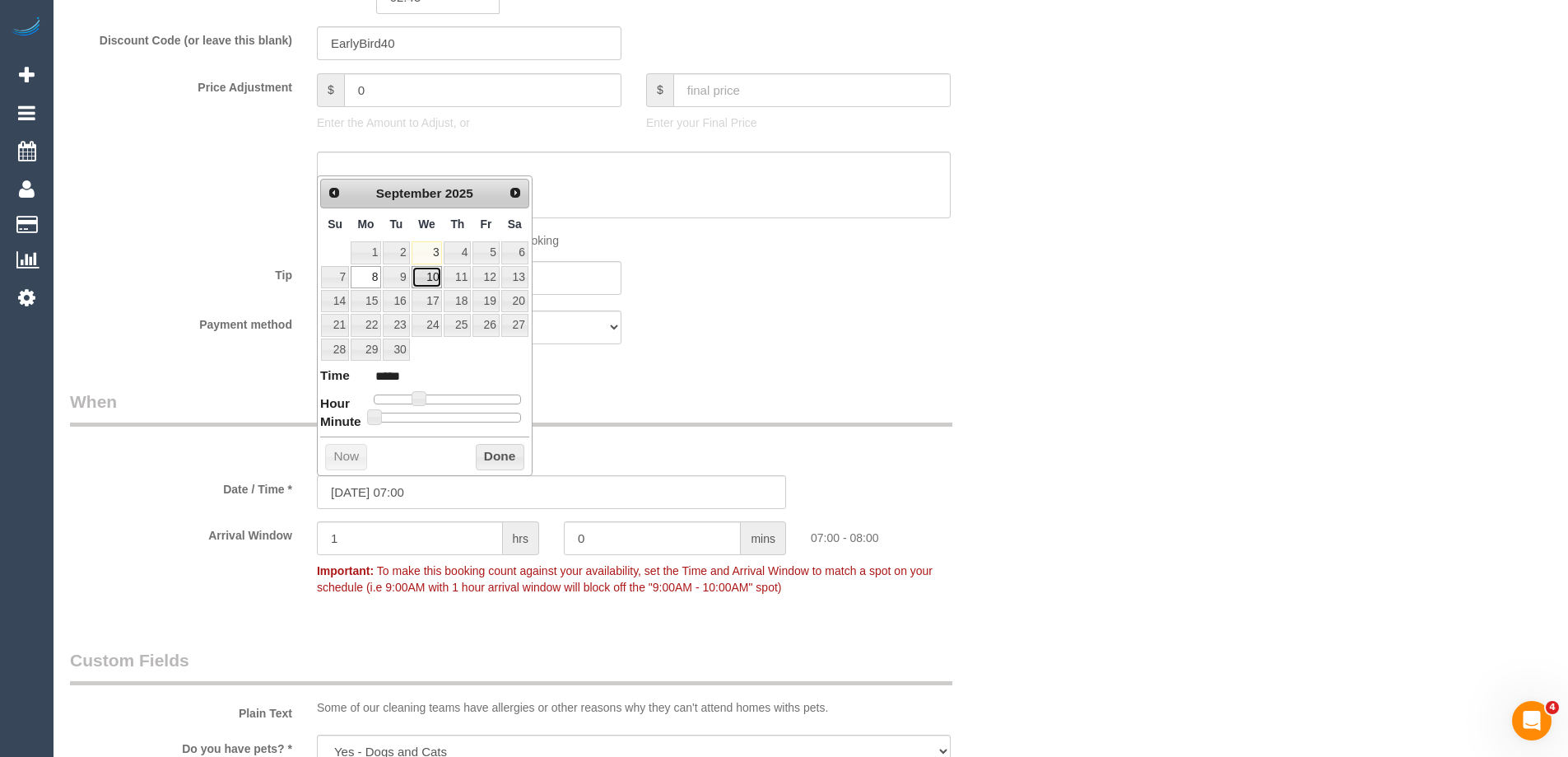
click at [424, 279] on link "10" at bounding box center [427, 277] width 31 height 22
type input "10/09/2025 07:00"
click at [494, 452] on button "Done" at bounding box center [500, 457] width 49 height 27
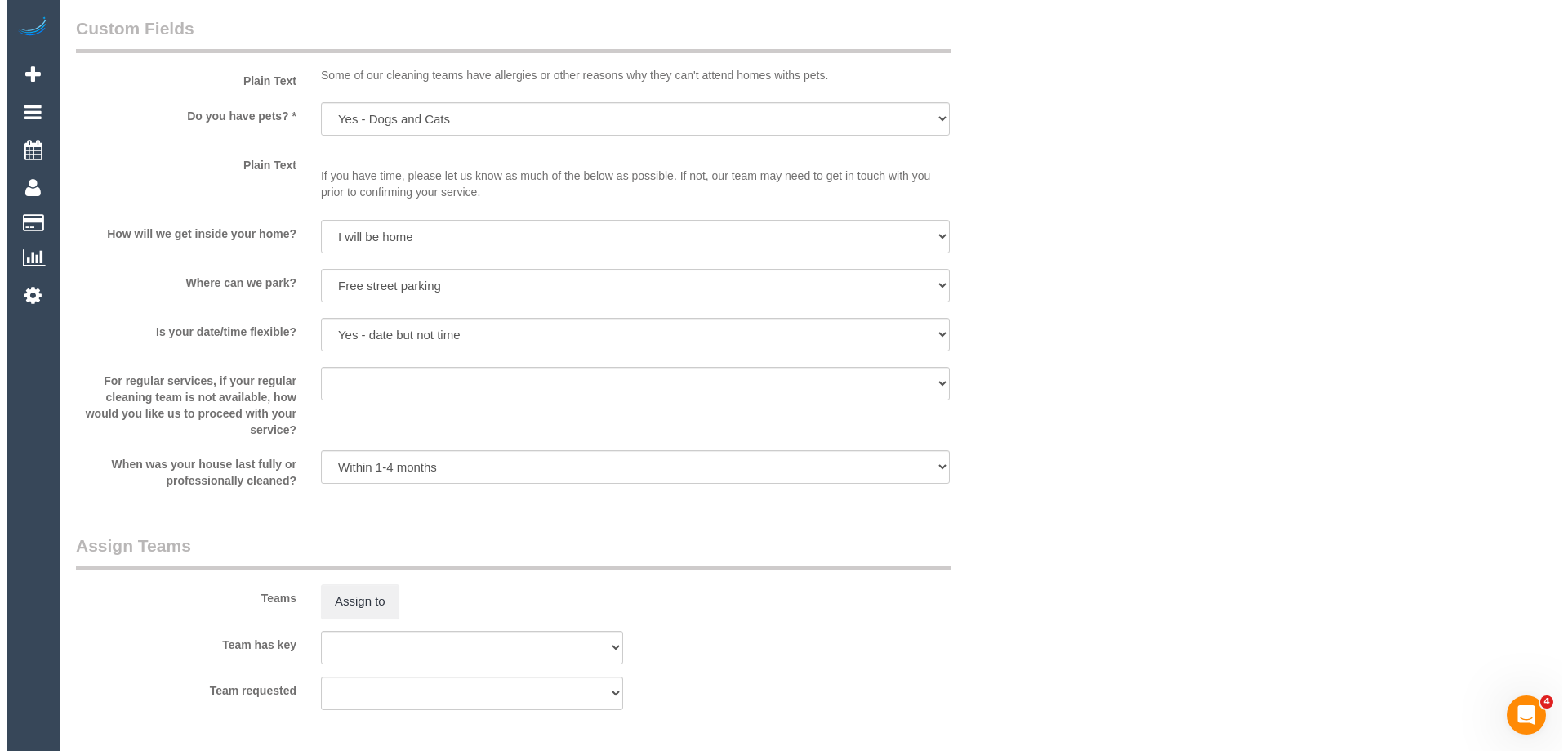
scroll to position [2157, 0]
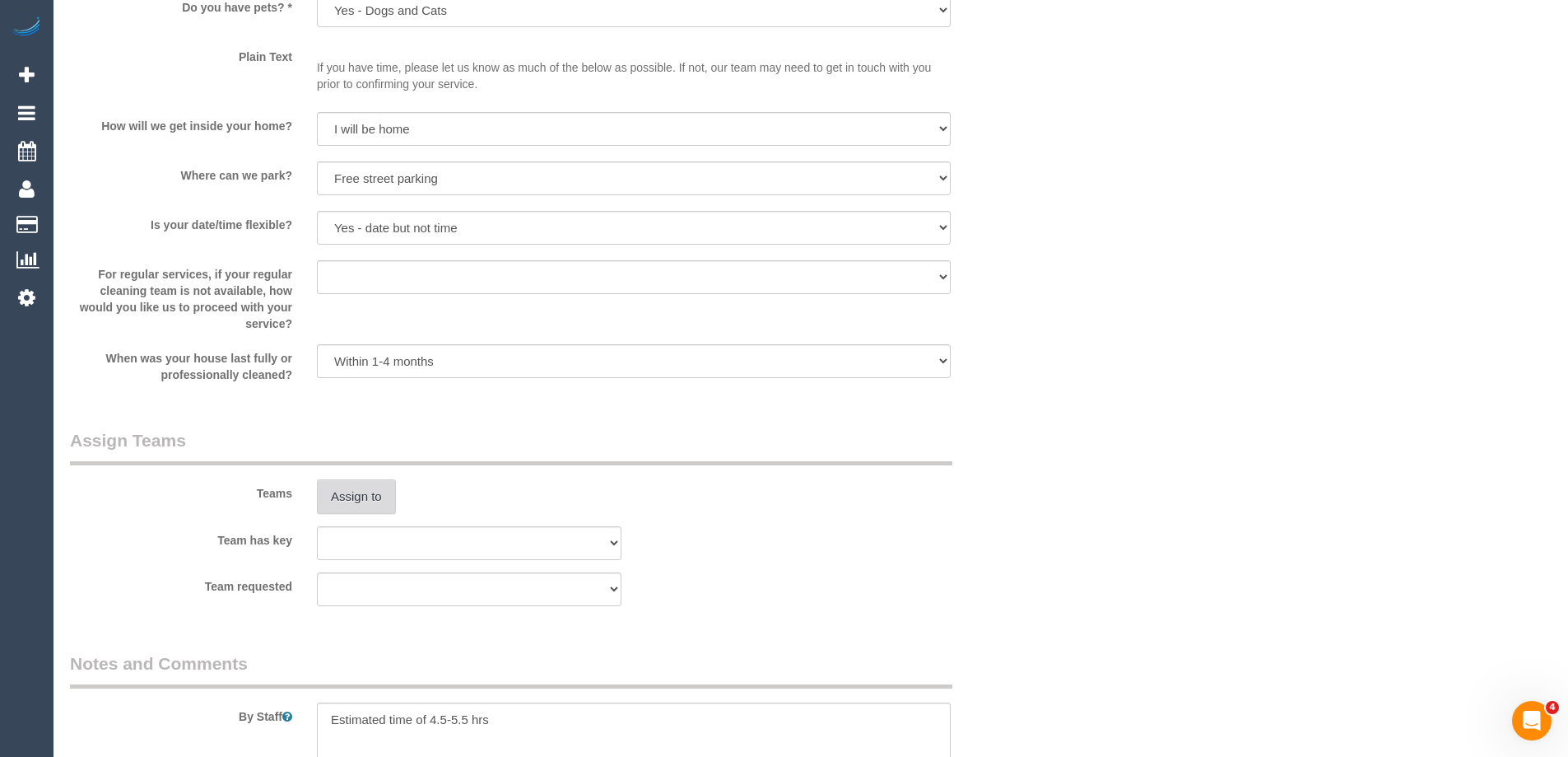
click at [342, 498] on button "Assign to" at bounding box center [356, 497] width 79 height 35
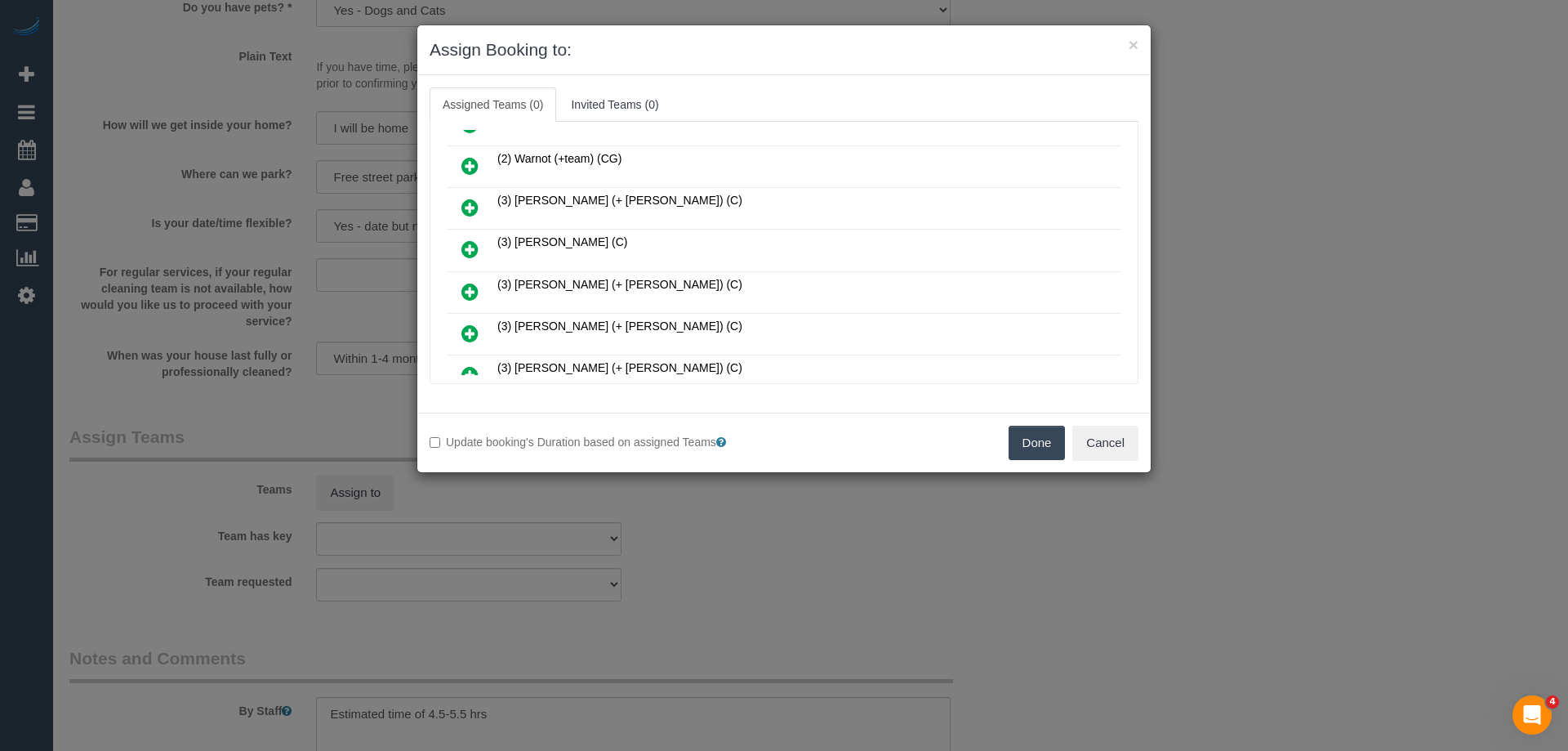
click at [466, 203] on icon at bounding box center [469, 208] width 17 height 20
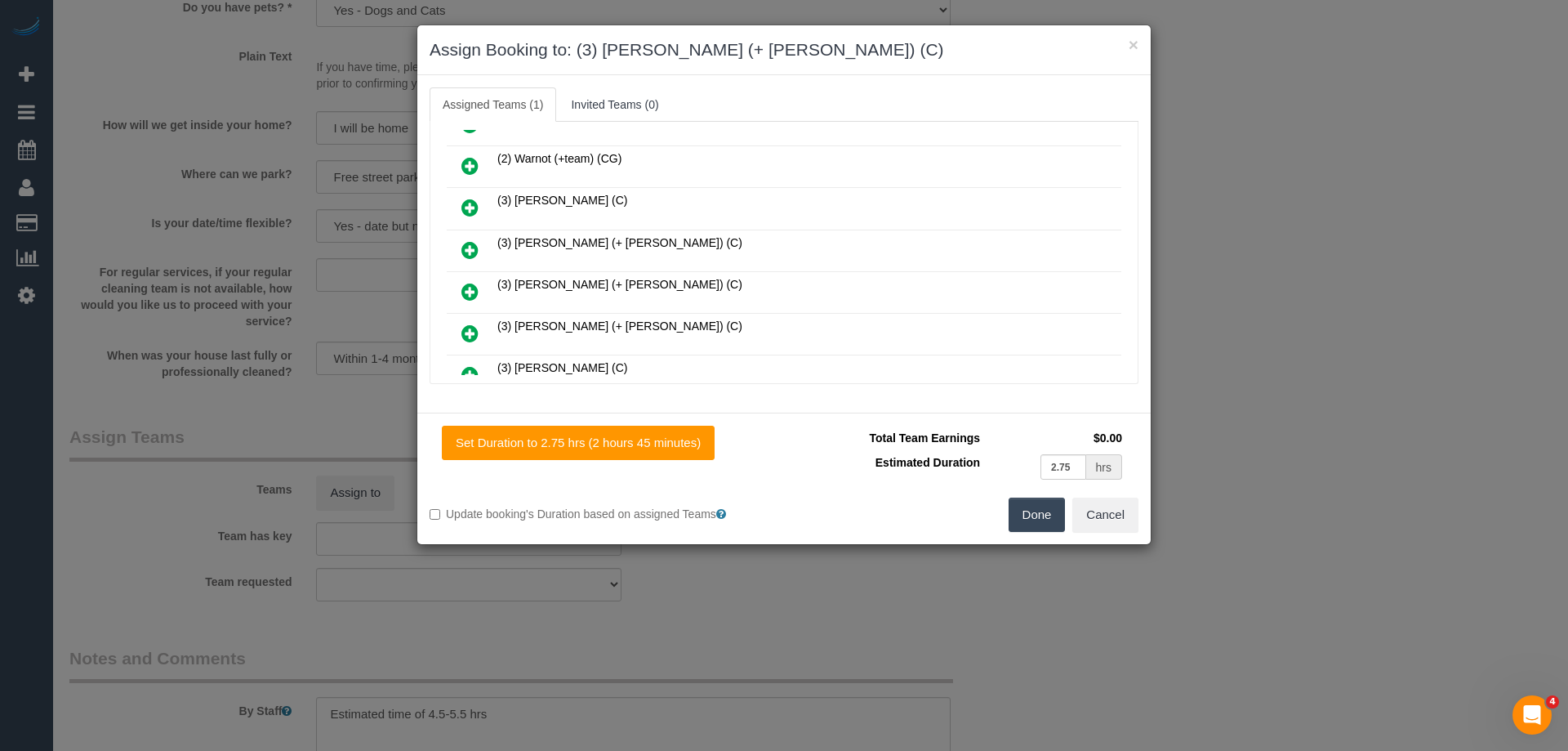
click at [470, 247] on icon at bounding box center [469, 250] width 17 height 20
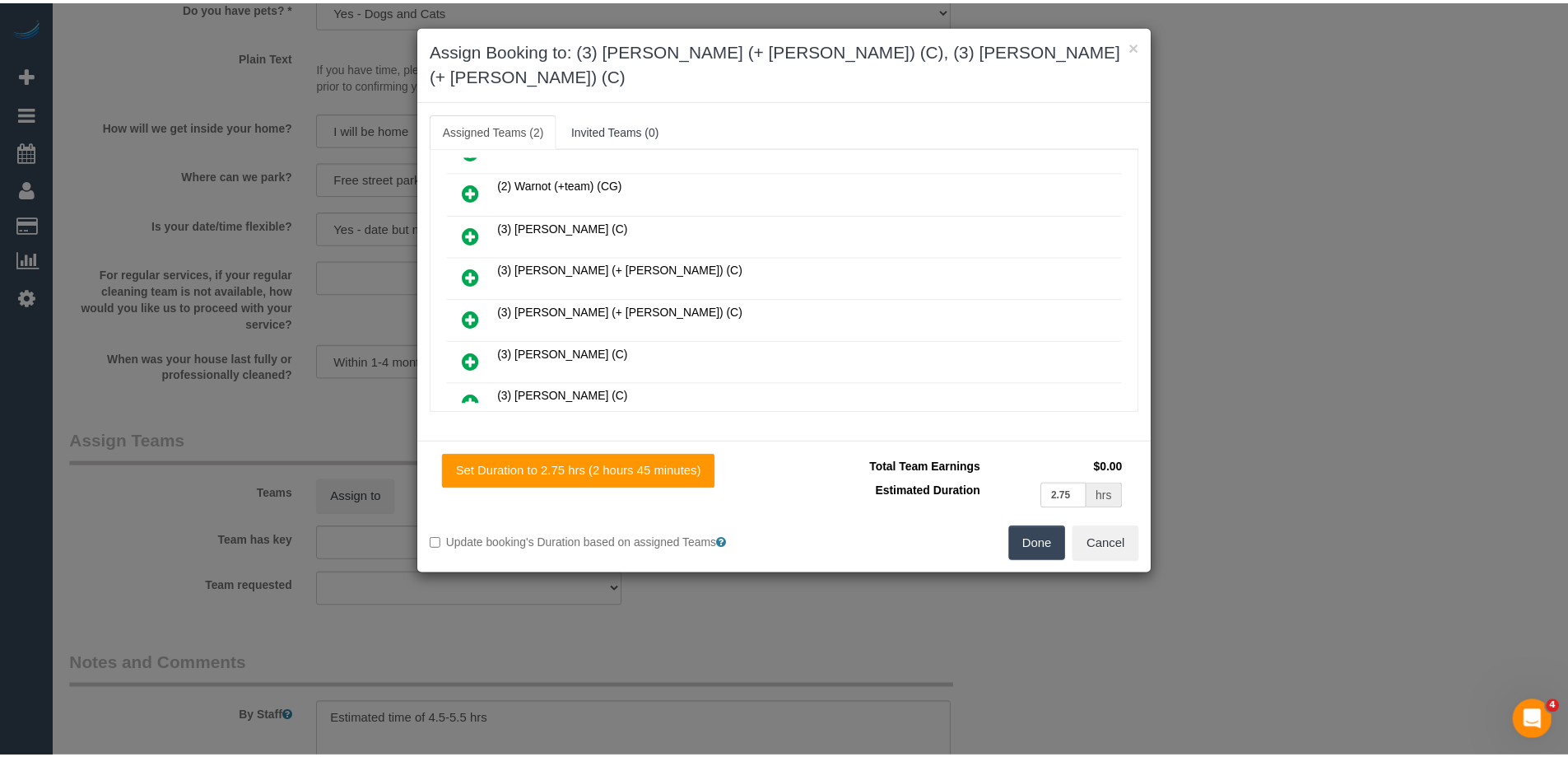
scroll to position [0, 0]
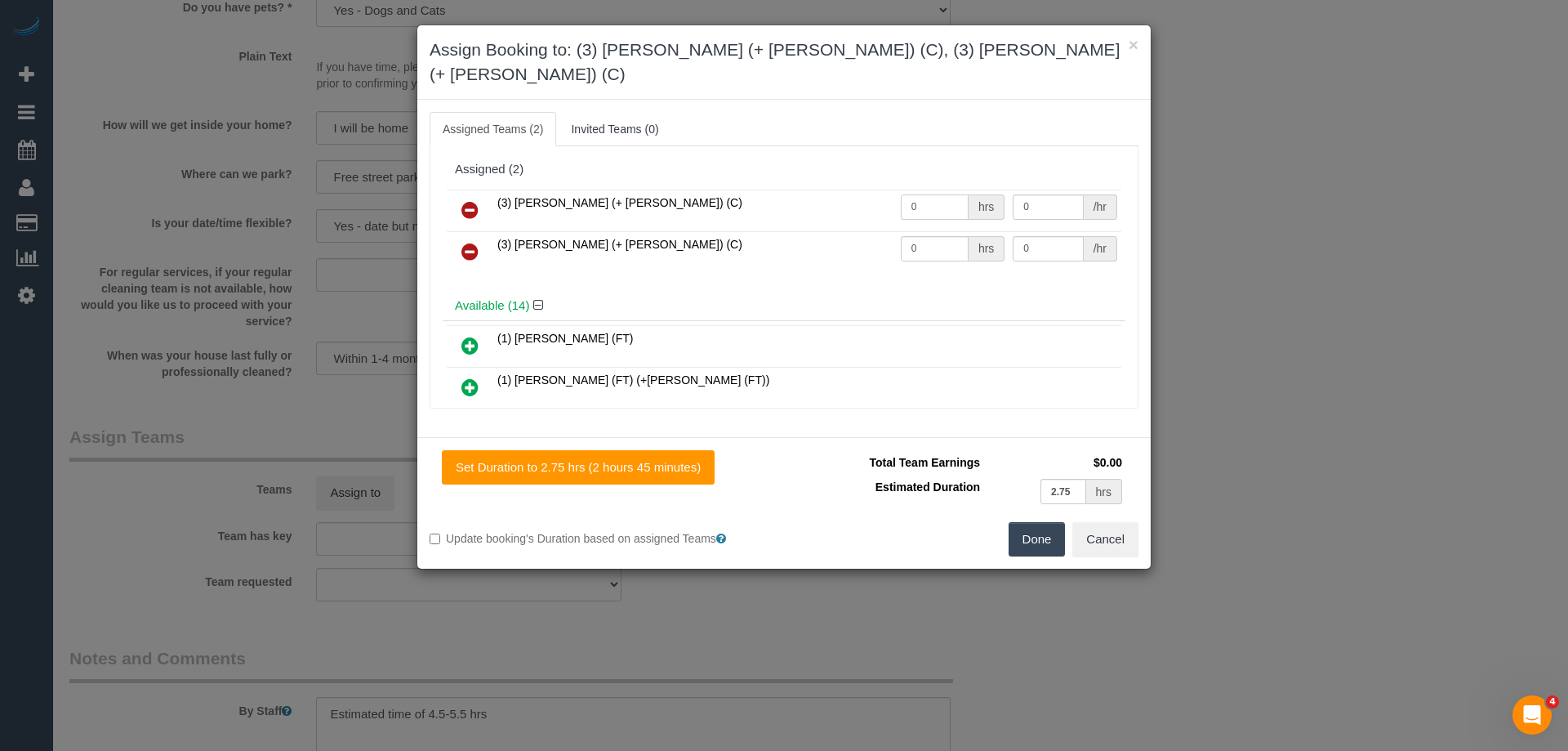
drag, startPoint x: 938, startPoint y: 184, endPoint x: 884, endPoint y: 187, distance: 54.1
click at [874, 190] on tr "(3) Arifin (+ Fatema) (C) 0 hrs 0 /hr" at bounding box center [784, 211] width 674 height 42
type input "1"
drag, startPoint x: 896, startPoint y: 240, endPoint x: 843, endPoint y: 233, distance: 53.5
click at [843, 233] on tr "(3) Fatema (+ Arifin) (C) 0 hrs 0 /hr" at bounding box center [784, 252] width 674 height 42
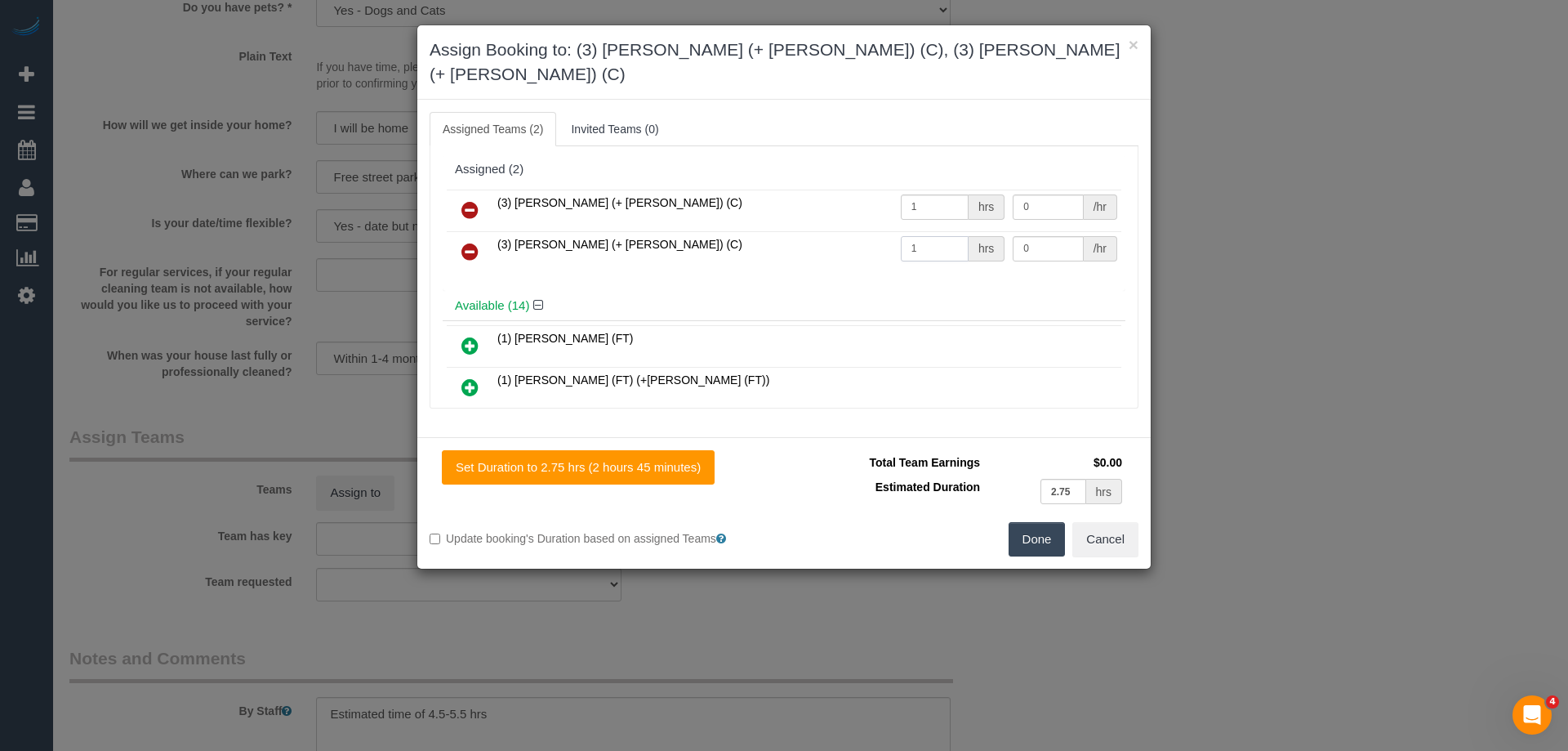
type input "1"
drag, startPoint x: 999, startPoint y: 180, endPoint x: 952, endPoint y: 174, distance: 47.4
click at [952, 190] on tr "(3) Arifin (+ Fatema) (C) 1 hrs 0 /hr" at bounding box center [784, 211] width 674 height 42
type input "95"
drag, startPoint x: 1035, startPoint y: 226, endPoint x: 874, endPoint y: 202, distance: 162.8
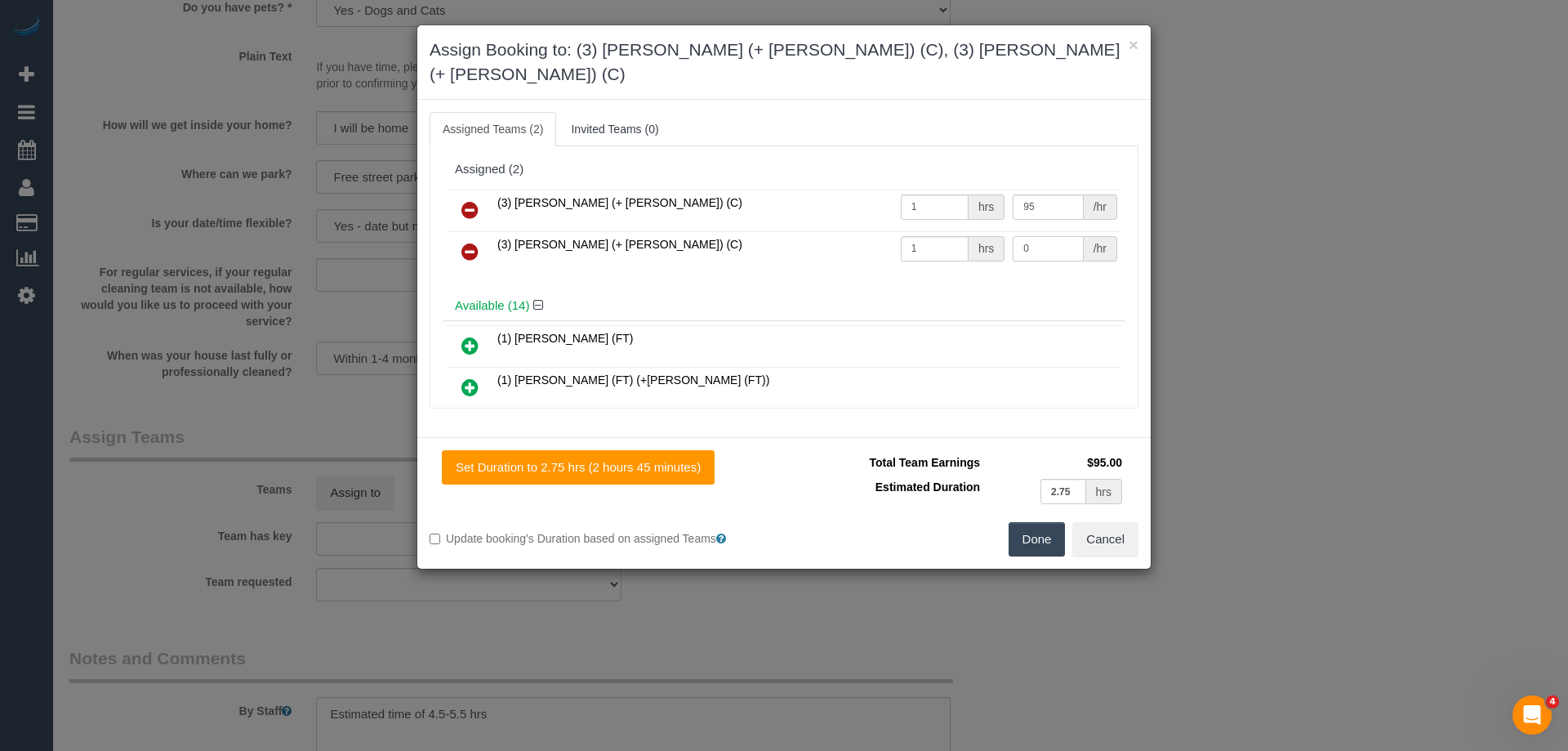
click at [886, 205] on tbody "(3) Arifin (+ Fatema) (C) 1 hrs 95 /hr (3) Fatema (+ Arifin) (C) 1 hrs 0 /hr" at bounding box center [784, 231] width 674 height 83
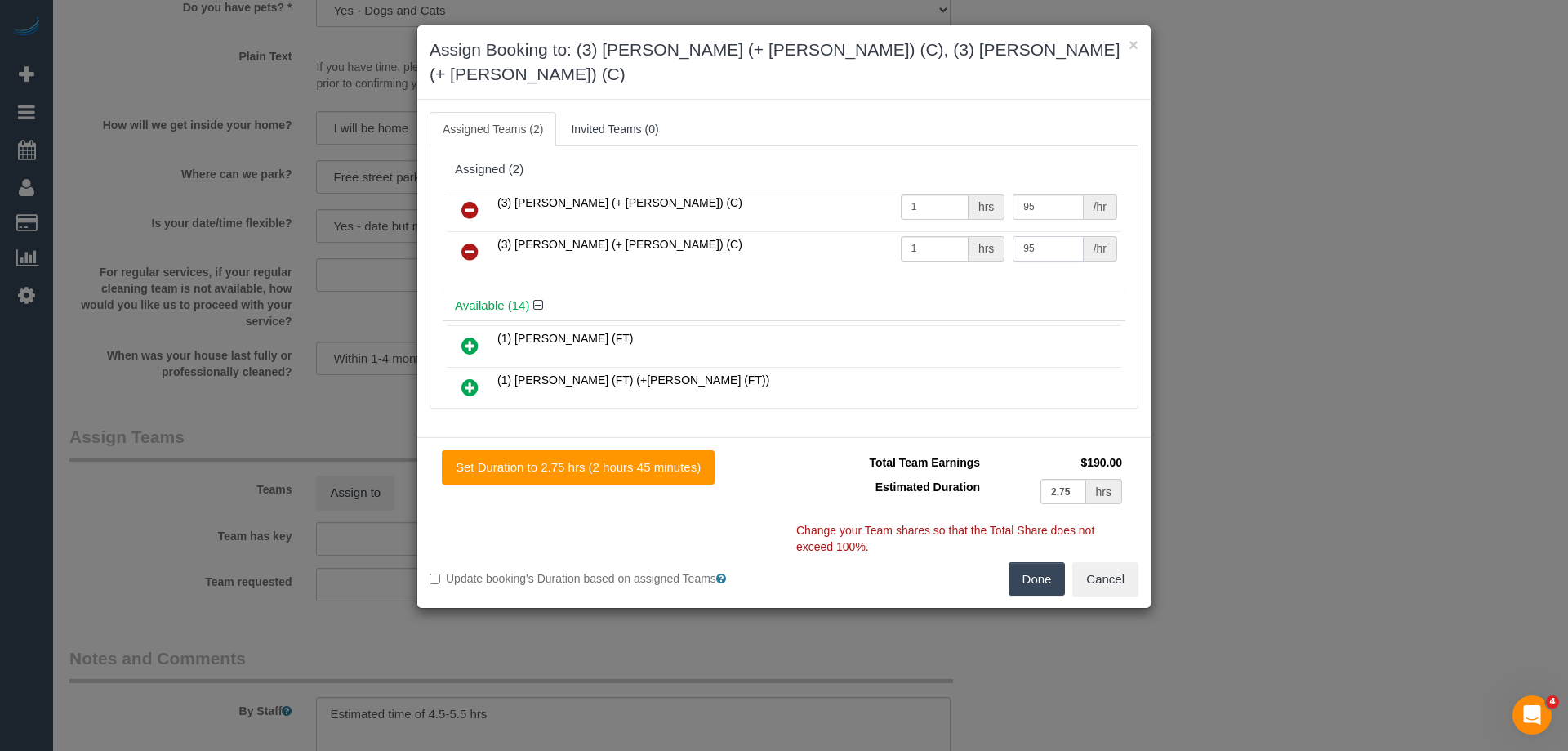
type input "95"
click at [1036, 562] on button "Done" at bounding box center [1037, 580] width 57 height 35
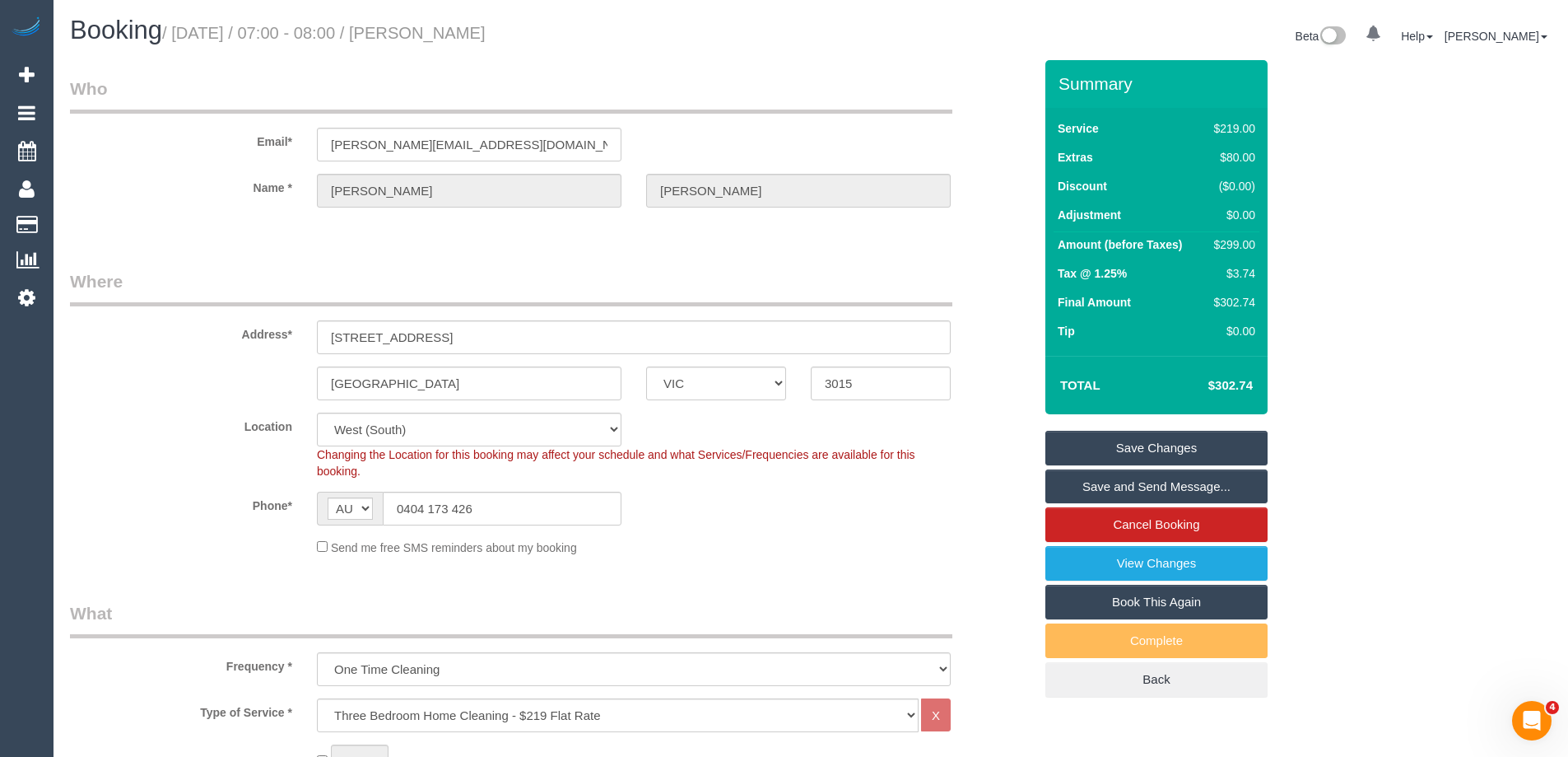
drag, startPoint x: 583, startPoint y: 28, endPoint x: 458, endPoint y: 29, distance: 125.0
click at [458, 29] on h1 "Booking / September 08, 2025 / 07:00 - 08:00 / Nicole Wardrop" at bounding box center [434, 30] width 728 height 28
copy small "Nicole Wardrop"
click at [1104, 448] on link "Save Changes" at bounding box center [1156, 448] width 222 height 35
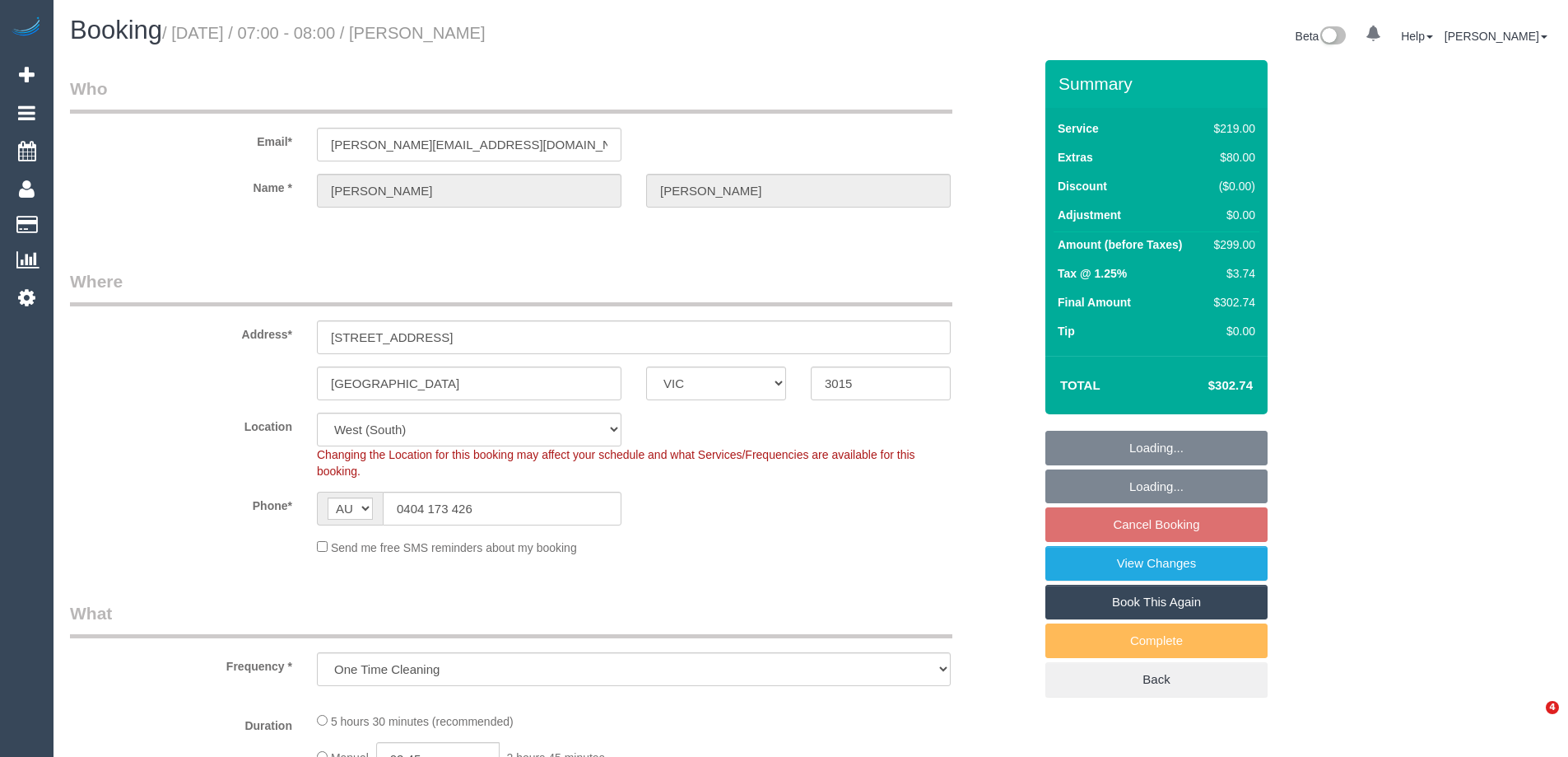
select select "VIC"
select select "object:685"
select select "string:stripe-pm_1Ren6q2GScqysDRVQxhWxpgb"
select select "number:30"
select select "number:14"
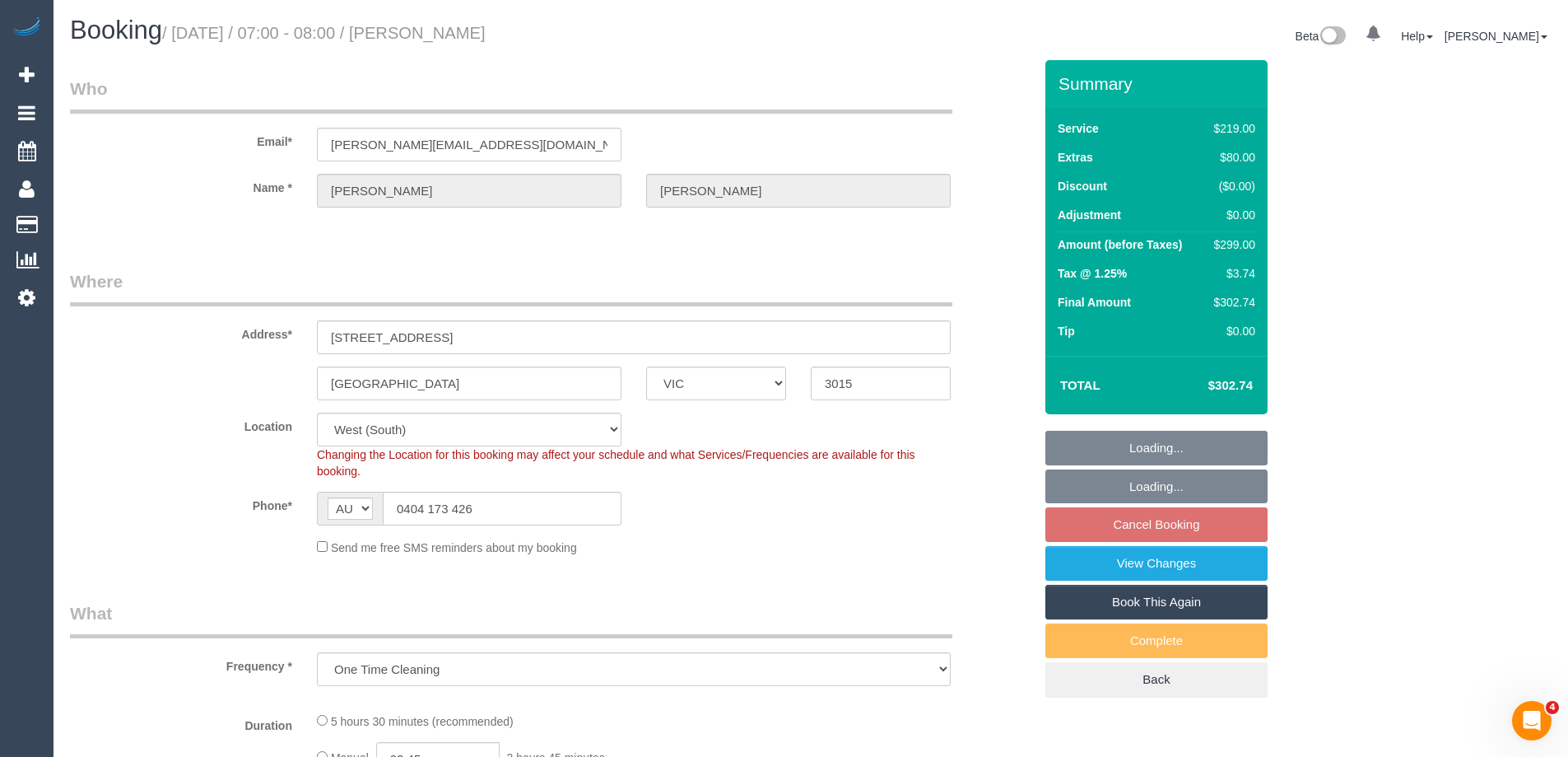
select select "number:19"
select select "number:23"
select select "number:13"
select select "spot1"
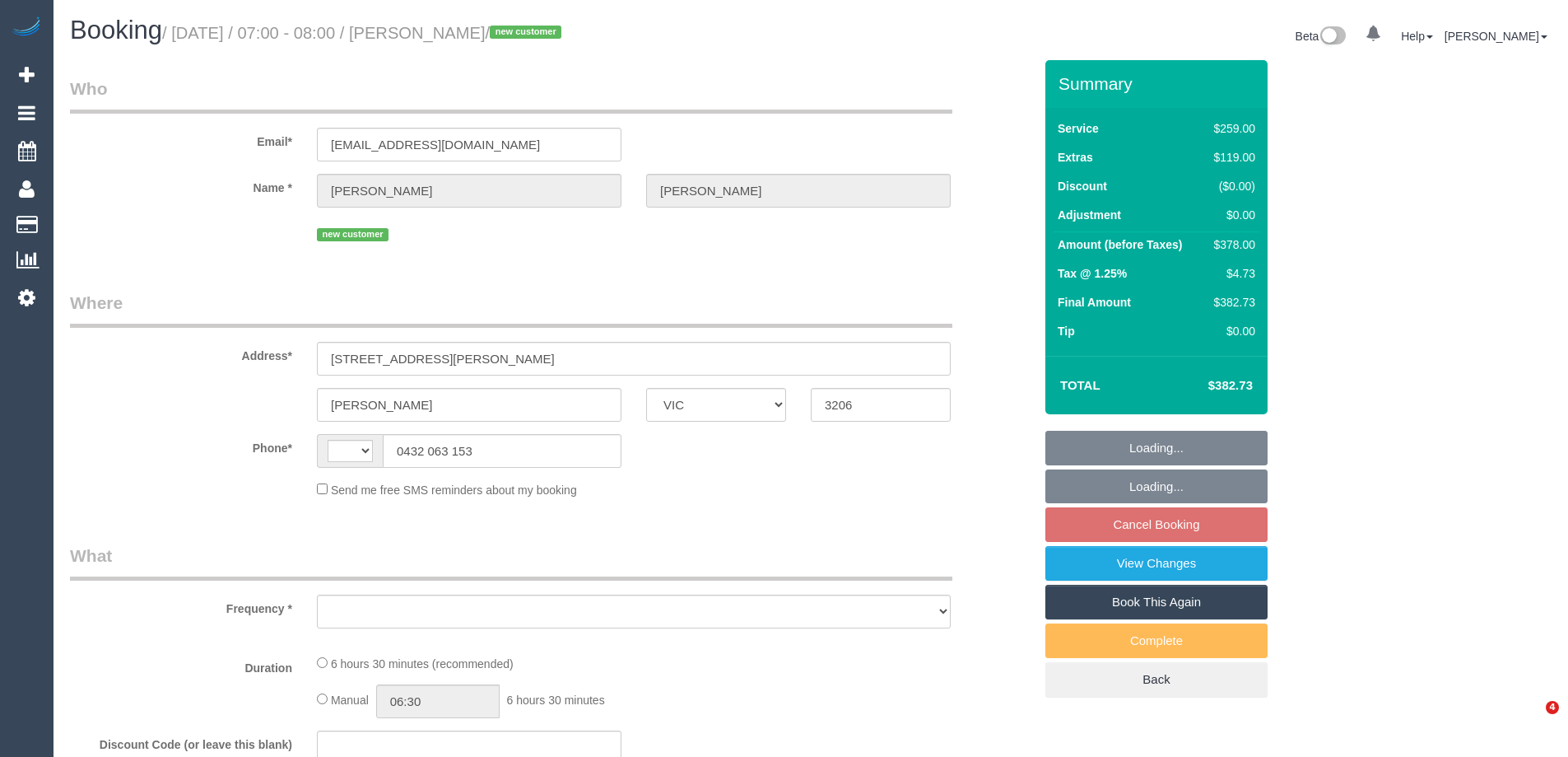
select select "VIC"
select select "string:stripe-pm_1S37zy2GScqysDRViAFx3eT7"
select select "number:27"
select select "number:14"
select select "number:19"
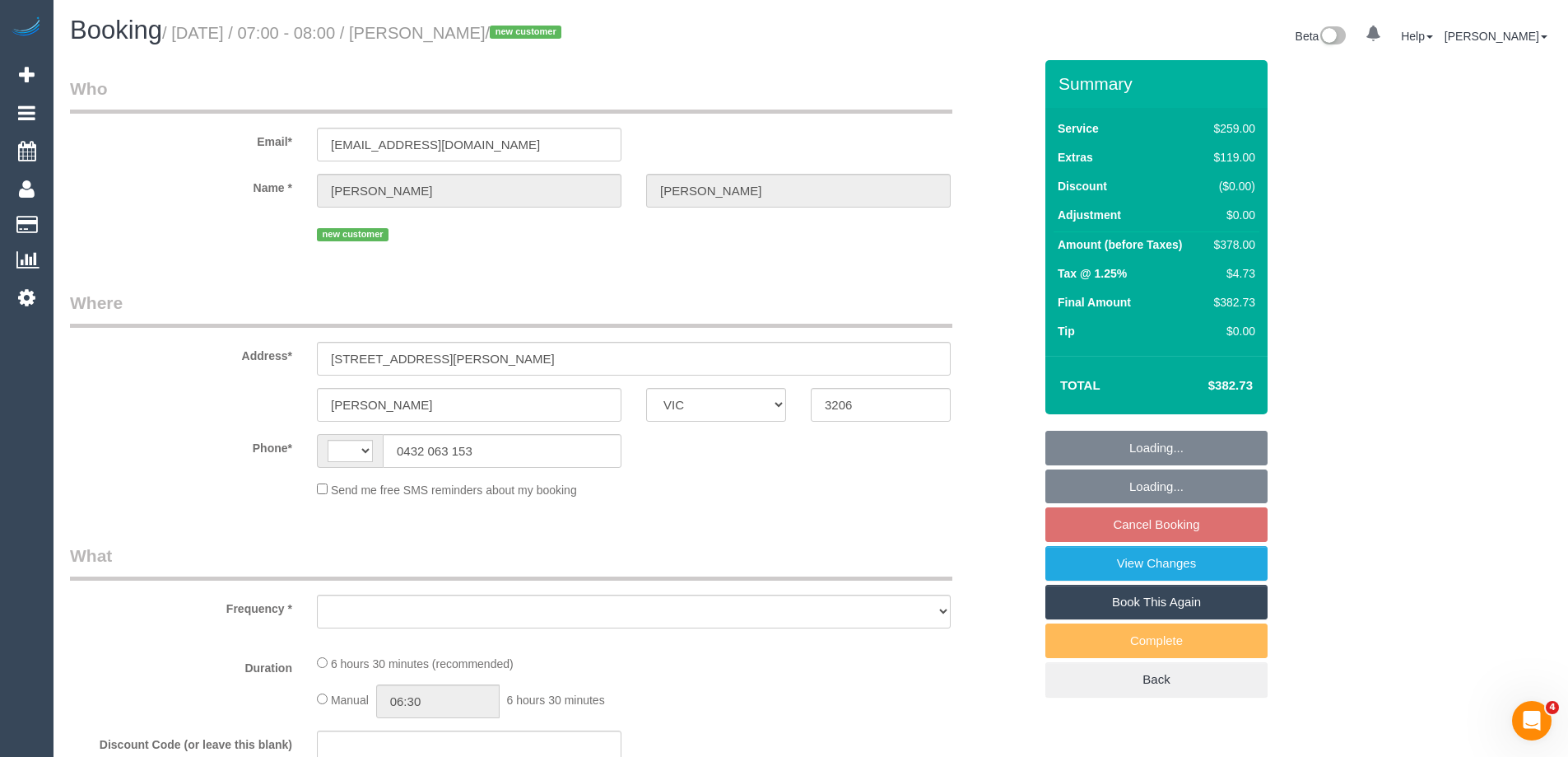
select select "number:36"
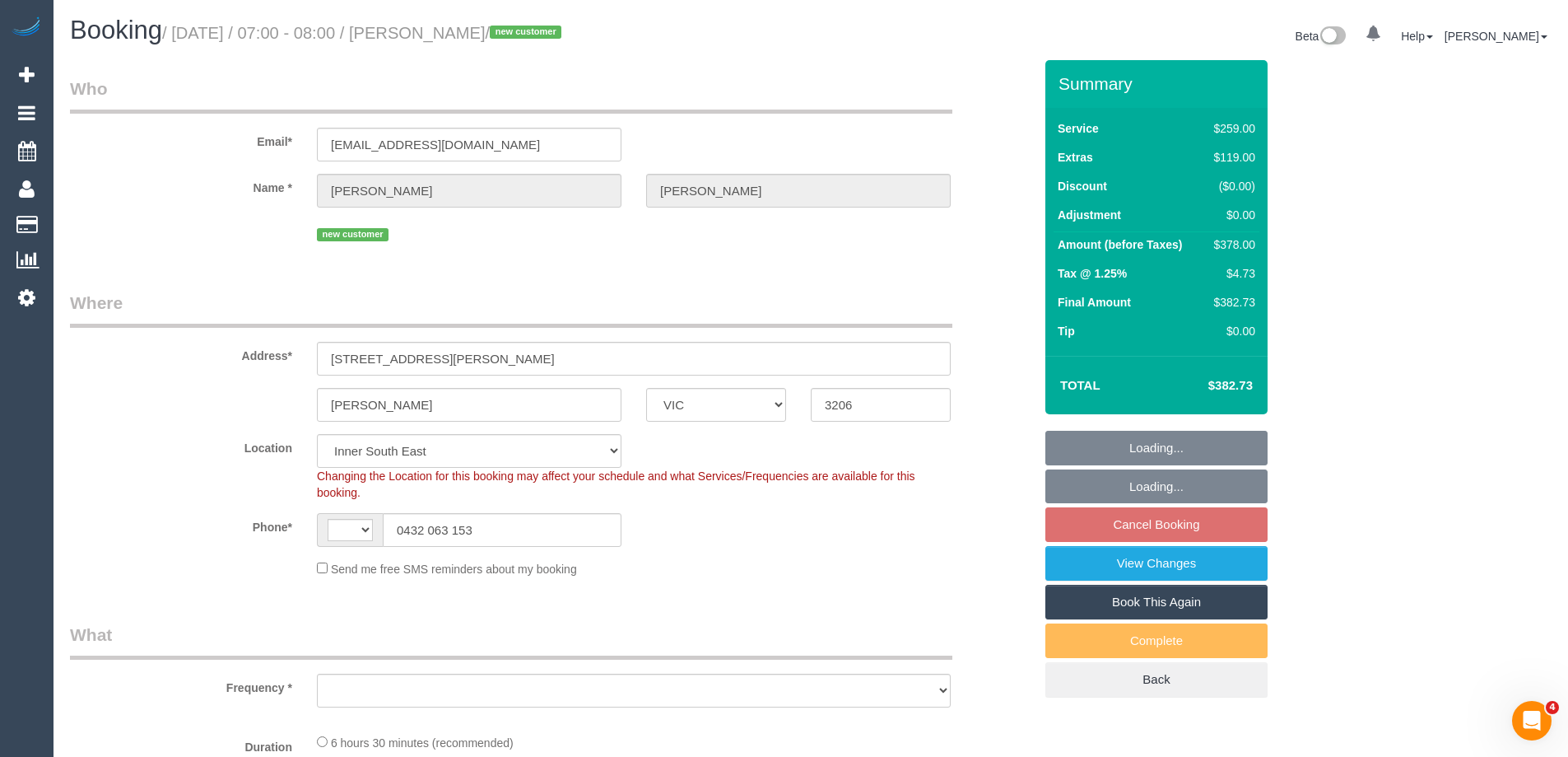
select select "string:AU"
select select "object:700"
select select "spot1"
select select "object:1367"
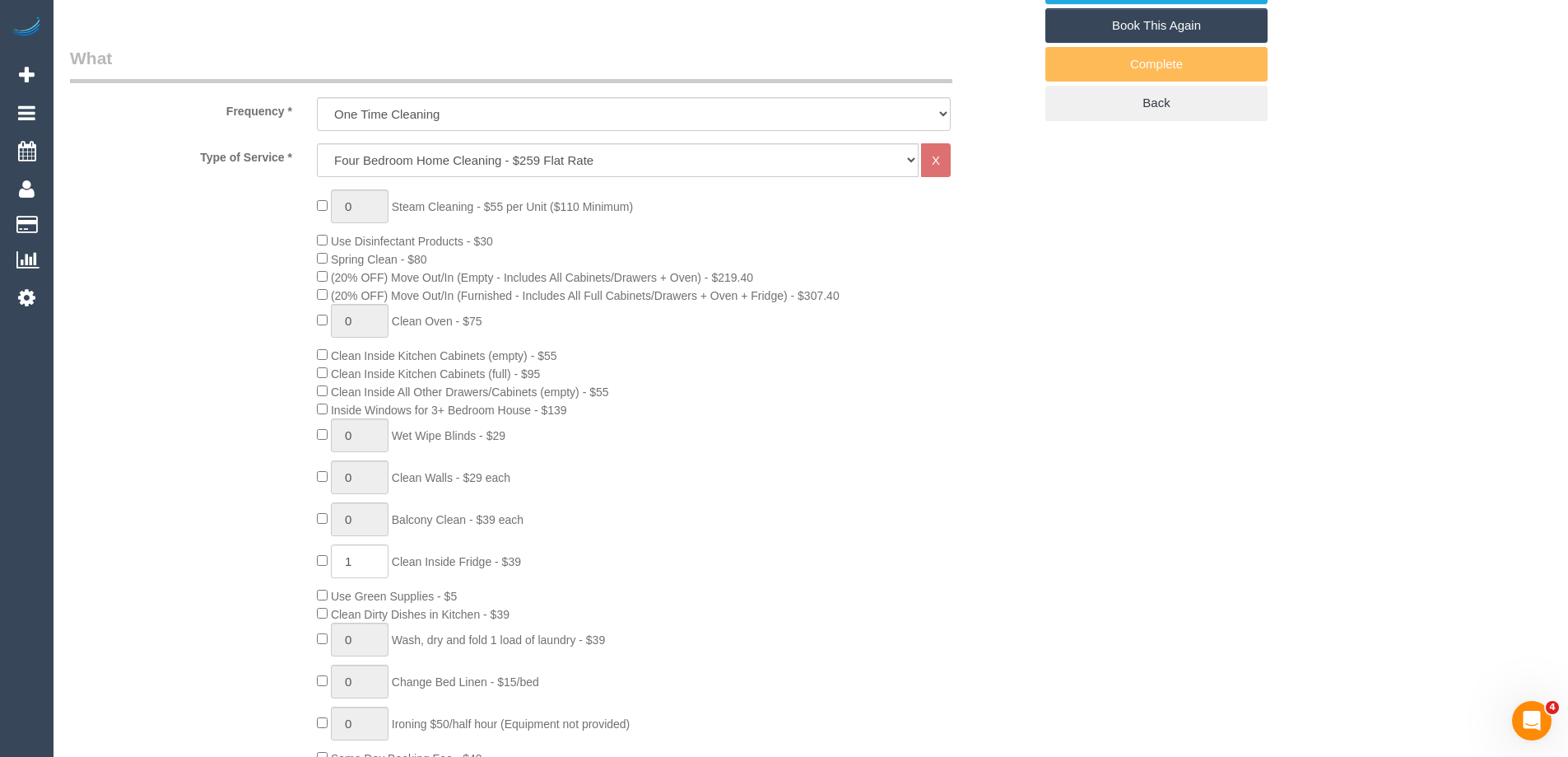
scroll to position [1153, 0]
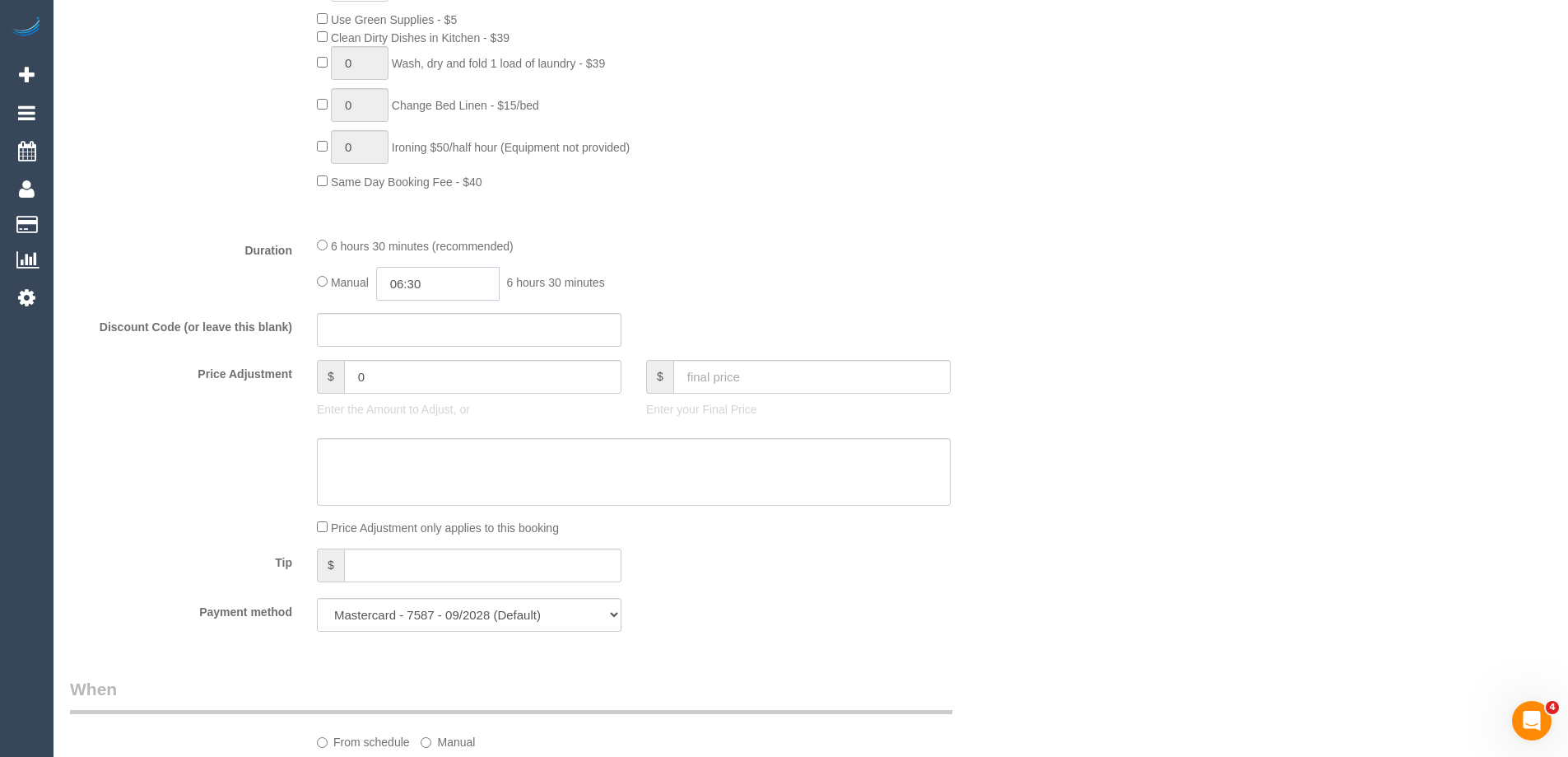
click at [403, 288] on input "06:30" at bounding box center [438, 283] width 123 height 34
type input "07:00"
click at [415, 351] on li "07:00" at bounding box center [420, 355] width 73 height 21
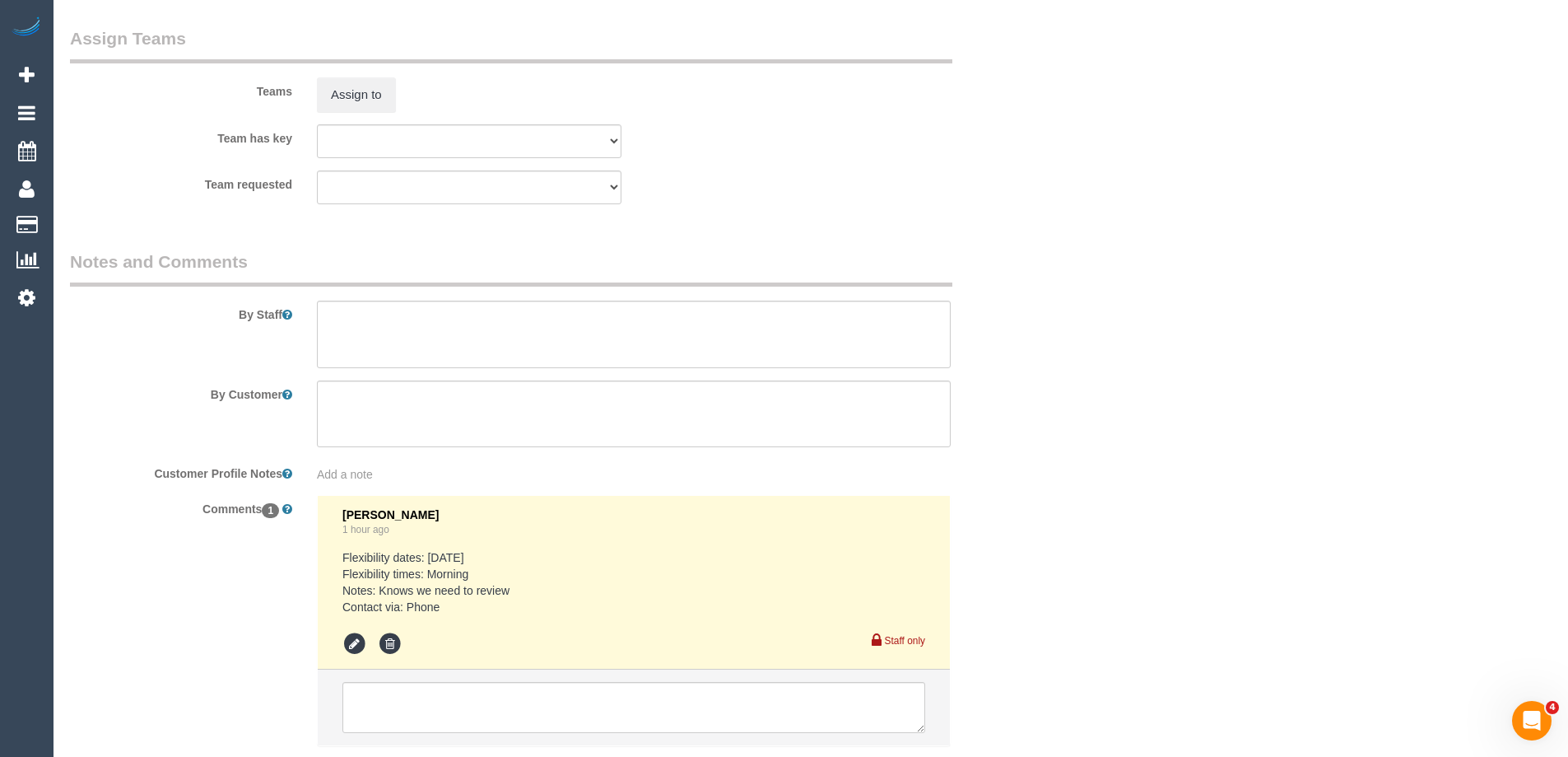
select select "spot15"
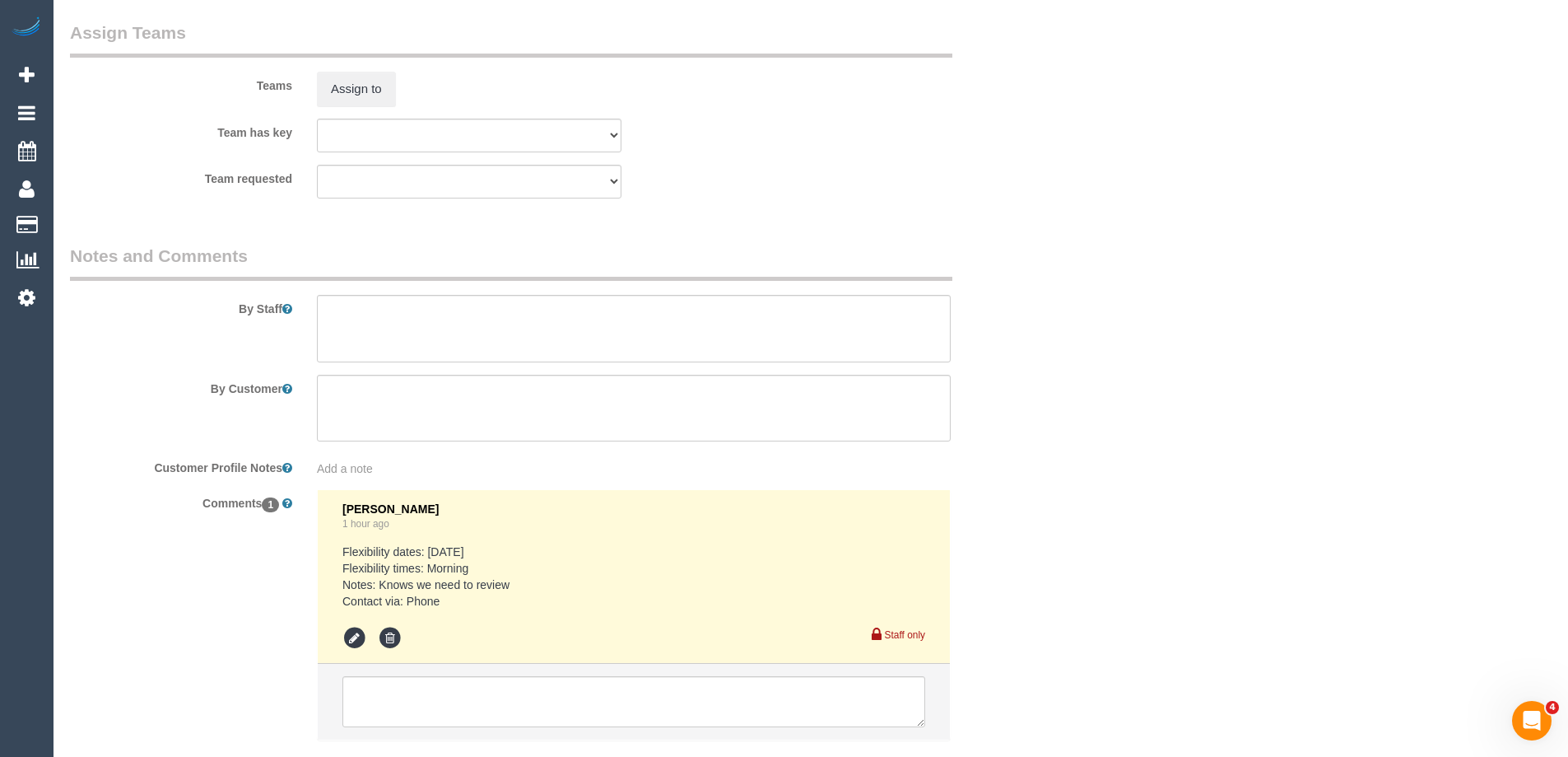
scroll to position [2601, 0]
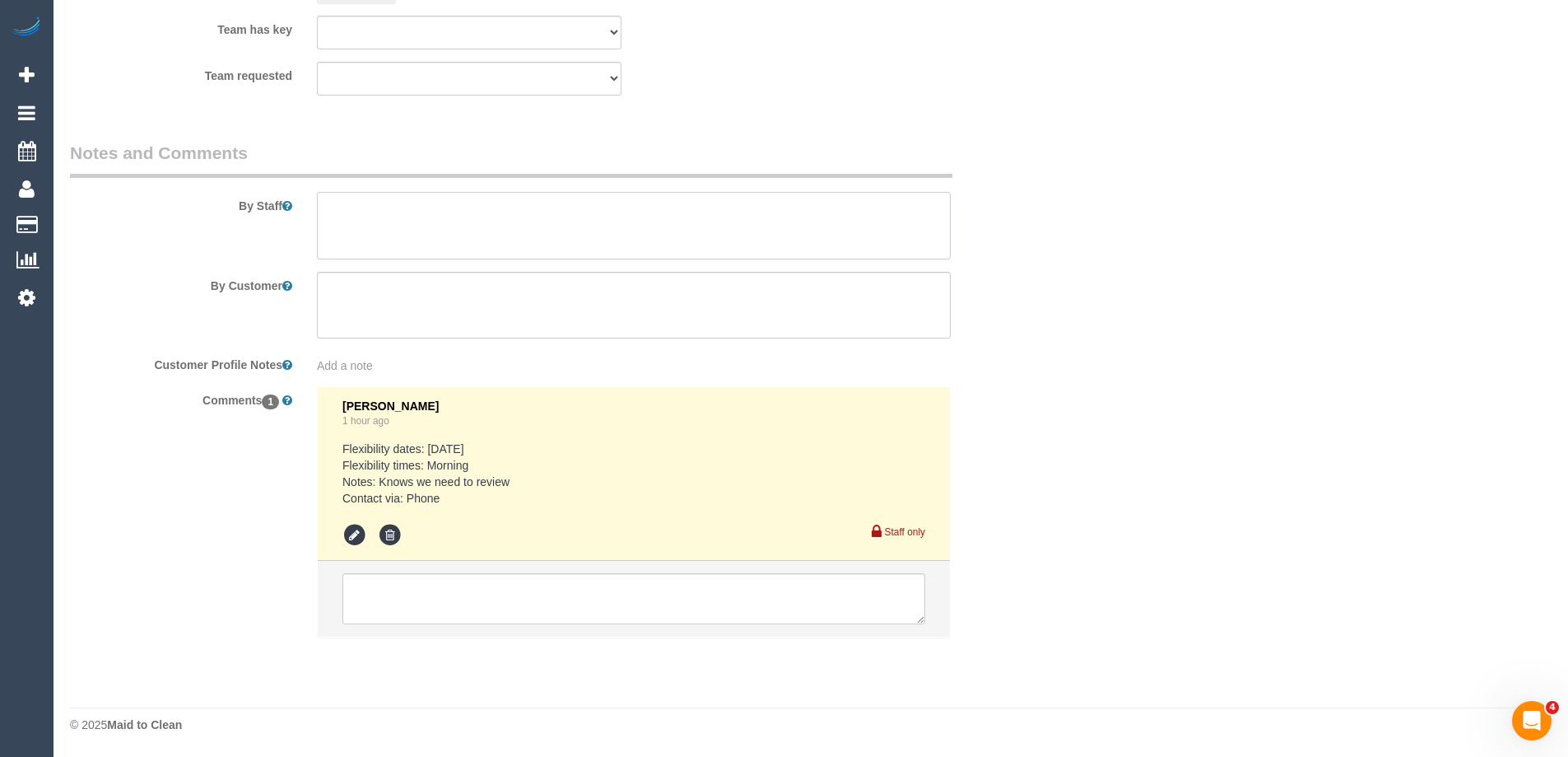
click at [387, 246] on textarea at bounding box center [634, 225] width 634 height 67
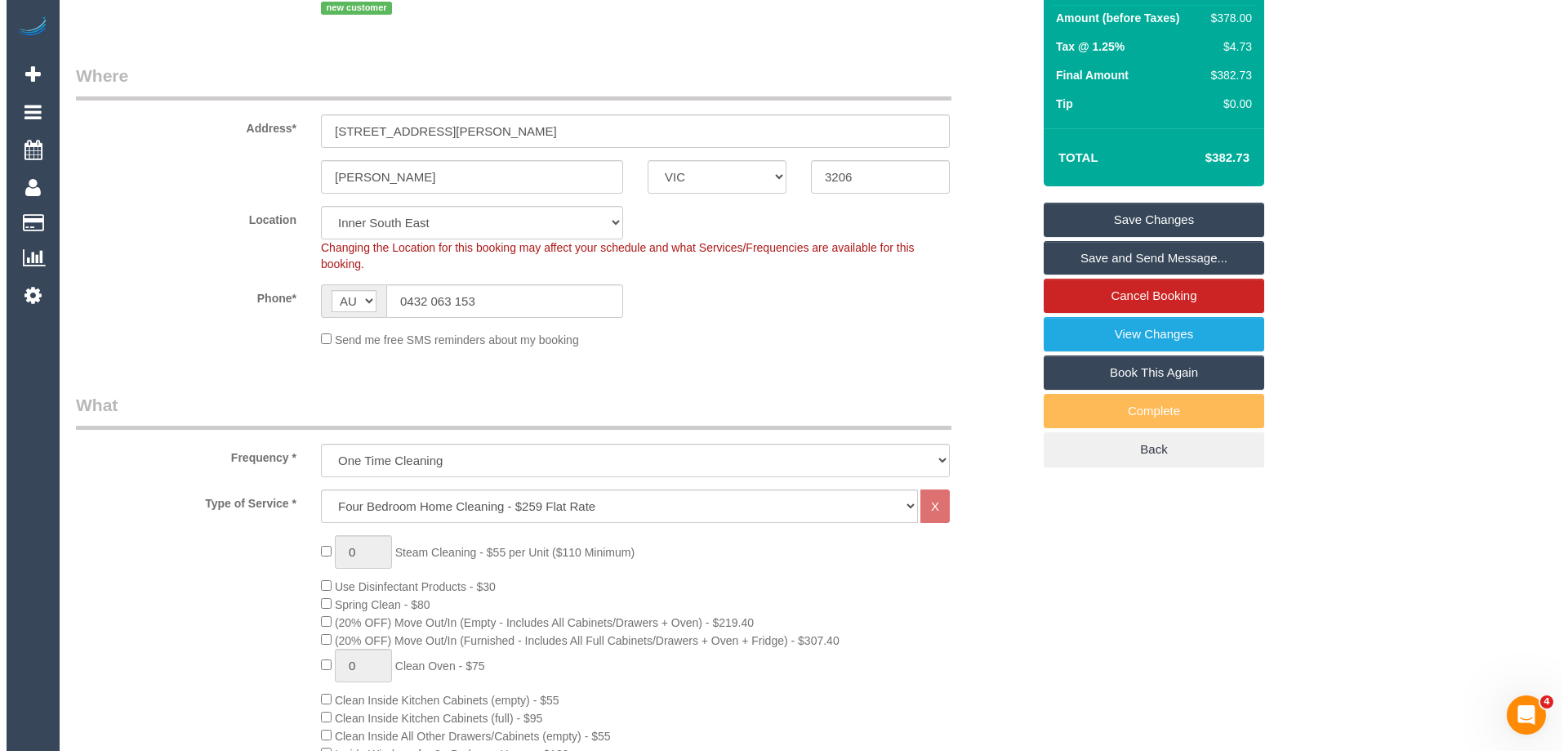
scroll to position [0, 0]
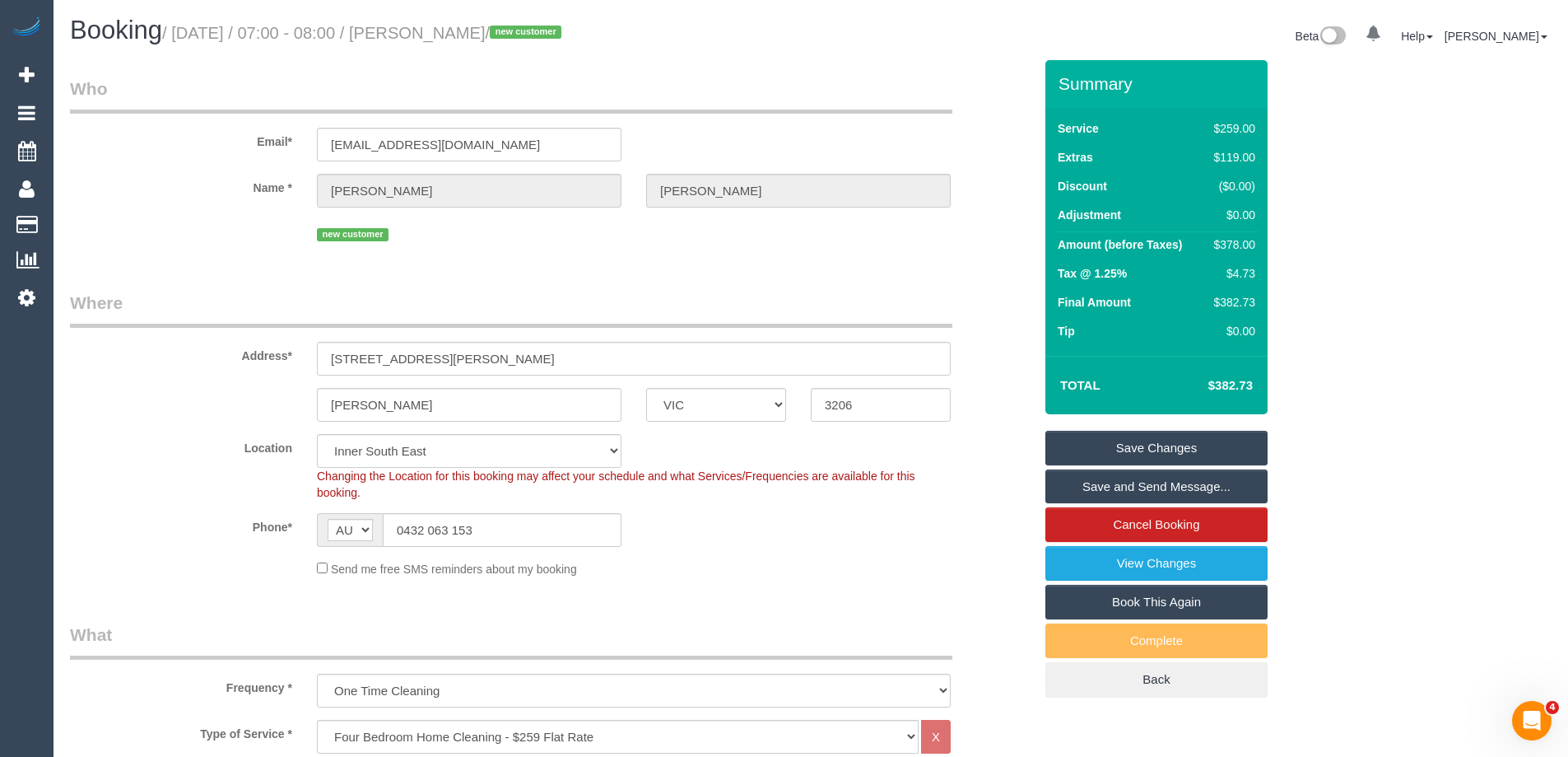
type textarea "Estimated time of 6-7 hrs"
click at [1084, 447] on link "Save Changes" at bounding box center [1156, 448] width 222 height 35
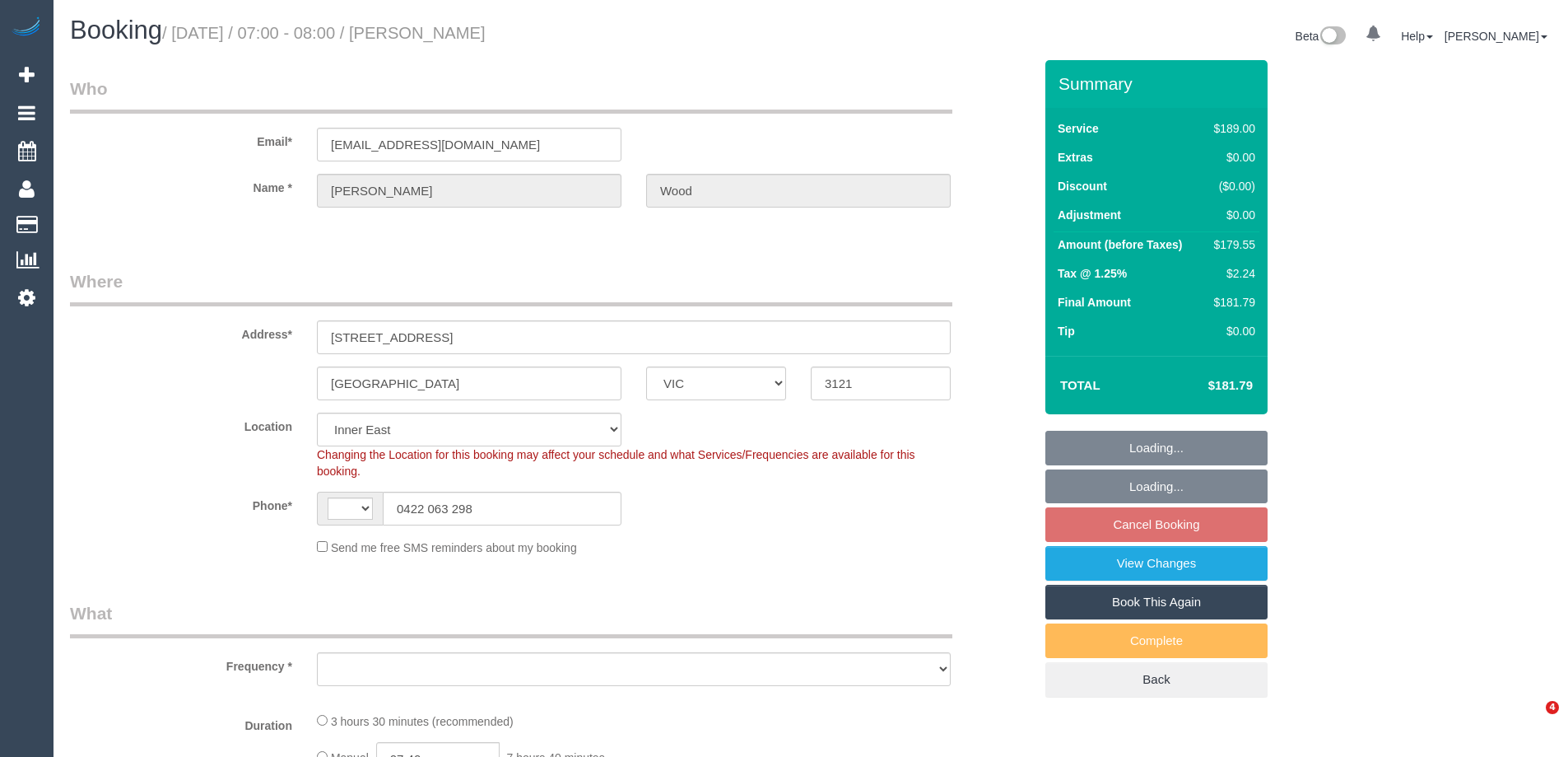
select select "VIC"
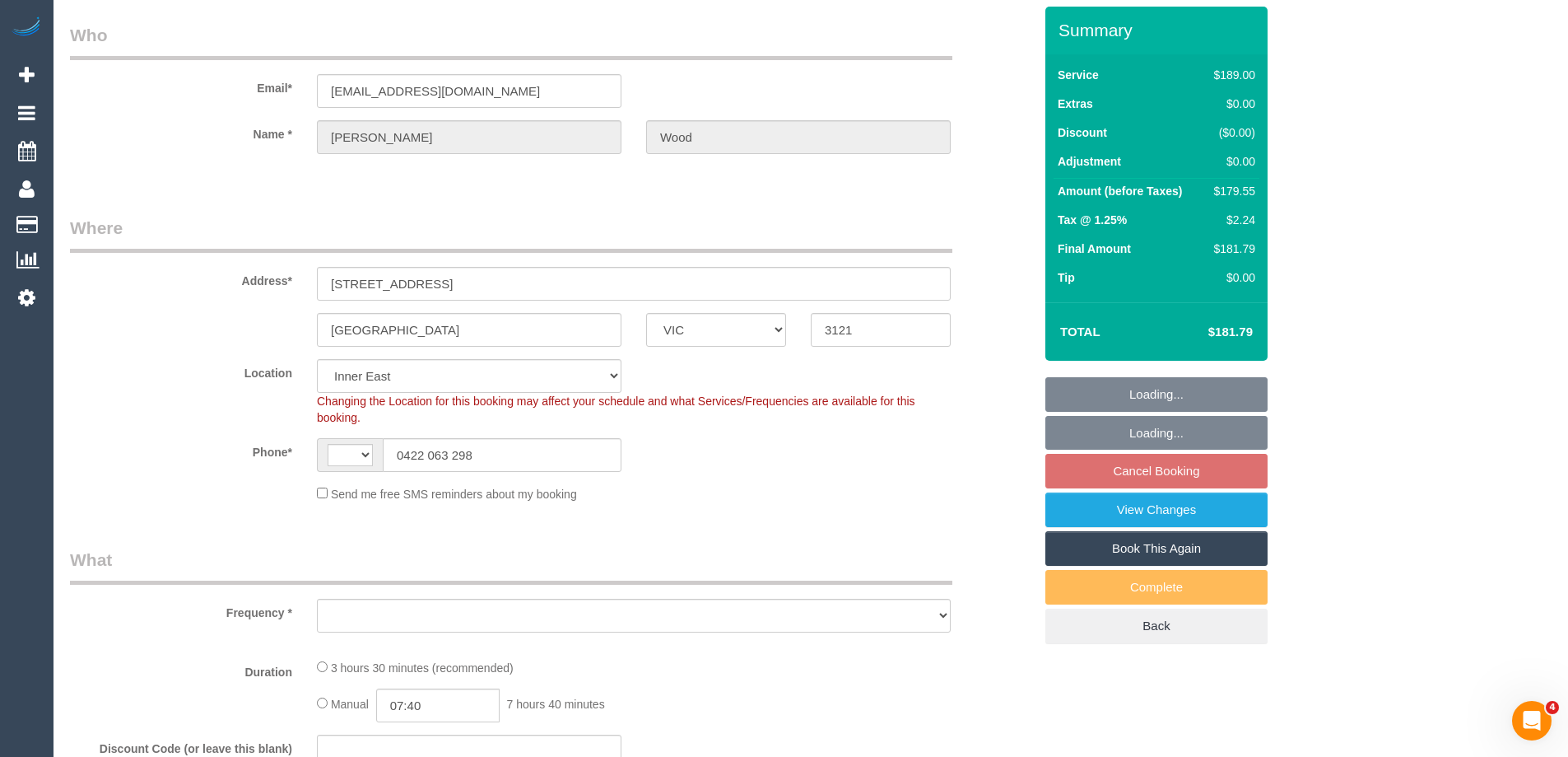
select select "string:AU"
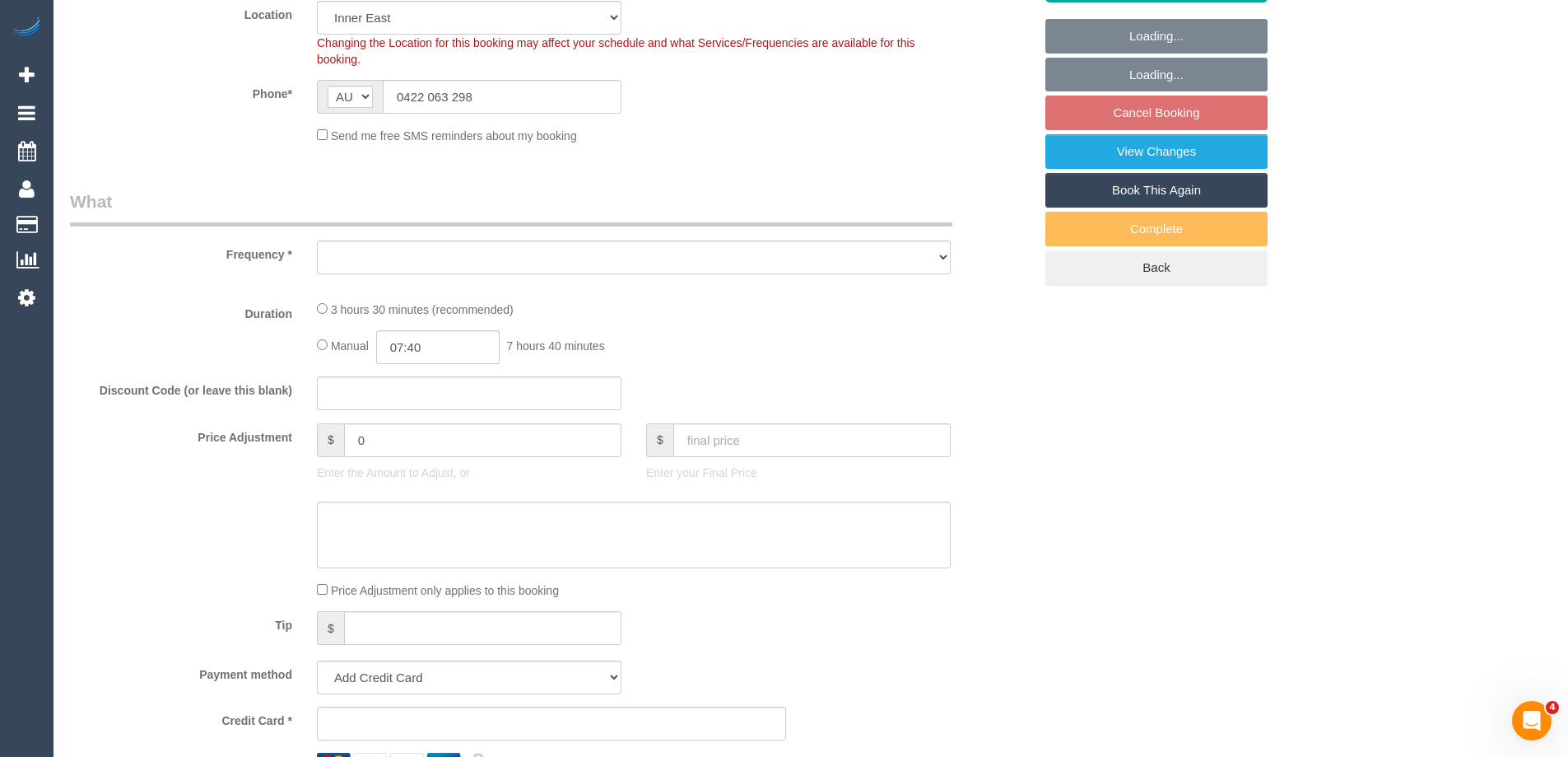
select select "object:1403"
select select "string:stripe-pm_1RscsC2GScqysDRVloAuxBBp"
select select "spot1"
select select "number:28"
select select "number:17"
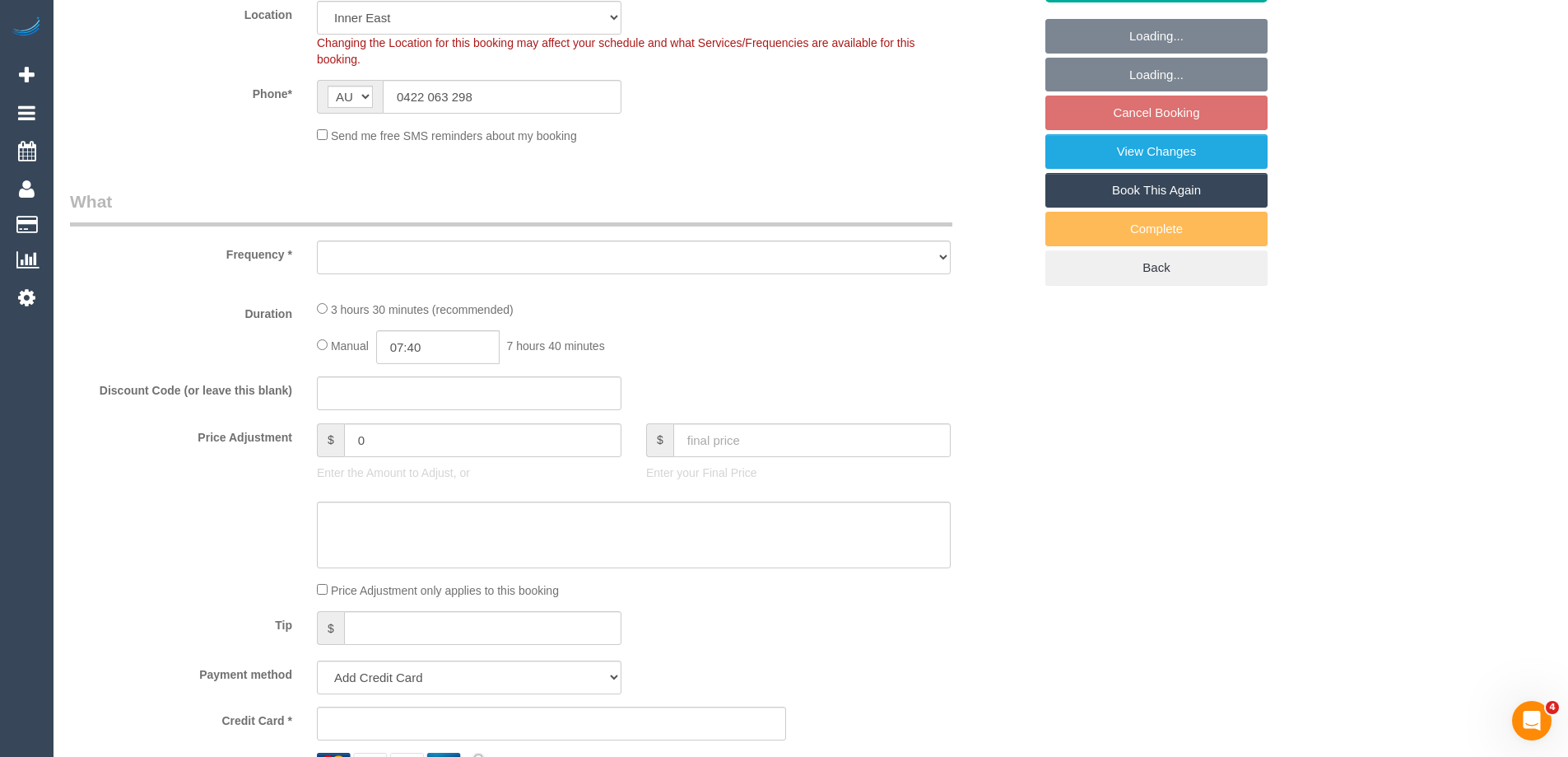
select select "number:21"
select select "number:22"
select select "number:33"
select select "number:26"
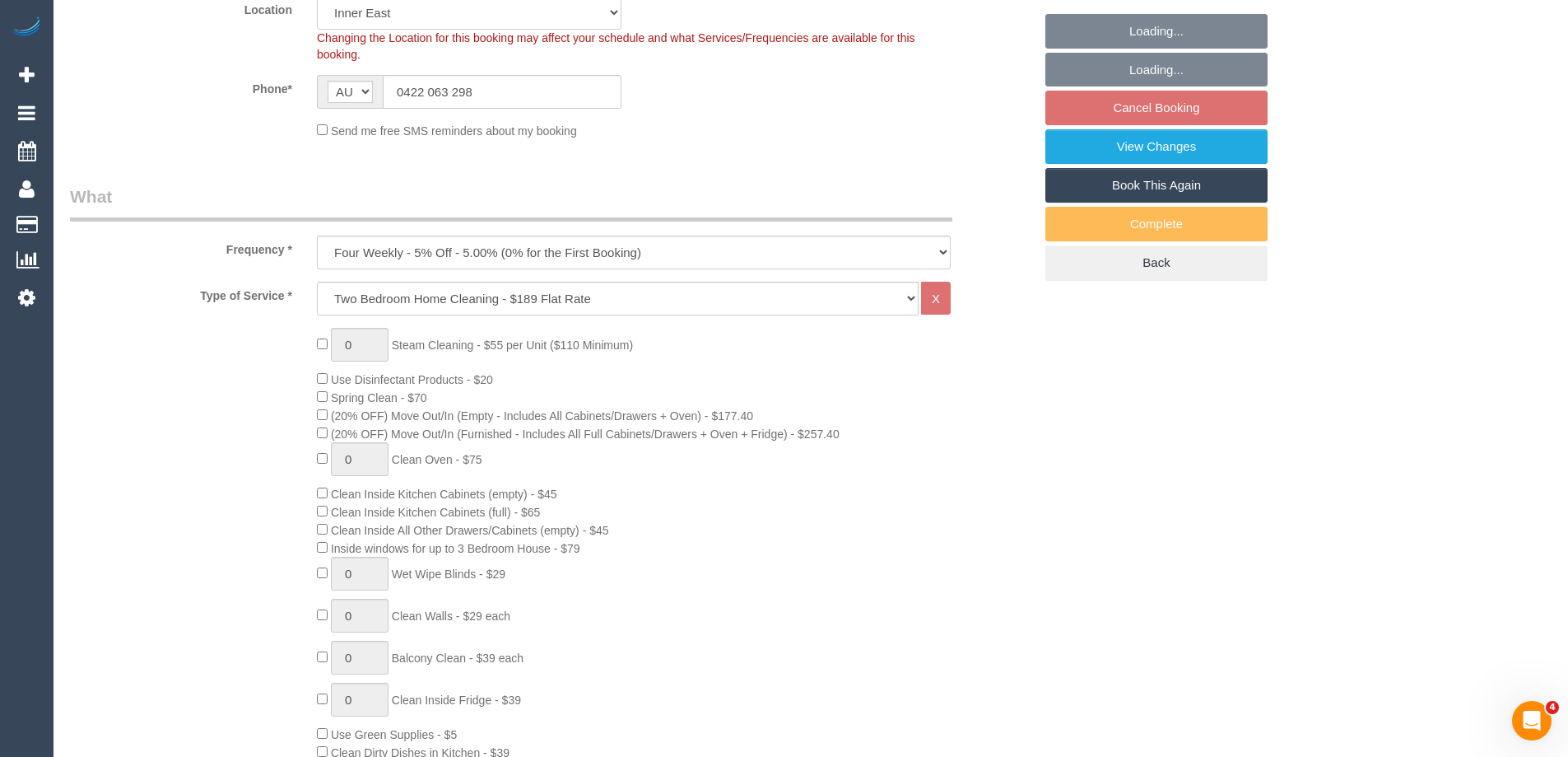
scroll to position [988, 0]
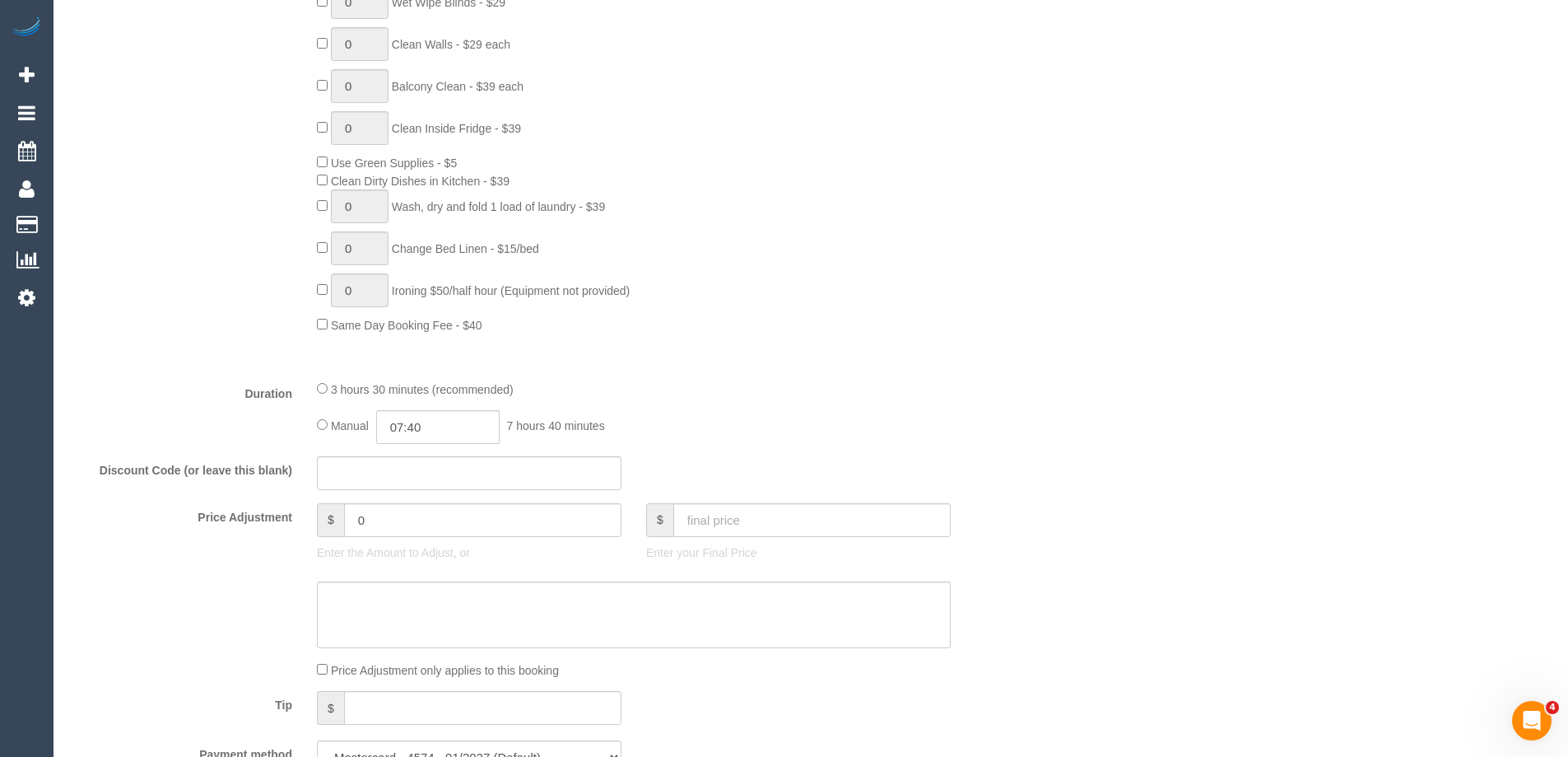
click at [333, 386] on span "3 hours 30 minutes (recommended)" at bounding box center [422, 390] width 183 height 13
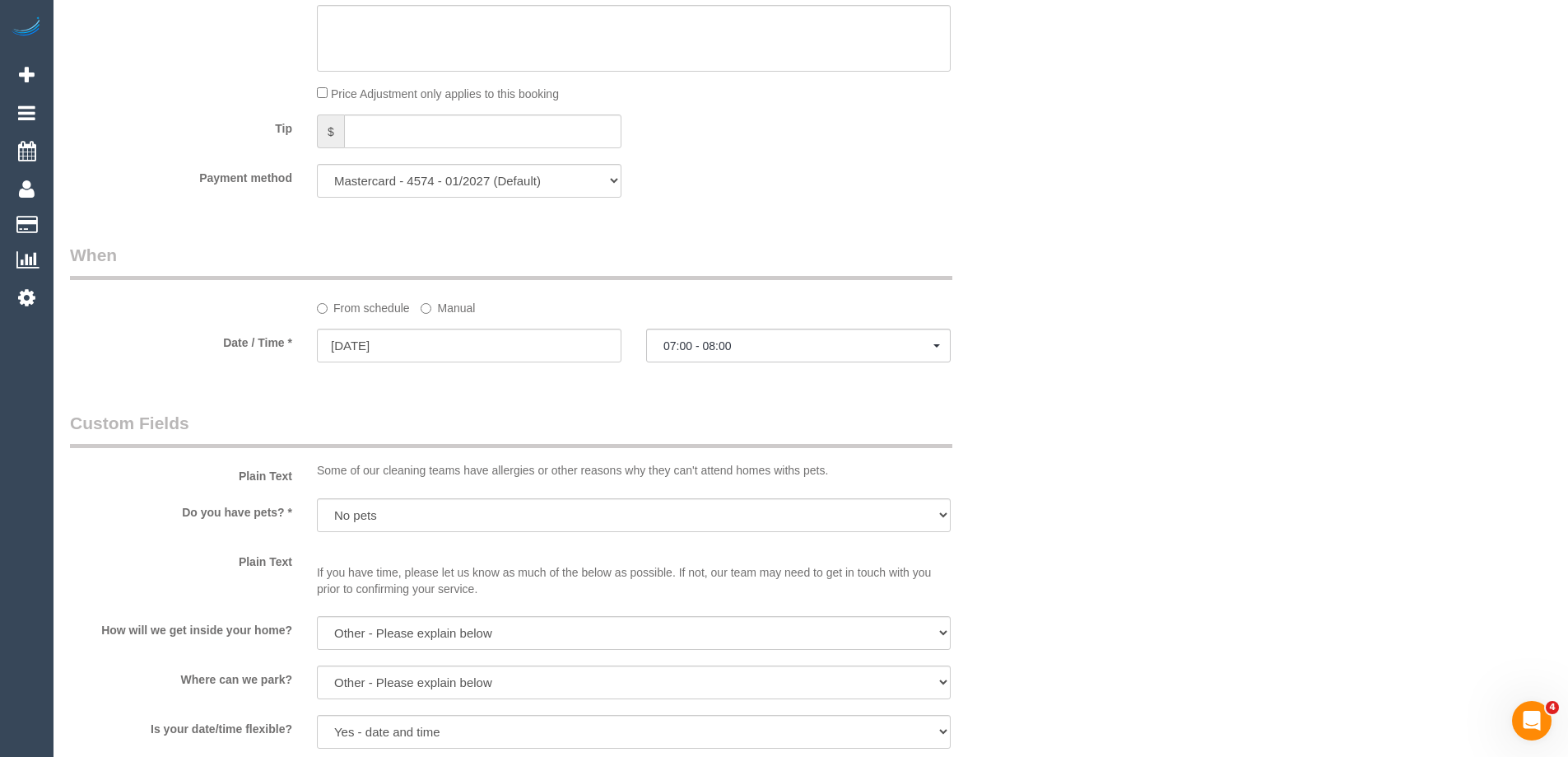
select select "spot17"
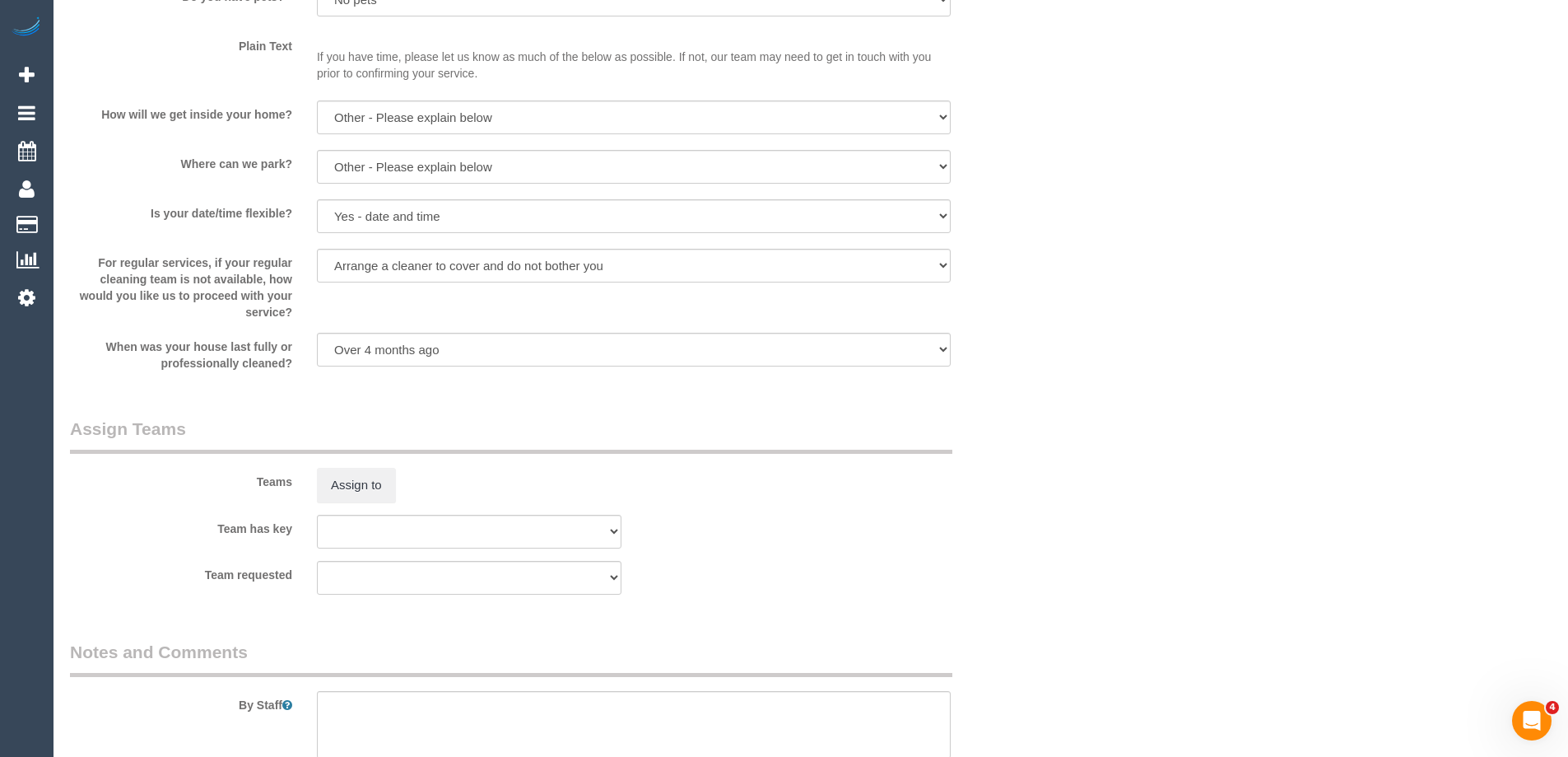
scroll to position [2141, 0]
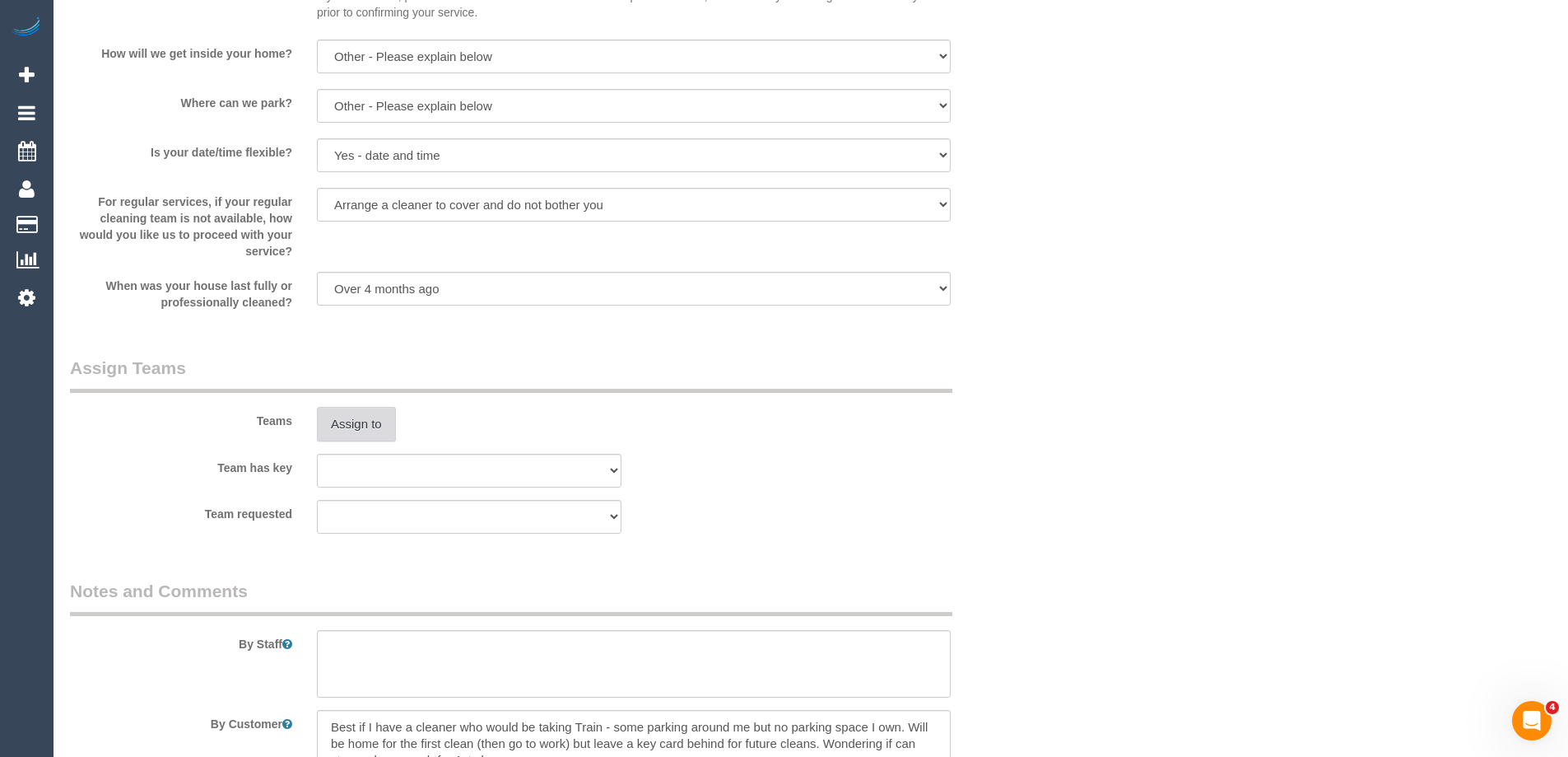
click at [355, 426] on button "Assign to" at bounding box center [356, 424] width 79 height 35
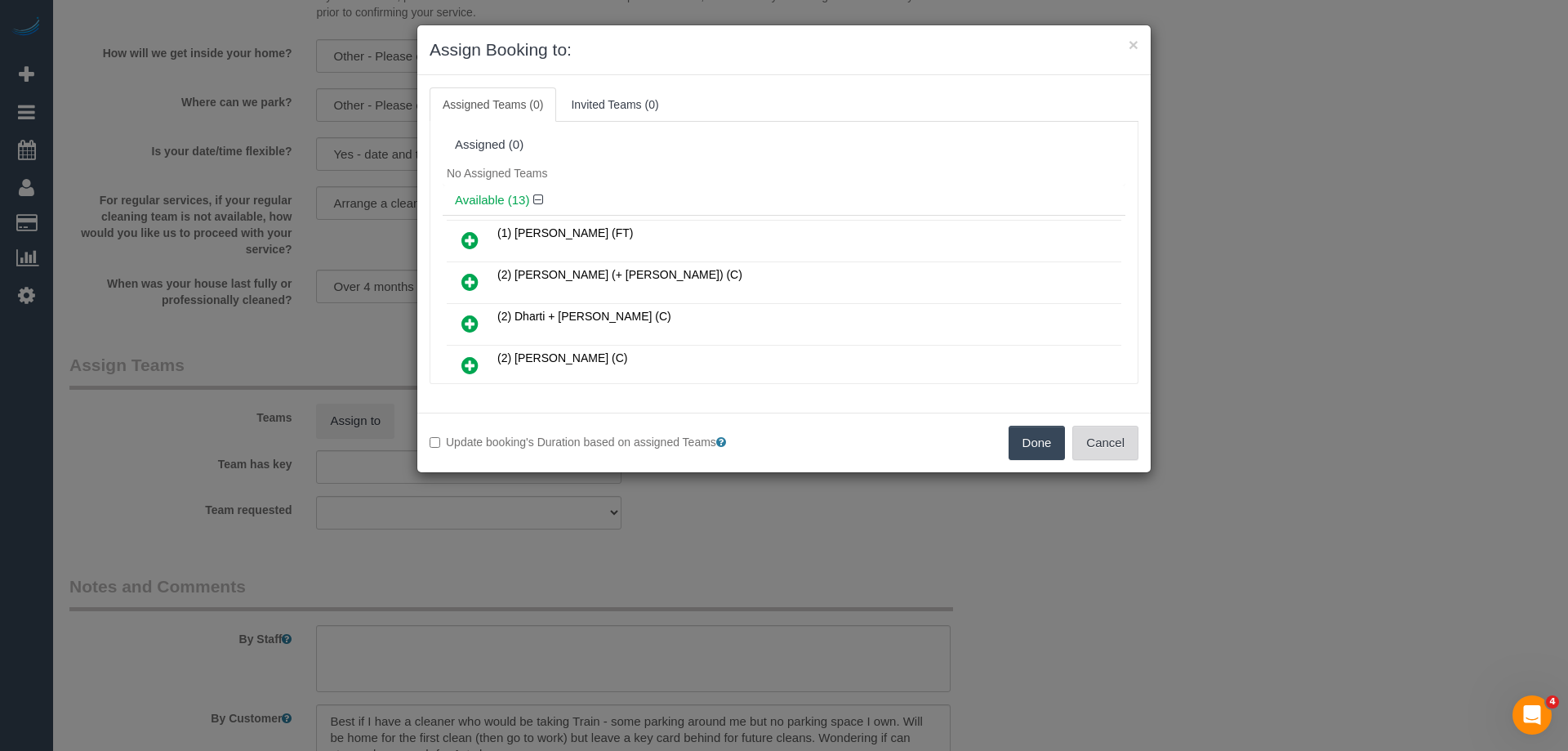
click at [1129, 443] on button "Cancel" at bounding box center [1105, 443] width 67 height 35
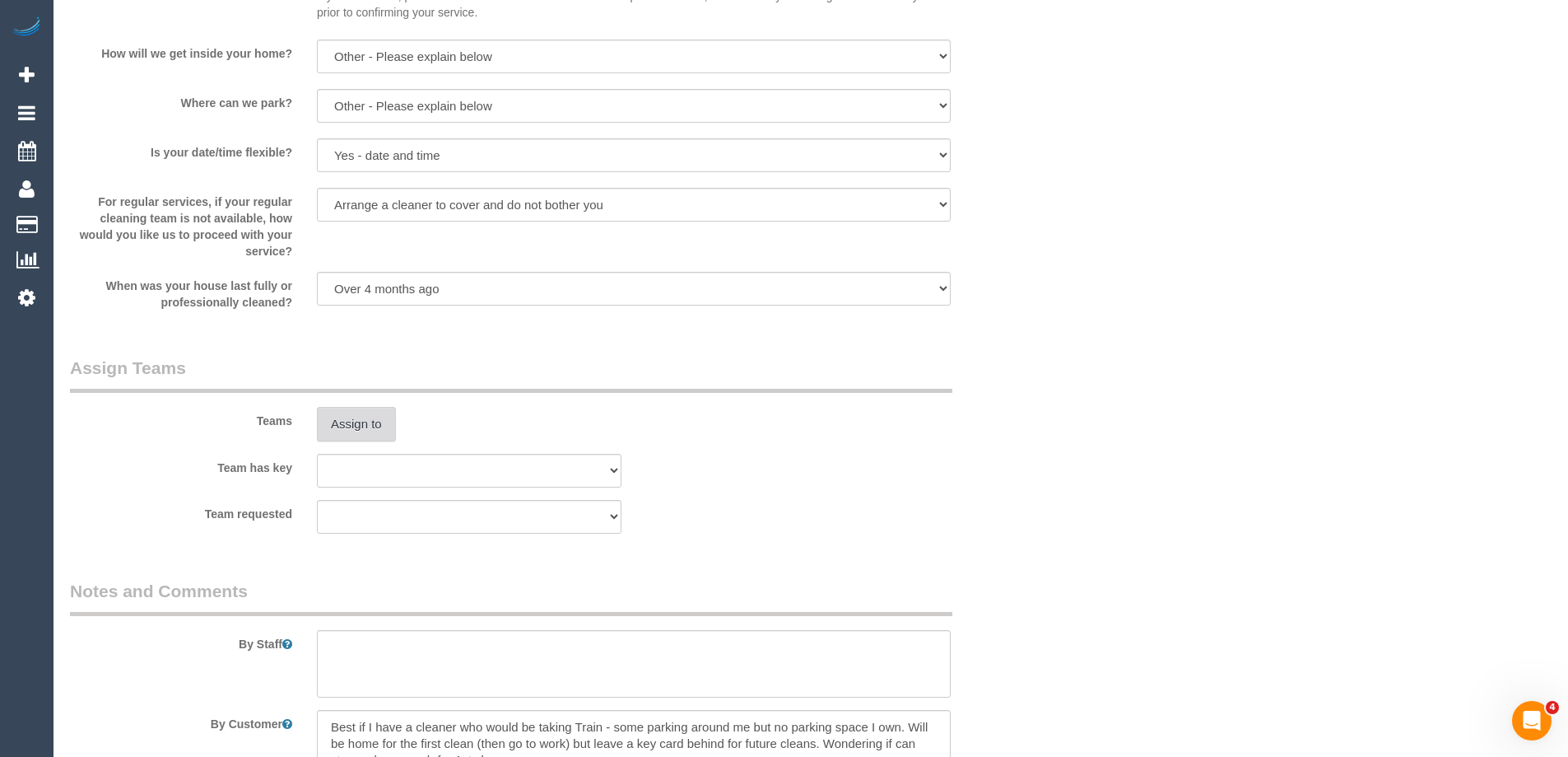
click at [335, 431] on button "Assign to" at bounding box center [356, 424] width 79 height 35
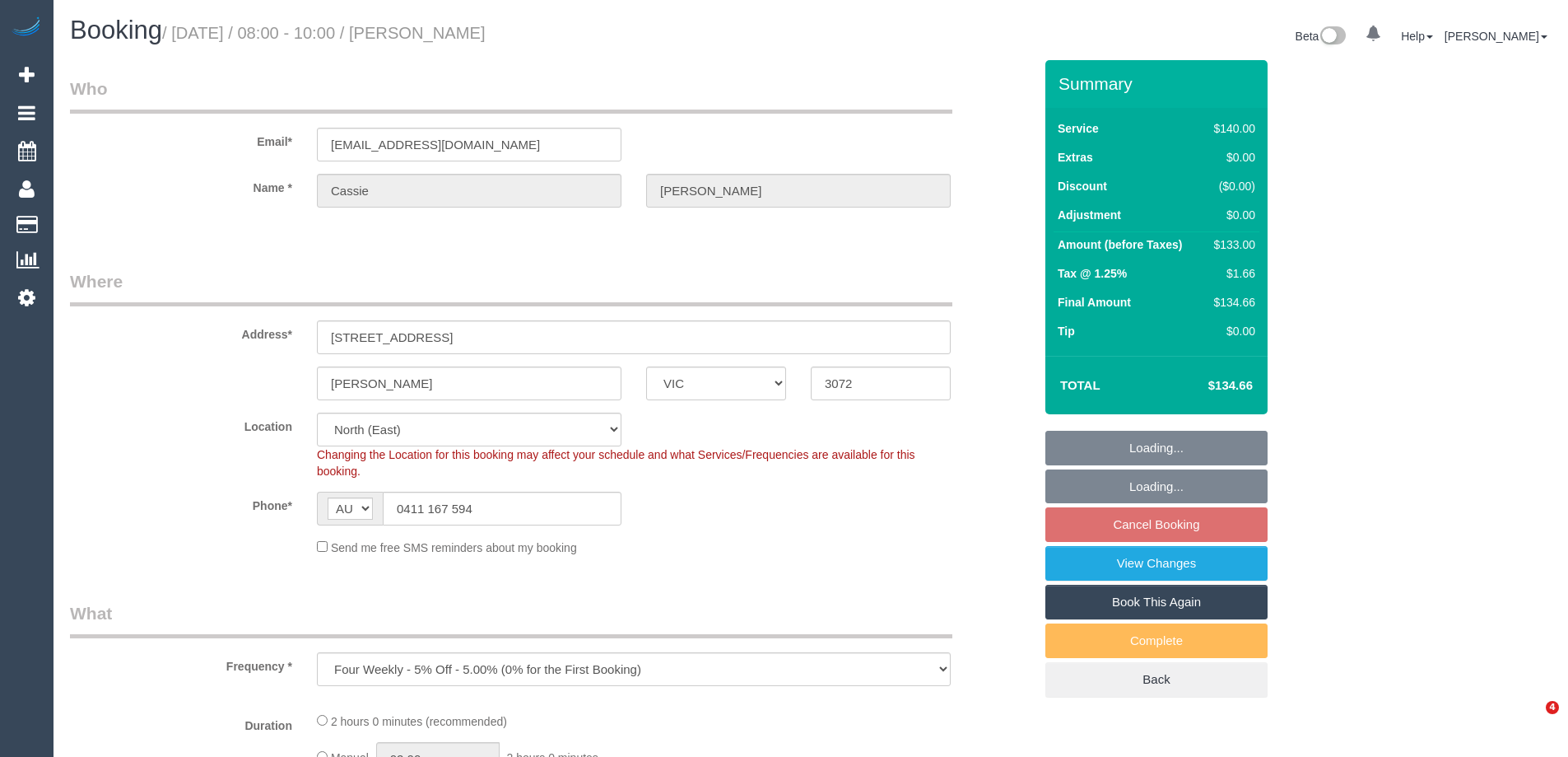
select select "VIC"
select select "number:29"
select select "number:14"
select select "number:19"
select select "number:25"
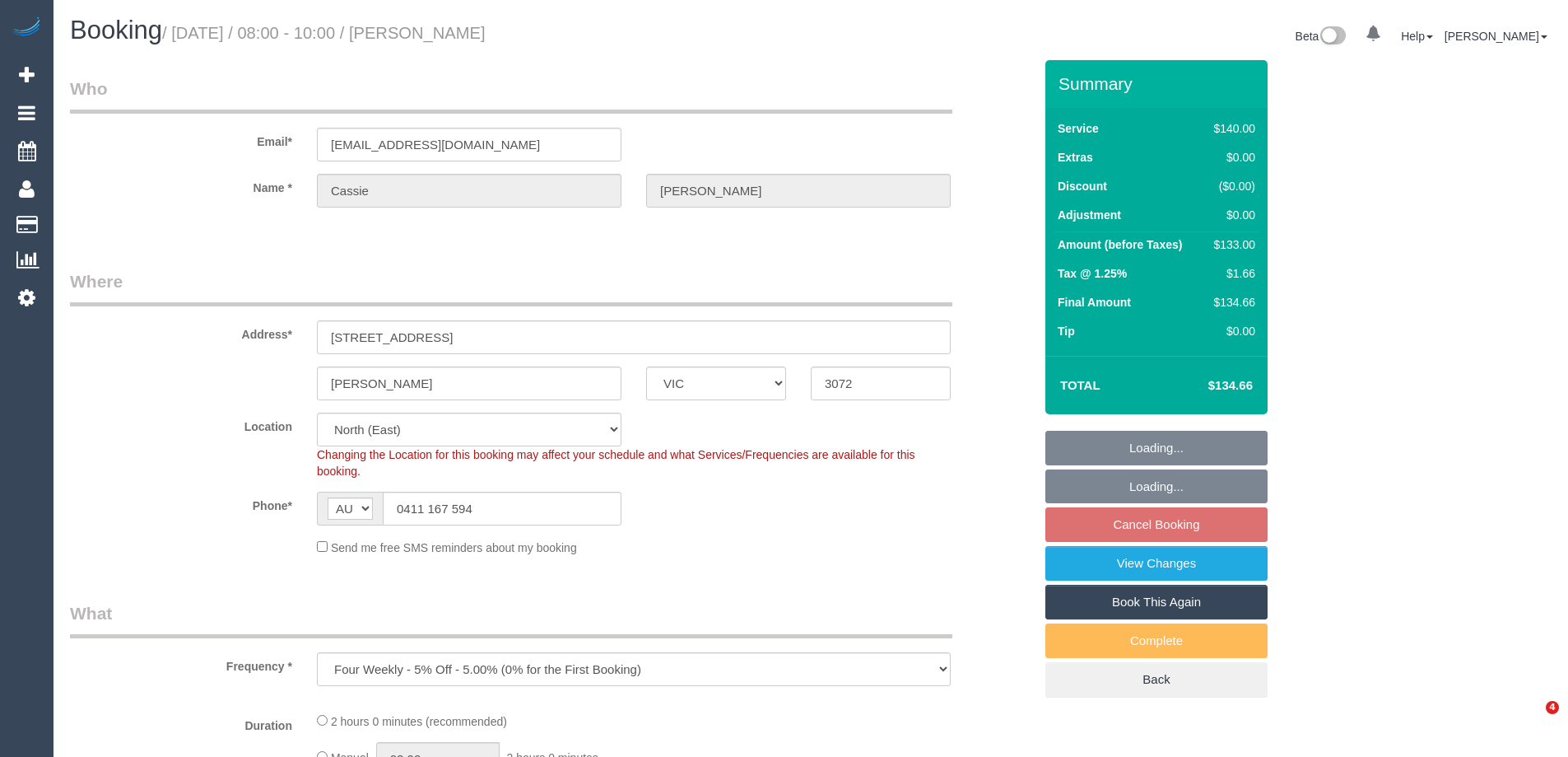
select select "number:34"
select select "number:12"
select select "object:1327"
select select "string:stripe-pm_1Rs9rI2GScqysDRVisW3Vee7"
select select "spot2"
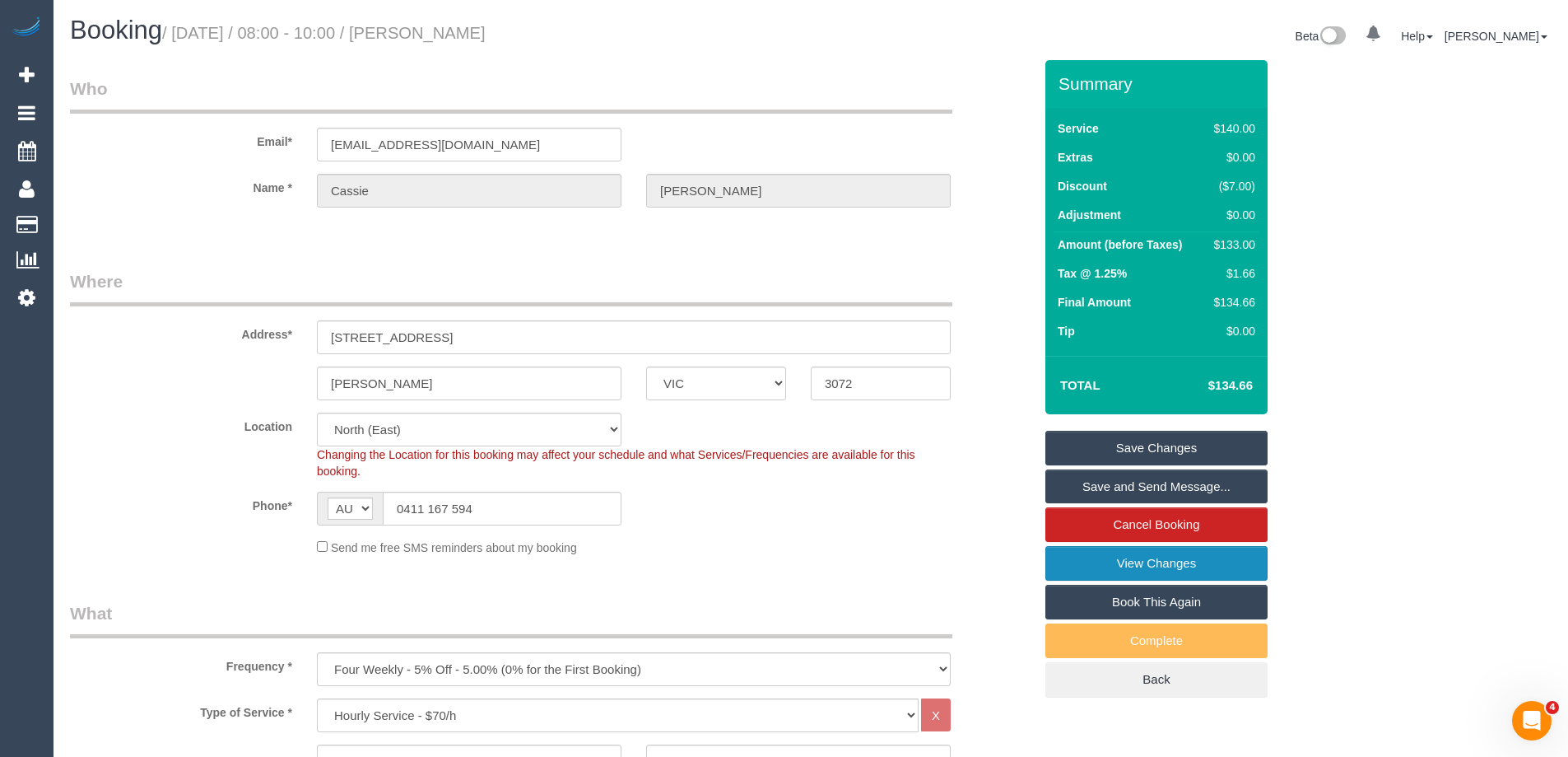
click at [1146, 552] on link "View Changes" at bounding box center [1156, 563] width 222 height 35
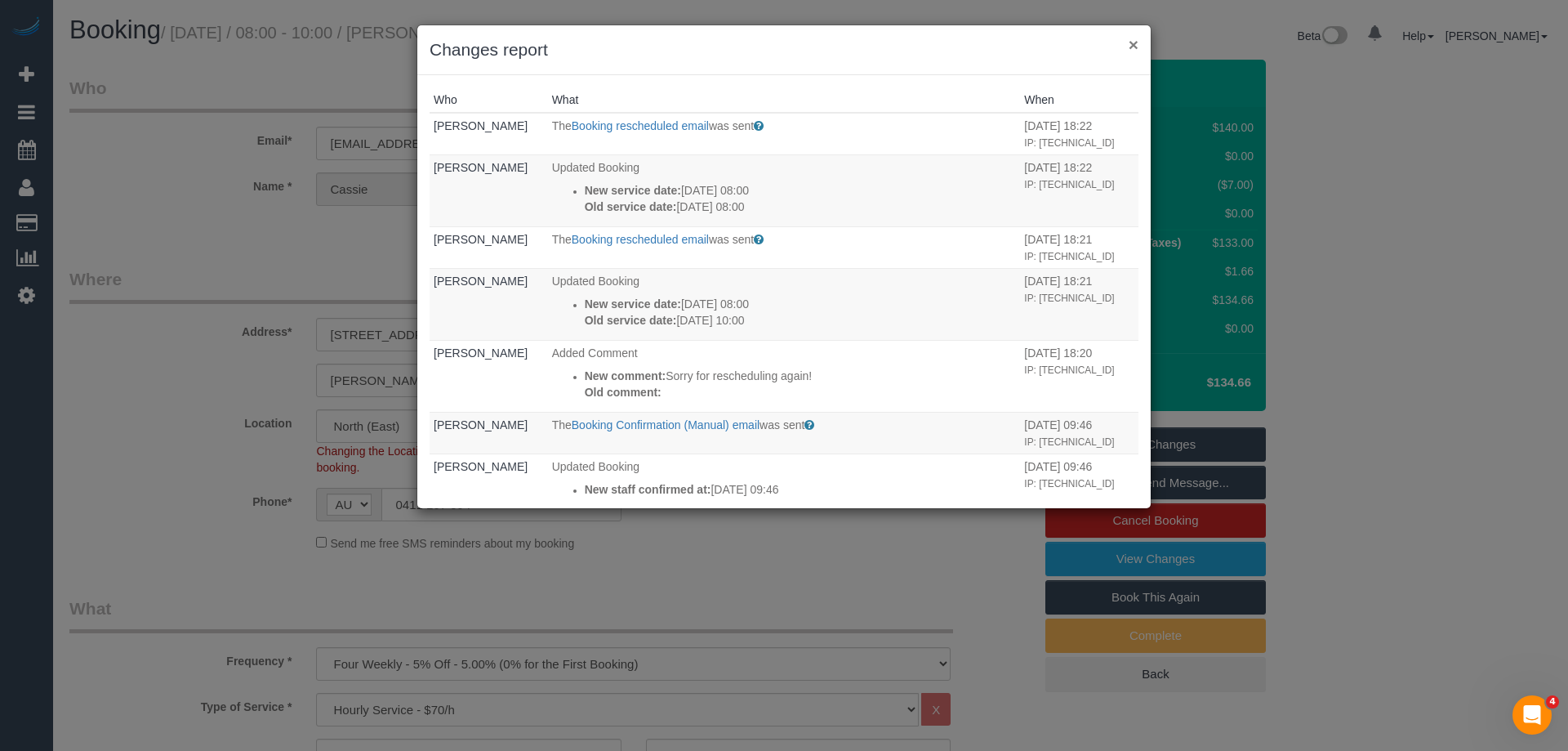
click at [1136, 42] on button "×" at bounding box center [1133, 44] width 10 height 17
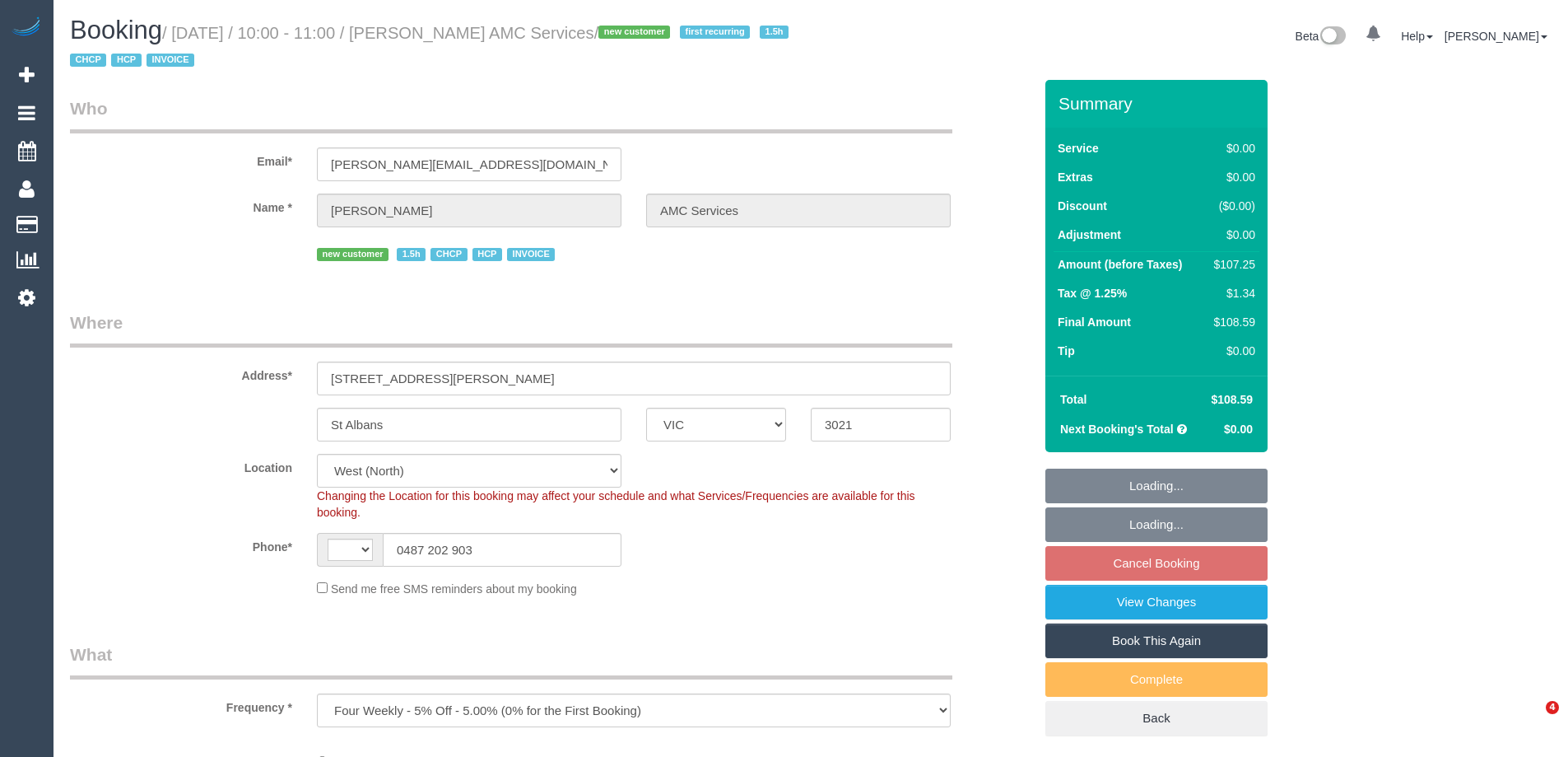
select select "VIC"
select select "object:454"
select select "120"
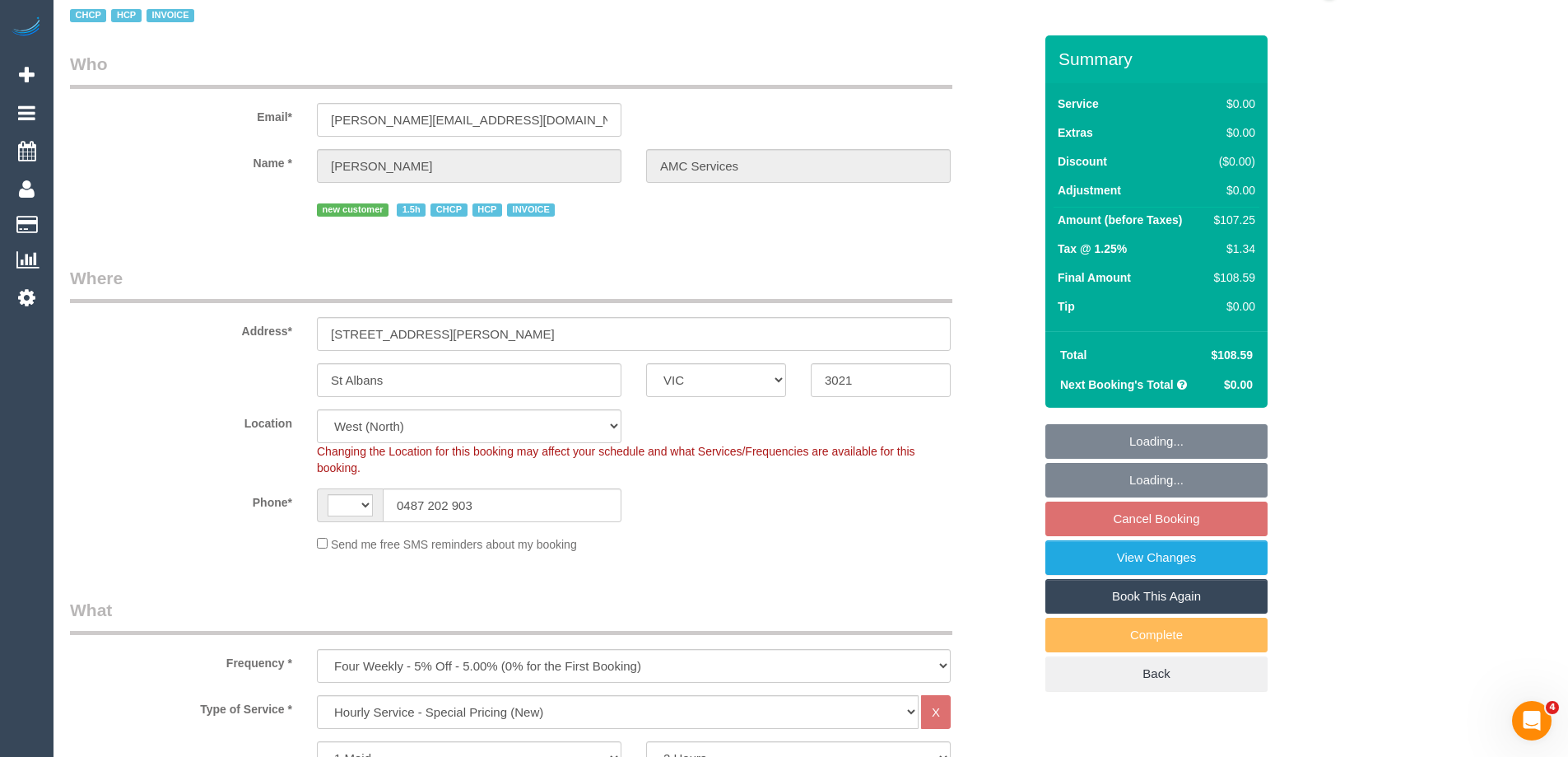
select select "number:28"
select select "number:14"
select select "number:19"
select select "number:25"
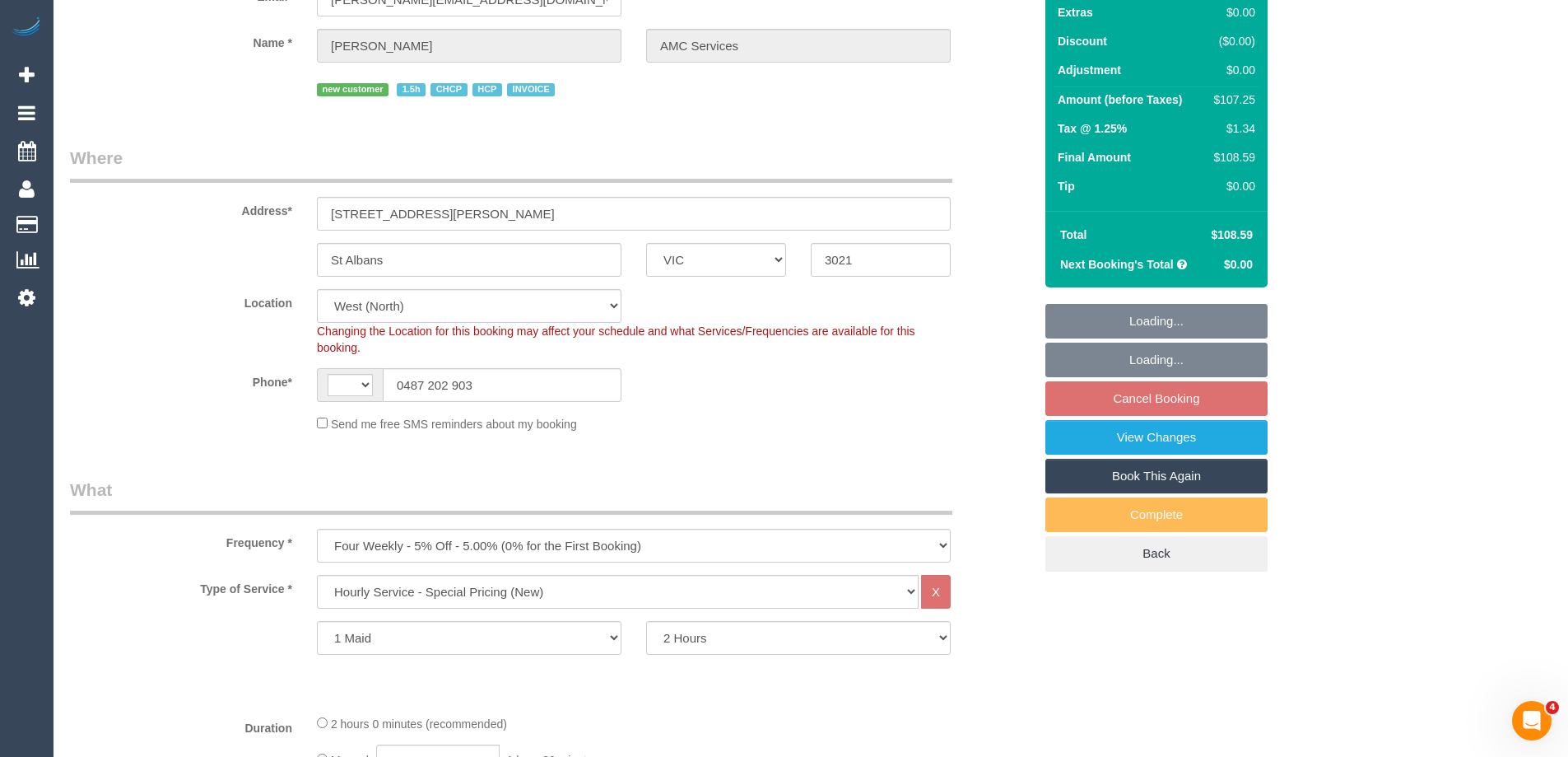
select select "string:AU"
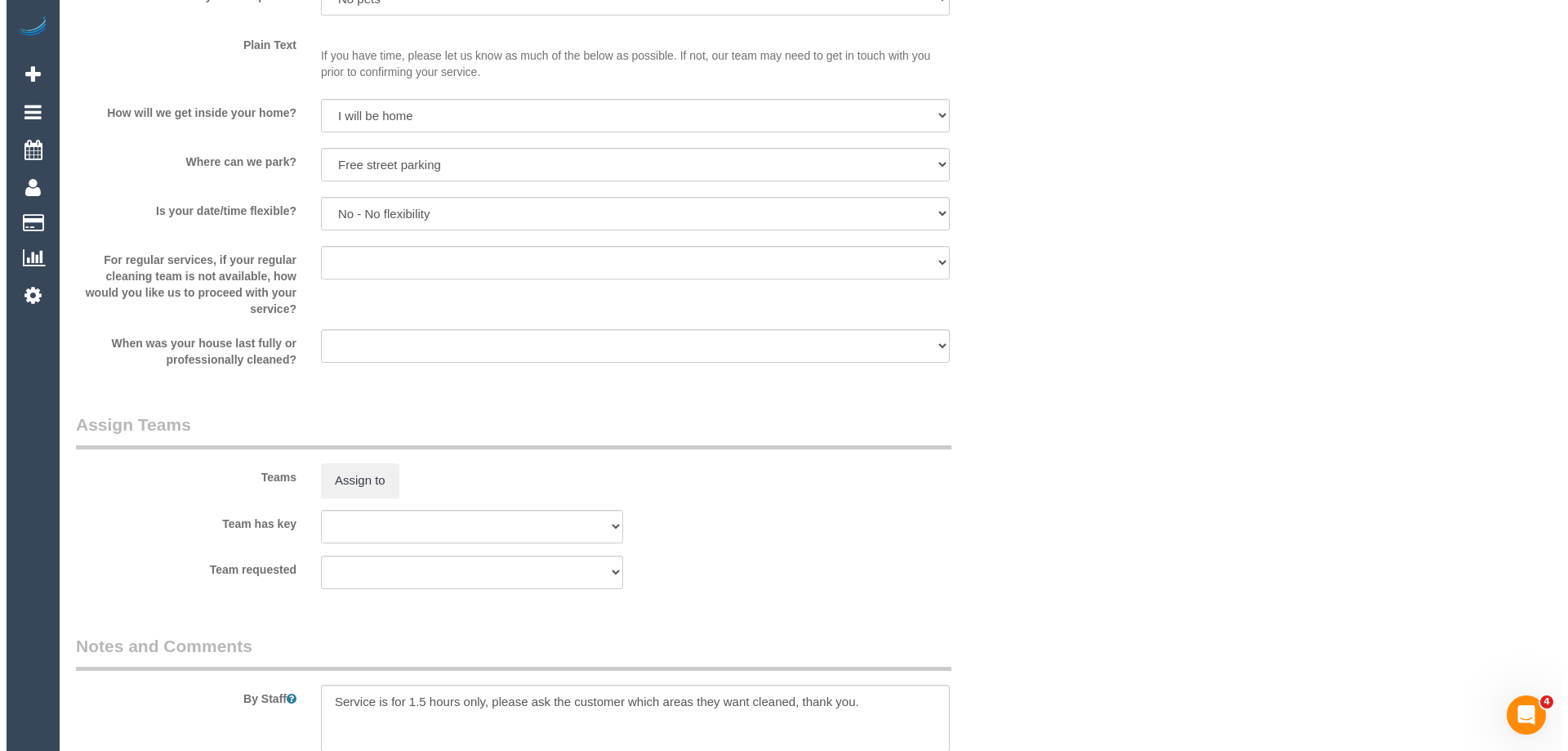
scroll to position [1878, 0]
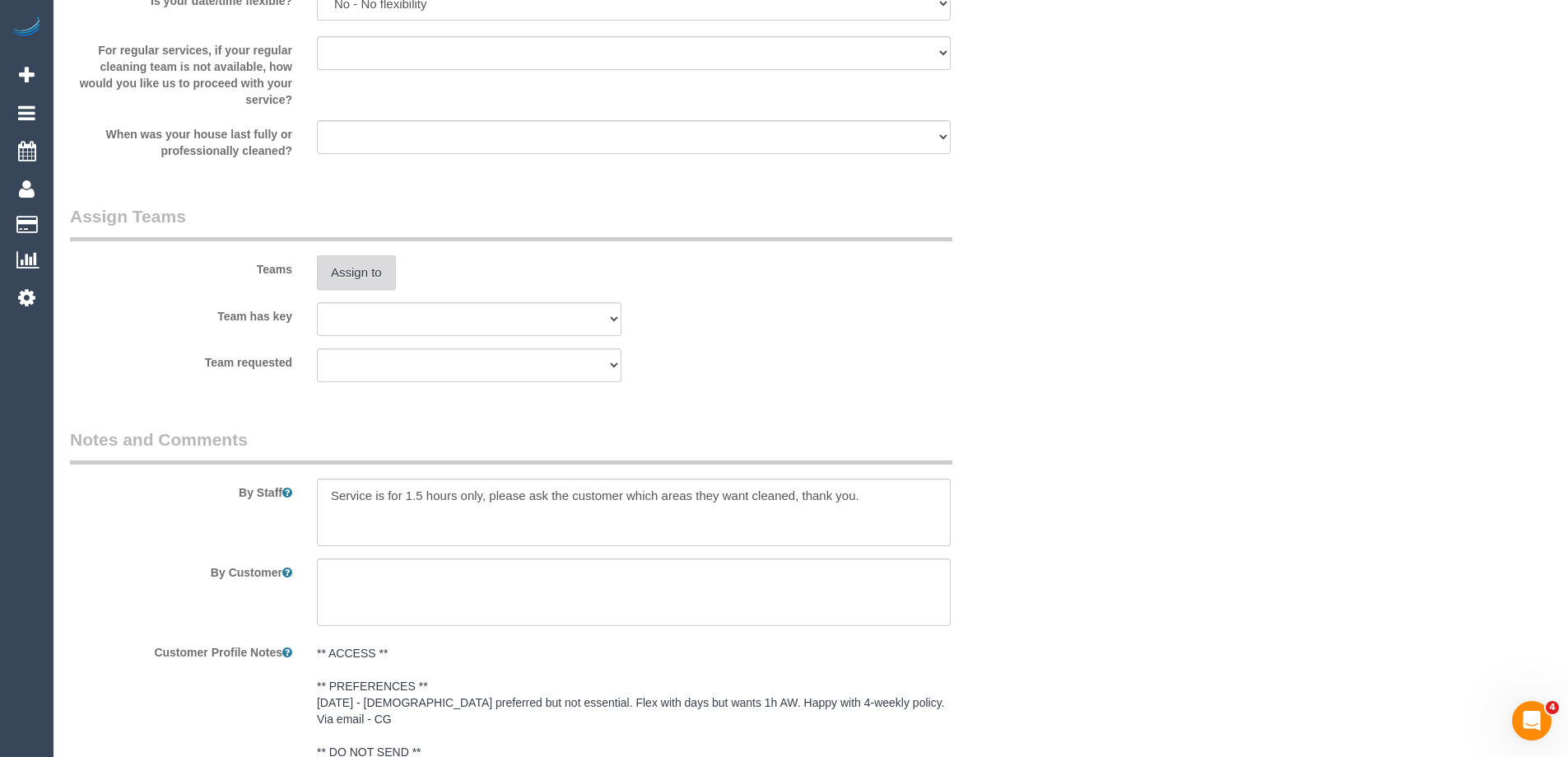
click at [358, 266] on button "Assign to" at bounding box center [356, 273] width 79 height 35
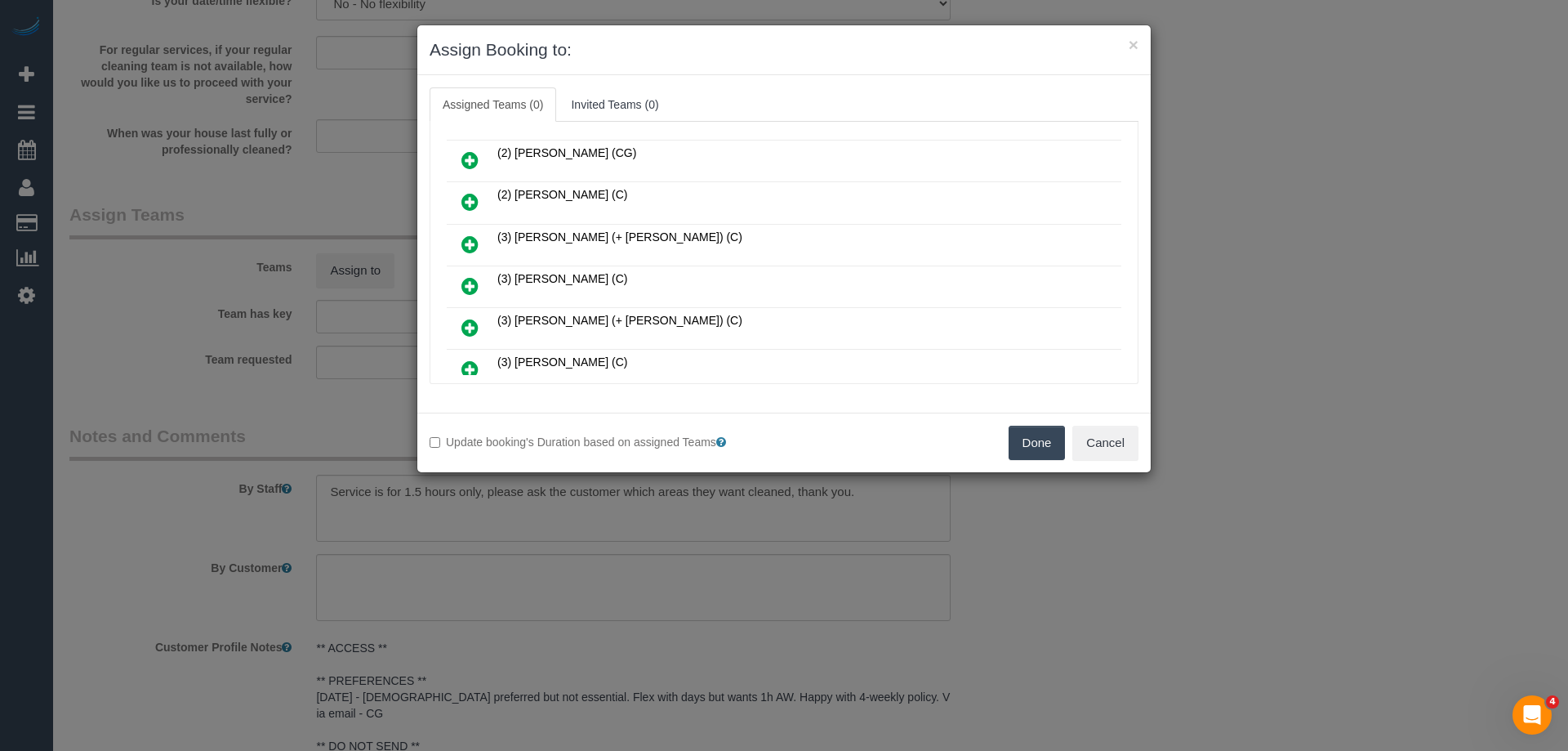
scroll to position [245, 0]
click at [475, 200] on icon at bounding box center [469, 204] width 17 height 20
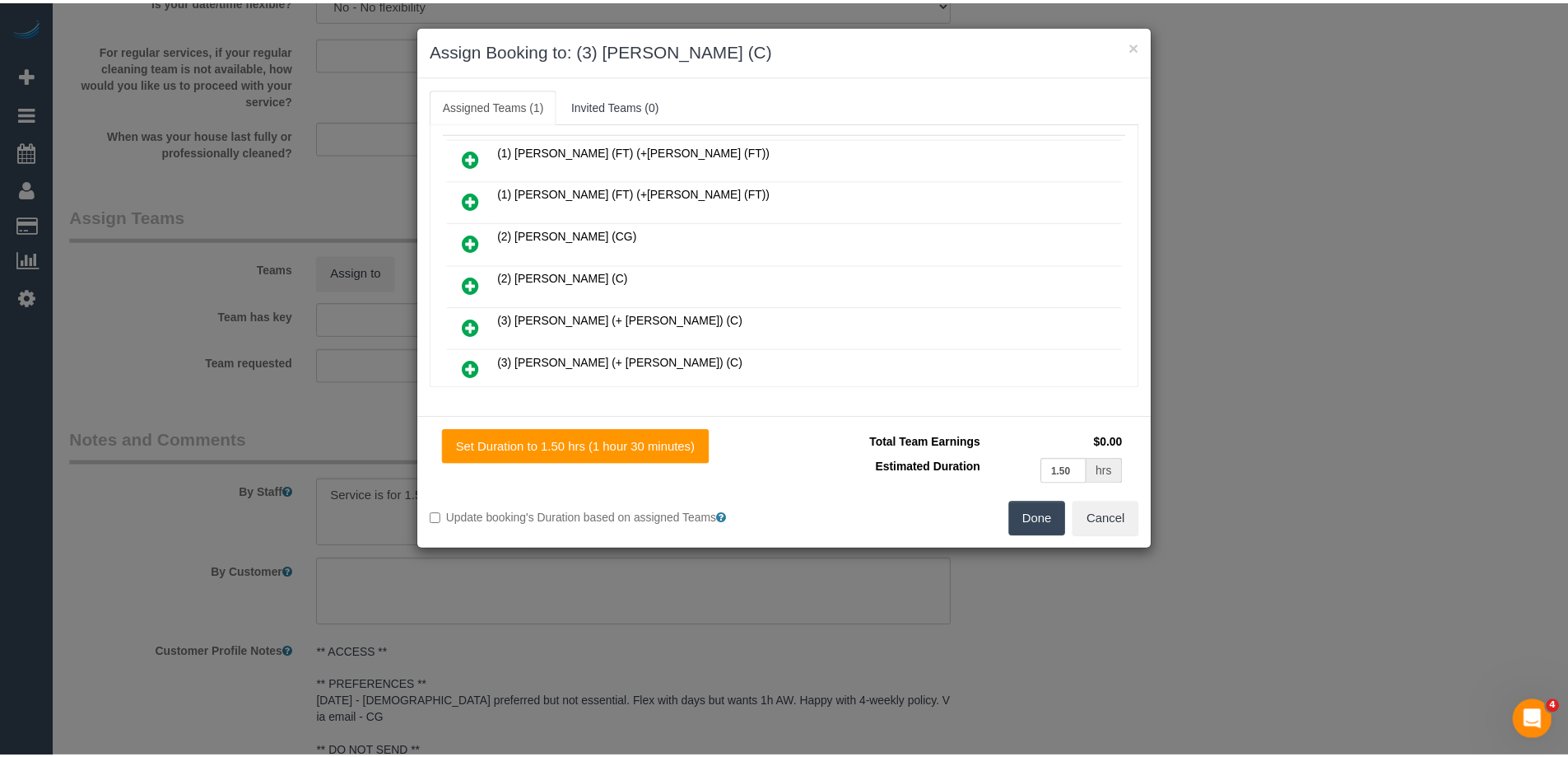
scroll to position [0, 0]
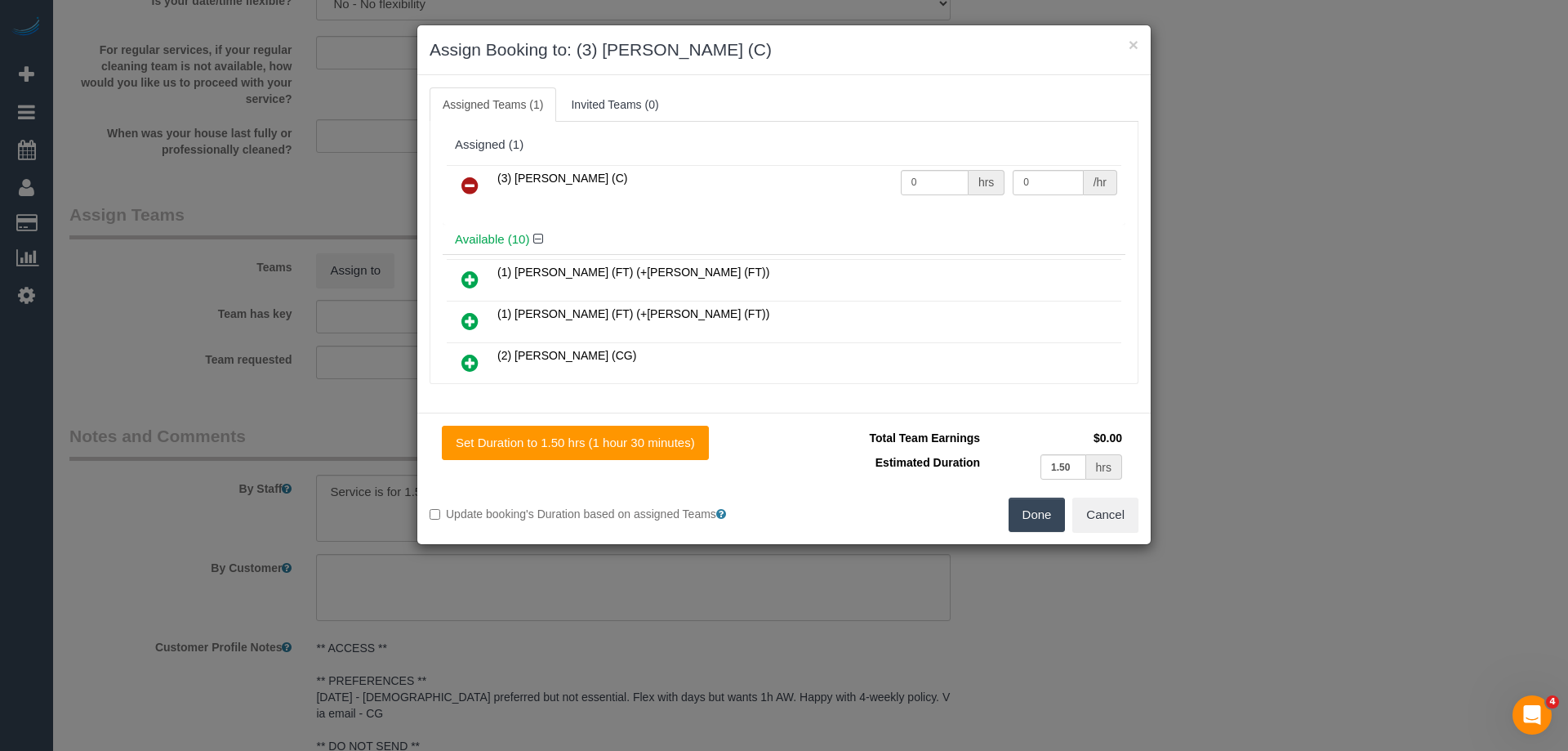
drag, startPoint x: 927, startPoint y: 170, endPoint x: 712, endPoint y: 161, distance: 215.2
click at [734, 162] on div "(3) Goswin Kanta (C) 0 hrs 0 /hr" at bounding box center [784, 193] width 682 height 64
click at [931, 183] on input "0" at bounding box center [935, 182] width 67 height 26
drag, startPoint x: 886, startPoint y: 182, endPoint x: 828, endPoint y: 182, distance: 58.0
click at [828, 182] on tr "(3) Goswin Kanta (C) 0 hrs 0 /hr" at bounding box center [784, 186] width 674 height 42
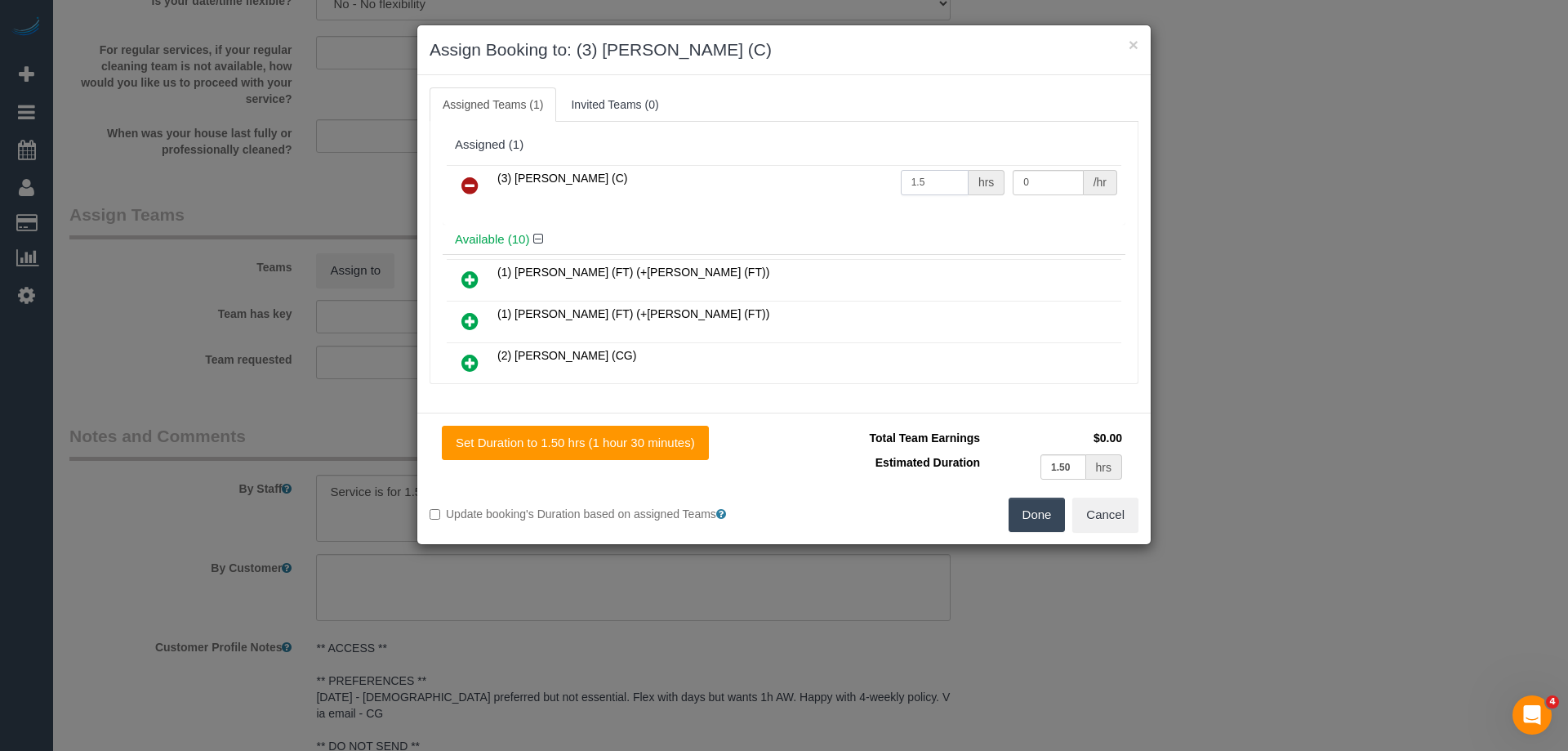
type input "1.5"
drag, startPoint x: 1026, startPoint y: 178, endPoint x: 943, endPoint y: 170, distance: 83.4
click at [947, 170] on tr "(3) Goswin Kanta (C) 1.5 hrs 0 /hr" at bounding box center [784, 186] width 674 height 42
type input "40"
click at [1026, 519] on button "Done" at bounding box center [1037, 515] width 57 height 35
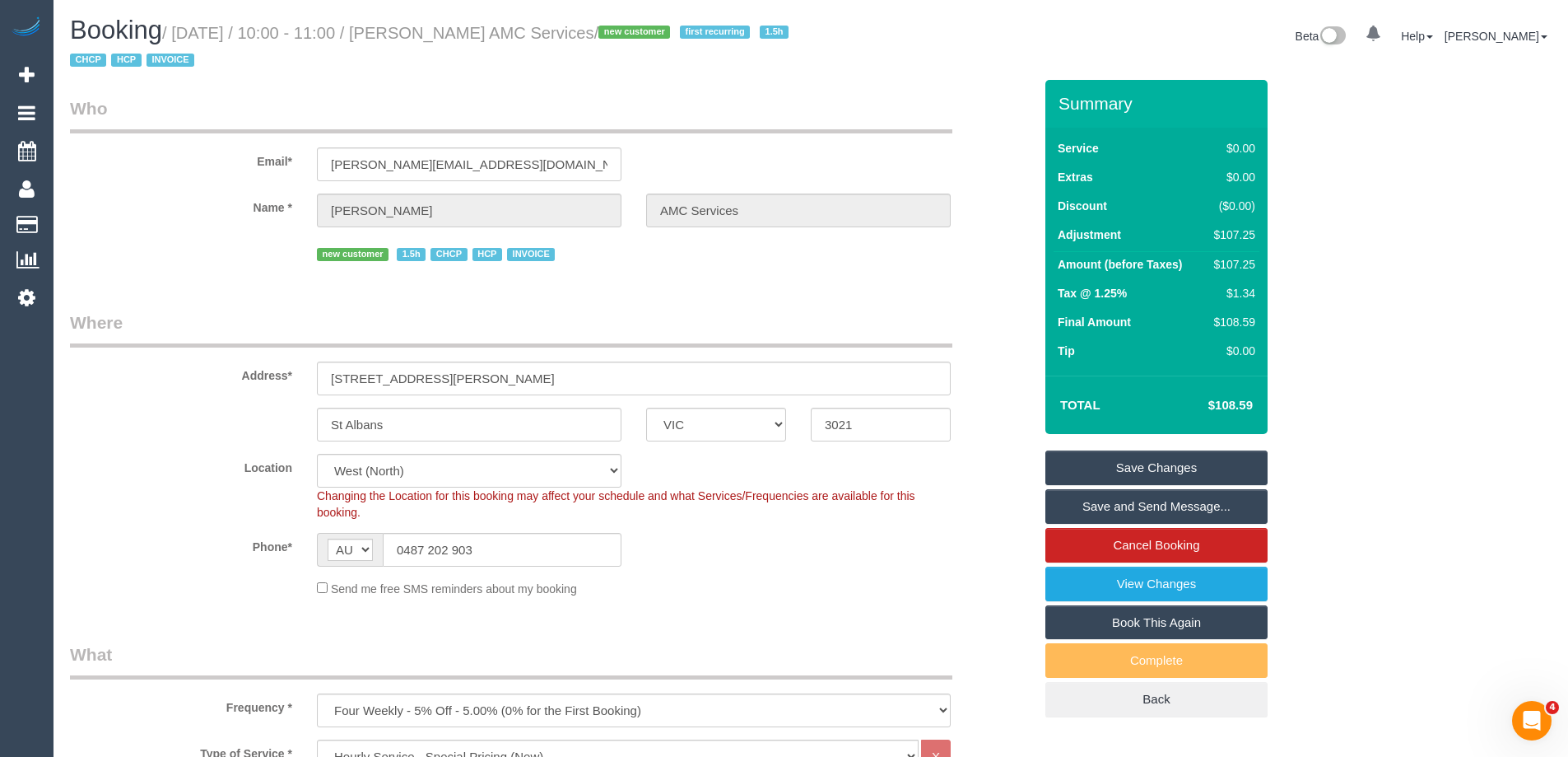
drag, startPoint x: 732, startPoint y: 33, endPoint x: 456, endPoint y: 42, distance: 276.1
click at [456, 42] on h1 "Booking / September 09, 2025 / 10:00 - 11:00 / Joseph MONTEBELLO AMC Services /…" at bounding box center [434, 44] width 728 height 56
copy small "Joseph MONTEBELLO AMC Services"
click at [1070, 490] on link "Save and Send Message..." at bounding box center [1156, 506] width 222 height 35
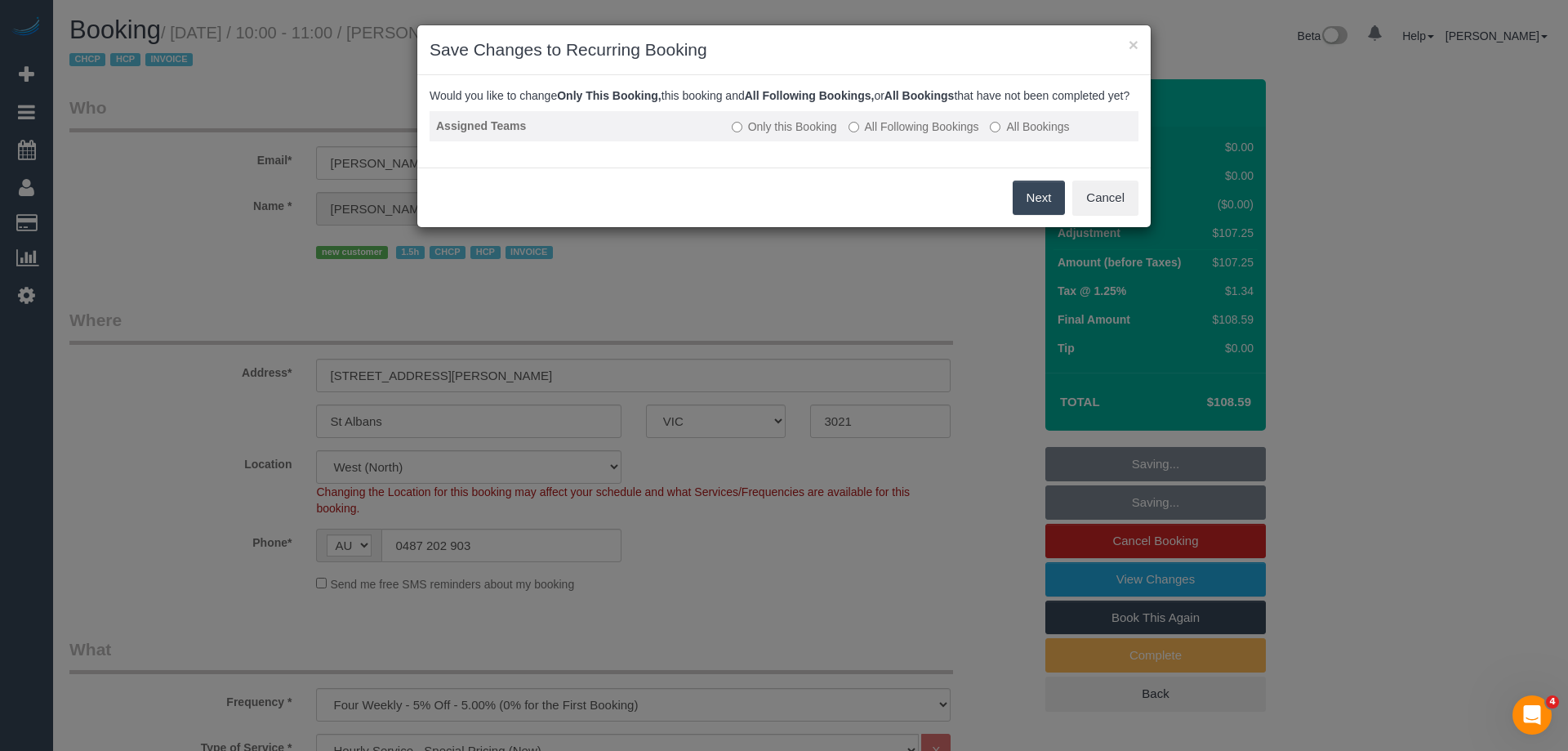
click at [881, 135] on label "All Following Bookings" at bounding box center [913, 127] width 130 height 16
click at [1040, 215] on button "Save" at bounding box center [1037, 198] width 56 height 35
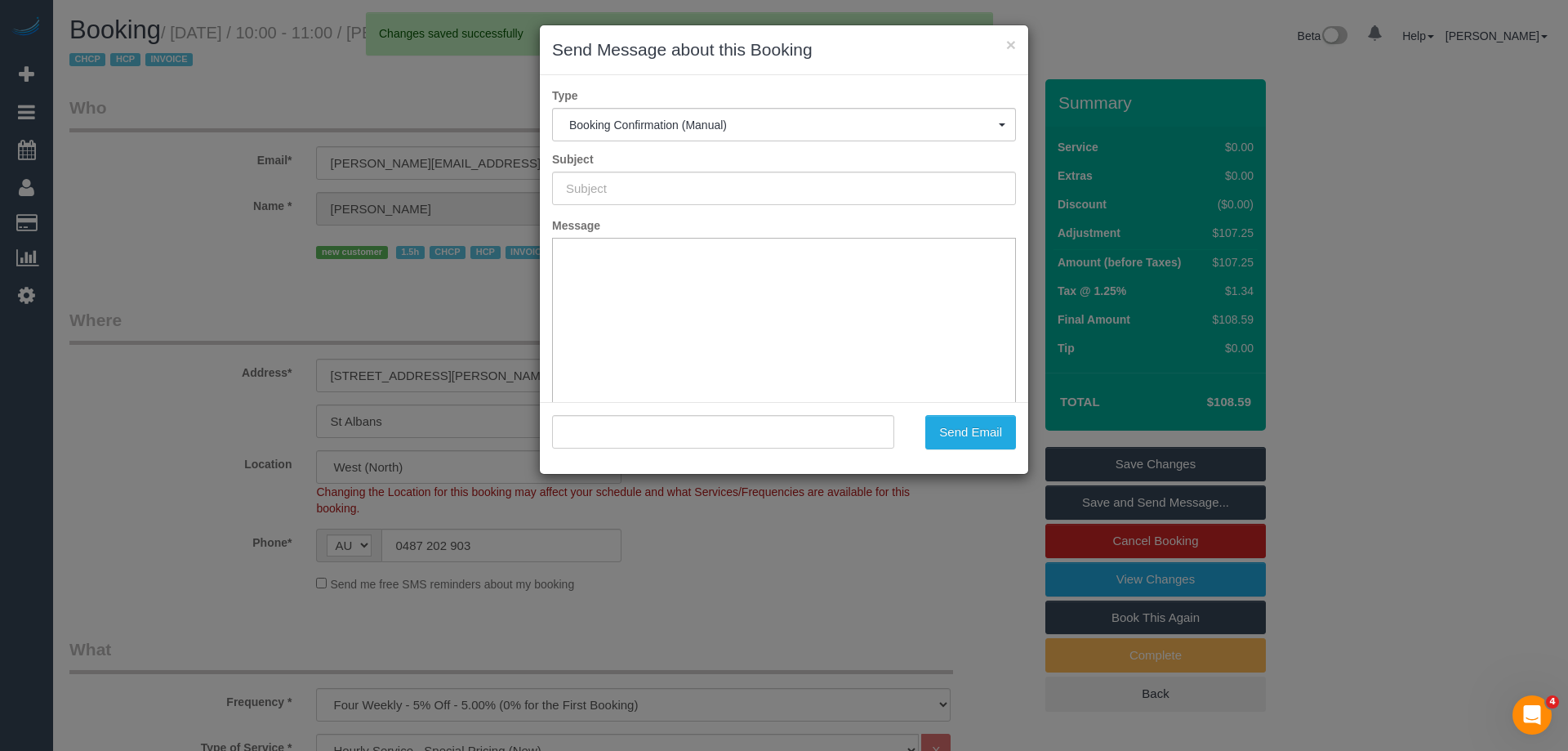
type input "Booking Confirmed"
type input ""Joseph MONTEBELLO AMC Services" <joseph.amcservices@fake.com>"
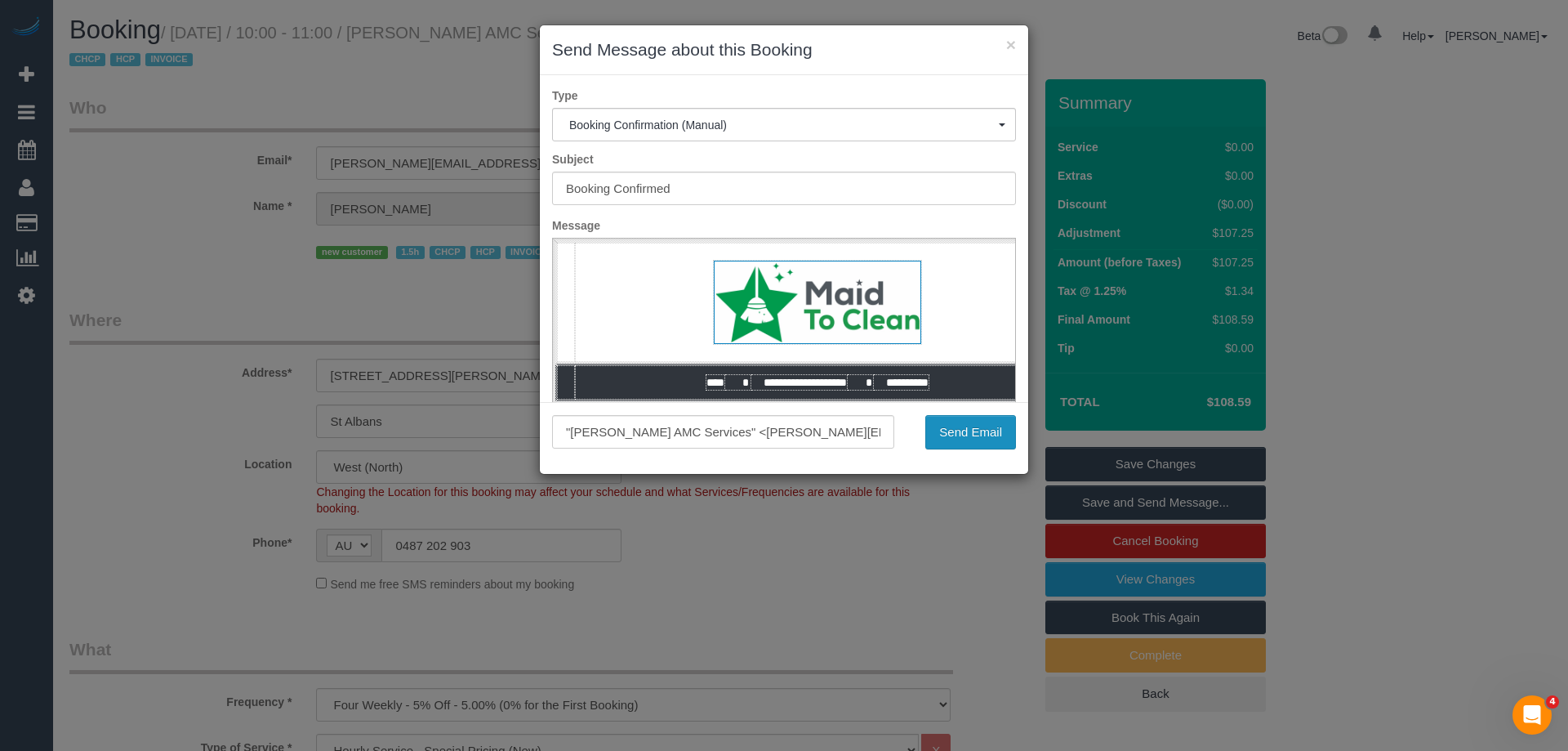
click at [999, 436] on button "Send Email" at bounding box center [969, 432] width 90 height 35
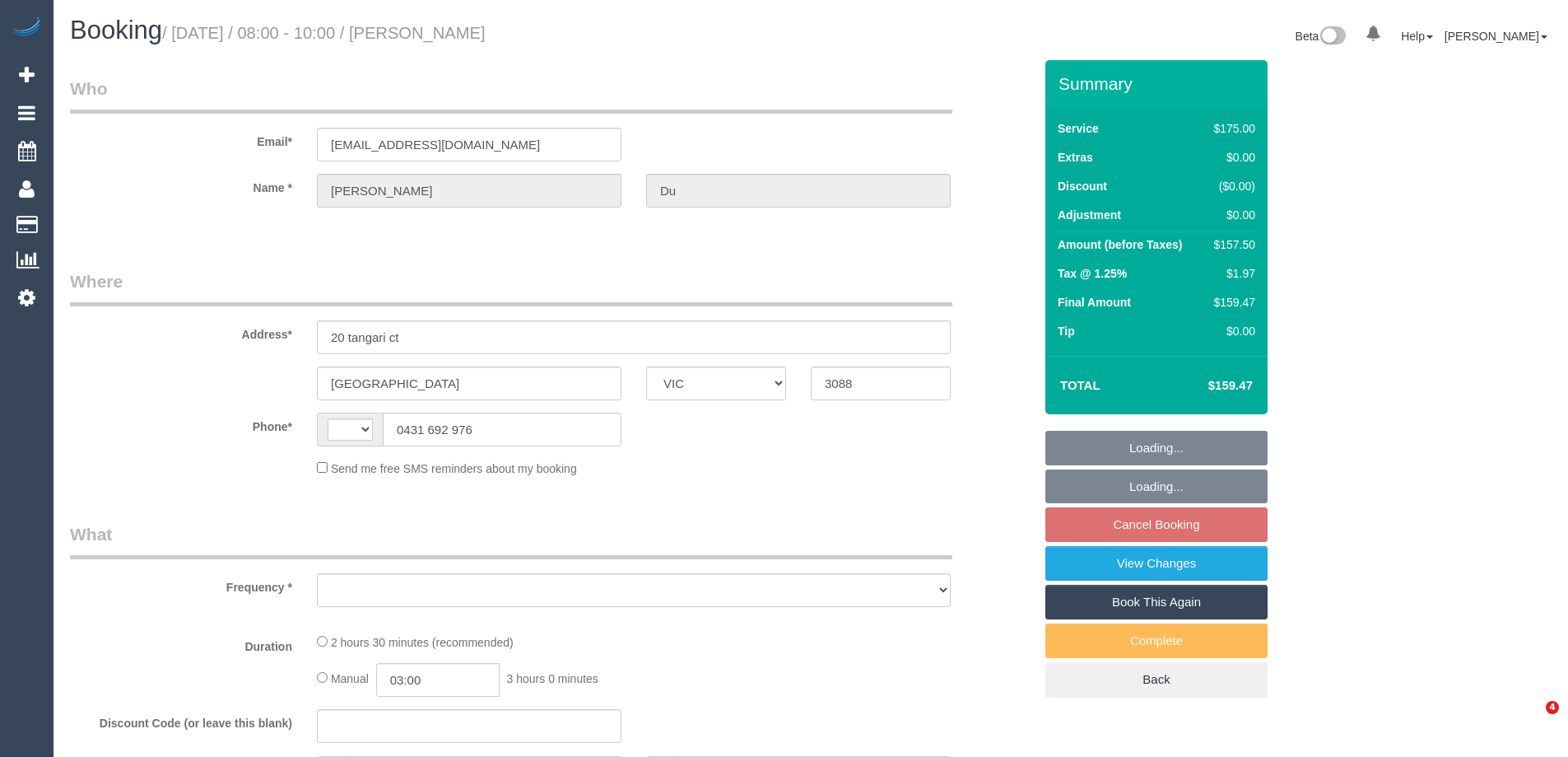
select select "VIC"
select select "string:AU"
select select "object:549"
select select "string:stripe-pm_1RiZXz2GScqysDRVt9L1kOnR"
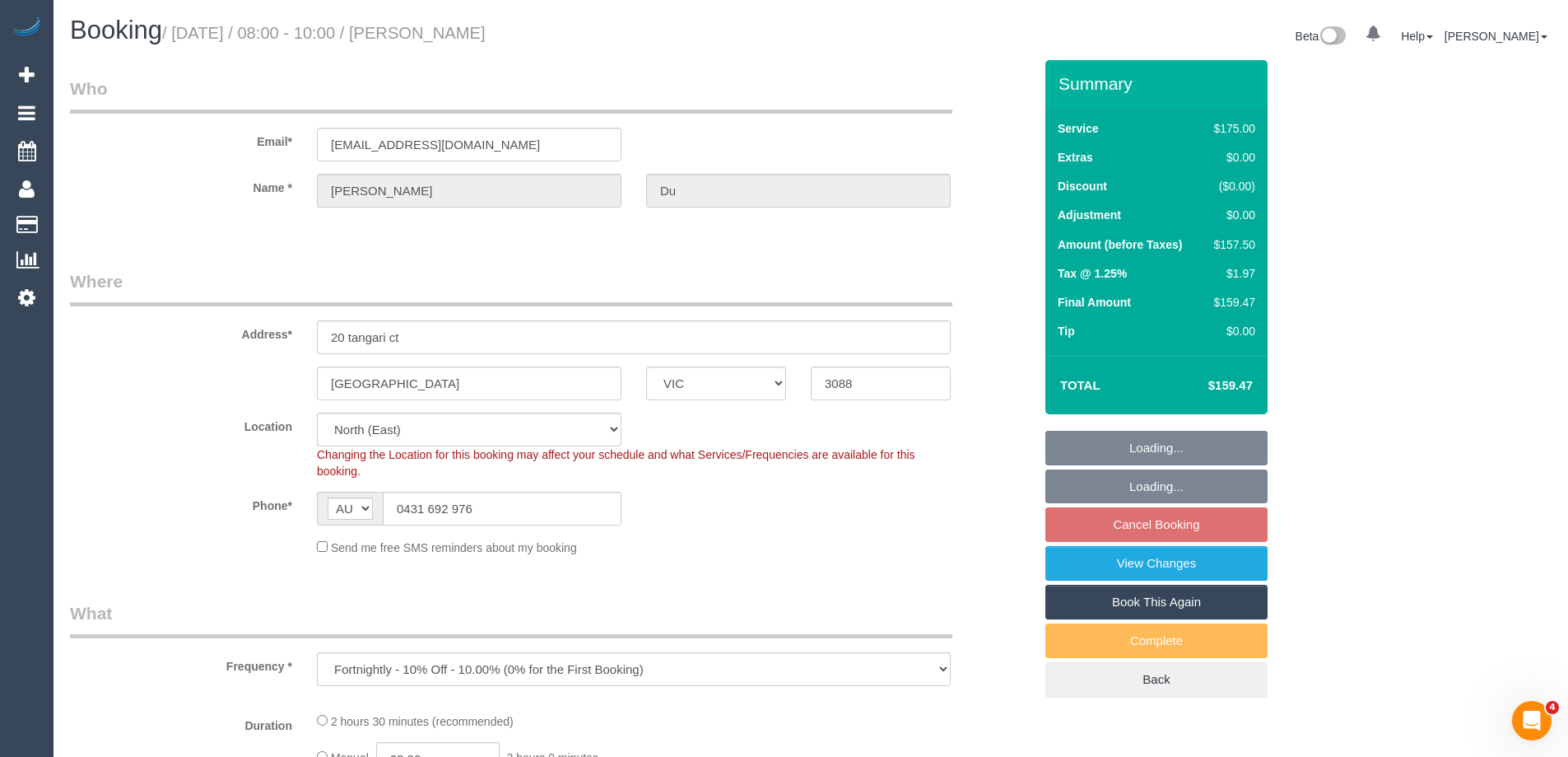
select select "object:702"
select select "number:27"
select select "number:14"
select select "number:19"
select select "number:34"
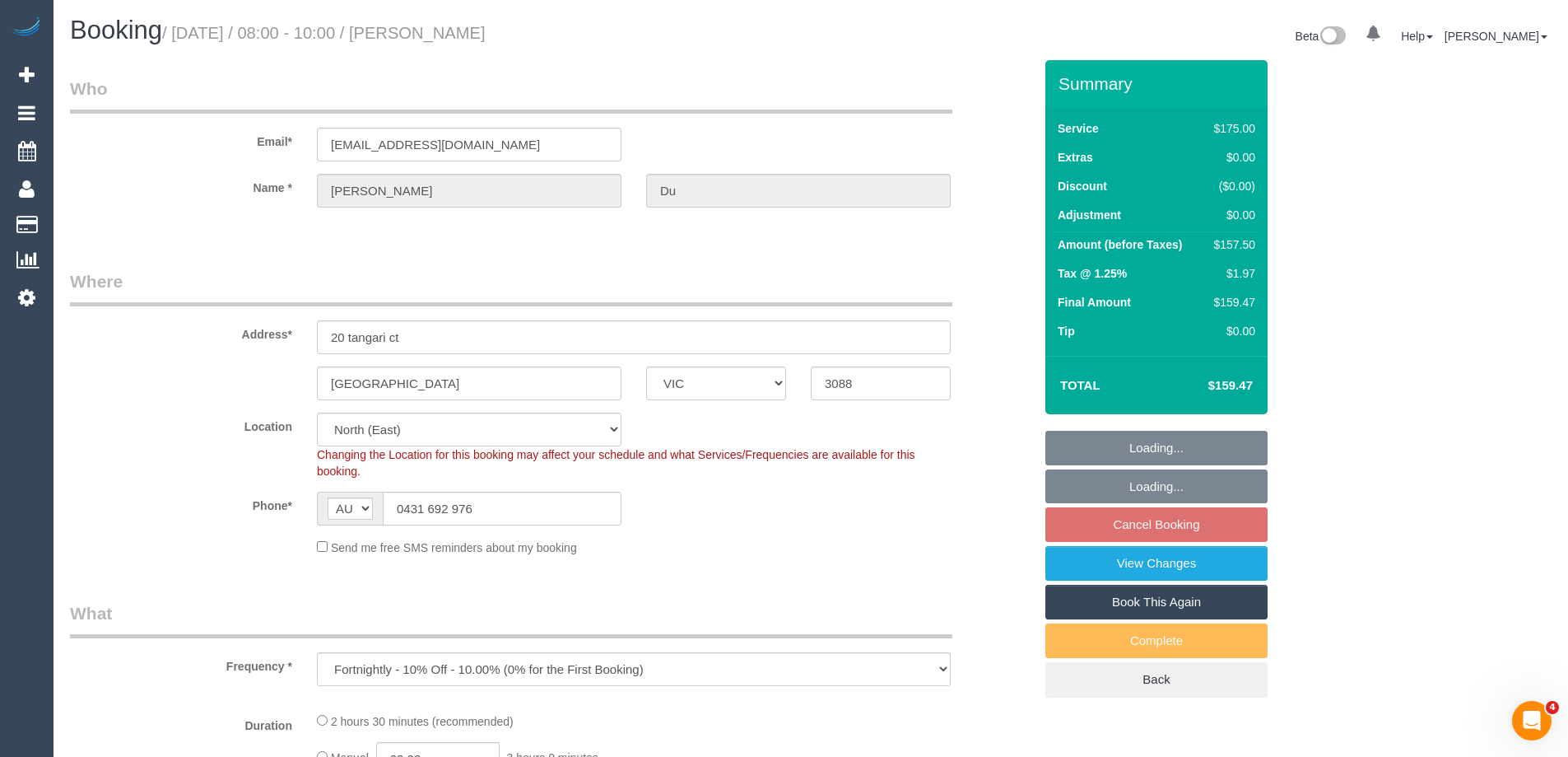
select select "number:11"
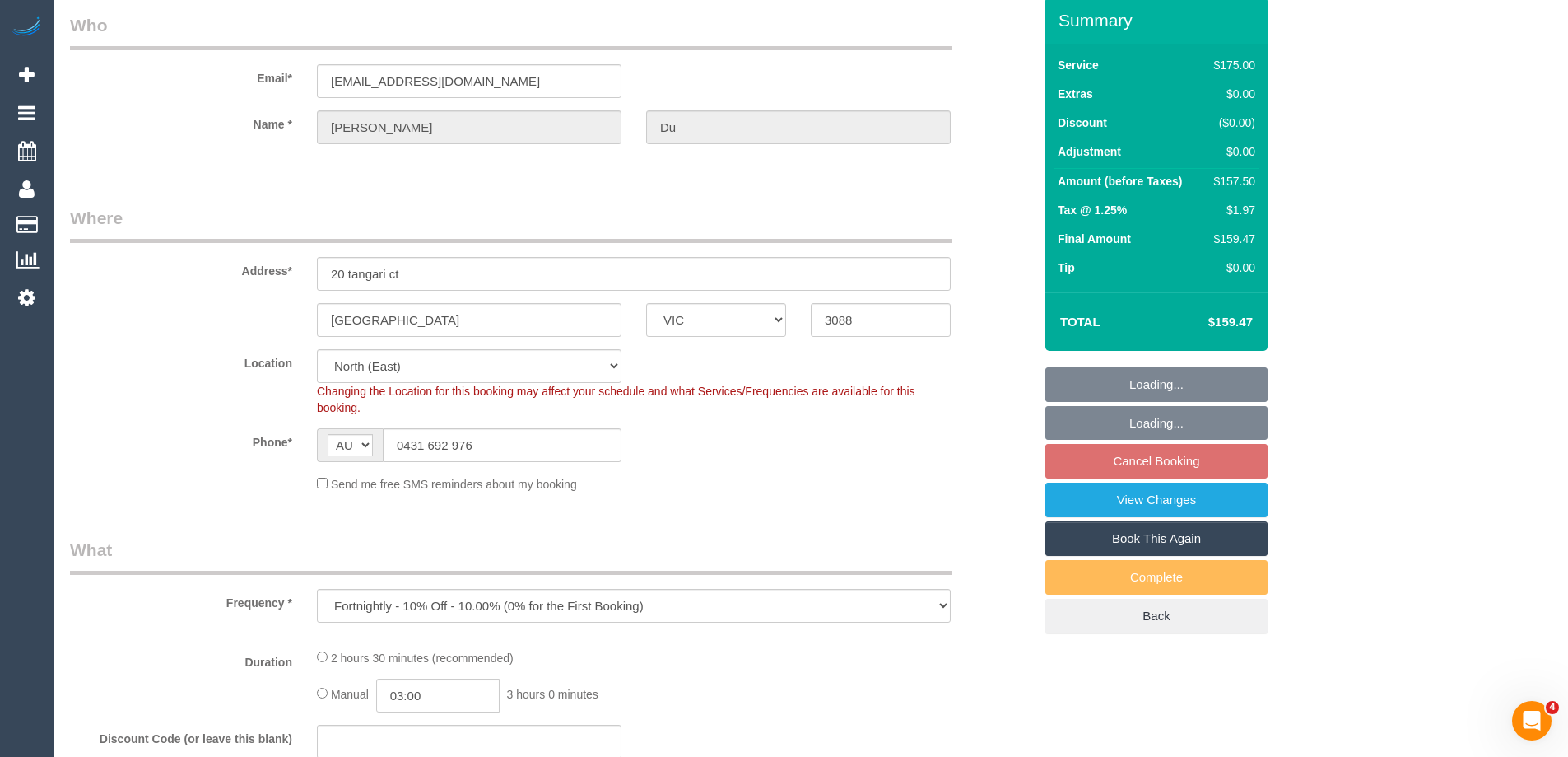
select select "150"
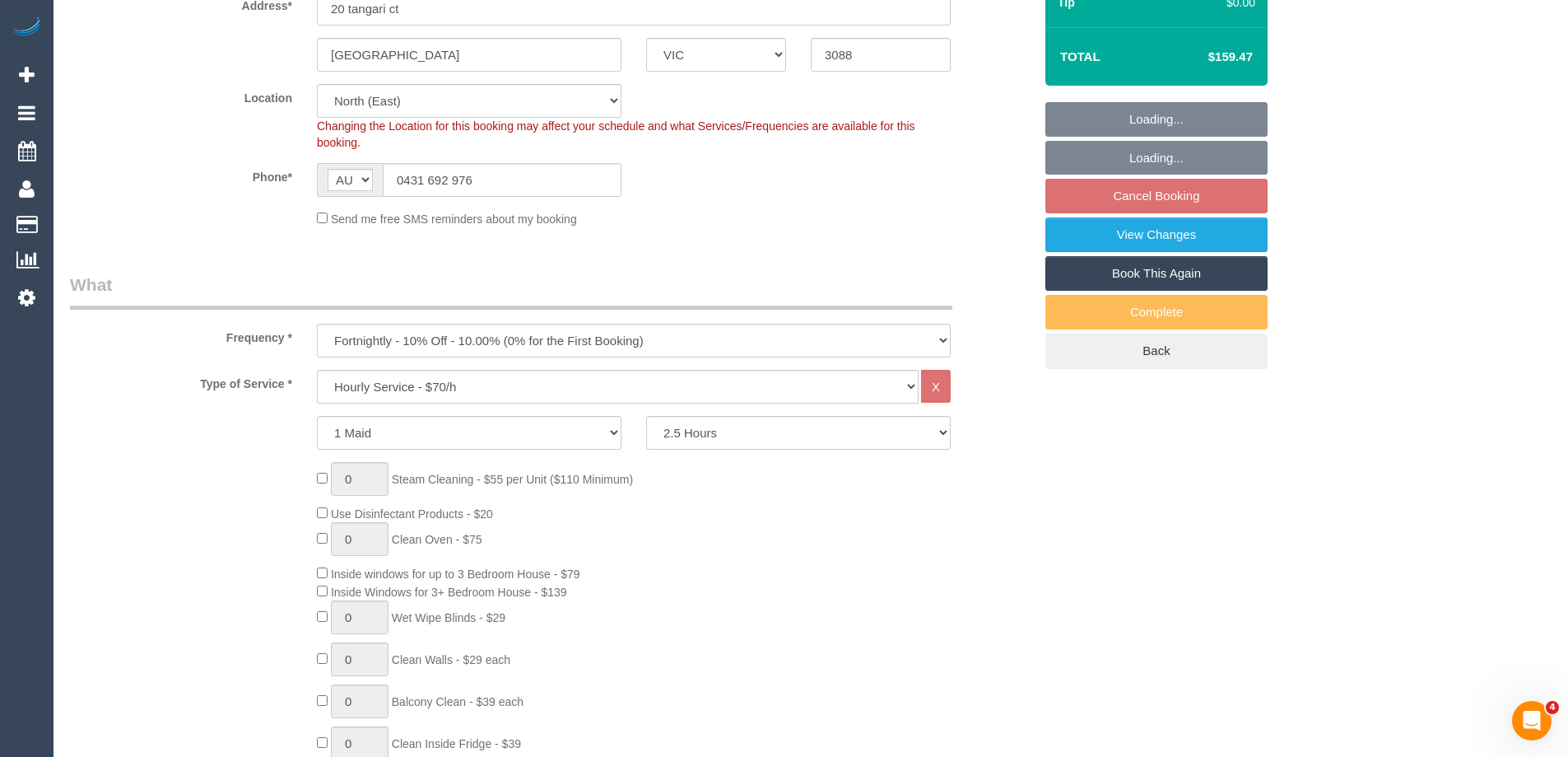
select select "spot2"
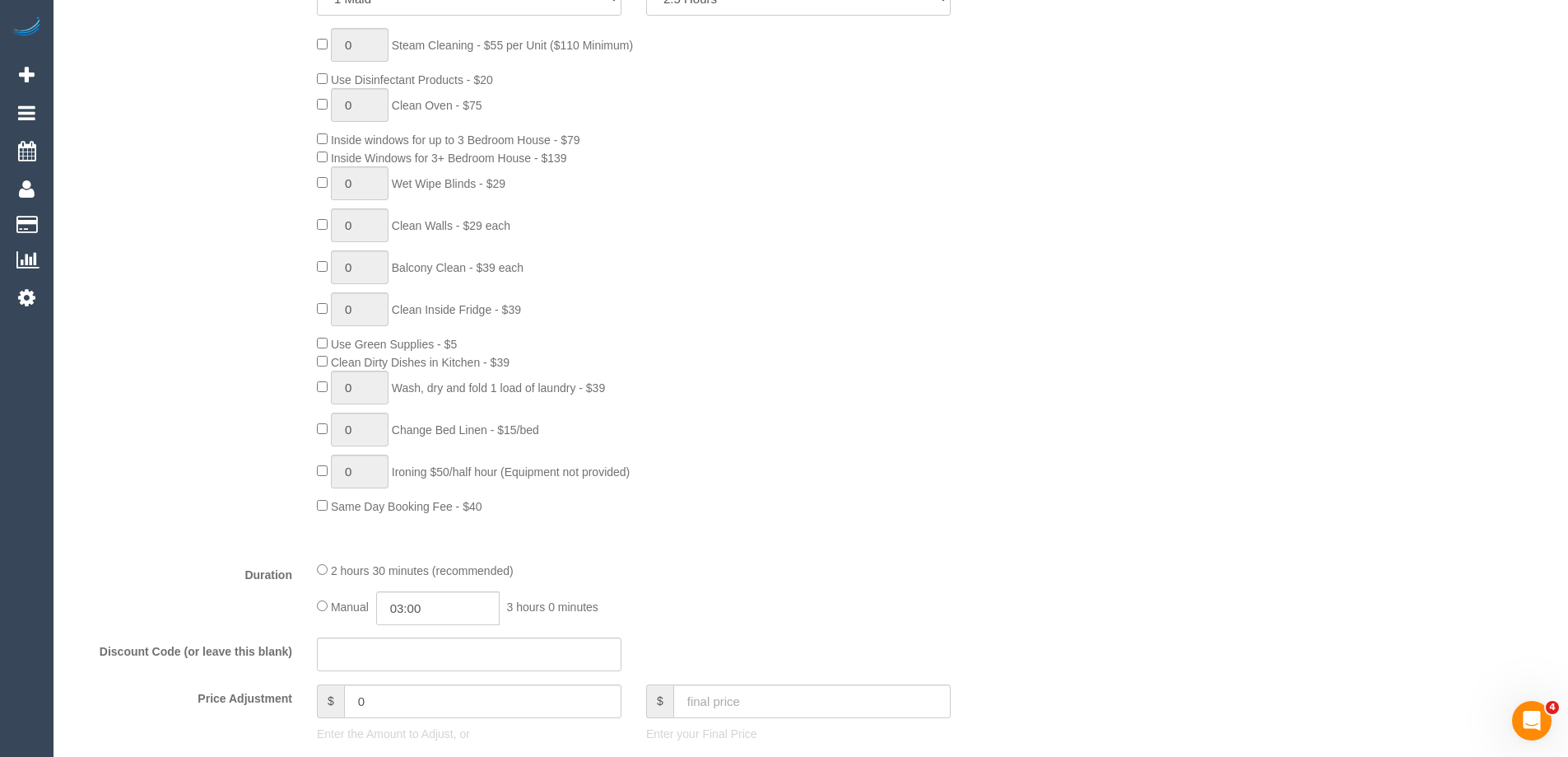
scroll to position [906, 0]
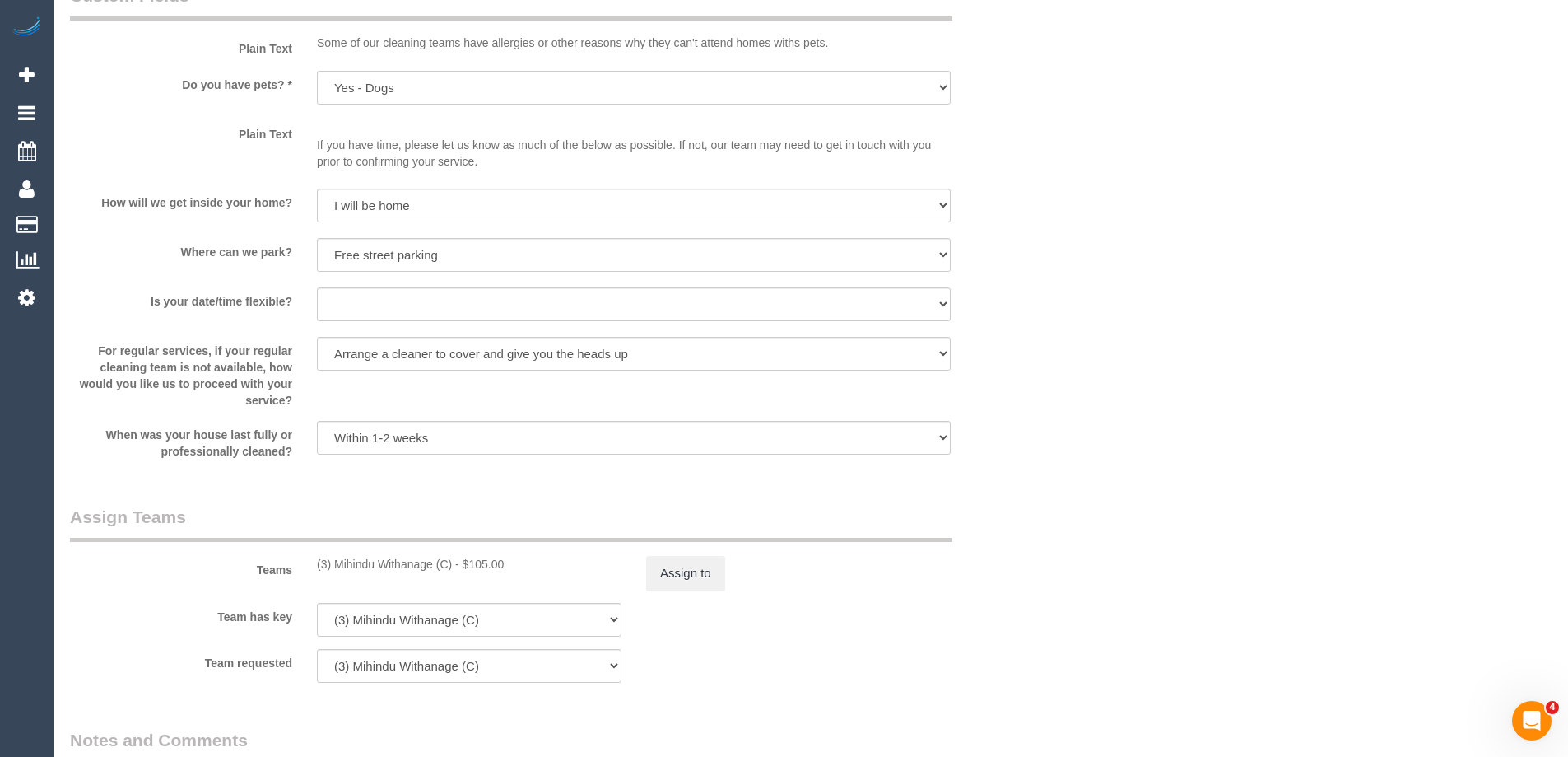
select select "spot21"
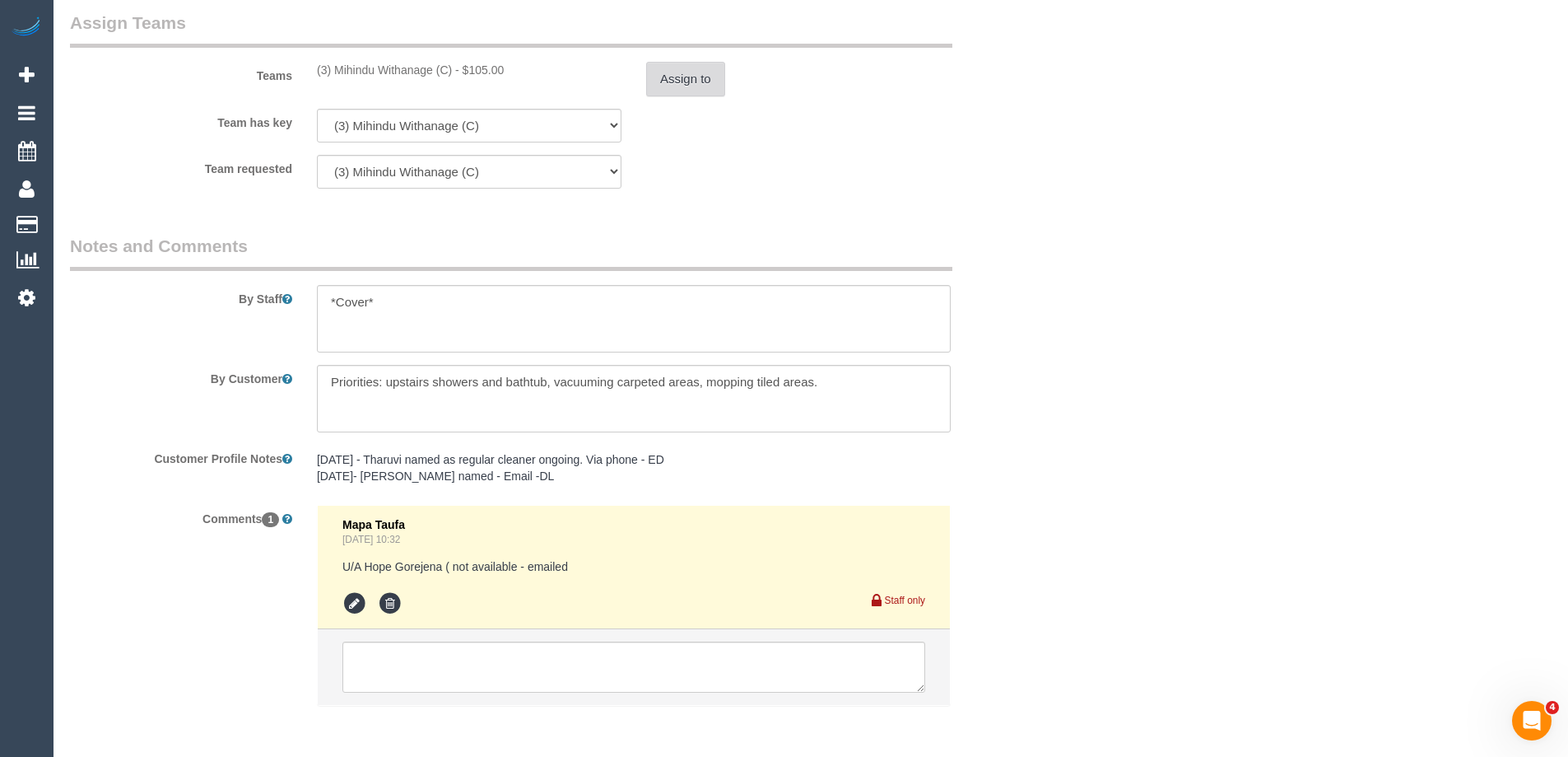
click at [699, 67] on button "Assign to" at bounding box center [686, 79] width 79 height 35
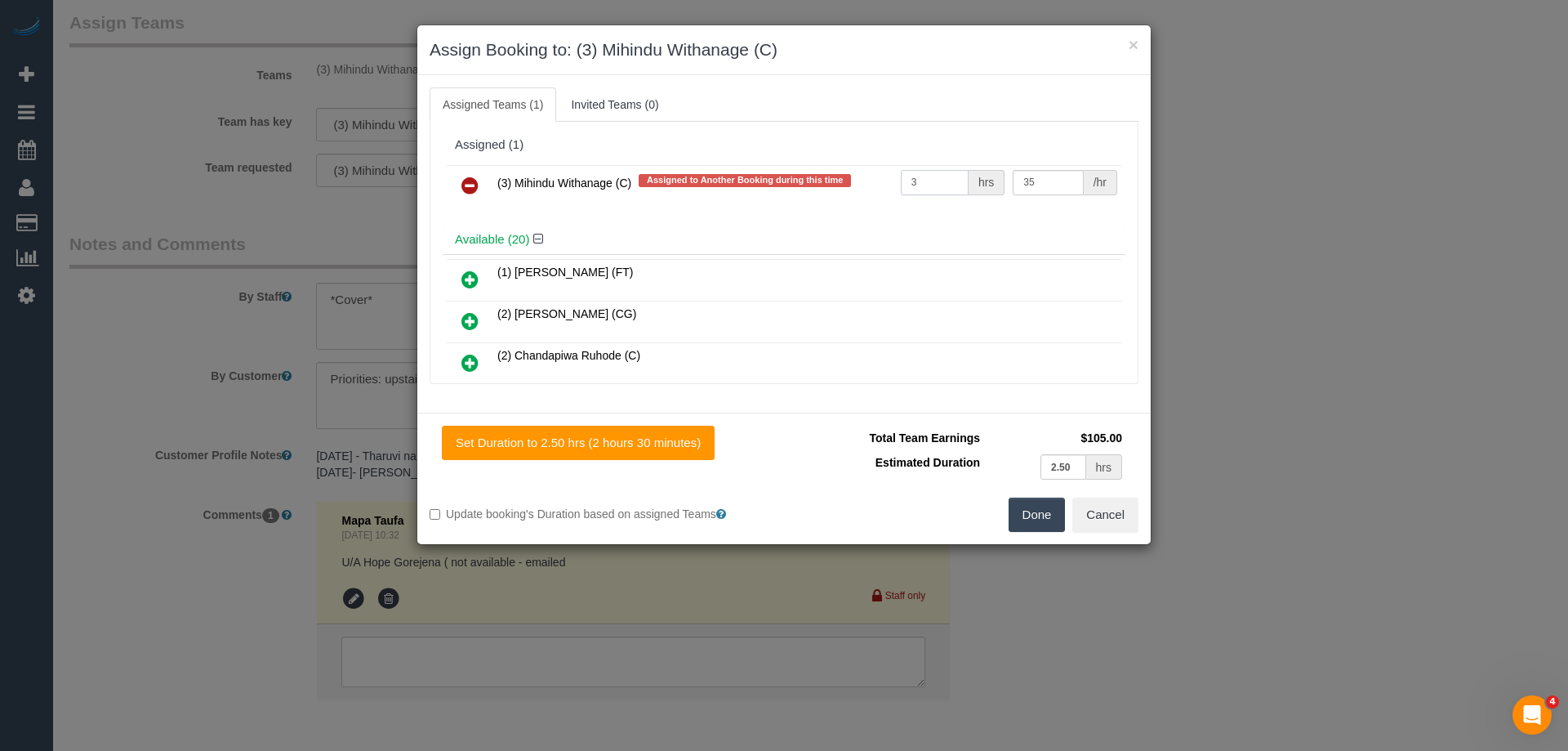
drag, startPoint x: 916, startPoint y: 181, endPoint x: 824, endPoint y: 172, distance: 92.4
click at [824, 172] on tr "(3) Mihindu Withanage (C) Assigned to Another Booking during this time 3 hrs 35…" at bounding box center [784, 186] width 674 height 42
type input "2.5"
click at [1028, 516] on button "Done" at bounding box center [1037, 515] width 57 height 35
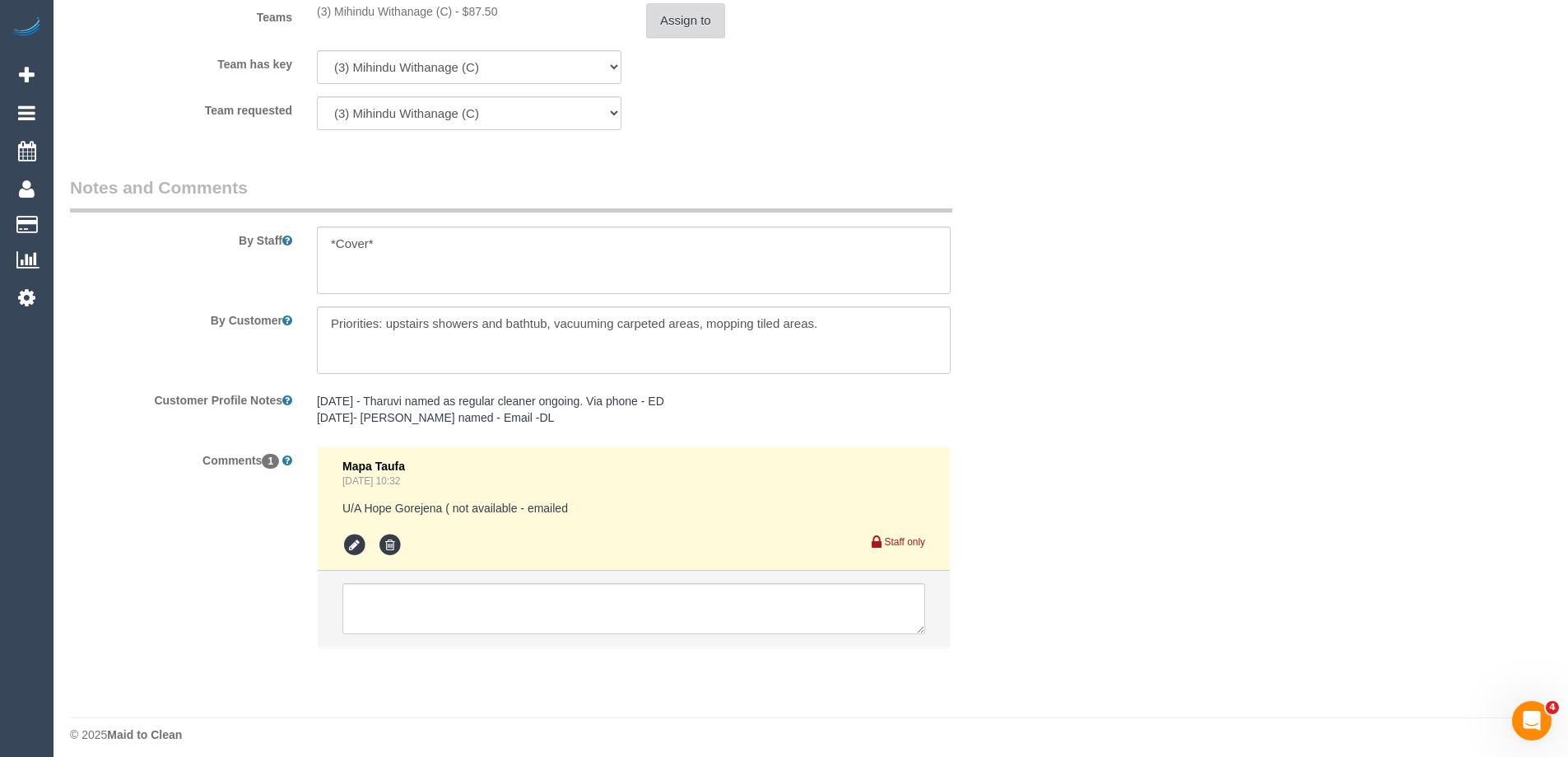
scroll to position [2538, 0]
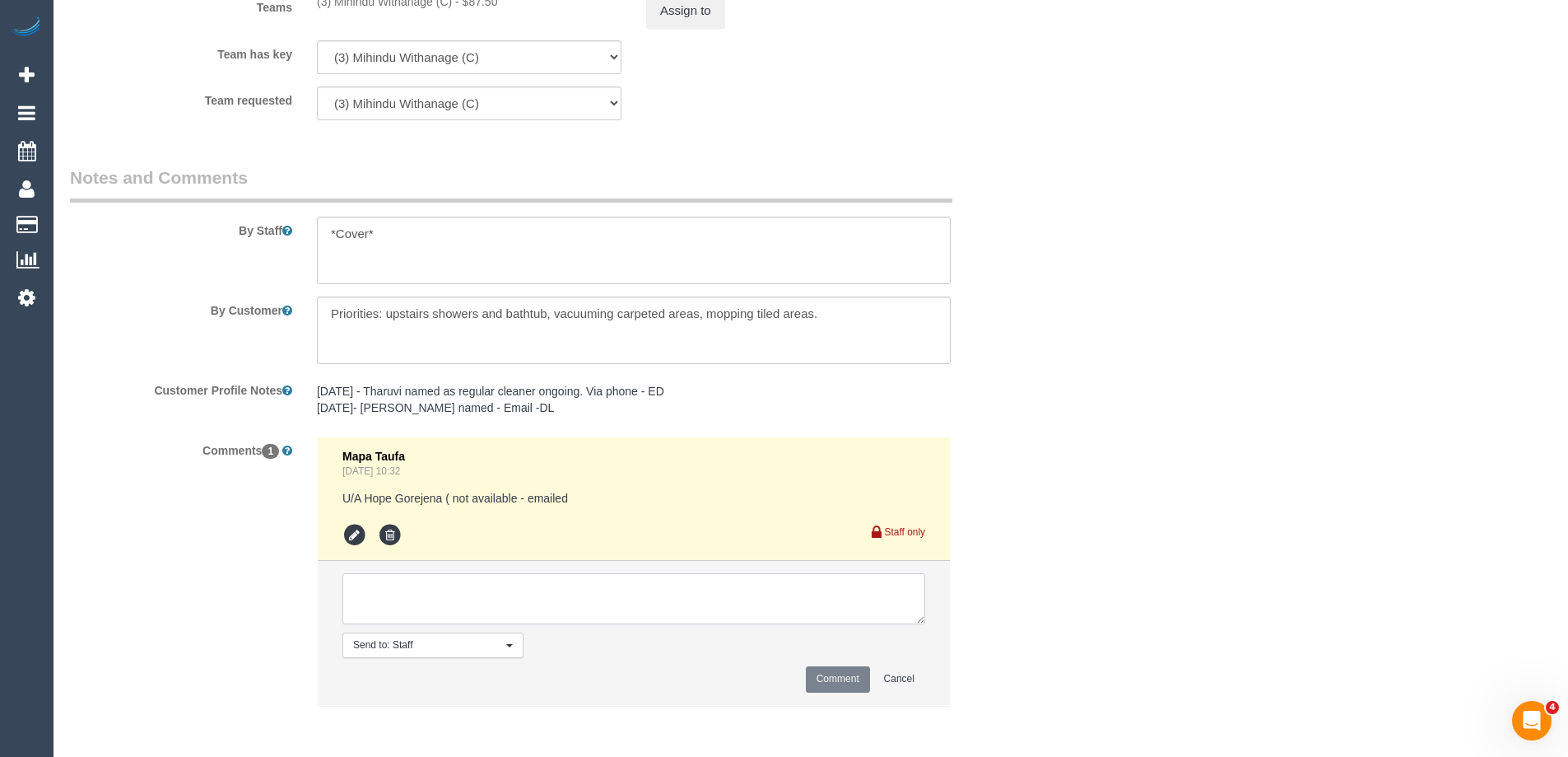
click at [383, 585] on textarea at bounding box center [634, 599] width 583 height 51
type textarea "Pay + duration updated for requested changes"
click at [827, 674] on button "Comment" at bounding box center [838, 679] width 64 height 26
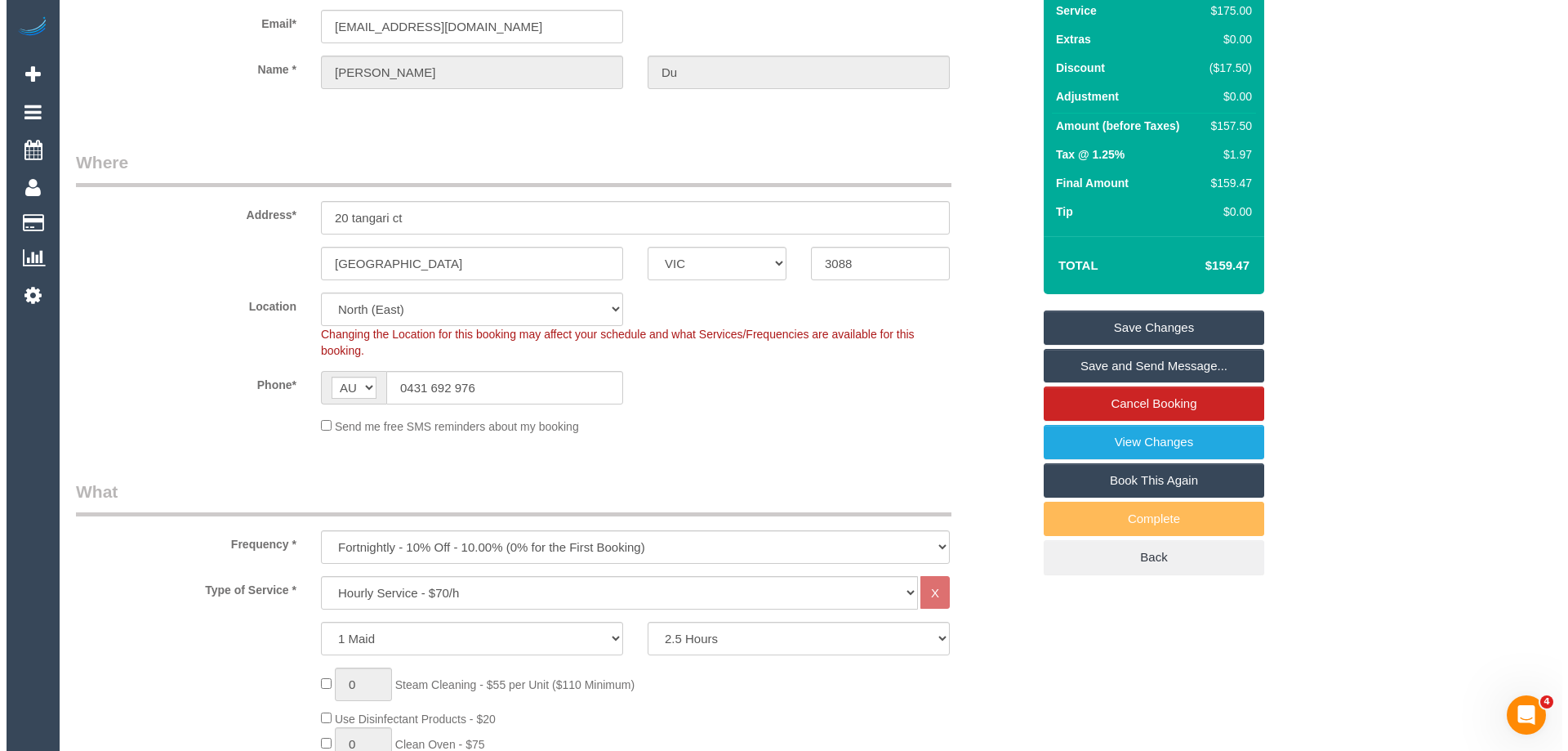
scroll to position [0, 0]
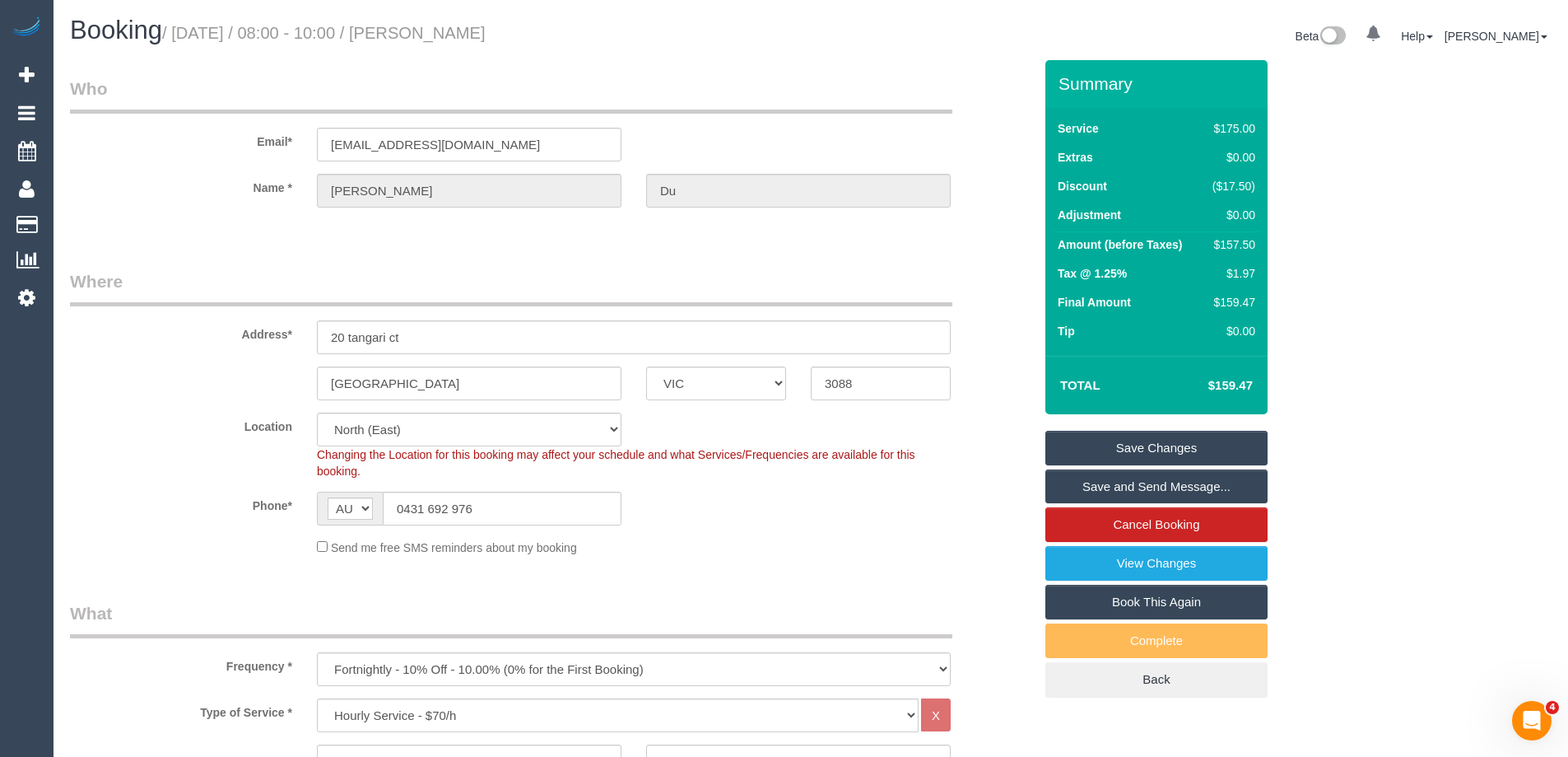
click at [1086, 449] on link "Save Changes" at bounding box center [1156, 448] width 222 height 35
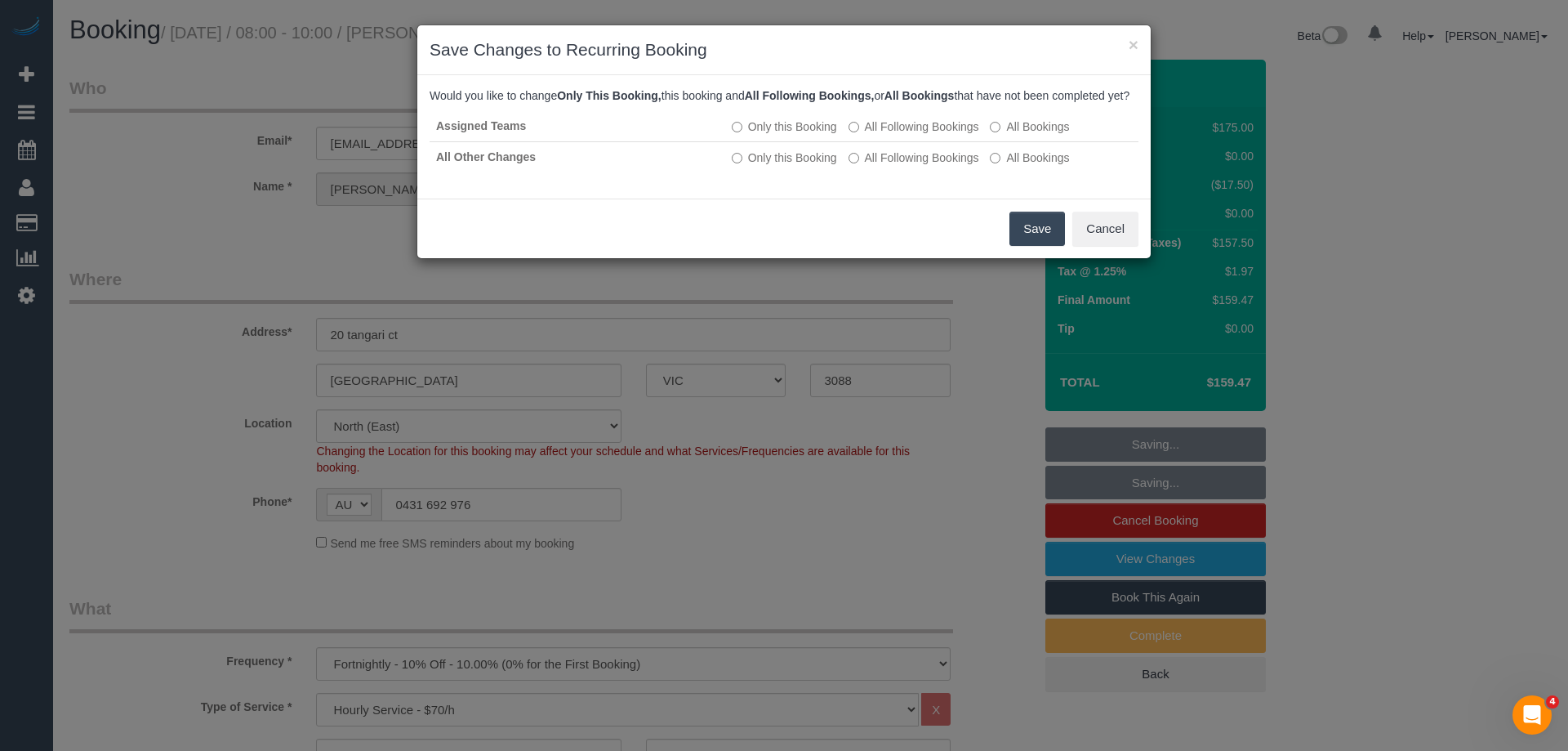
click at [1043, 246] on button "Save" at bounding box center [1037, 229] width 56 height 35
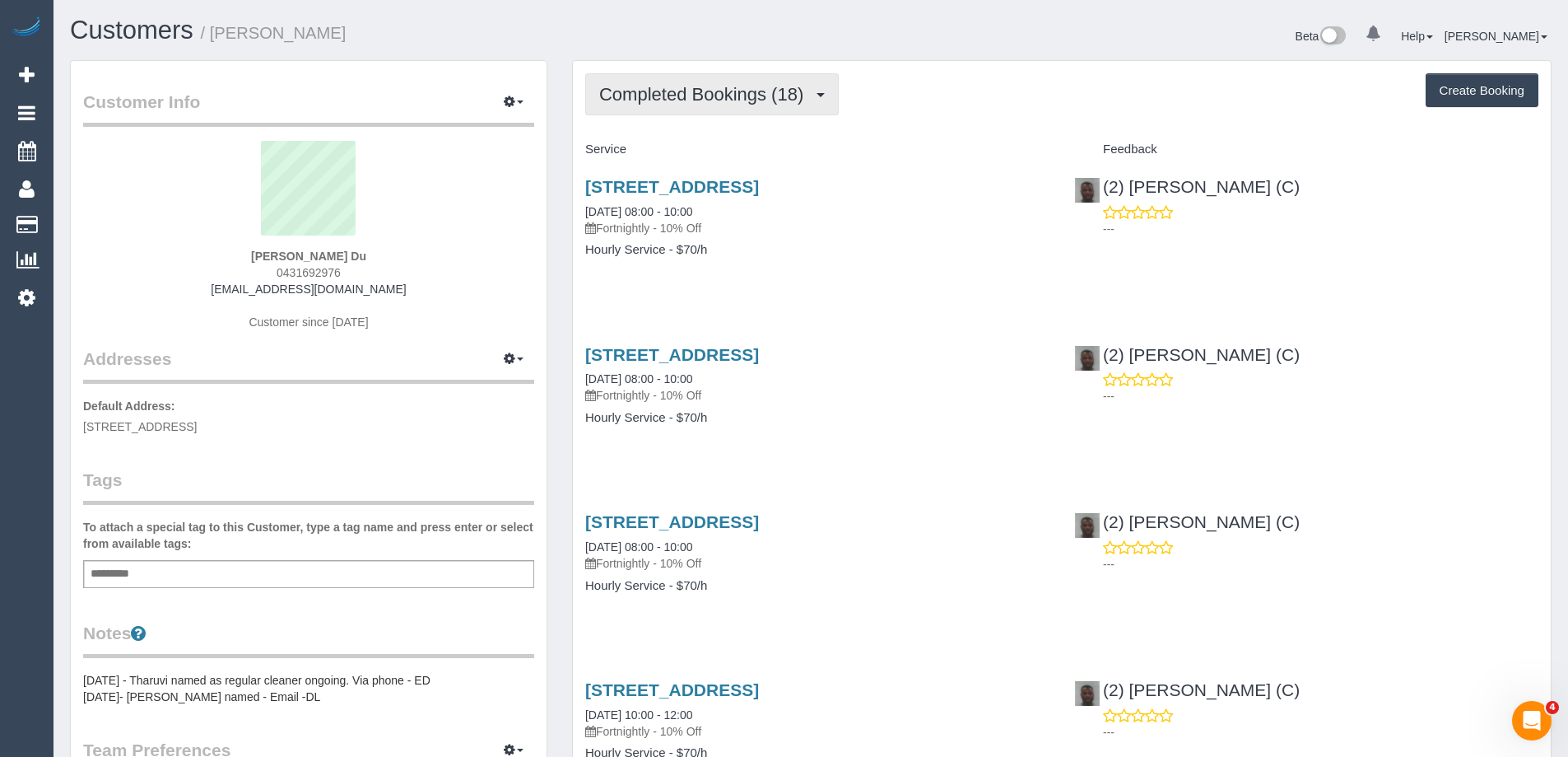
click at [736, 106] on button "Completed Bookings (18)" at bounding box center [712, 95] width 254 height 42
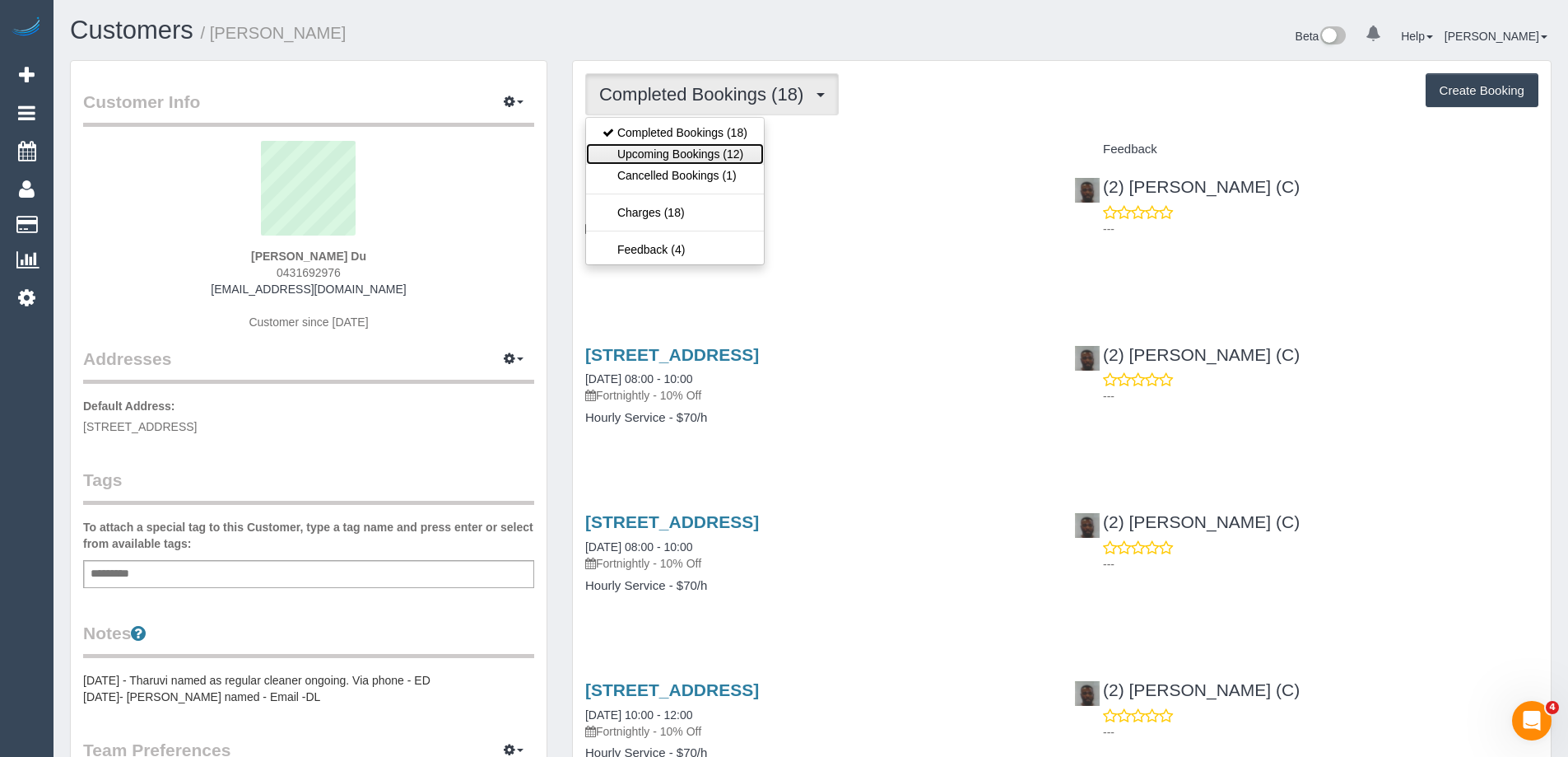
click at [723, 147] on link "Upcoming Bookings (12)" at bounding box center [675, 153] width 178 height 21
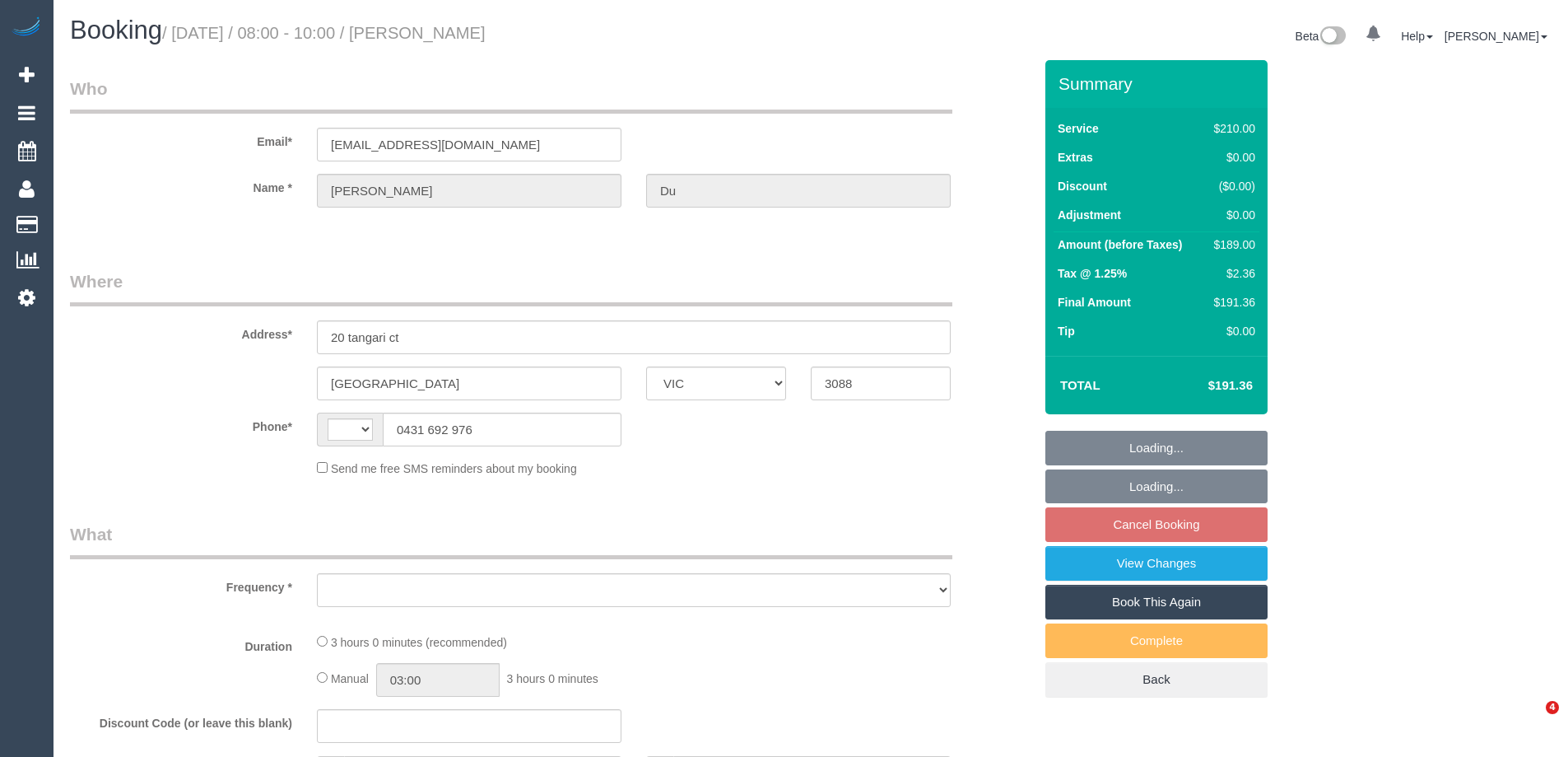
select select "VIC"
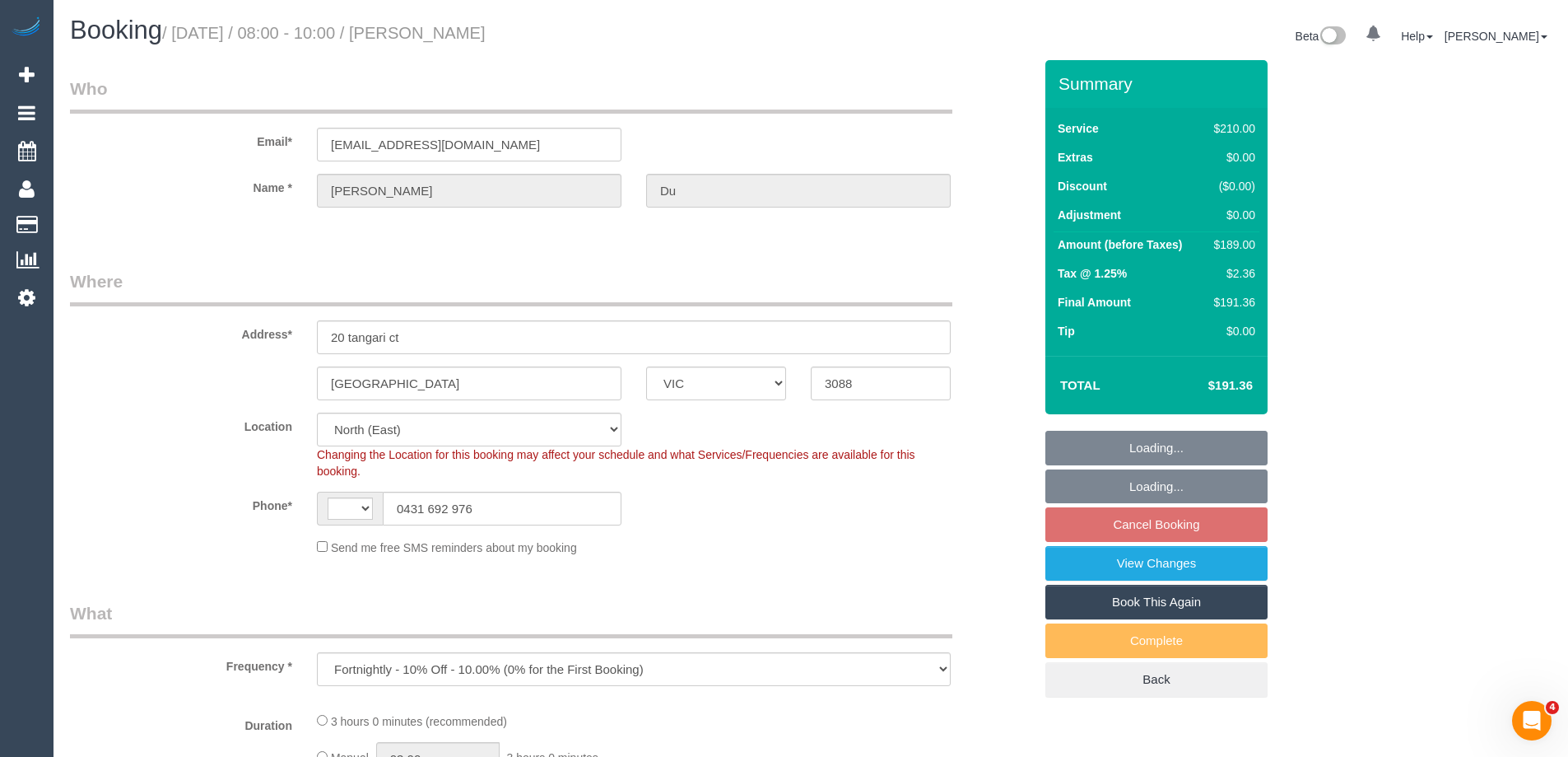
select select "object:536"
select select "string:AU"
select select "number:27"
select select "number:14"
select select "number:19"
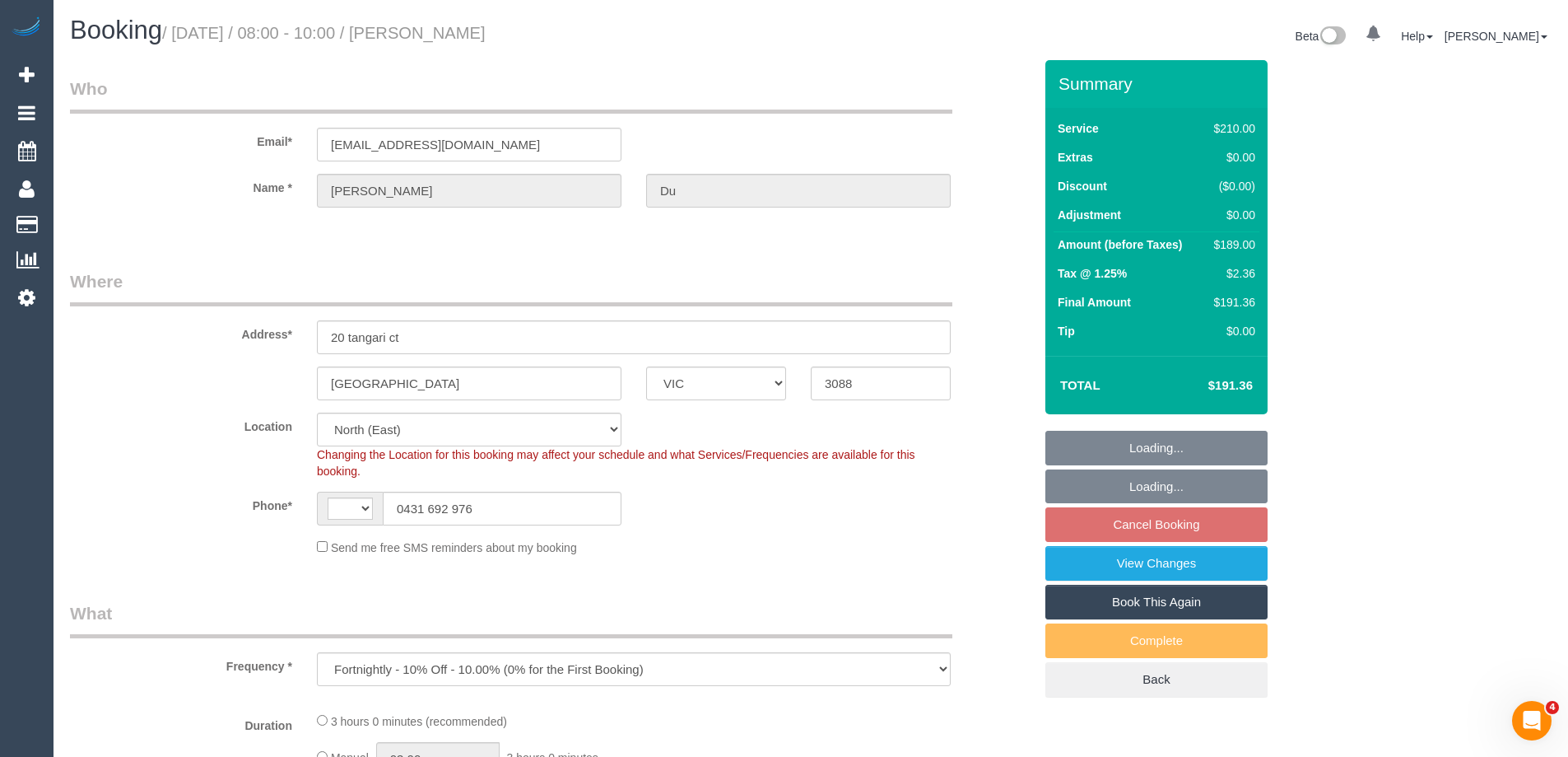
select select "number:34"
select select "number:11"
select select "180"
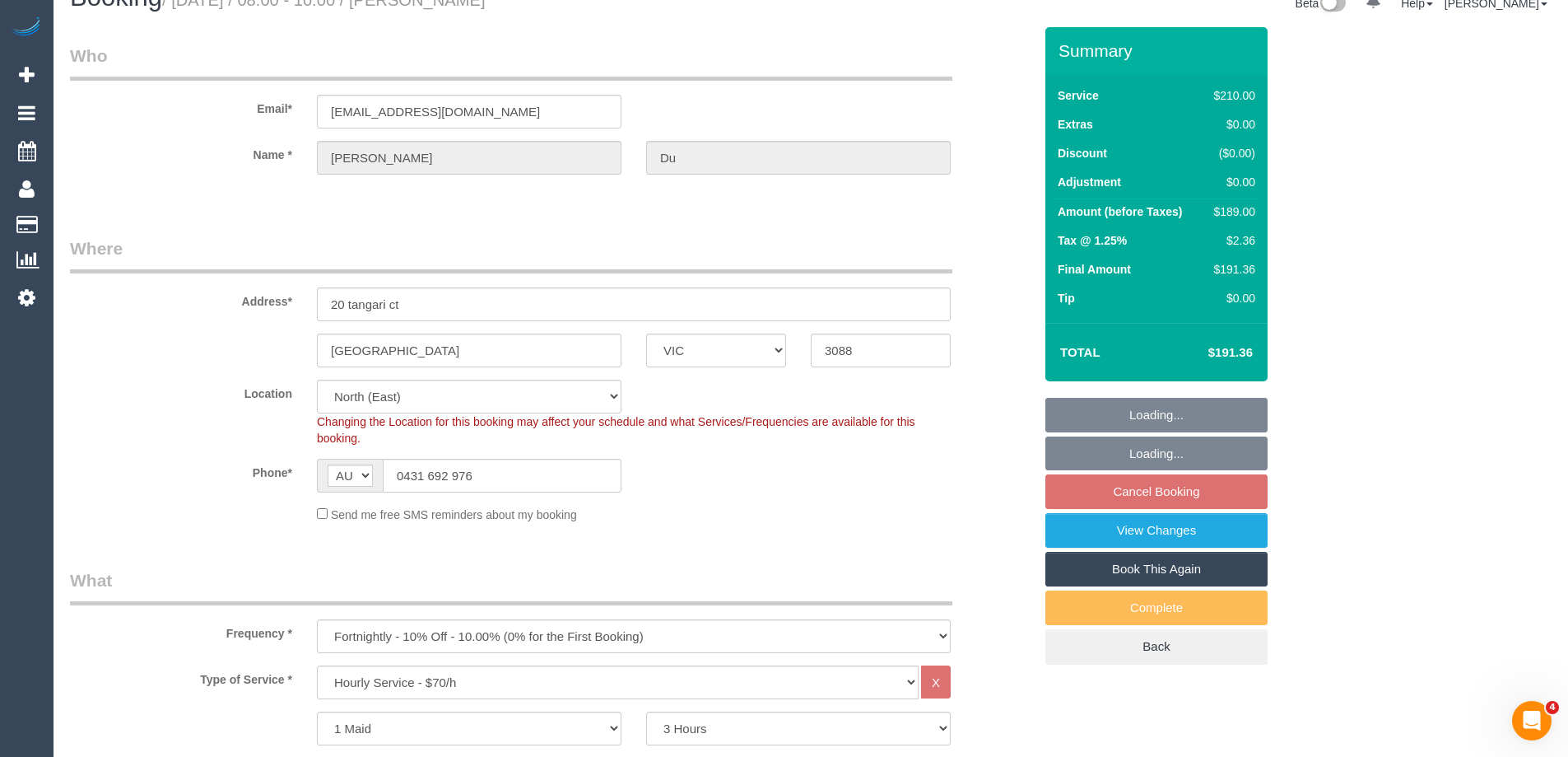
select select "spot2"
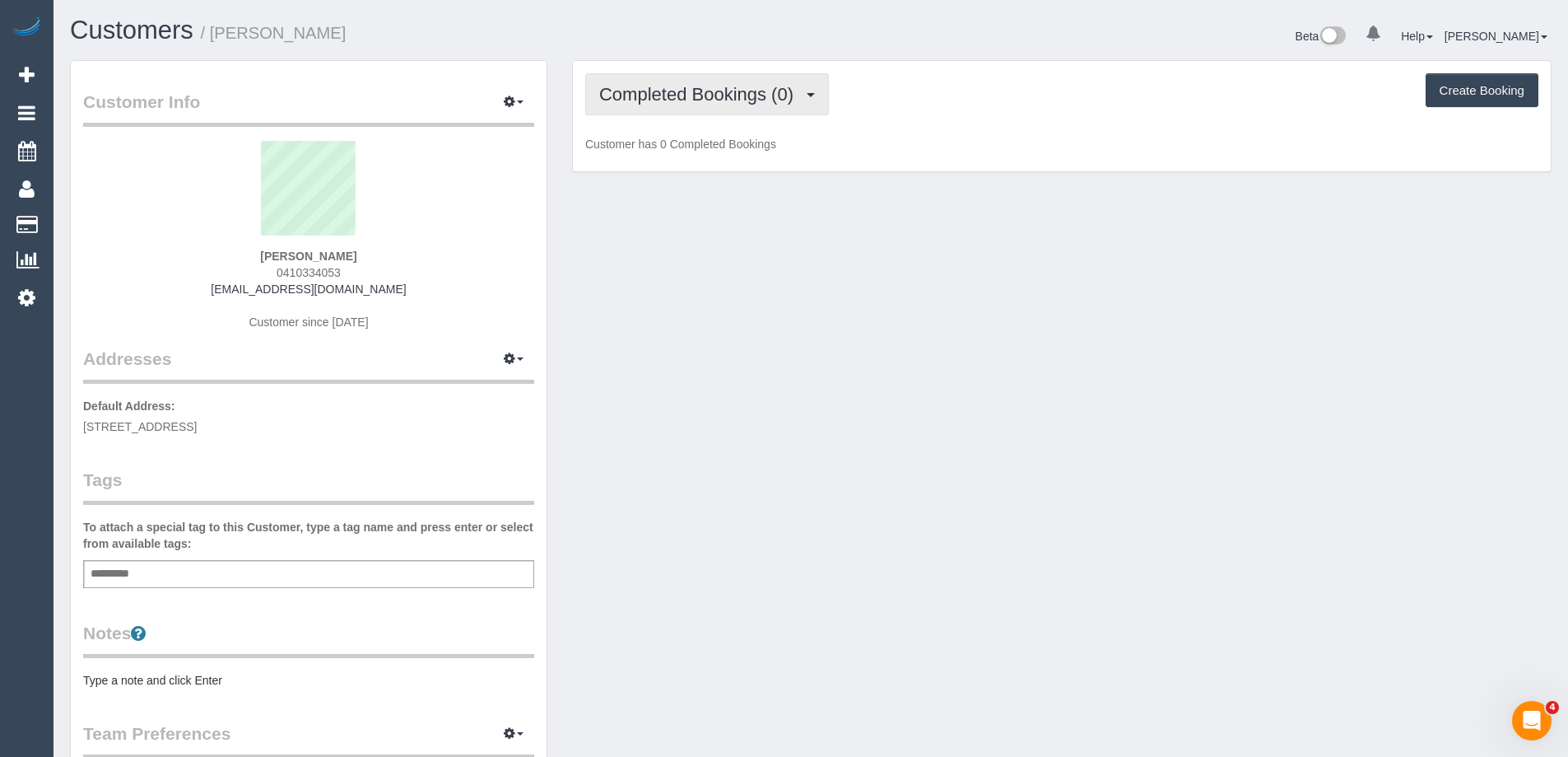
click at [790, 101] on span "Completed Bookings (0)" at bounding box center [700, 94] width 202 height 20
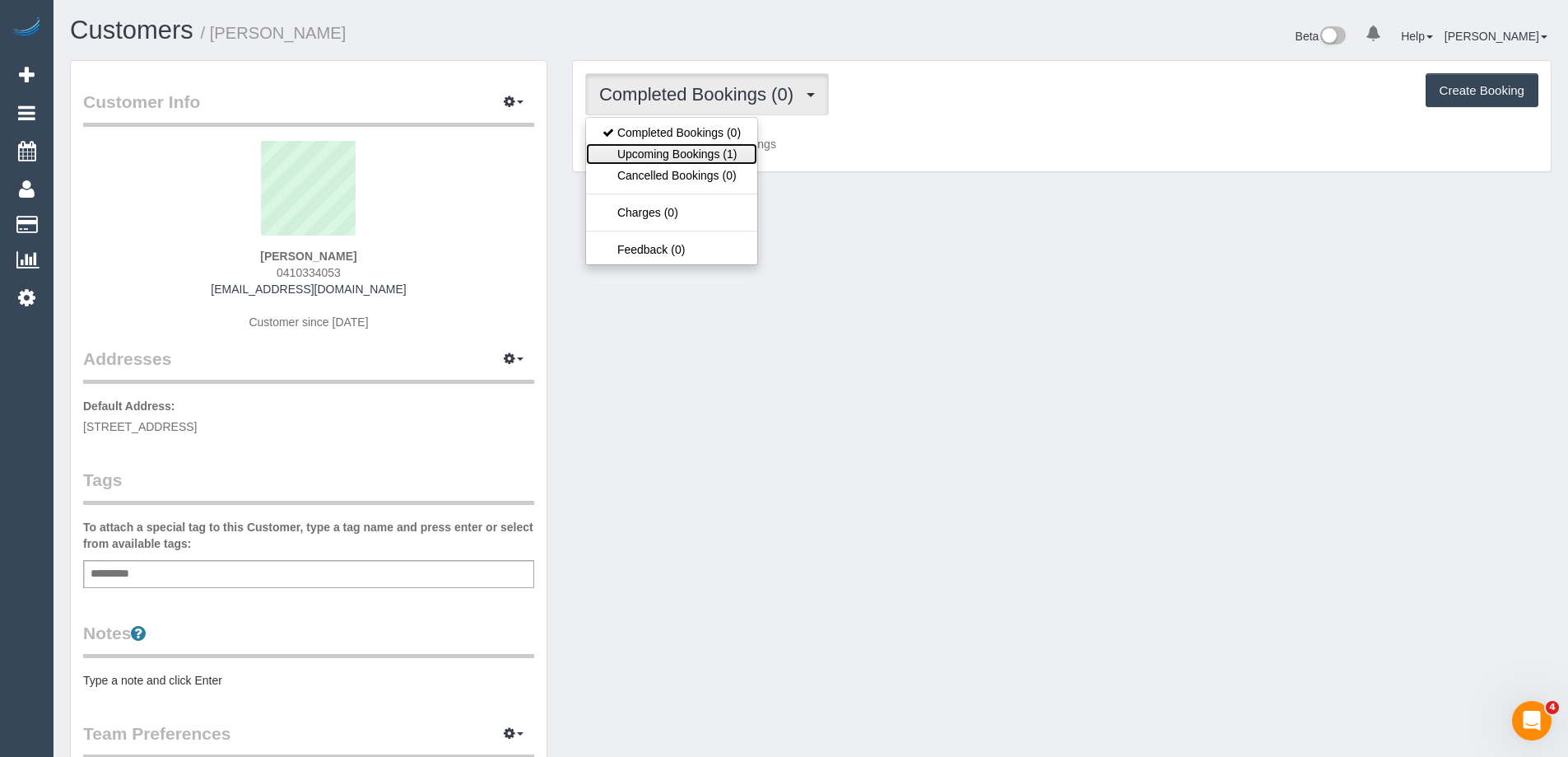
click at [716, 152] on link "Upcoming Bookings (1)" at bounding box center [671, 153] width 171 height 21
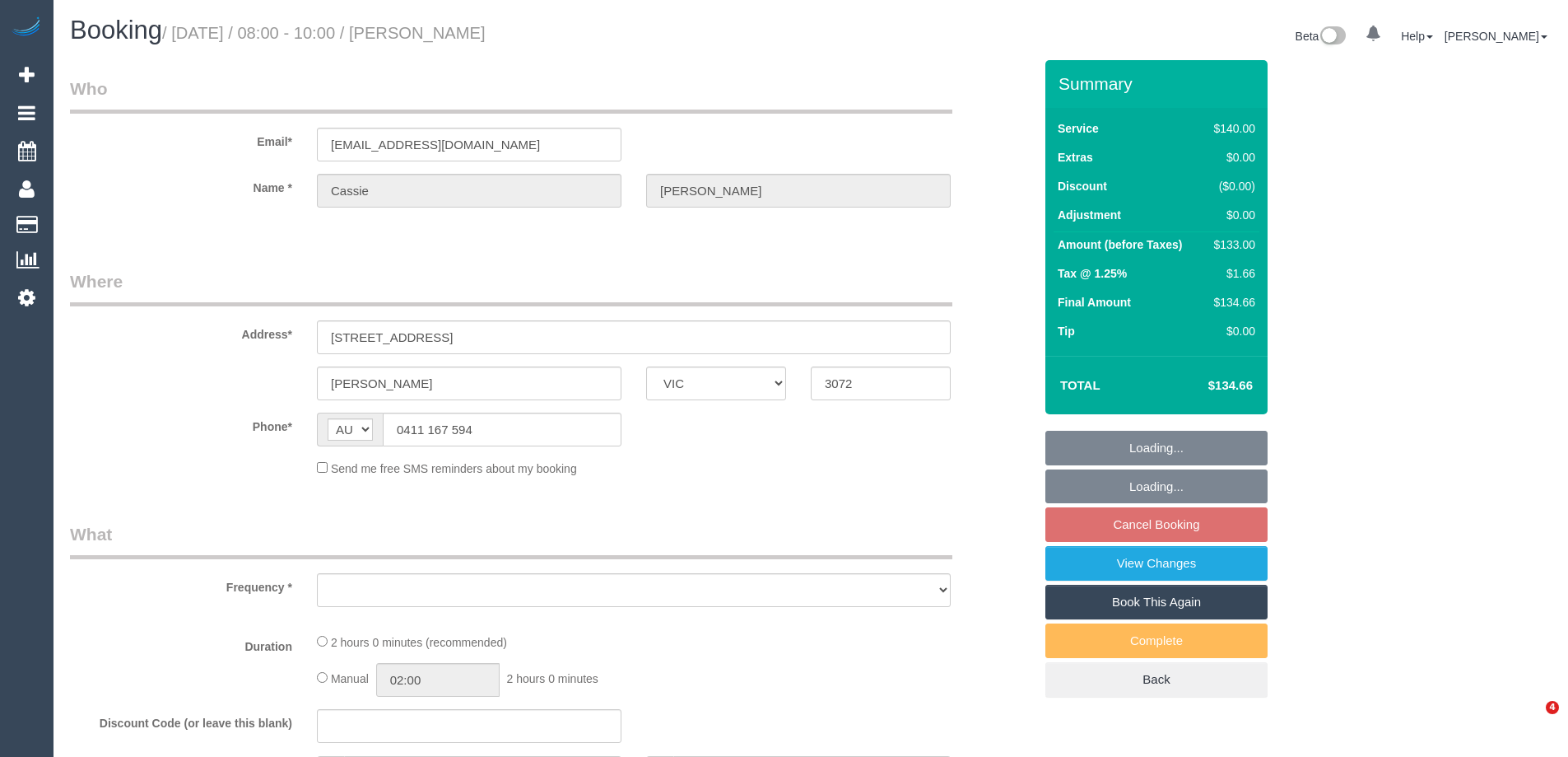
select select "VIC"
select select "object:551"
select select "string:stripe-pm_1Rs9rI2GScqysDRVisW3Vee7"
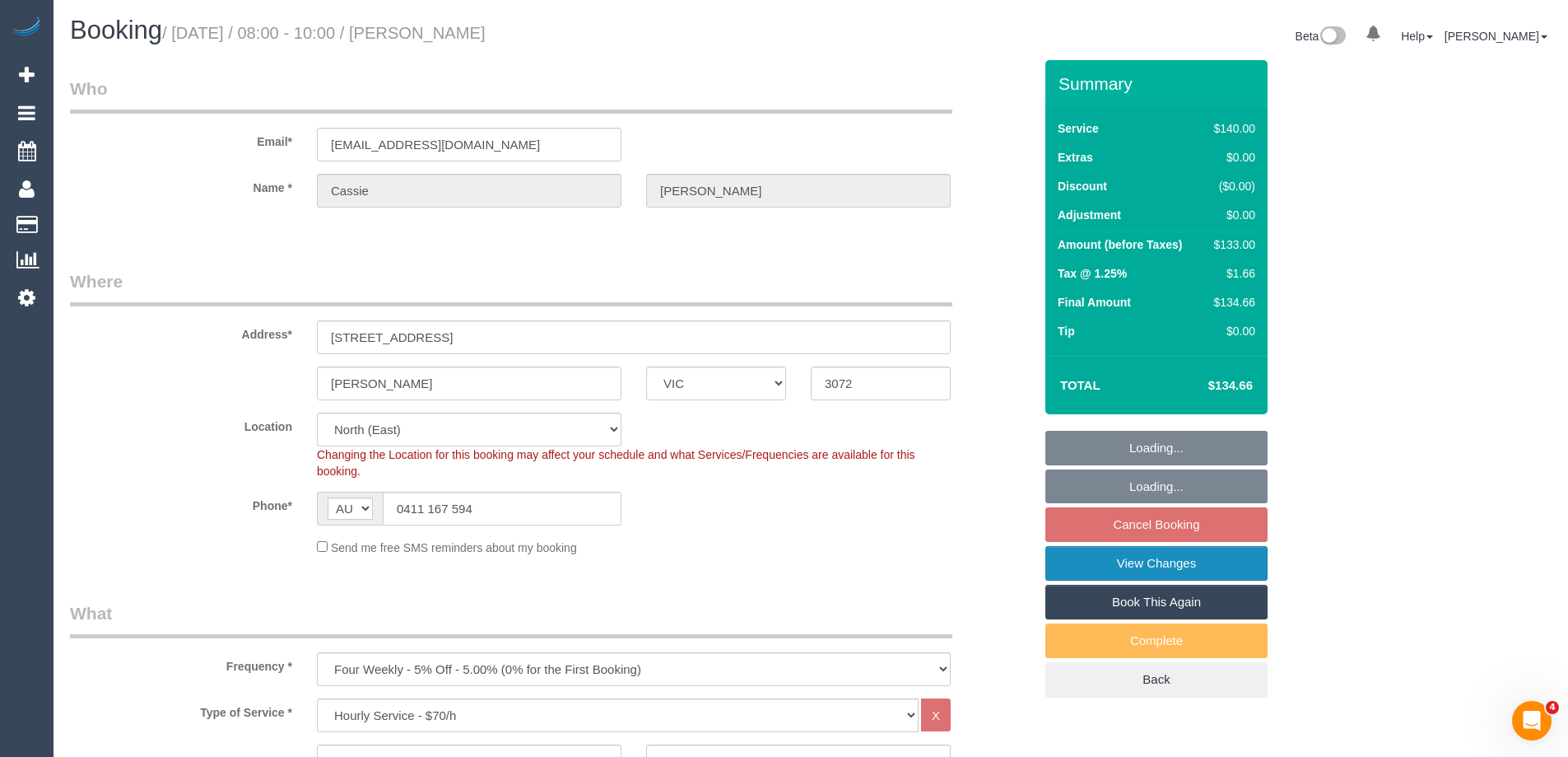
select select "object:868"
select select "number:29"
select select "number:14"
select select "number:19"
select select "number:25"
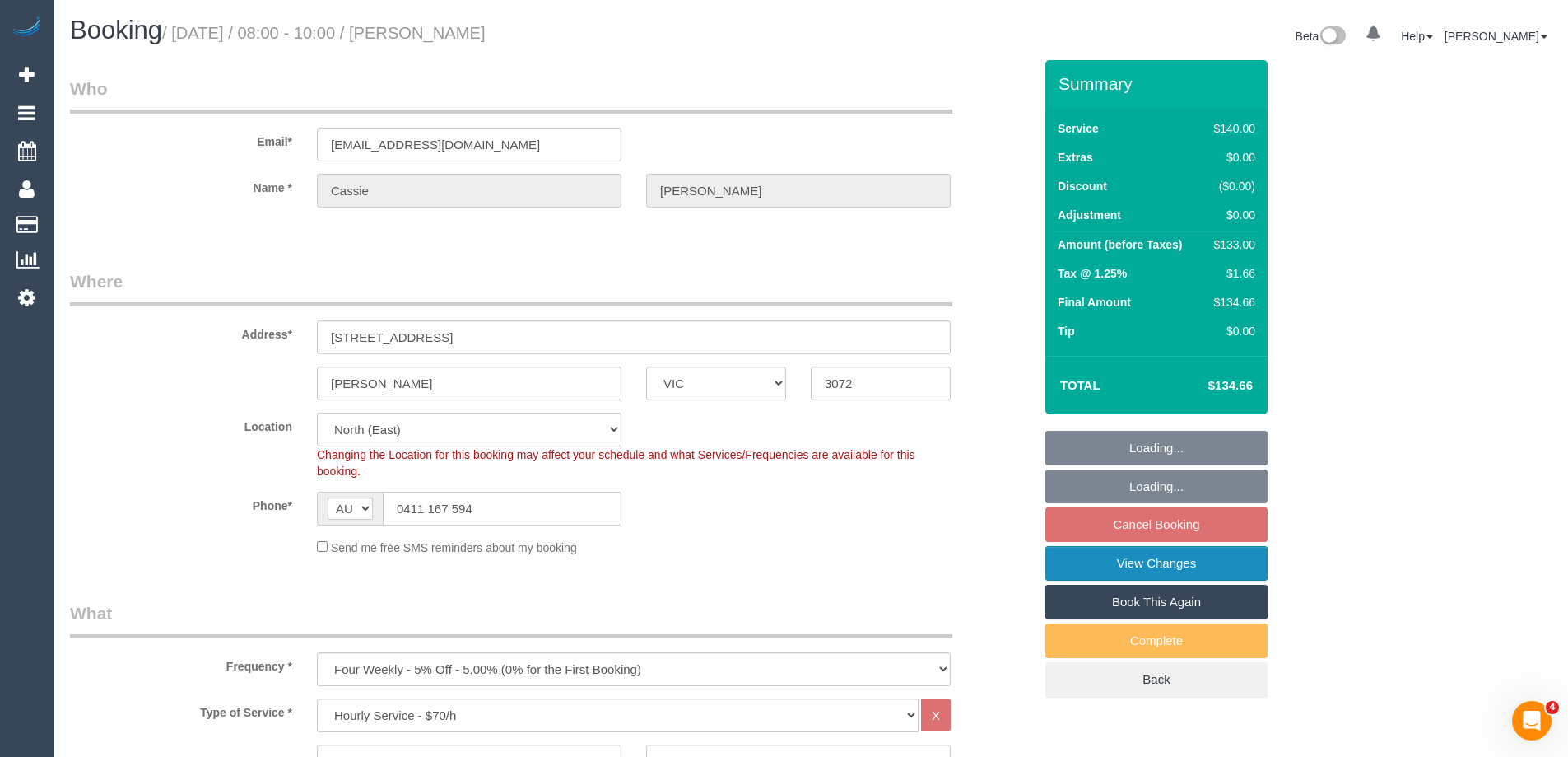
select select "number:34"
select select "number:12"
click at [1117, 557] on link "View Changes" at bounding box center [1156, 563] width 222 height 35
select select "spot2"
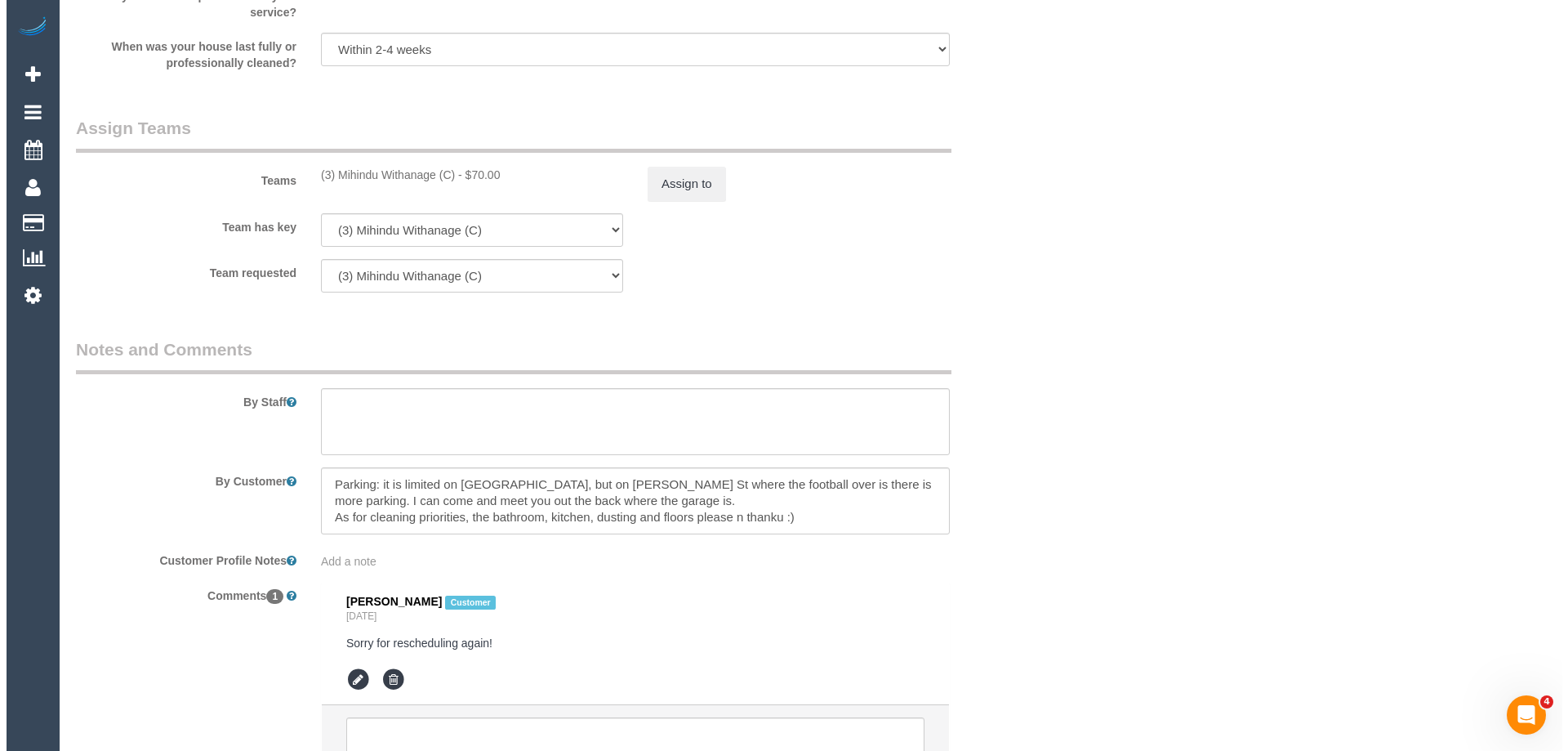
scroll to position [2330, 0]
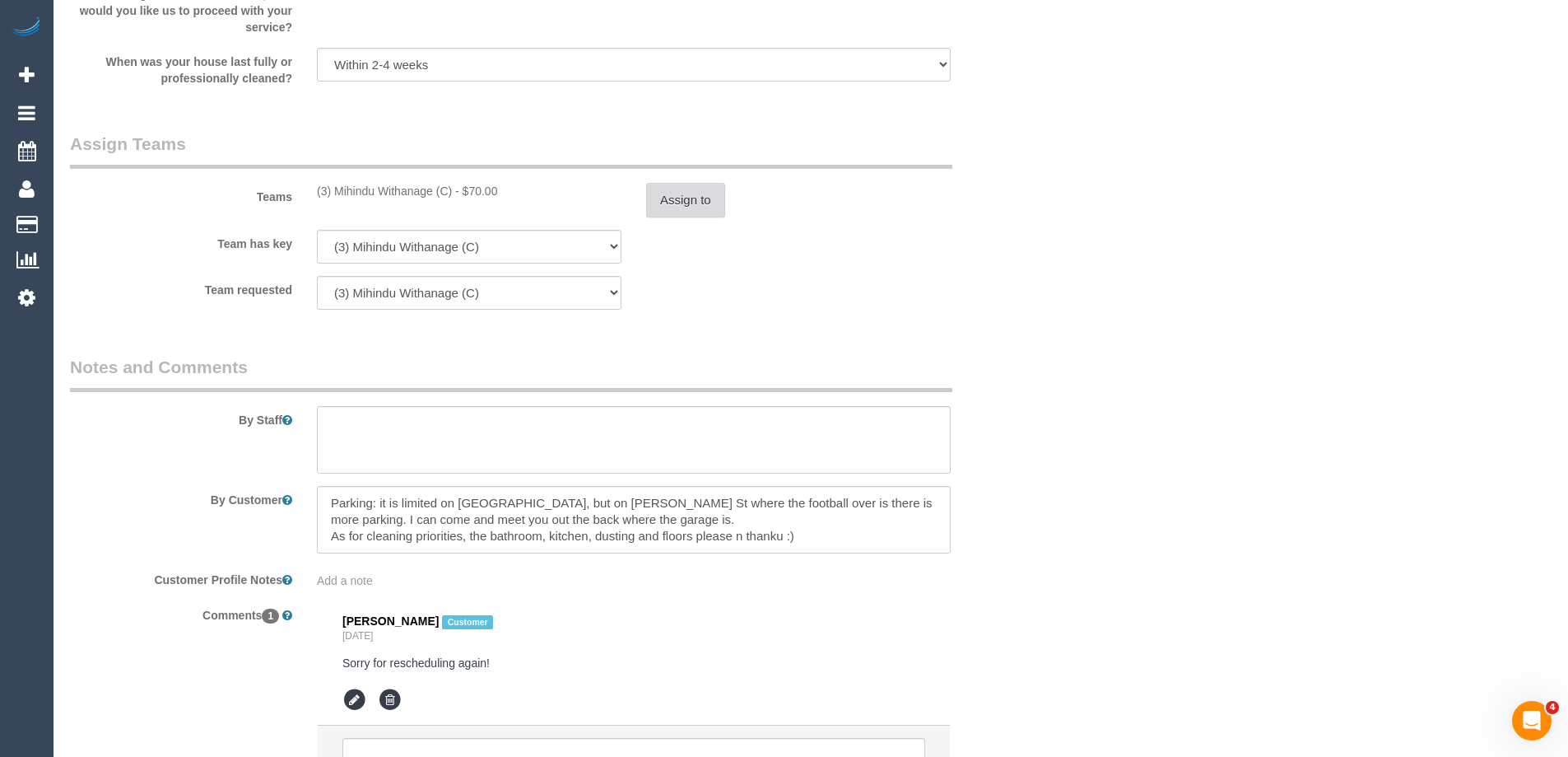
click at [670, 202] on button "Assign to" at bounding box center [686, 200] width 79 height 35
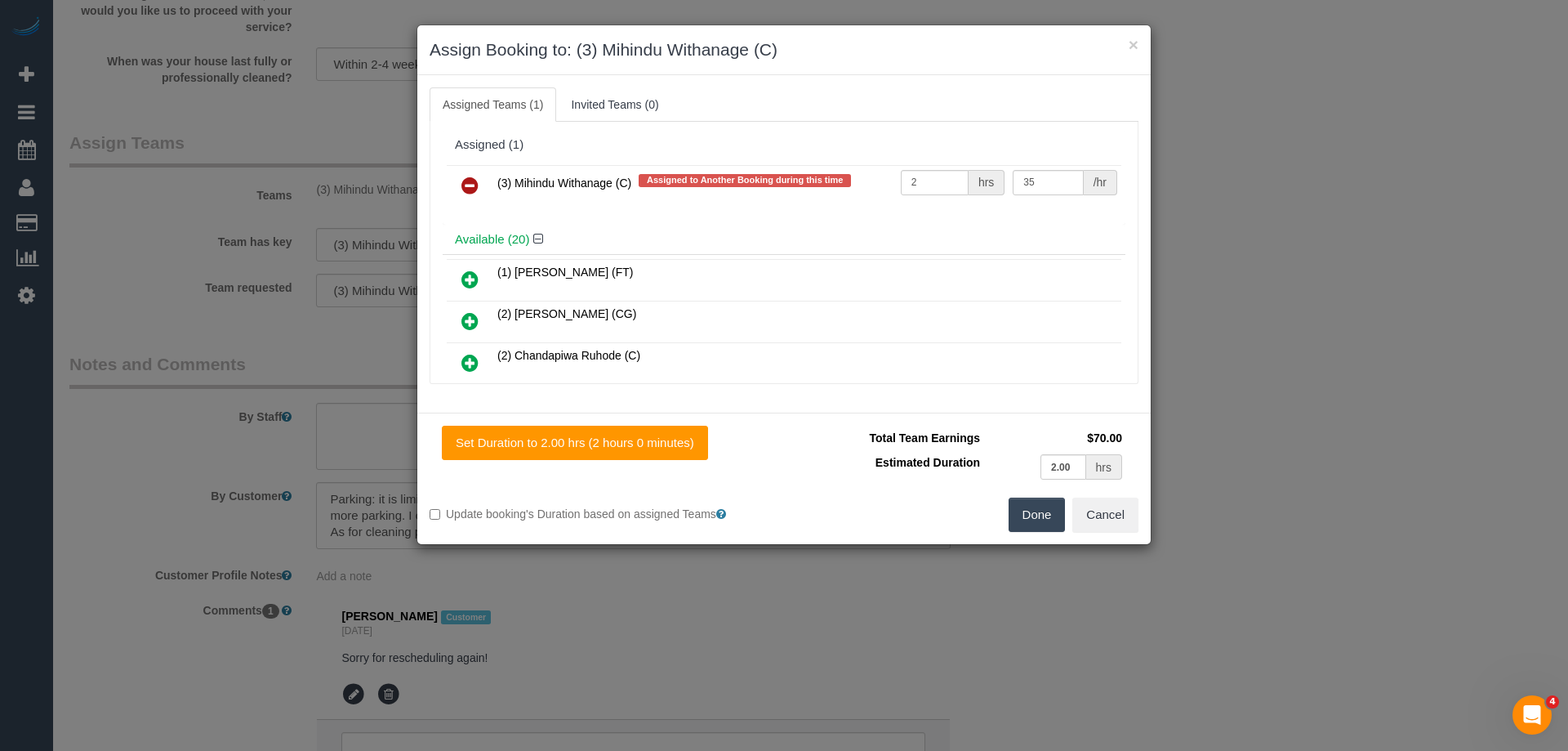
click at [473, 180] on icon at bounding box center [469, 186] width 17 height 20
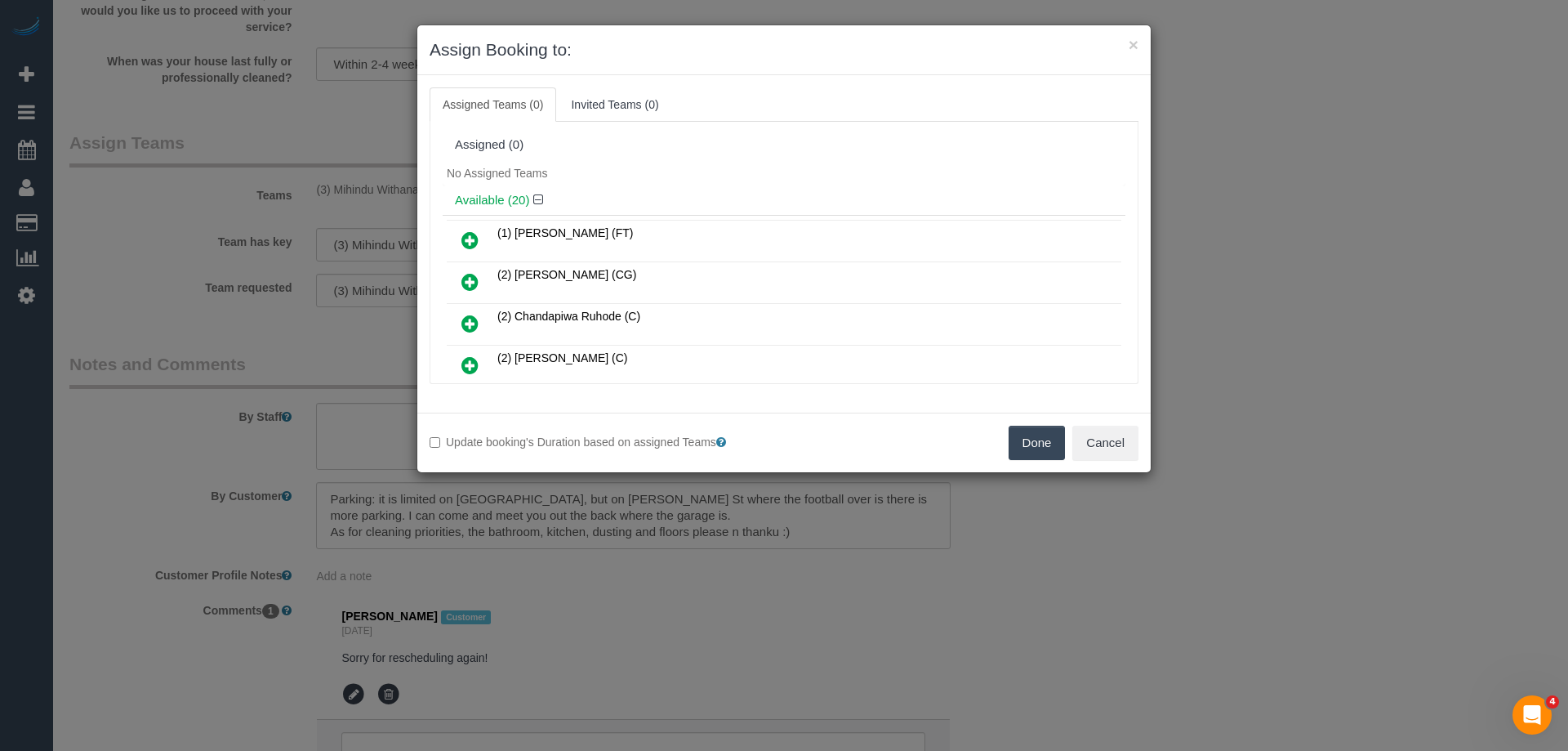
click at [1047, 437] on button "Done" at bounding box center [1037, 443] width 57 height 35
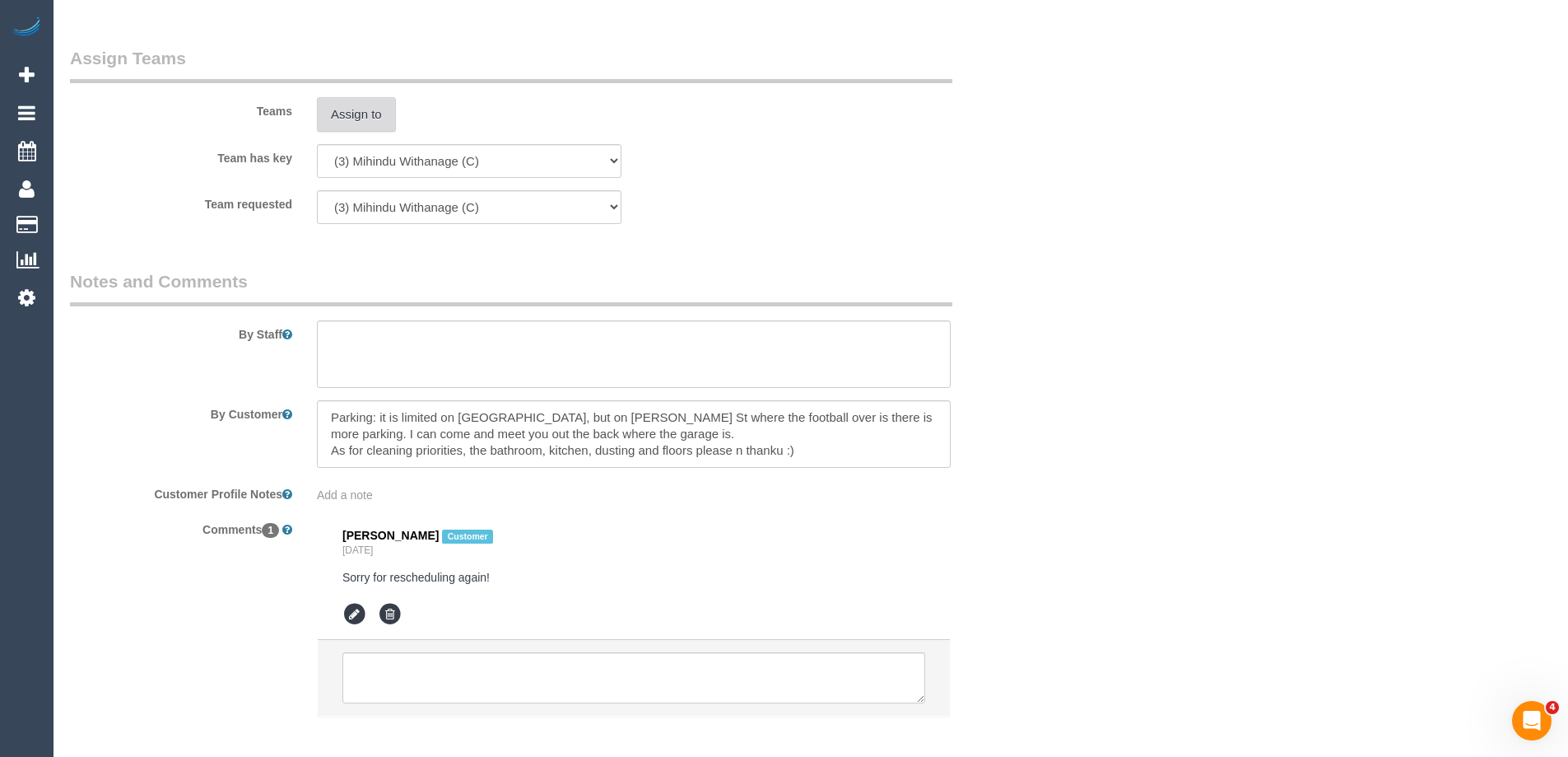
scroll to position [2514, 0]
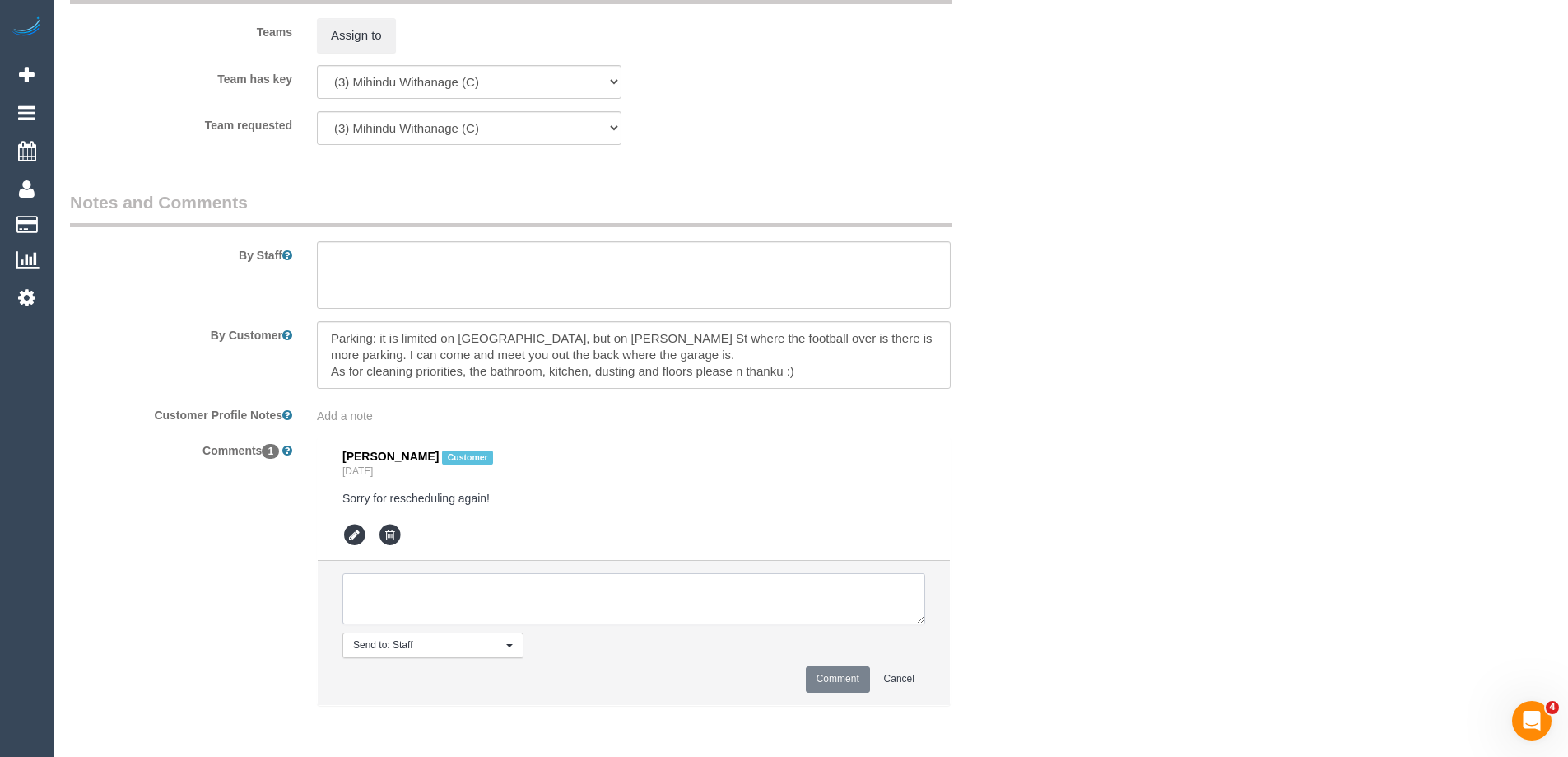
click at [401, 600] on textarea at bounding box center [634, 599] width 583 height 51
click at [630, 583] on textarea at bounding box center [634, 599] width 583 height 51
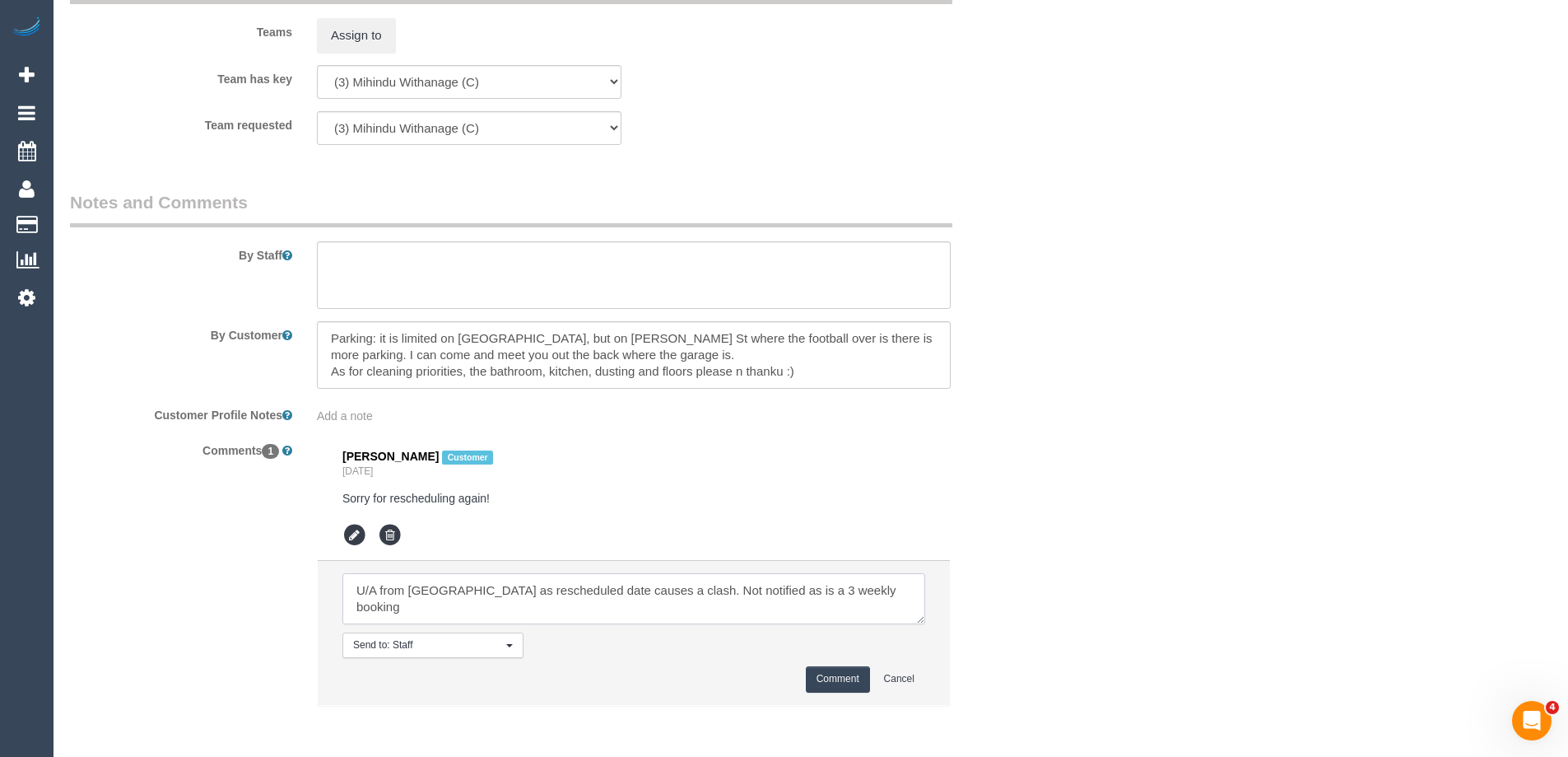
type textarea "U/A from Mihindu as rescheduled date causes a clash. Not notified as is a 3 wee…"
click at [844, 679] on button "Comment" at bounding box center [838, 679] width 64 height 26
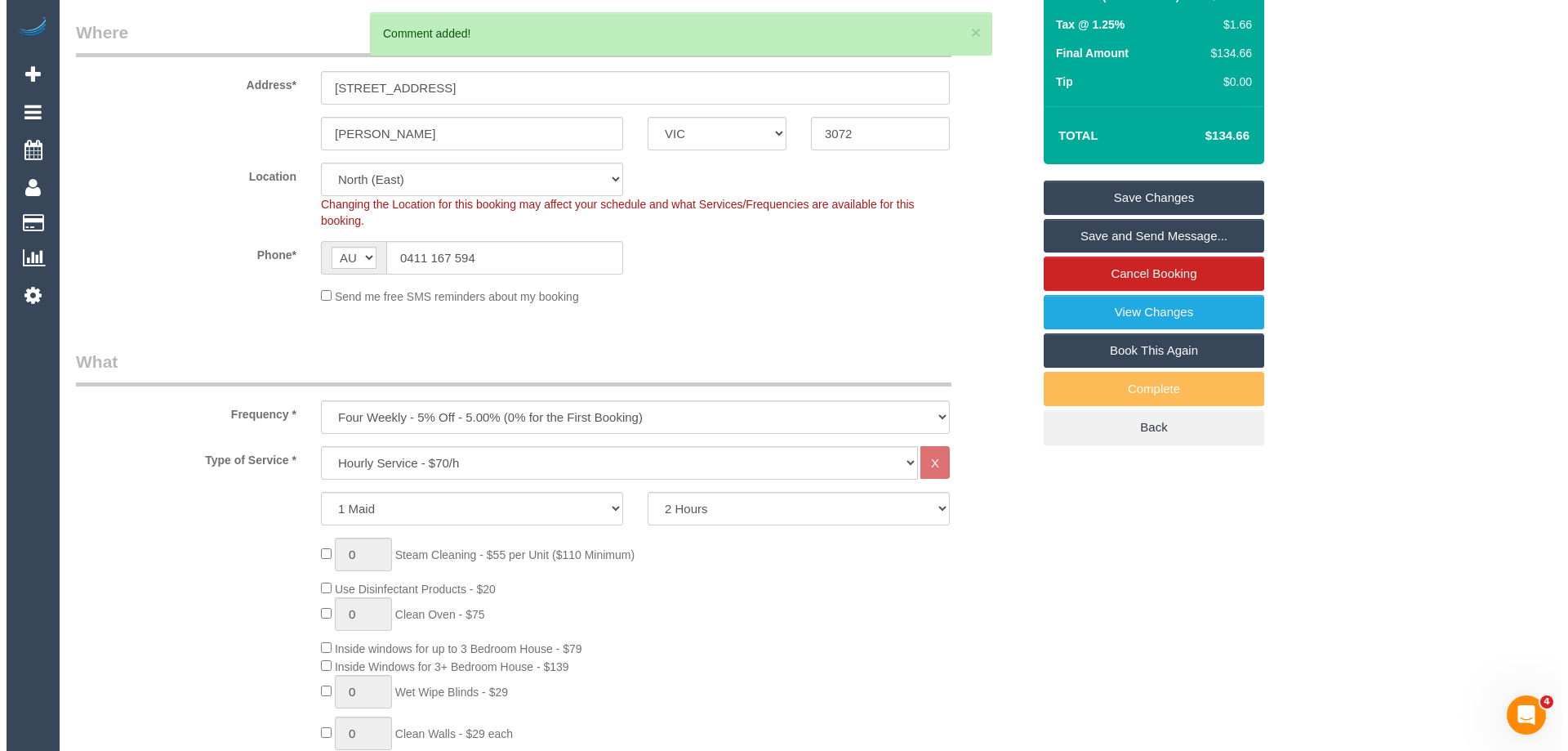
scroll to position [0, 0]
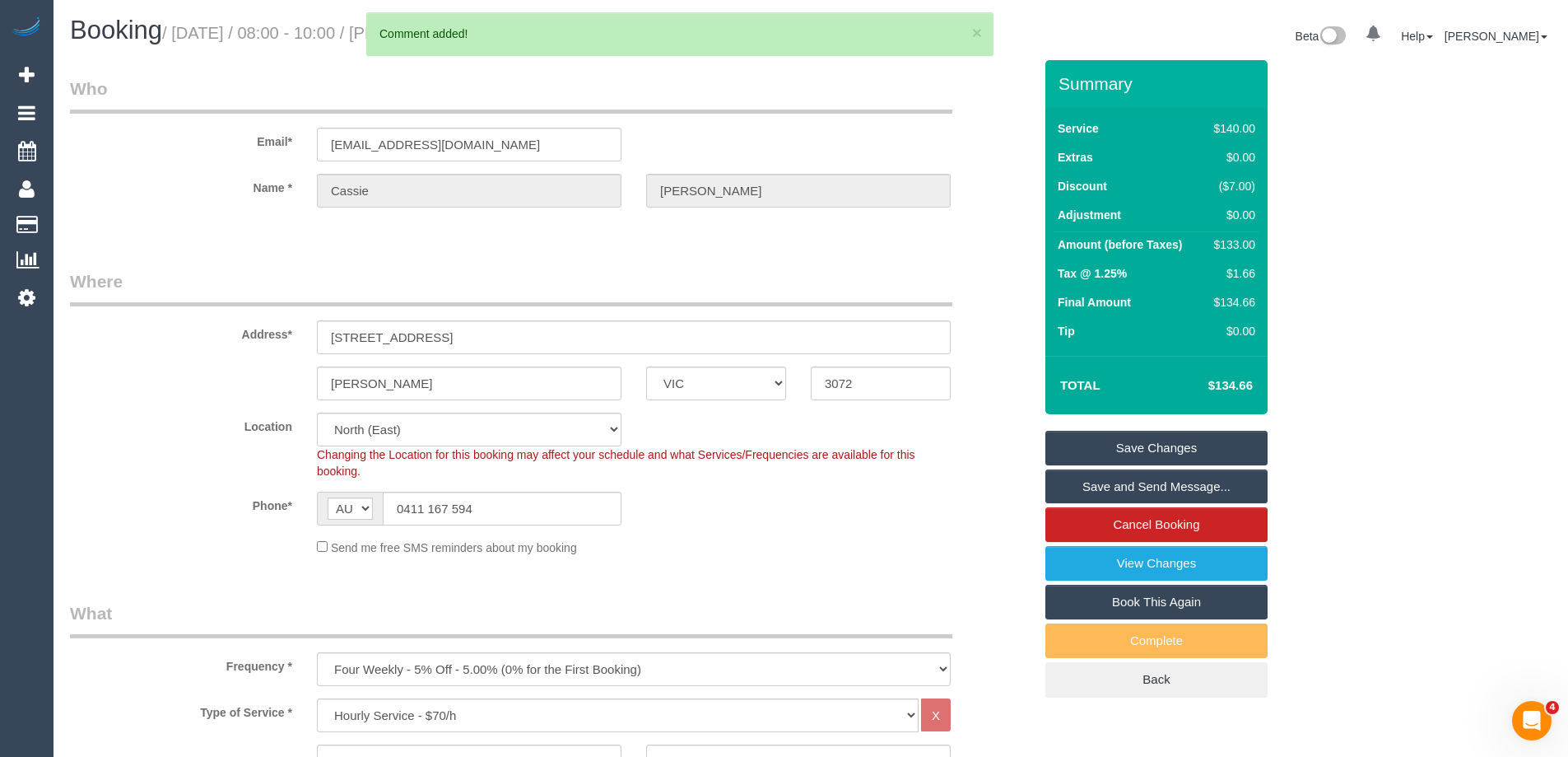
click at [1098, 440] on link "Save Changes" at bounding box center [1156, 448] width 222 height 35
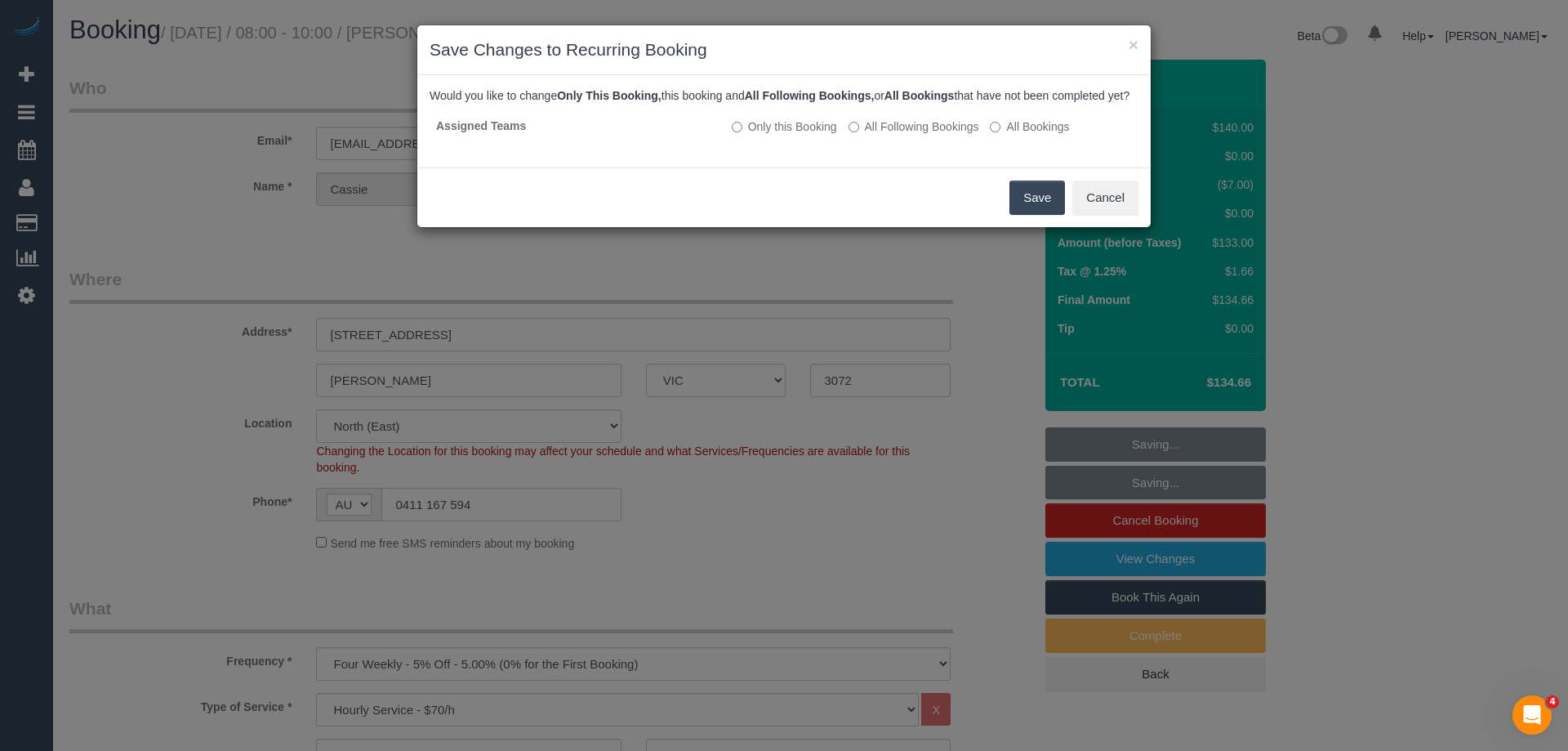
click at [1035, 215] on button "Save" at bounding box center [1037, 198] width 56 height 35
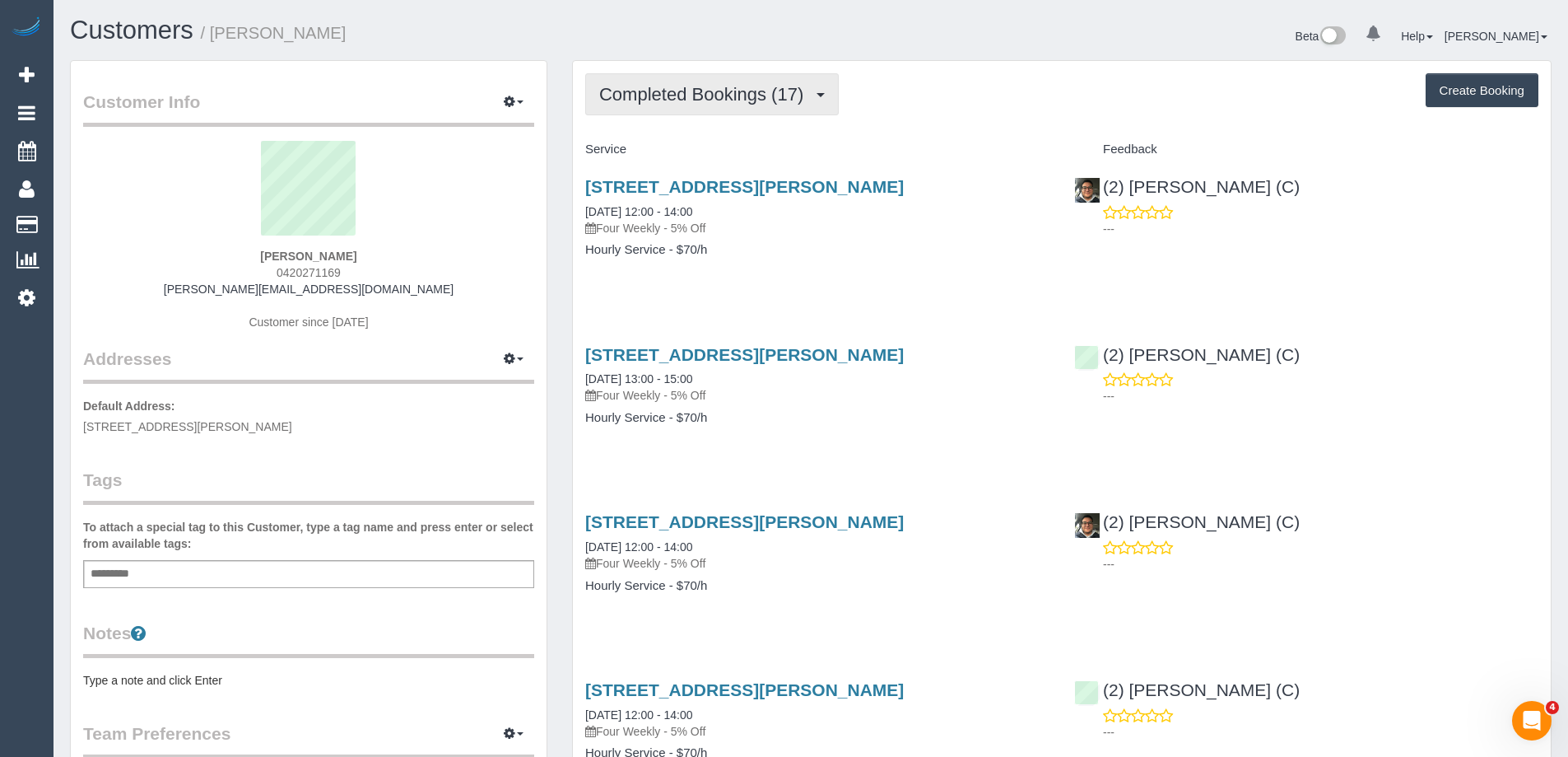
click at [670, 85] on span "Completed Bookings (17)" at bounding box center [705, 94] width 212 height 20
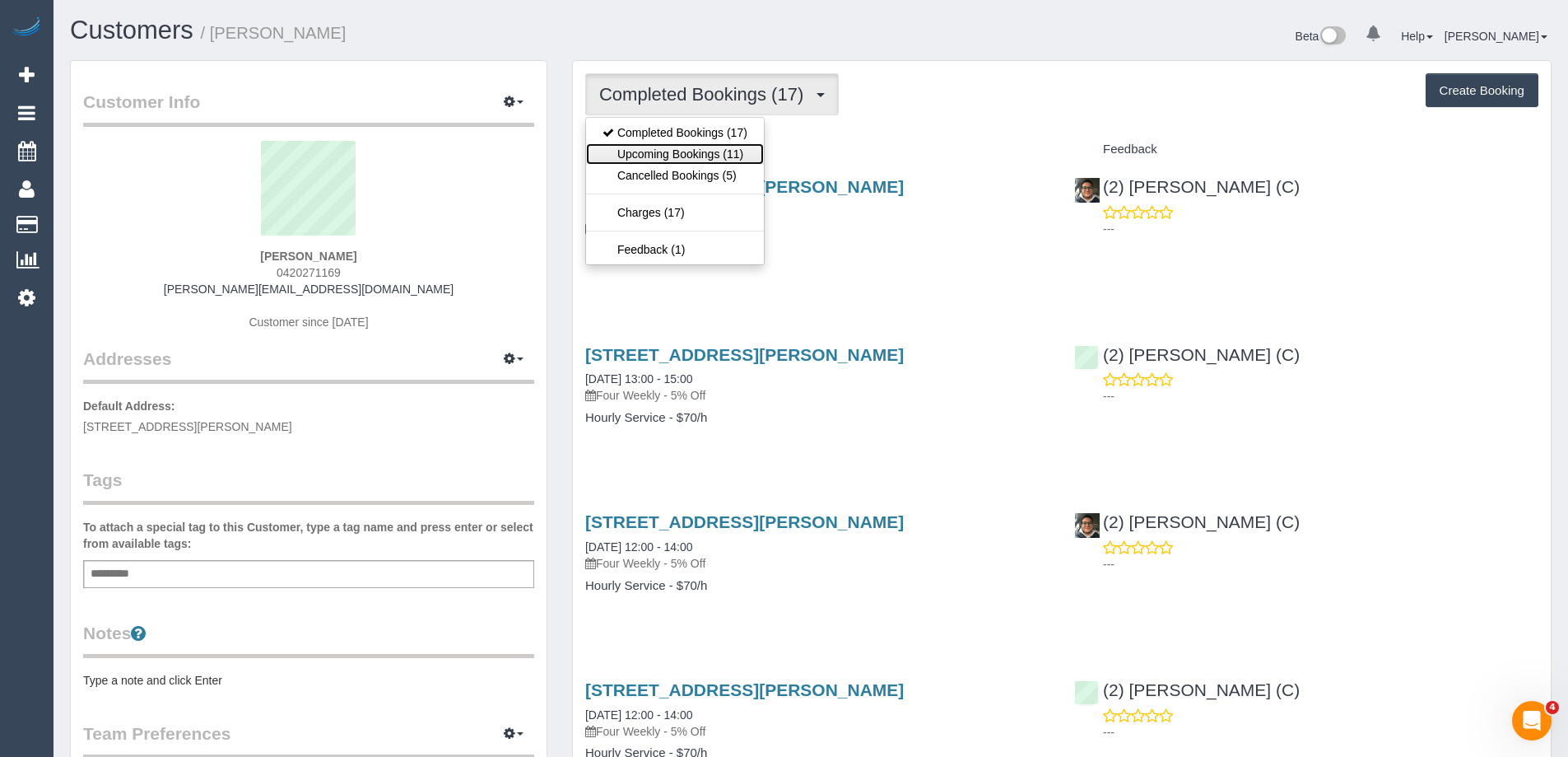
click at [686, 154] on link "Upcoming Bookings (11)" at bounding box center [675, 153] width 178 height 21
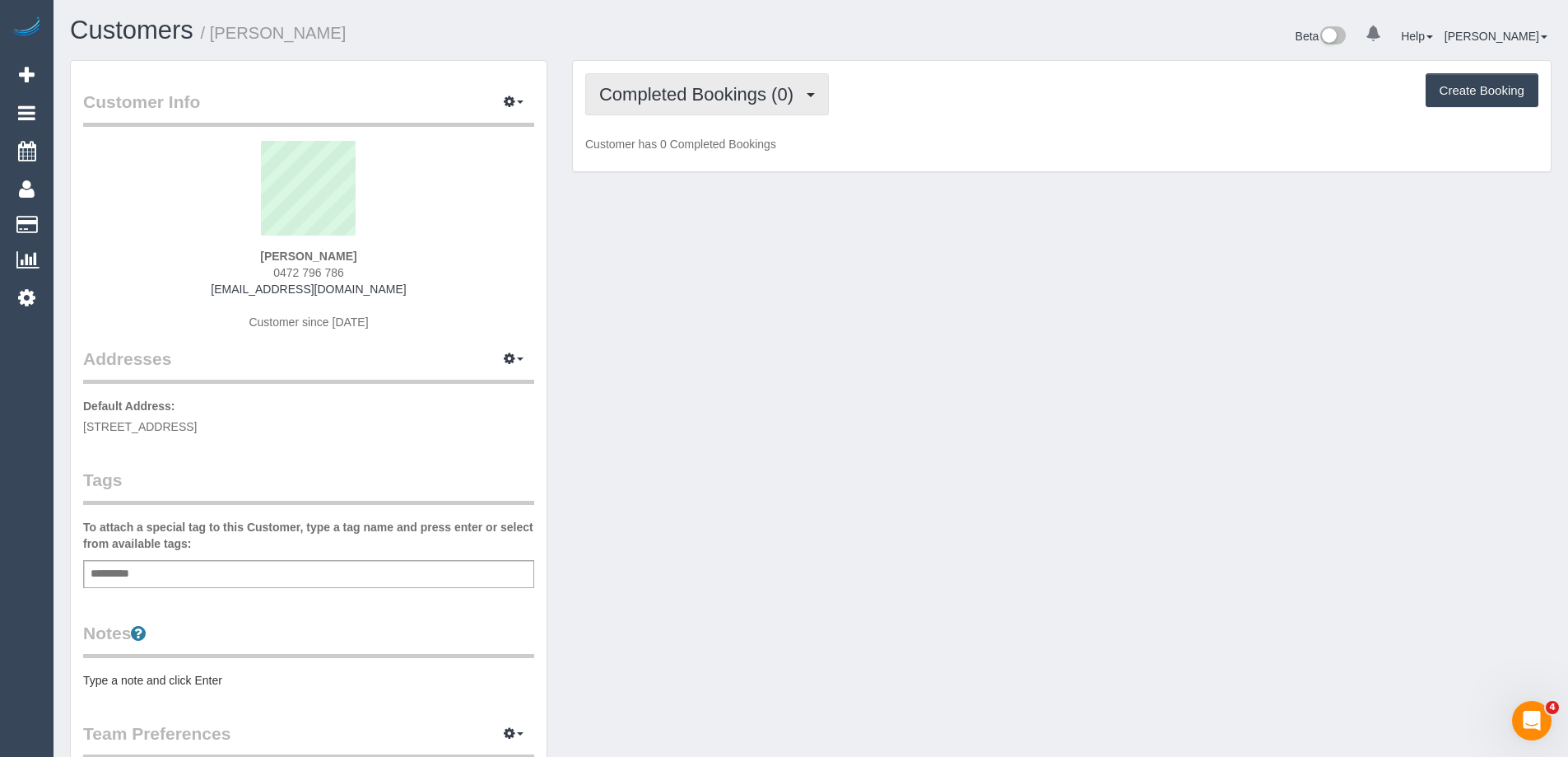
click at [690, 95] on span "Completed Bookings (0)" at bounding box center [700, 94] width 202 height 20
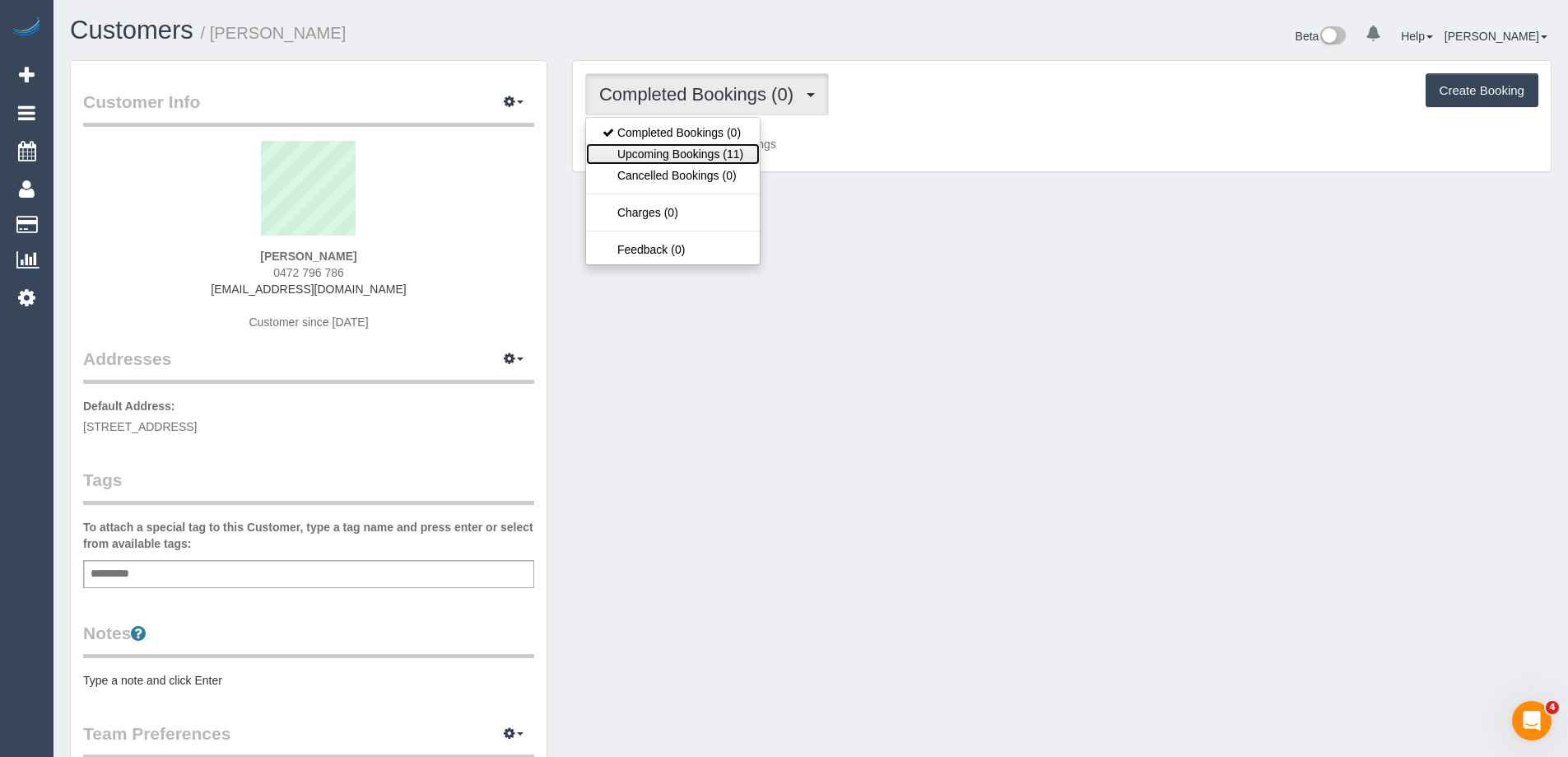
click at [702, 150] on link "Upcoming Bookings (11)" at bounding box center [672, 153] width 174 height 21
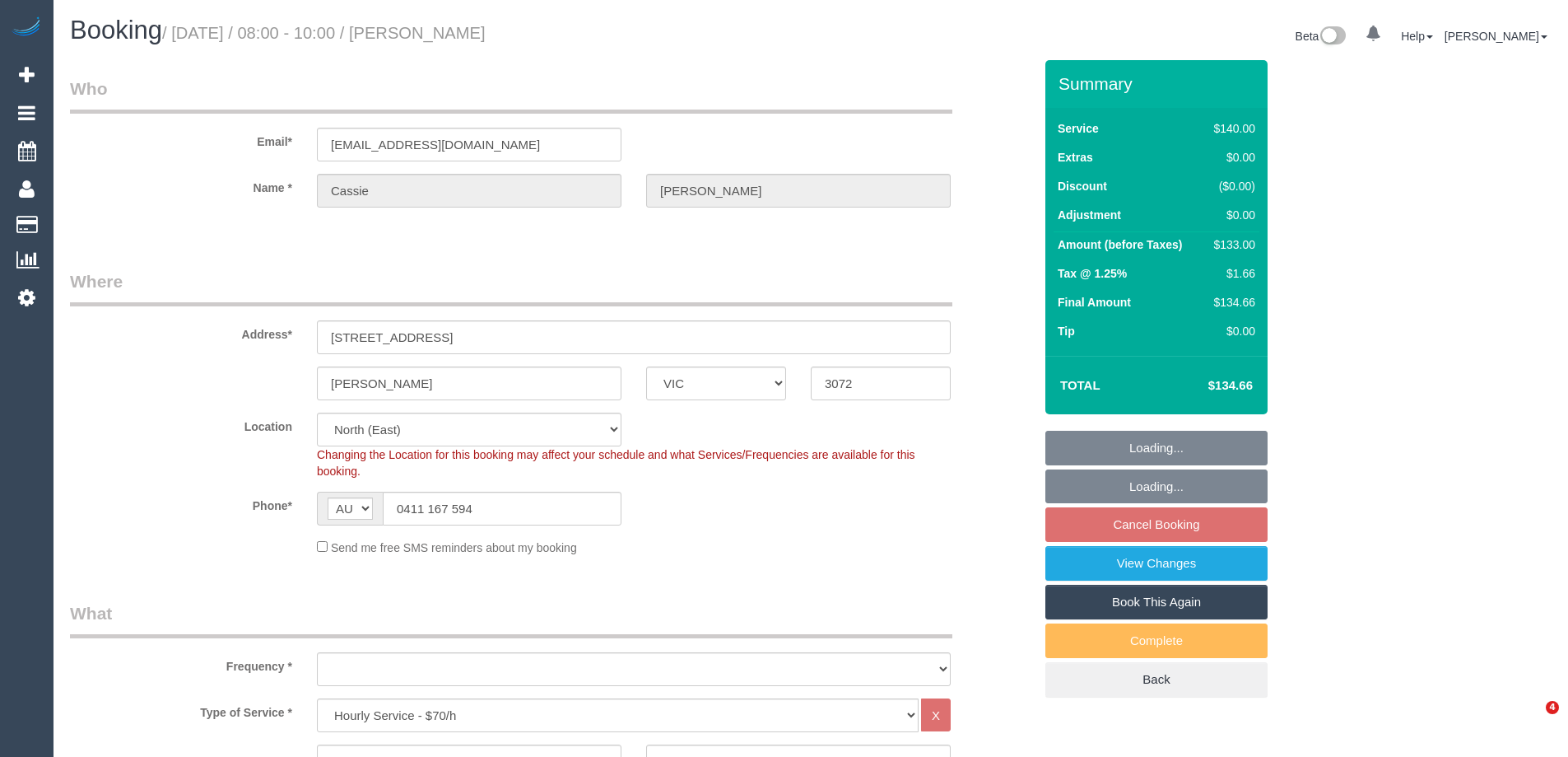
select select "VIC"
select select "string:stripe-pm_1Rs9rI2GScqysDRVisW3Vee7"
select select "number:29"
select select "number:14"
select select "number:19"
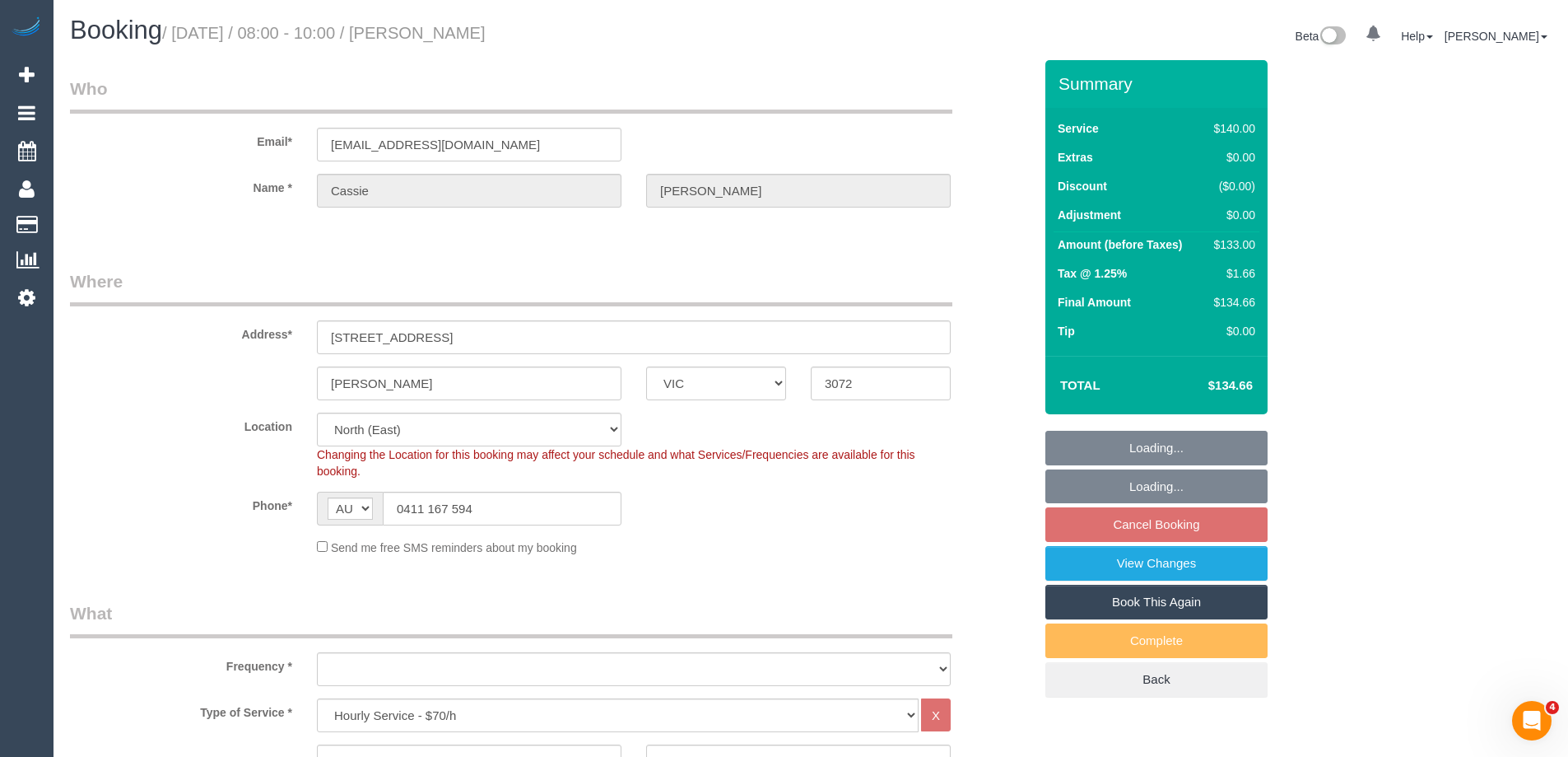
select select "number:25"
select select "number:34"
select select "number:12"
select select "object:1509"
select select "spot2"
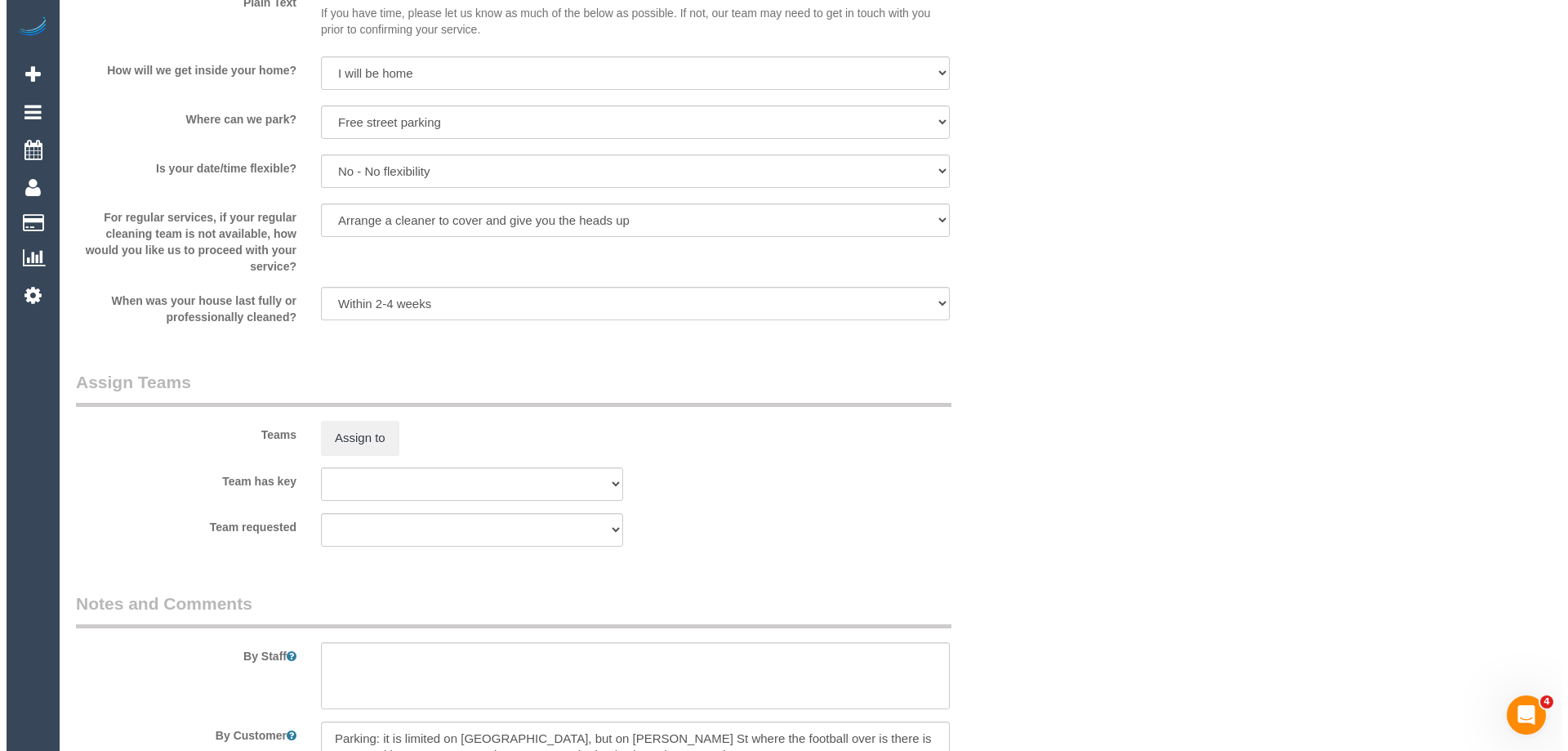
scroll to position [2206, 0]
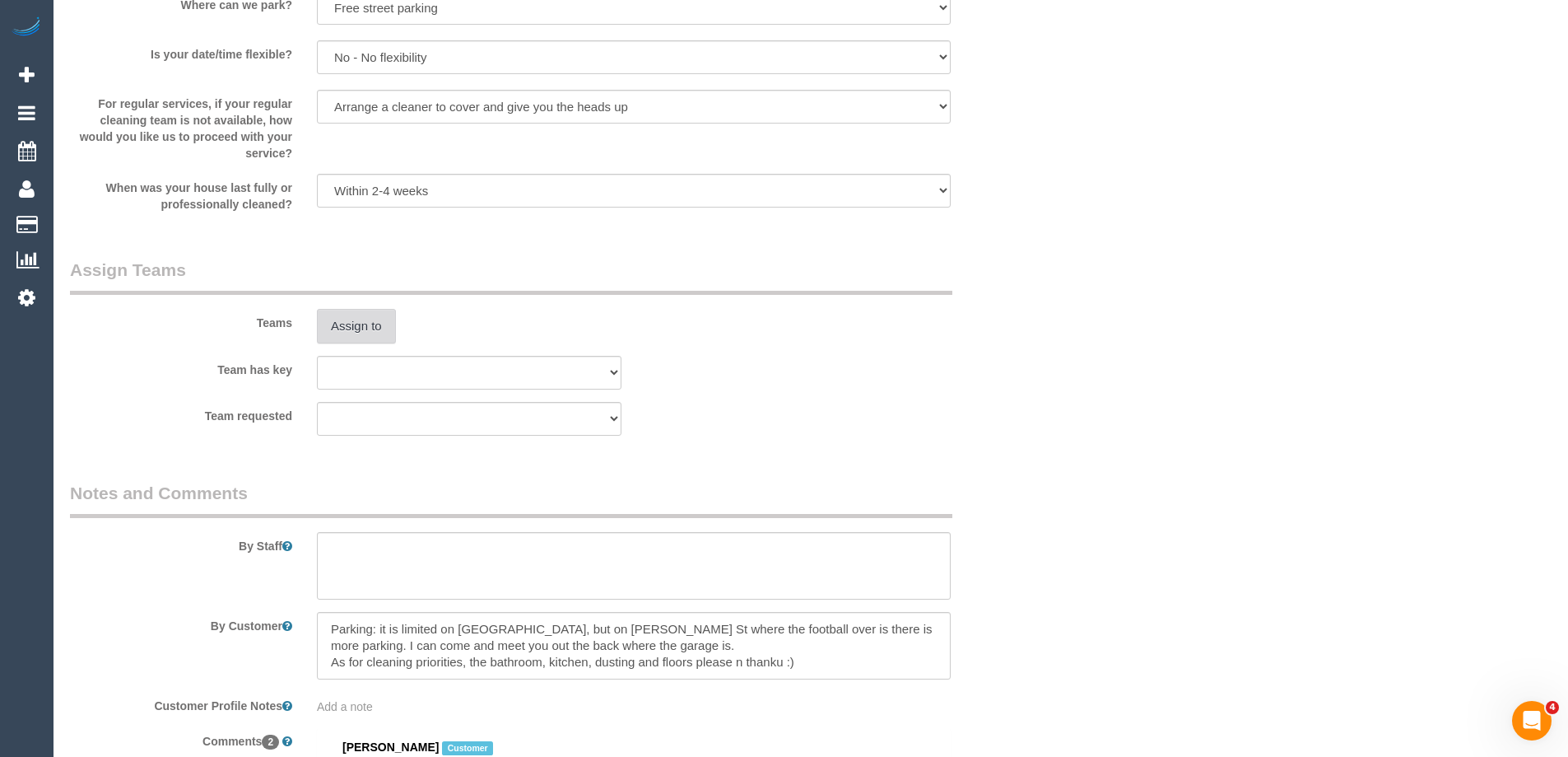
click at [367, 329] on button "Assign to" at bounding box center [356, 326] width 79 height 35
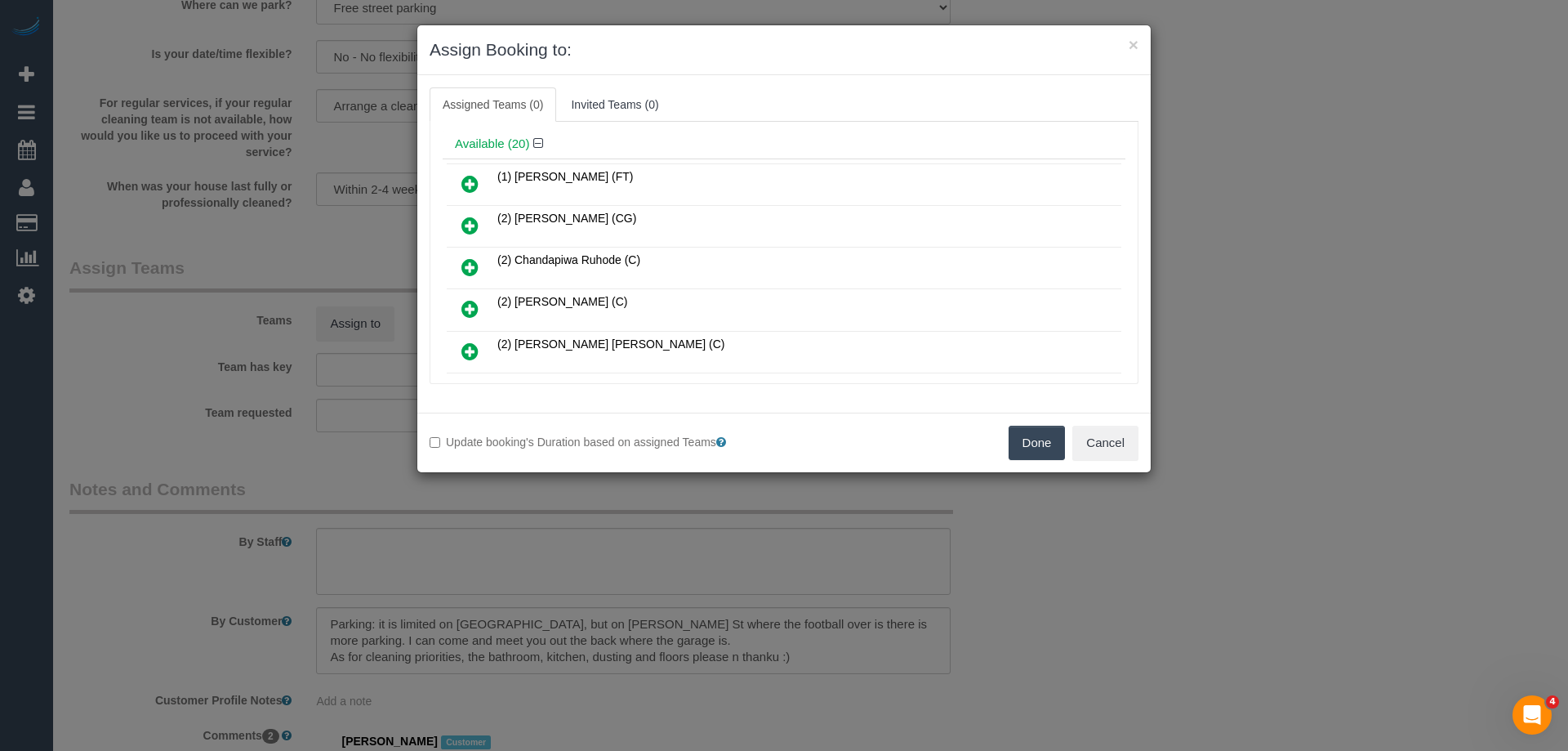
scroll to position [82, 0]
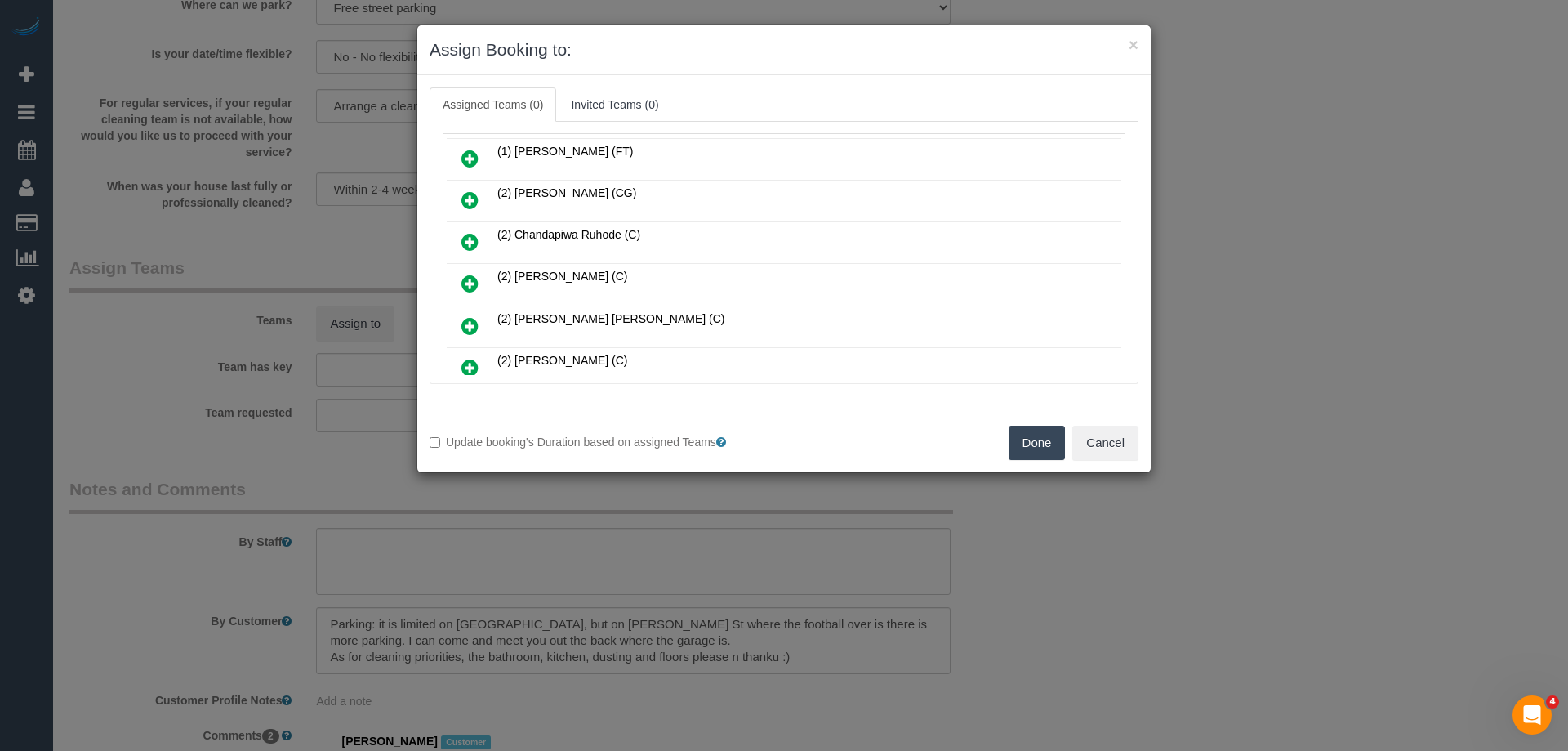
click at [468, 319] on icon at bounding box center [469, 326] width 17 height 20
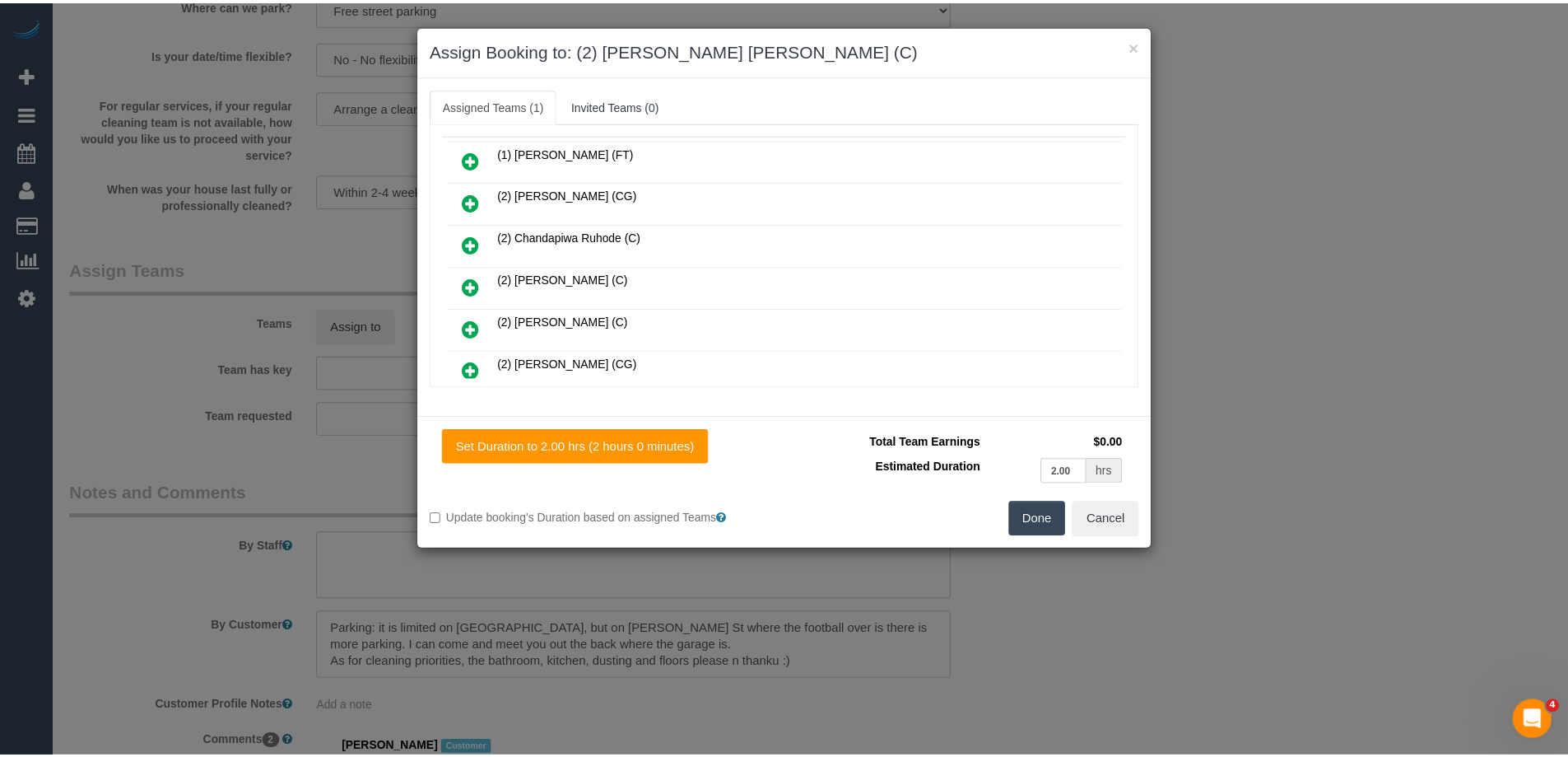
scroll to position [0, 0]
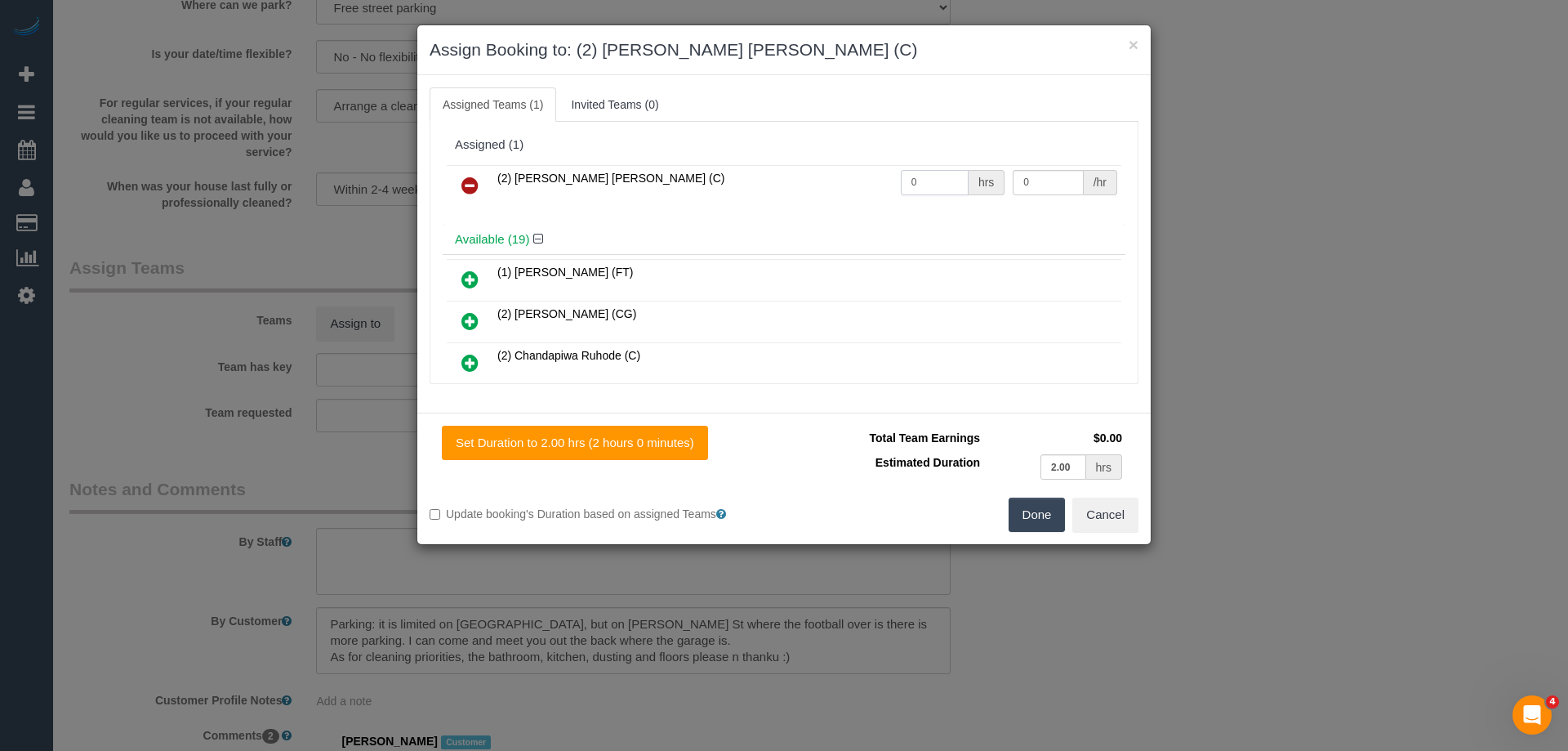
drag, startPoint x: 916, startPoint y: 186, endPoint x: 851, endPoint y: 180, distance: 65.3
click at [848, 181] on tr "(2) Joel Wei Ong (C) 0 hrs 0 /hr" at bounding box center [784, 186] width 674 height 42
drag, startPoint x: 968, startPoint y: 177, endPoint x: 861, endPoint y: 163, distance: 107.9
click at [861, 163] on div "(2) Joel Wei Ong (C) 0 hrs 0 /hr" at bounding box center [784, 193] width 682 height 64
drag, startPoint x: 895, startPoint y: 174, endPoint x: 753, endPoint y: 172, distance: 142.0
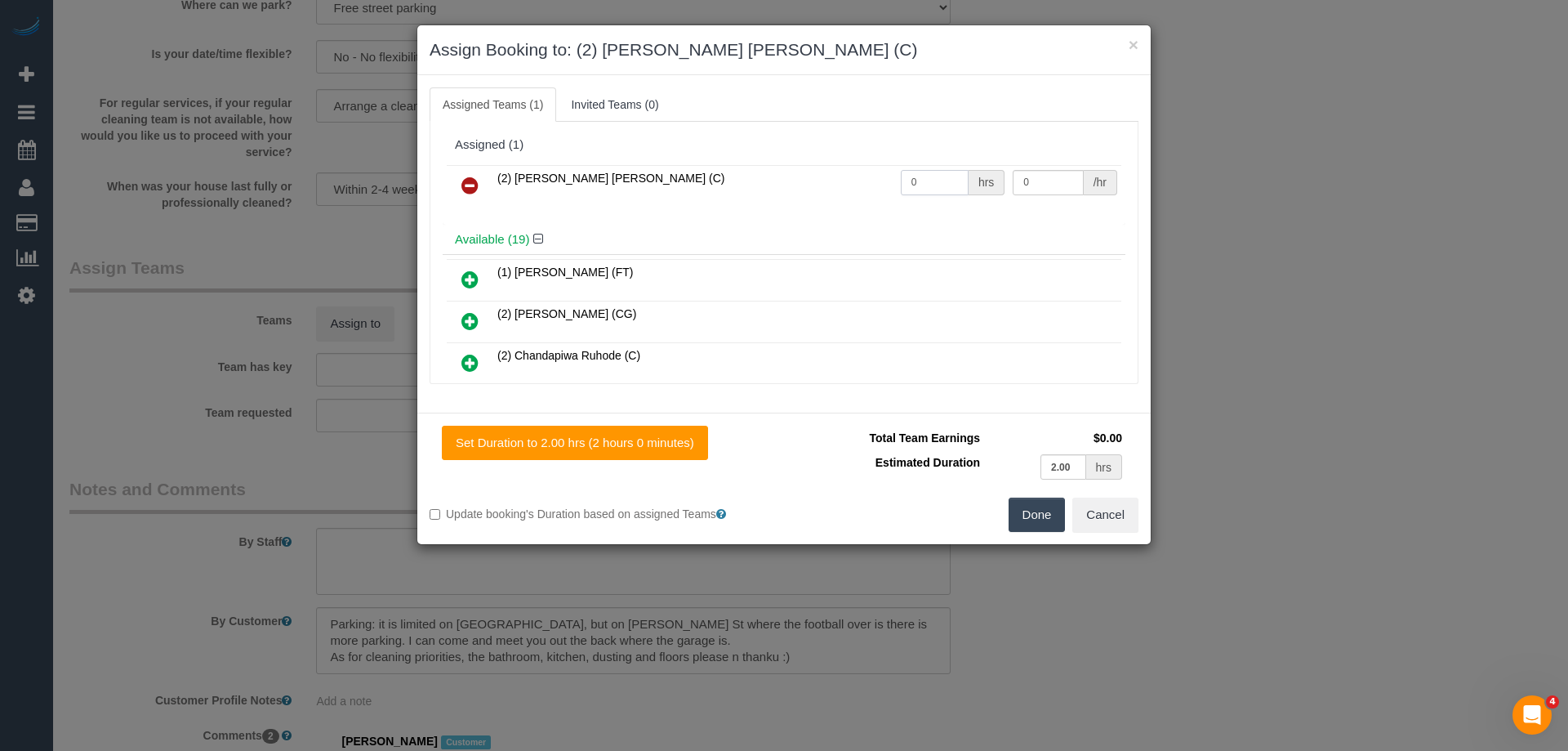
click at [753, 171] on tr "(2) Joel Wei Ong (C) 0 hrs 0 /hr" at bounding box center [784, 186] width 674 height 42
click at [933, 216] on div "(2) Joel Wei Ong (C) 0 hrs 0 /hr" at bounding box center [784, 193] width 682 height 64
drag, startPoint x: 922, startPoint y: 171, endPoint x: 770, endPoint y: 177, distance: 152.1
click at [776, 177] on tr "(2) Joel Wei Ong (C) 0 hrs 0 /hr" at bounding box center [784, 186] width 674 height 42
type input "2"
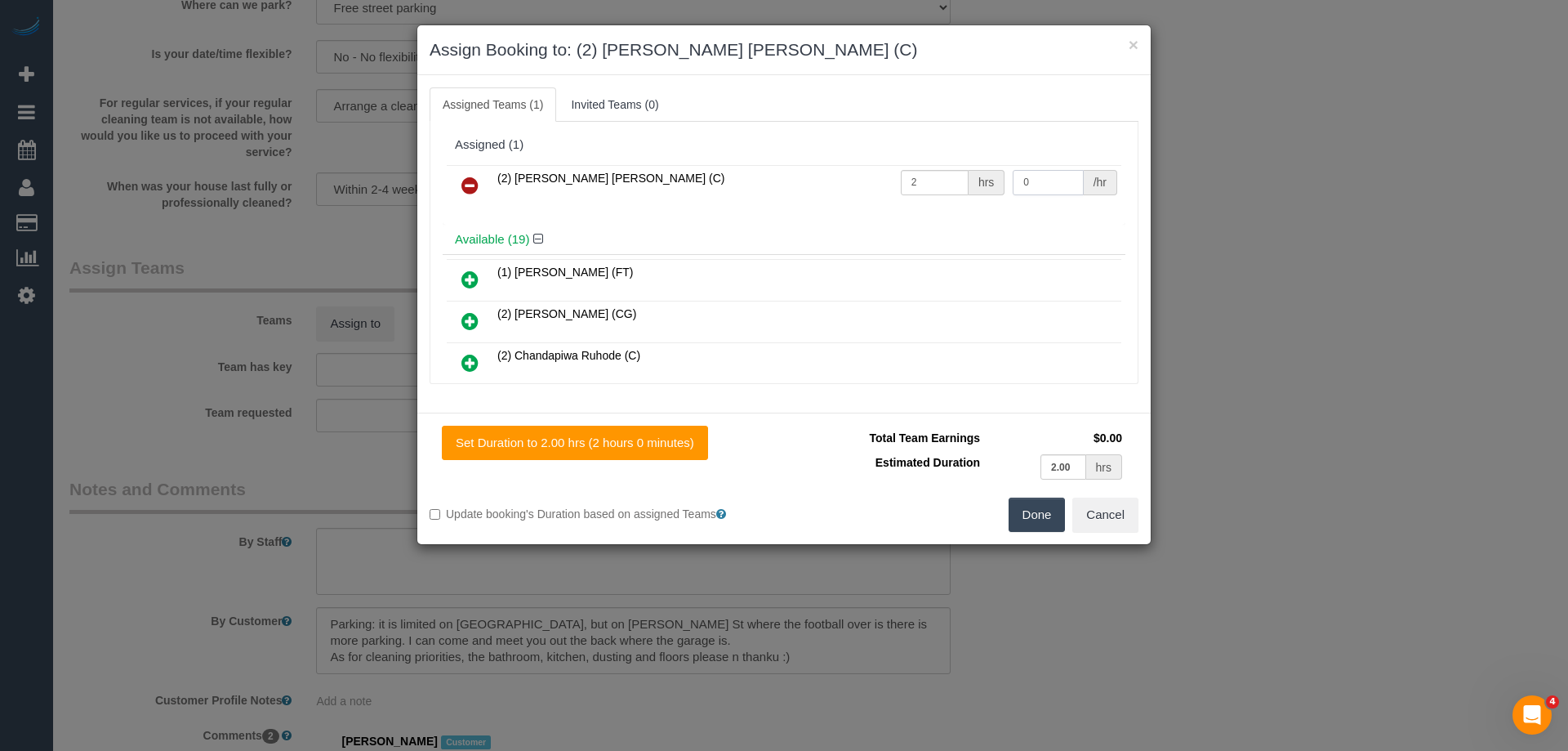
drag, startPoint x: 1031, startPoint y: 179, endPoint x: 859, endPoint y: 180, distance: 172.0
click at [904, 179] on tr "(2) Joel Wei Ong (C) 2 hrs 0 /hr" at bounding box center [784, 186] width 674 height 42
type input "35"
click at [1039, 516] on button "Done" at bounding box center [1037, 515] width 57 height 35
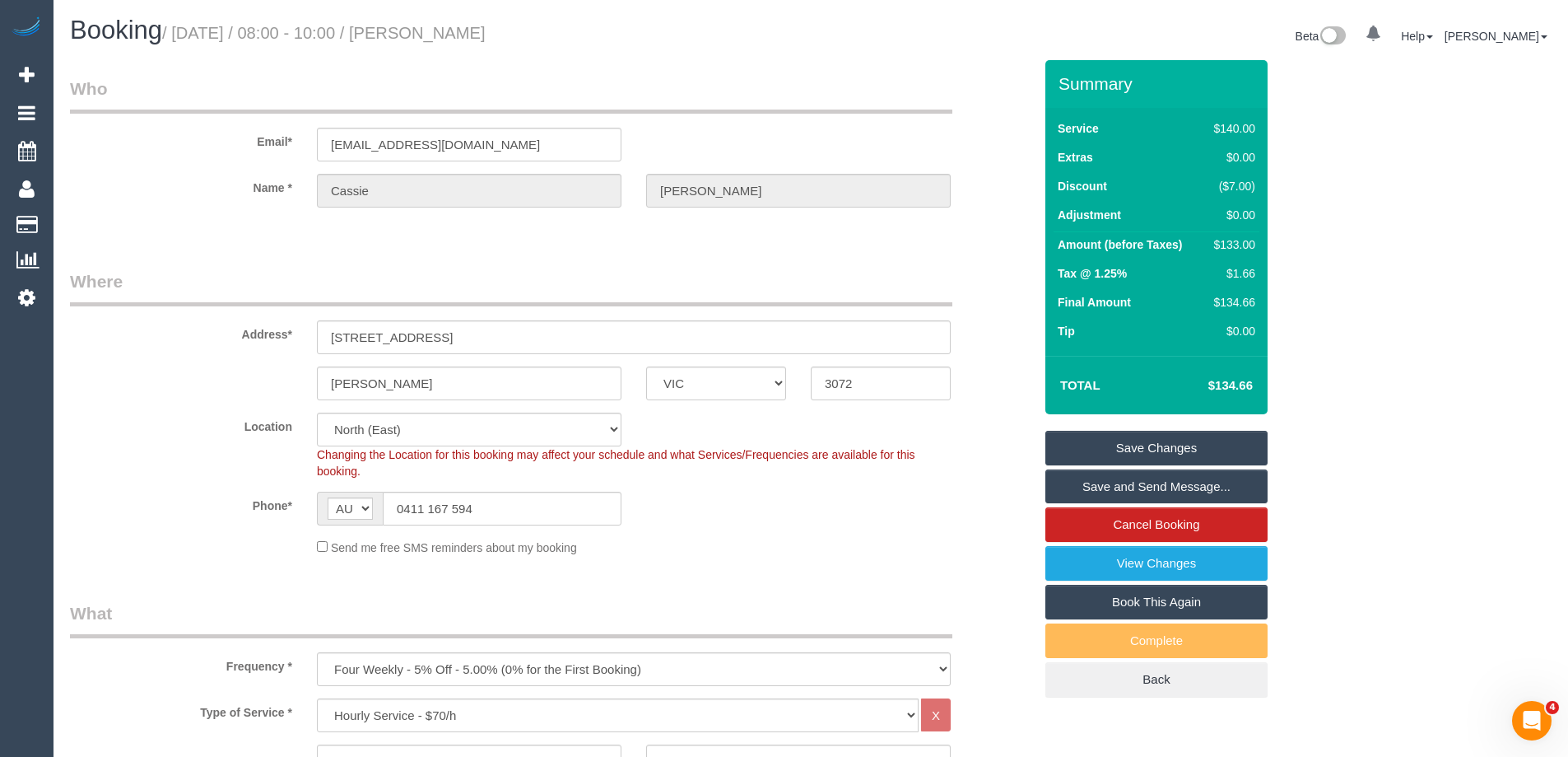
drag, startPoint x: 569, startPoint y: 28, endPoint x: 453, endPoint y: 28, distance: 116.0
click at [453, 28] on h1 "Booking / September 08, 2025 / 08:00 - 10:00 / Cassie Stanton" at bounding box center [434, 30] width 728 height 28
copy small "Cassie Stanton"
click at [1087, 446] on link "Save Changes" at bounding box center [1156, 448] width 222 height 35
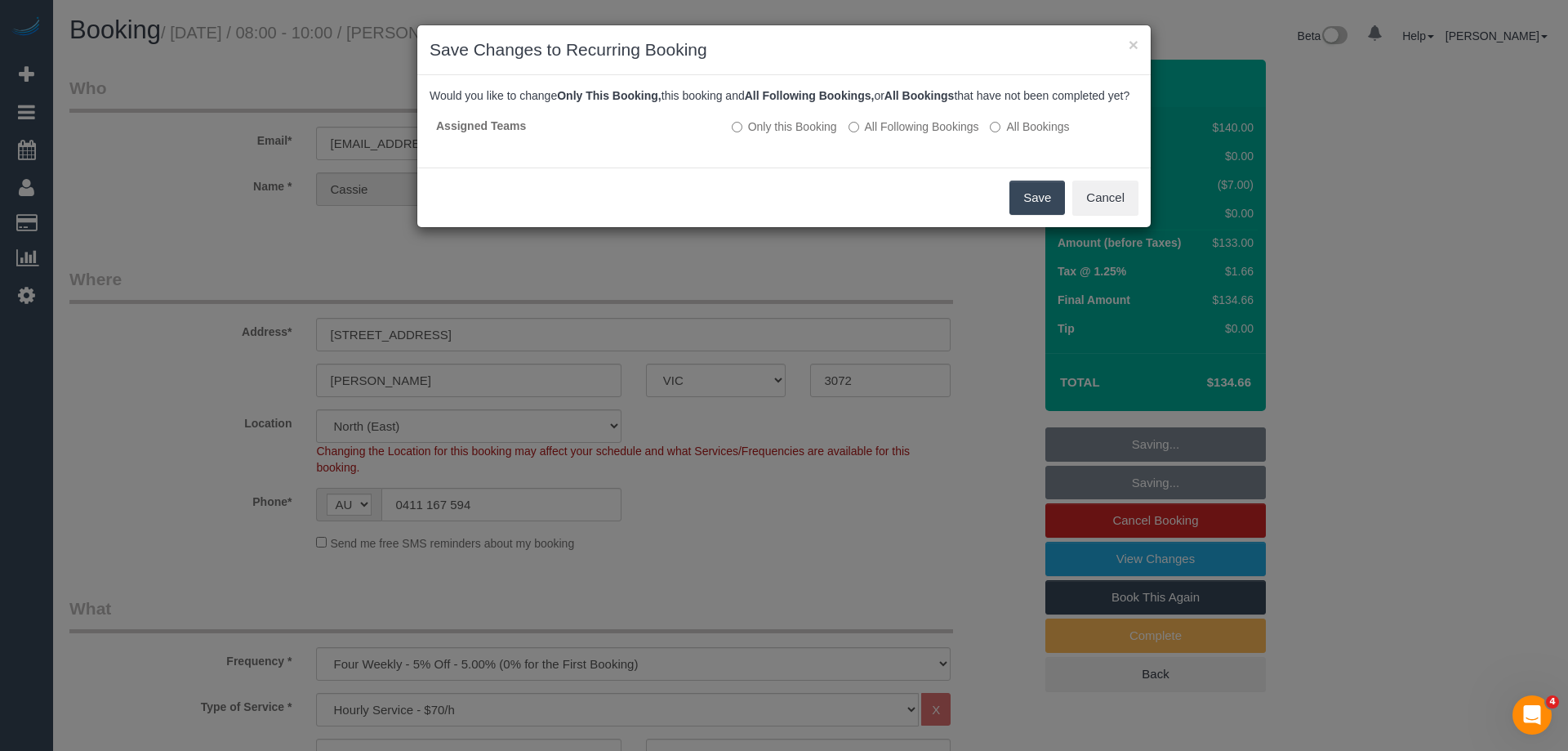
click at [1027, 206] on button "Save" at bounding box center [1037, 198] width 56 height 35
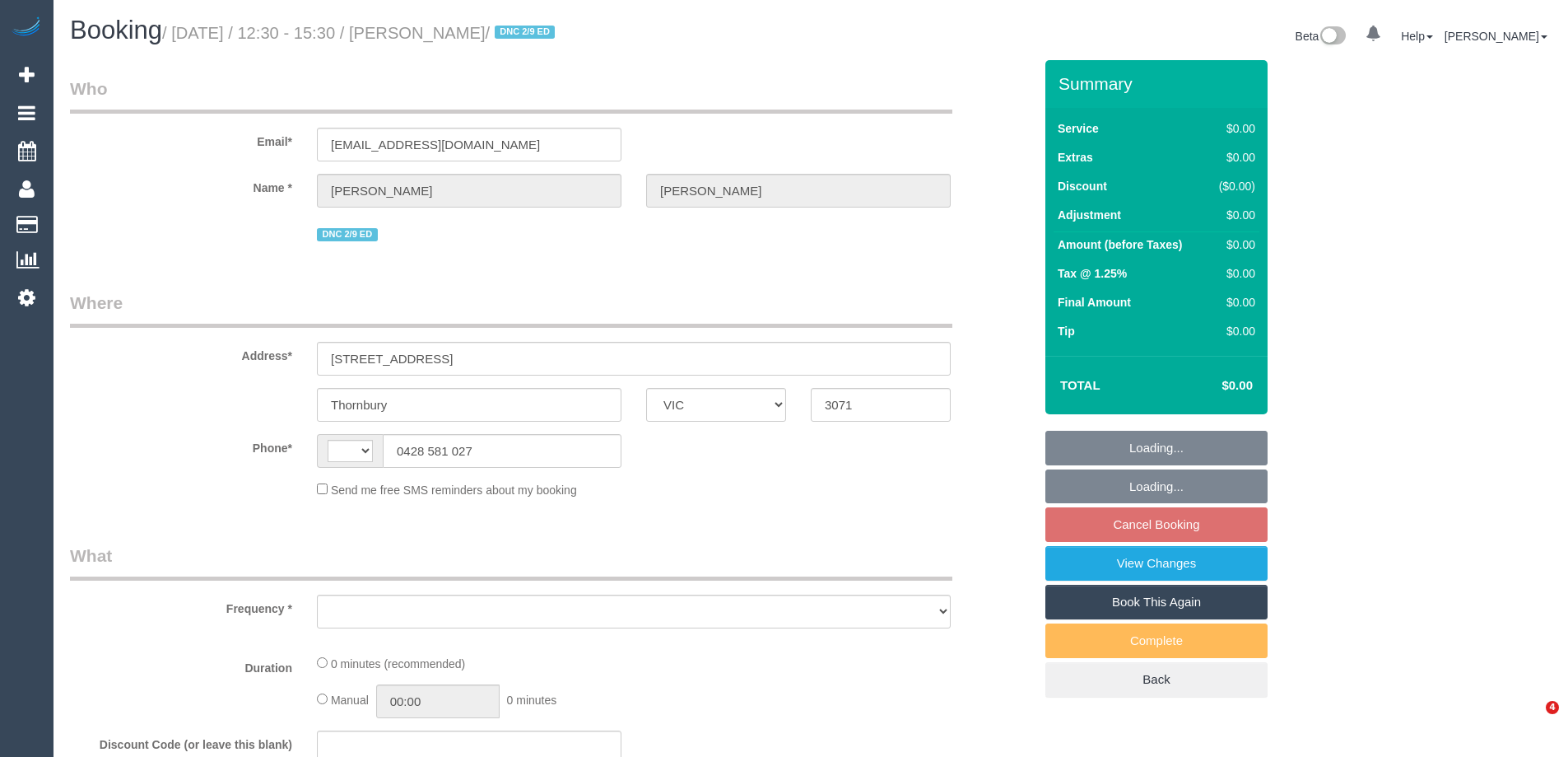
select select "VIC"
select select "string:stripe-pm_1MZiNh2GScqysDRVdCPsEYHI"
select select "number:28"
select select "number:14"
select select "number:19"
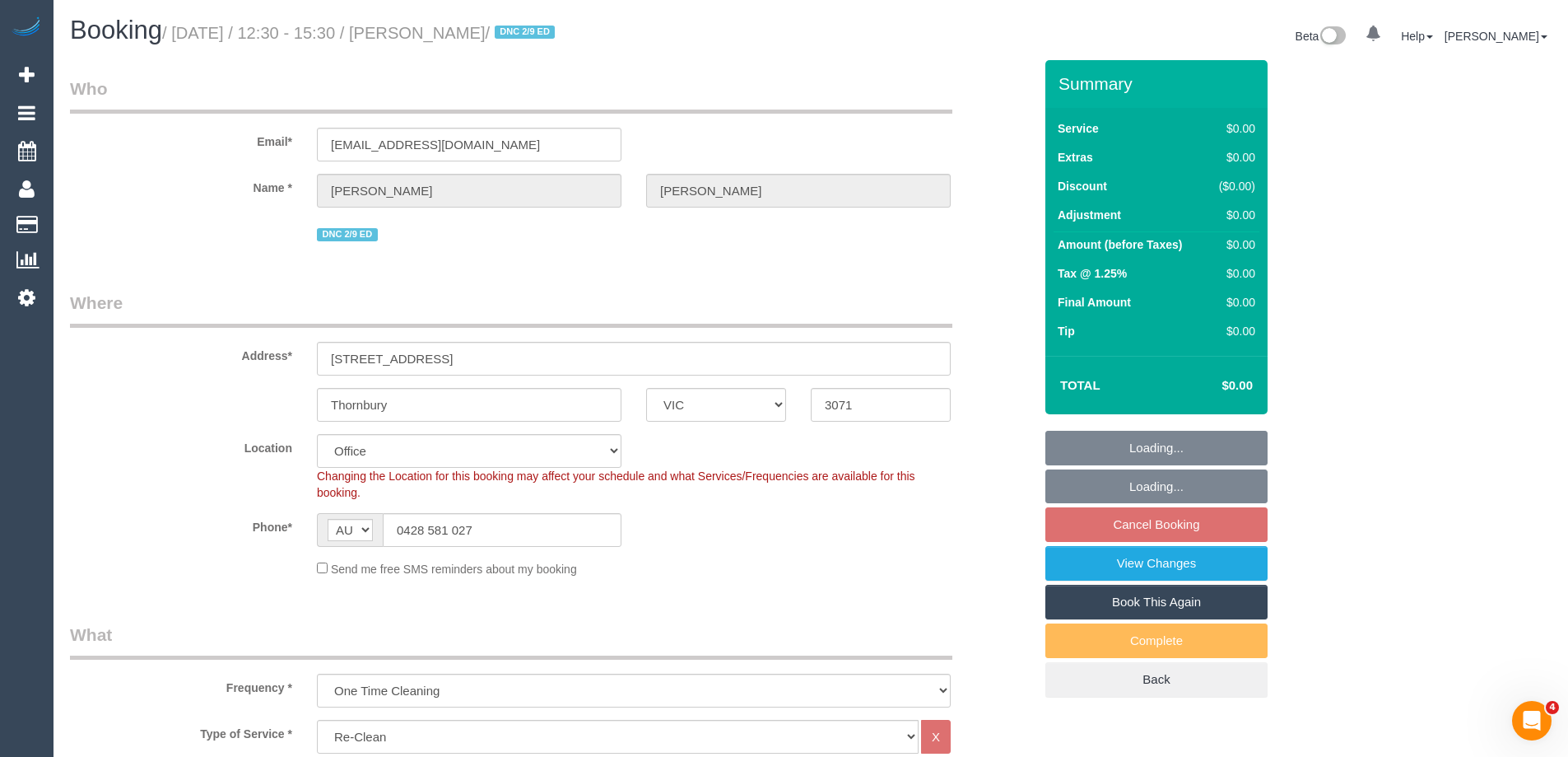
select select "string:AU"
select select "object:2027"
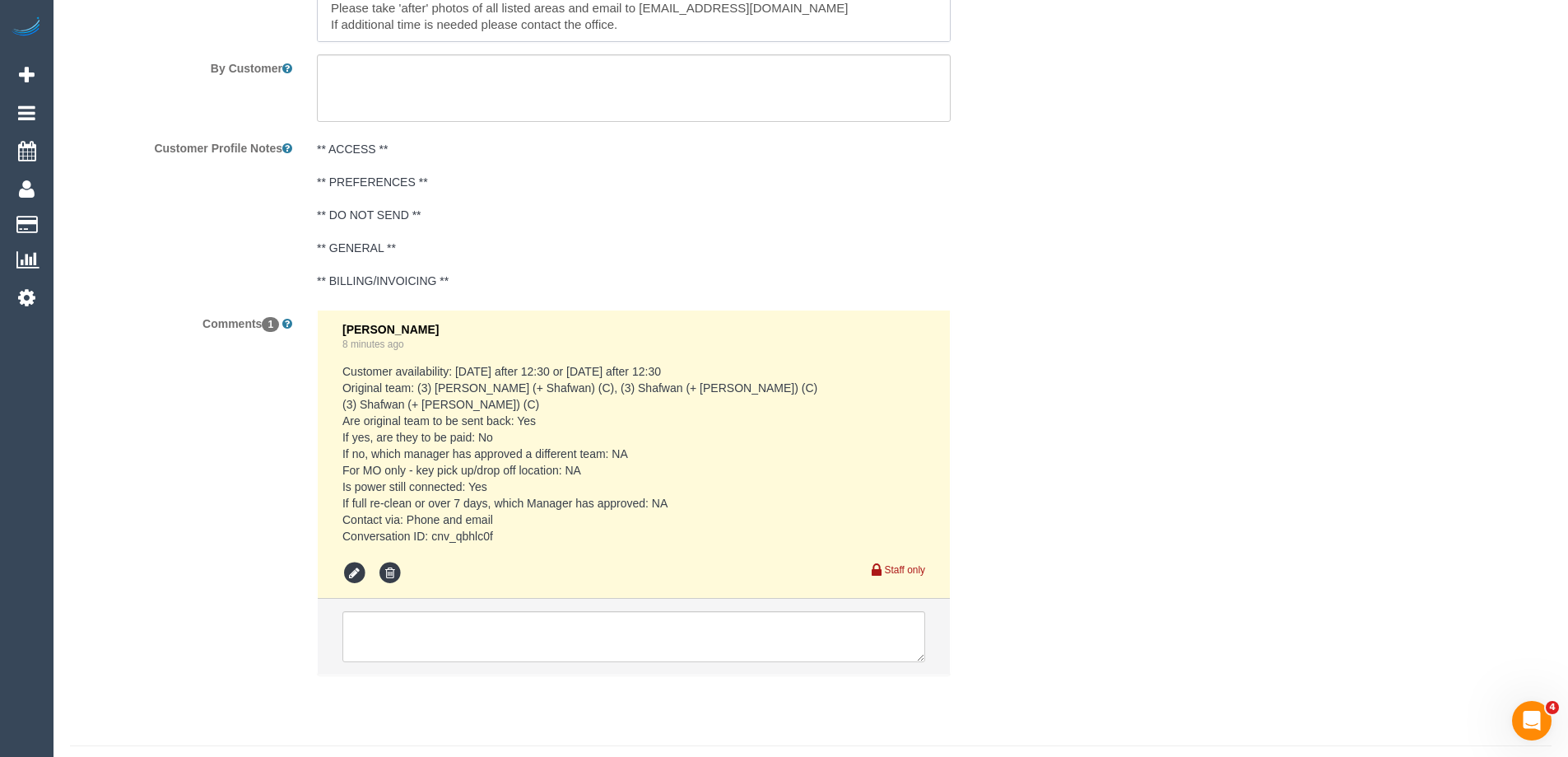
scroll to position [2675, 0]
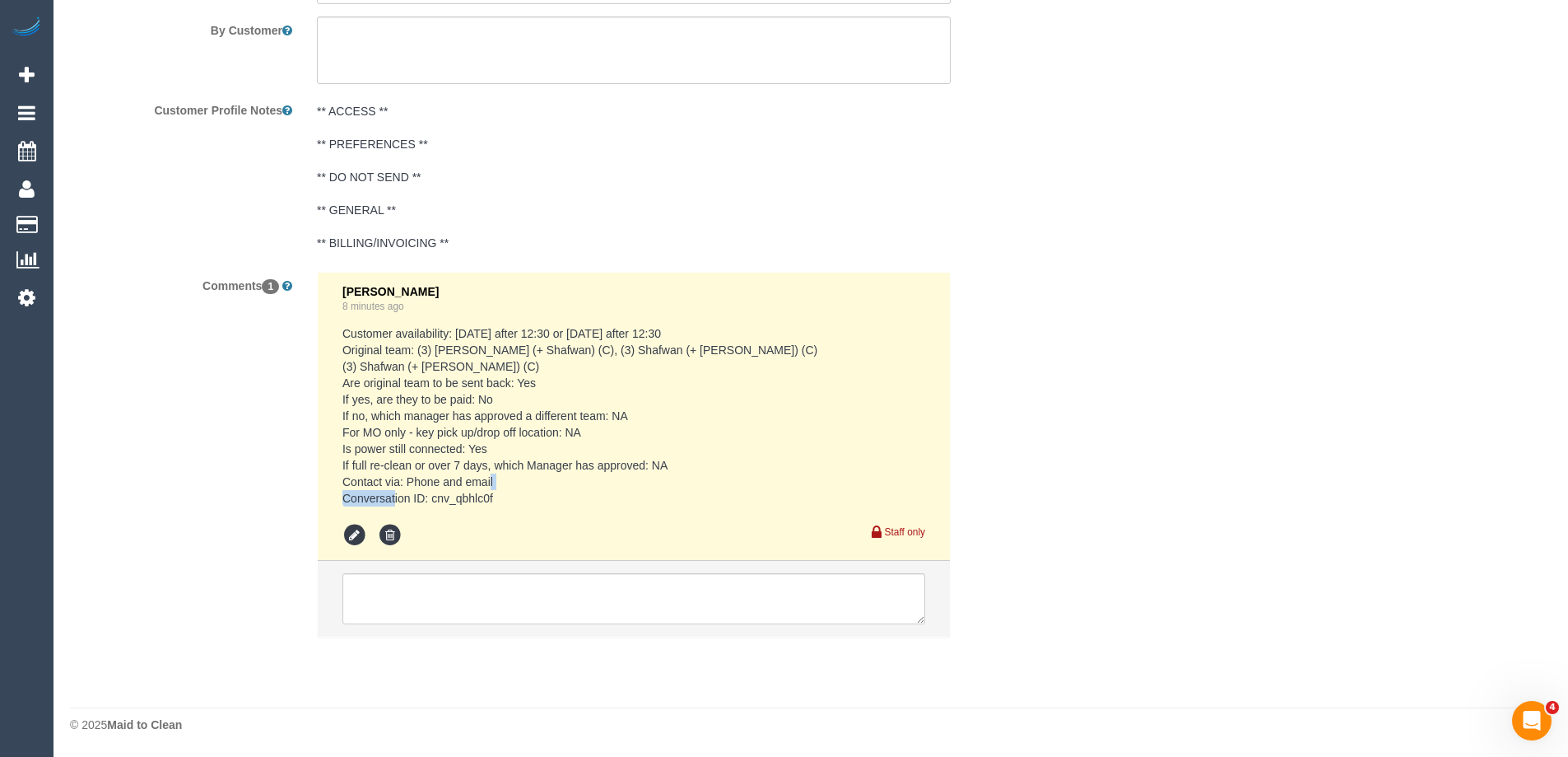
drag, startPoint x: 496, startPoint y: 494, endPoint x: 433, endPoint y: 492, distance: 63.0
click at [433, 492] on pre "Customer availability: Thu 4/9 after 12:30 or Fri 5/9 after 12:30 Original team…" at bounding box center [634, 415] width 583 height 181
copy pre "cnv_qbhlc0f"
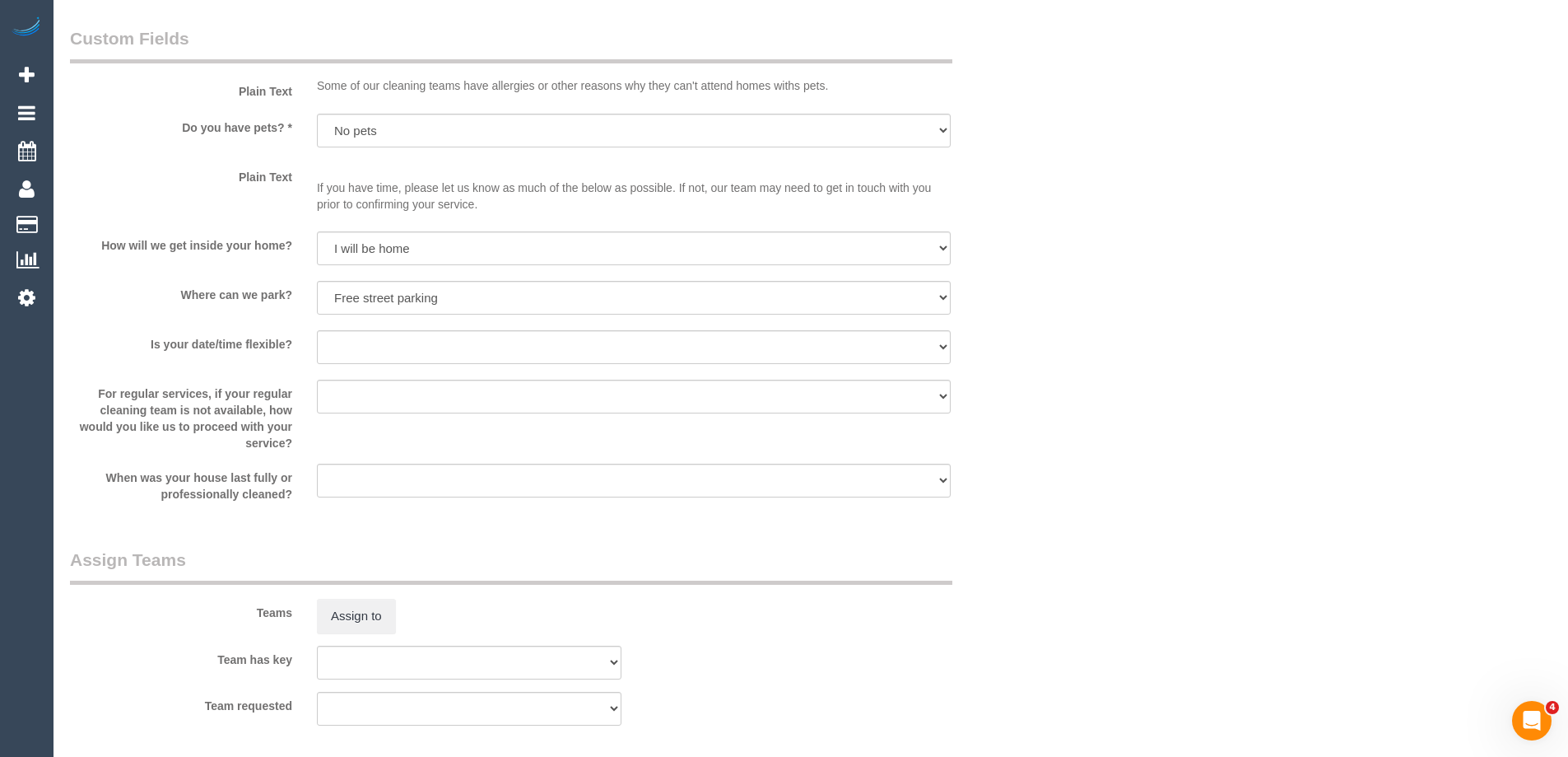
scroll to position [1522, 0]
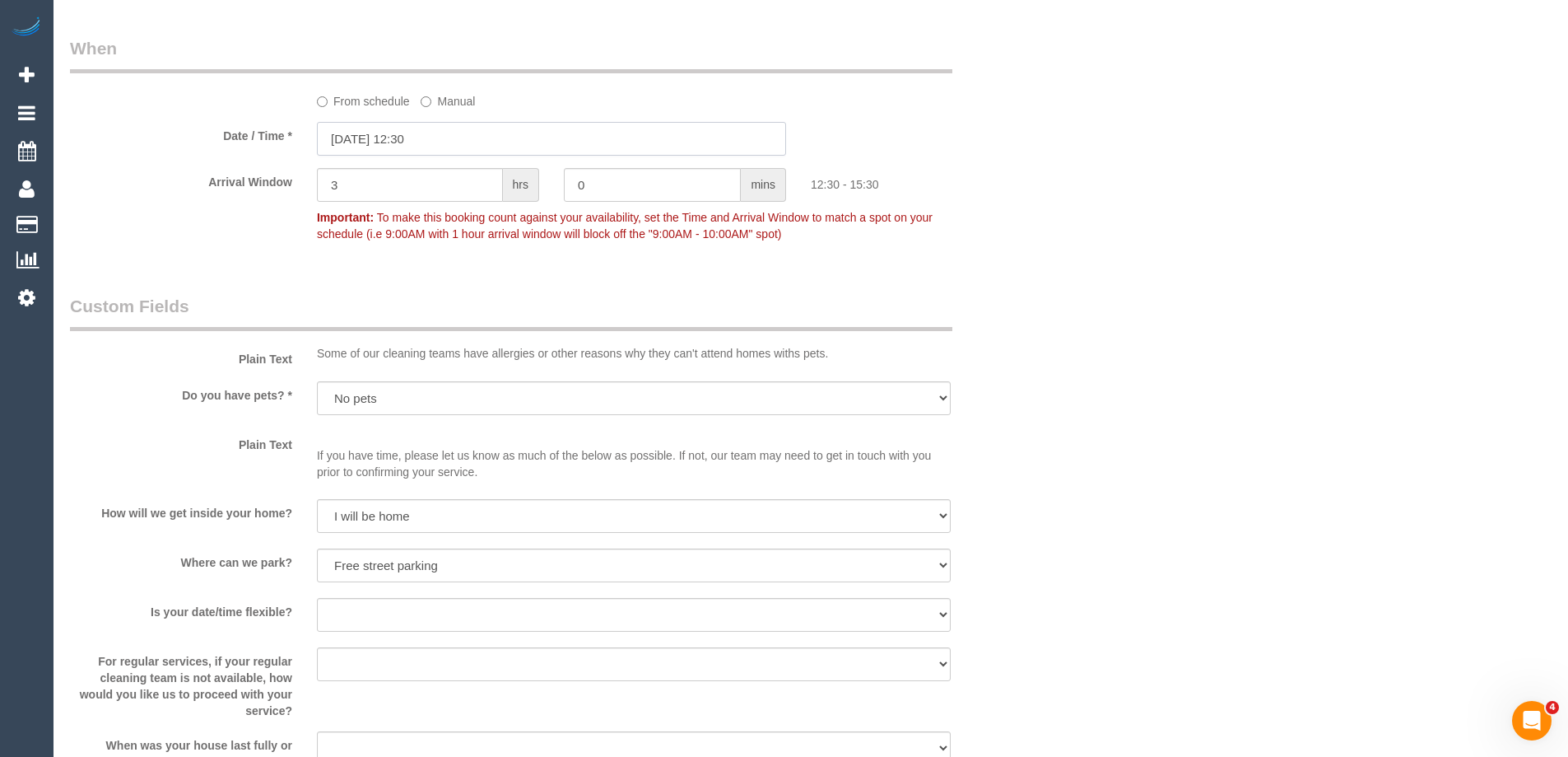
click at [392, 142] on input "04/09/2025 12:30" at bounding box center [551, 139] width 469 height 34
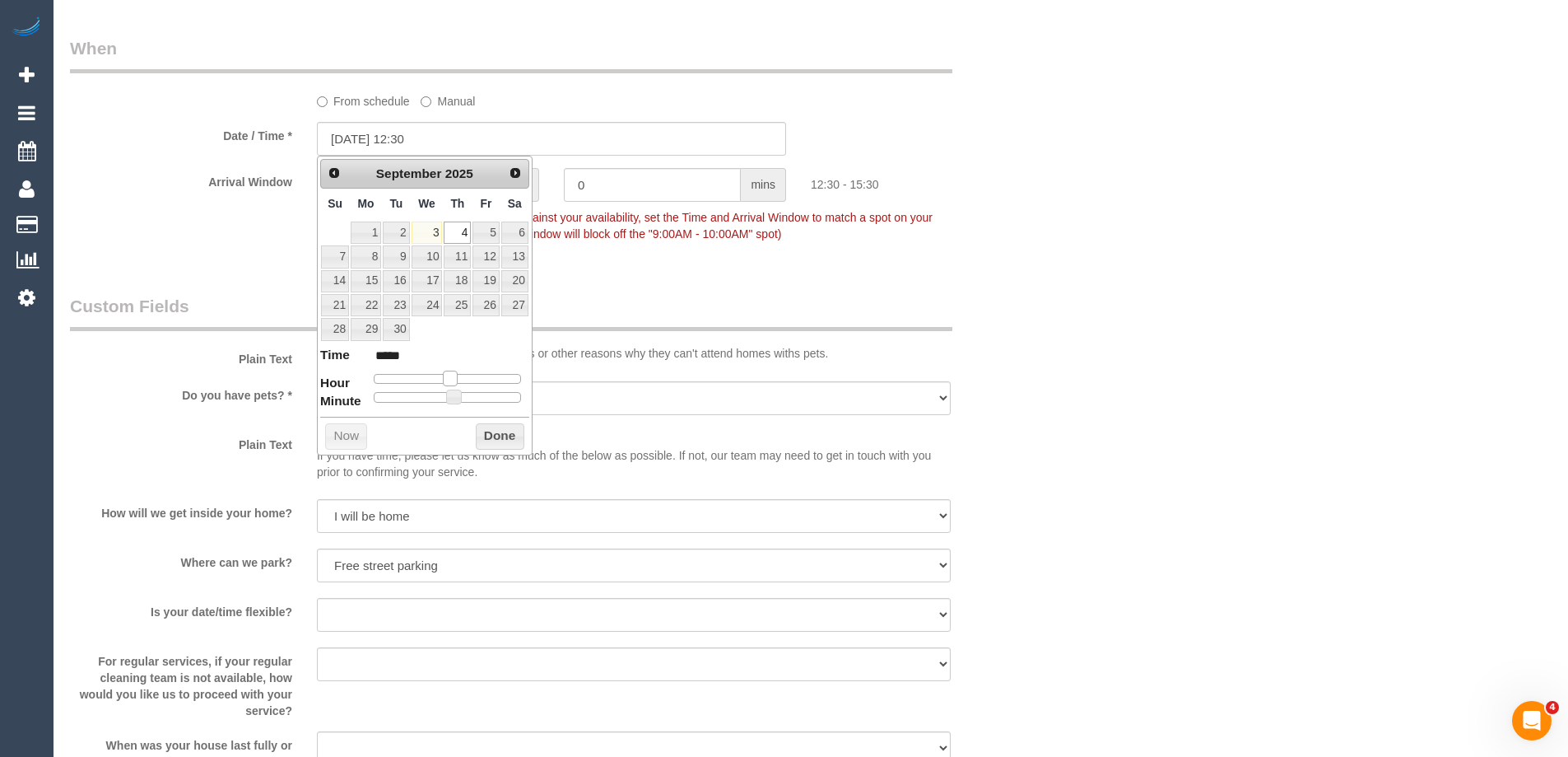
type input "04/09/2025 13:30"
type input "*****"
type input "04/09/2025 14:30"
type input "*****"
type input "04/09/2025 13:30"
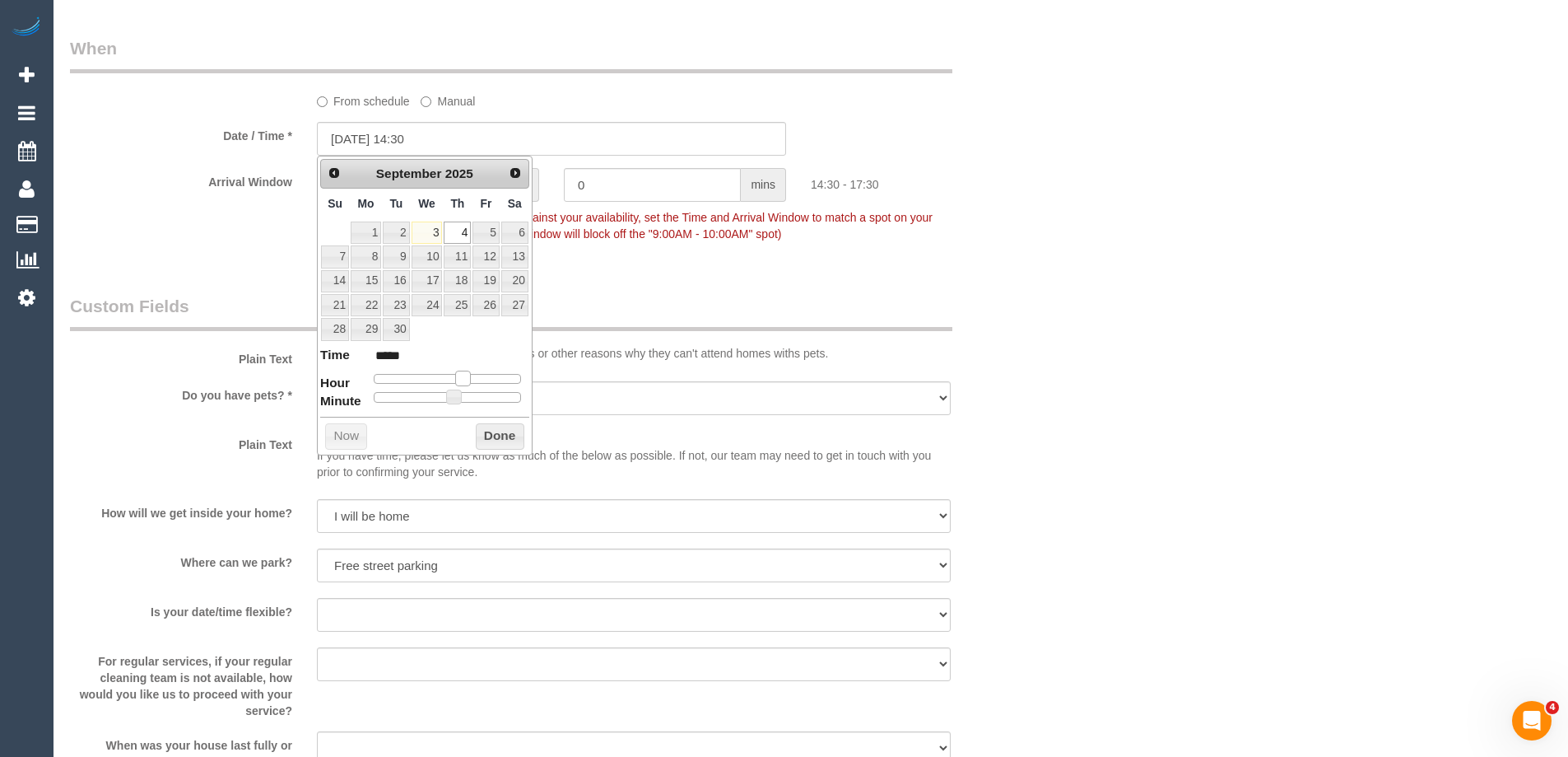
type input "*****"
drag, startPoint x: 454, startPoint y: 376, endPoint x: 463, endPoint y: 381, distance: 10.3
click at [463, 381] on span at bounding box center [457, 378] width 15 height 15
type input "04/09/2025 13:25"
type input "*****"
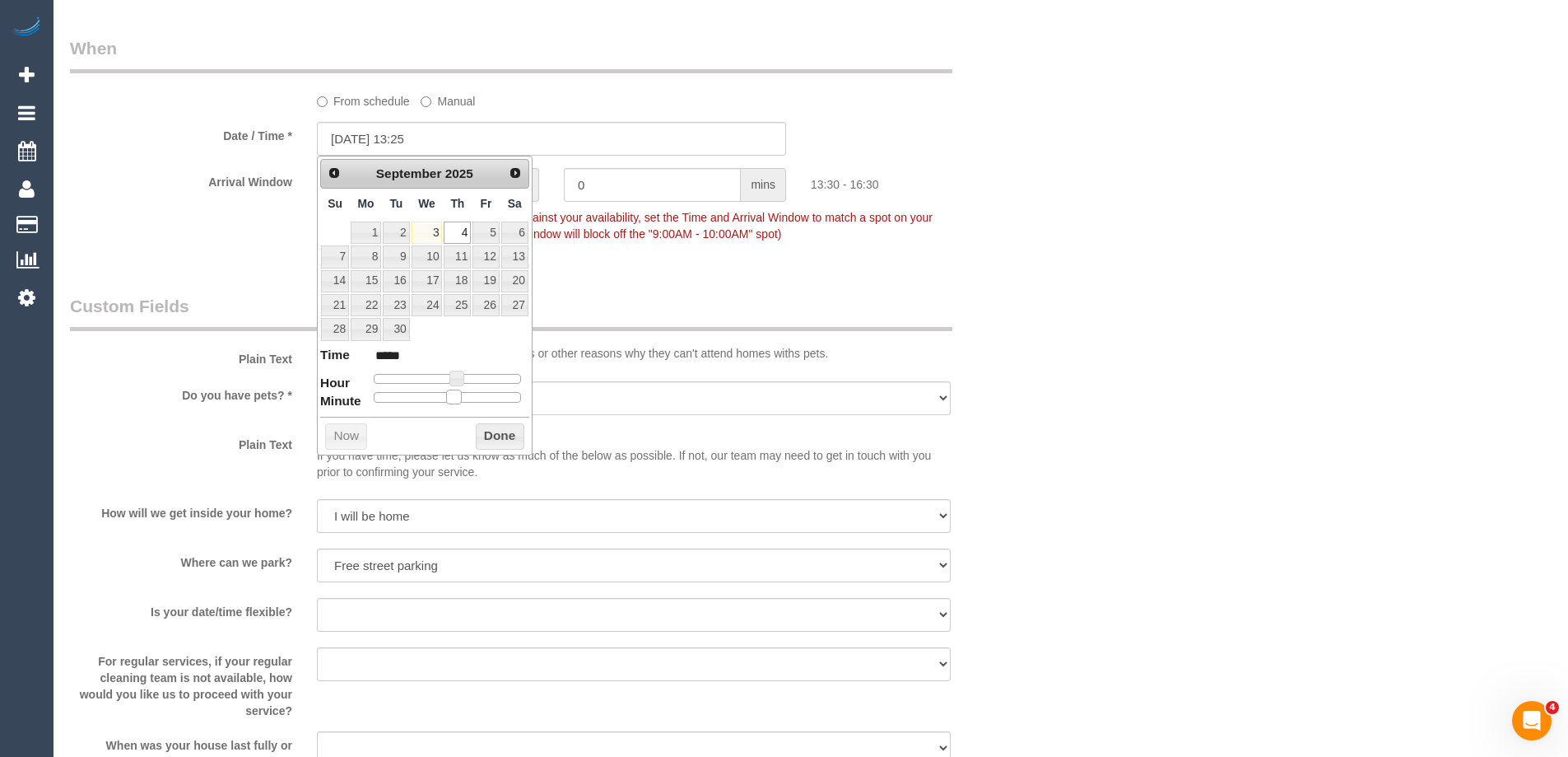
type input "04/09/2025 13:20"
type input "*****"
type input "04/09/2025 13:15"
type input "*****"
type input "04/09/2025 13:20"
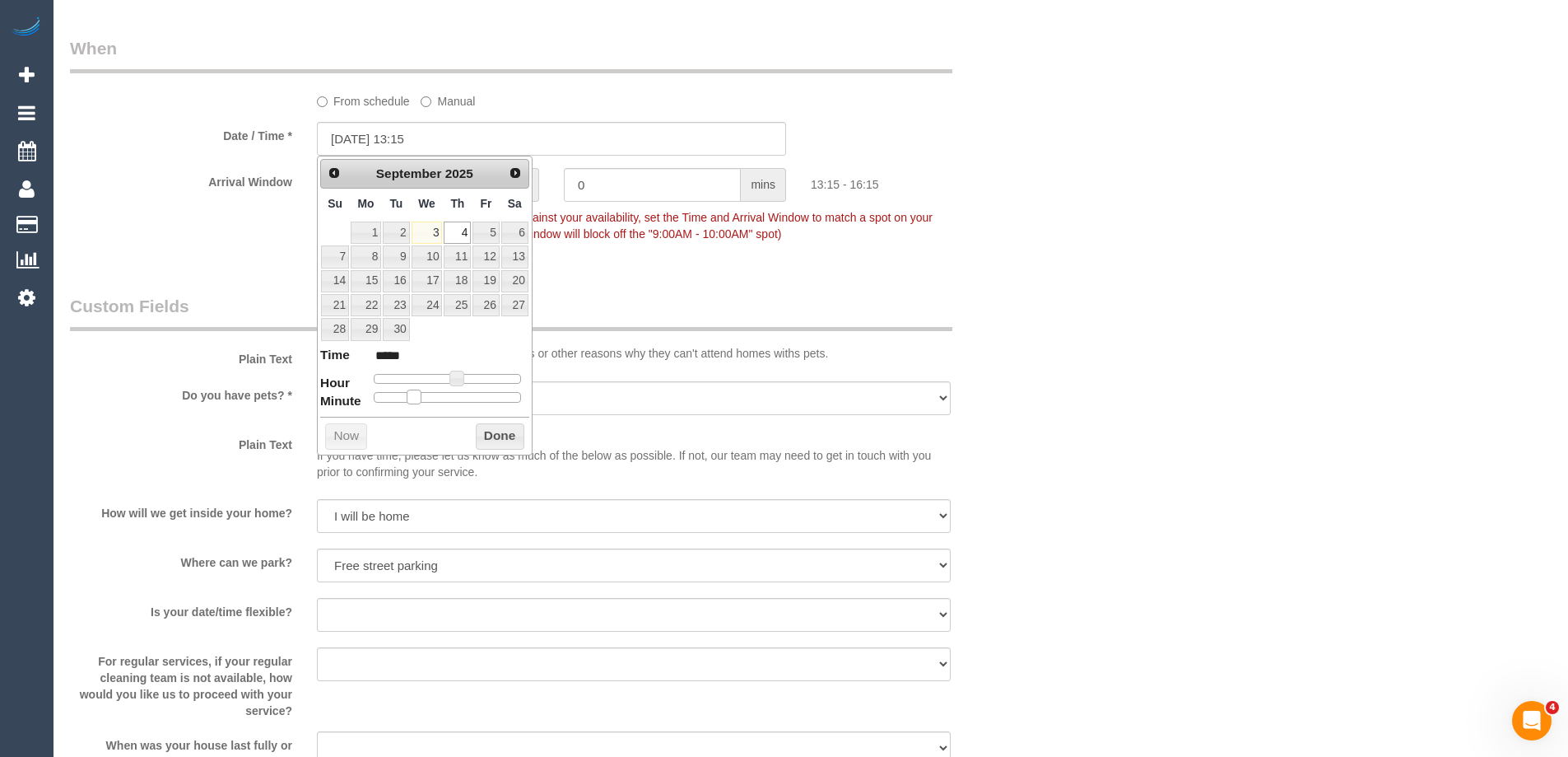
type input "*****"
type input "04/09/2025 13:25"
type input "*****"
type input "04/09/2025 13:30"
type input "*****"
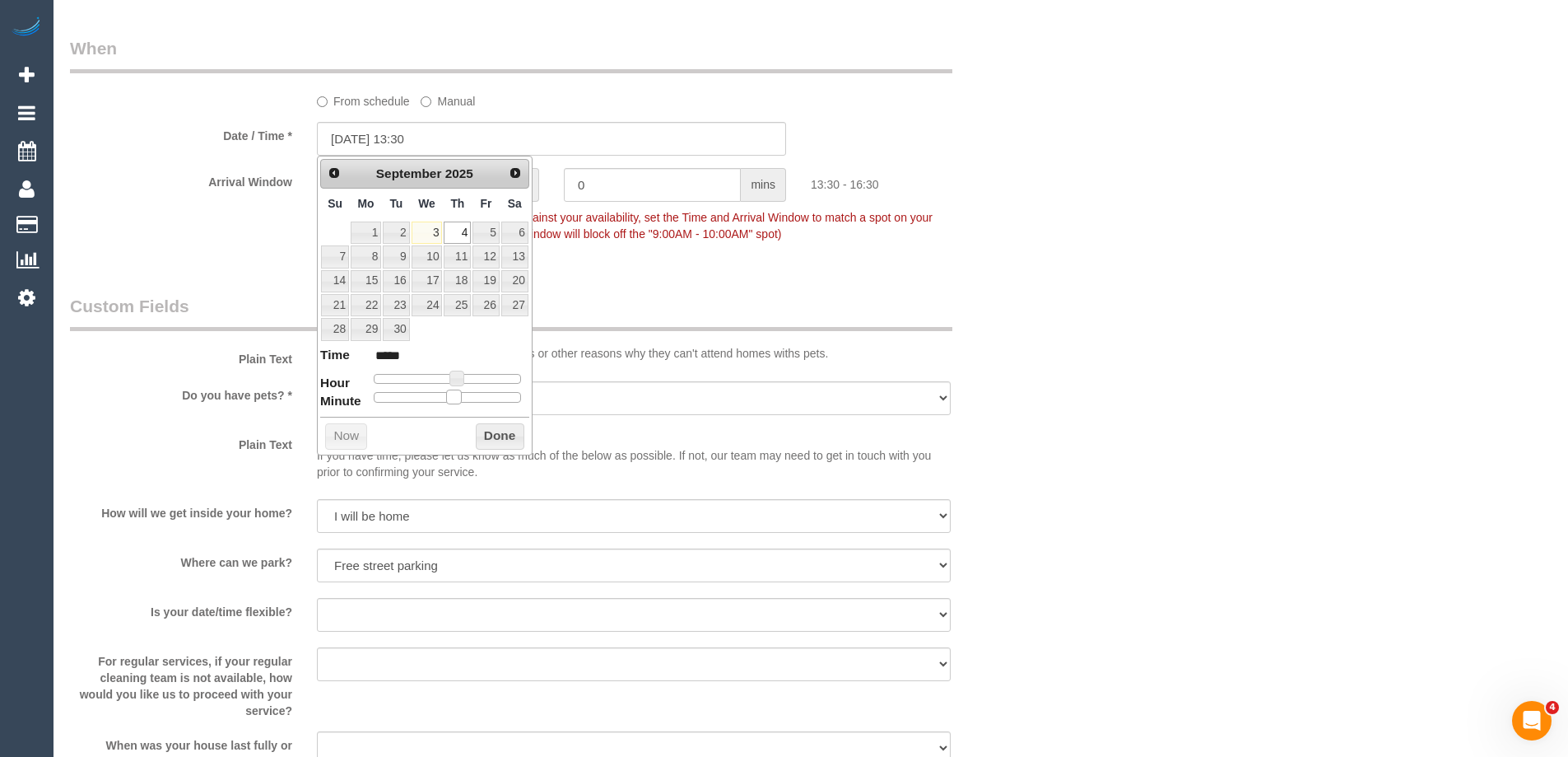
click at [451, 405] on div "Prev Next September 2025 Su Mo Tu We Th Fr Sa 1 2 3 4 5 6 7 8 9 10 11 12 13 14 …" at bounding box center [424, 305] width 216 height 299
click at [490, 446] on button "Done" at bounding box center [500, 436] width 49 height 27
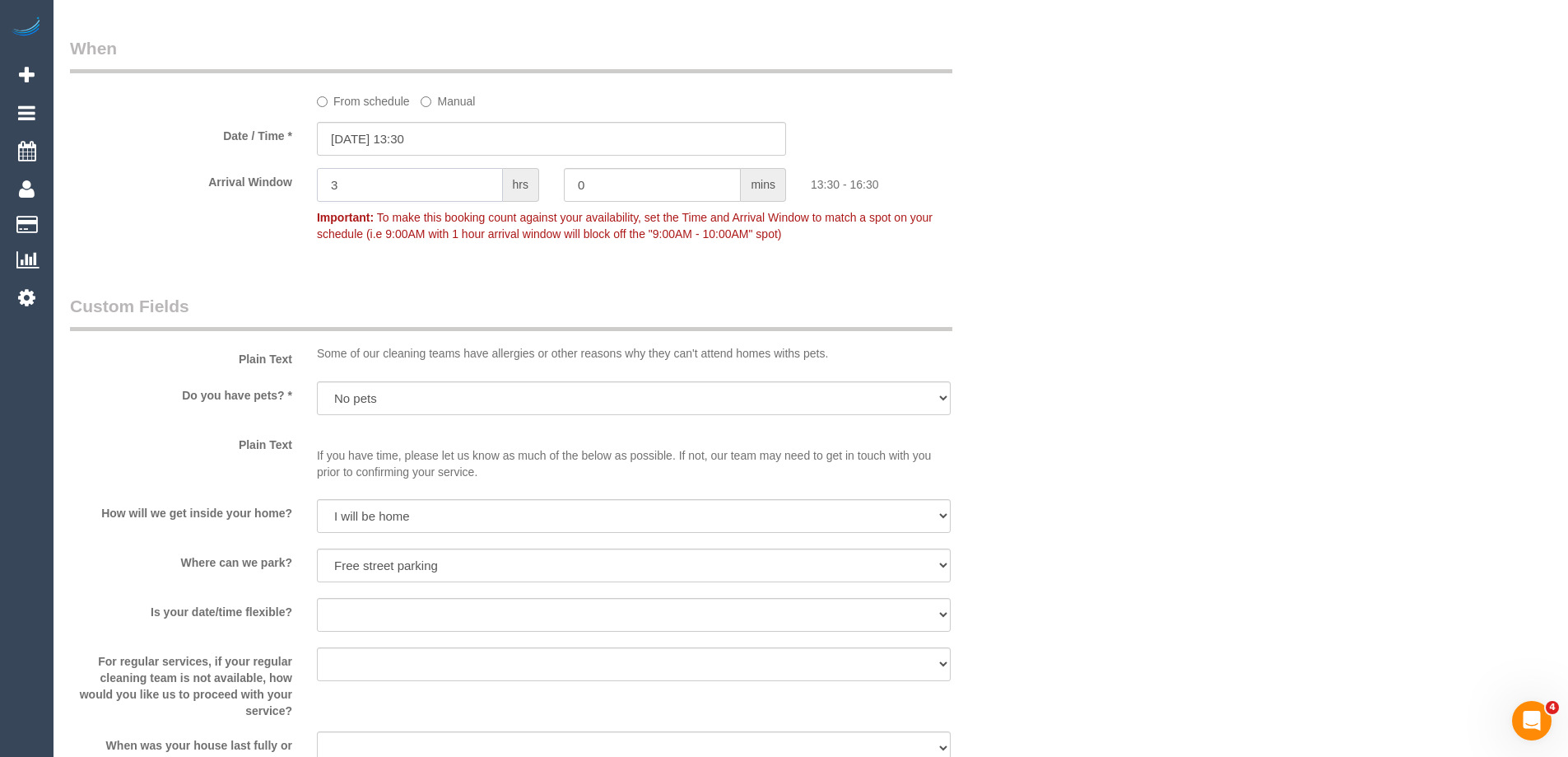
drag, startPoint x: 358, startPoint y: 190, endPoint x: 399, endPoint y: 186, distance: 41.2
click at [275, 185] on div "Arrival Window 3 hrs 0 mins 13:30 - 16:30 Important: To make this booking count…" at bounding box center [551, 209] width 987 height 82
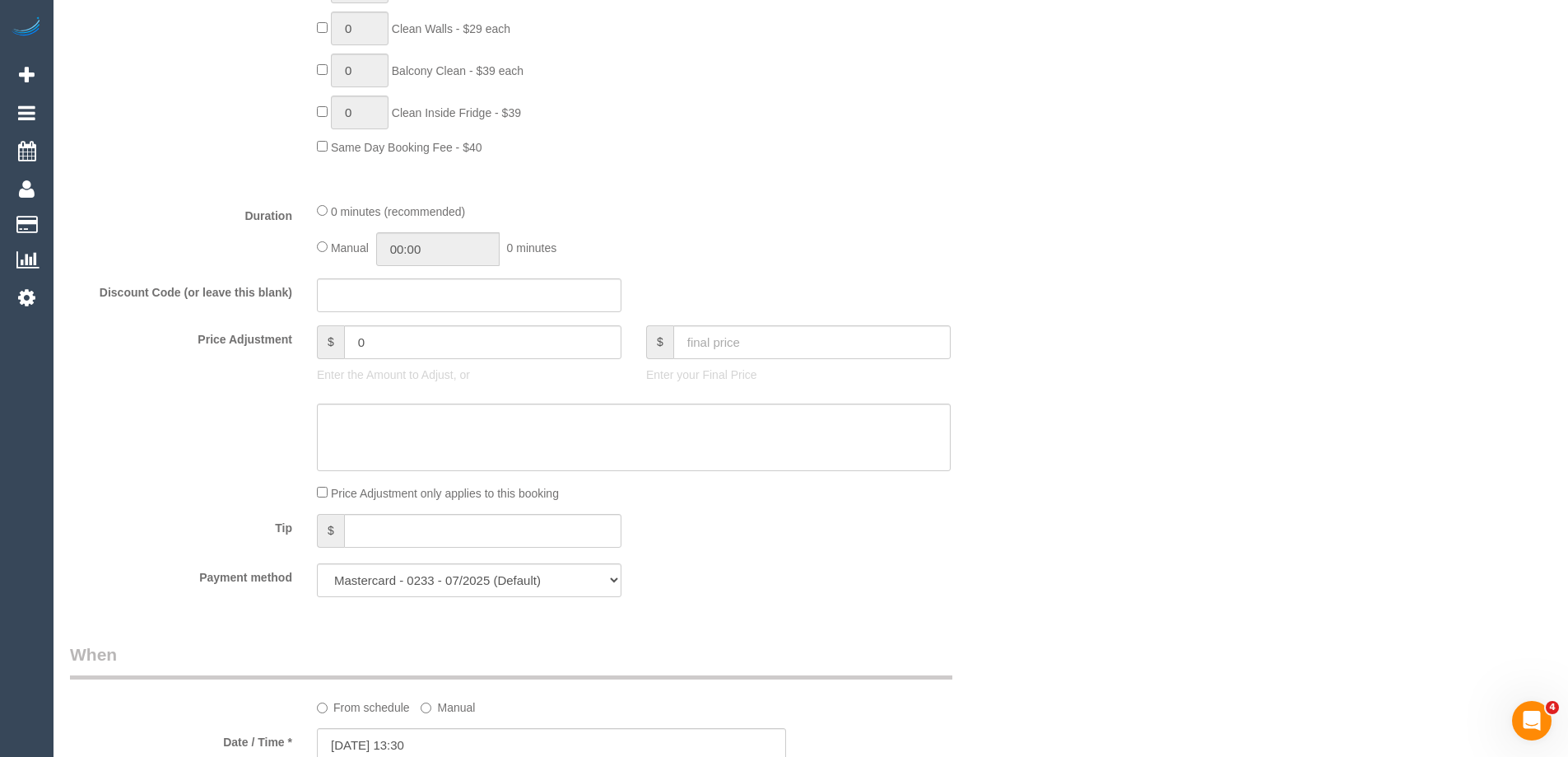
scroll to position [864, 0]
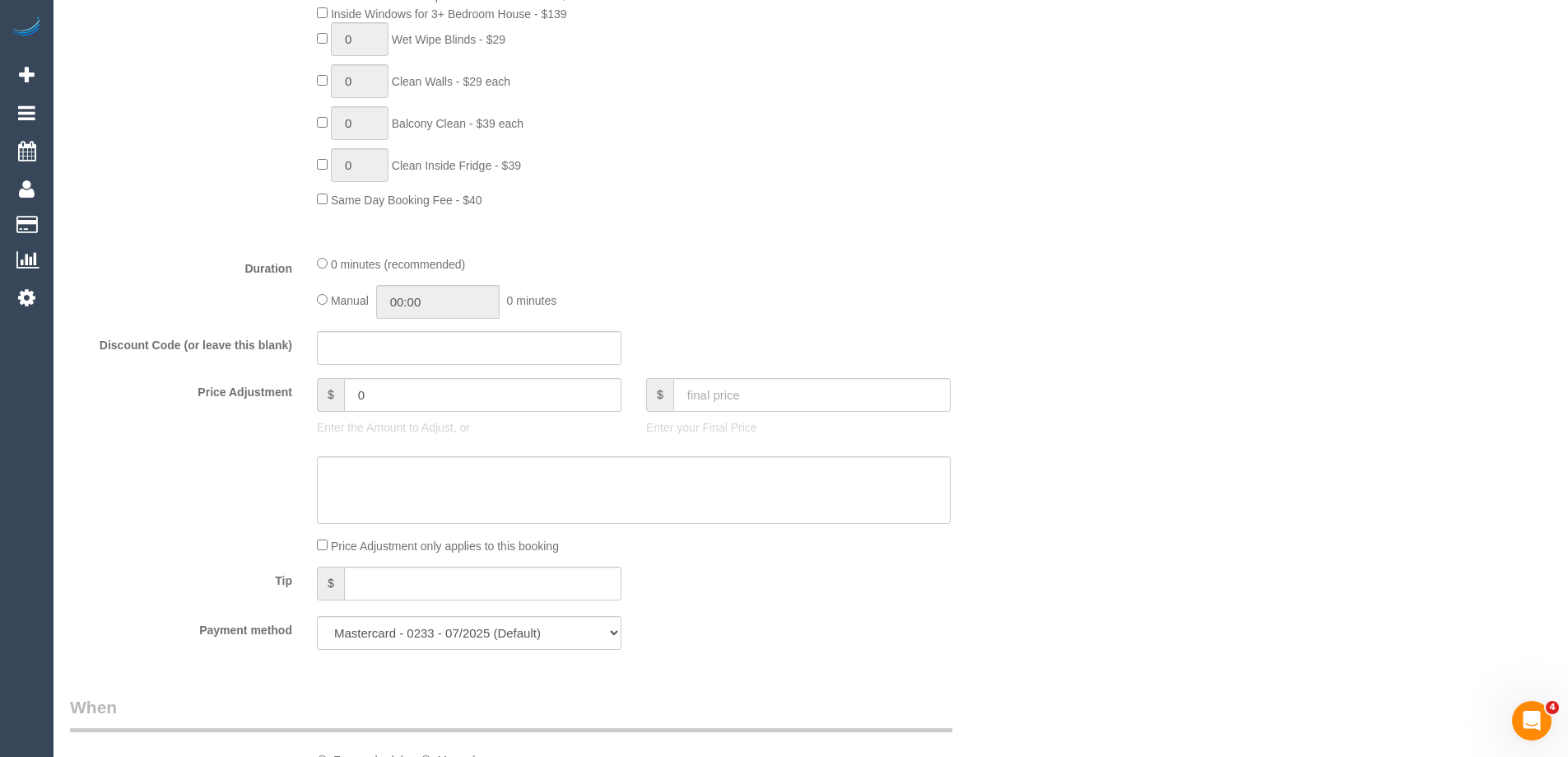
type input "2"
click at [448, 301] on input "00:00" at bounding box center [438, 301] width 123 height 34
click at [422, 347] on li "00:30" at bounding box center [420, 351] width 73 height 21
click at [415, 298] on input "00:30" at bounding box center [438, 301] width 123 height 34
type input "00:15"
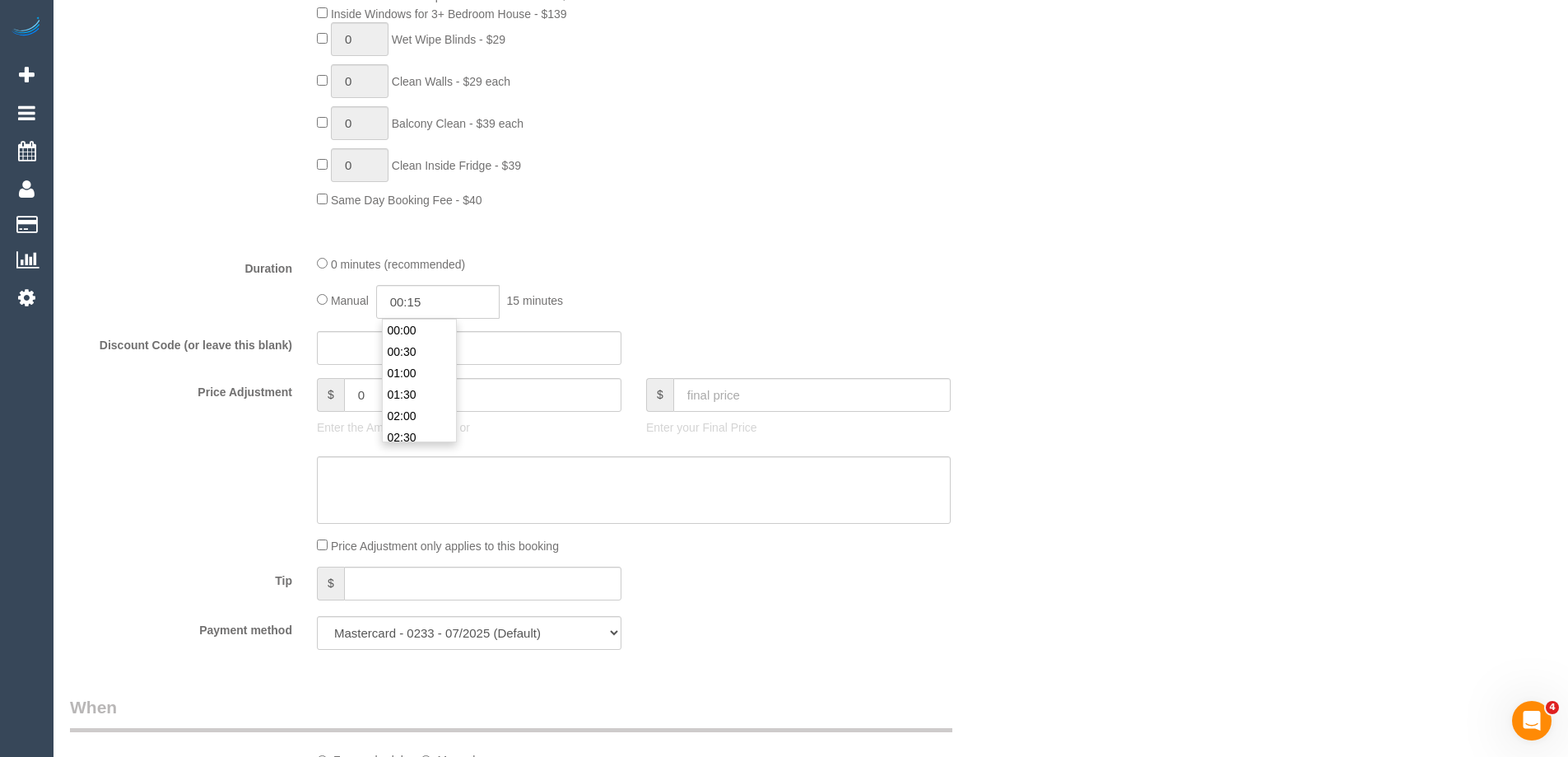
click at [820, 316] on div "Manual 00:15 15 minutes" at bounding box center [634, 301] width 634 height 34
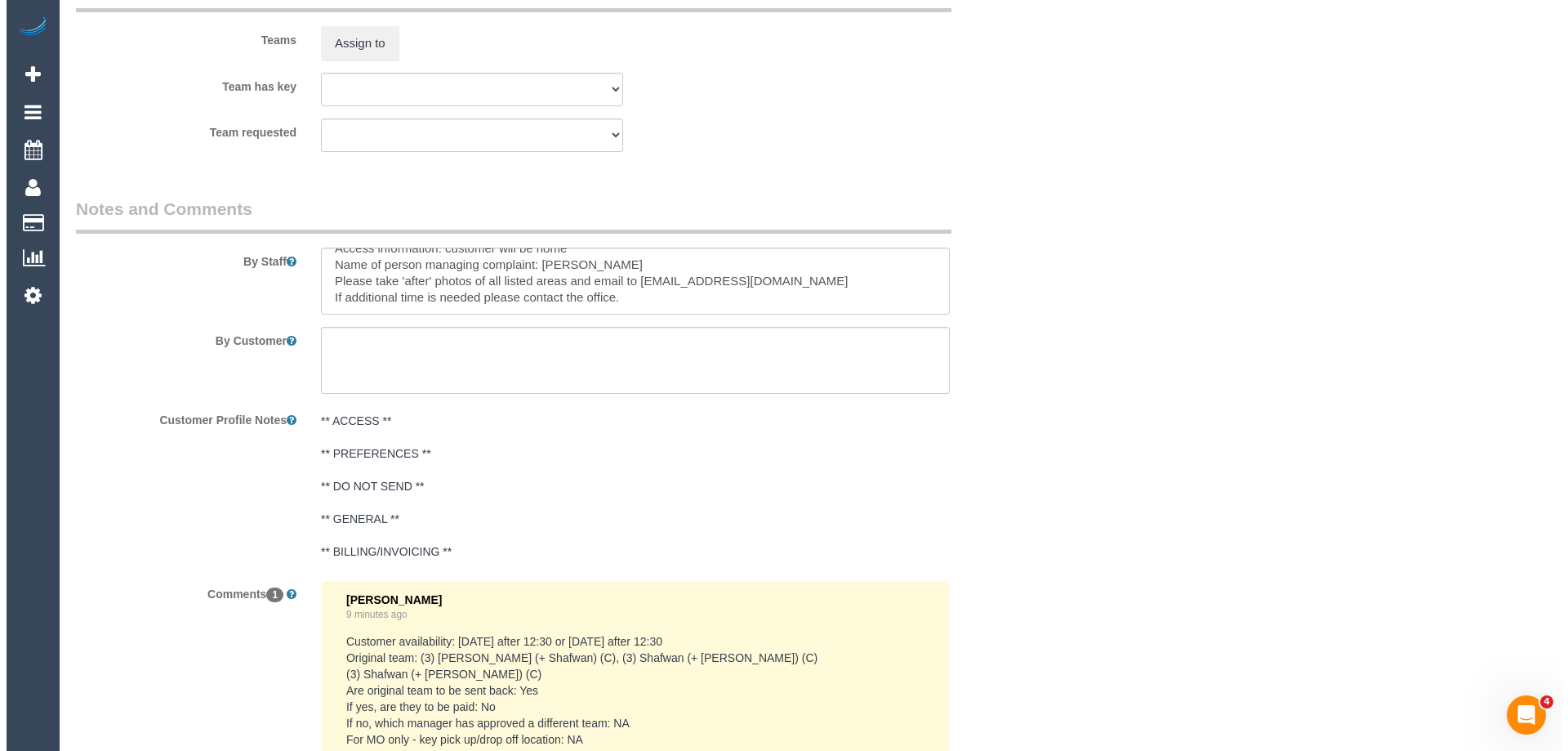
scroll to position [2164, 0]
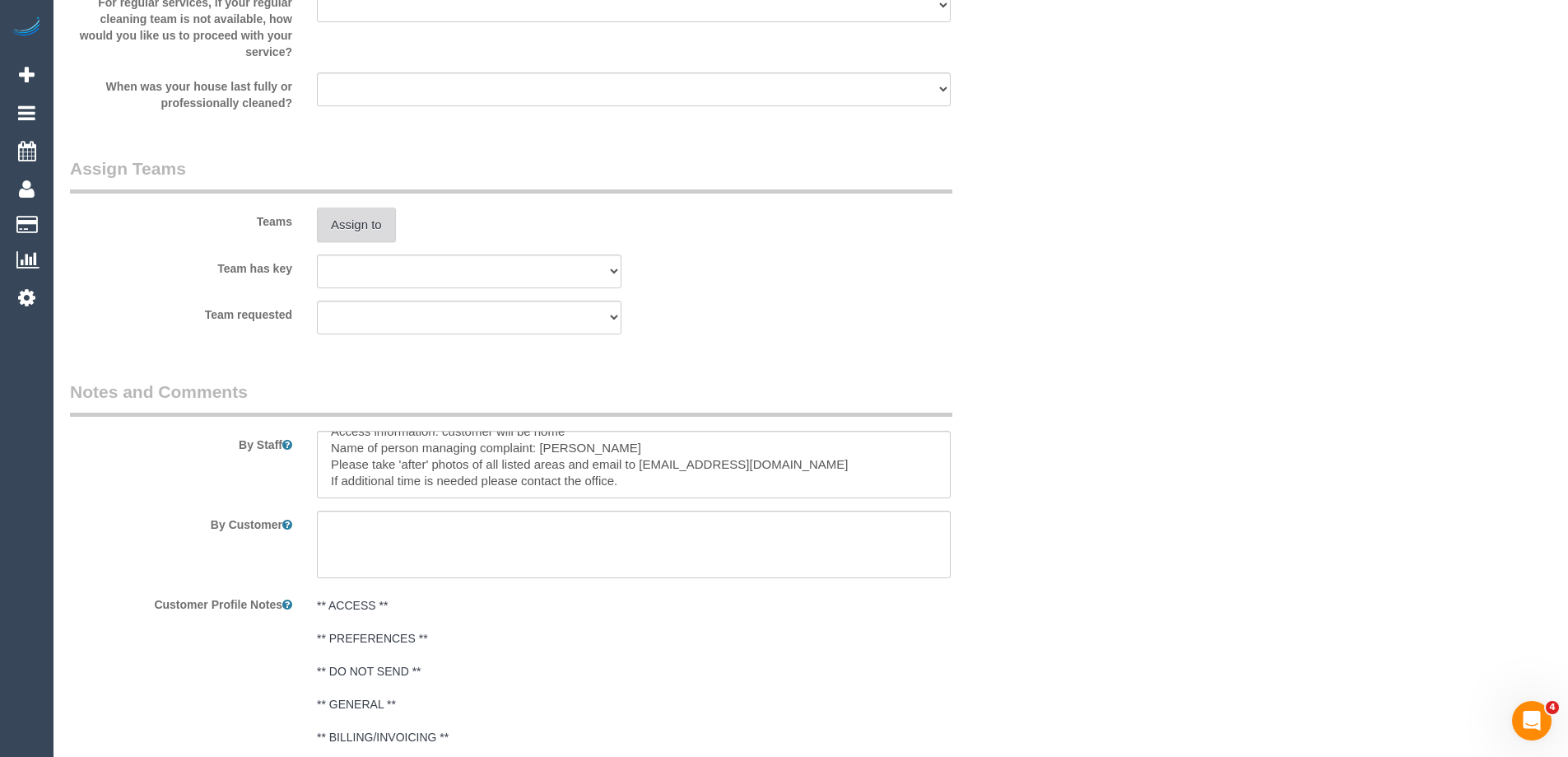
click at [370, 226] on button "Assign to" at bounding box center [356, 225] width 79 height 35
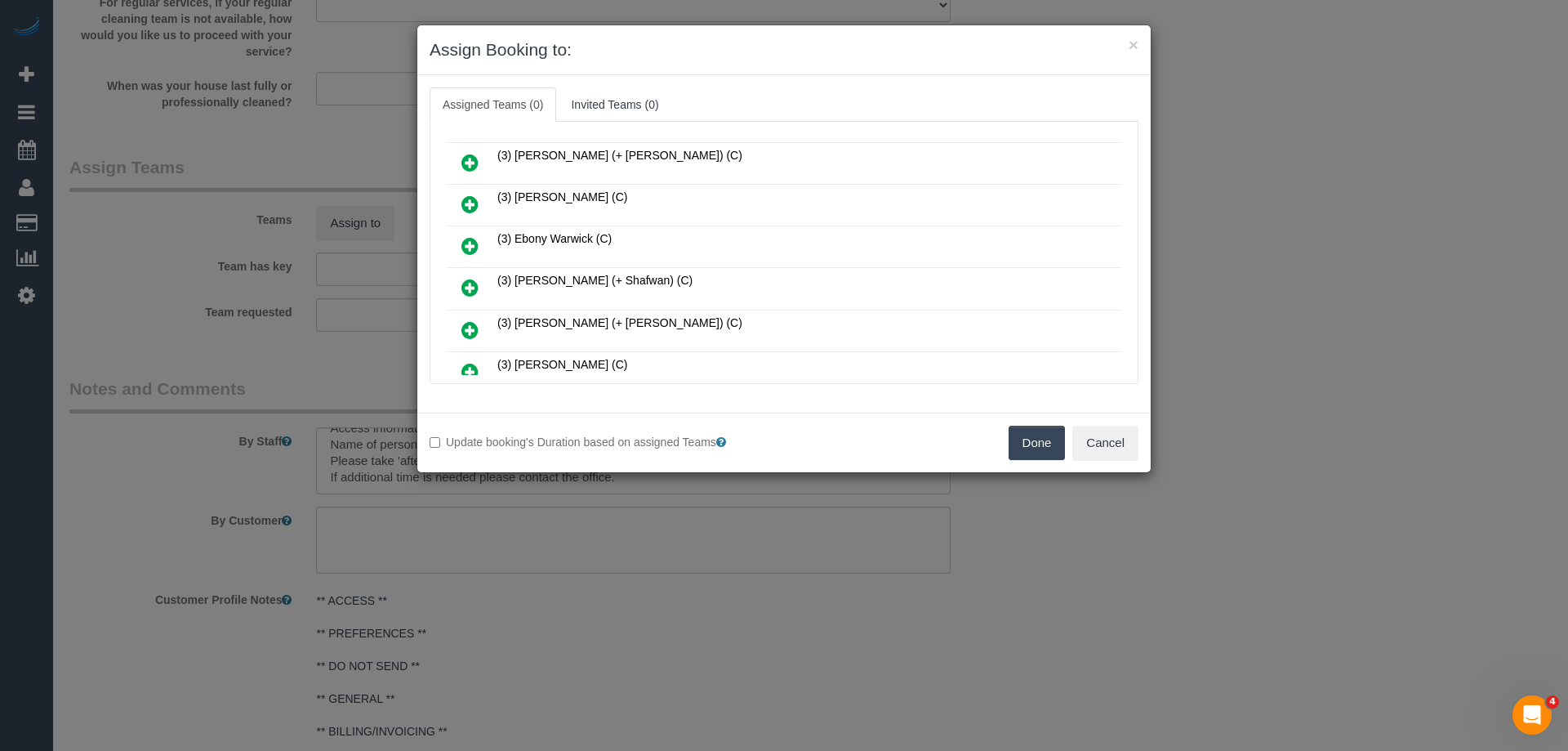
scroll to position [980, 0]
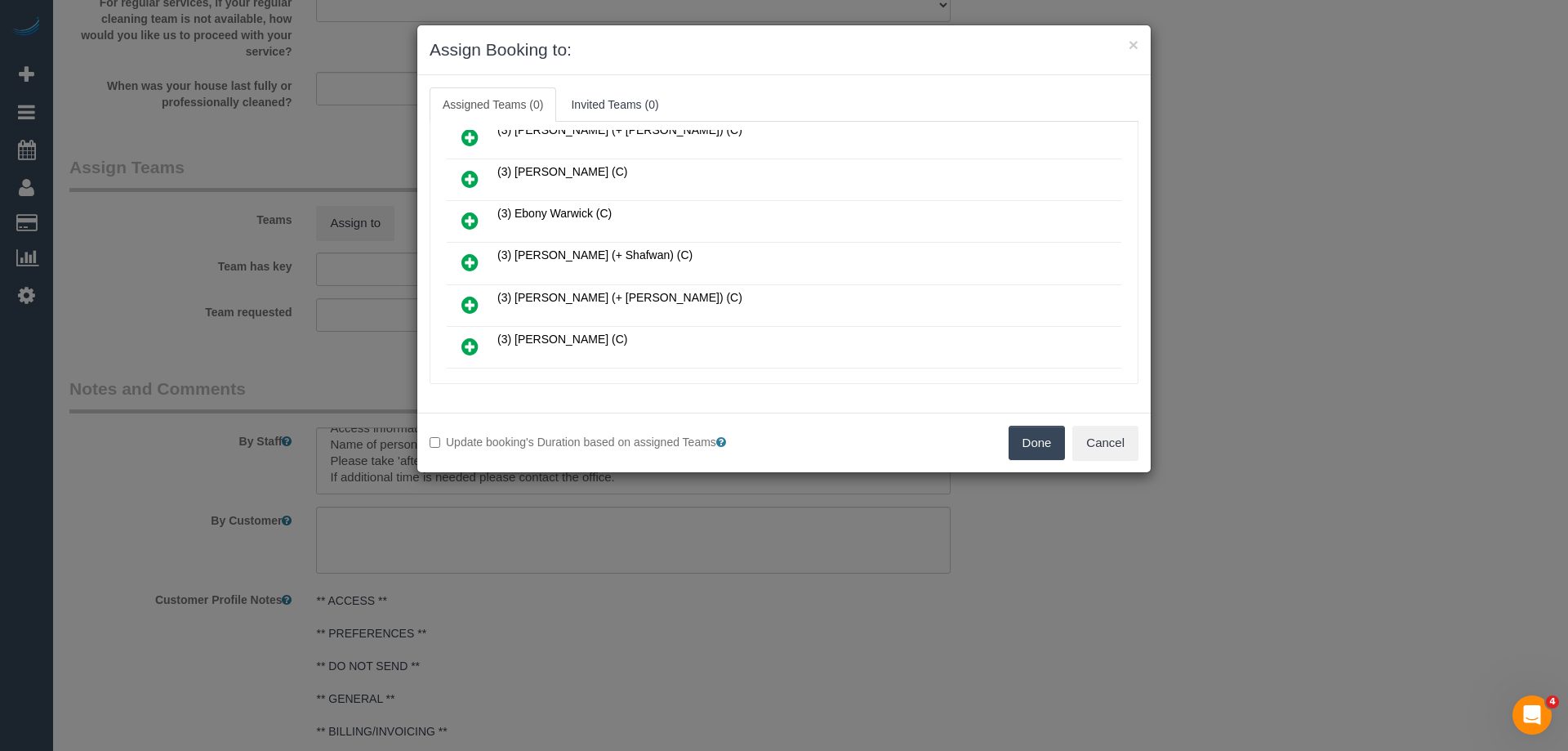
click at [462, 256] on icon at bounding box center [469, 262] width 17 height 20
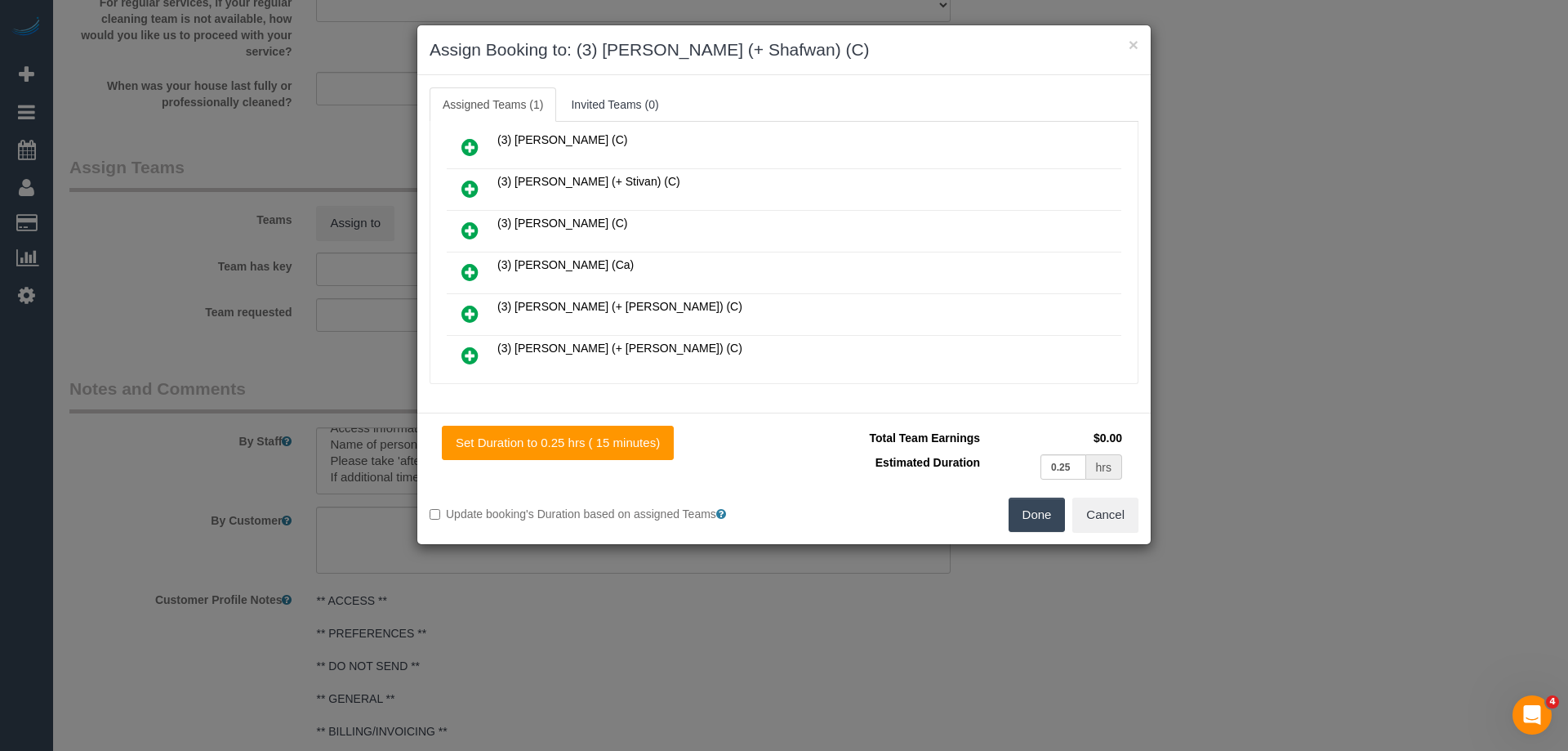
scroll to position [1509, 0]
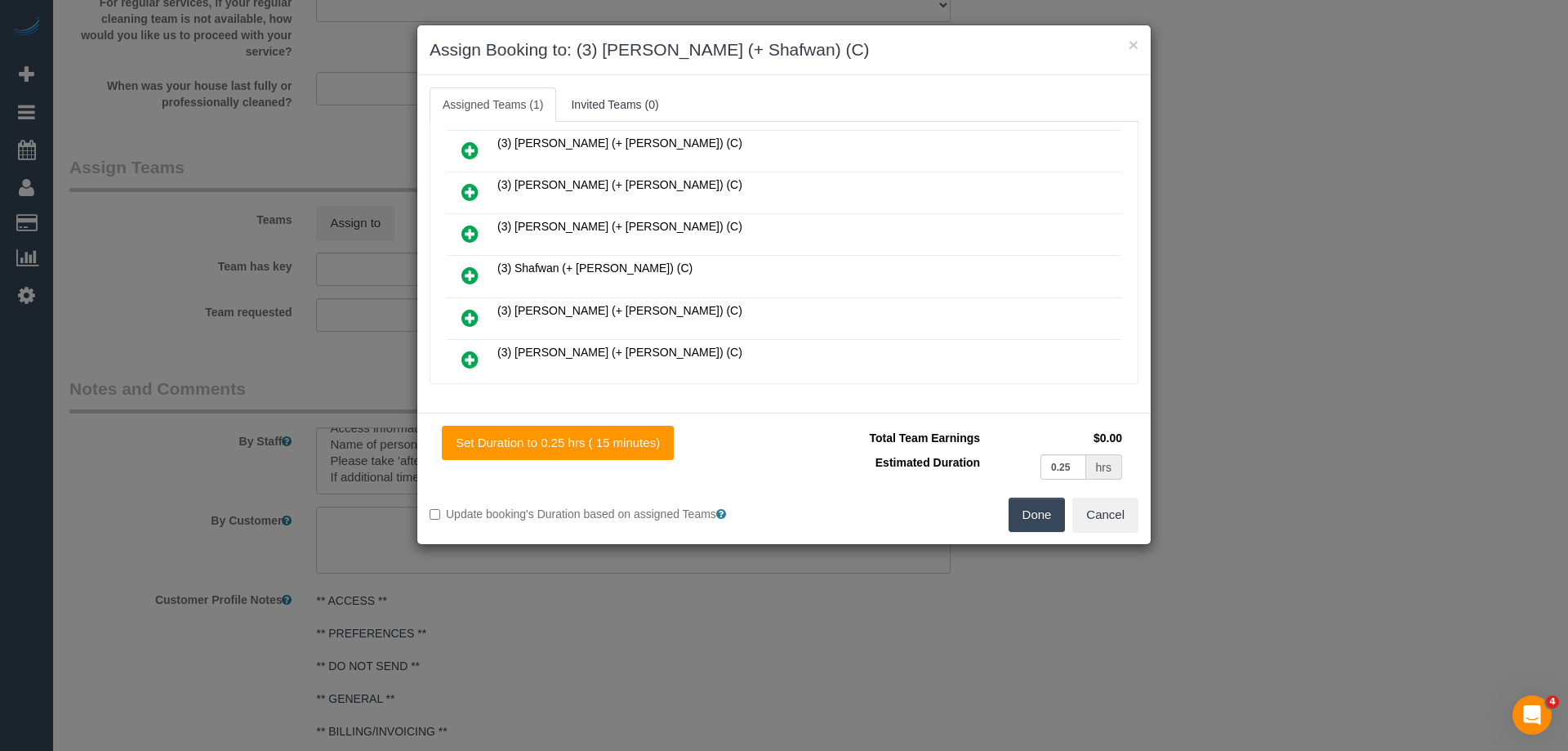
click at [476, 275] on icon at bounding box center [469, 275] width 17 height 20
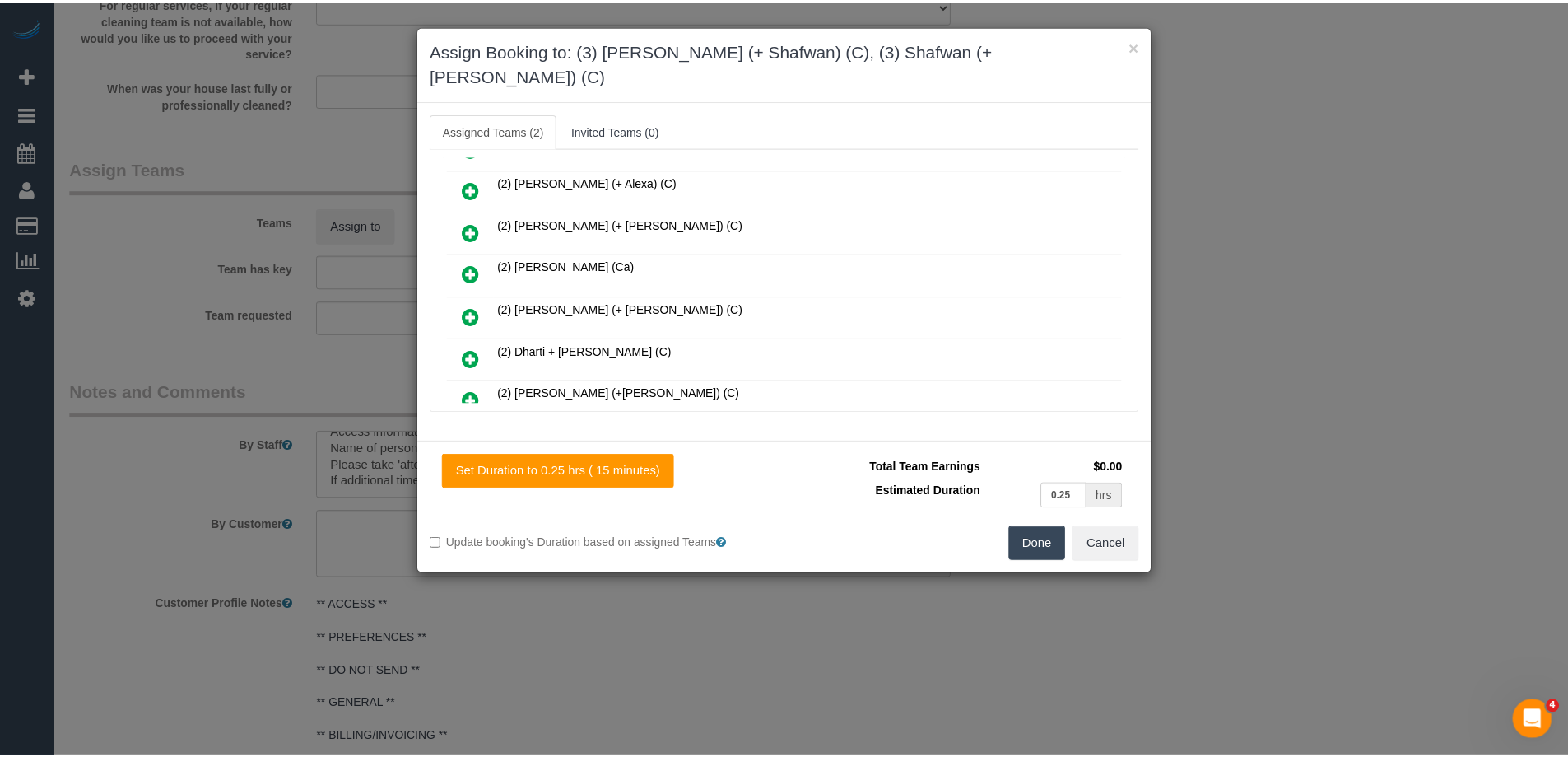
scroll to position [0, 0]
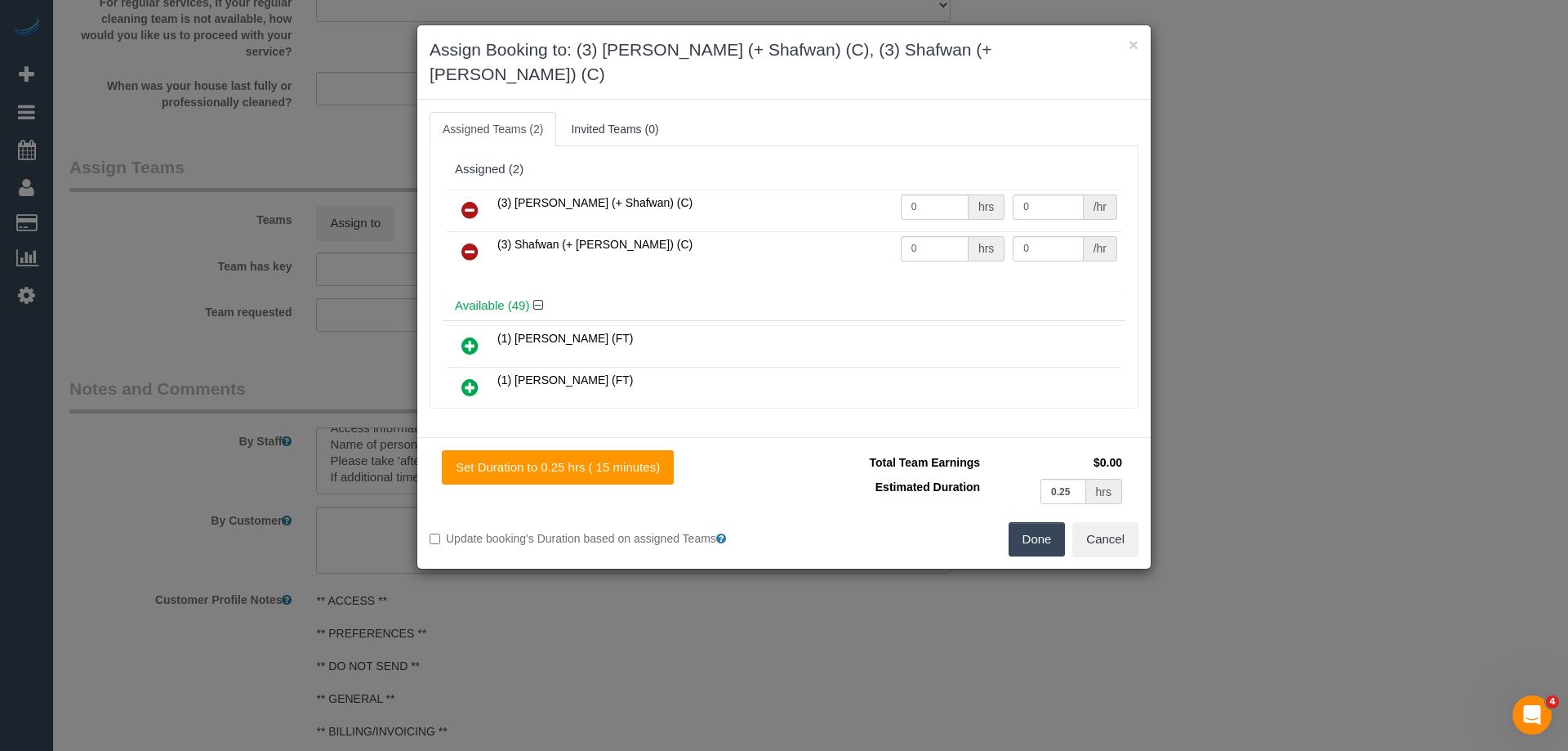
click at [1030, 522] on button "Done" at bounding box center [1037, 540] width 57 height 35
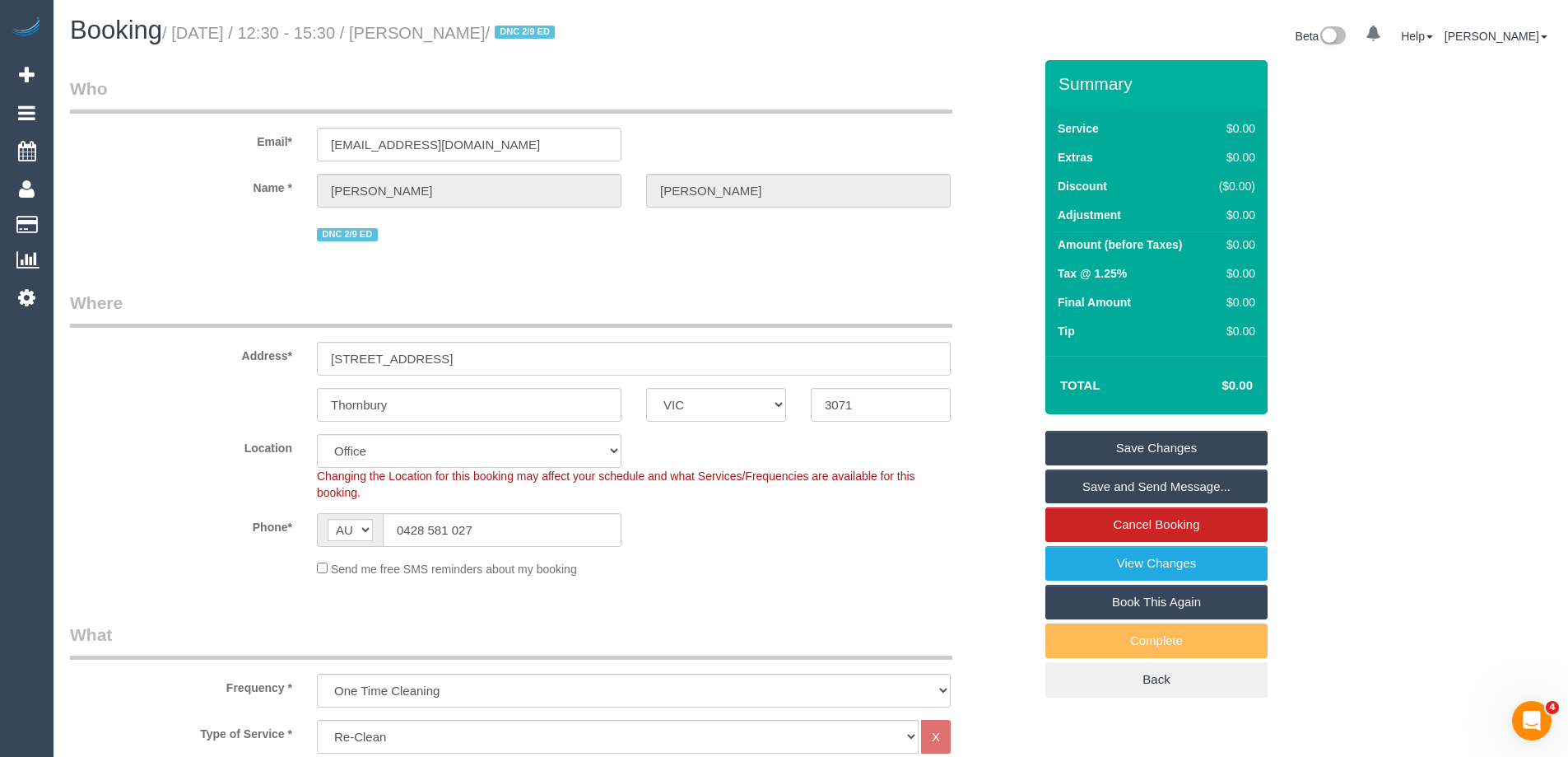
drag, startPoint x: 572, startPoint y: 36, endPoint x: 457, endPoint y: 29, distance: 115.2
click at [457, 29] on small "/ September 04, 2025 / 12:30 - 15:30 / Marianne Oates / DNC 2/9 ED" at bounding box center [361, 33] width 398 height 18
copy small "Marianne Oates"
click at [1085, 448] on link "Save Changes" at bounding box center [1156, 448] width 222 height 35
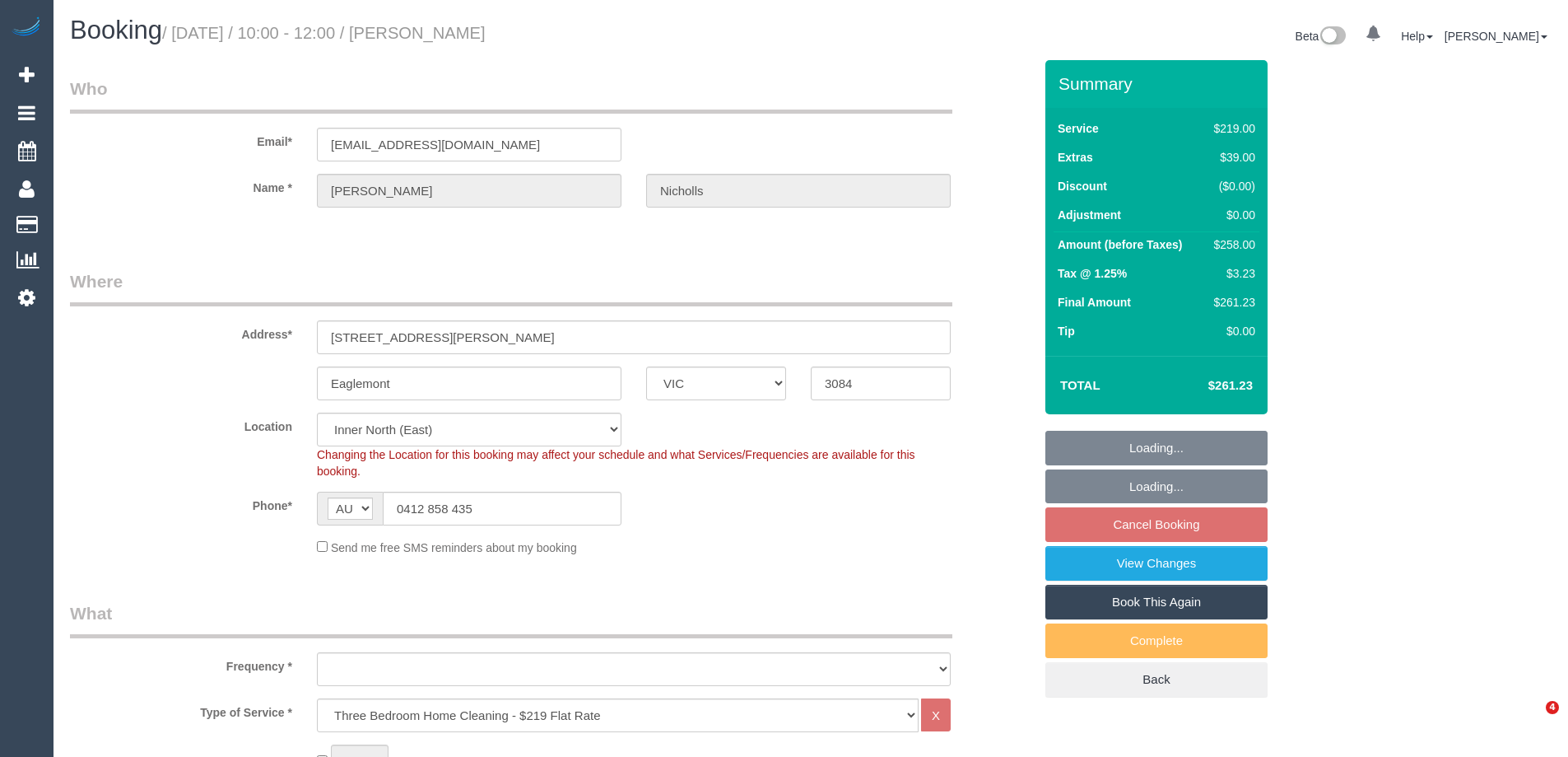
select select "VIC"
select select "string:stripe-pm_1R1kFz2GScqysDRVkN30l9E4"
select select "number:27"
select select "number:14"
select select "number:18"
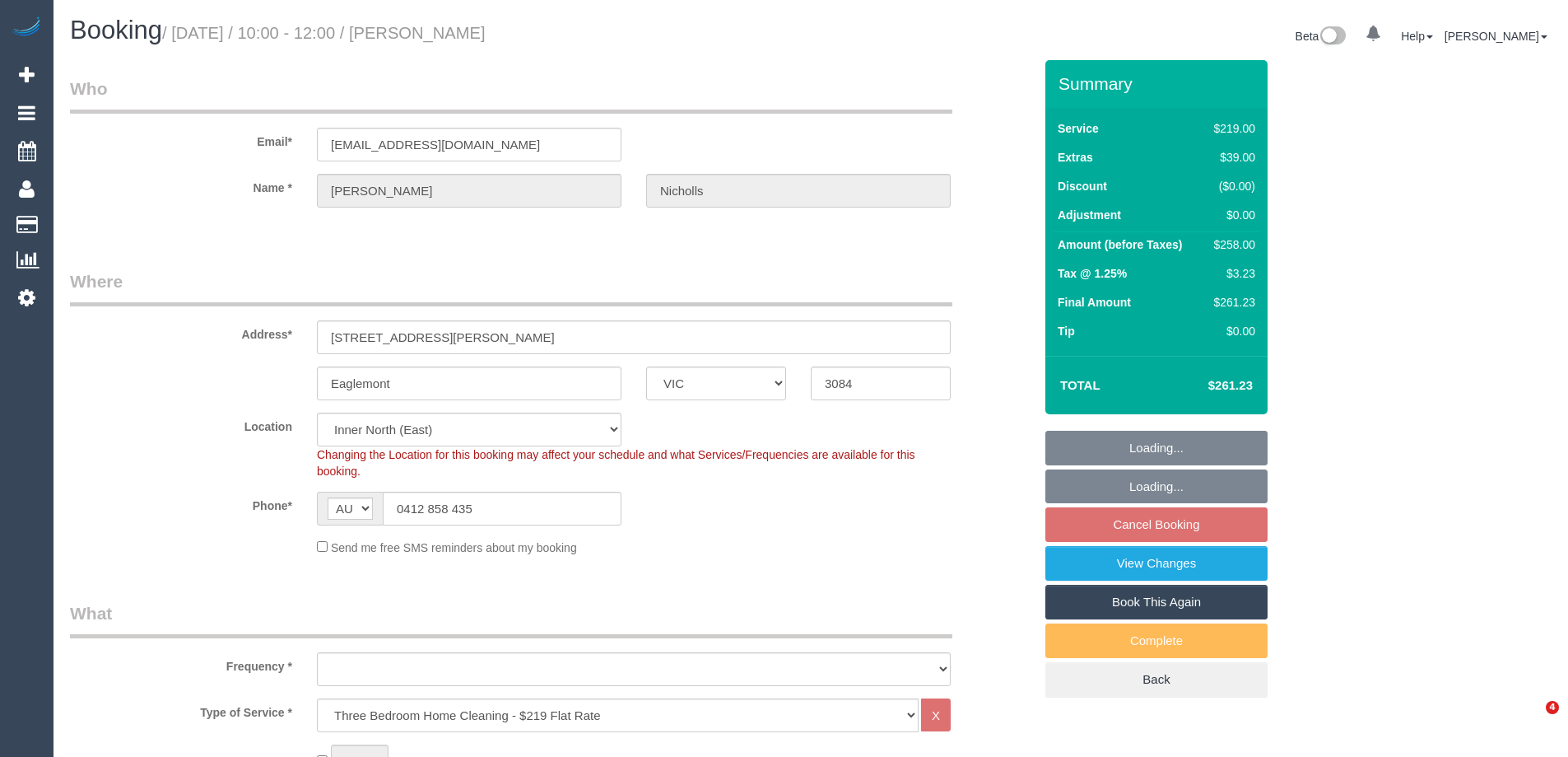
select select "number:24"
select select "number:12"
select select "object:1612"
select select "spot1"
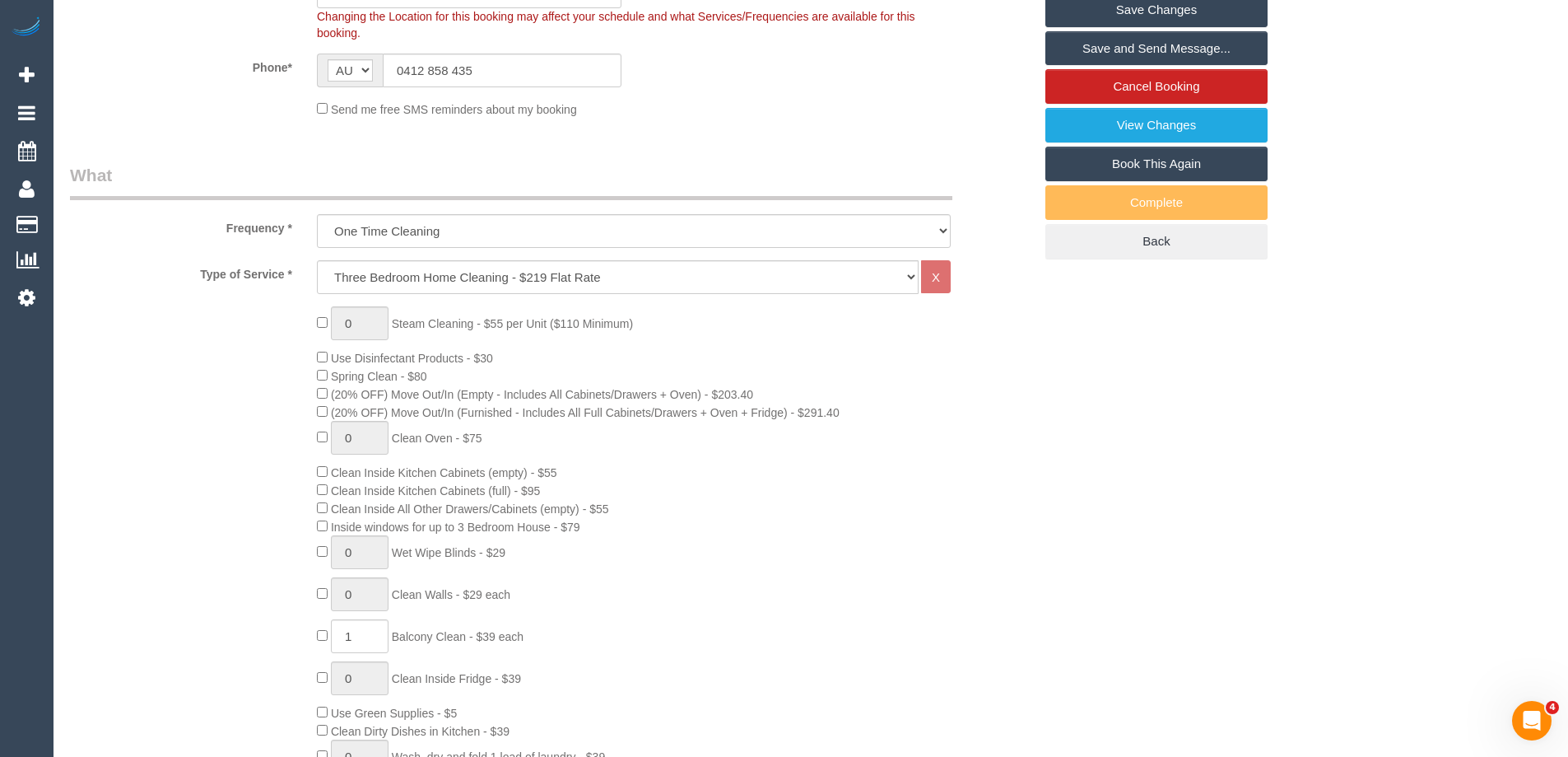
scroll to position [164, 0]
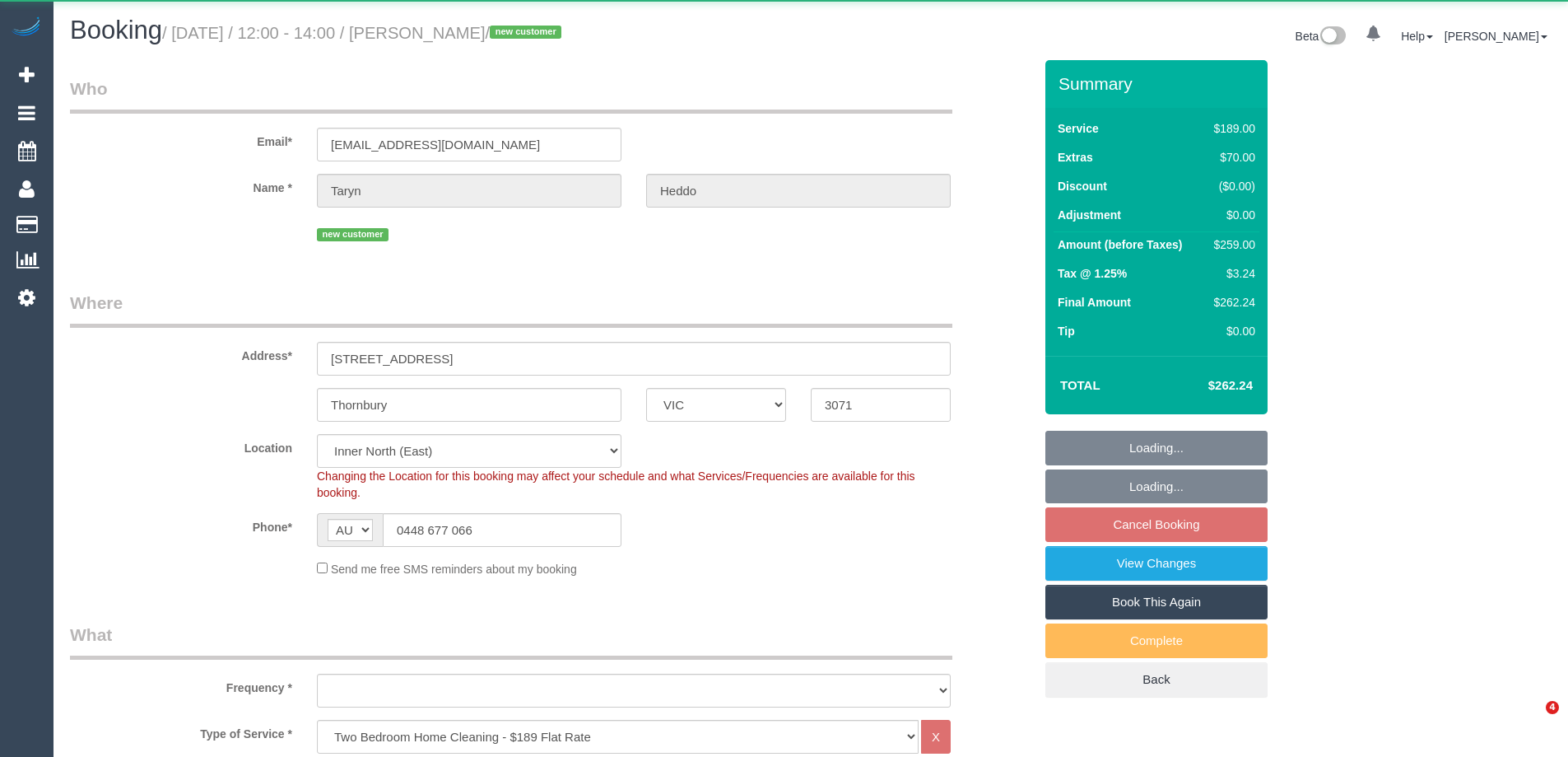
select select "VIC"
select select "object:816"
select select "spot1"
select select "number:28"
select select "number:14"
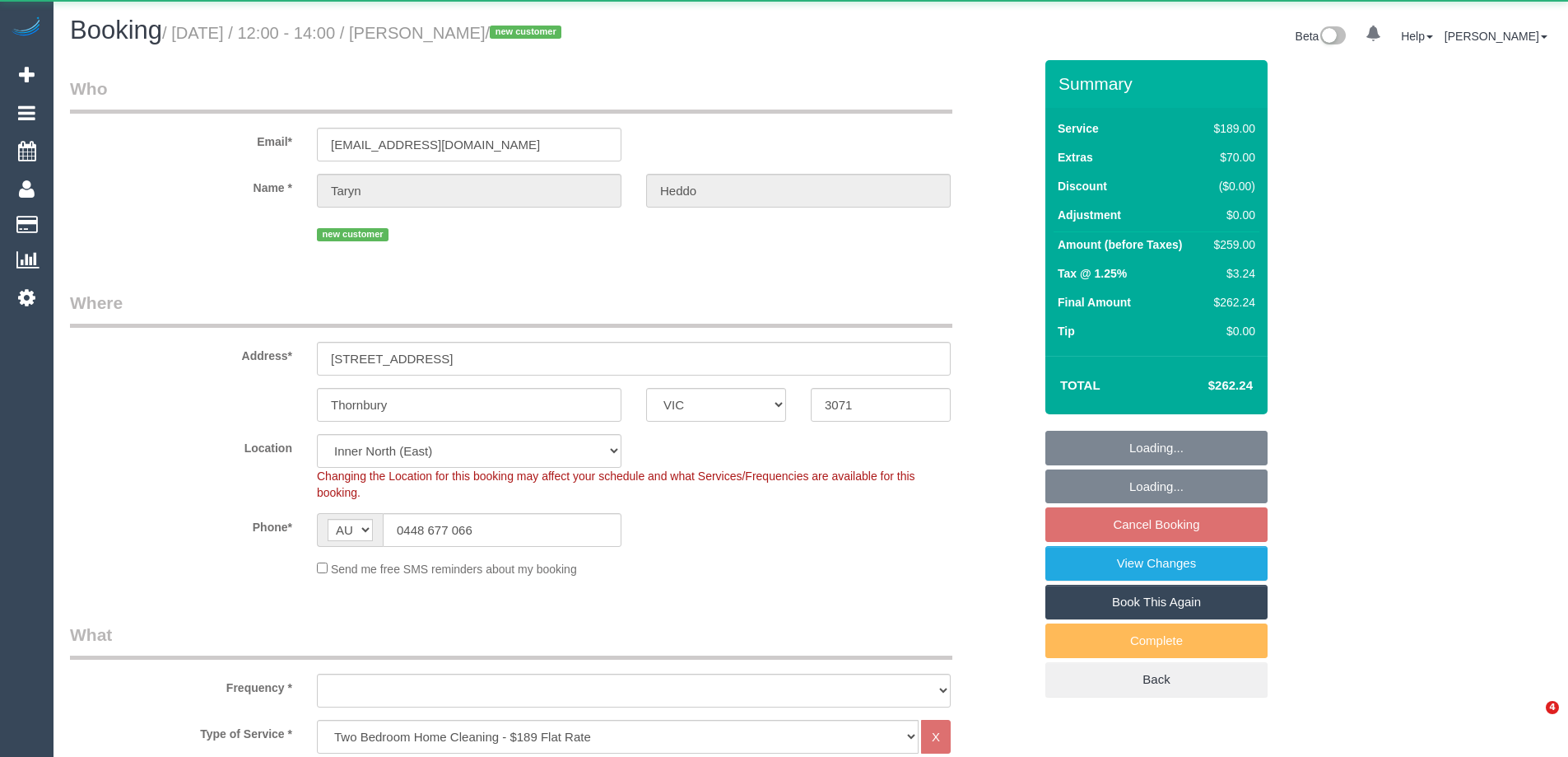
select select "number:19"
select select "number:24"
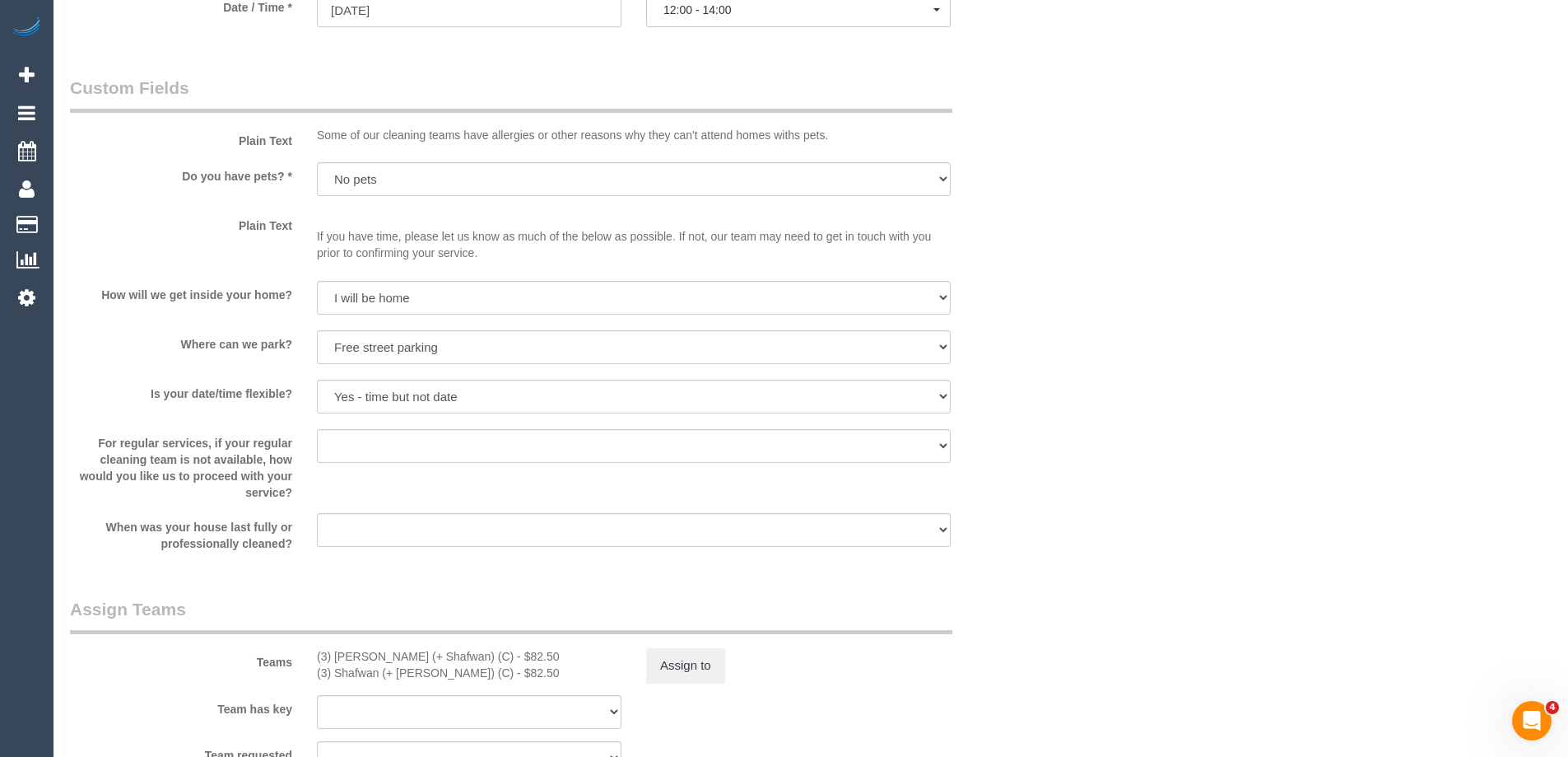
scroll to position [1728, 0]
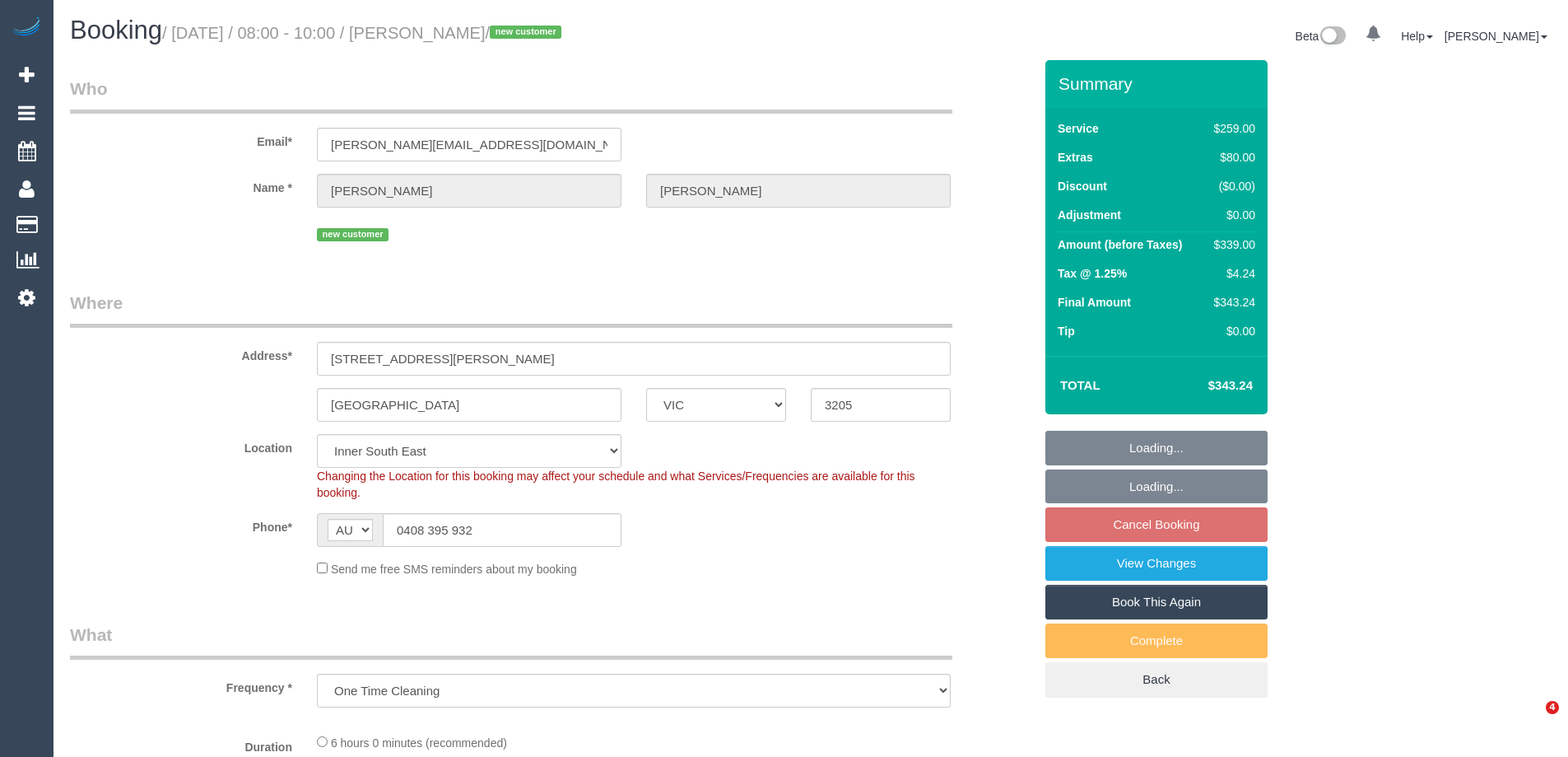
select select "VIC"
select select "string:stripe-pm_1S3A8E2GScqysDRVRvw6O4Vu"
select select "object:634"
select select "number:27"
select select "number:14"
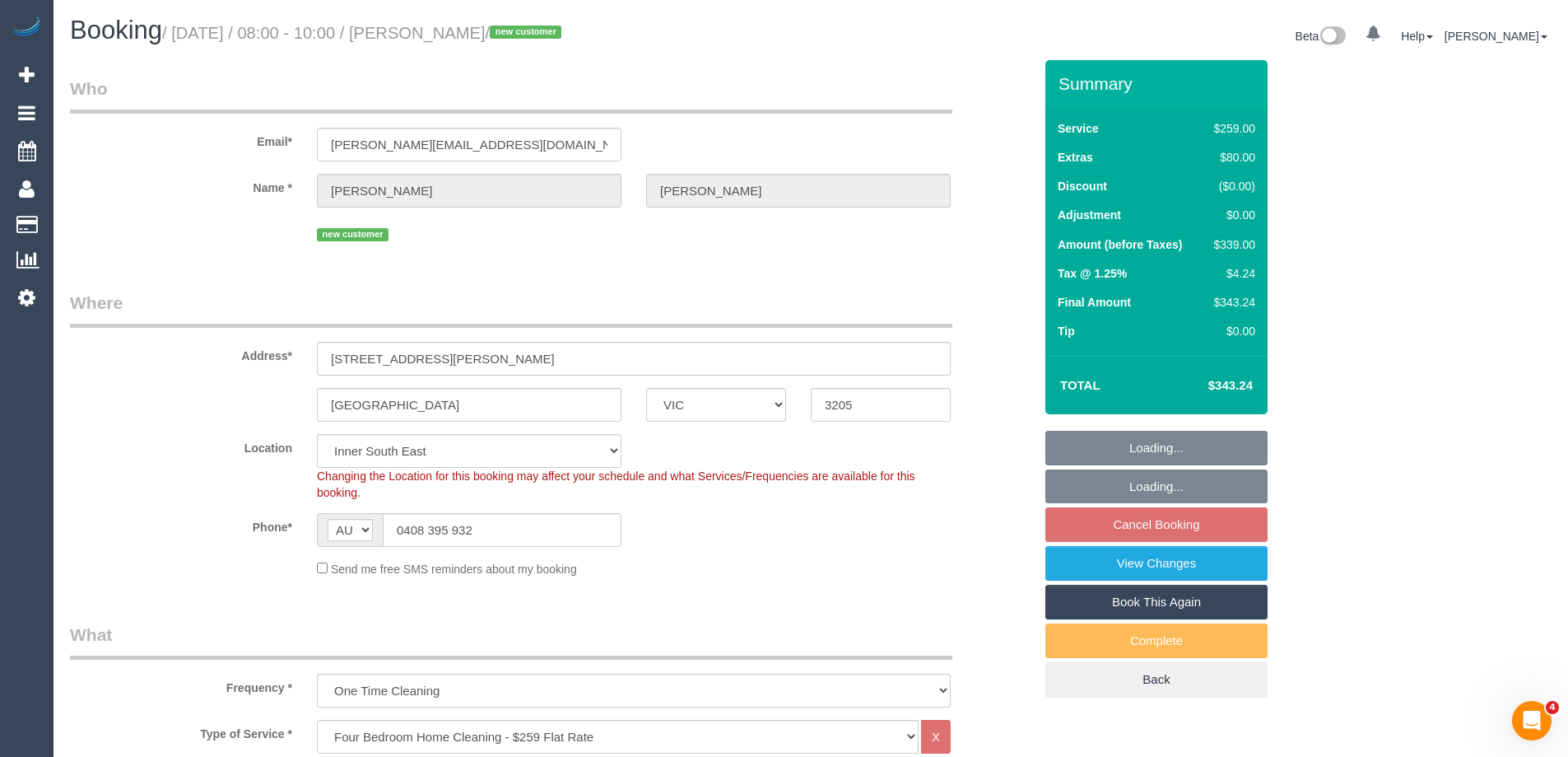
select select "number:19"
select select "number:25"
select select "number:26"
select select "spot2"
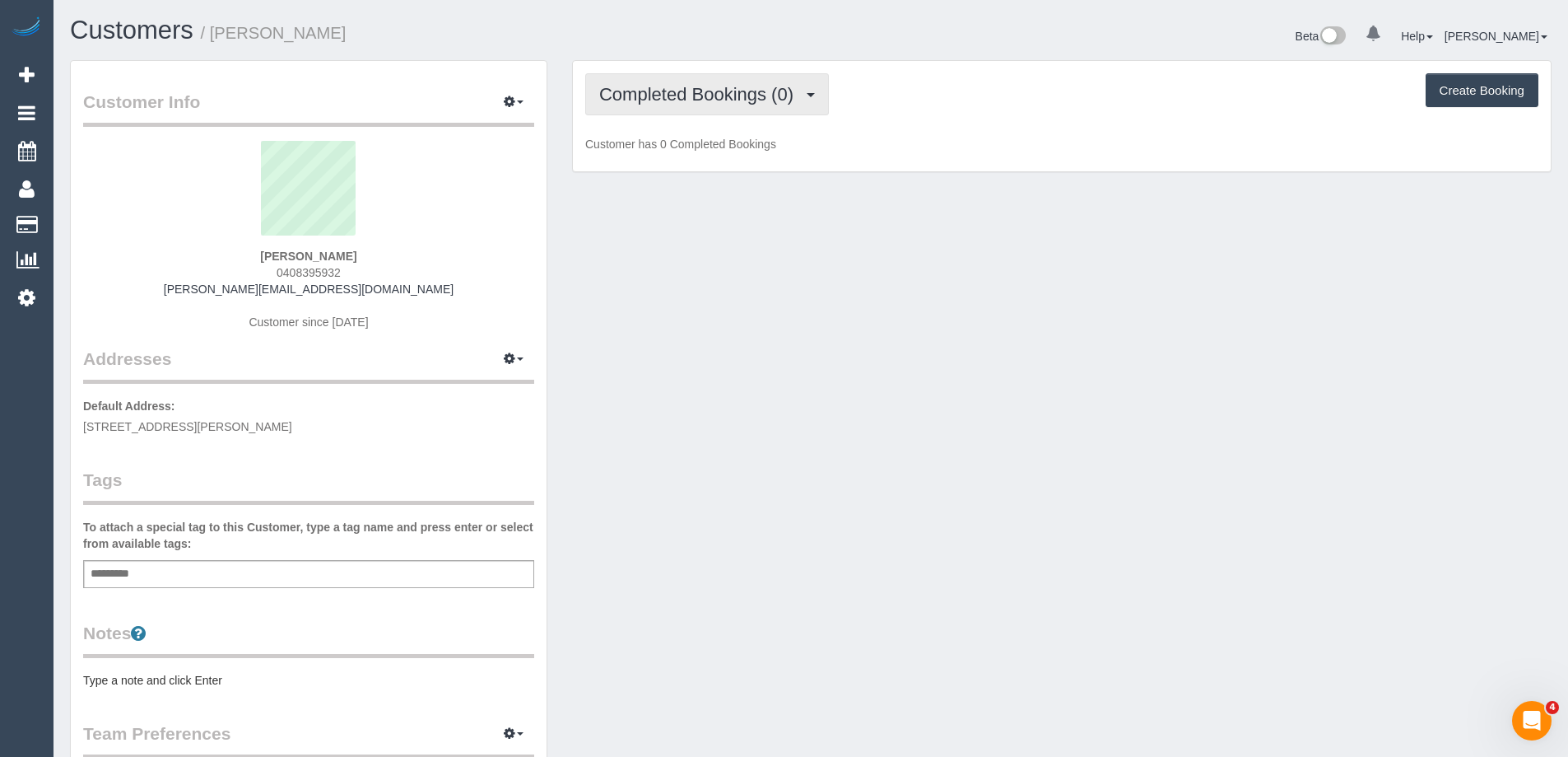
click at [735, 111] on button "Completed Bookings (0)" at bounding box center [706, 95] width 243 height 42
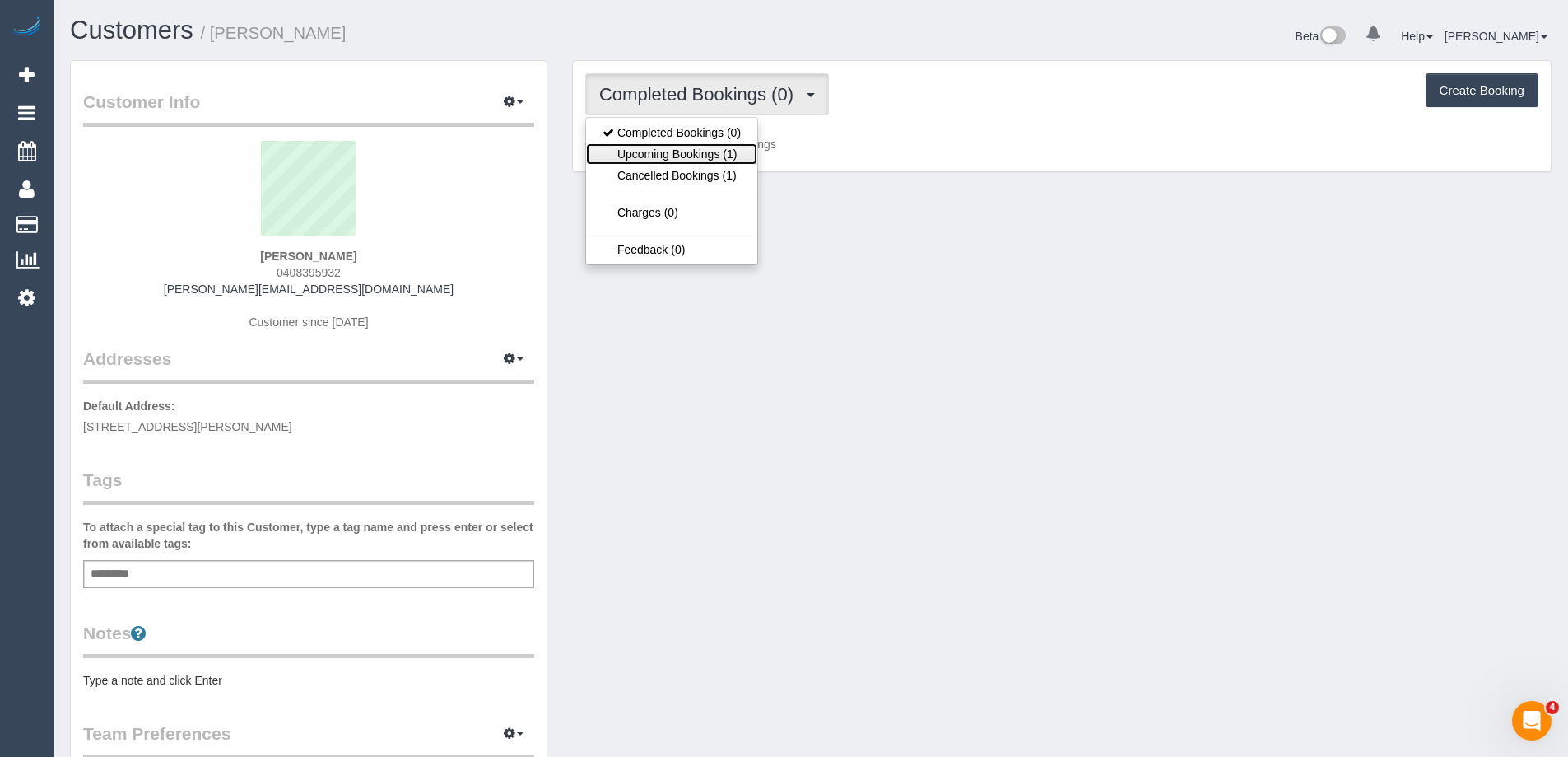
click at [708, 163] on link "Upcoming Bookings (1)" at bounding box center [671, 153] width 171 height 21
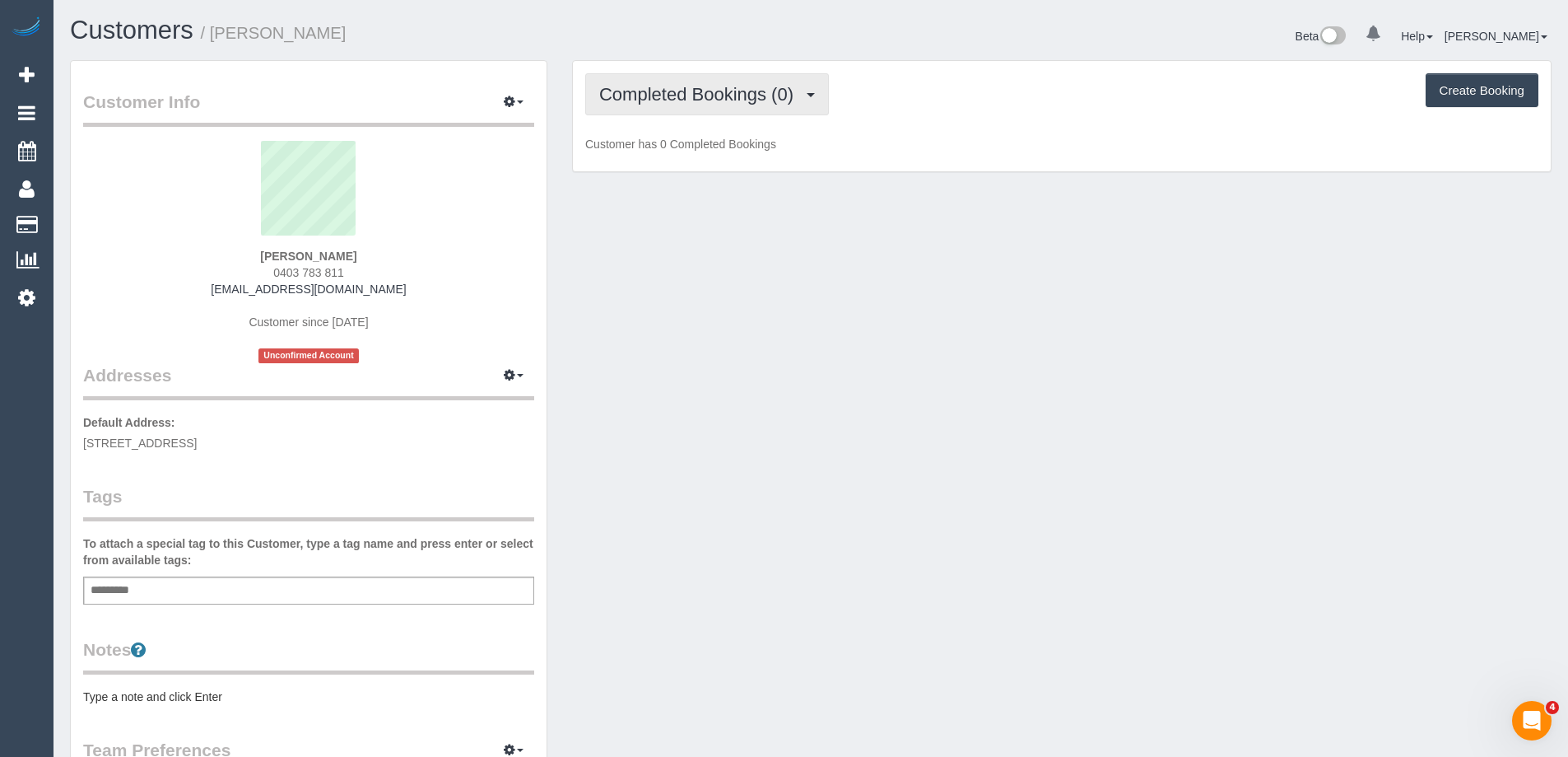
click at [687, 103] on span "Completed Bookings (0)" at bounding box center [700, 94] width 202 height 20
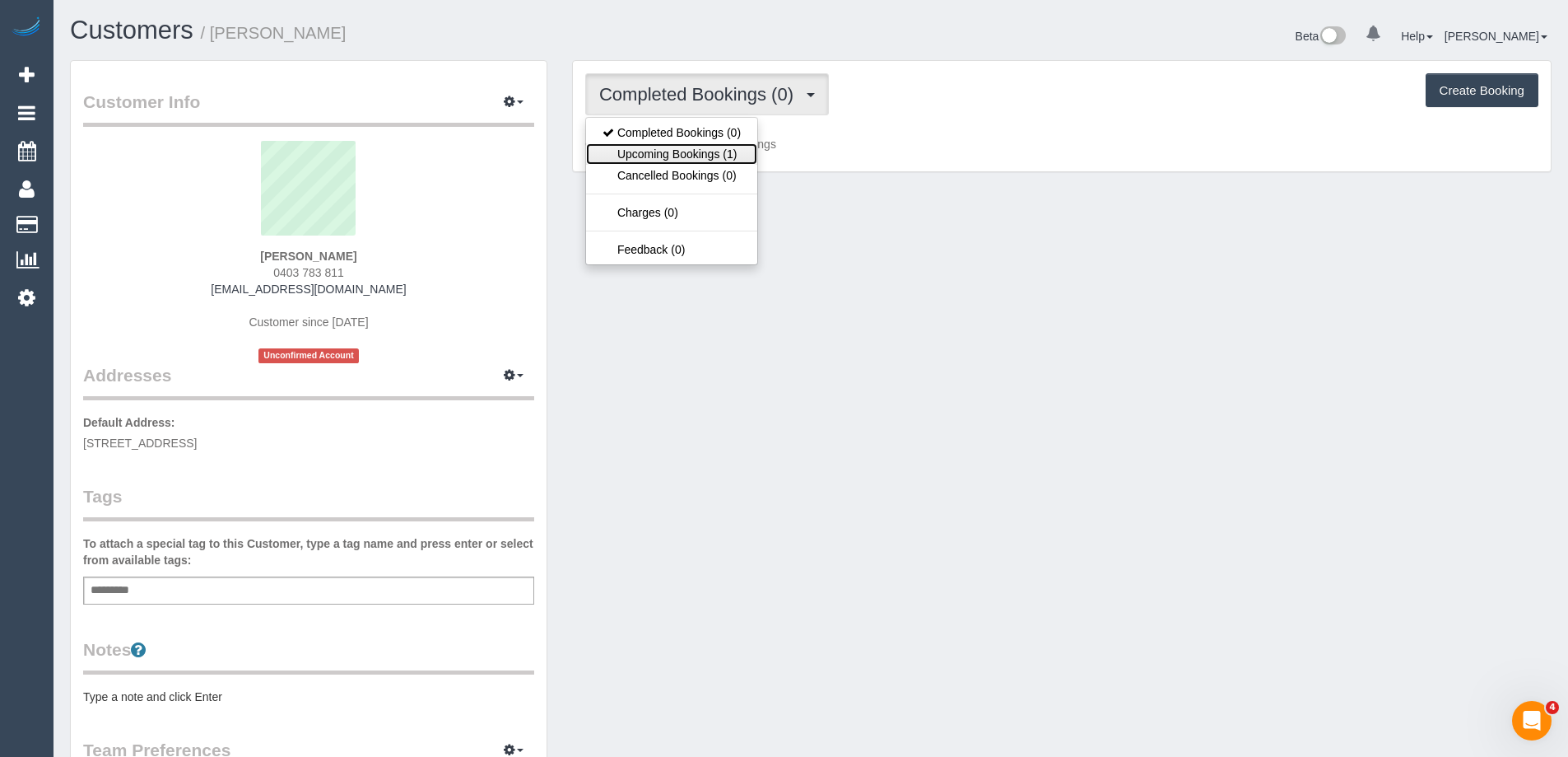
click at [686, 154] on link "Upcoming Bookings (1)" at bounding box center [671, 153] width 171 height 21
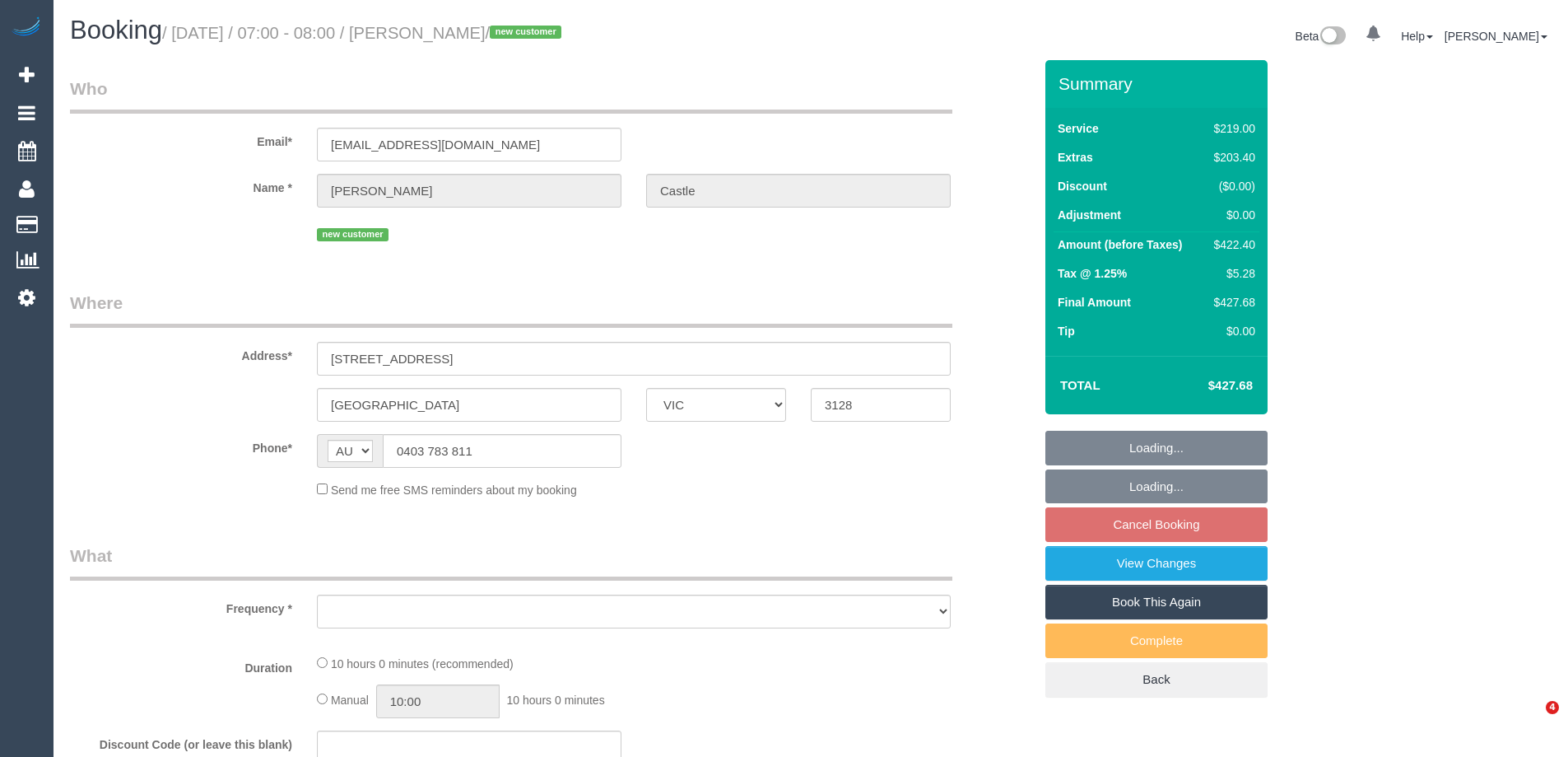
select select "VIC"
select select "object:531"
select select "string:stripe-pm_1S2KyO2GScqysDRVrKZ0kcpg"
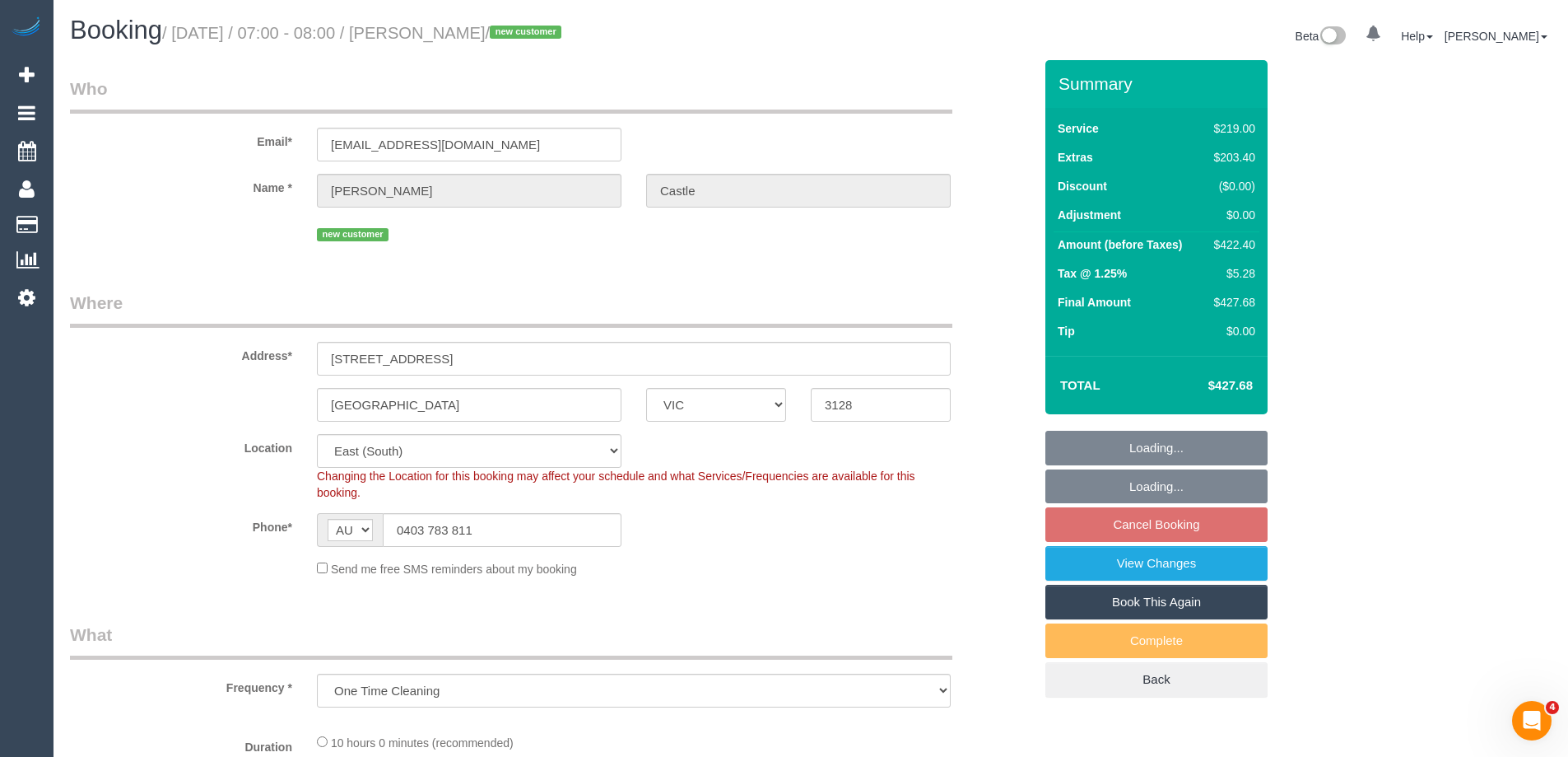
select select "object:705"
select select "number:28"
select select "number:14"
select select "number:19"
select select "number:36"
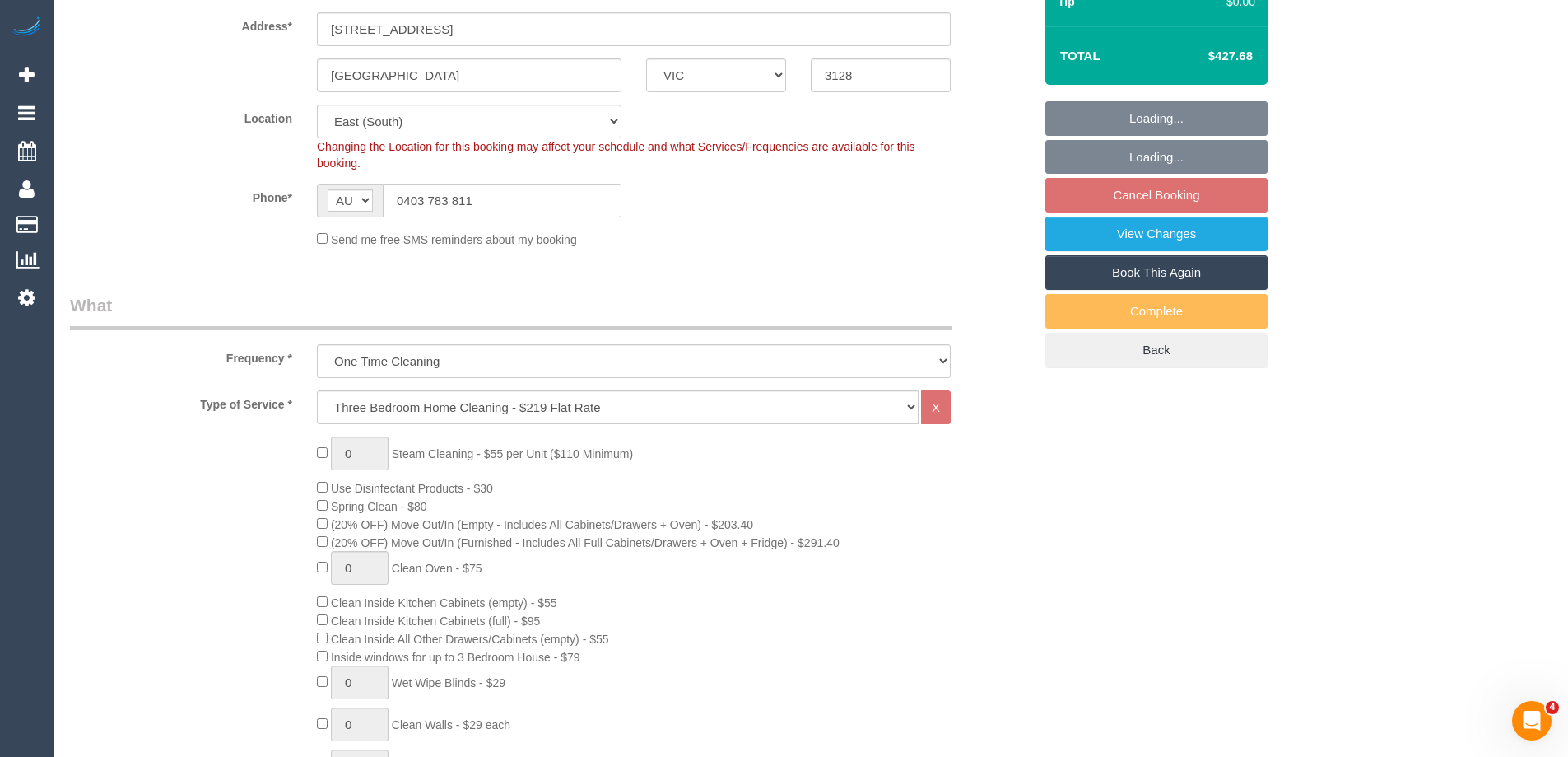
select select "spot1"
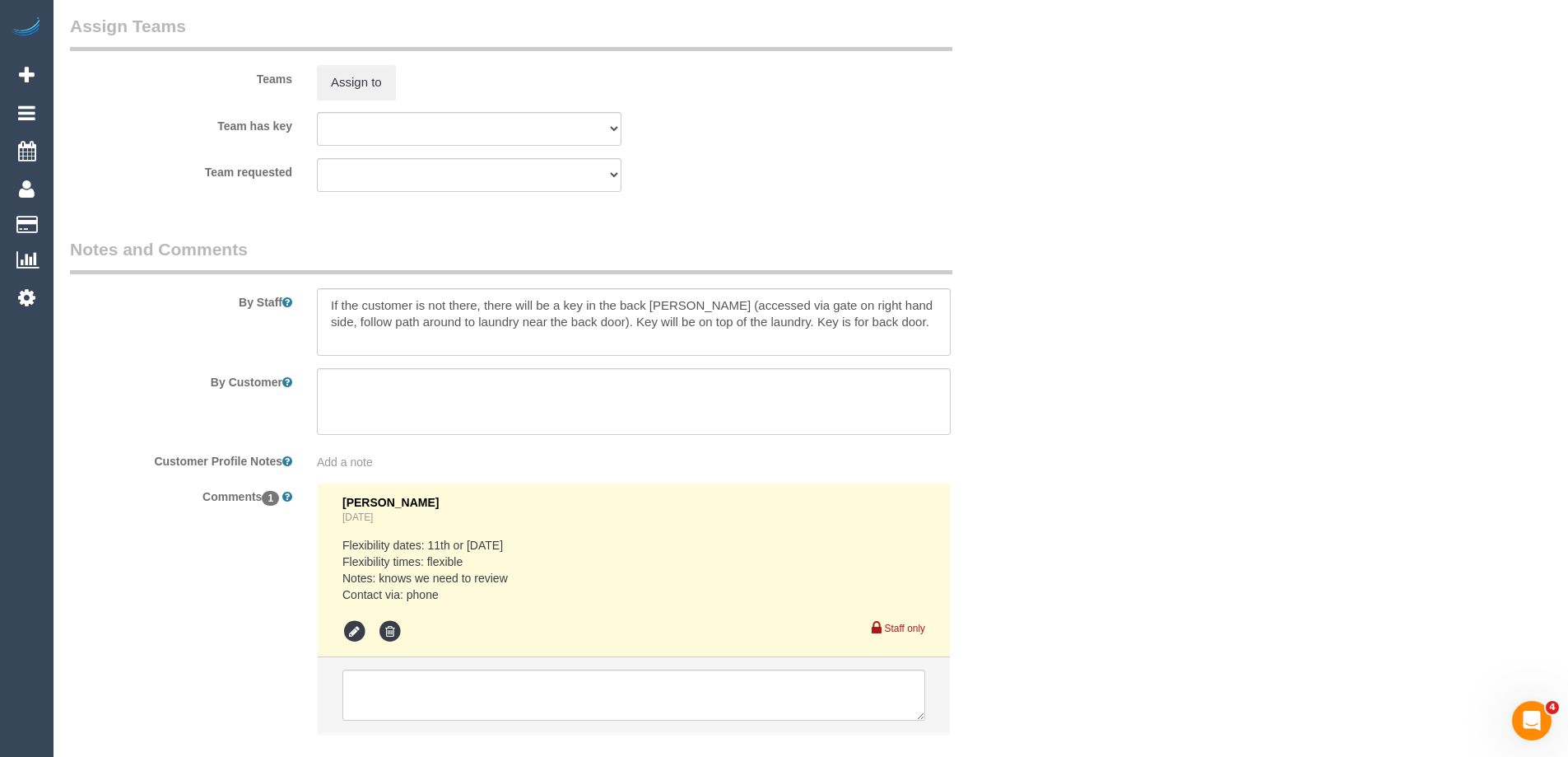
scroll to position [2354, 0]
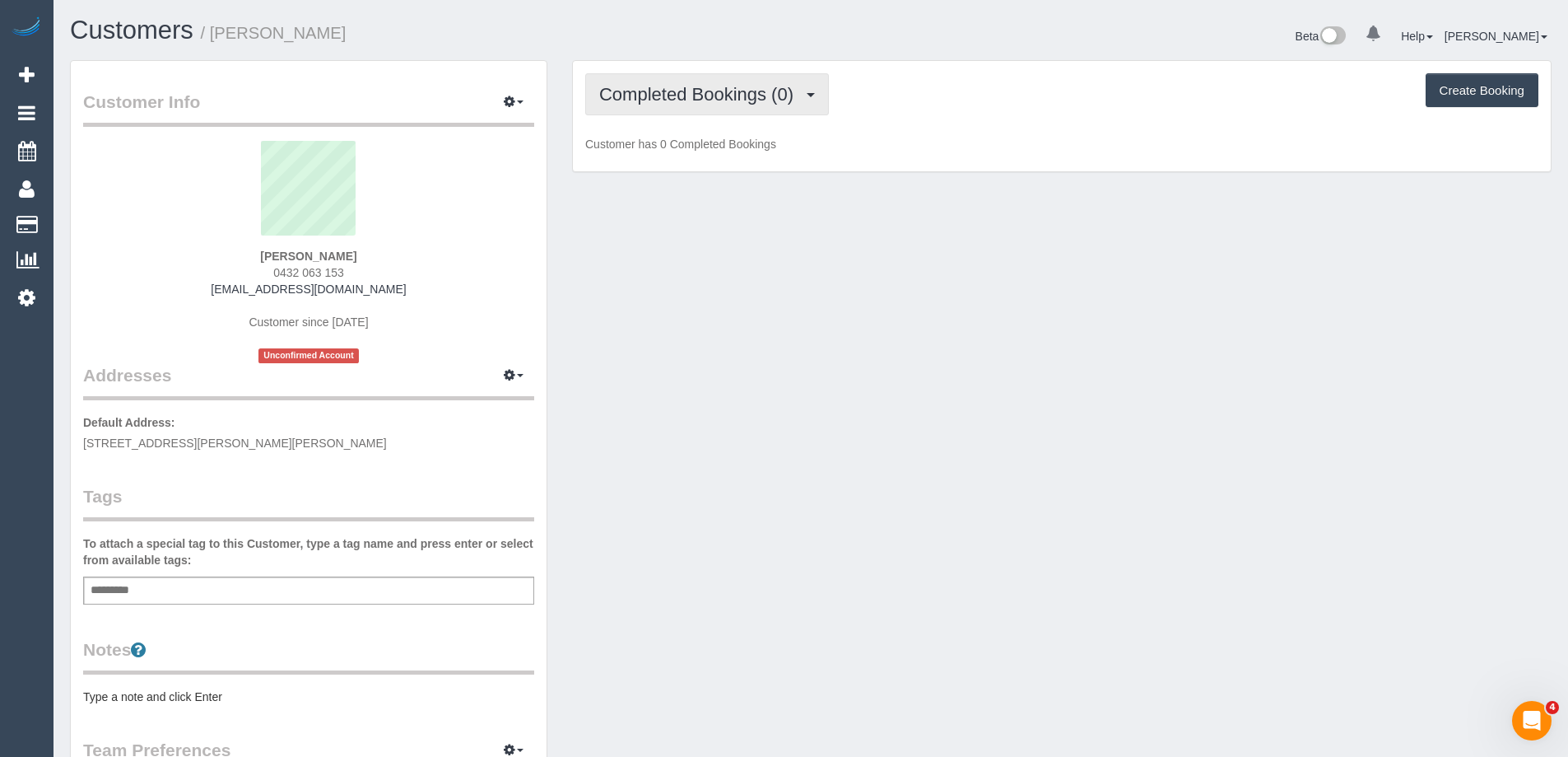
click at [711, 92] on span "Completed Bookings (0)" at bounding box center [700, 94] width 202 height 20
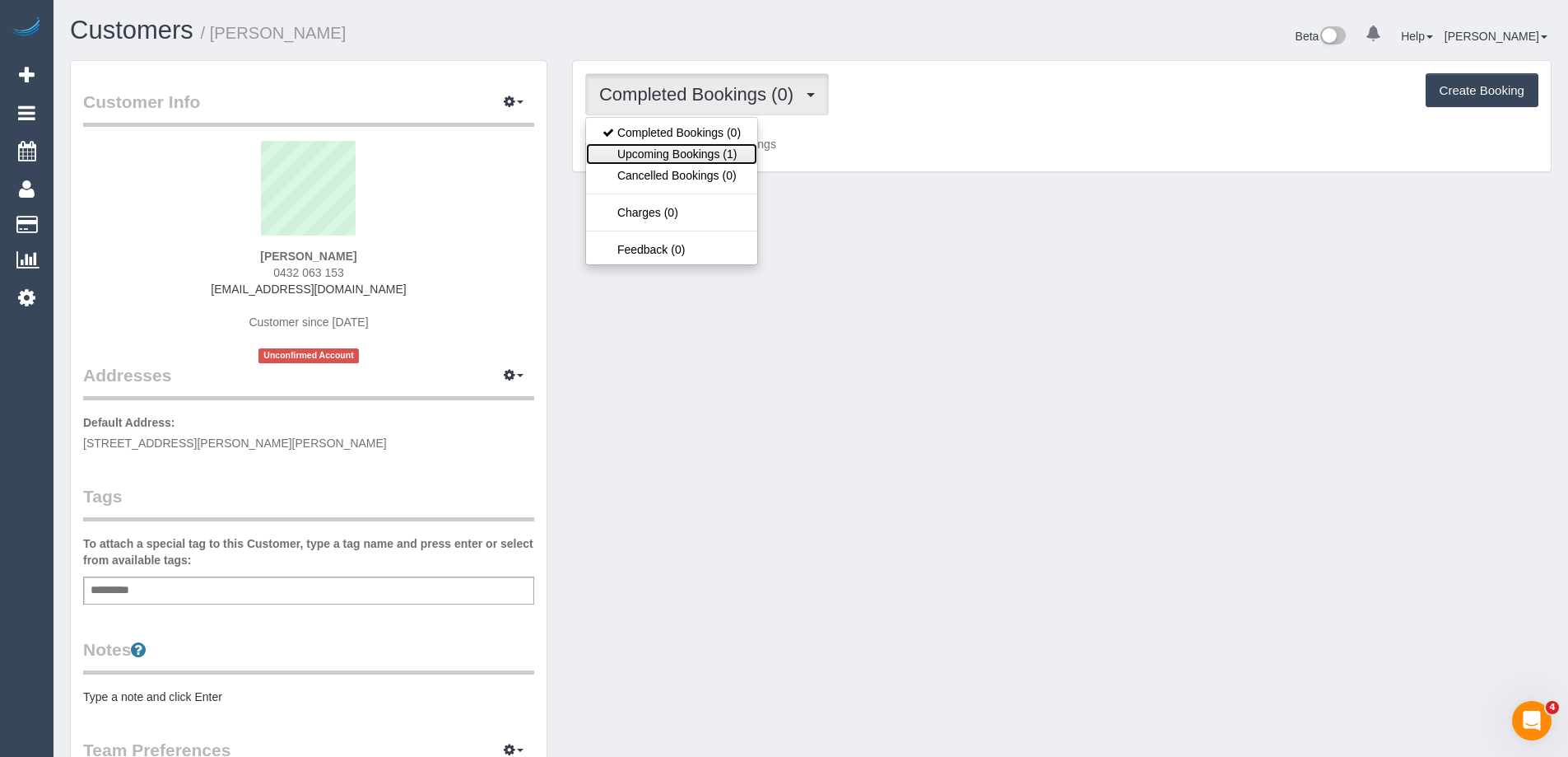
click at [714, 153] on link "Upcoming Bookings (1)" at bounding box center [671, 153] width 171 height 21
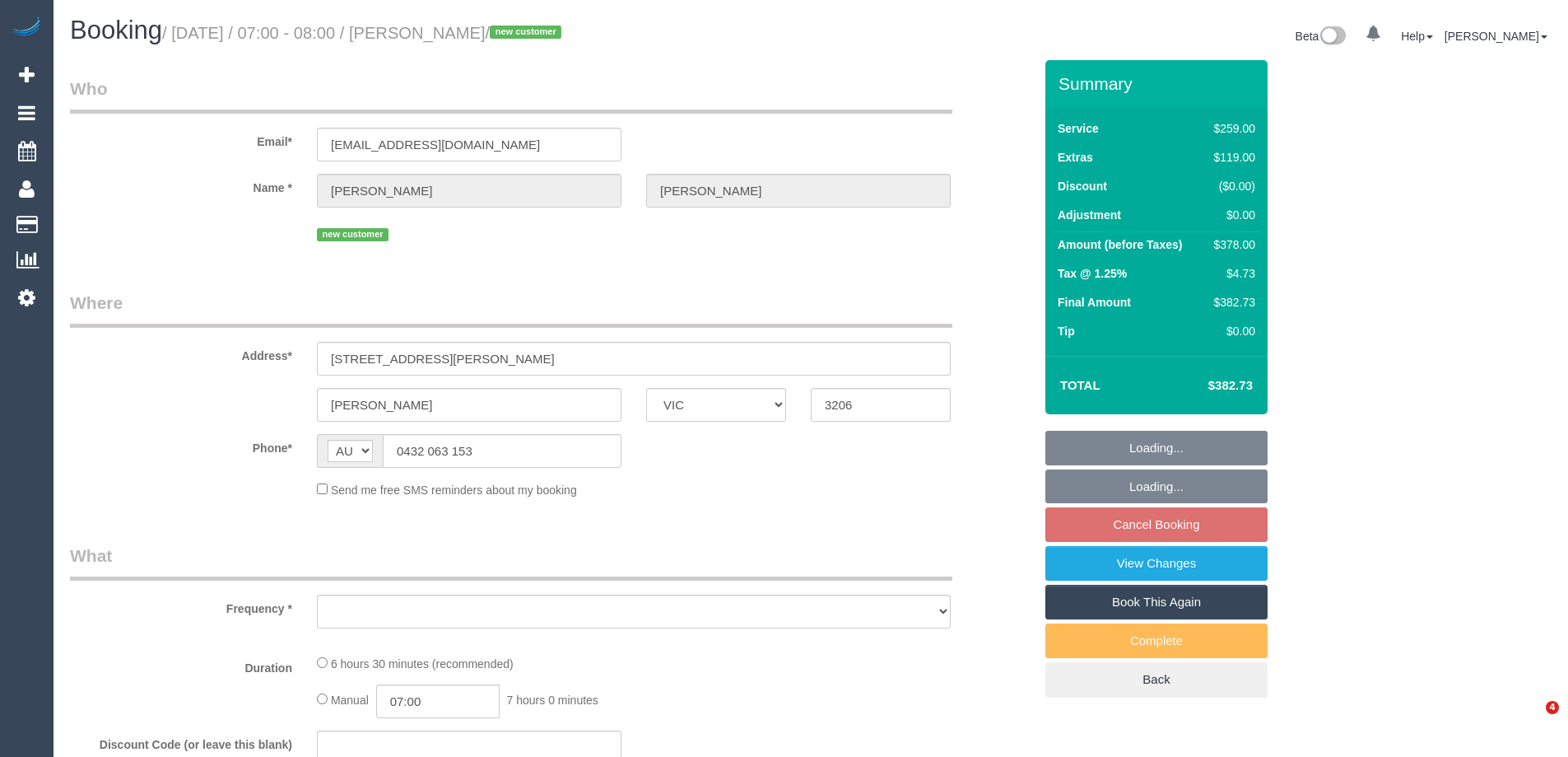
select select "VIC"
select select "string:stripe-pm_1S37zy2GScqysDRViAFx3eT7"
select select "number:27"
select select "number:14"
select select "number:19"
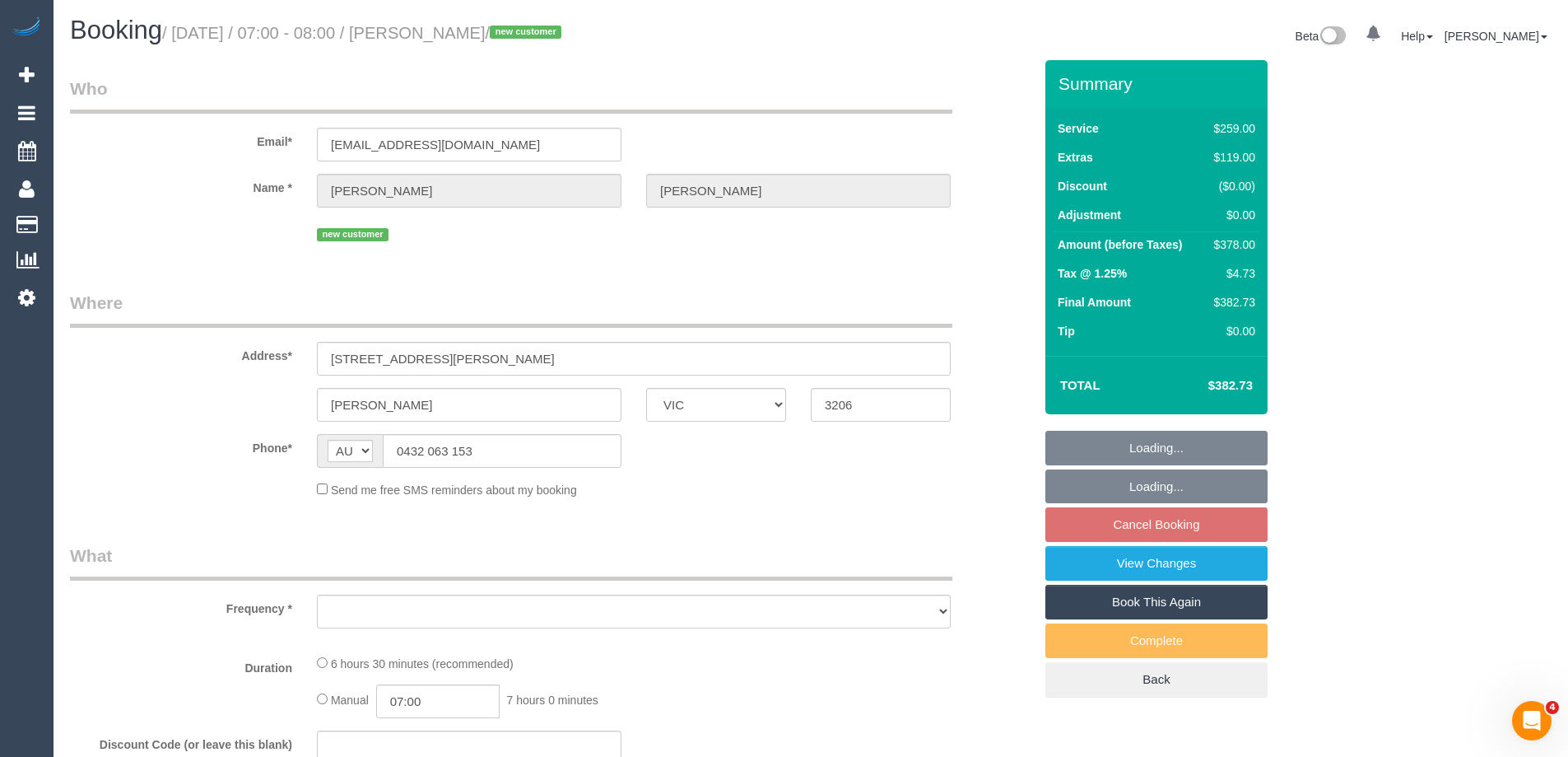
select select "number:36"
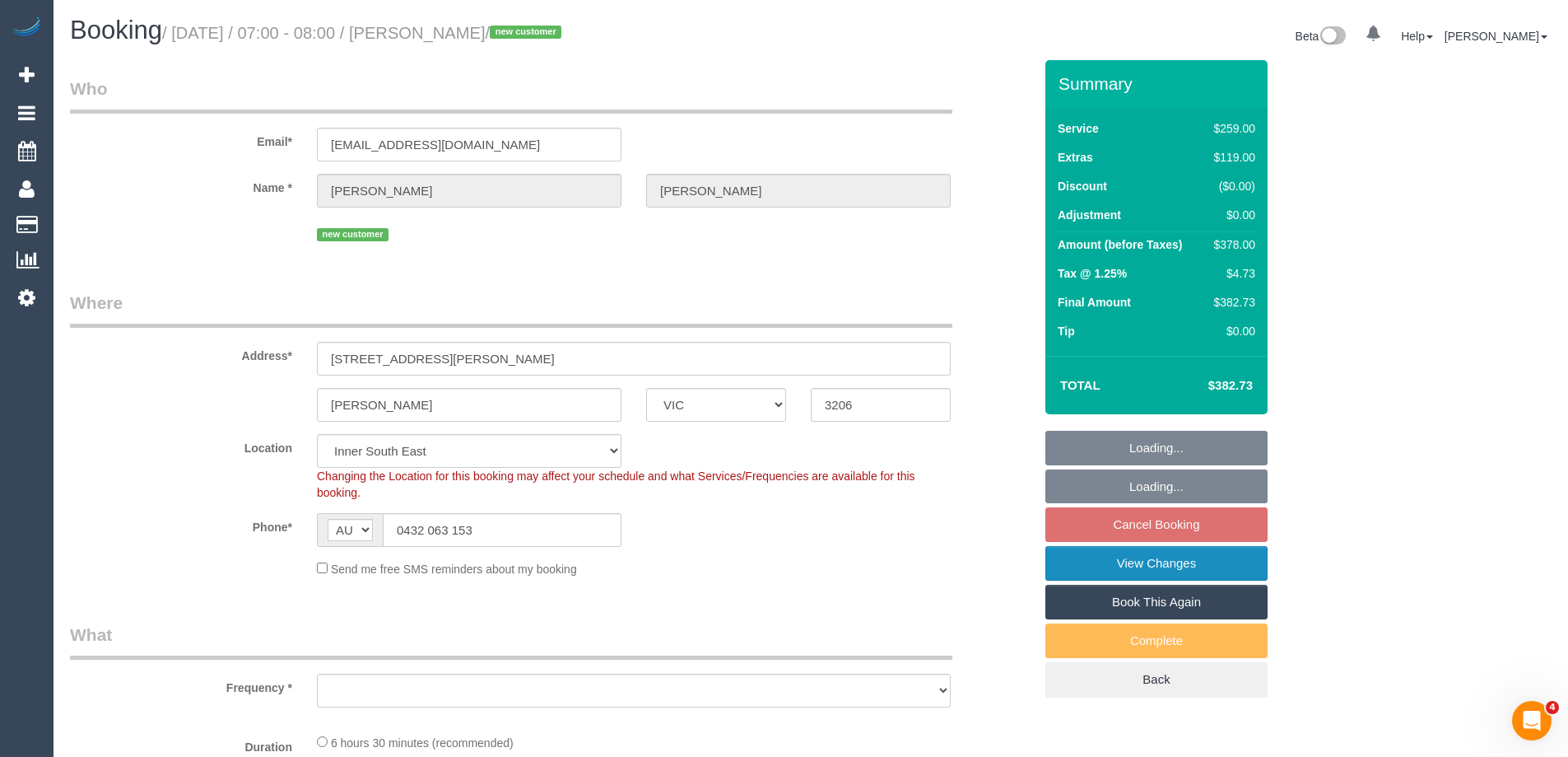
click at [1105, 565] on link "View Changes" at bounding box center [1156, 563] width 222 height 35
select select "object:1271"
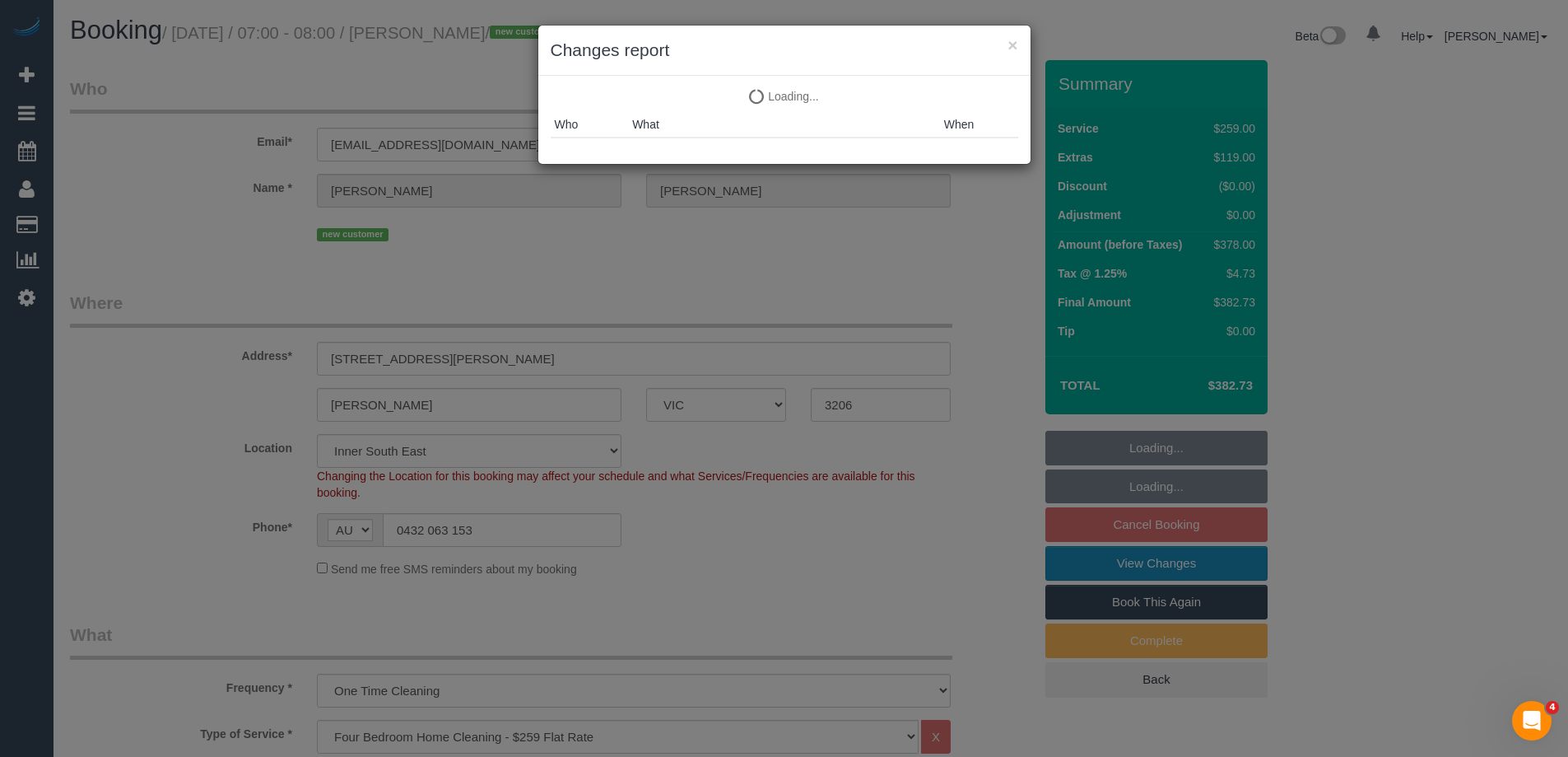
select select "spot1"
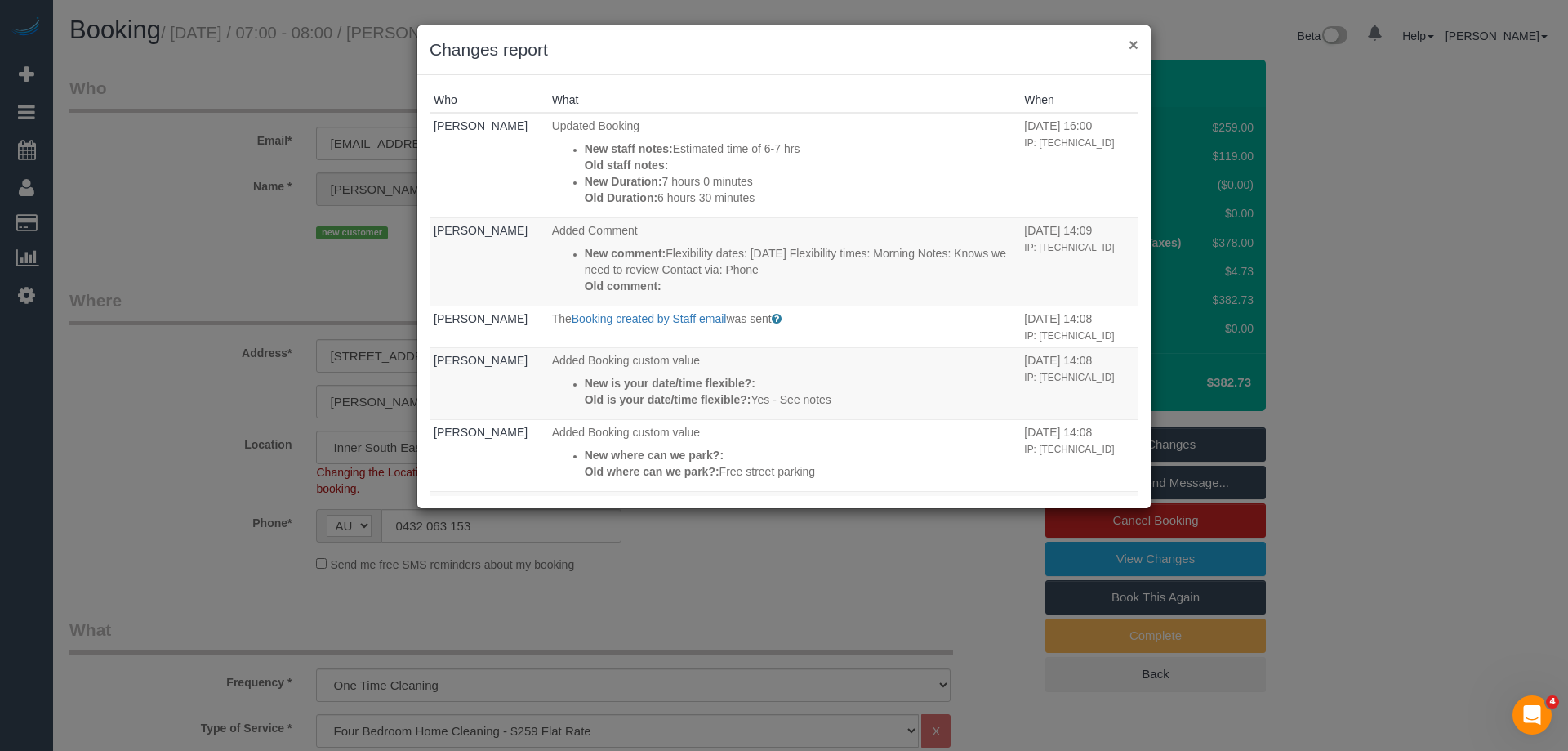
click at [1135, 36] on button "×" at bounding box center [1133, 44] width 10 height 17
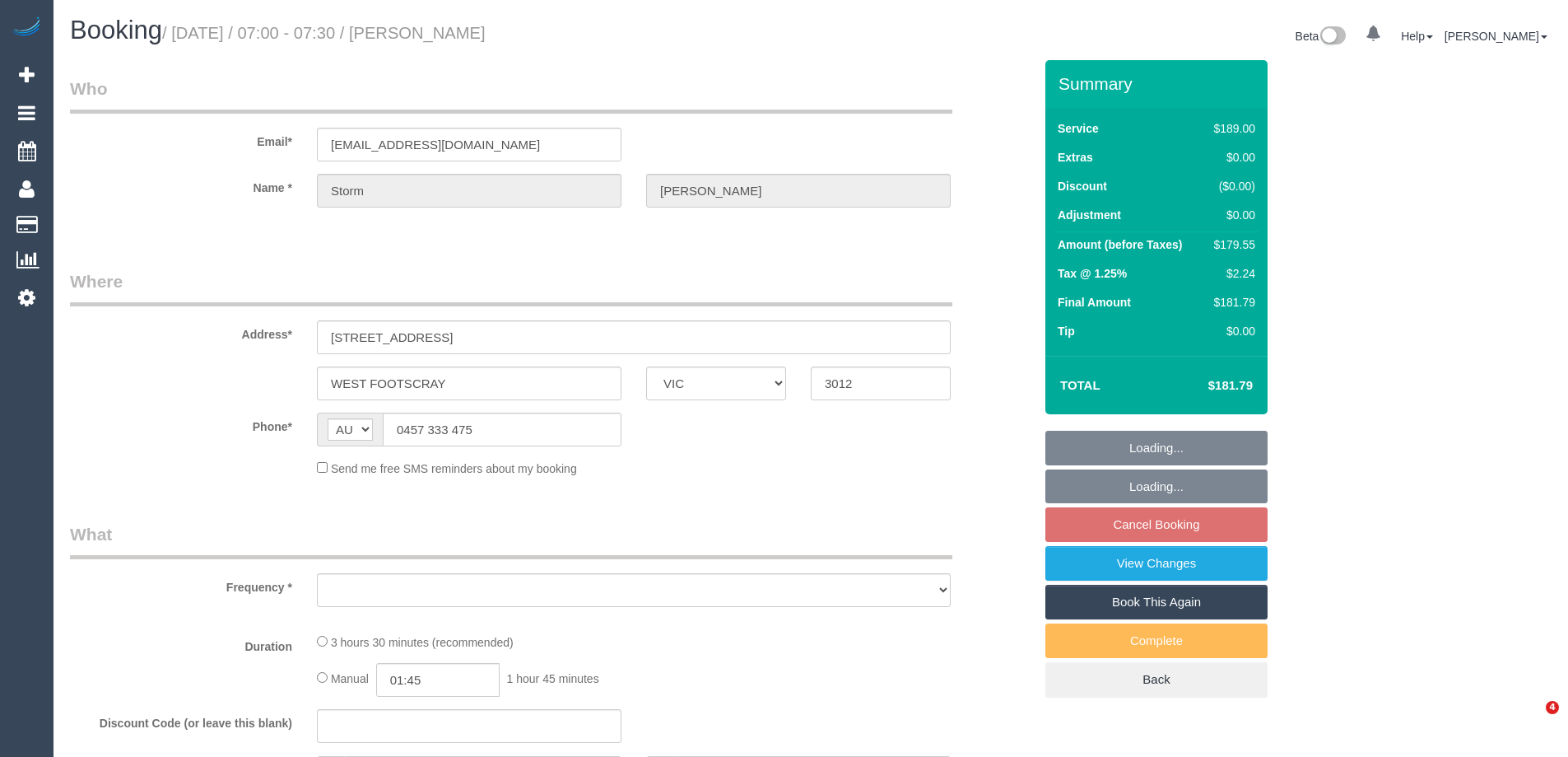
select select "VIC"
select select "string:stripe-pm_1P1zXo2GScqysDRVaKm2tPVX"
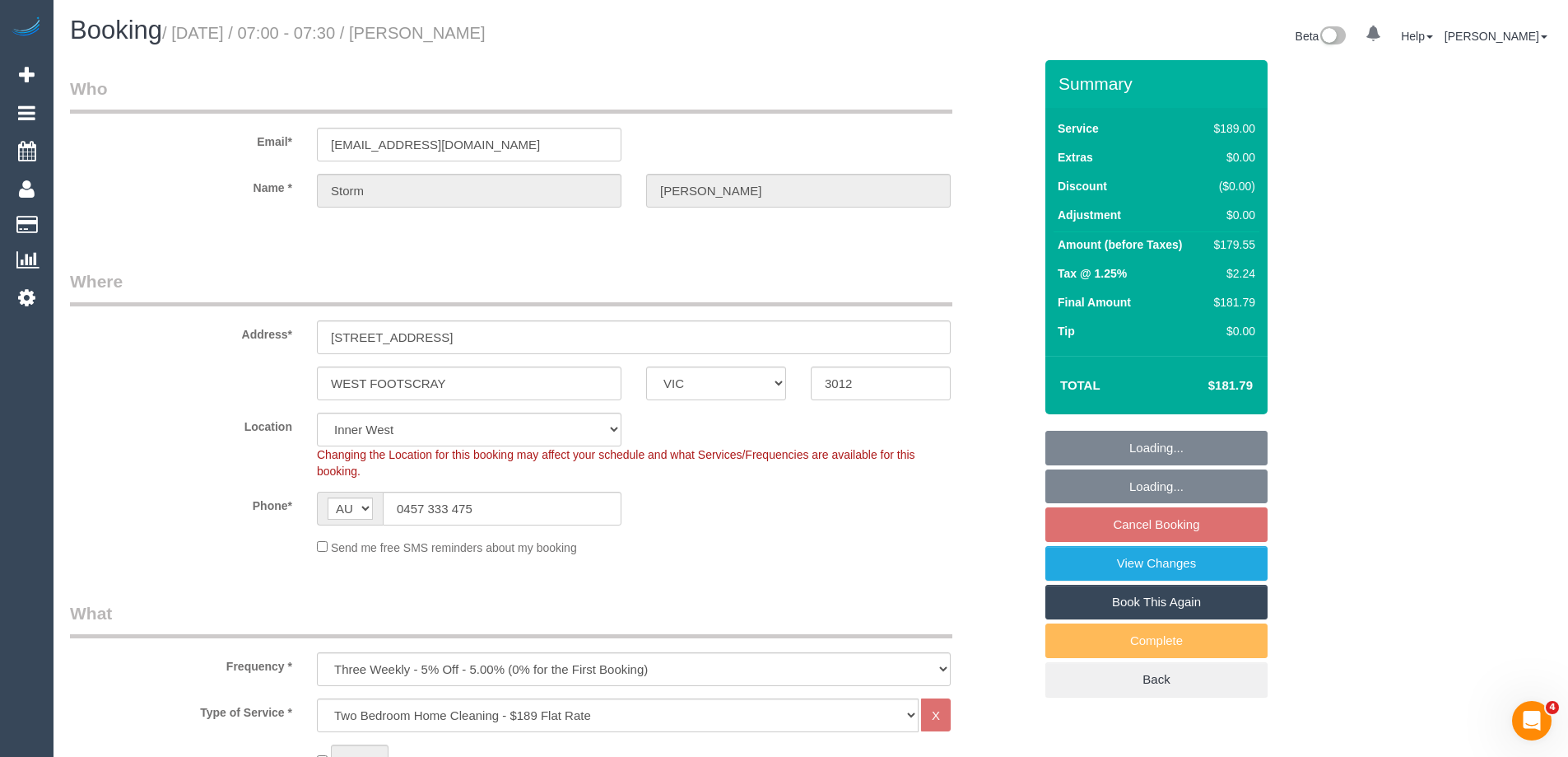
select select "object:1447"
select select "number:29"
select select "number:14"
select select "number:19"
select select "number:36"
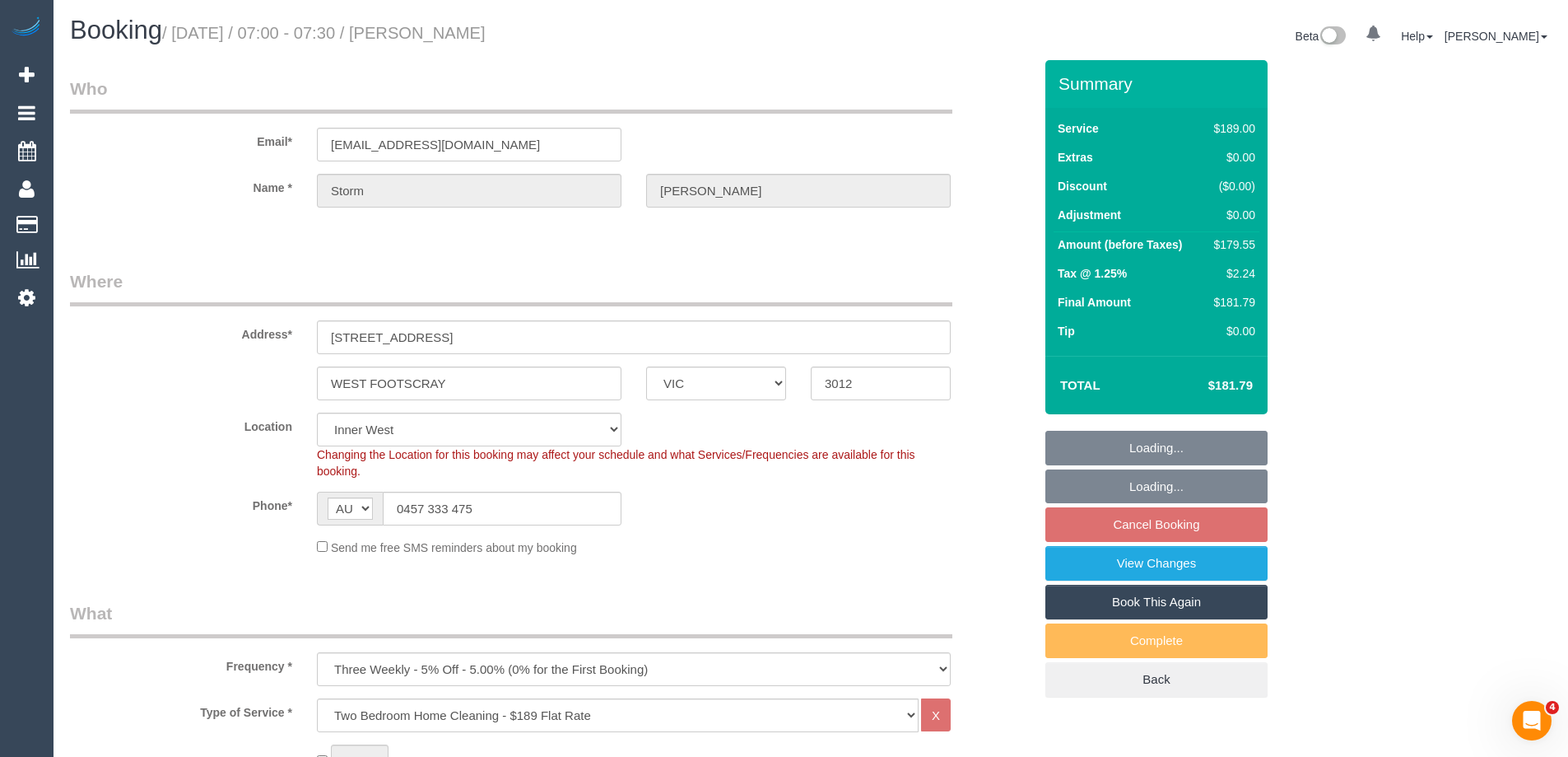
select select "number:34"
select select "number:11"
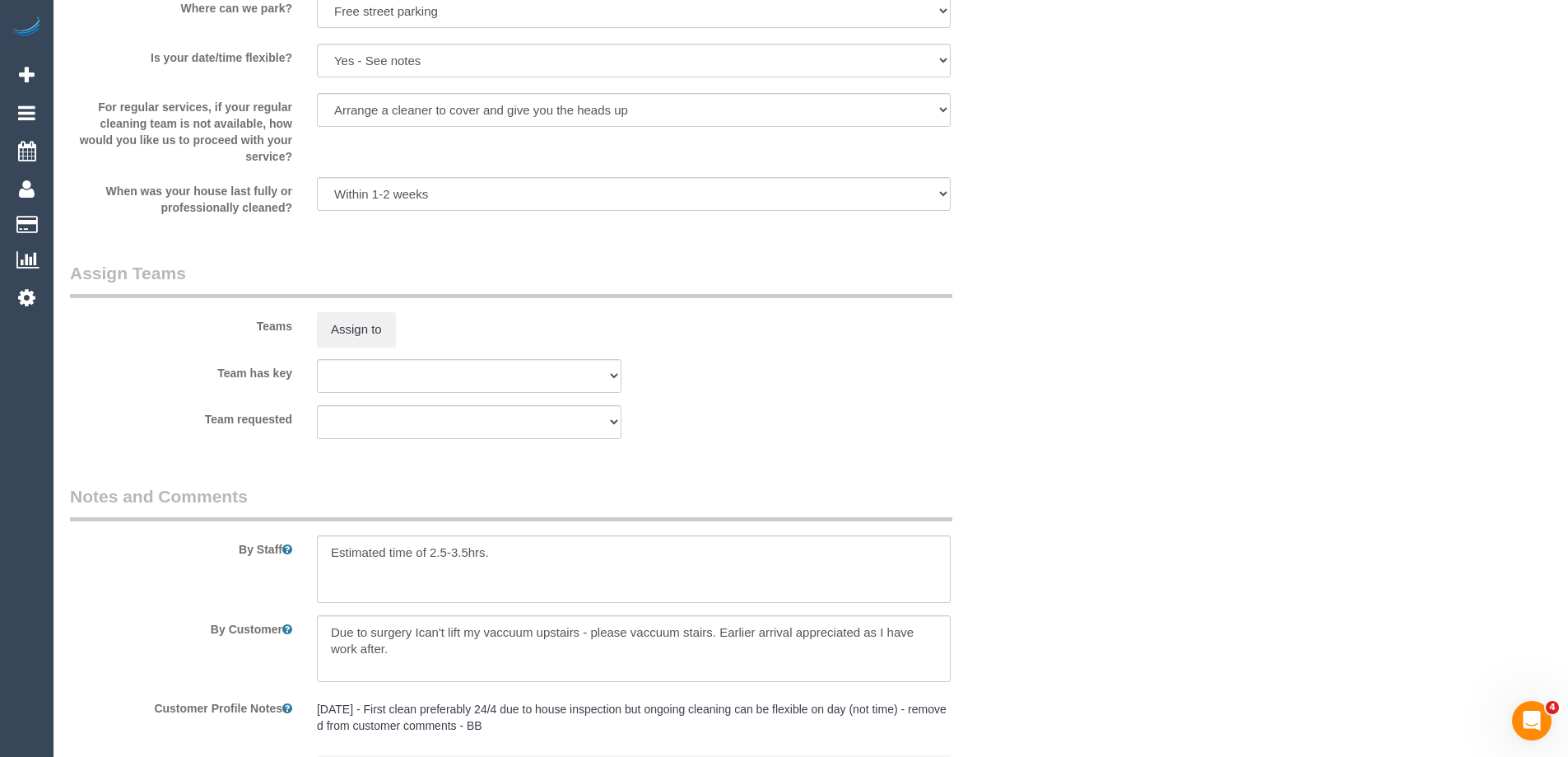
scroll to position [2108, 0]
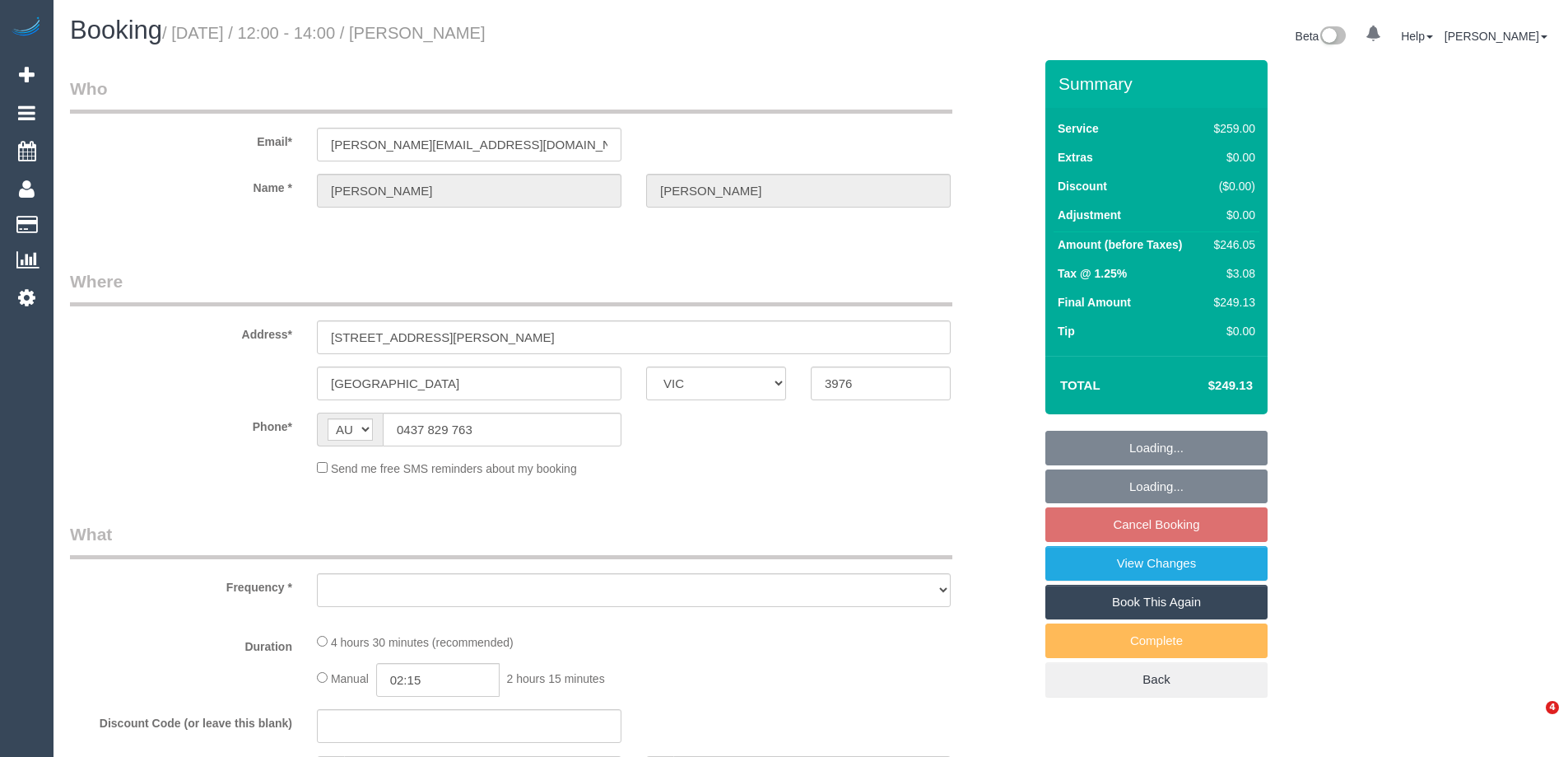
select select "VIC"
select select "string:stripe-pm_1QWmSG2GScqysDRV0gO6J7cC"
select select "number:30"
select select "number:14"
select select "number:19"
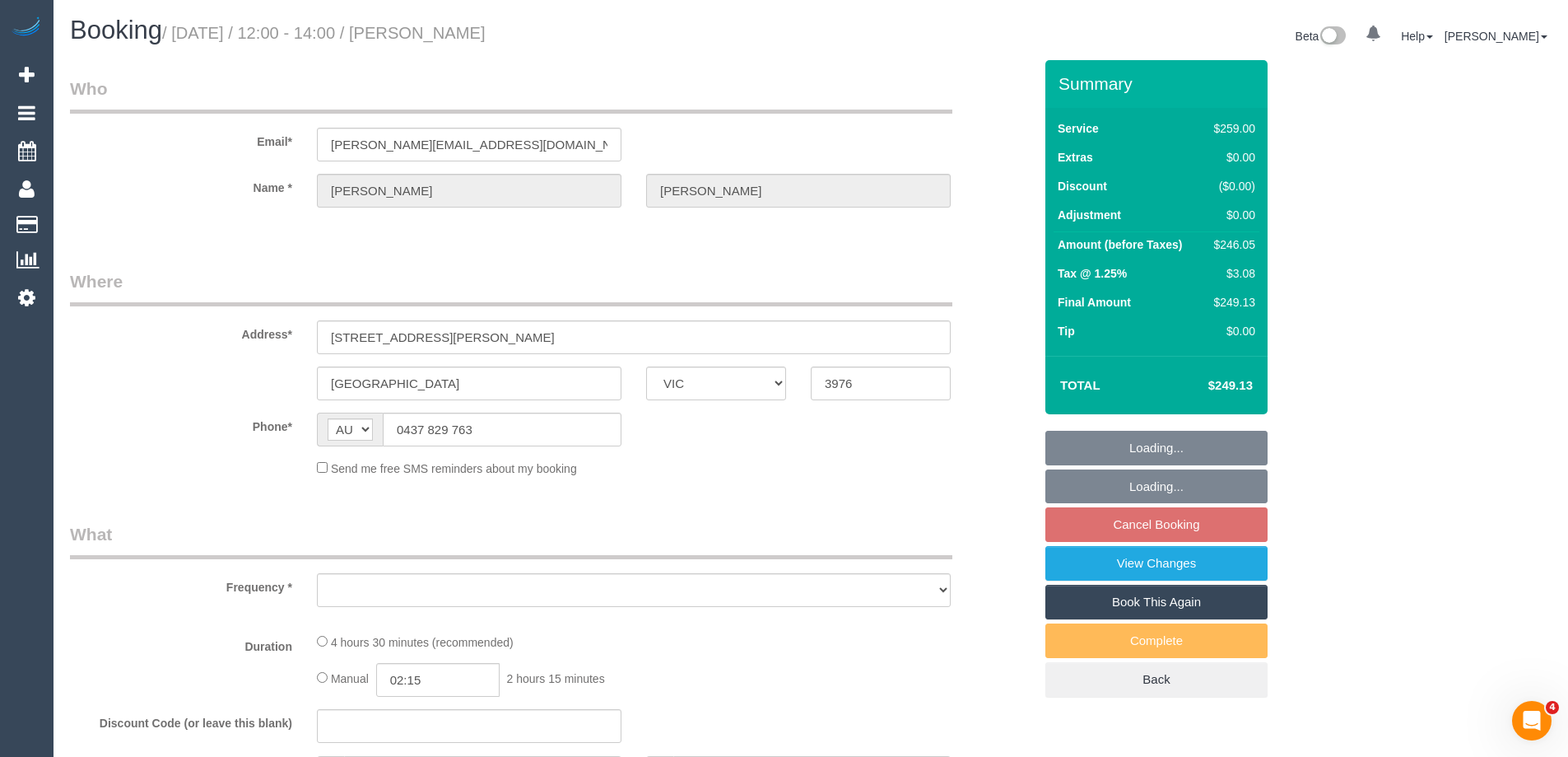
select select "number:36"
select select "number:34"
select select "number:13"
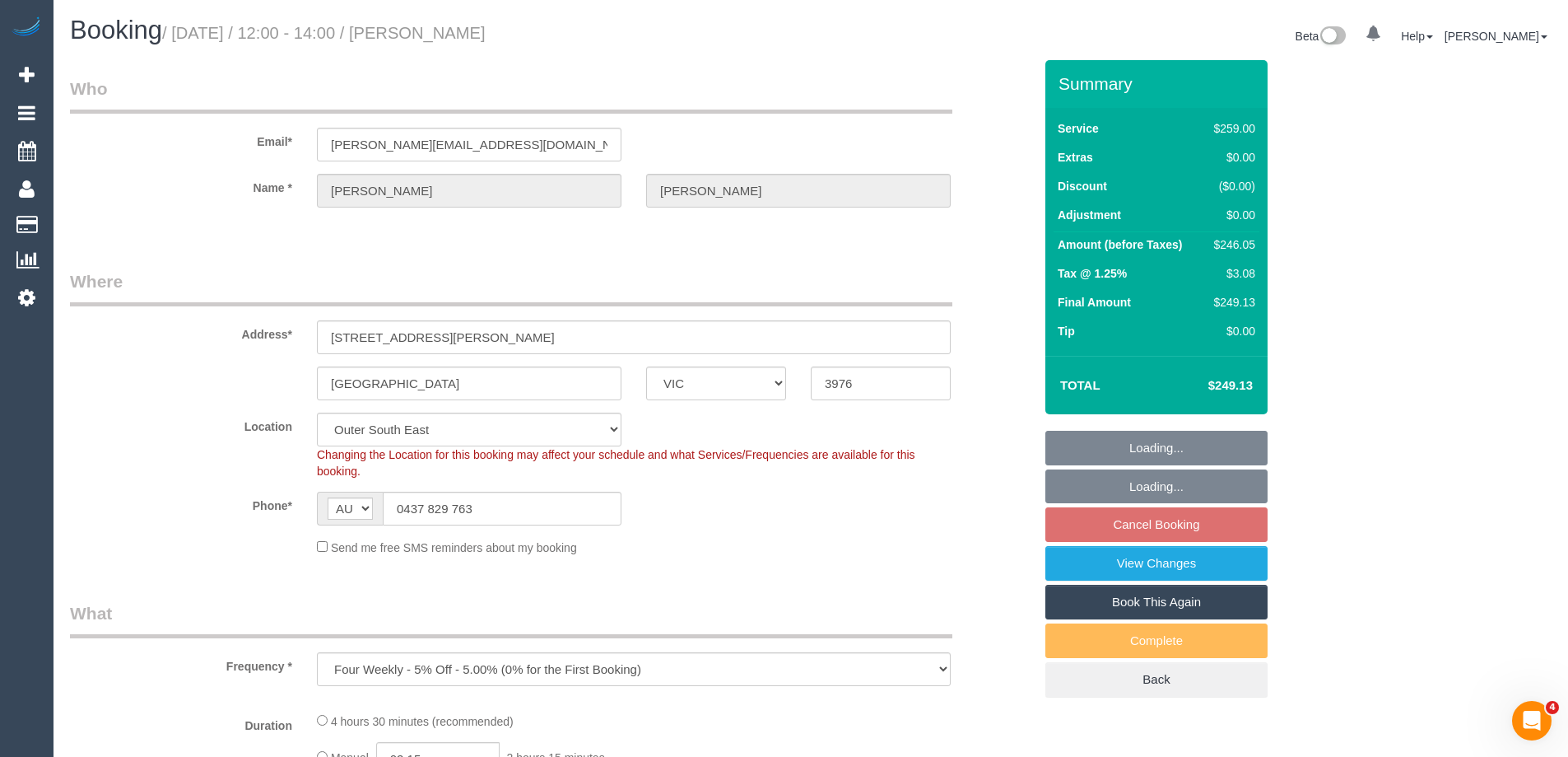
select select "object:771"
select select "spot3"
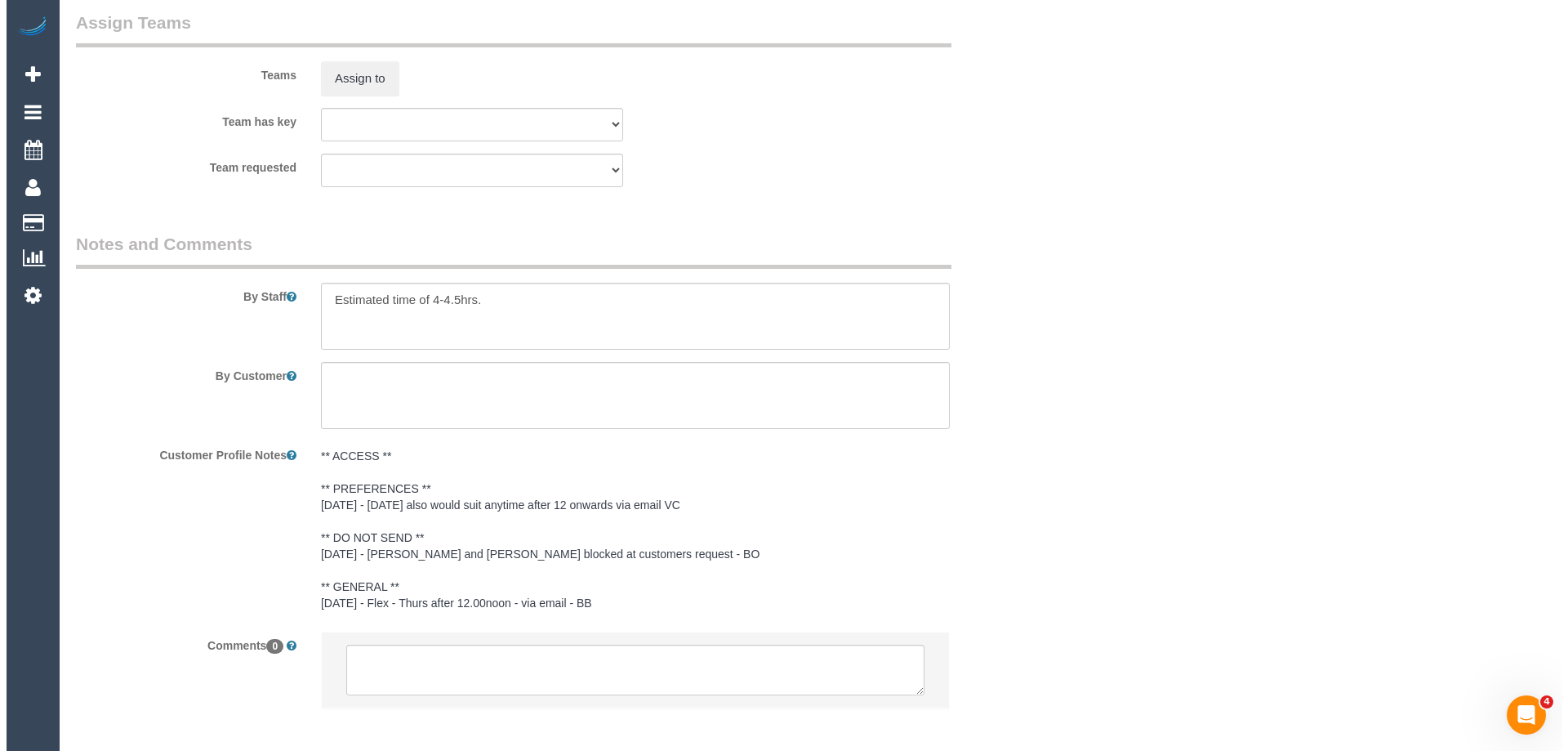
scroll to position [2379, 0]
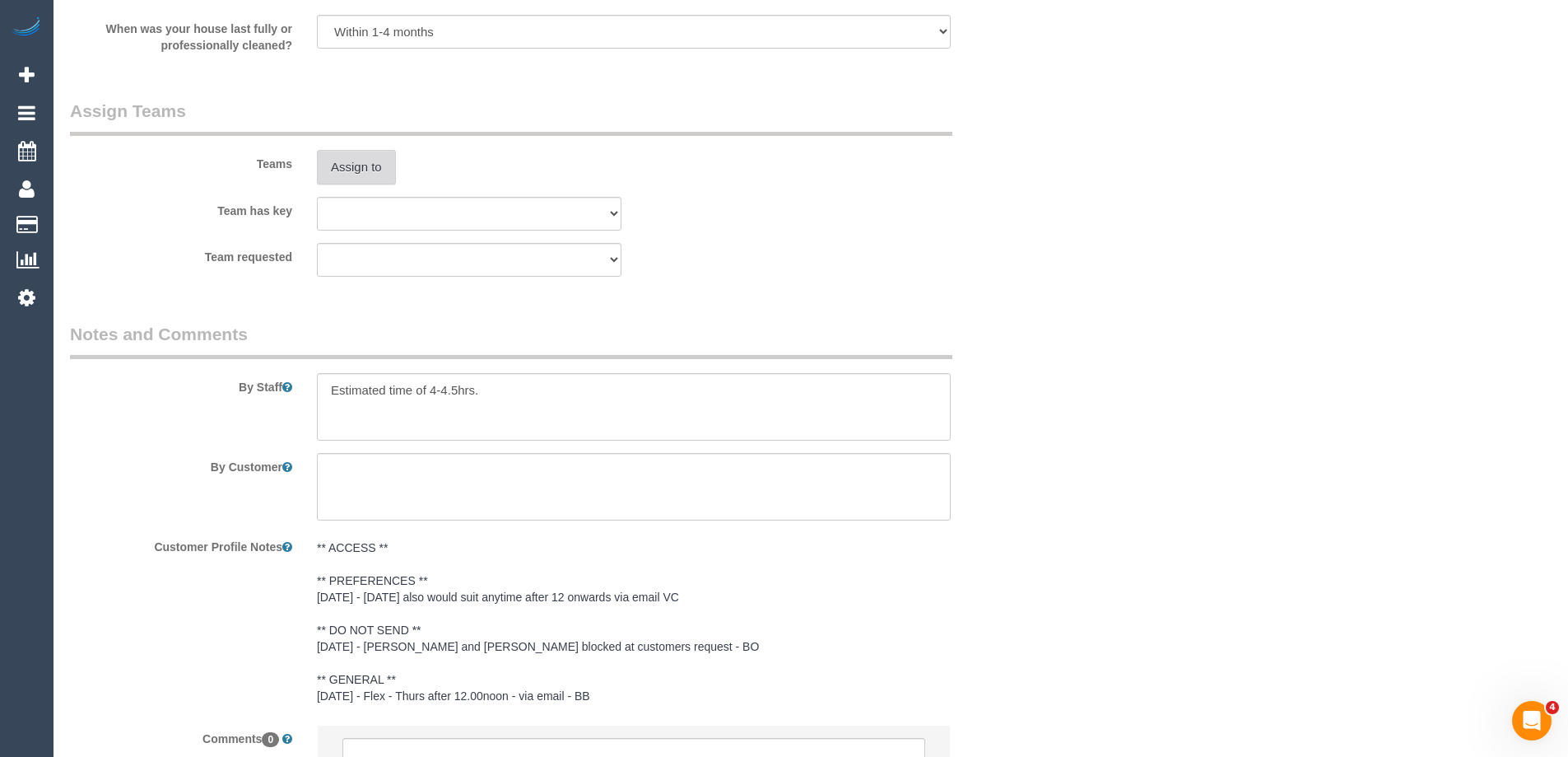
click at [349, 164] on button "Assign to" at bounding box center [356, 167] width 79 height 35
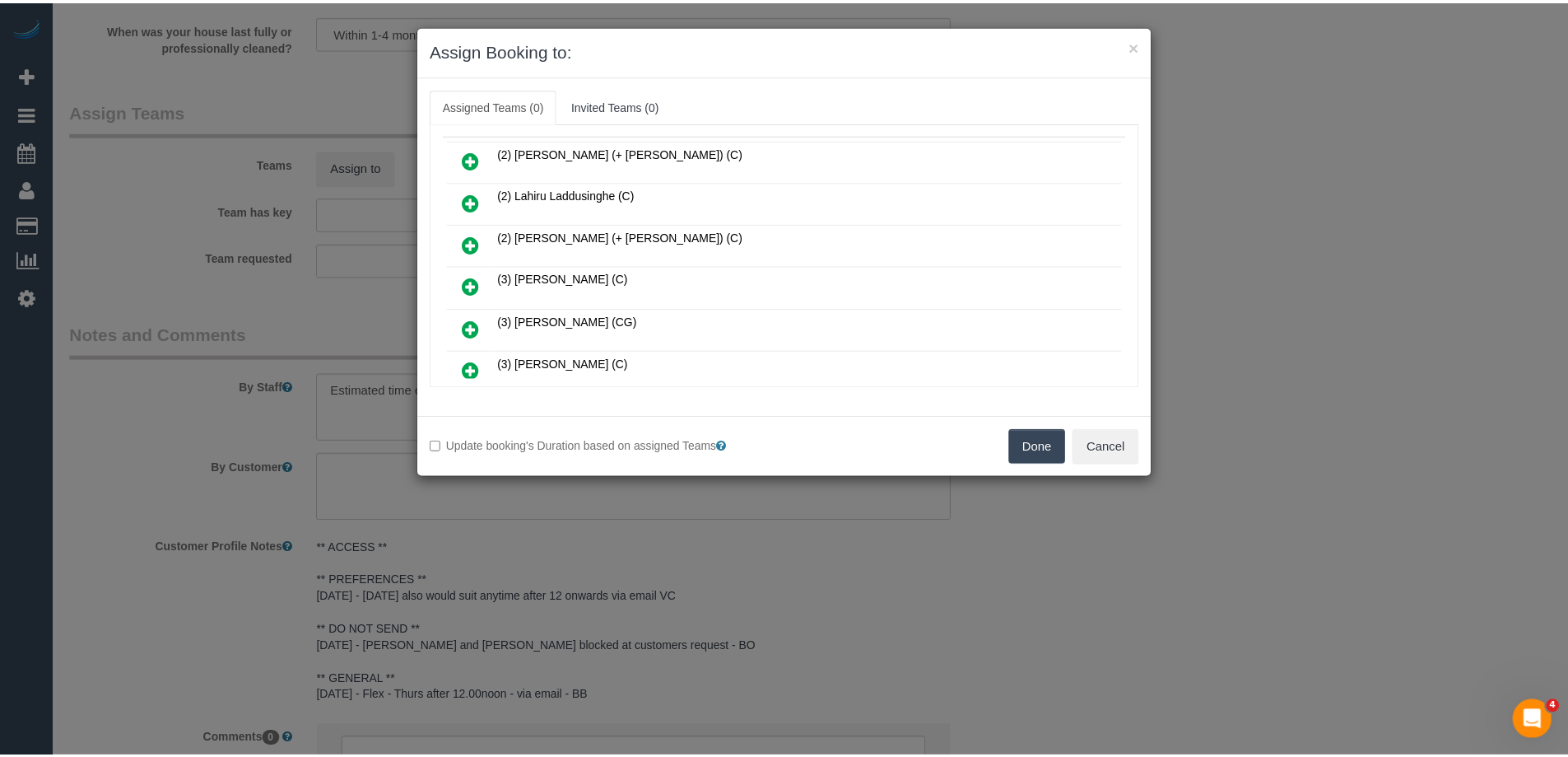
scroll to position [0, 0]
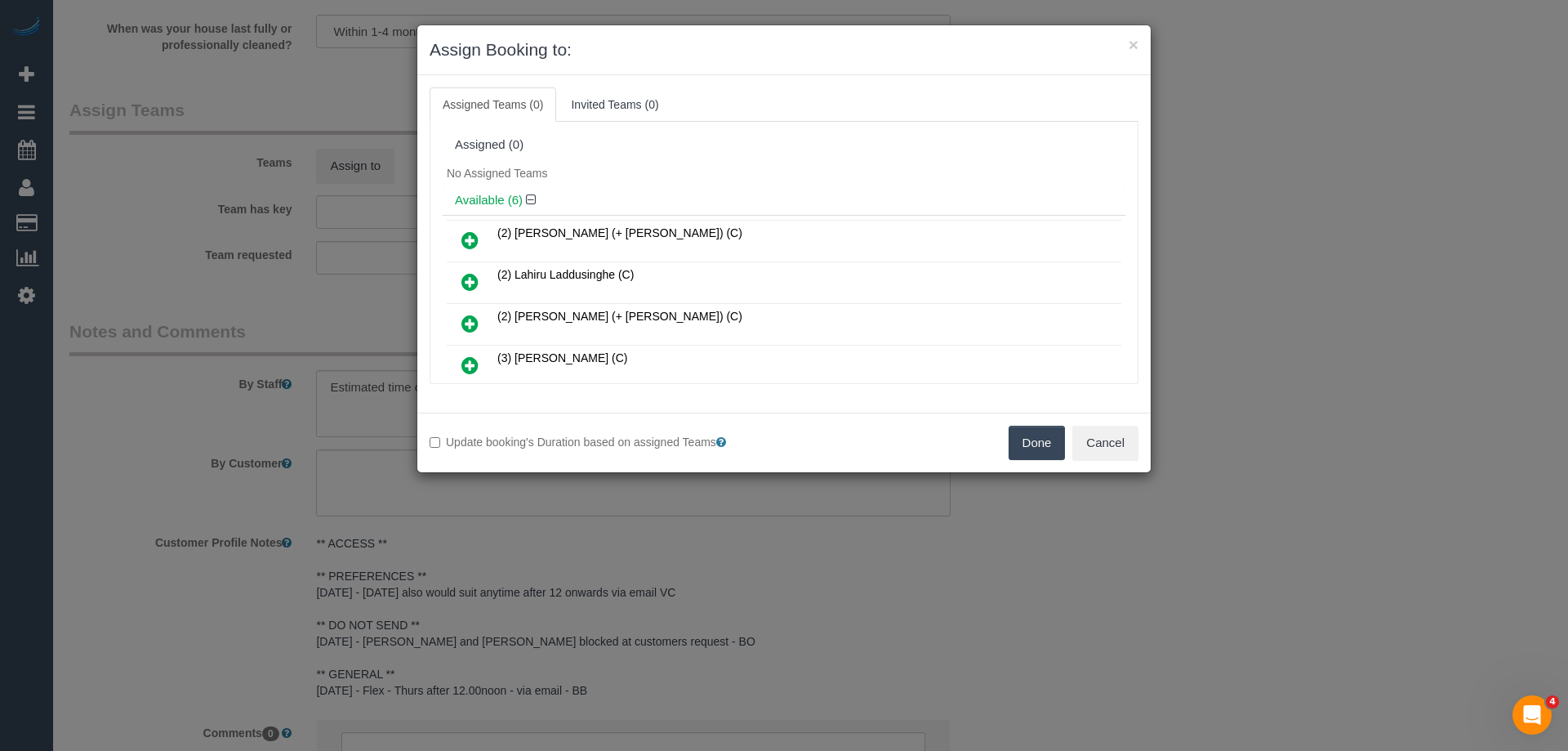
click at [466, 235] on icon at bounding box center [469, 241] width 17 height 20
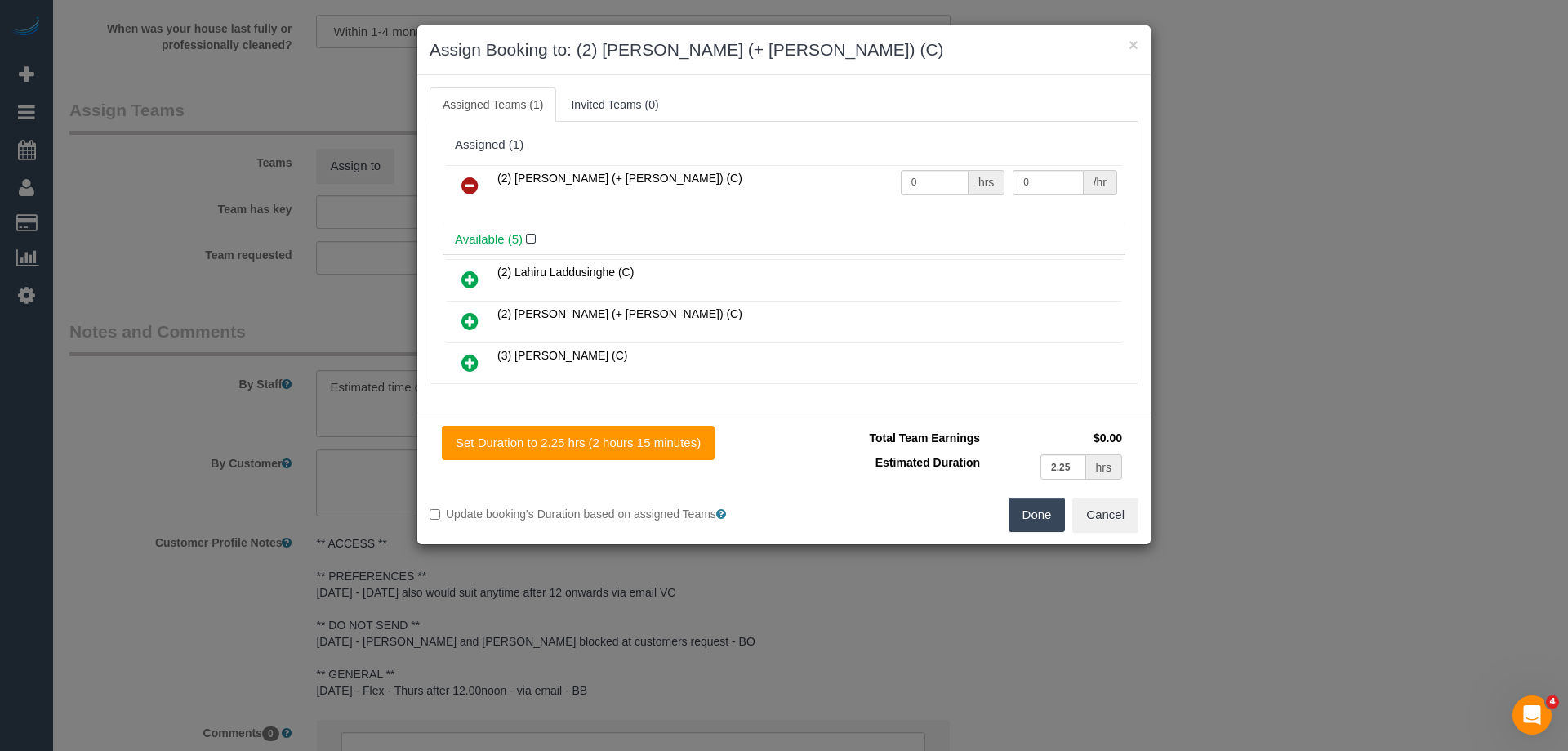
click at [472, 321] on icon at bounding box center [469, 321] width 17 height 20
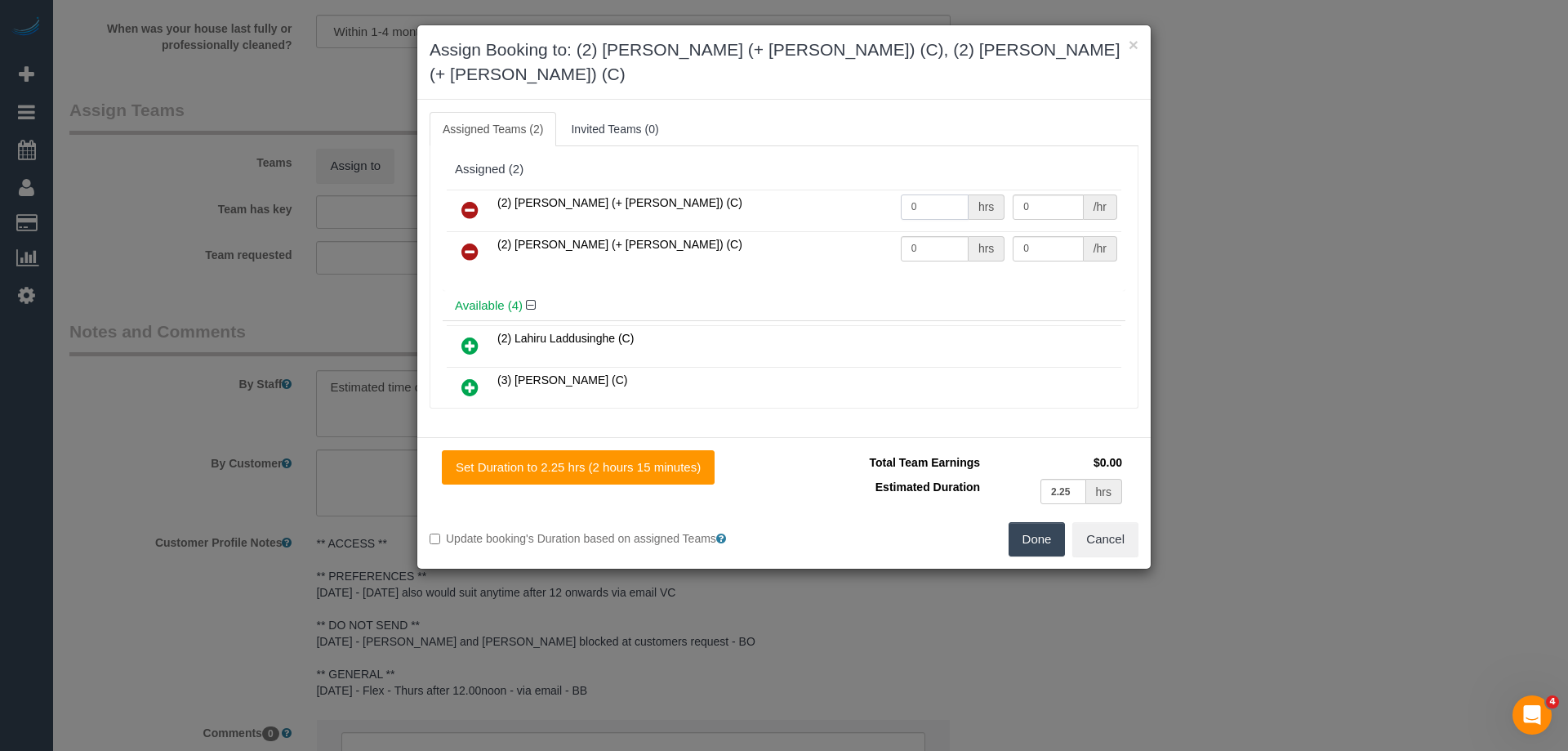
drag, startPoint x: 947, startPoint y: 176, endPoint x: 712, endPoint y: 176, distance: 235.0
click at [712, 190] on tr "(2) Barbara (+ Paul) (C) 0 hrs 0 /hr" at bounding box center [784, 211] width 674 height 42
type input "1"
drag, startPoint x: 929, startPoint y: 225, endPoint x: 945, endPoint y: 206, distance: 24.8
click at [806, 231] on tr "(2) Paul (+ Barbara) (C) 0 hrs 0 /hr" at bounding box center [784, 252] width 674 height 42
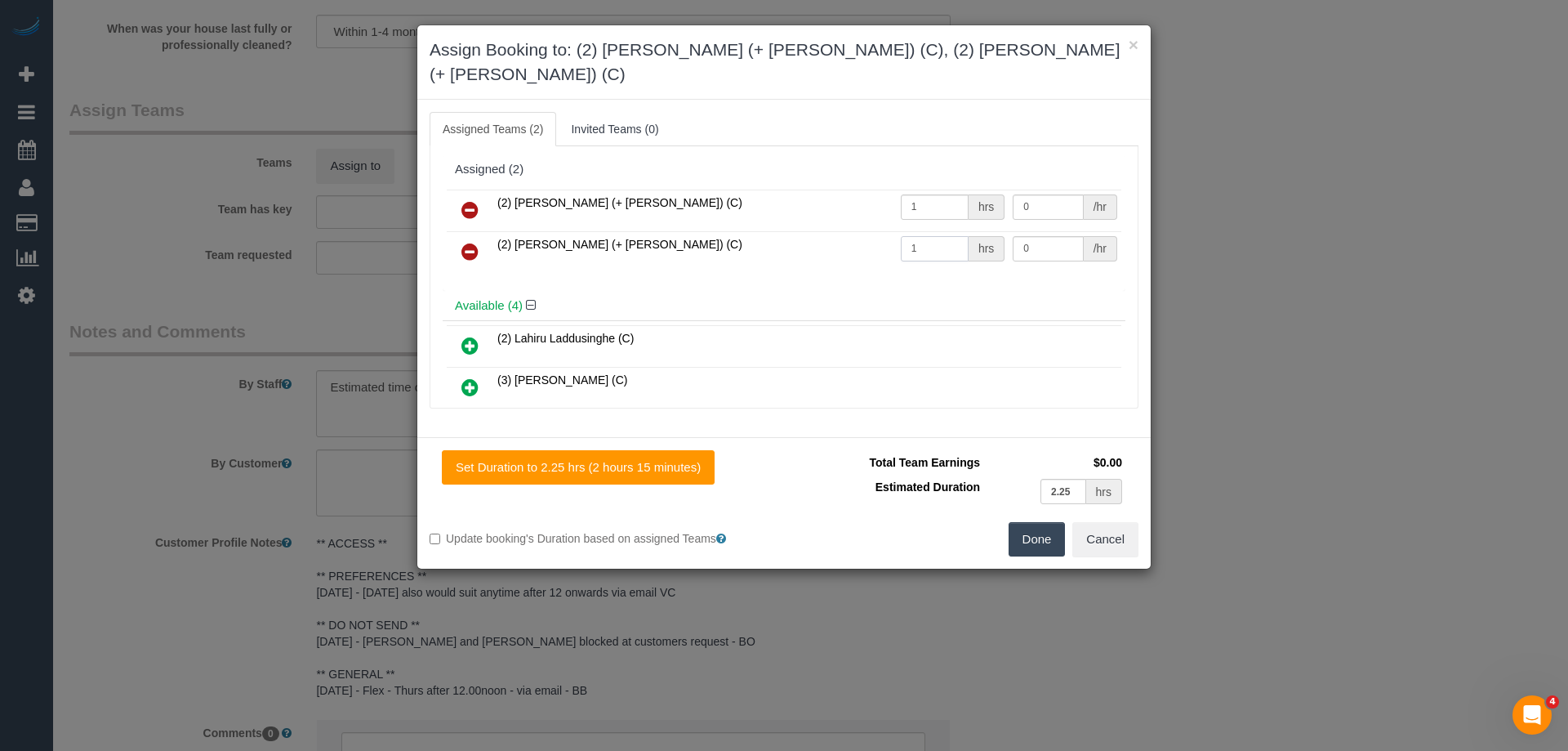
type input "1"
drag, startPoint x: 1039, startPoint y: 182, endPoint x: 964, endPoint y: 175, distance: 75.3
click at [972, 190] on tr "(2) Barbara (+ Paul) (C) 1 hrs 0 /hr" at bounding box center [784, 211] width 674 height 42
type input "77.5"
drag, startPoint x: 1040, startPoint y: 209, endPoint x: 878, endPoint y: 201, distance: 162.2
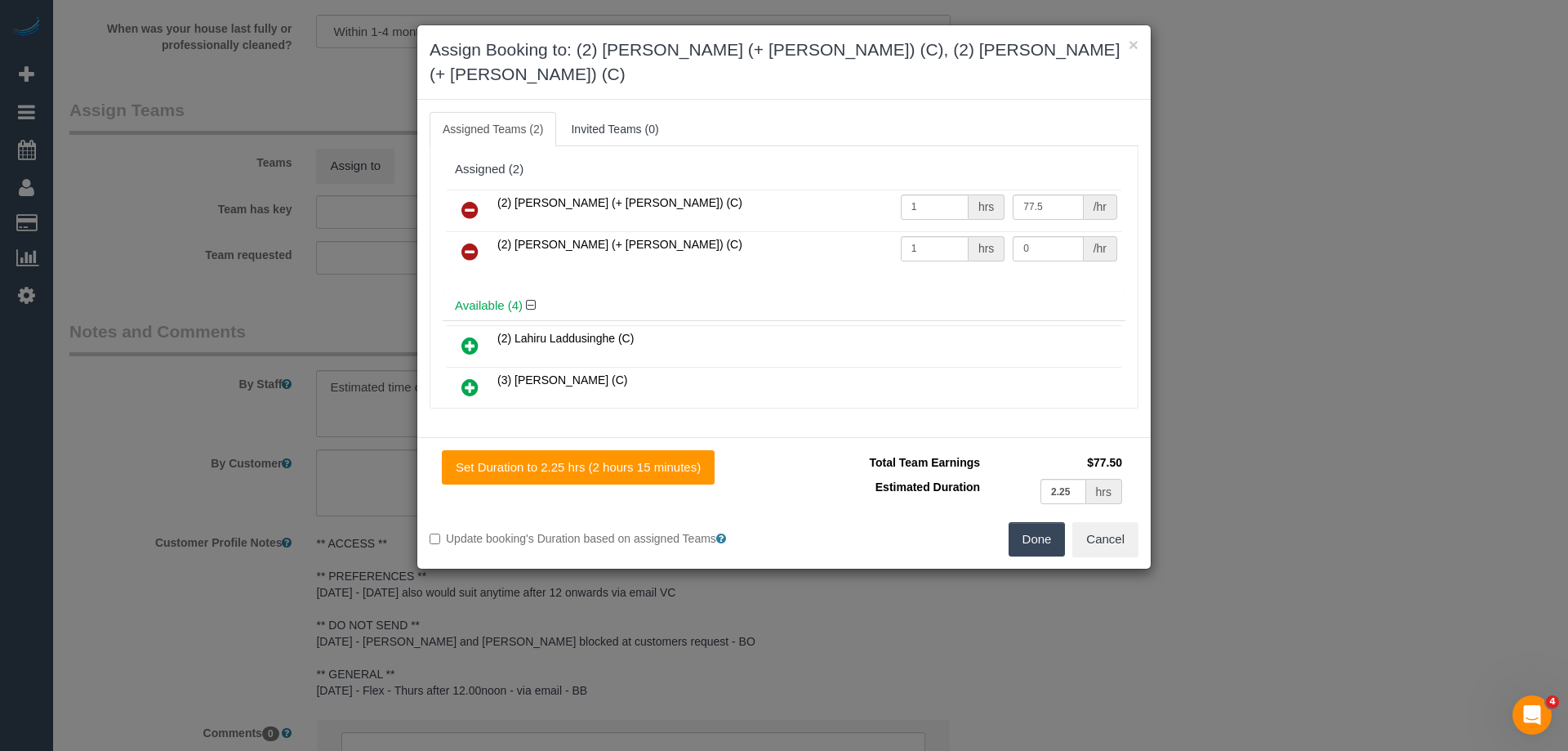
click at [878, 201] on tbody "(2) Barbara (+ Paul) (C) 1 hrs 77.5 /hr (2) Paul (+ Barbara) (C) 1 hrs 0 /hr" at bounding box center [784, 231] width 674 height 83
click at [1032, 249] on div "(2) Barbara (+ Paul) (C) 1 hrs 77.5 /hr (2) Paul (+ Barbara) (C) 1 hrs 0 /hr" at bounding box center [784, 238] width 682 height 106
drag, startPoint x: 1035, startPoint y: 221, endPoint x: 940, endPoint y: 211, distance: 95.5
click at [946, 231] on tr "(2) Paul (+ Barbara) (C) 1 hrs 0 /hr" at bounding box center [784, 252] width 674 height 42
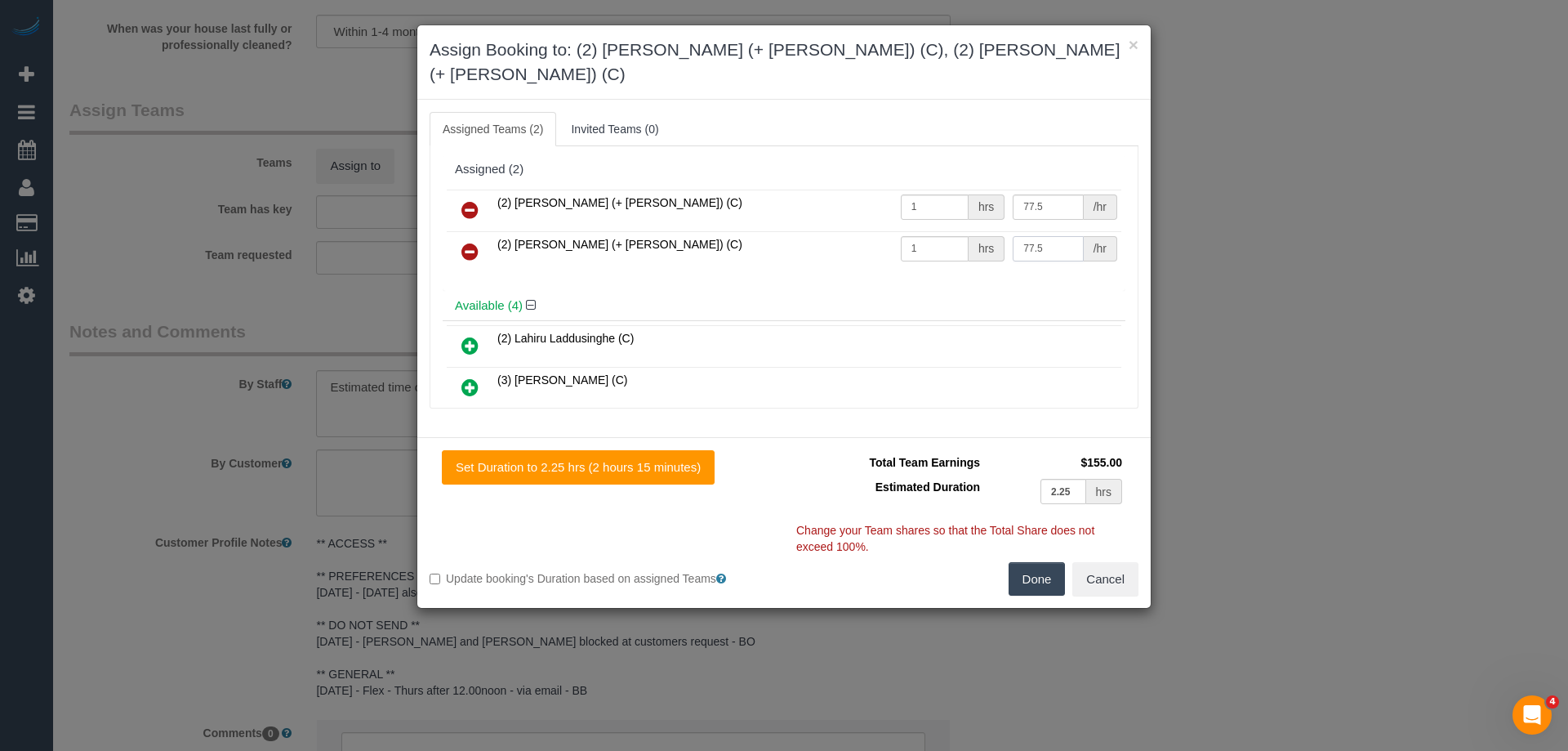
type input "77.5"
click at [1038, 562] on button "Done" at bounding box center [1037, 580] width 57 height 35
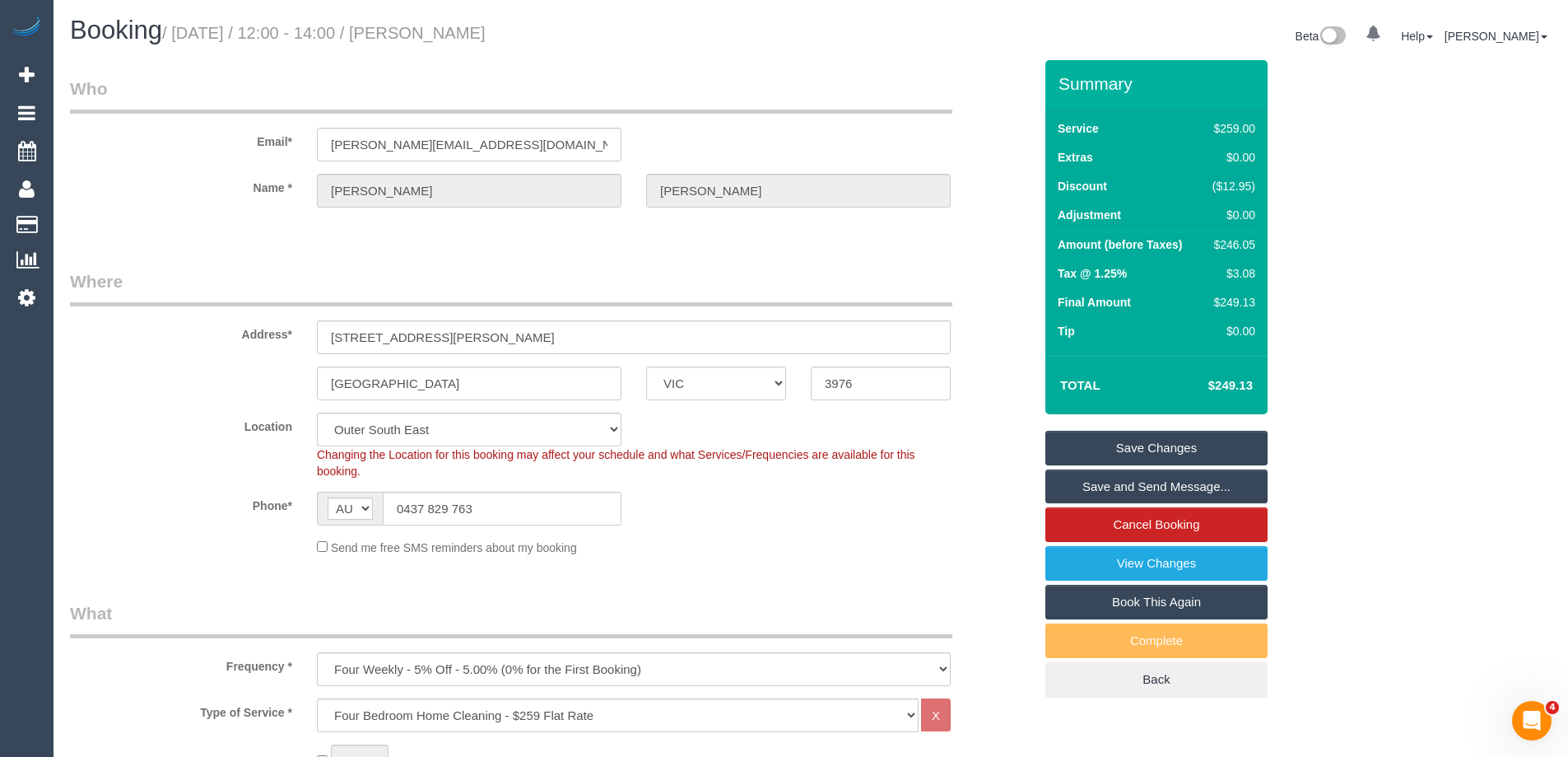
drag, startPoint x: 606, startPoint y: 28, endPoint x: 457, endPoint y: 49, distance: 150.5
click at [457, 49] on div "Booking / September 11, 2025 / 12:00 - 14:00 / Melinda Ackerman" at bounding box center [434, 34] width 753 height 36
copy small "Melinda Ackerman"
click at [1117, 450] on link "Save Changes" at bounding box center [1156, 448] width 222 height 35
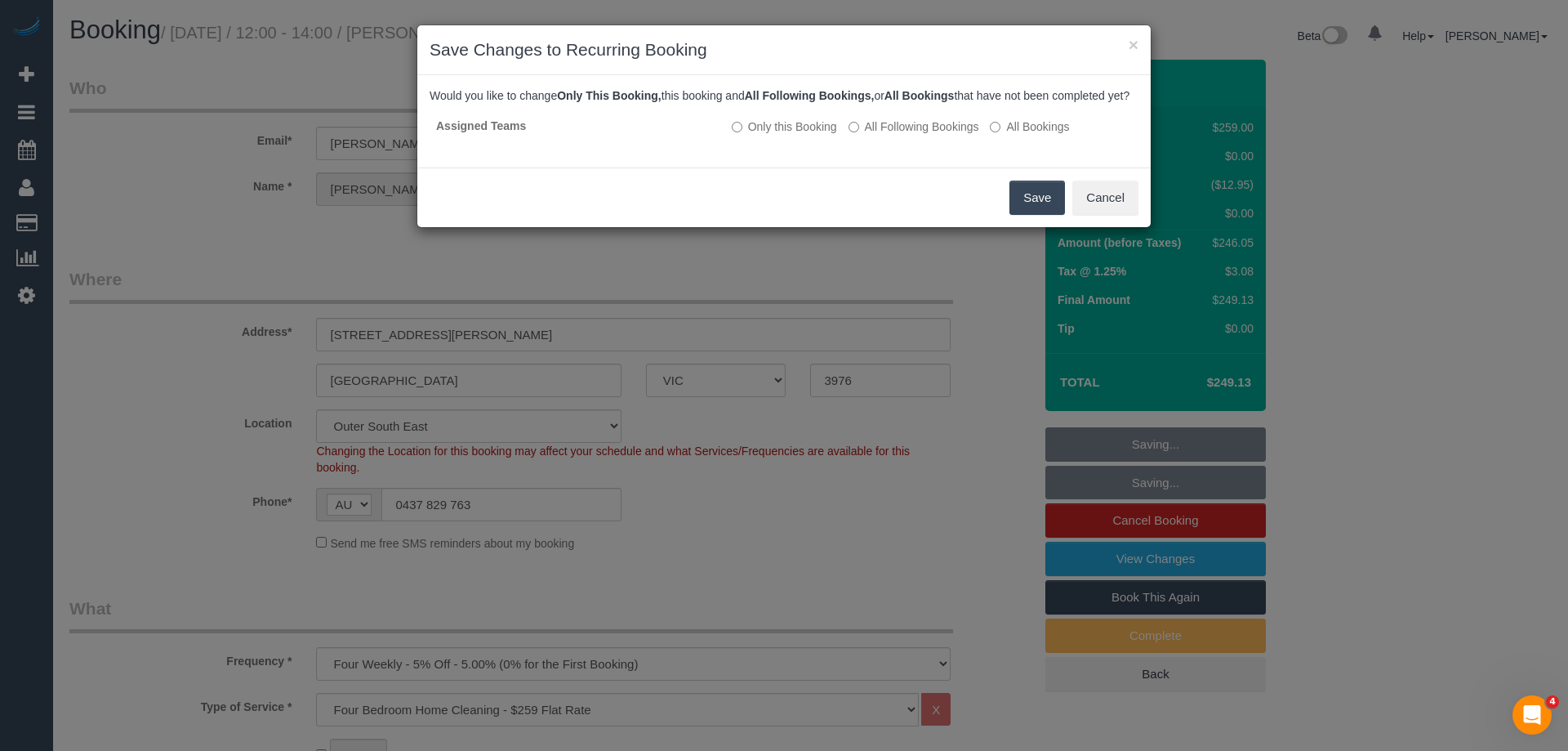
click at [1040, 211] on button "Save" at bounding box center [1037, 198] width 56 height 35
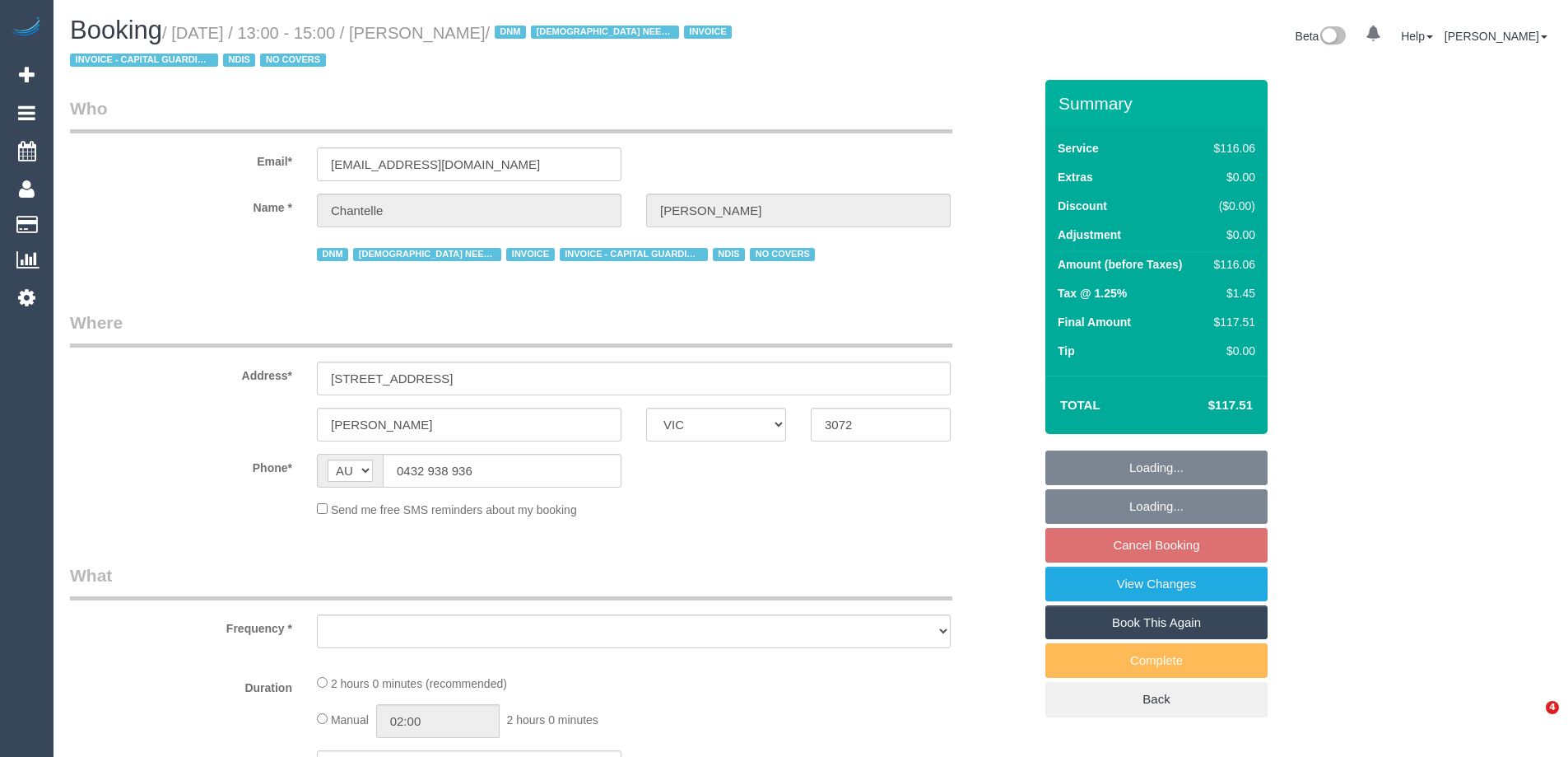
select select "VIC"
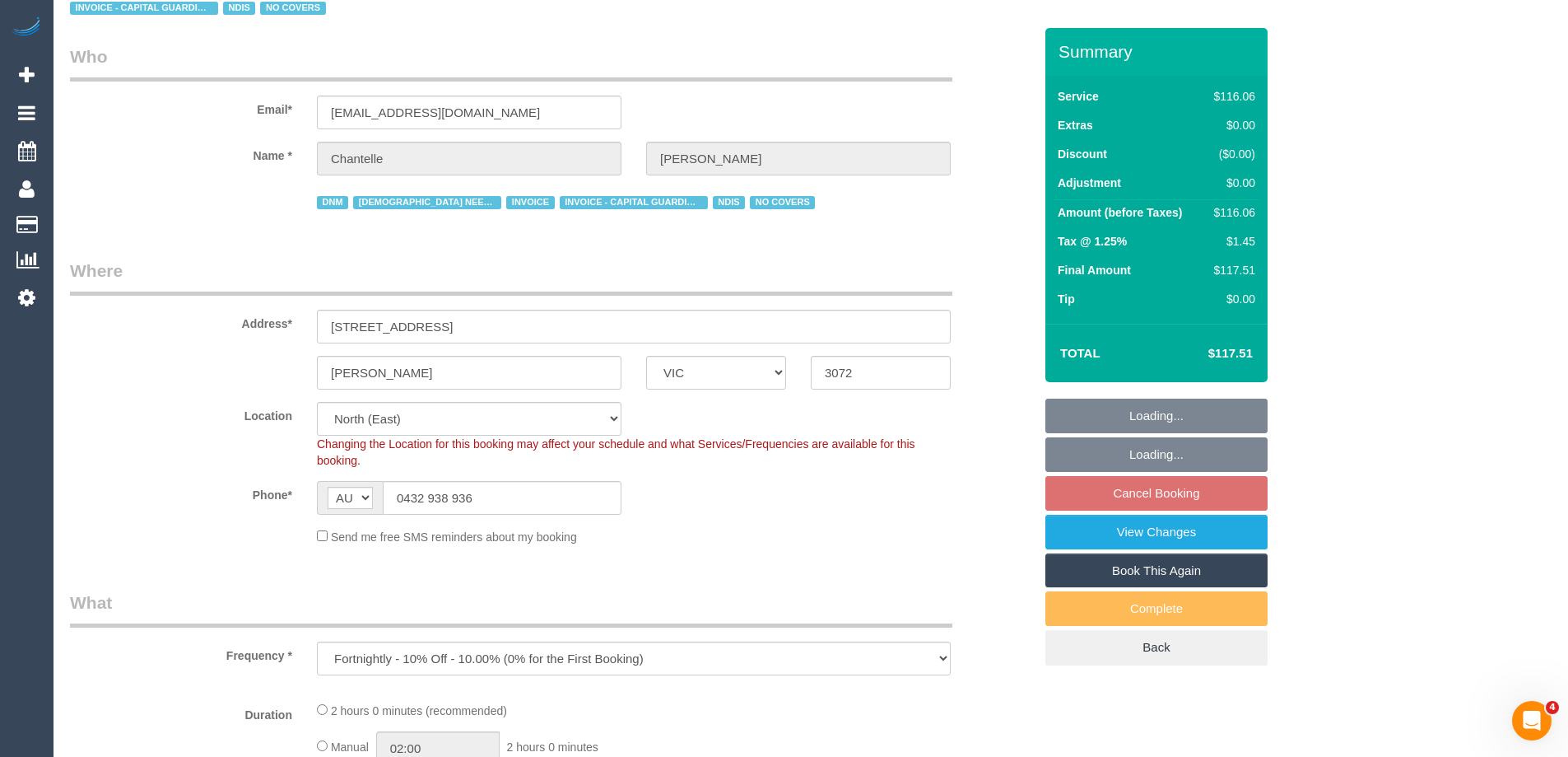
select select "object:709"
select select "number:29"
select select "number:14"
select select "number:19"
select select "number:25"
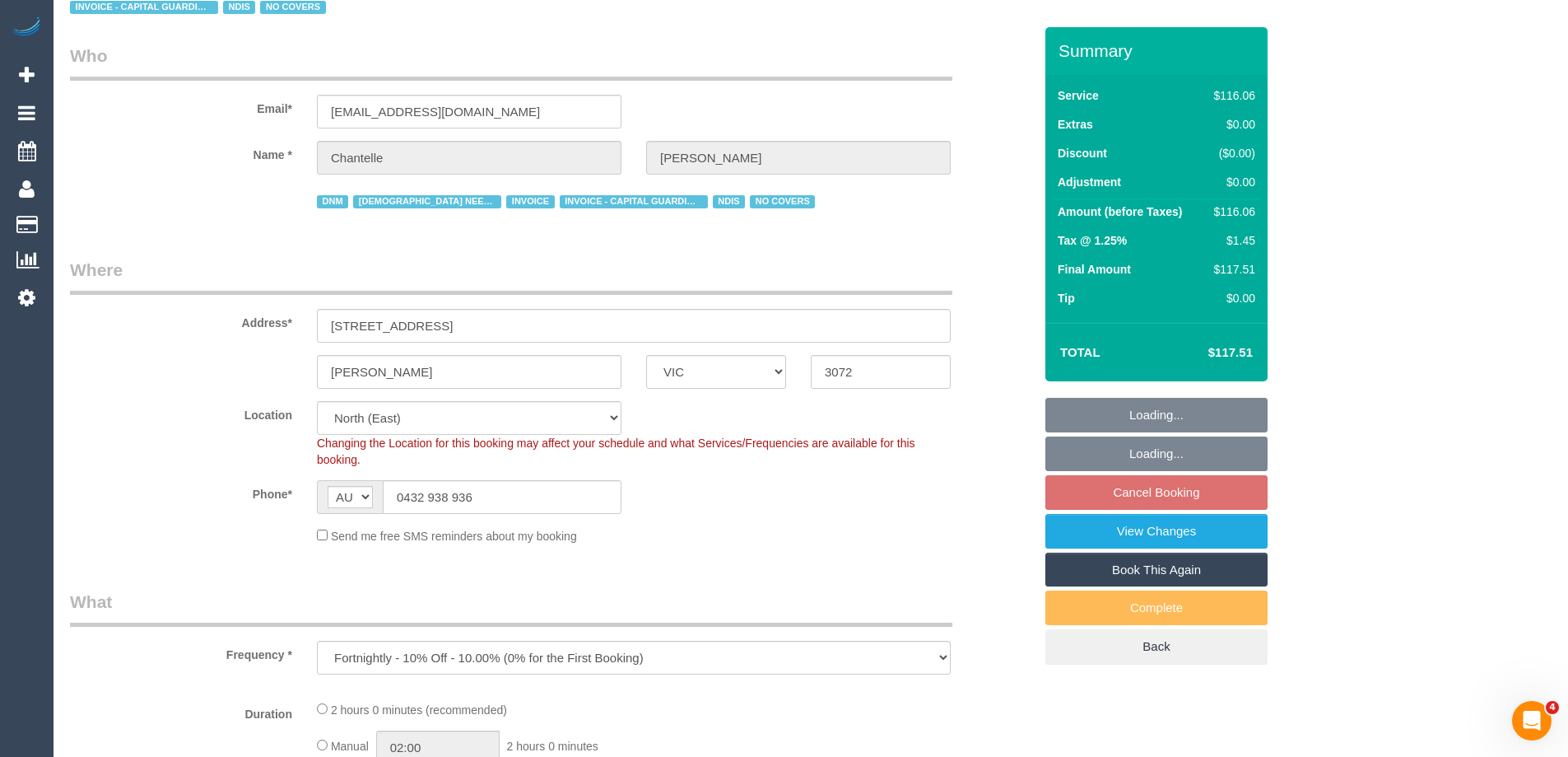
select select "number:35"
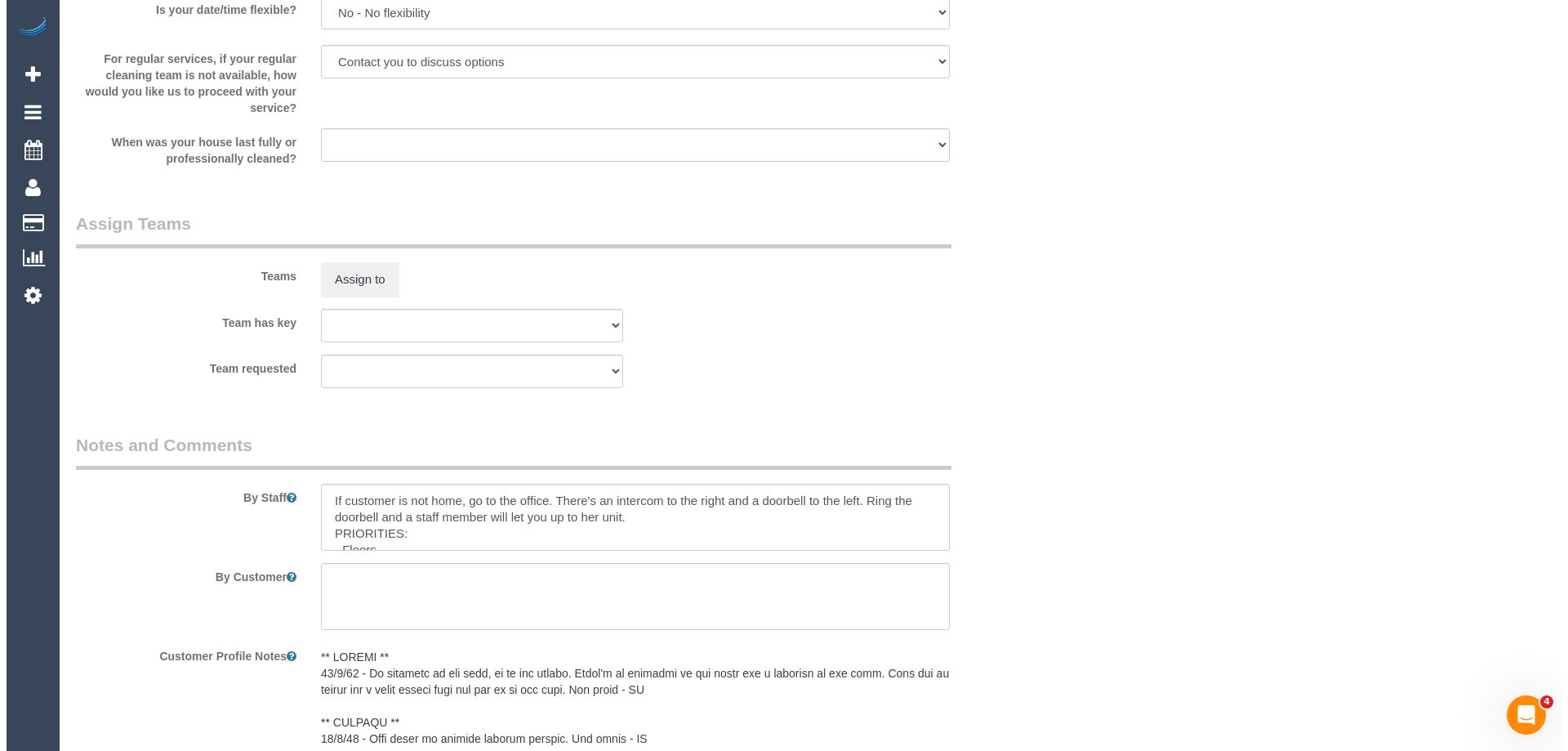
scroll to position [1747, 0]
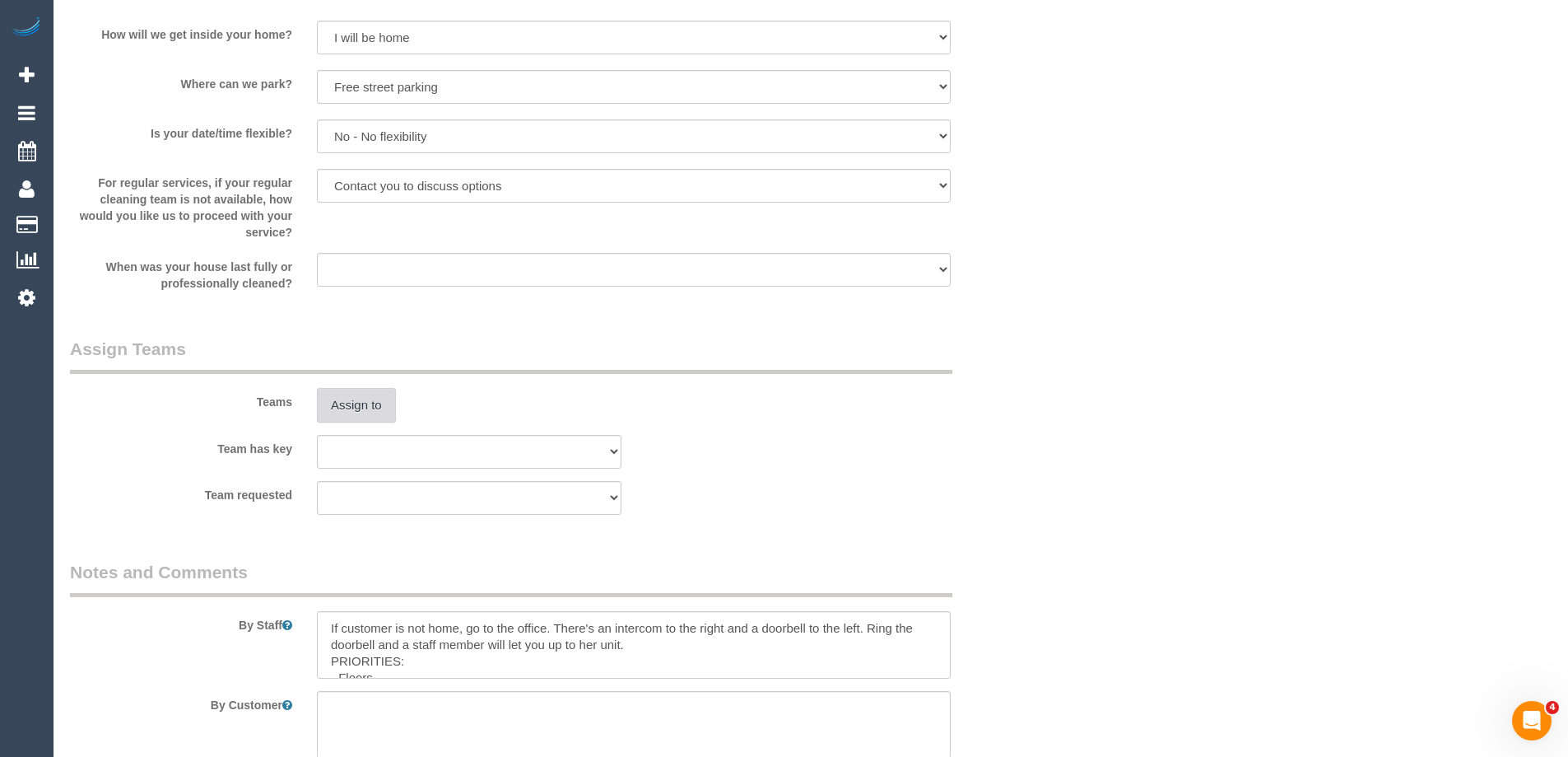
click at [337, 399] on button "Assign to" at bounding box center [356, 405] width 79 height 35
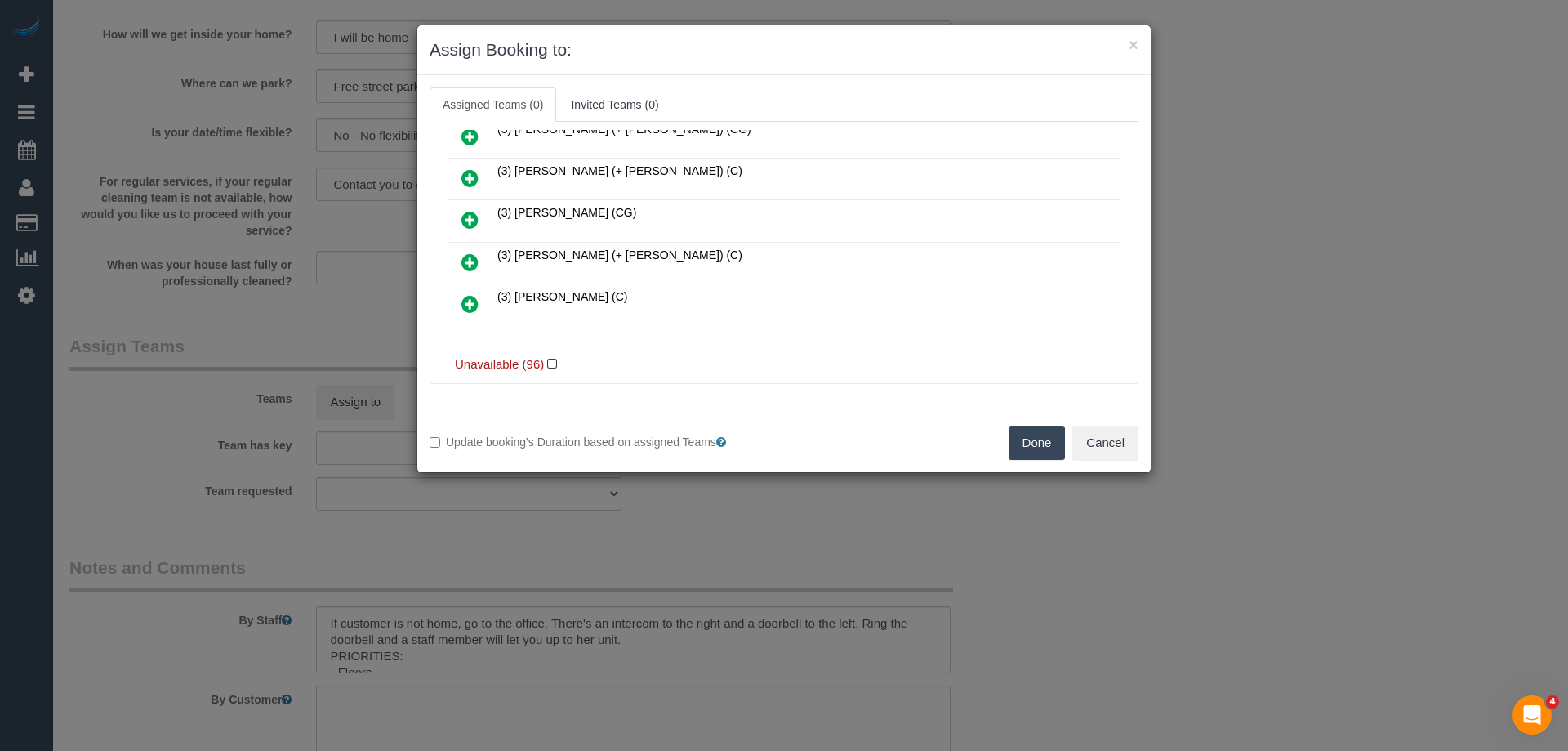
scroll to position [1062, 0]
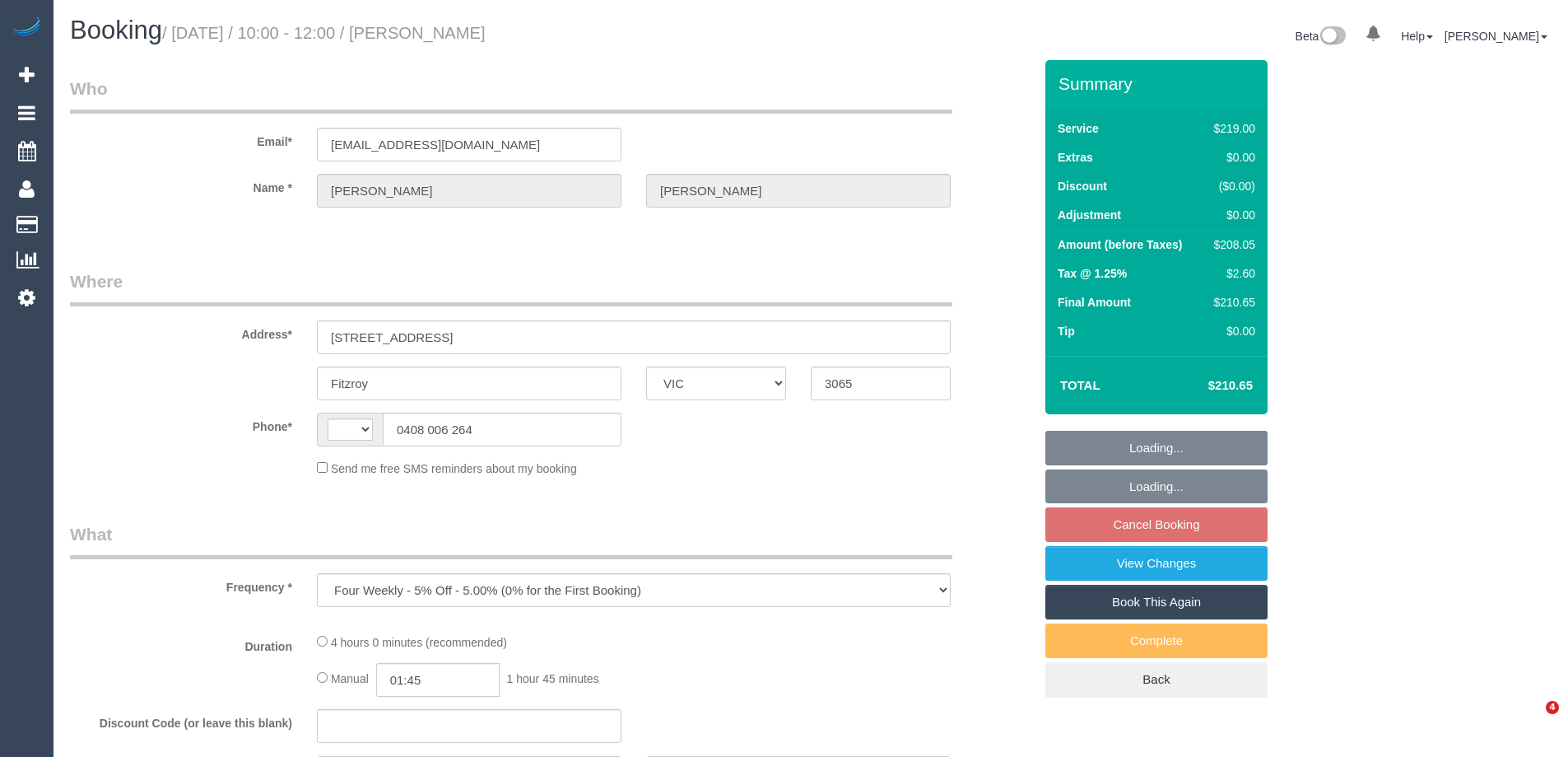
select select "VIC"
select select "string:stripe-pm_1Qs0ga2GScqysDRVUcwvKhcp"
select select "number:28"
select select "number:14"
select select "number:19"
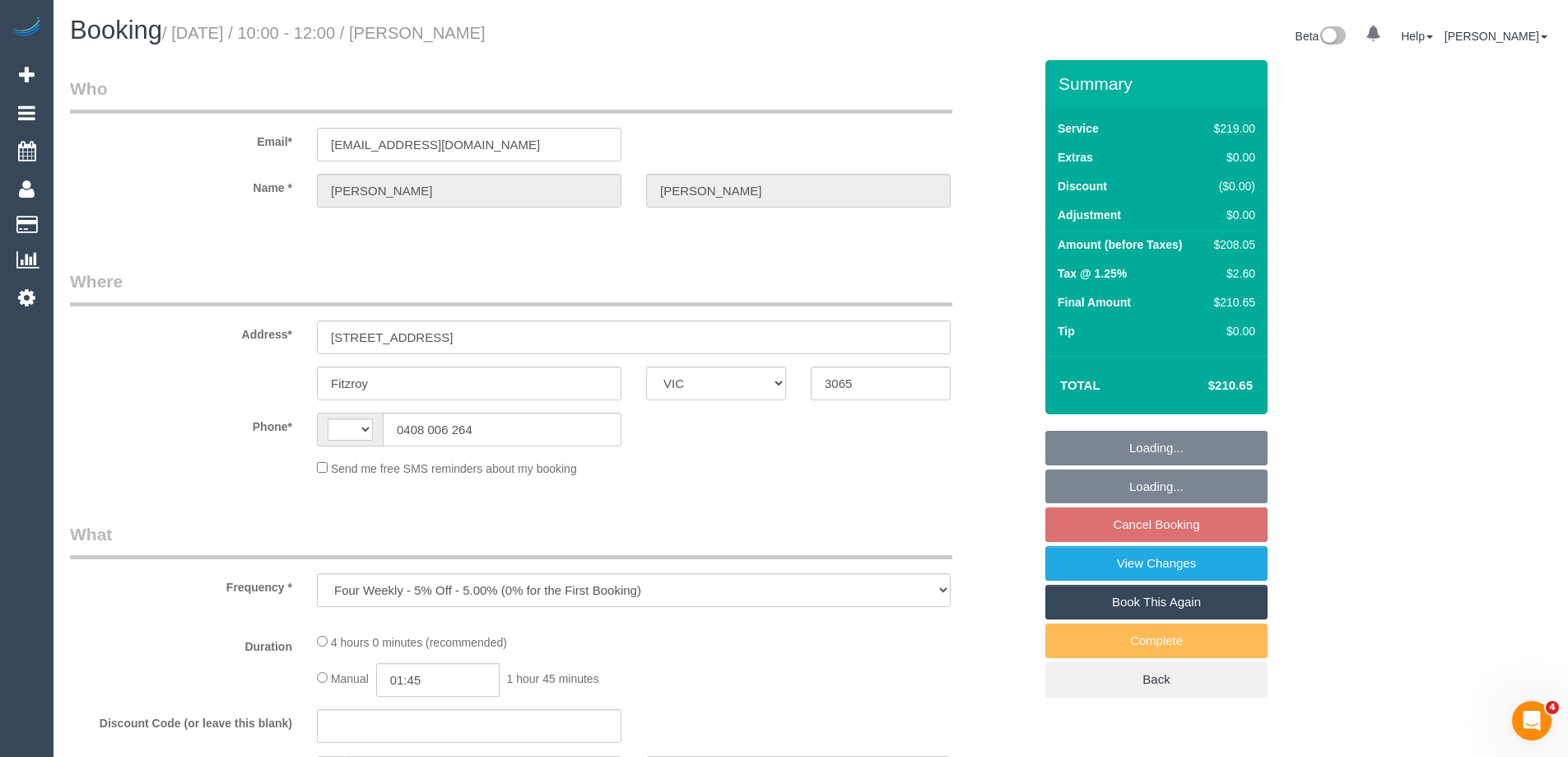
select select "number:24"
select select "number:35"
select select "number:12"
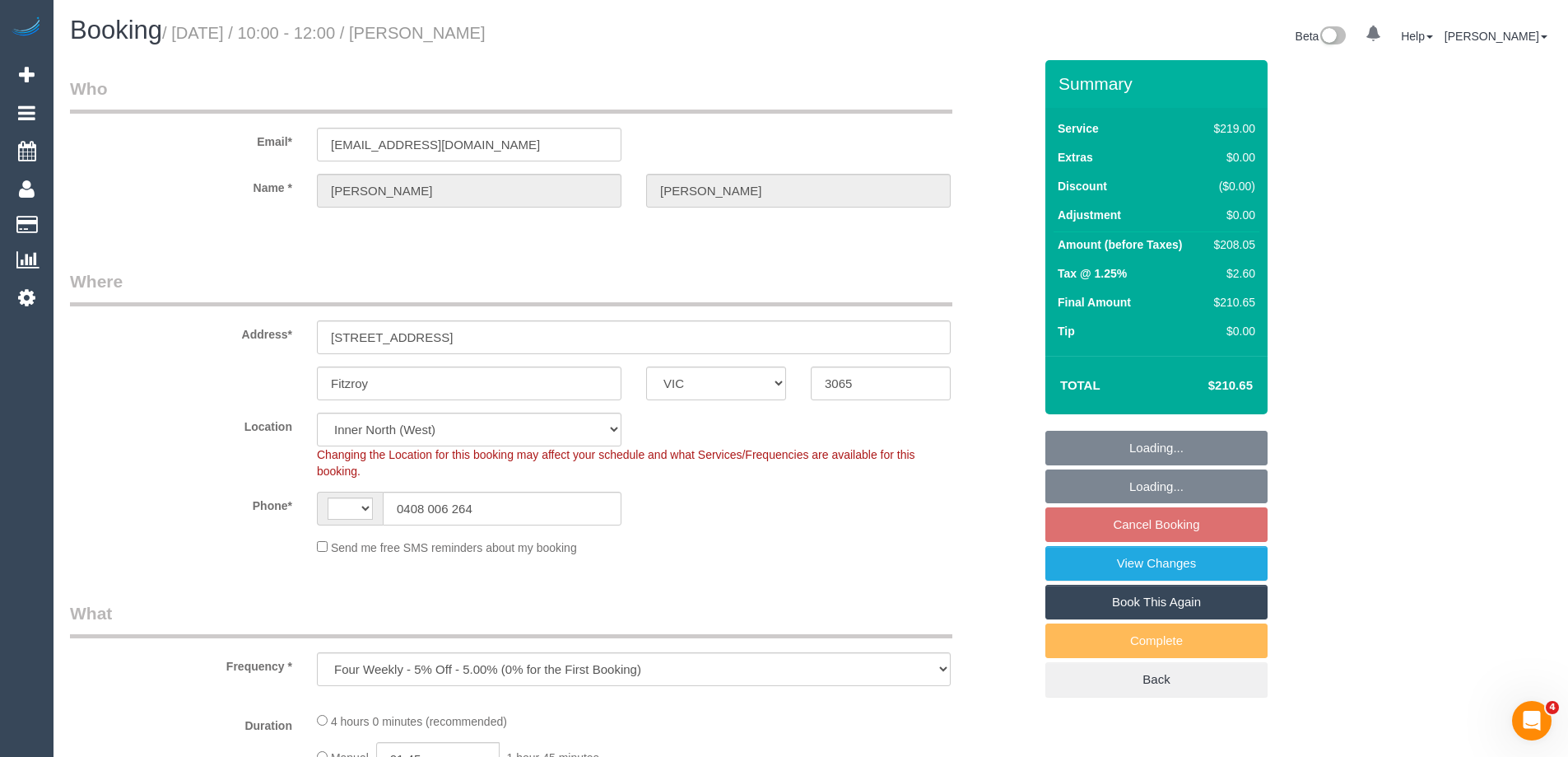
select select "object:771"
select select "string:AU"
select select "spot4"
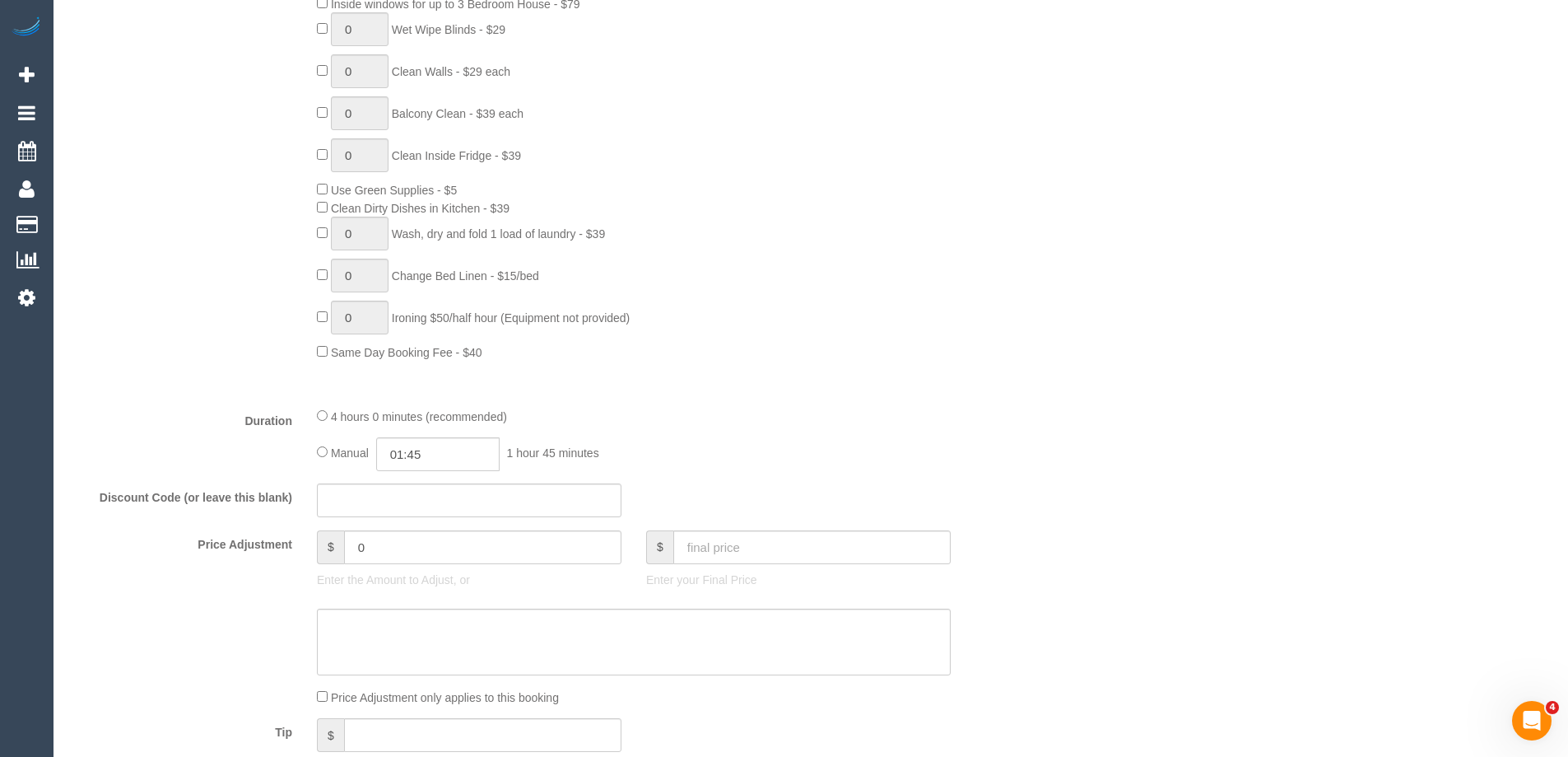
scroll to position [1153, 0]
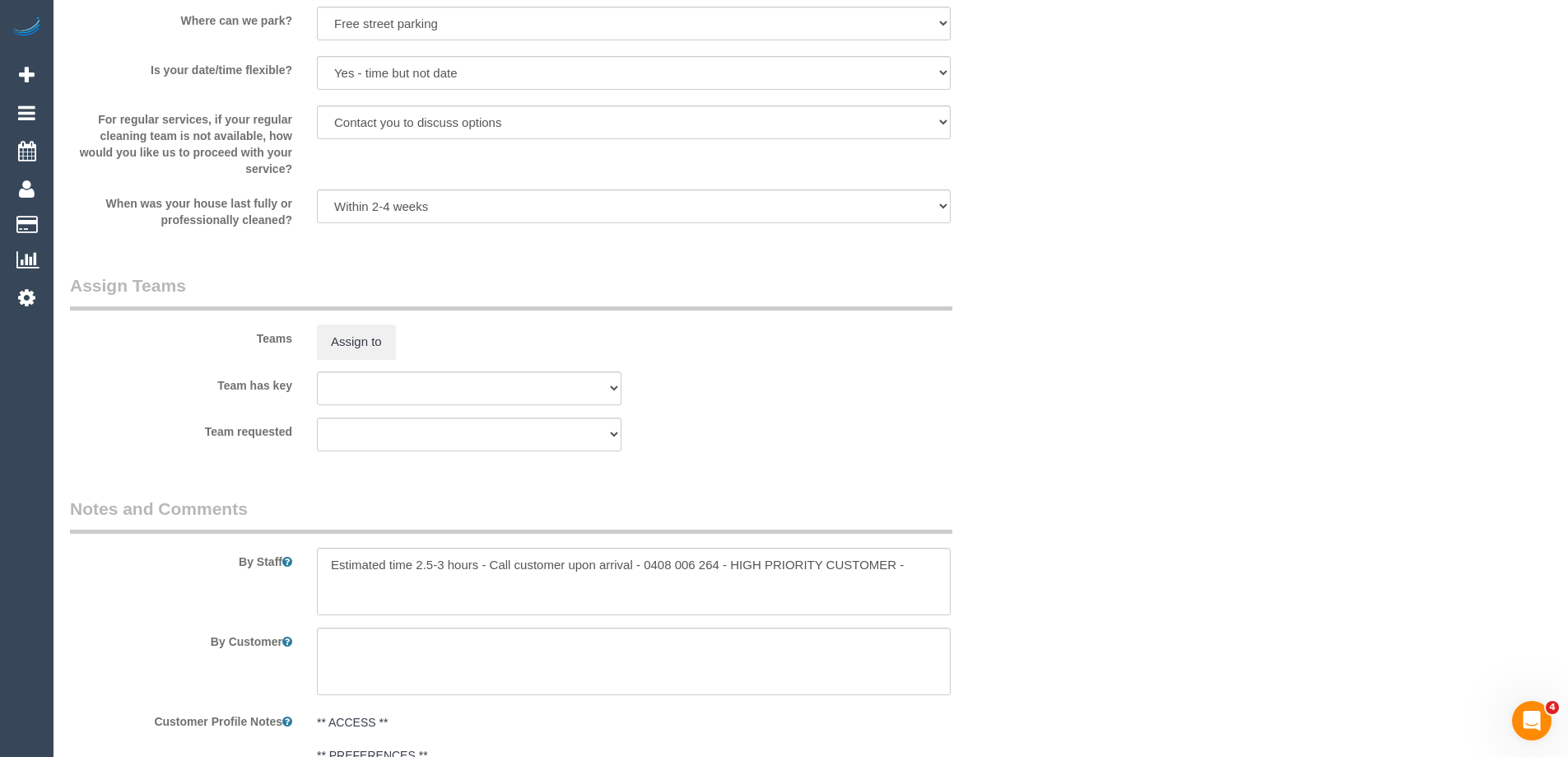
select select "spot30"
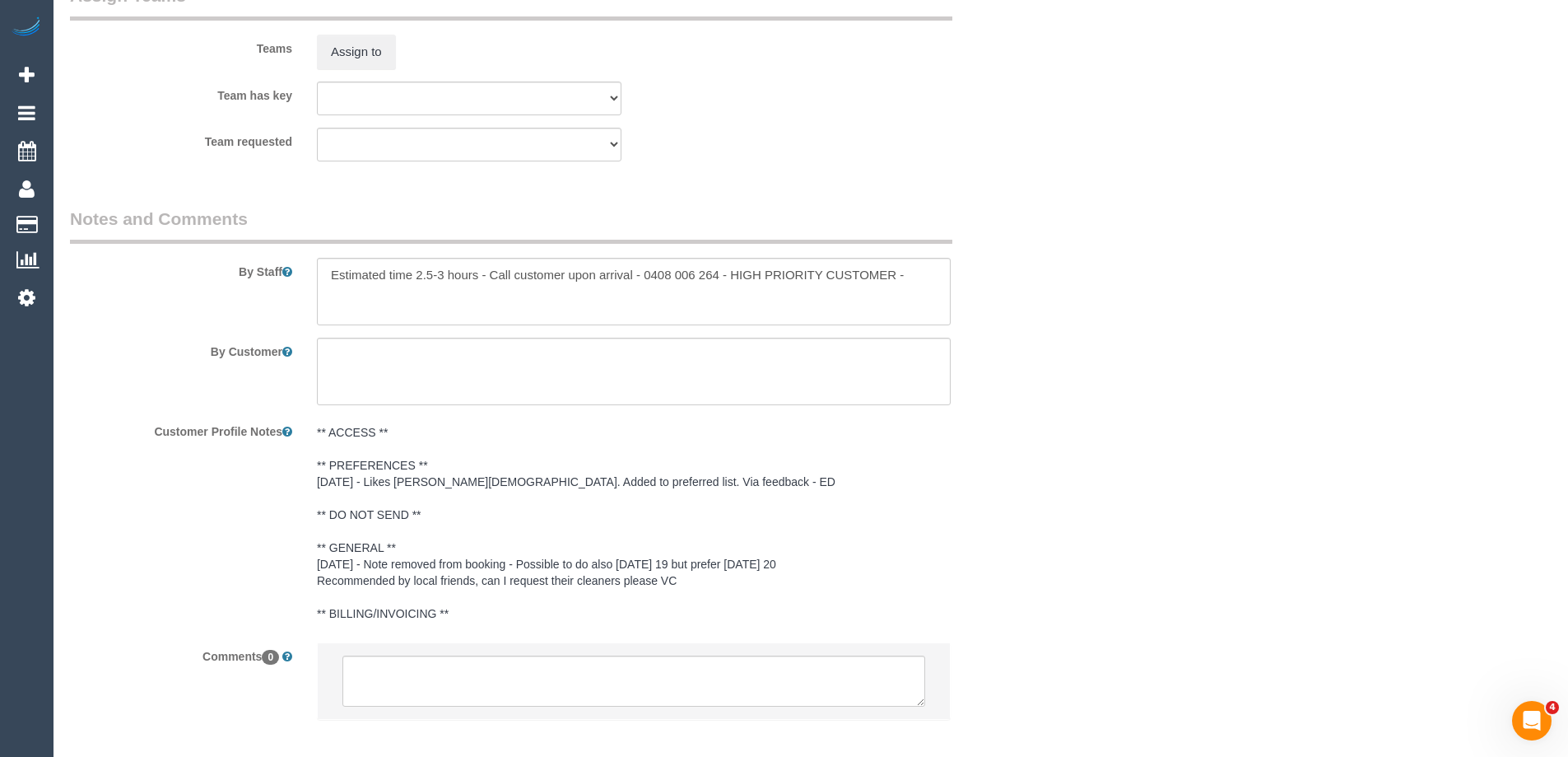
scroll to position [2552, 0]
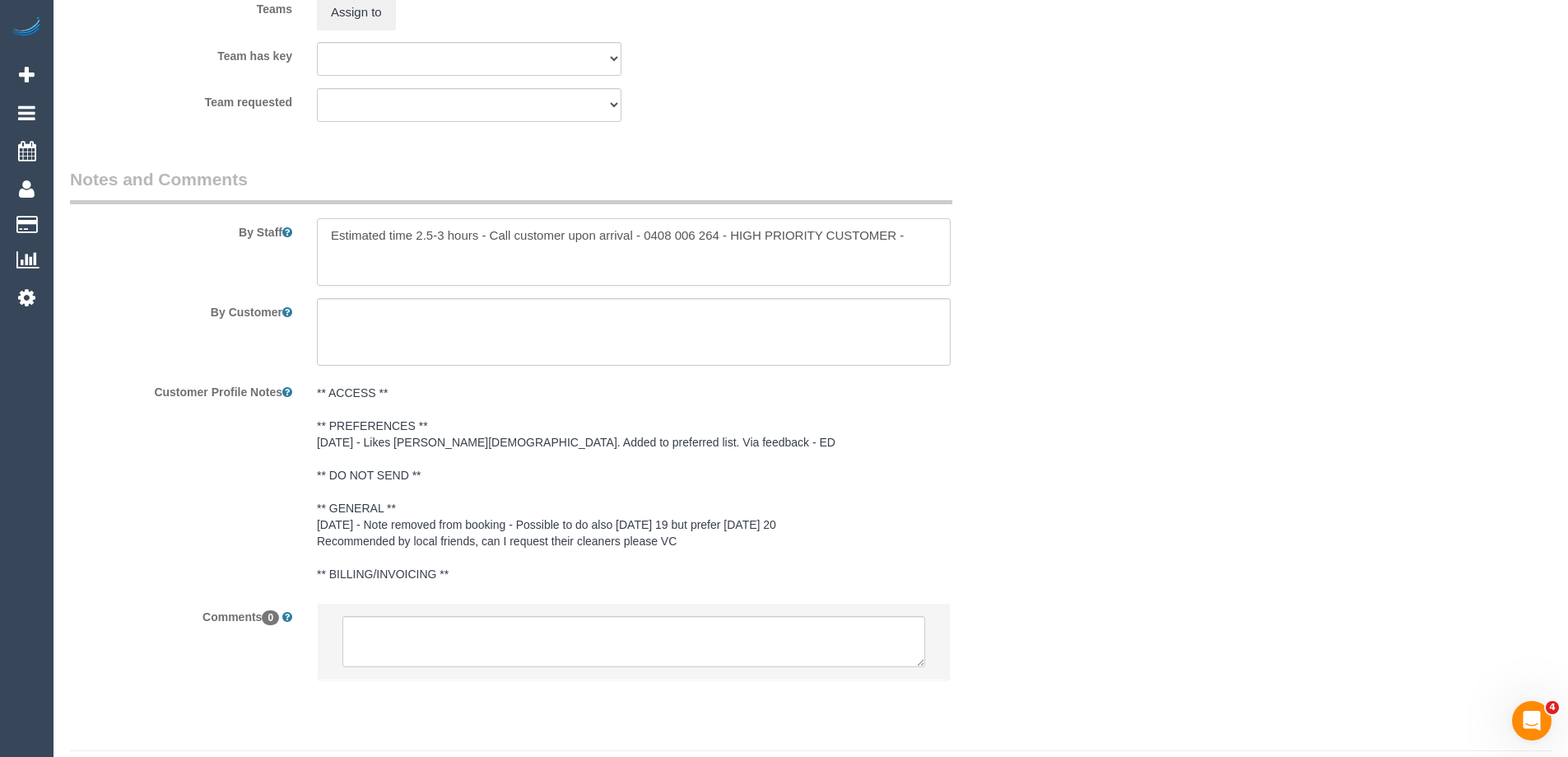
drag, startPoint x: 443, startPoint y: 237, endPoint x: 416, endPoint y: 235, distance: 27.1
click at [416, 235] on textarea at bounding box center [634, 251] width 634 height 67
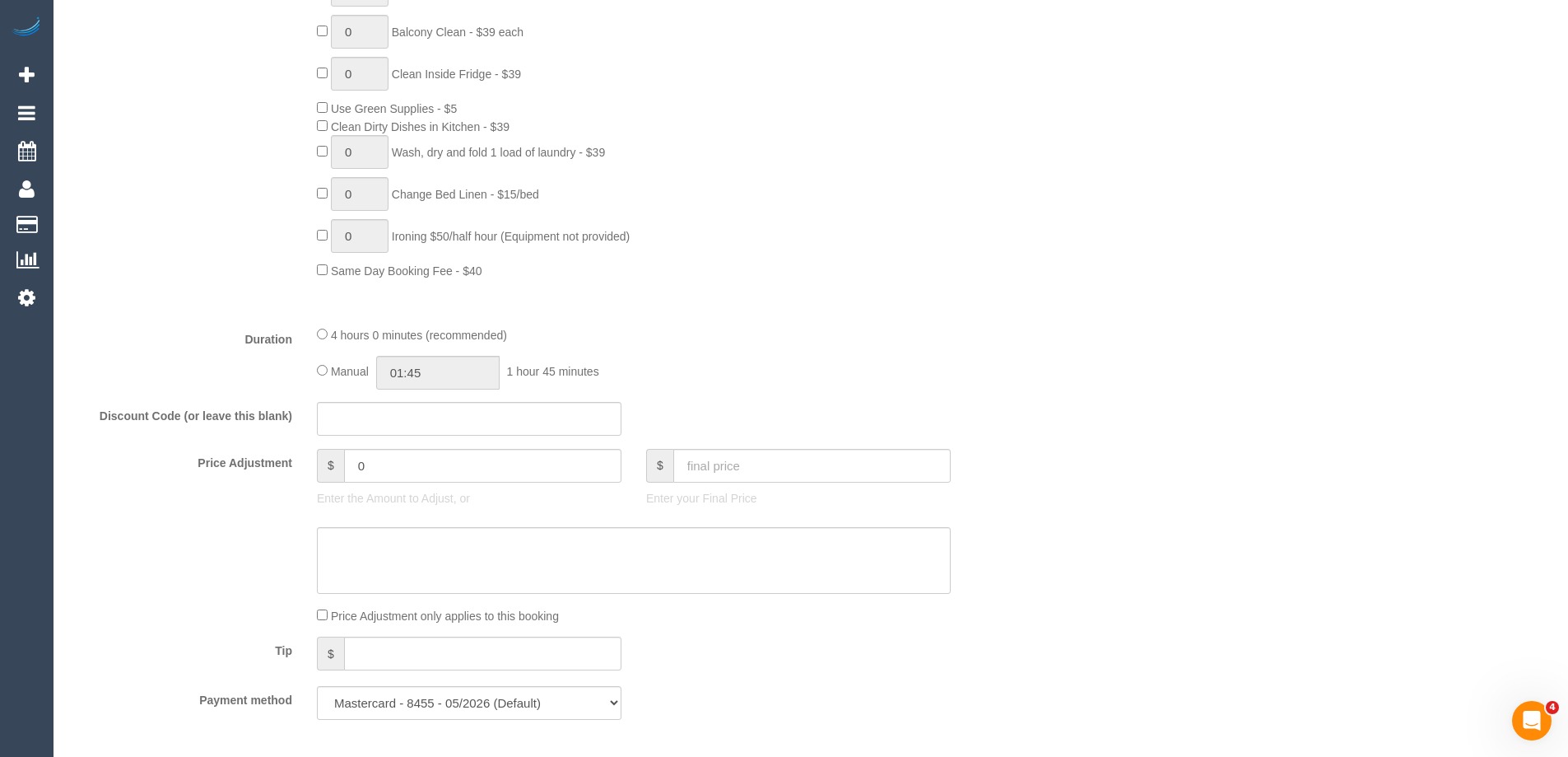
scroll to position [1070, 0]
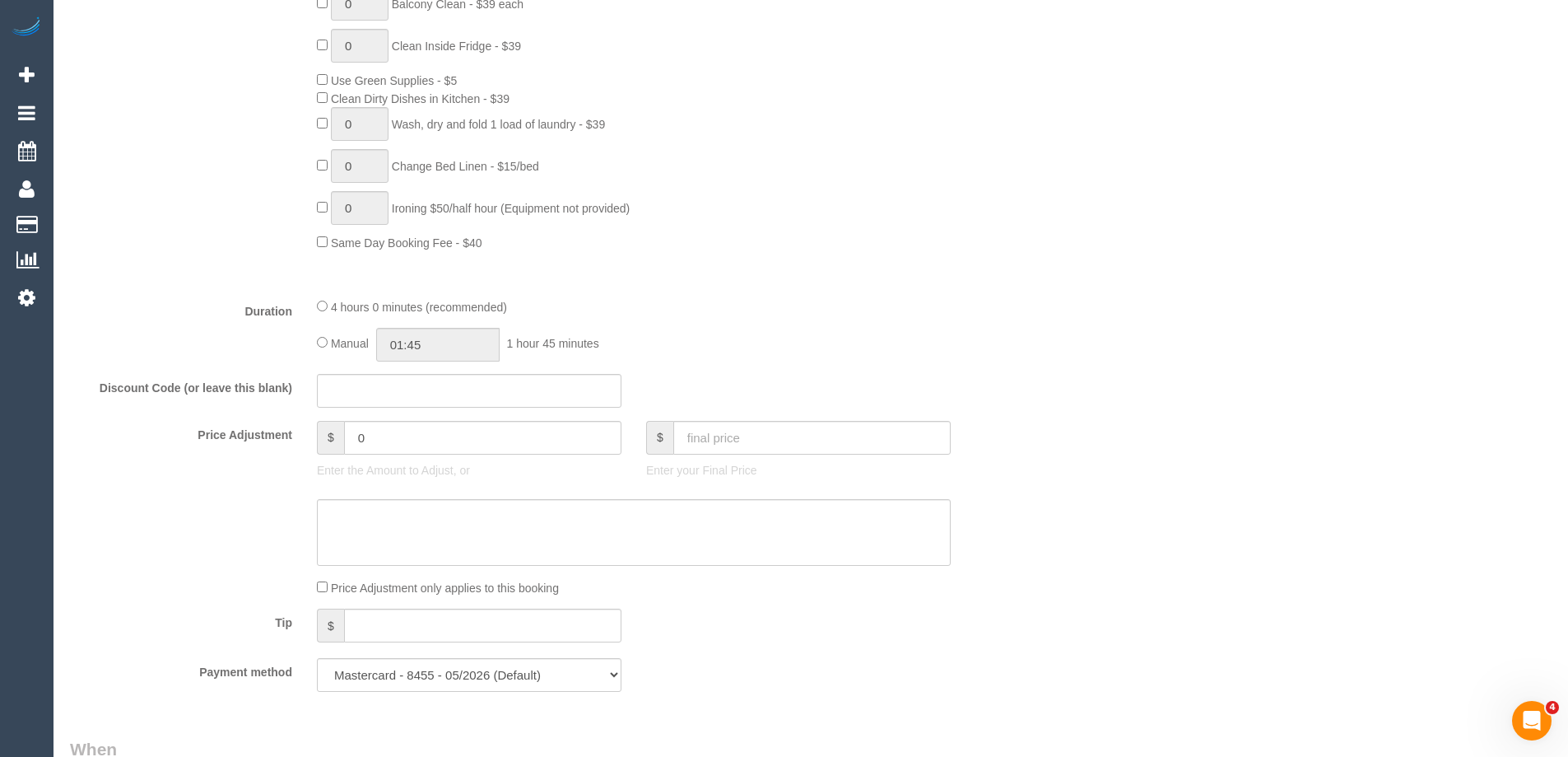
type textarea "Estimated time 3-3.5 hours - Call customer upon arrival - 0408 006 264 - HIGH P…"
click at [465, 350] on input "04:00" at bounding box center [438, 345] width 123 height 34
type input "03:30"
click at [419, 370] on li "03:30" at bounding box center [420, 372] width 73 height 21
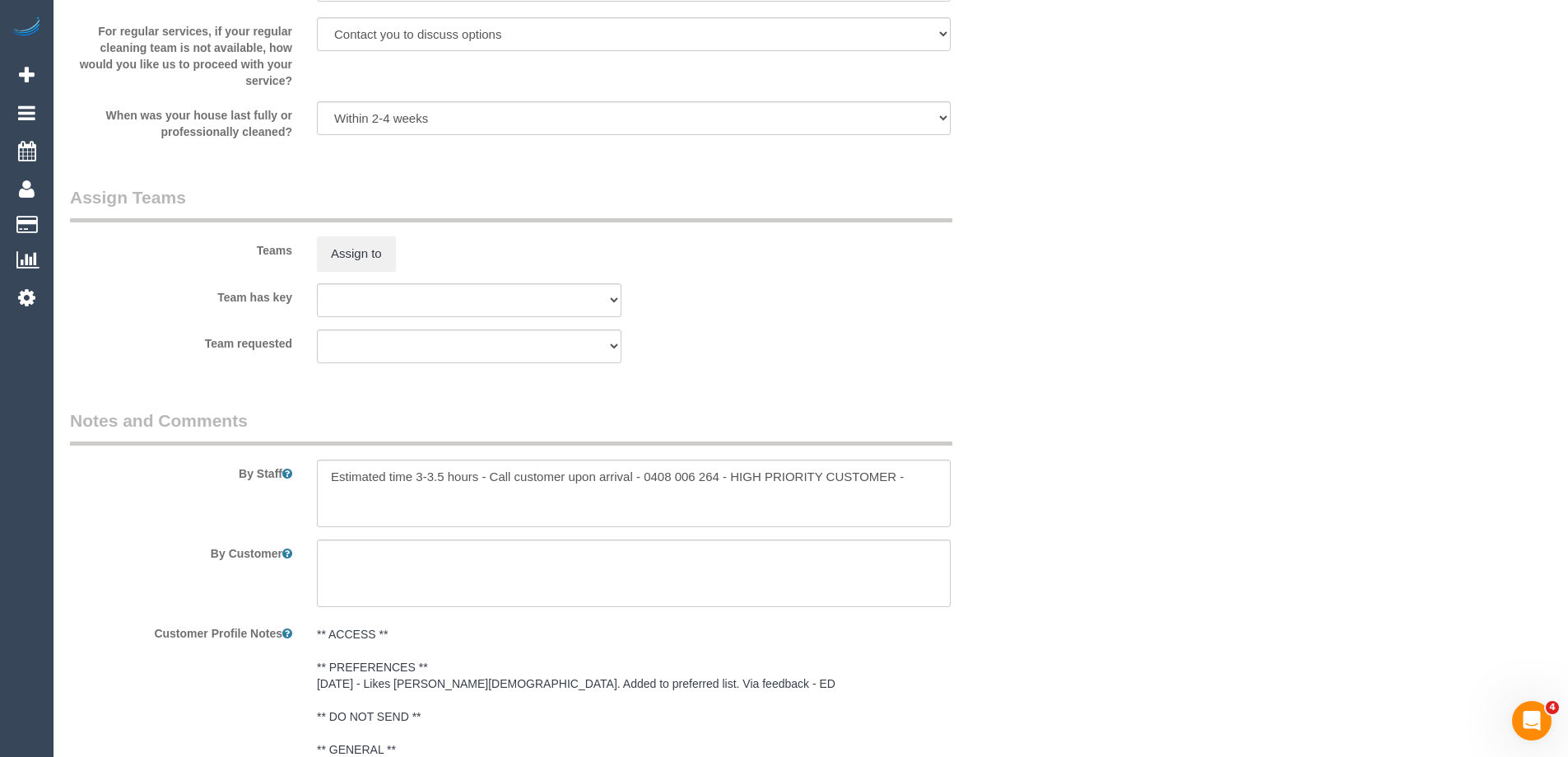
select select "spot56"
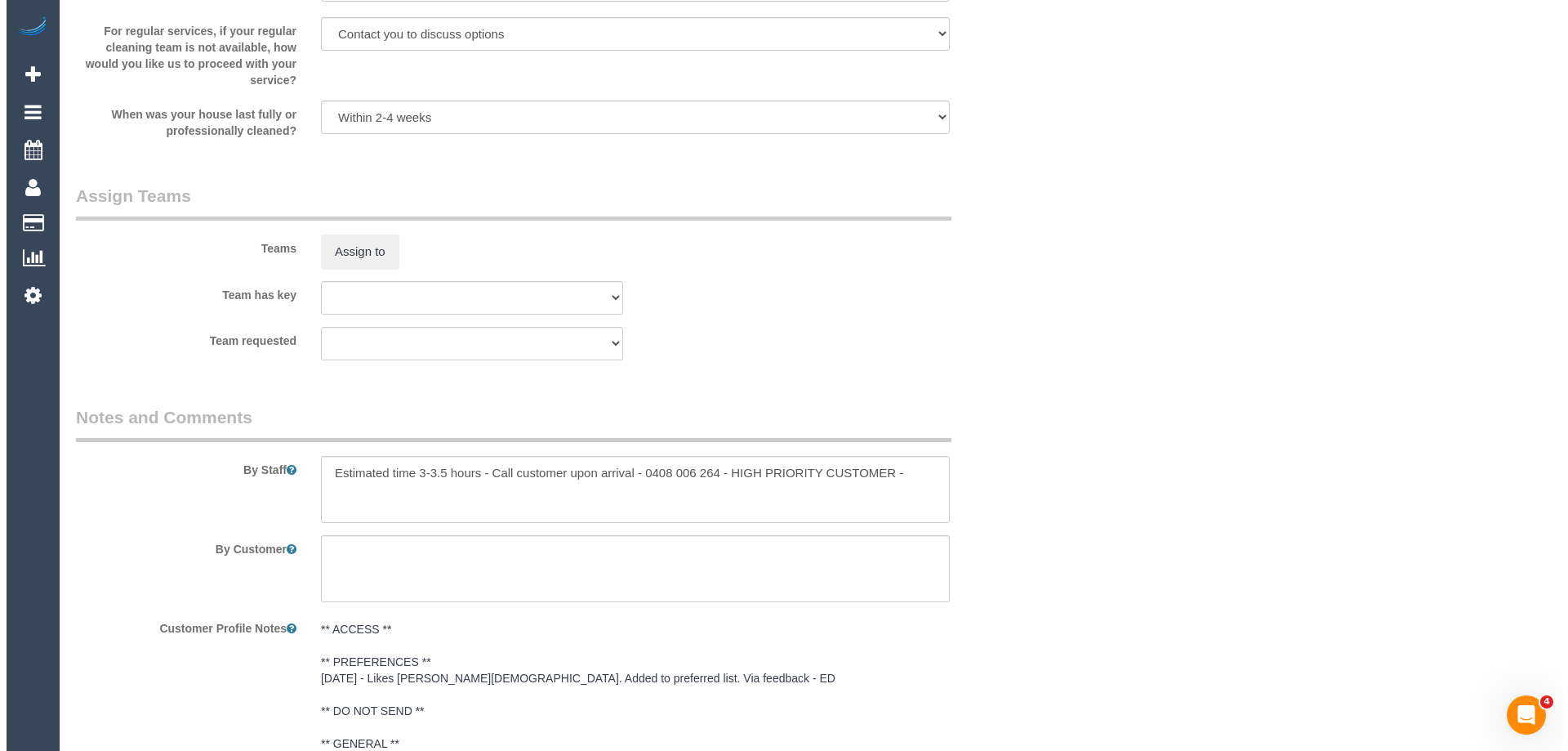
scroll to position [2451, 0]
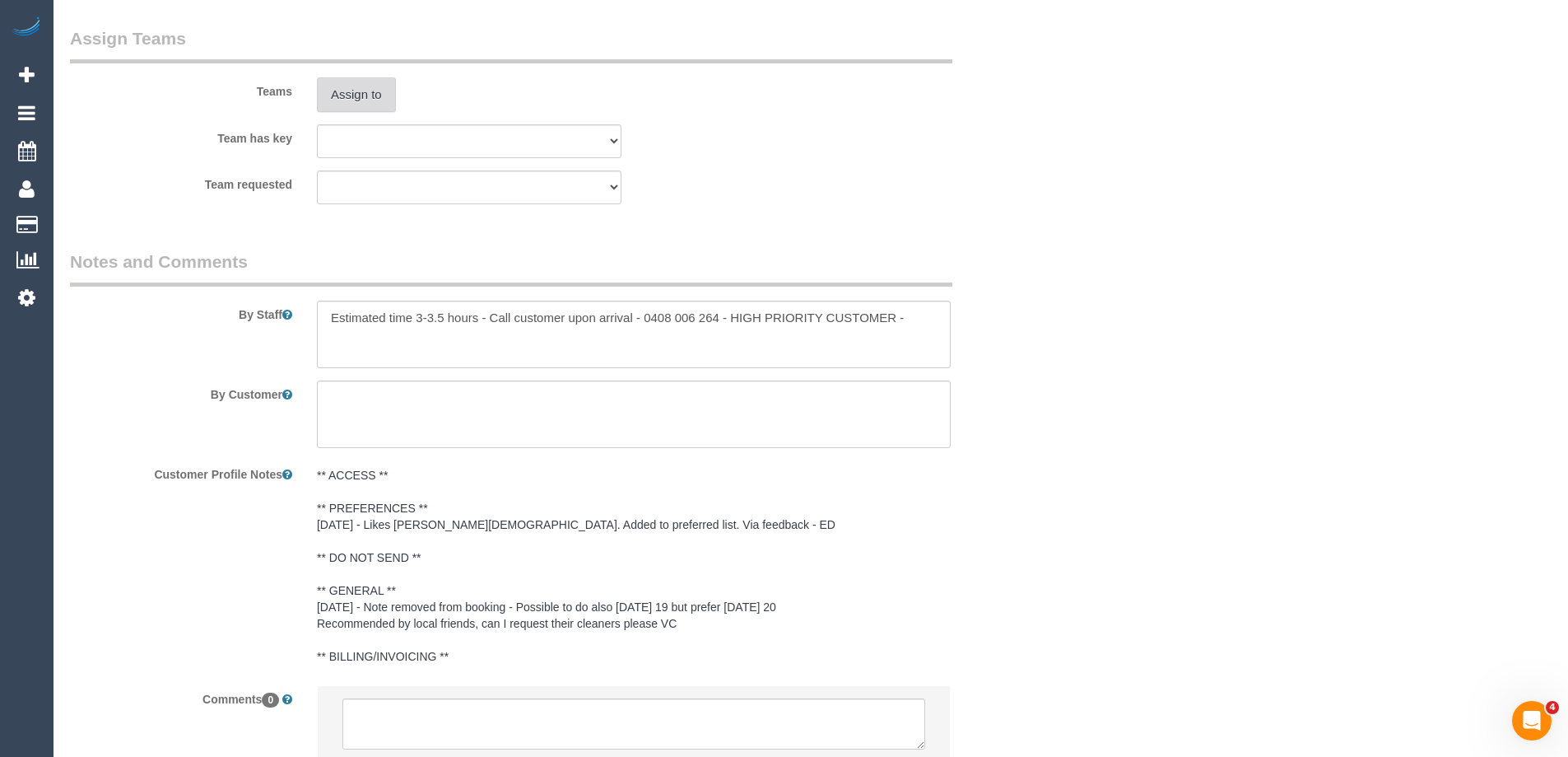
click at [353, 84] on button "Assign to" at bounding box center [356, 95] width 79 height 35
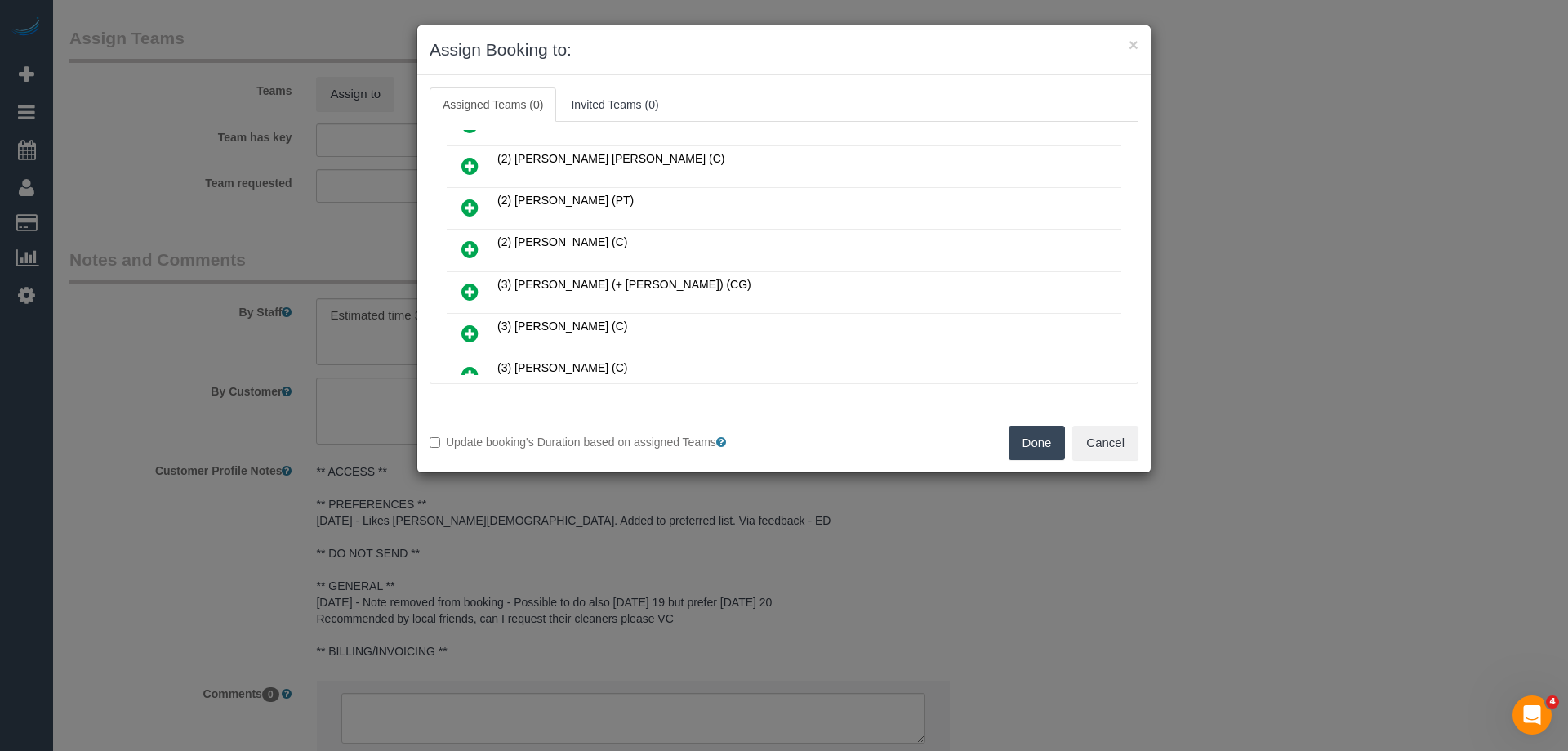
click at [468, 205] on icon at bounding box center [469, 208] width 17 height 20
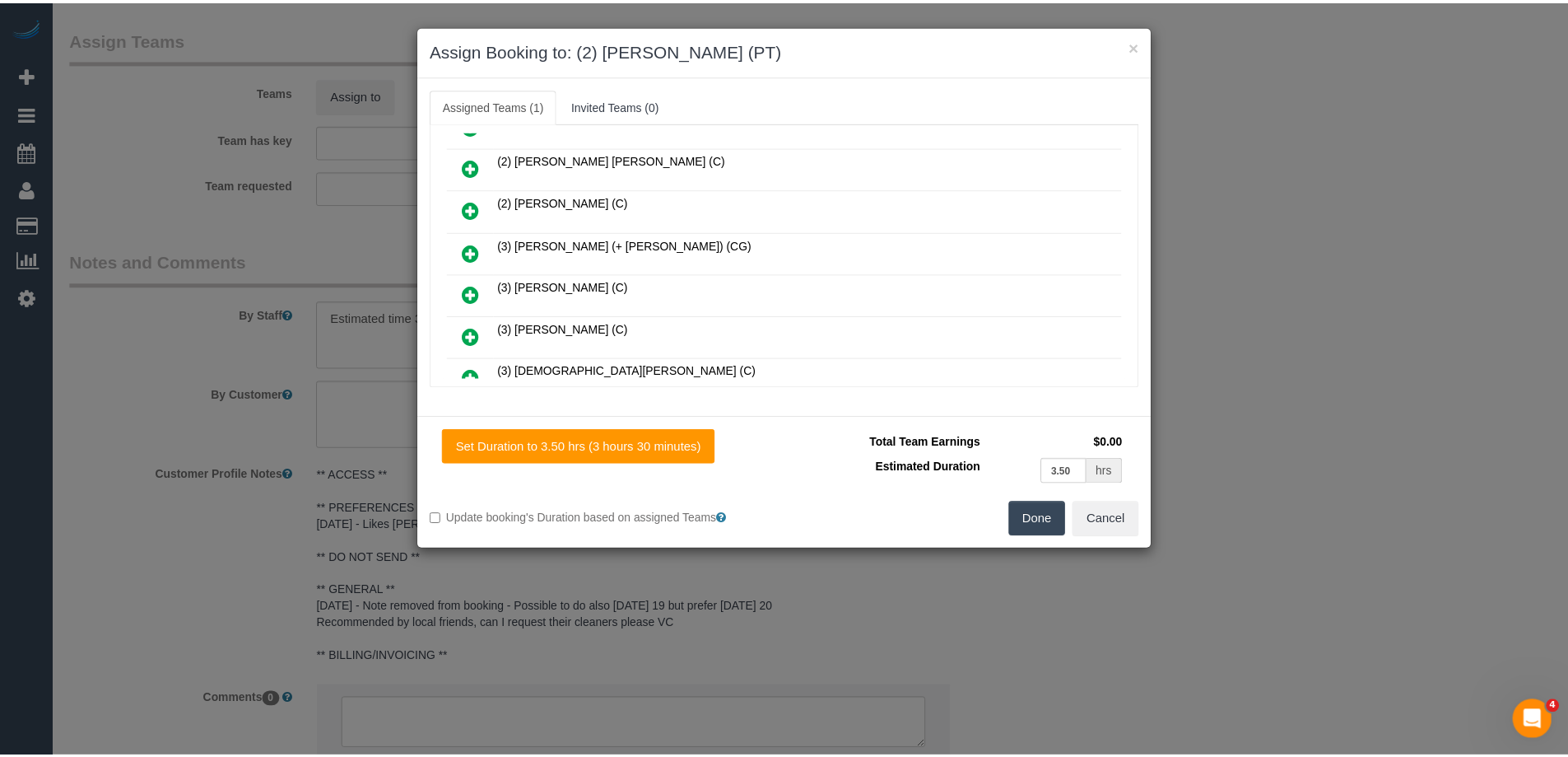
scroll to position [0, 0]
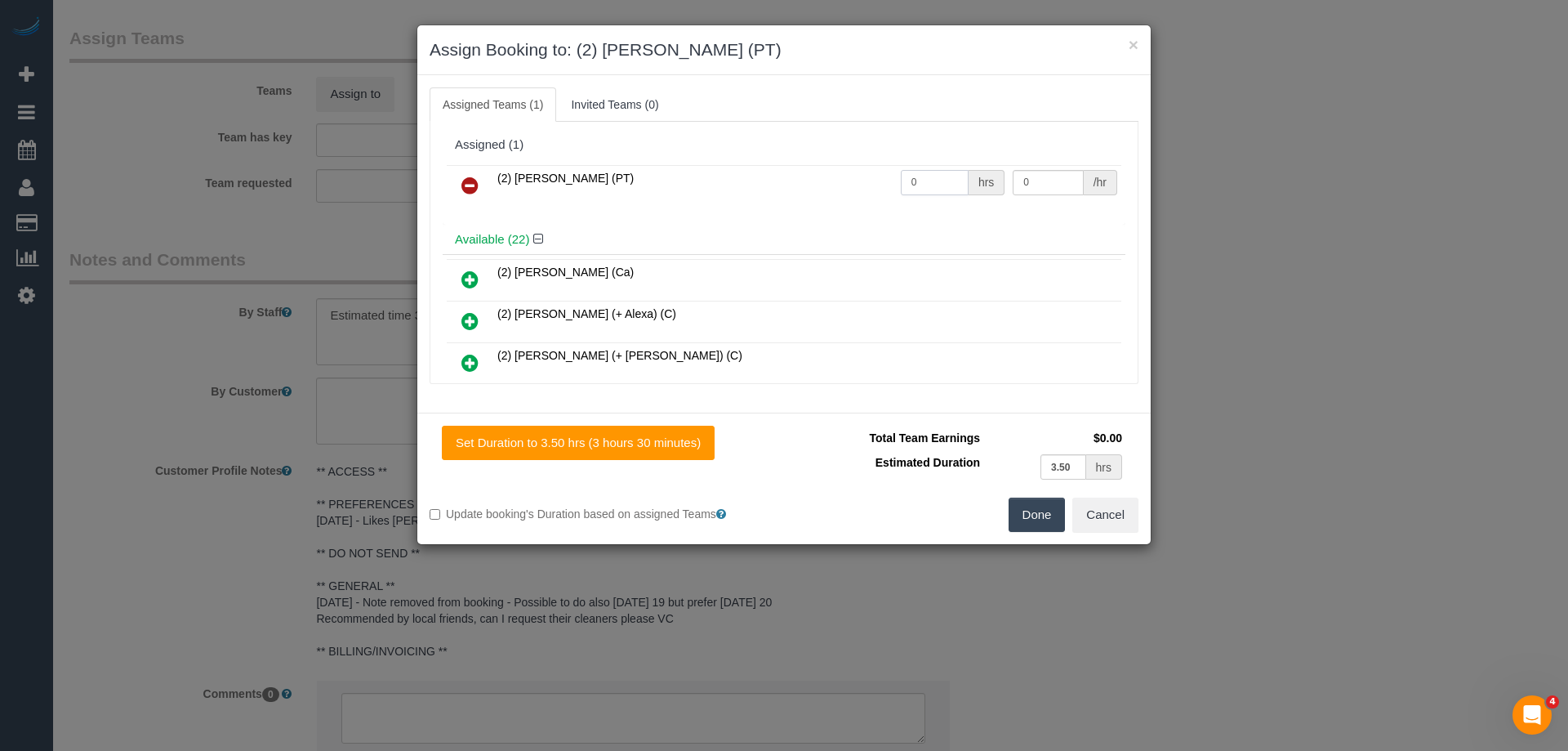
click at [850, 179] on tr "(2) Reggy Cogulet (PT) 0 hrs 0 /hr" at bounding box center [784, 186] width 674 height 42
type input "1"
drag, startPoint x: 1042, startPoint y: 180, endPoint x: 917, endPoint y: 172, distance: 125.3
click at [919, 173] on tr "(2) Reggy Cogulet (PT) 1 hrs 0 /hr" at bounding box center [784, 186] width 674 height 42
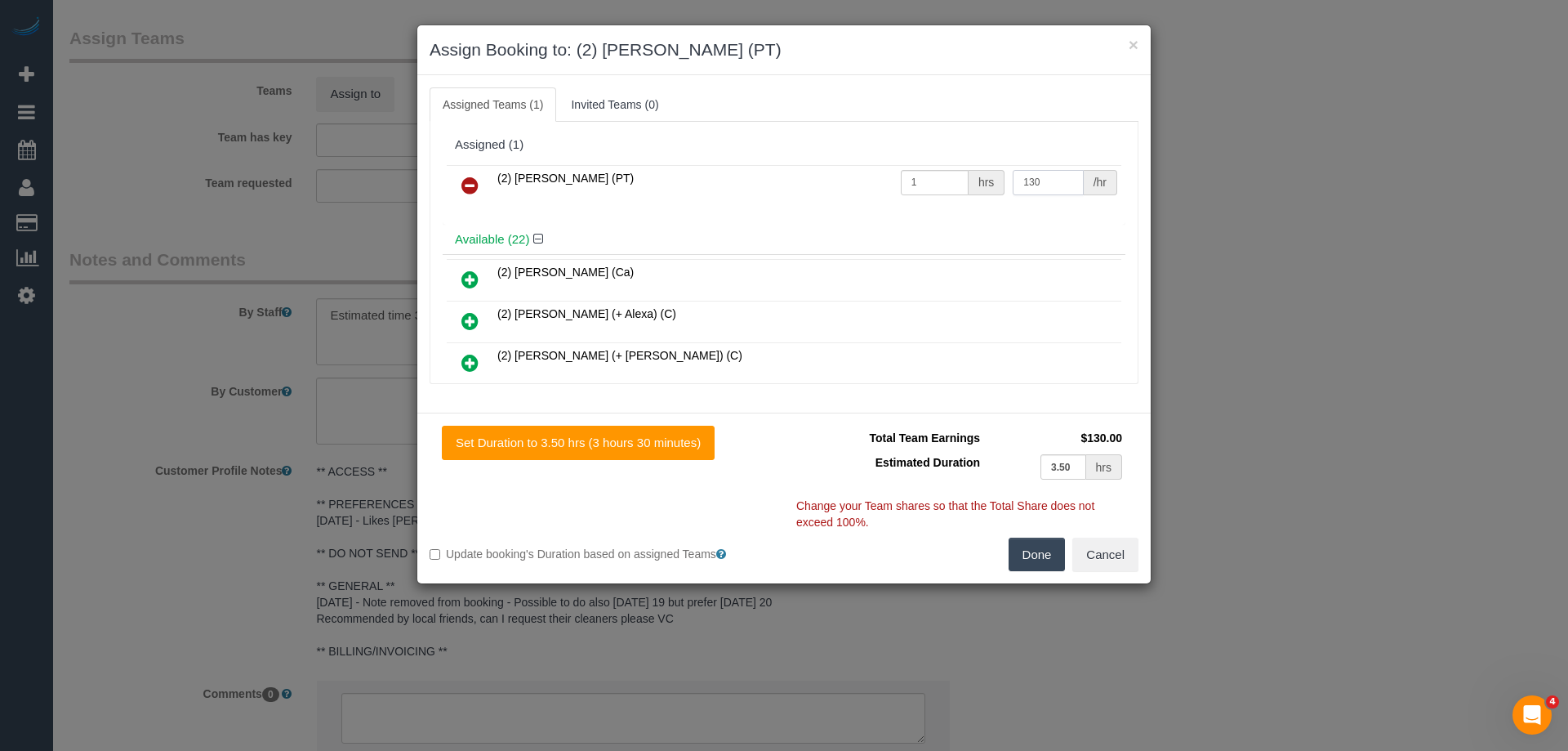
type input "130"
click at [1031, 555] on button "Done" at bounding box center [1037, 555] width 57 height 35
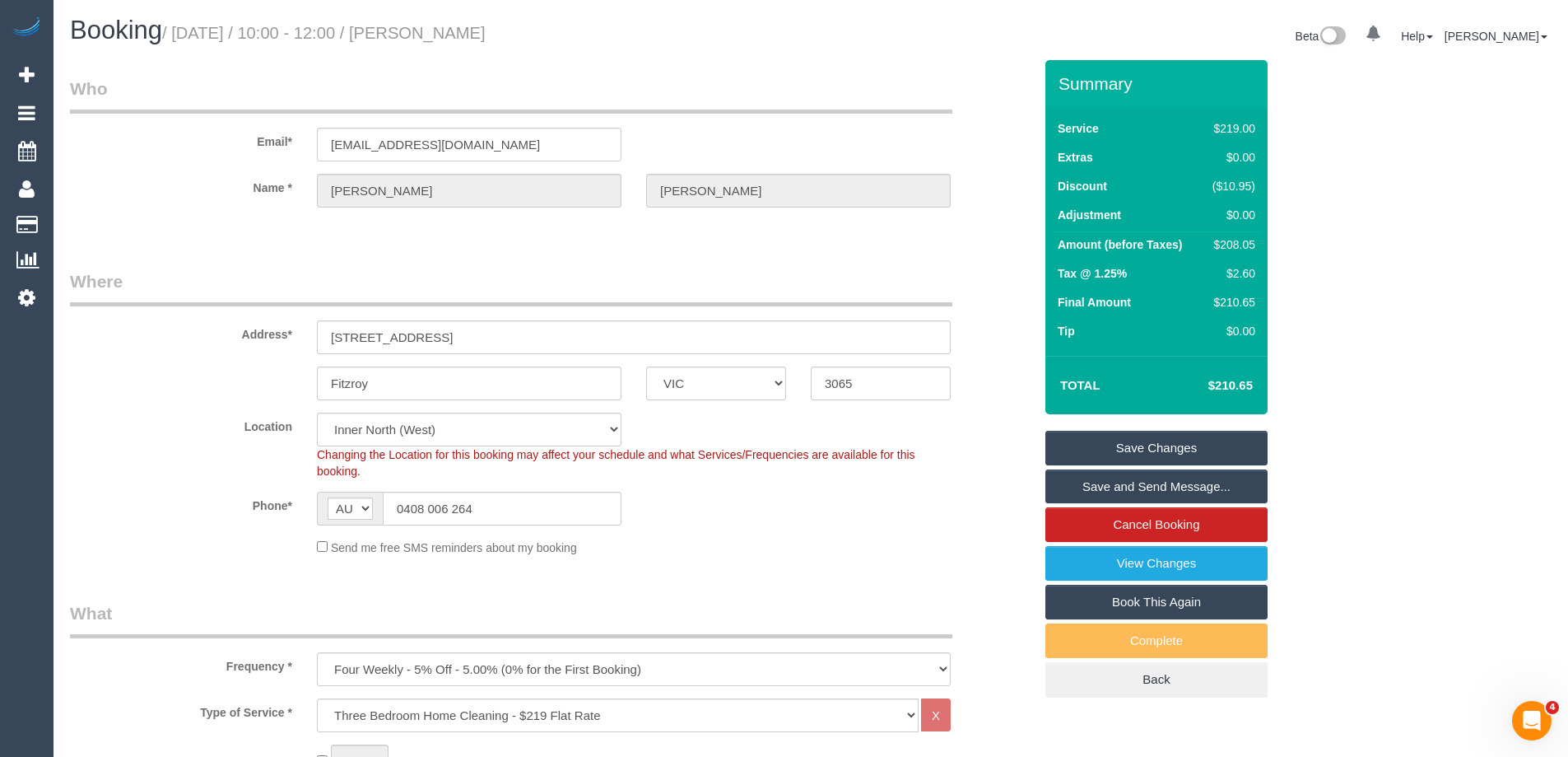
drag, startPoint x: 575, startPoint y: 35, endPoint x: 452, endPoint y: 30, distance: 123.1
click at [452, 30] on h1 "Booking / September 11, 2025 / 10:00 - 12:00 / Alex Hardy" at bounding box center [434, 30] width 728 height 28
copy small "Alex Hardy"
click at [1107, 437] on link "Save Changes" at bounding box center [1156, 448] width 222 height 35
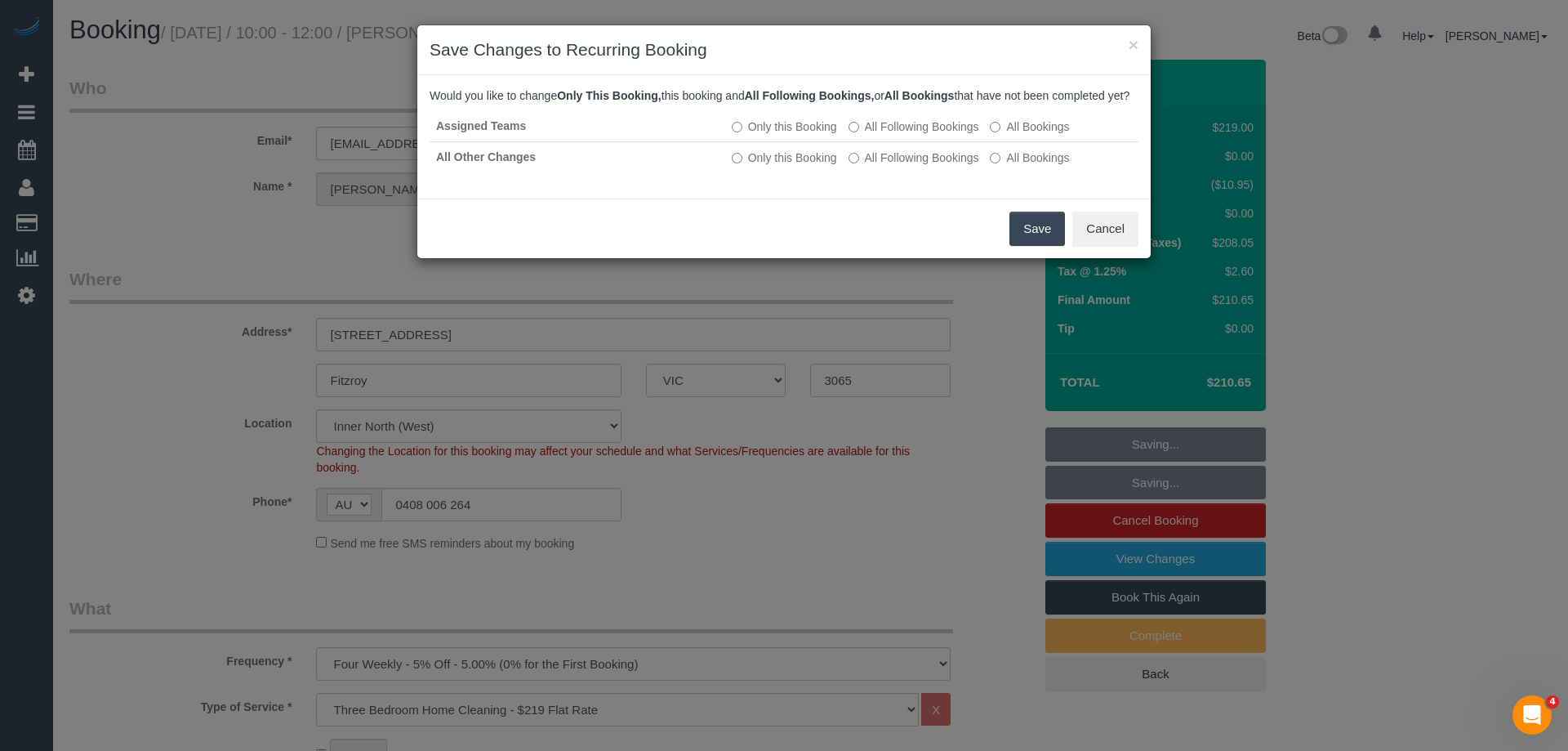
click at [1040, 246] on button "Save" at bounding box center [1037, 229] width 56 height 35
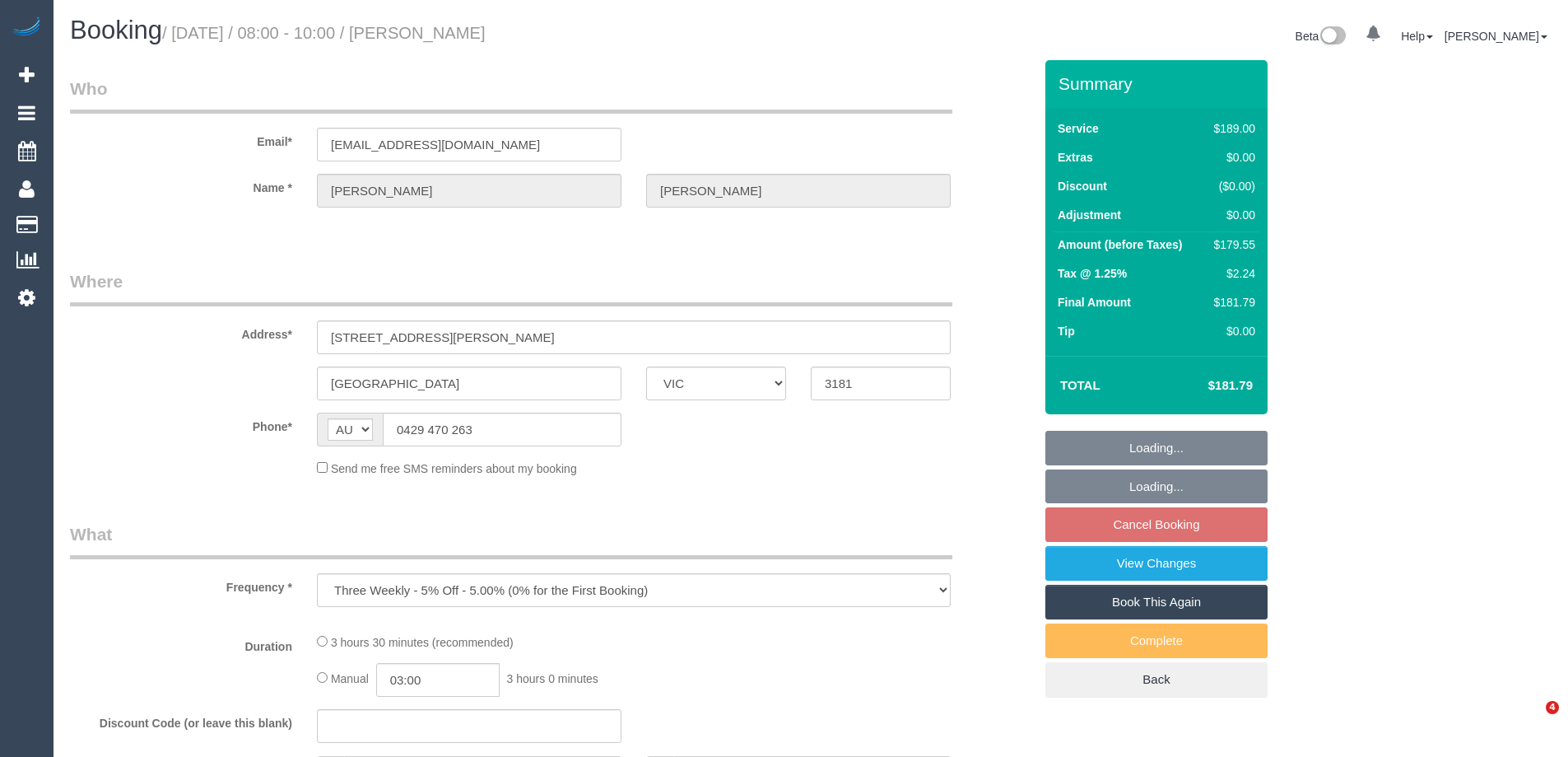
select select "VIC"
select select "string:stripe-pm_1PMk062GScqysDRV9k7oLIJo"
select select "number:29"
select select "number:14"
select select "number:19"
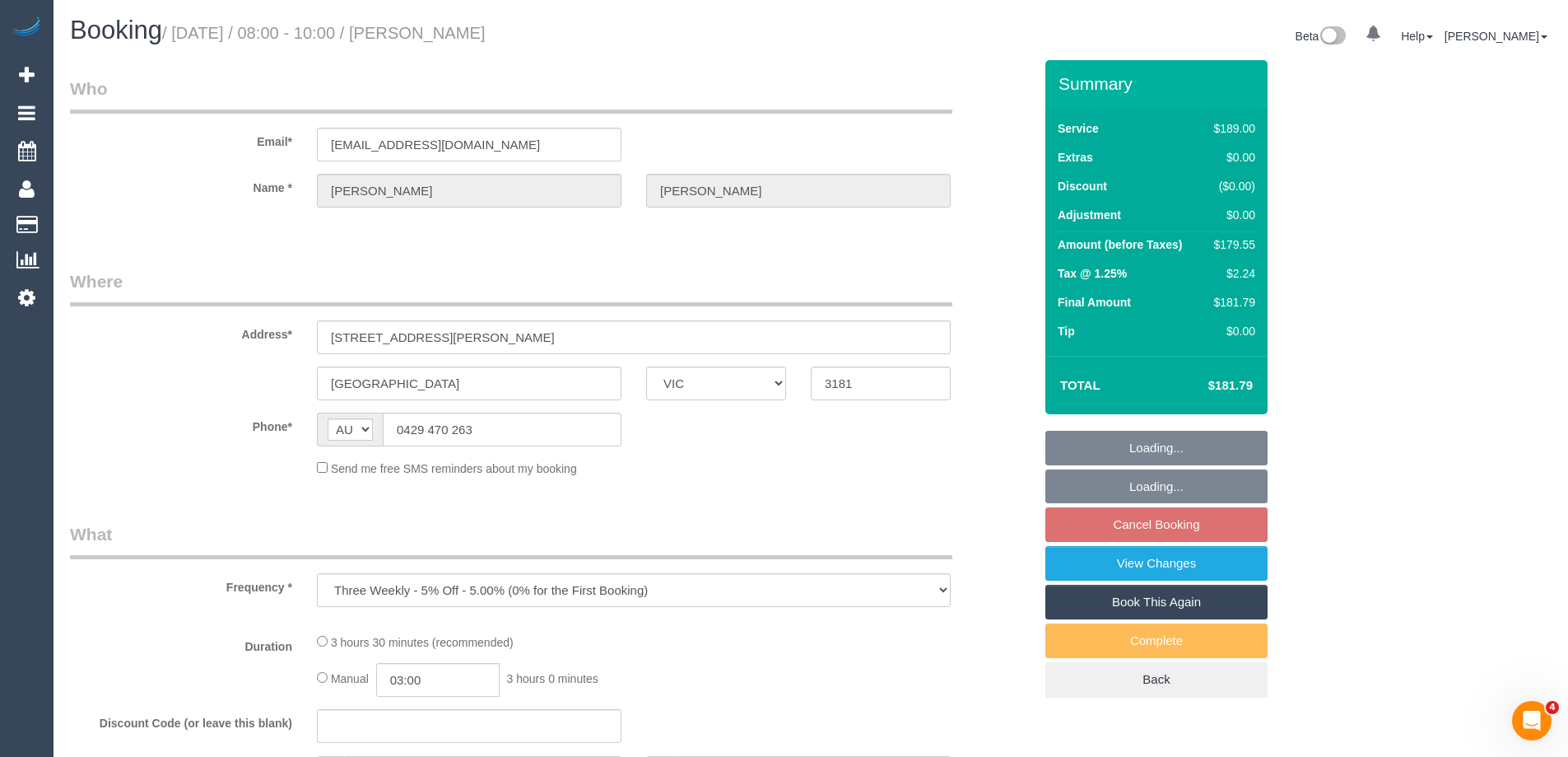
select select "number:22"
select select "number:33"
select select "number:11"
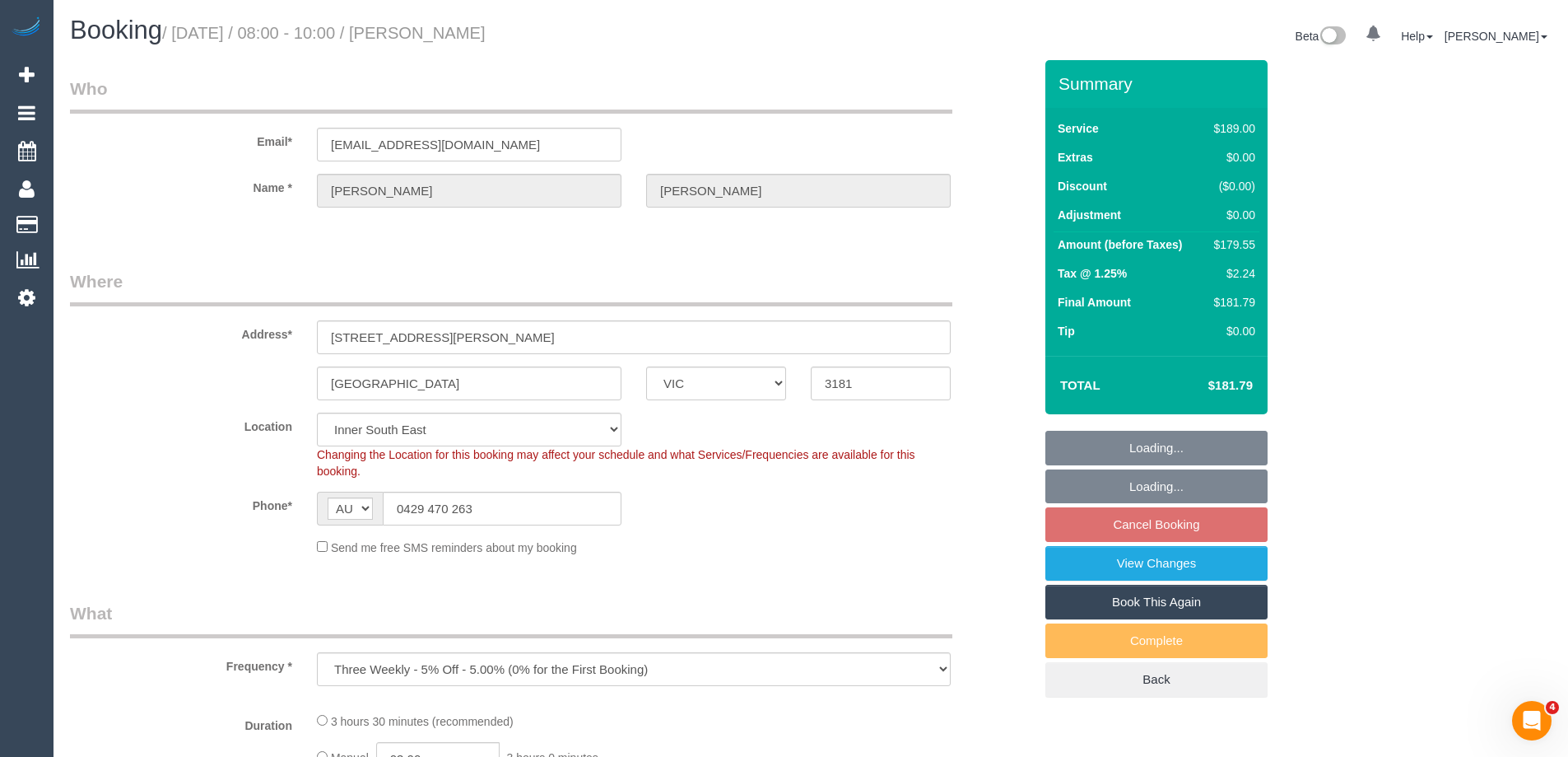
select select "object:675"
select select "spot2"
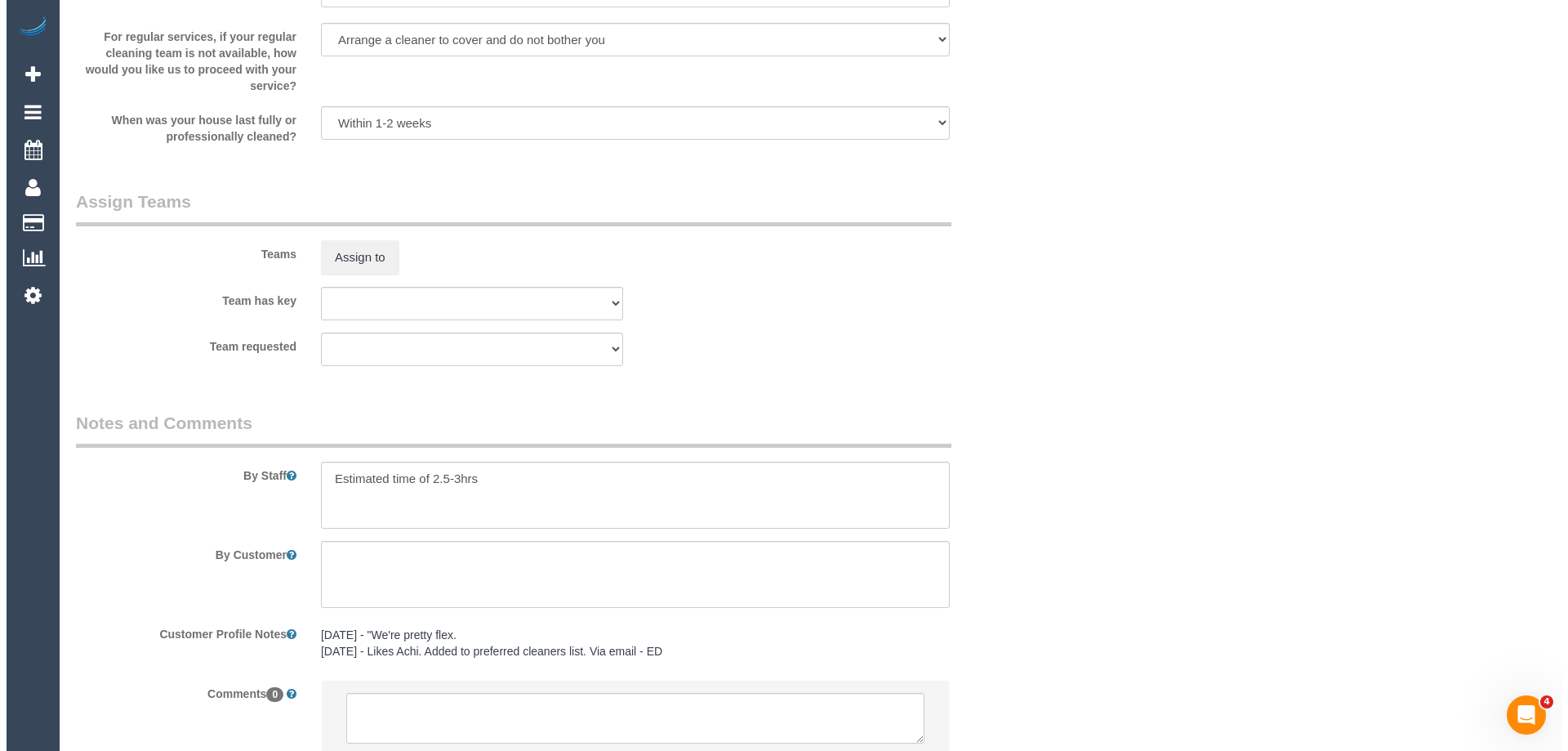
scroll to position [2412, 0]
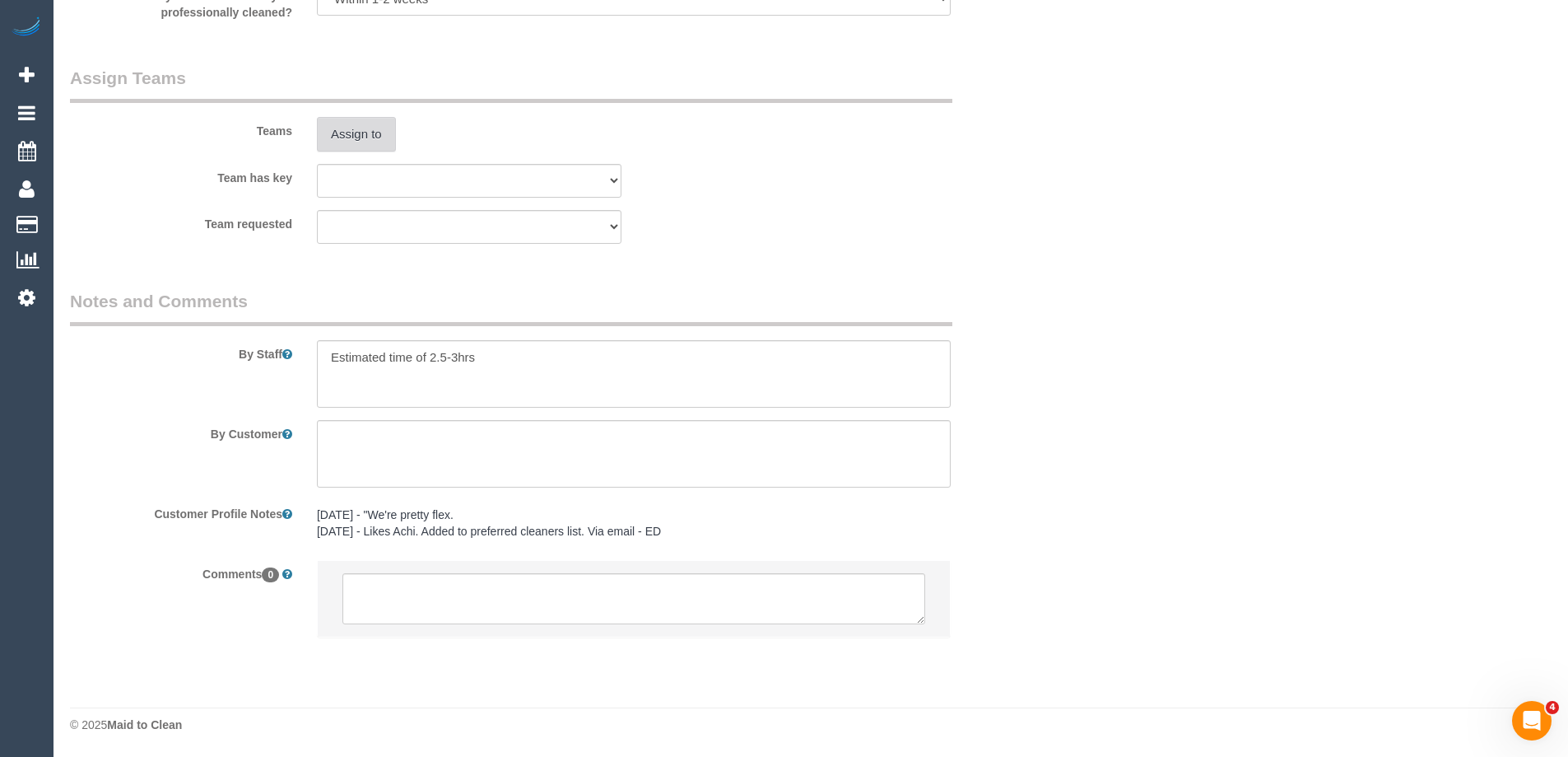
click at [382, 136] on button "Assign to" at bounding box center [356, 134] width 79 height 35
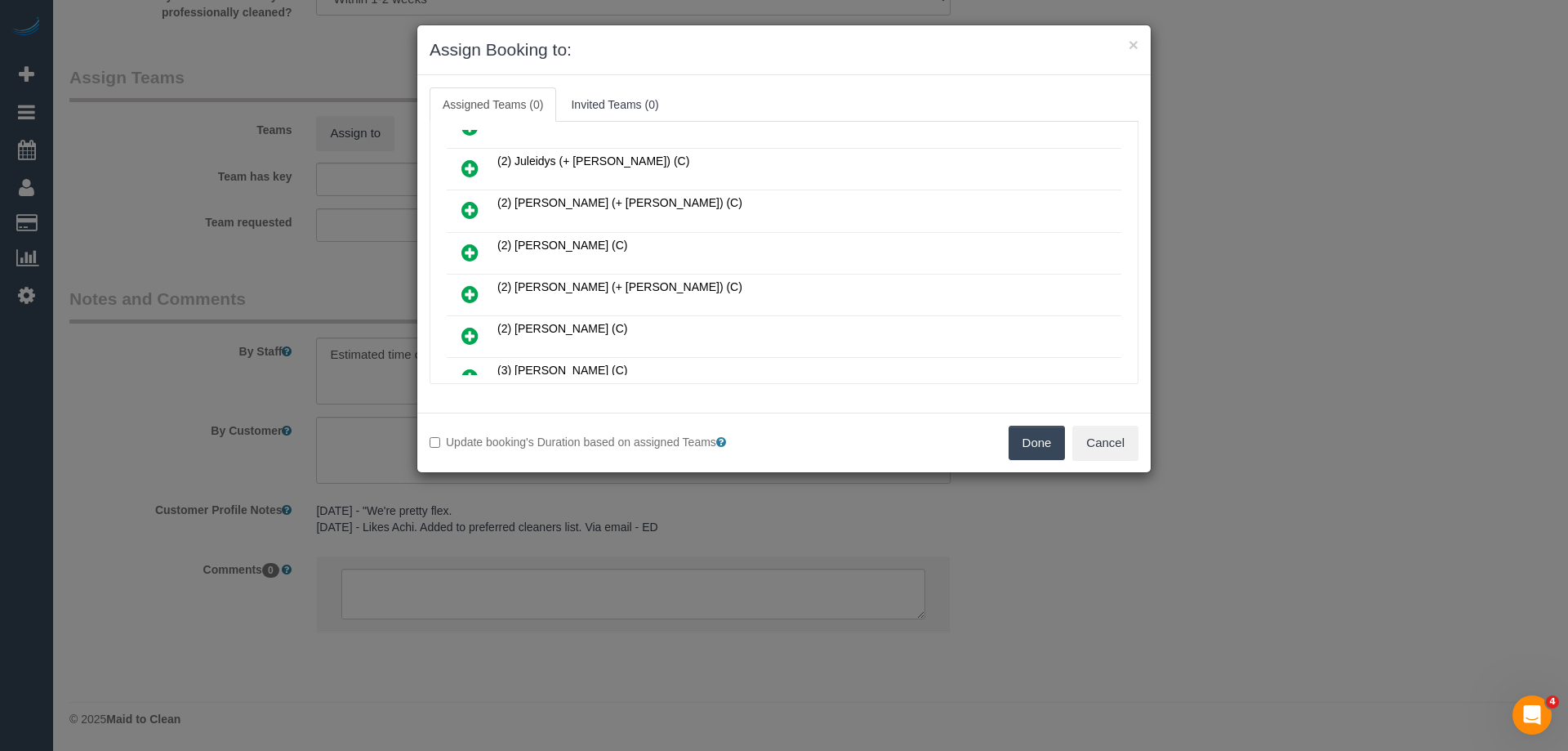
scroll to position [490, 0]
click at [469, 285] on icon at bounding box center [469, 293] width 17 height 20
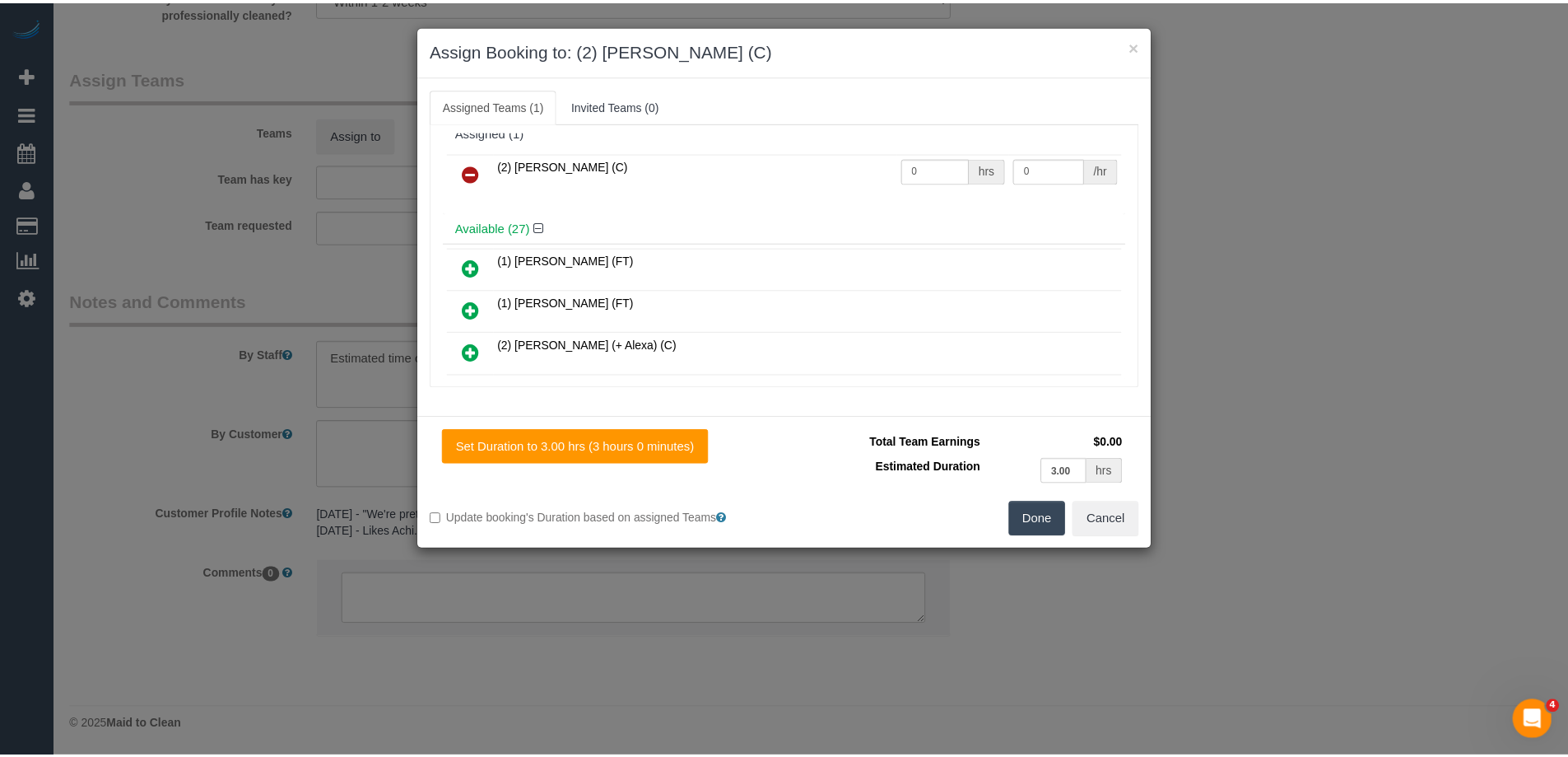
scroll to position [0, 0]
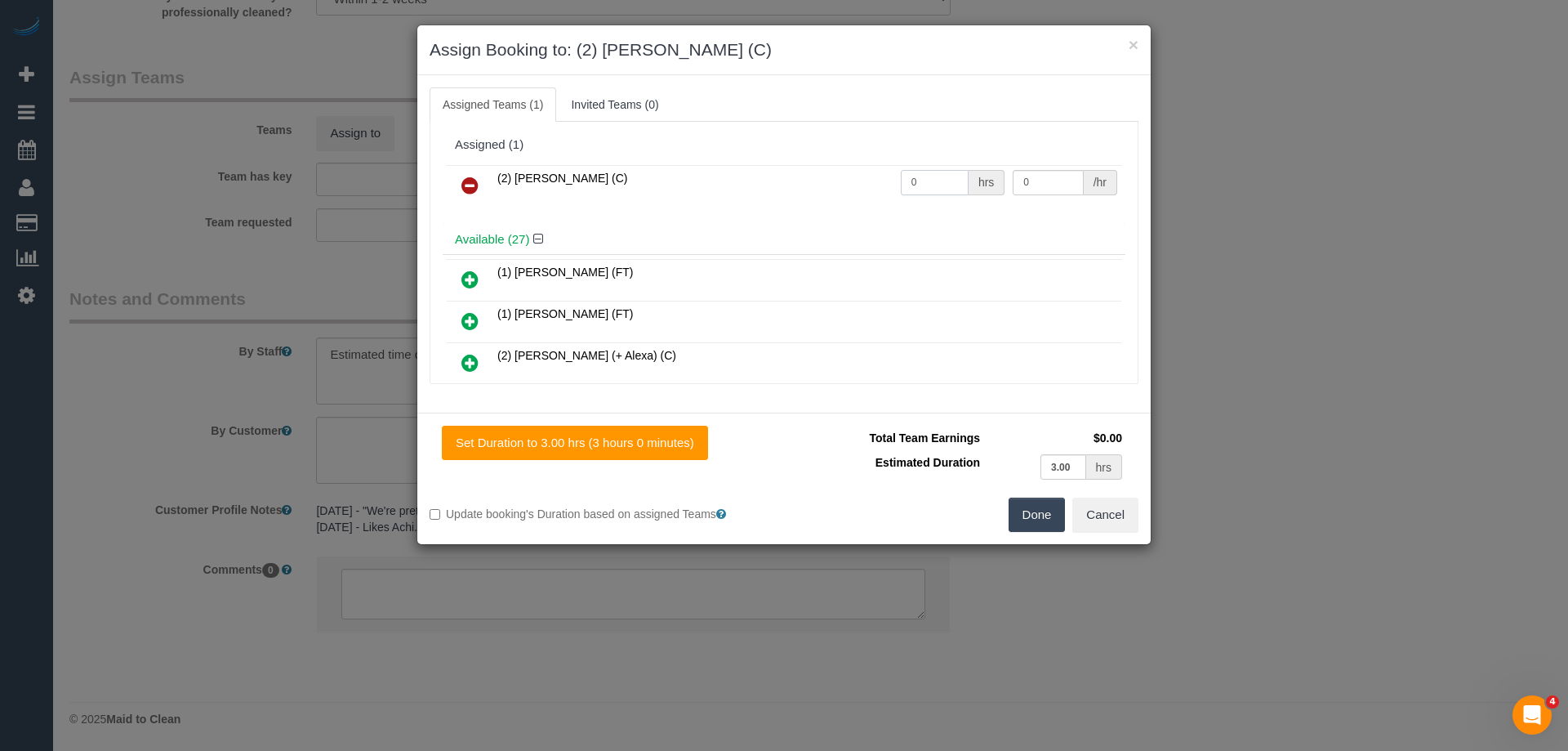
drag, startPoint x: 932, startPoint y: 181, endPoint x: 770, endPoint y: 176, distance: 162.1
click at [765, 173] on tr "(2) Roumany Gergis (C) 0 hrs 0 /hr" at bounding box center [784, 186] width 674 height 42
type input "1"
drag, startPoint x: 1054, startPoint y: 181, endPoint x: 896, endPoint y: 177, distance: 158.1
click at [902, 177] on tr "(2) Roumany Gergis (C) 1 hrs 0 /hr" at bounding box center [784, 186] width 674 height 42
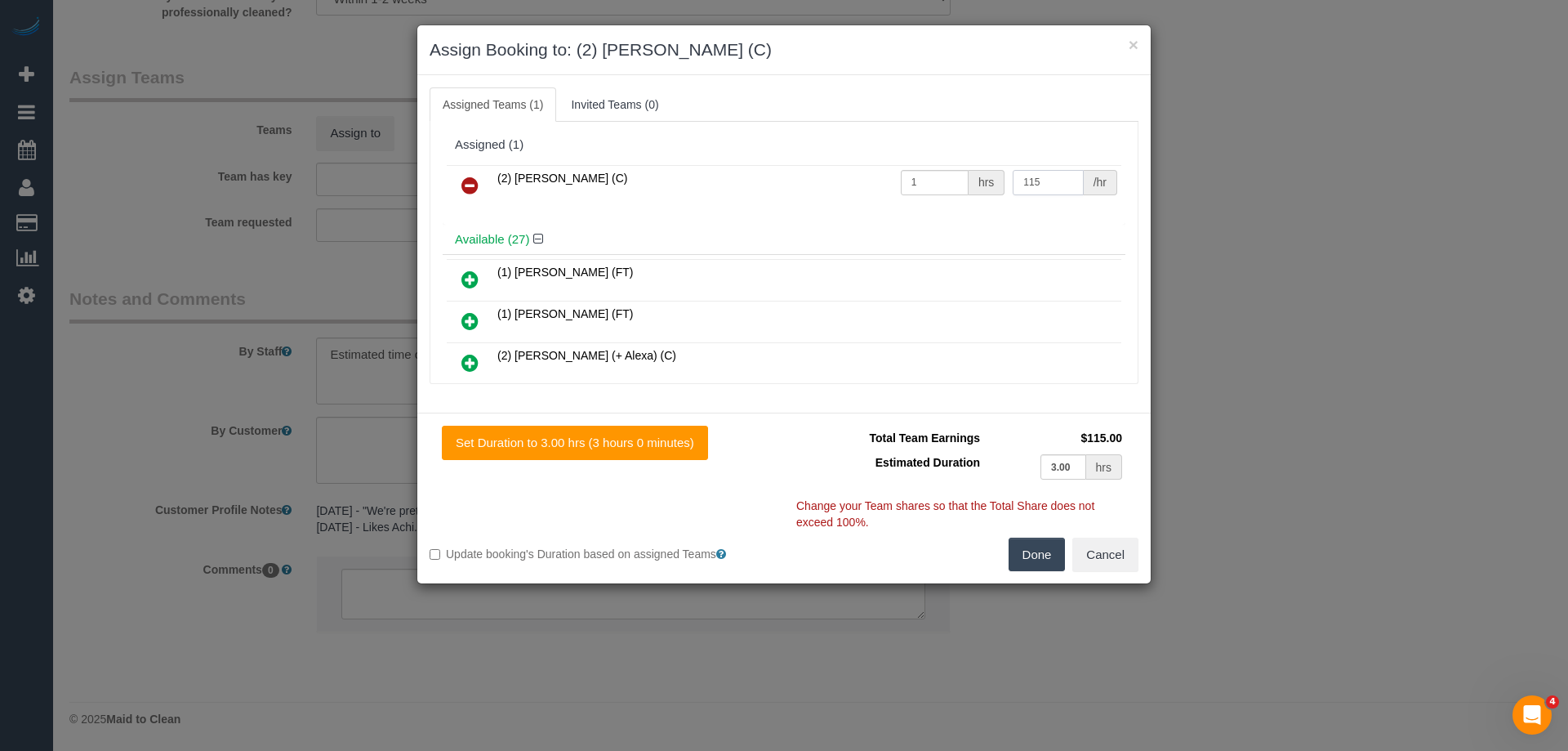
type input "115"
click at [1030, 531] on div "Total Team Earnings $115.00 Estimated Duration 3.00 hrs Warning: The Company sh…" at bounding box center [960, 481] width 354 height 112
click at [1028, 549] on button "Done" at bounding box center [1037, 555] width 57 height 35
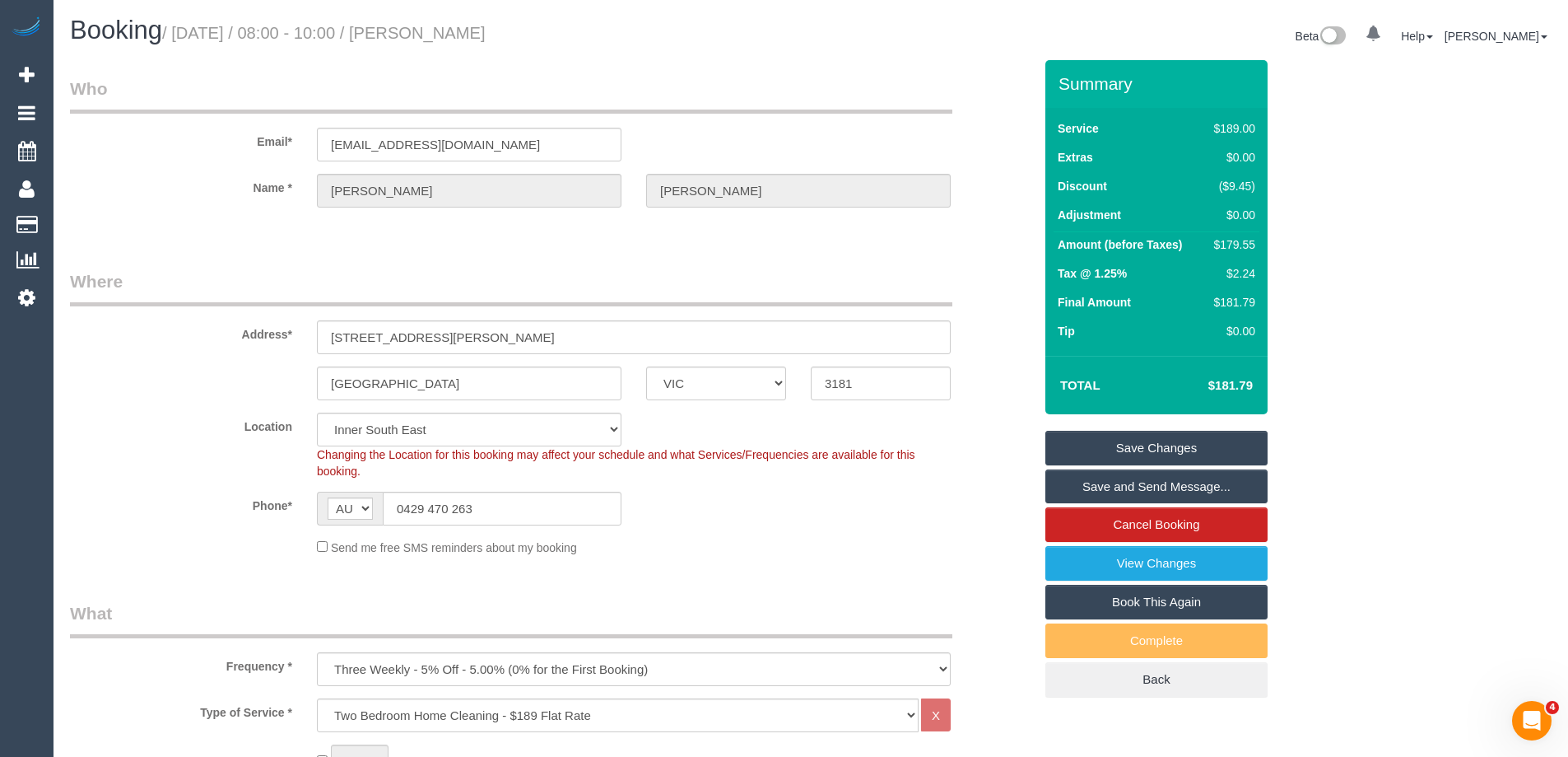
drag, startPoint x: 591, startPoint y: 37, endPoint x: 457, endPoint y: 28, distance: 134.3
click at [457, 28] on h1 "Booking / September 11, 2025 / 08:00 - 10:00 / Natasha Roberton" at bounding box center [434, 30] width 728 height 28
copy small "Natasha Roberton"
click at [1081, 444] on link "Save Changes" at bounding box center [1156, 448] width 222 height 35
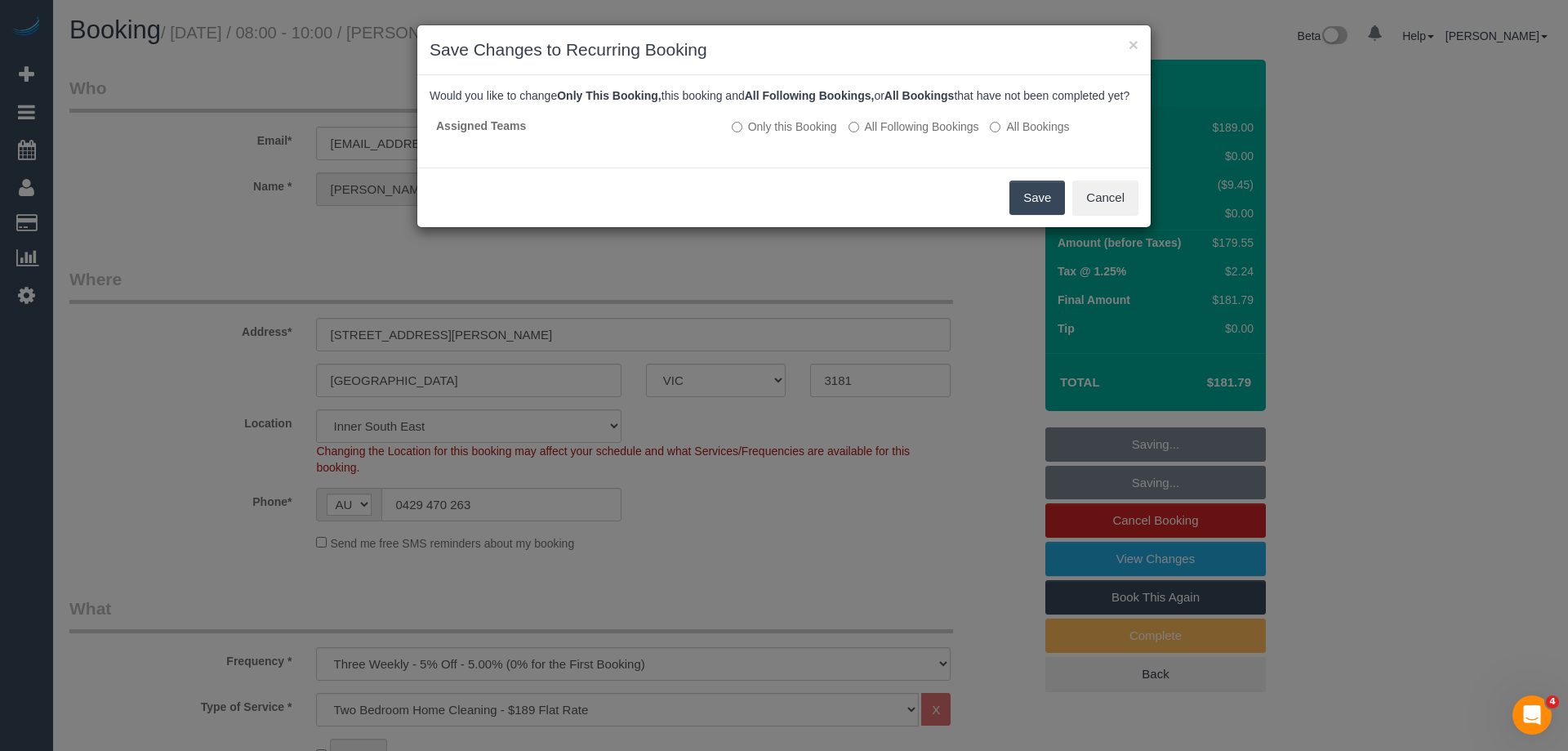
click at [1047, 211] on button "Save" at bounding box center [1037, 198] width 56 height 35
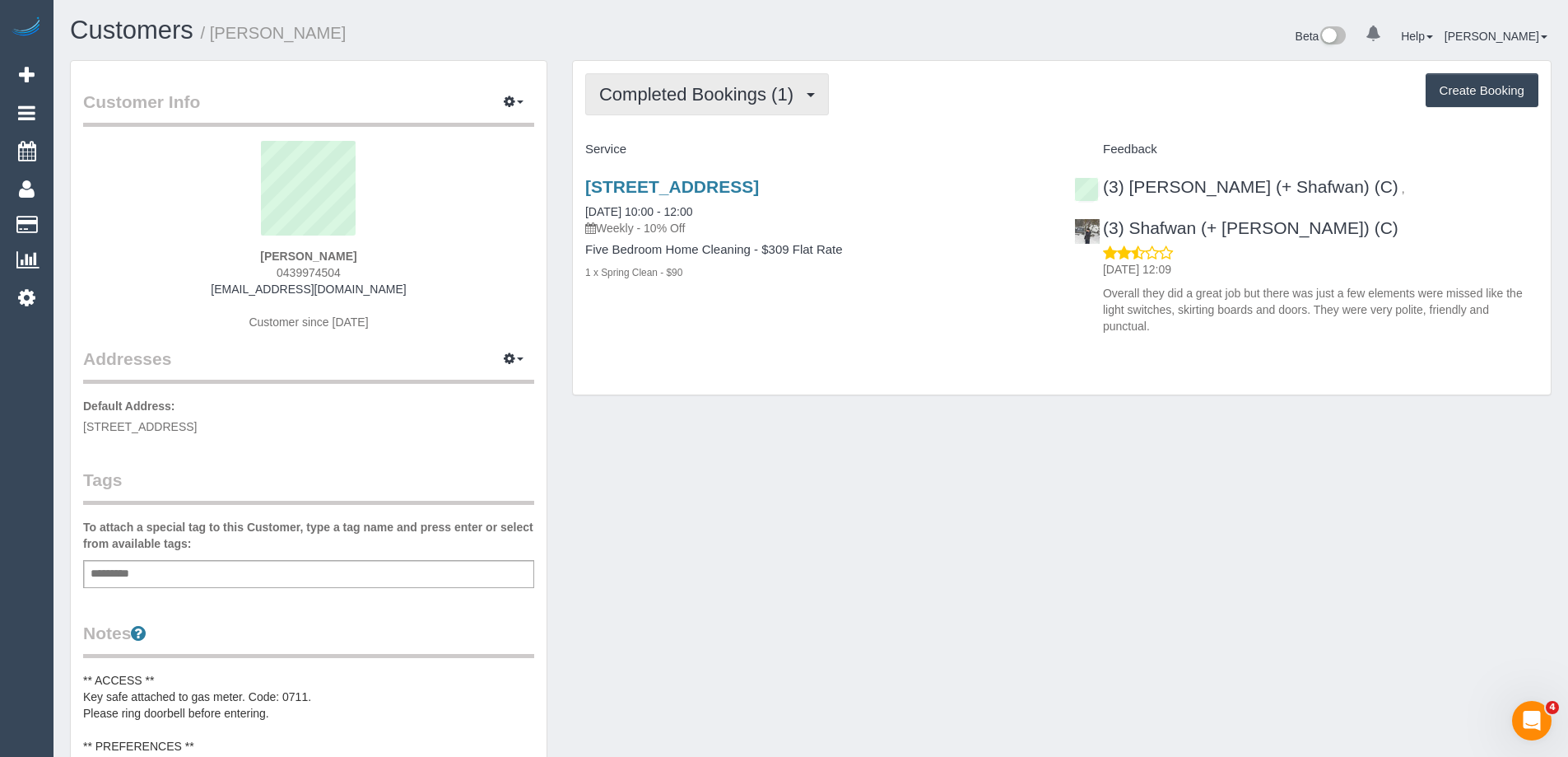
click at [734, 99] on span "Completed Bookings (1)" at bounding box center [700, 94] width 202 height 20
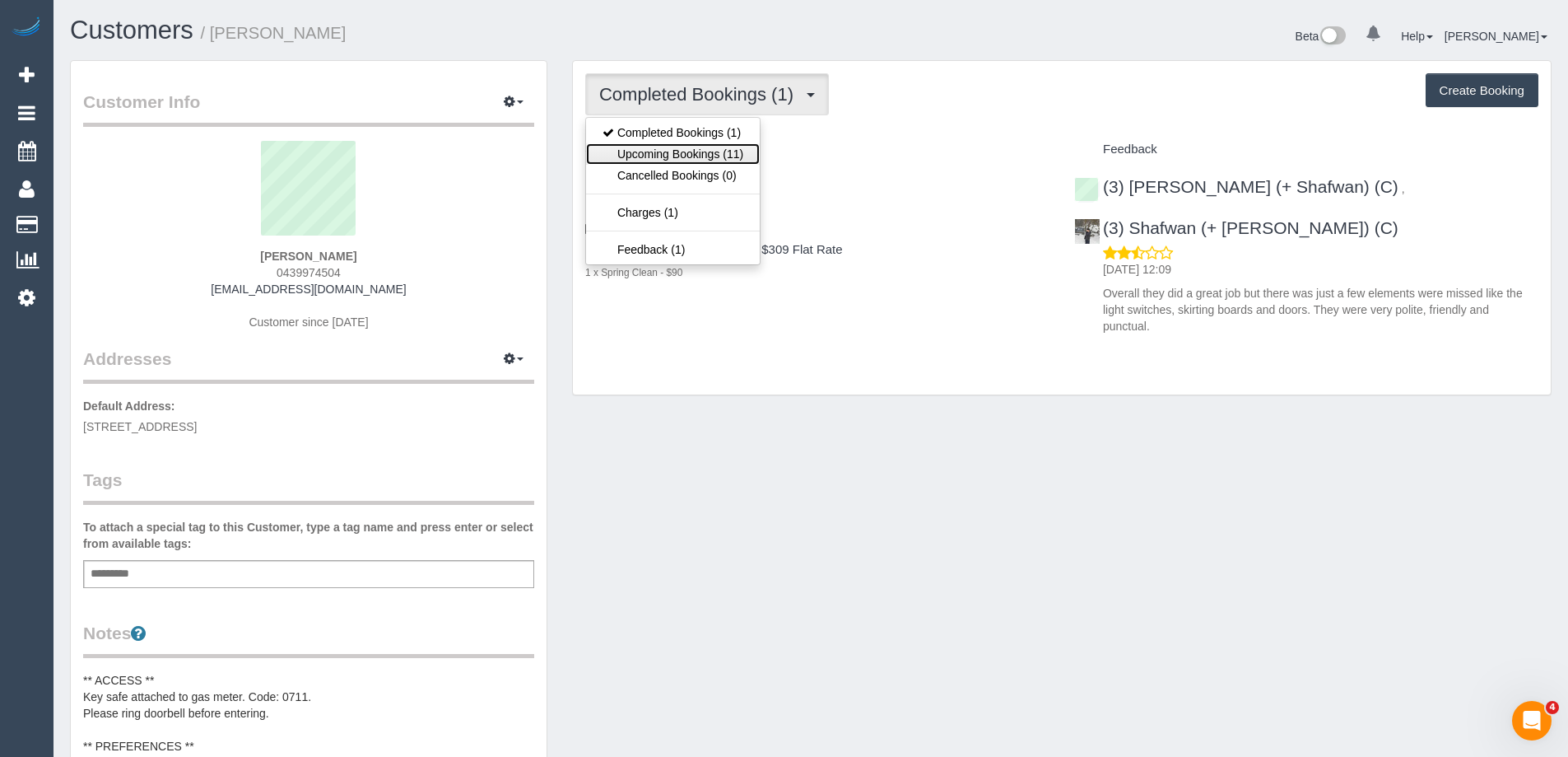
click at [719, 153] on link "Upcoming Bookings (11)" at bounding box center [672, 153] width 174 height 21
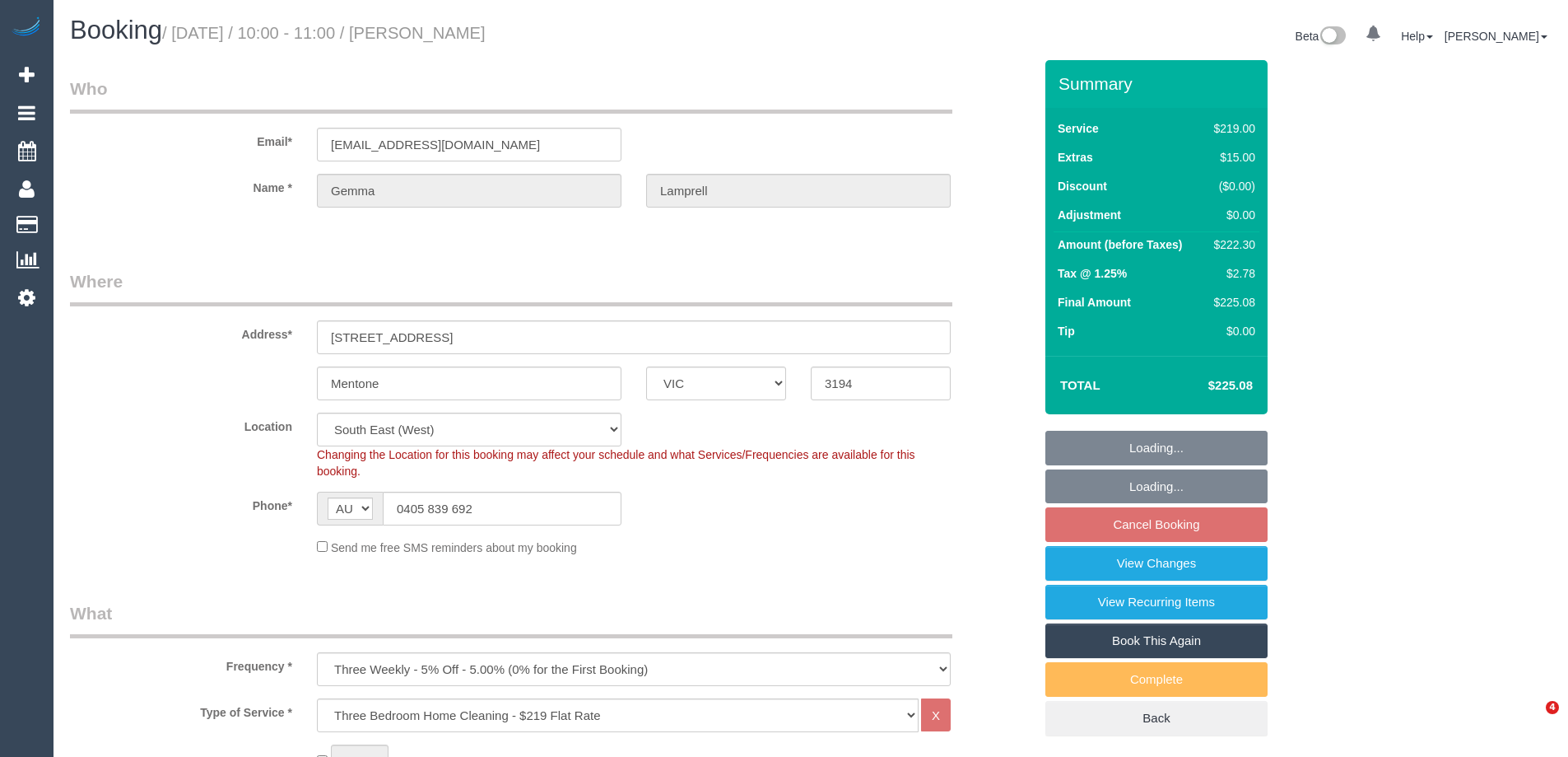
select select "VIC"
select select "number:27"
select select "number:14"
select select "number:19"
select select "number:25"
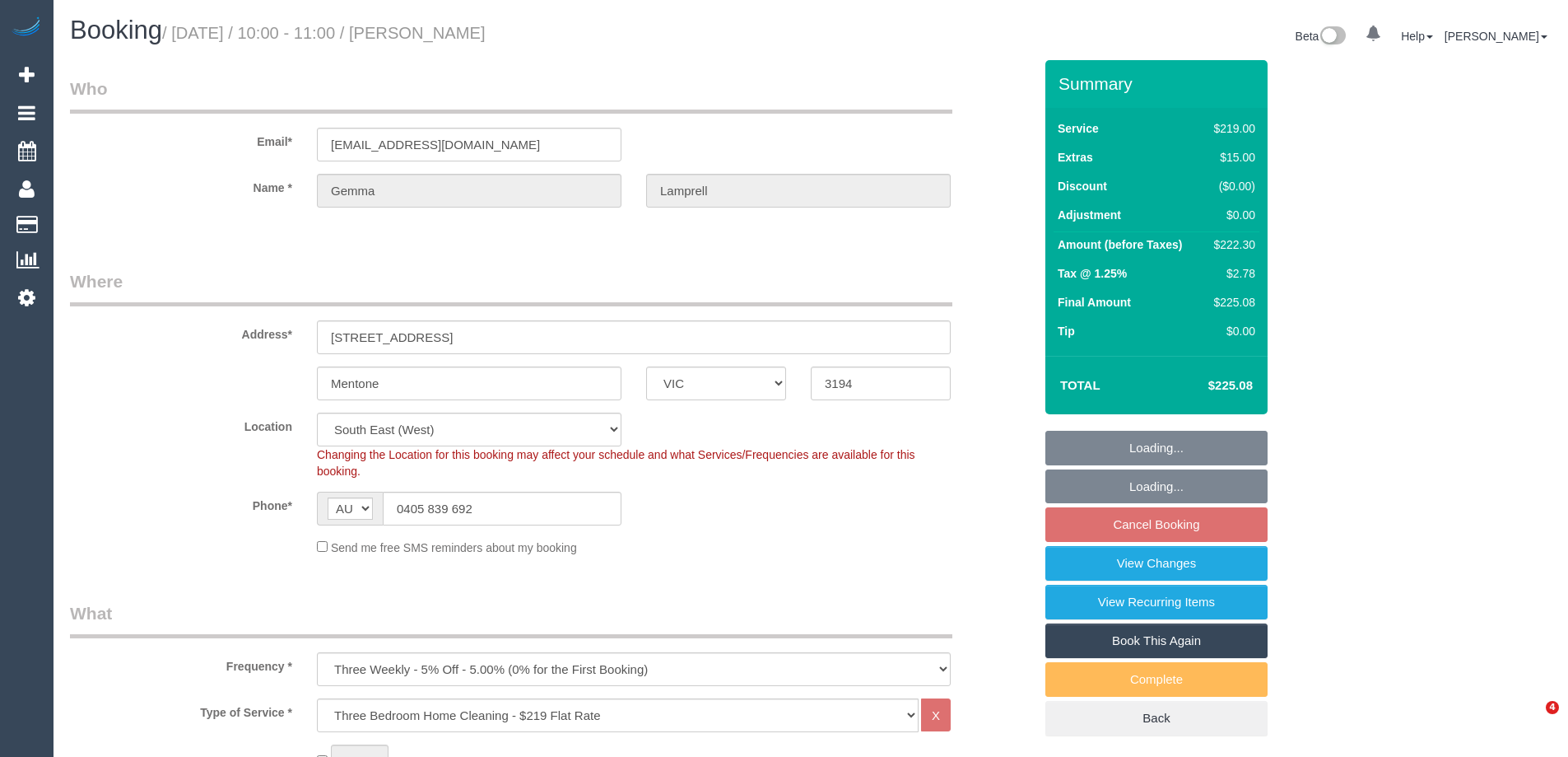
select select "number:34"
select select "number:26"
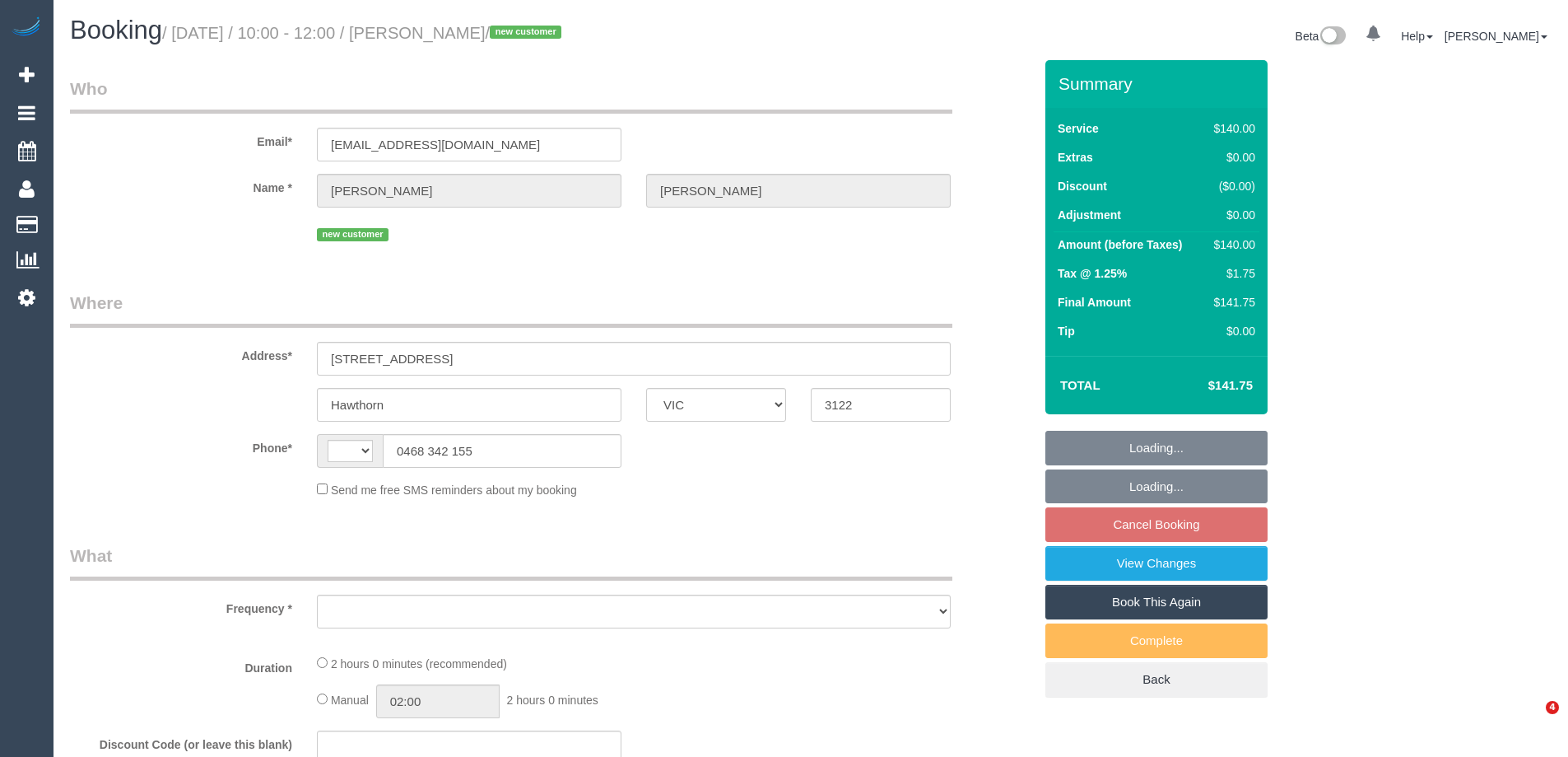
select select "VIC"
select select "string:AU"
select select "string:stripe-pm_1S2pl92GScqysDRV7oMec0Ck"
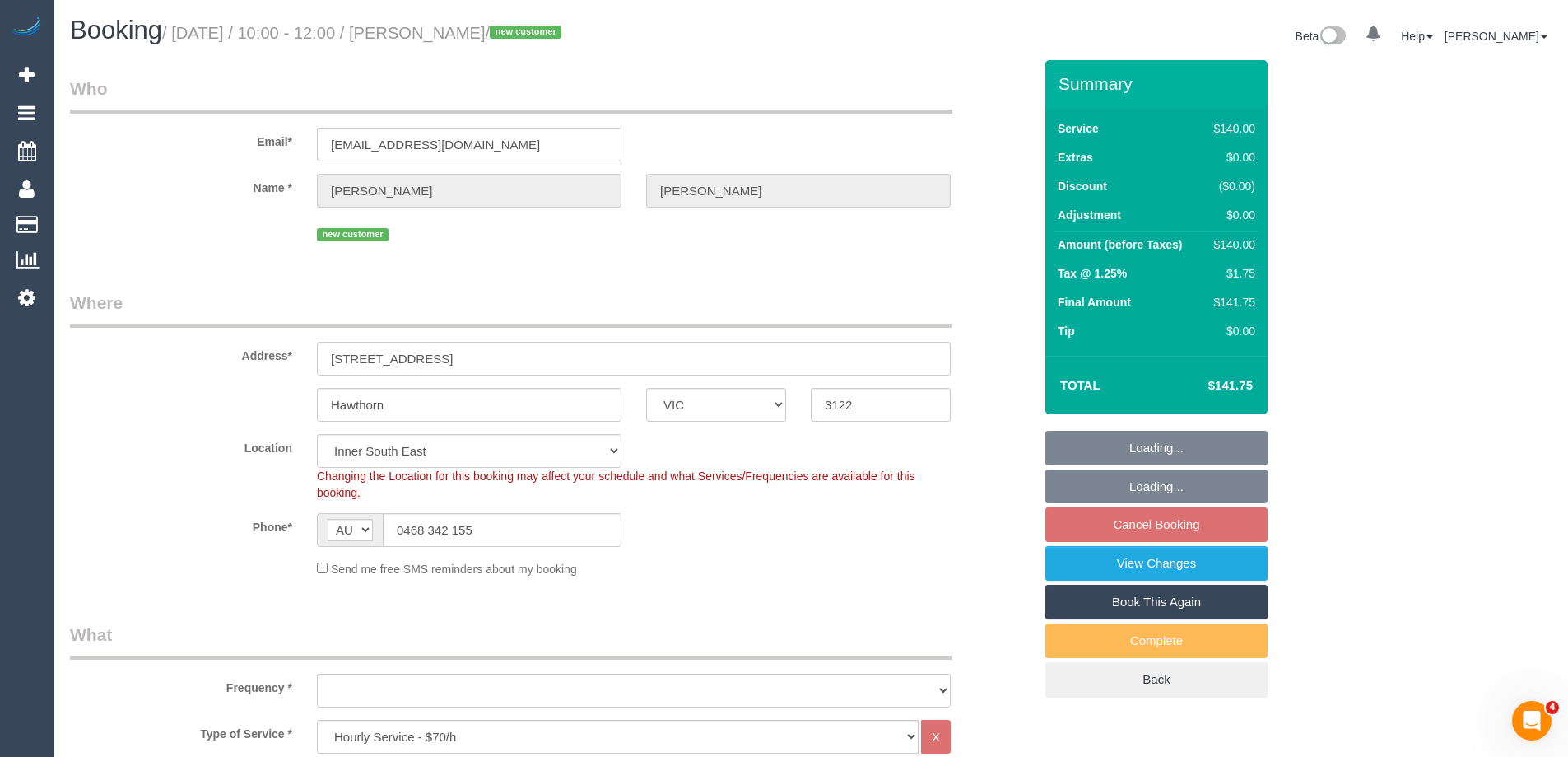
select select "object:697"
select select "spot3"
select select "number:27"
select select "number:14"
select select "number:19"
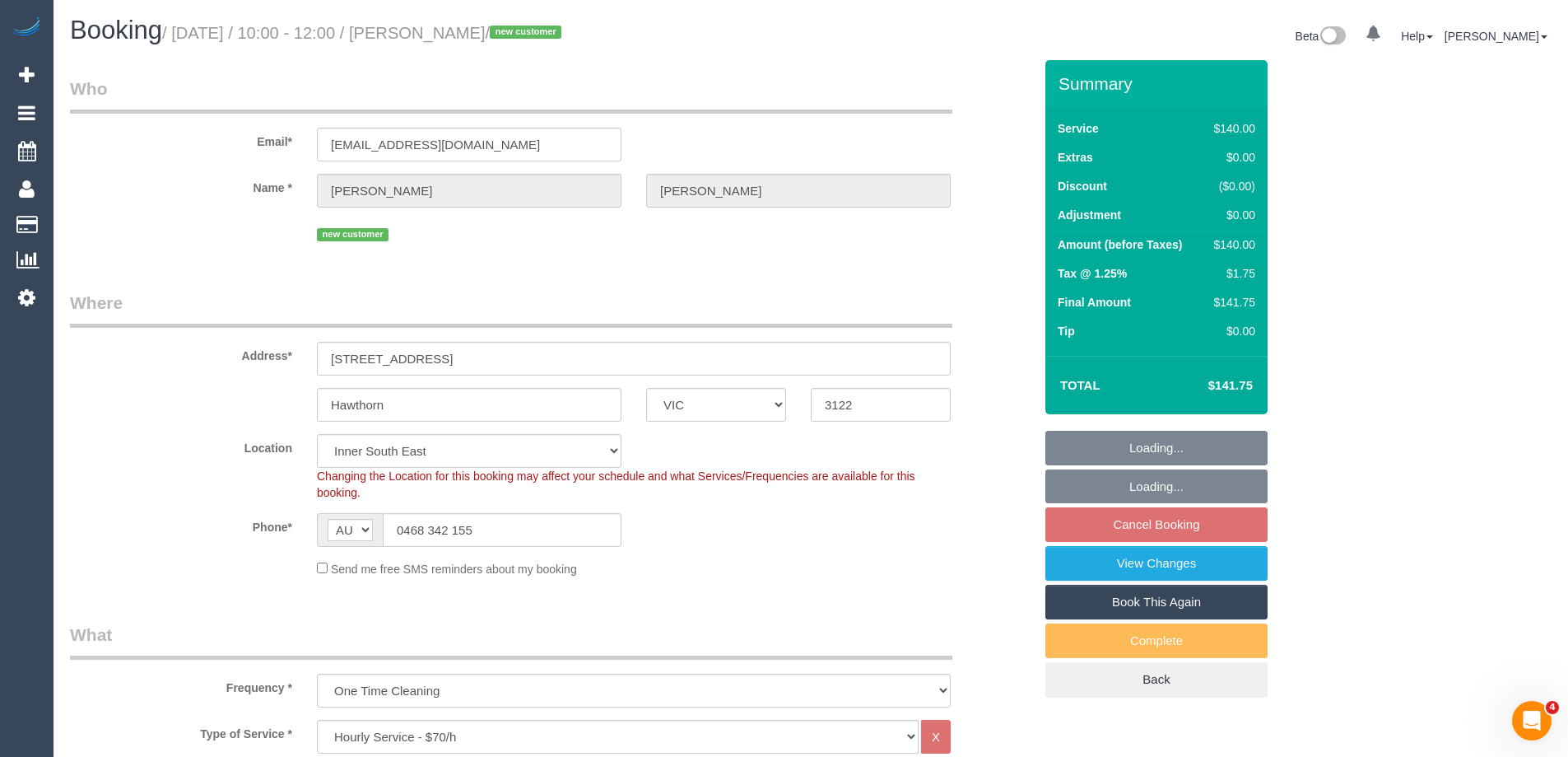
select select "number:25"
select select "number:13"
select select "object:1414"
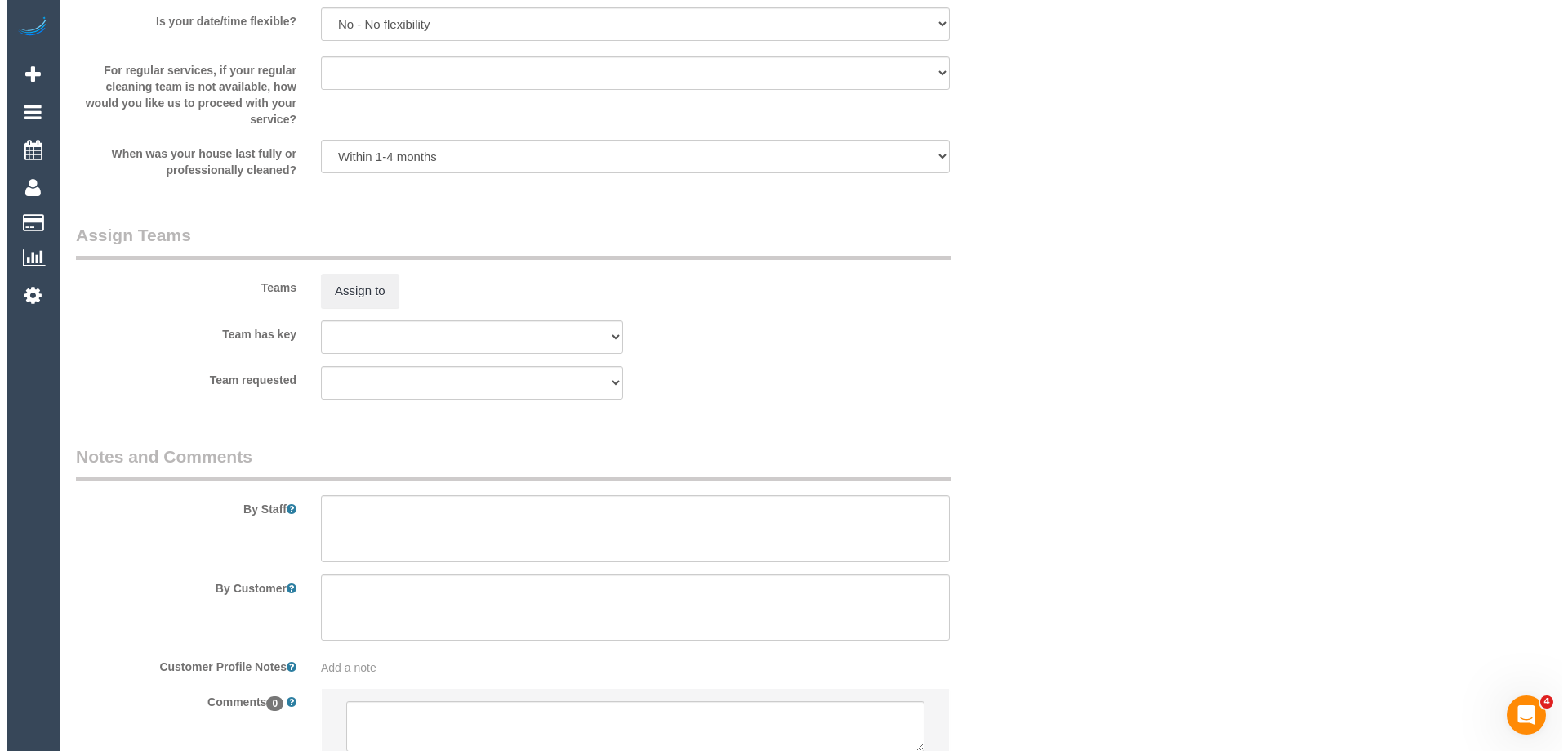
scroll to position [2364, 0]
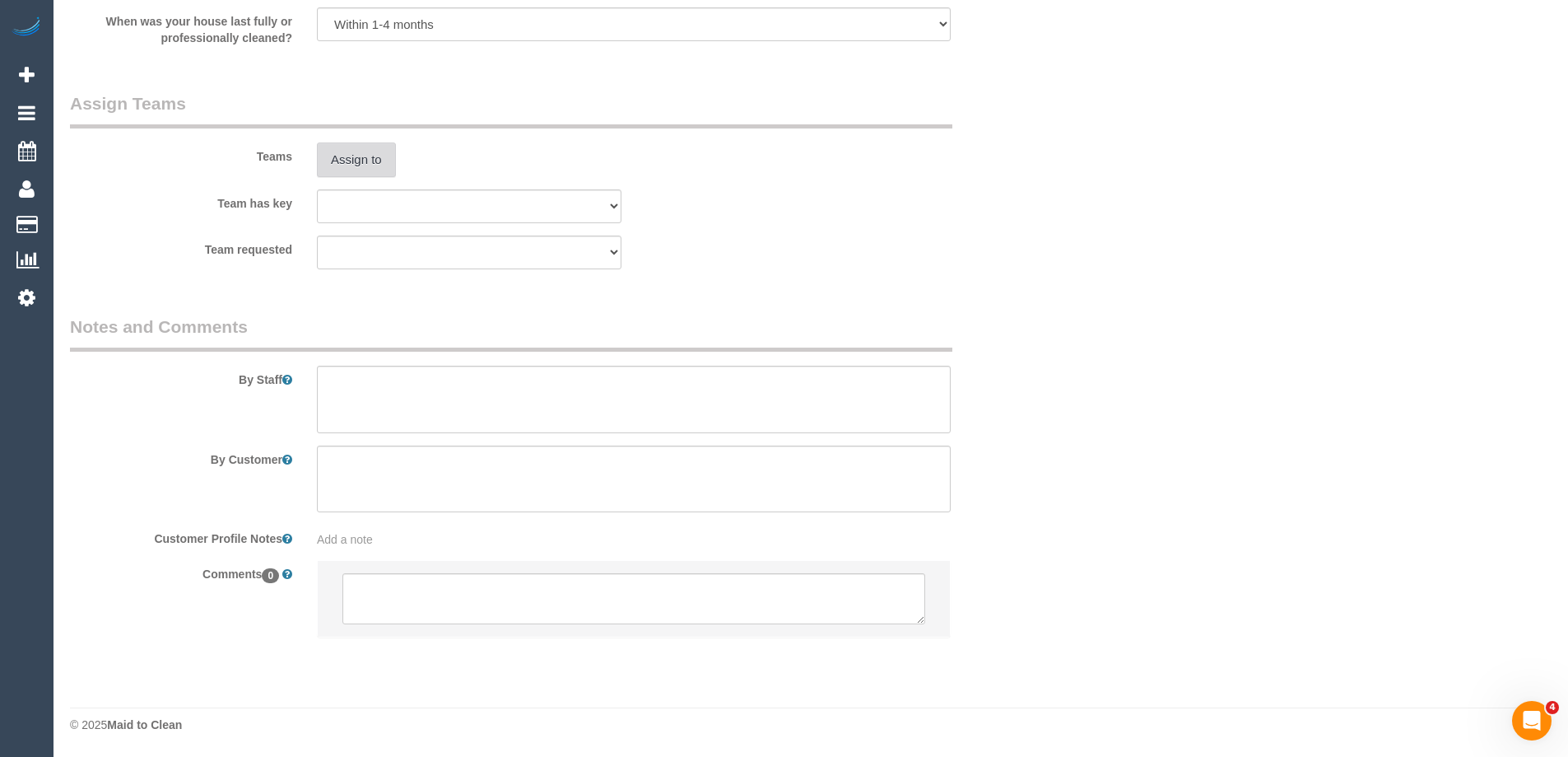
click at [354, 159] on button "Assign to" at bounding box center [356, 160] width 79 height 35
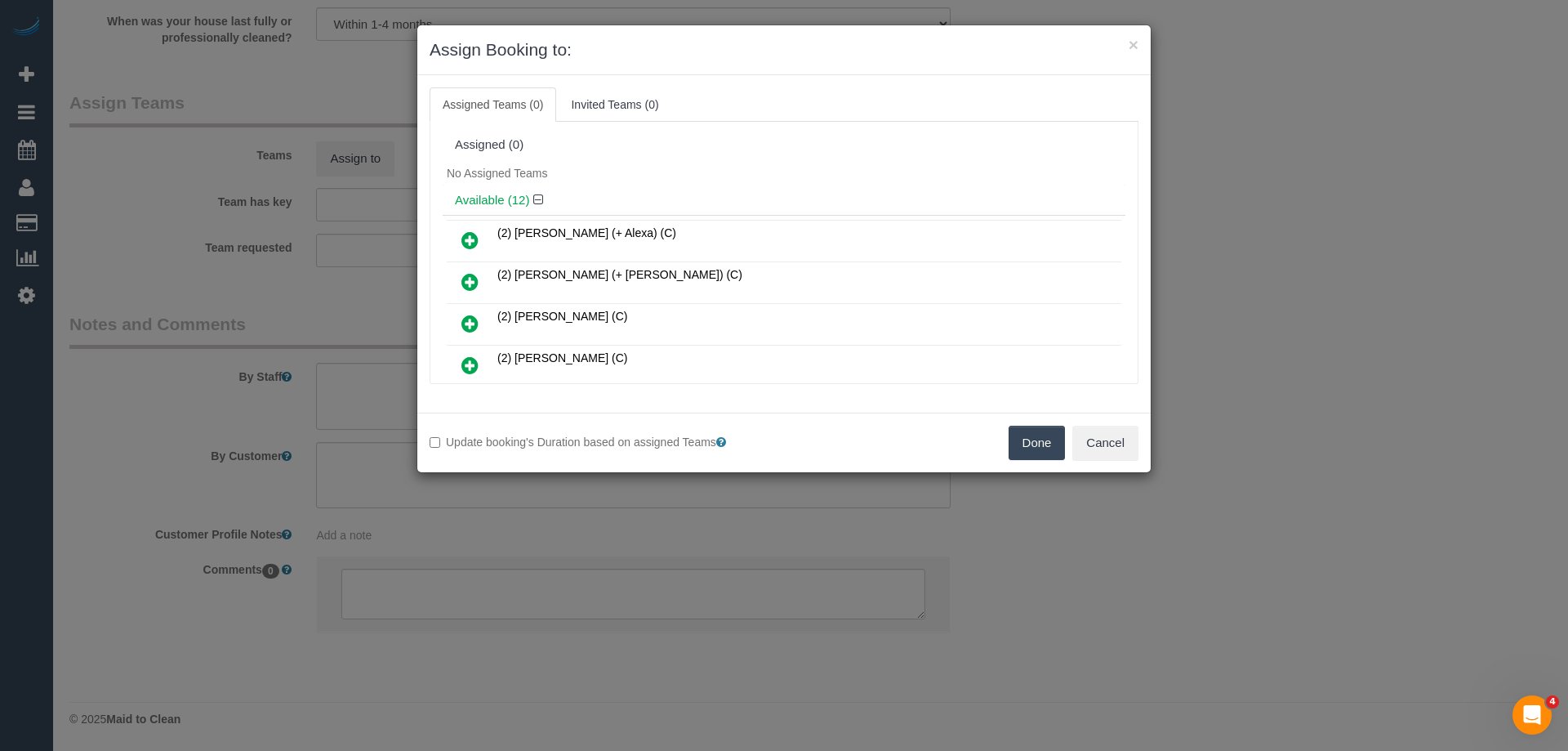
scroll to position [82, 0]
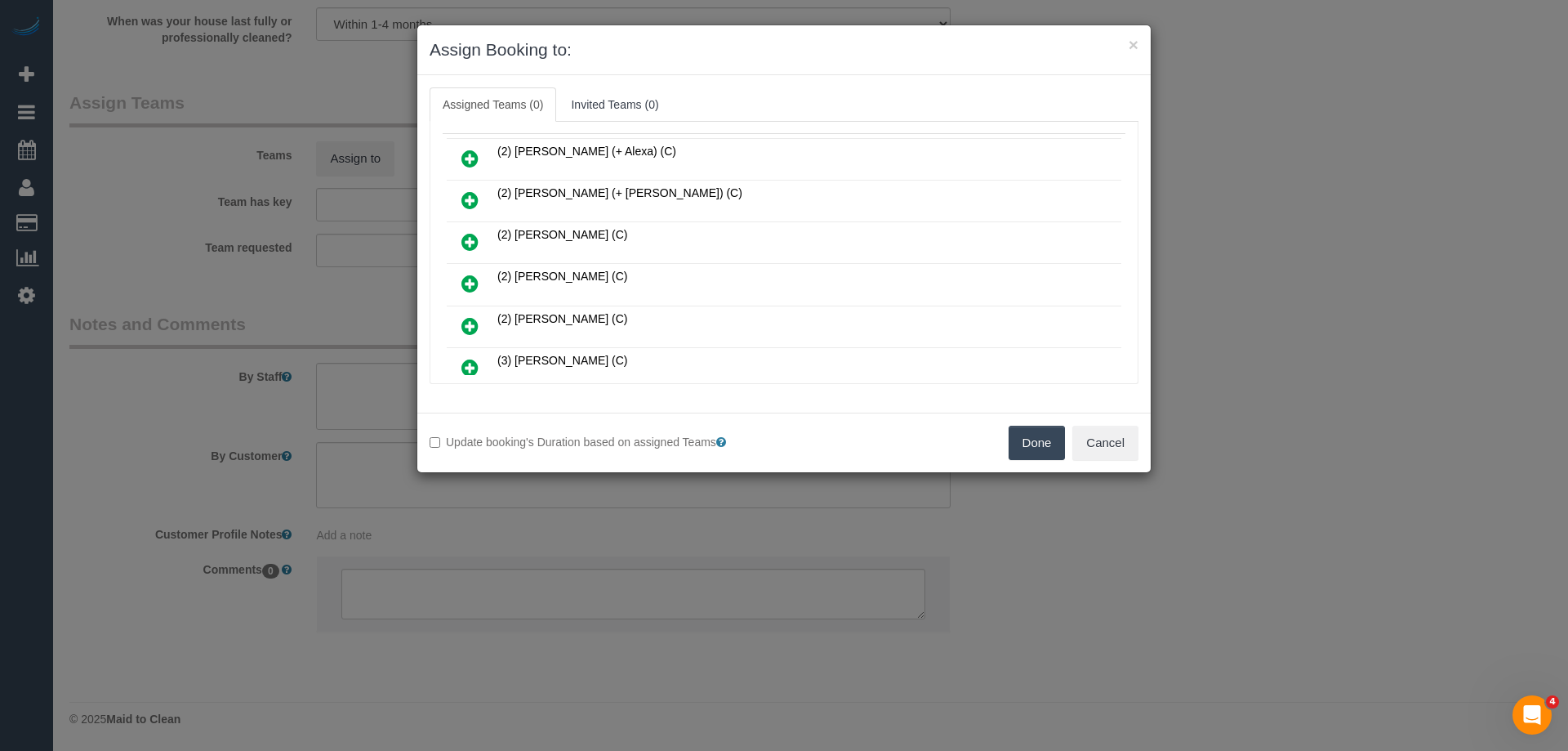
click at [479, 280] on link at bounding box center [470, 284] width 38 height 33
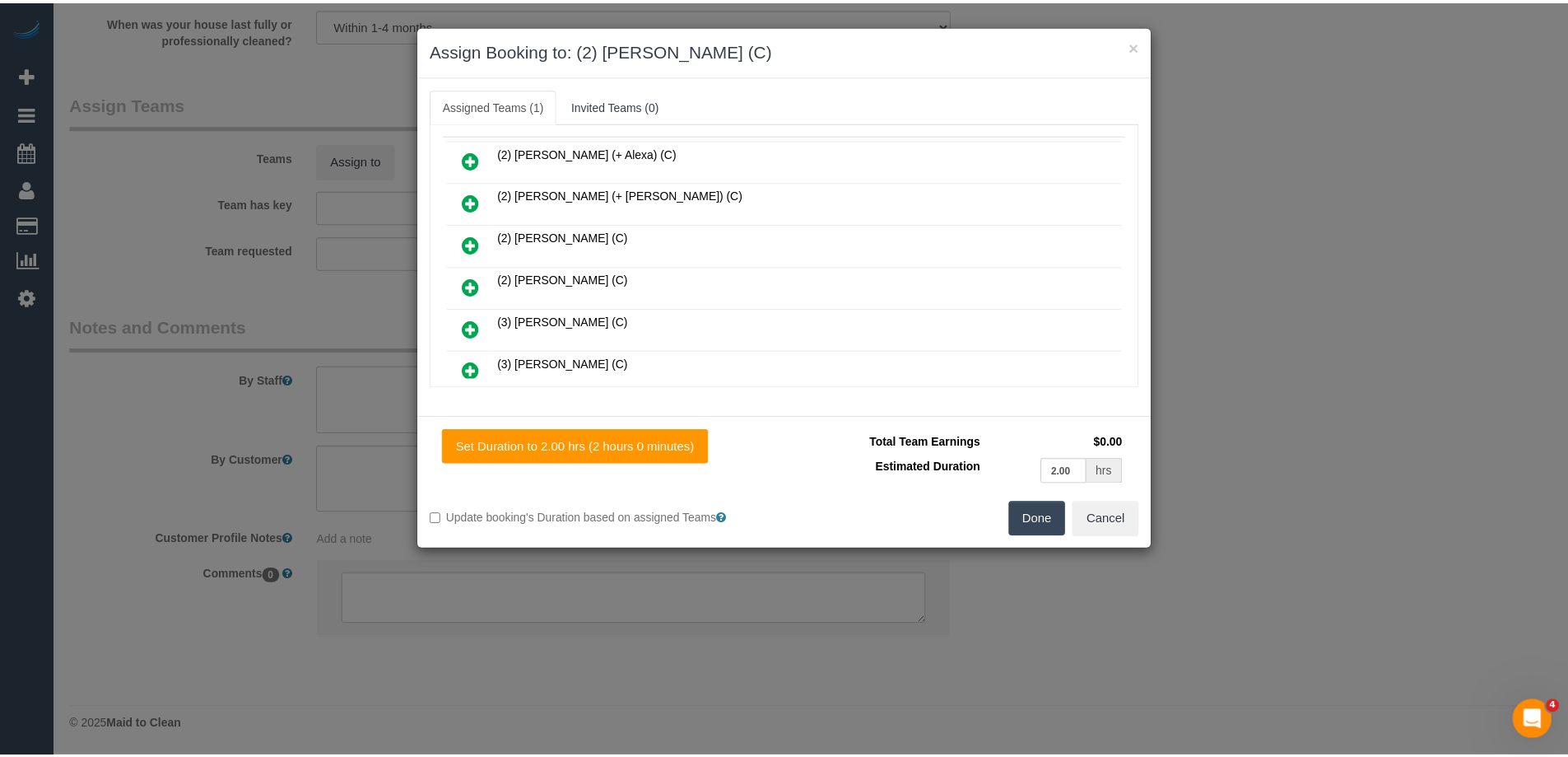
scroll to position [0, 0]
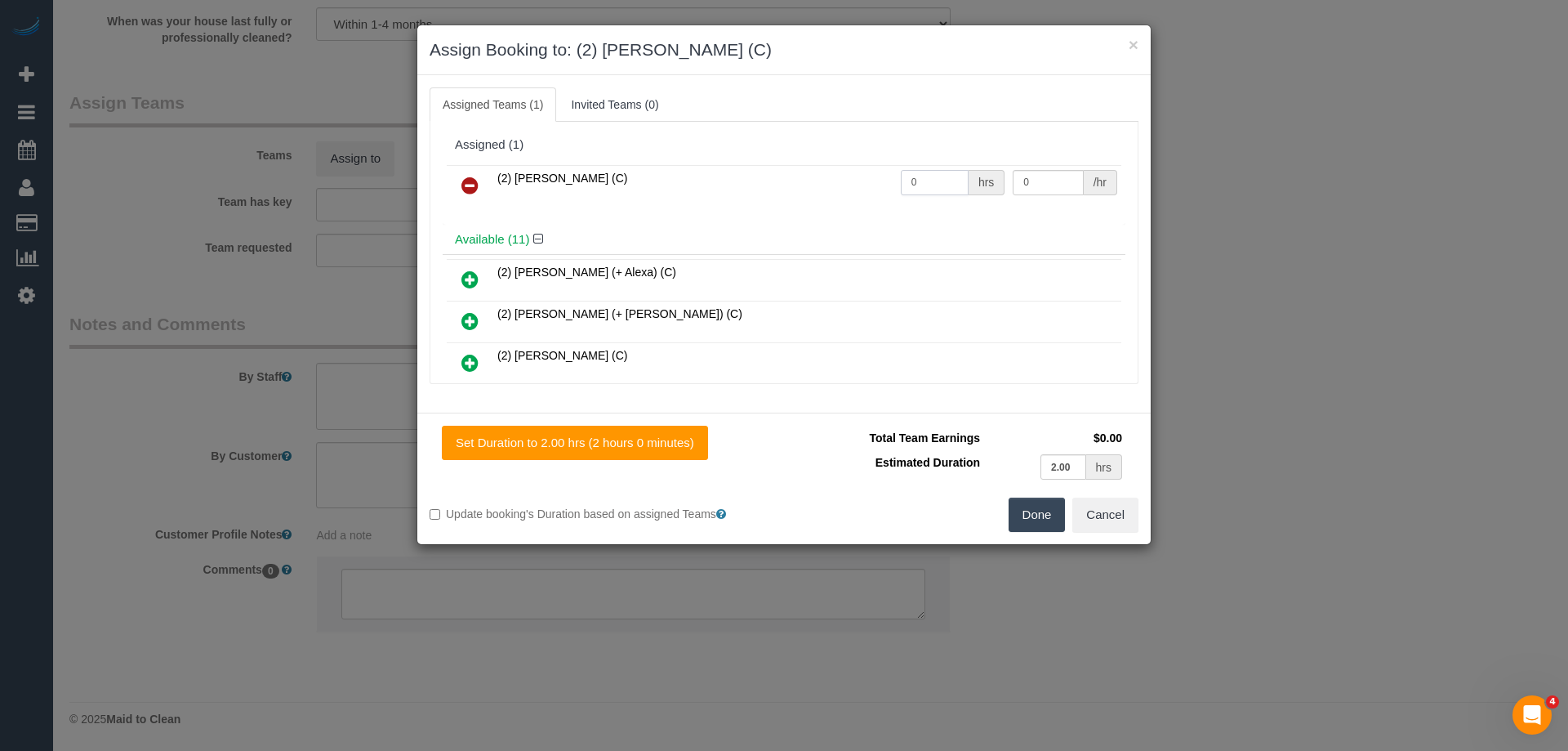
drag, startPoint x: 941, startPoint y: 178, endPoint x: 744, endPoint y: 176, distance: 197.0
click at [751, 176] on tr "(2) [PERSON_NAME] (C) 0 hrs 0 /hr" at bounding box center [784, 186] width 674 height 42
type input "2"
drag, startPoint x: 1034, startPoint y: 183, endPoint x: 928, endPoint y: 167, distance: 107.2
click at [930, 168] on tr "(2) [PERSON_NAME] (C) 2 hrs 0 /hr" at bounding box center [784, 186] width 674 height 42
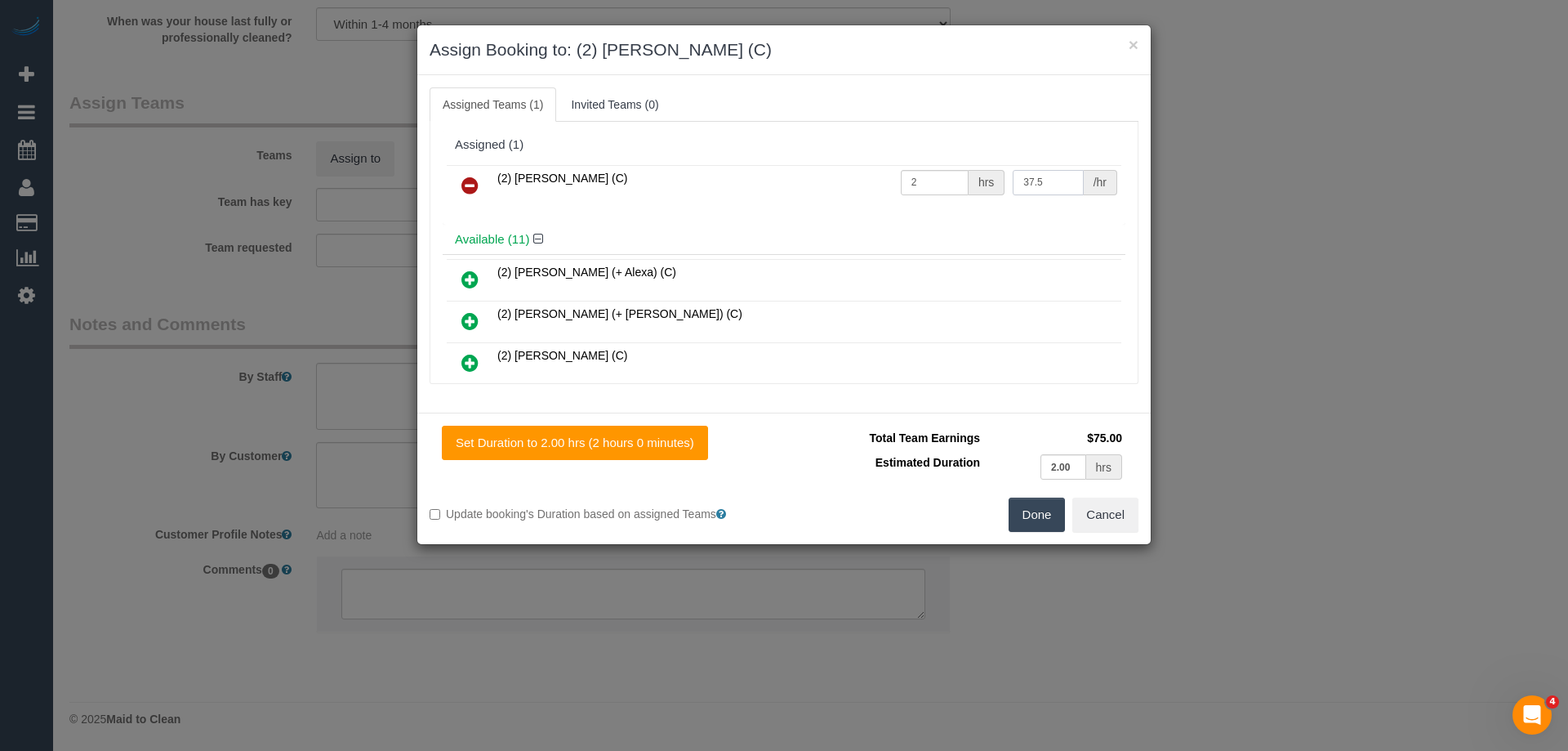
type input "37.5"
click at [1033, 521] on button "Done" at bounding box center [1037, 515] width 57 height 35
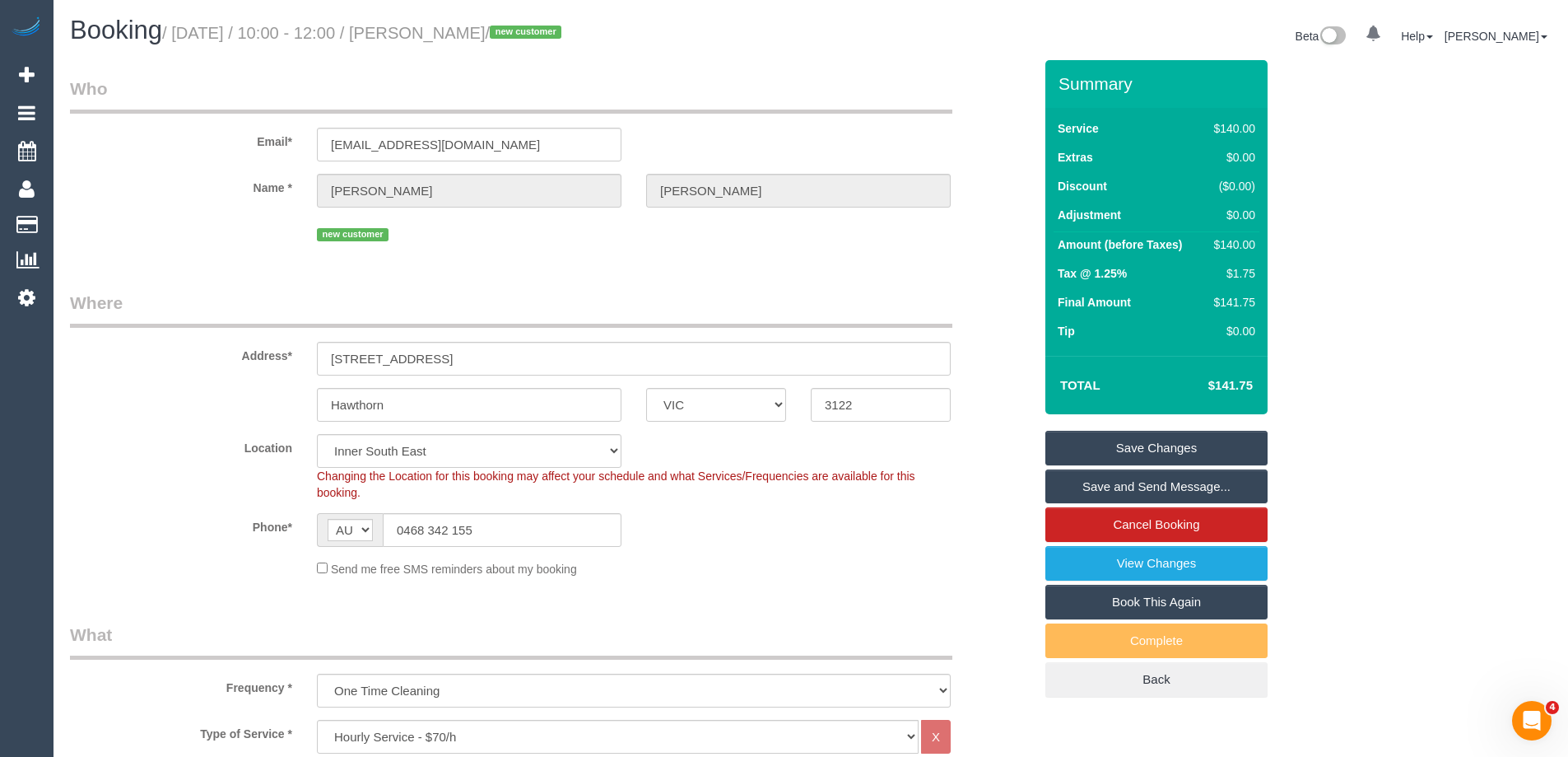
drag, startPoint x: 551, startPoint y: 34, endPoint x: 457, endPoint y: 29, distance: 94.1
click at [457, 29] on small "/ [DATE] / 10:00 - 12:00 / [PERSON_NAME] / new customer" at bounding box center [365, 33] width 404 height 18
copy small "[PERSON_NAME]"
click at [1083, 489] on link "Save and Send Message..." at bounding box center [1156, 487] width 222 height 35
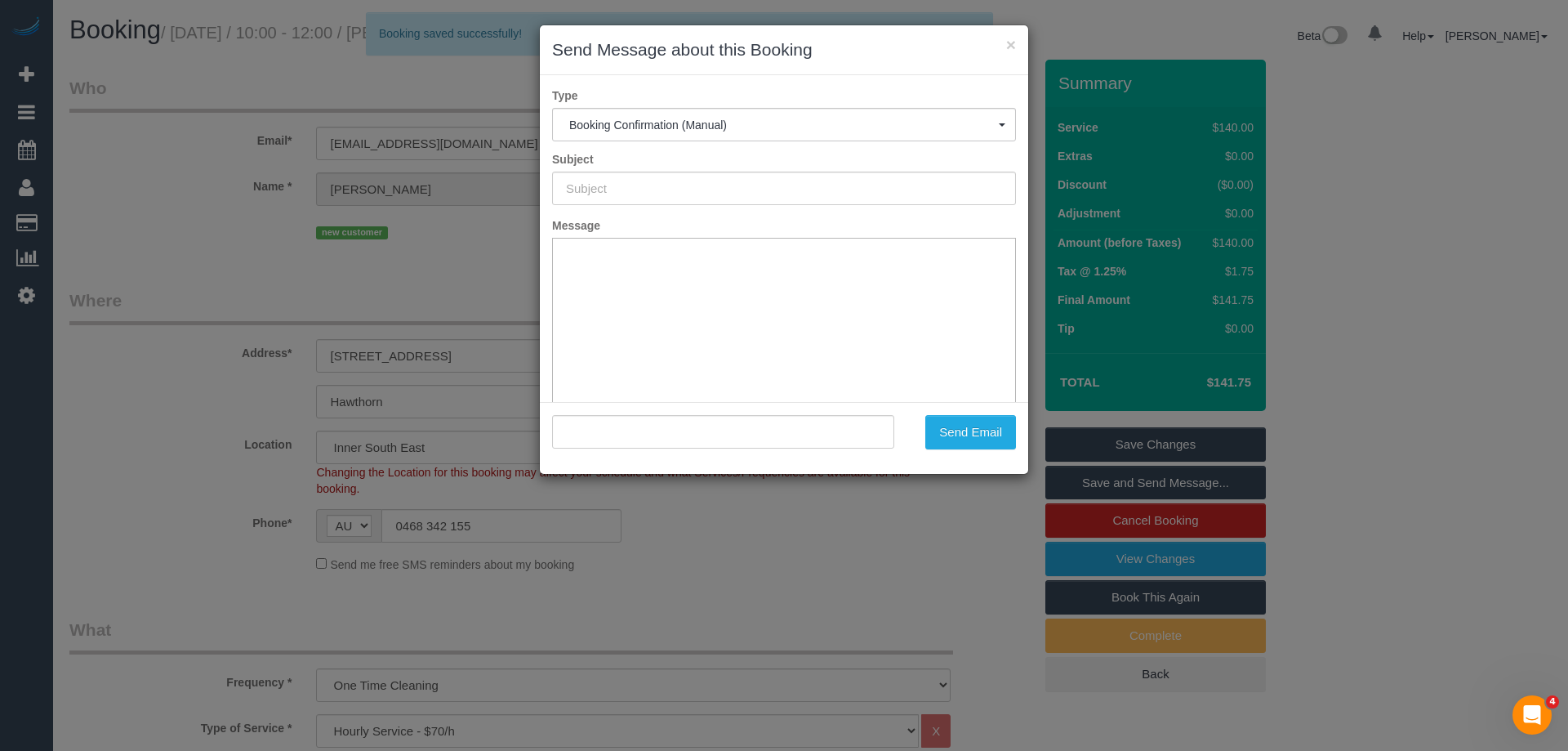
type input "Booking Confirmed"
type input ""[PERSON_NAME]" <[EMAIL_ADDRESS][DOMAIN_NAME]>"
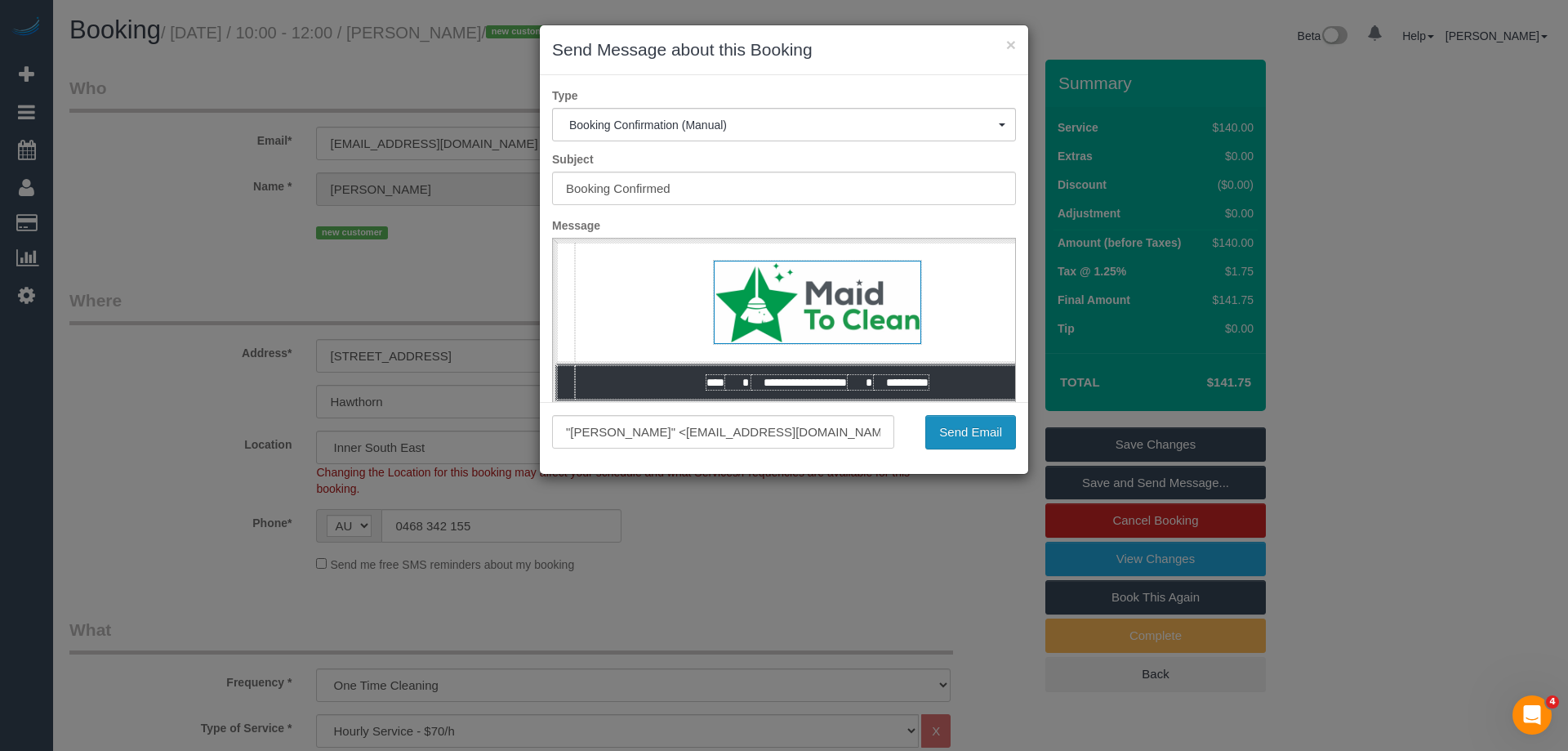
click at [952, 436] on button "Send Email" at bounding box center [969, 432] width 90 height 35
